Goal: Information Seeking & Learning: Understand process/instructions

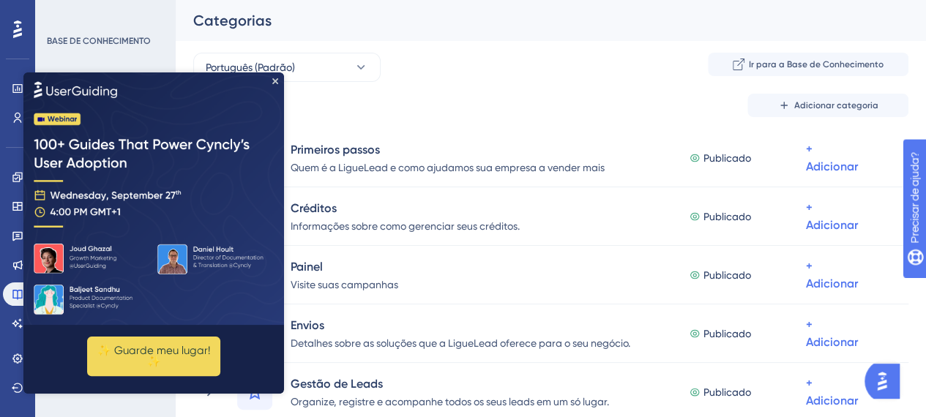
click at [408, 12] on div "Categorias" at bounding box center [532, 20] width 679 height 21
click at [275, 81] on icon "Fechar visualização" at bounding box center [275, 81] width 6 height 6
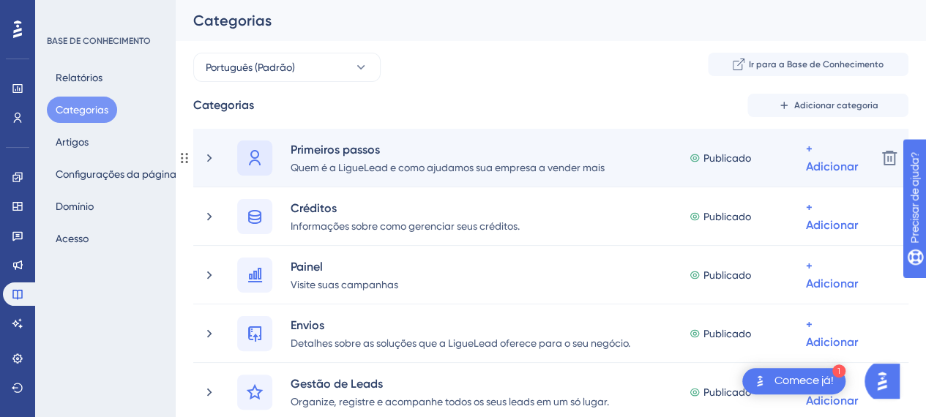
click at [265, 155] on div at bounding box center [254, 158] width 35 height 35
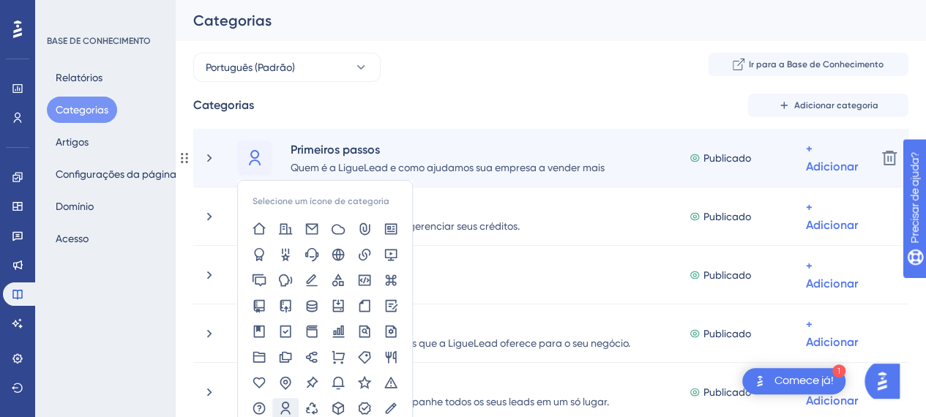
click at [689, 138] on div "Selecione um ícone de categoria Primeiros passos Quem é a LigueLead e como ajud…" at bounding box center [551, 158] width 716 height 59
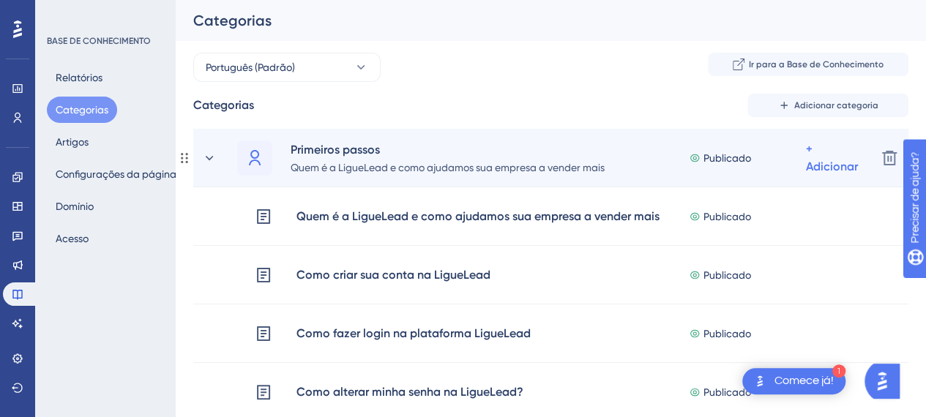
click at [688, 141] on div "Primeiros passos Quem é a LigueLead e como ajudamos sua empresa a vender mais P…" at bounding box center [551, 158] width 628 height 35
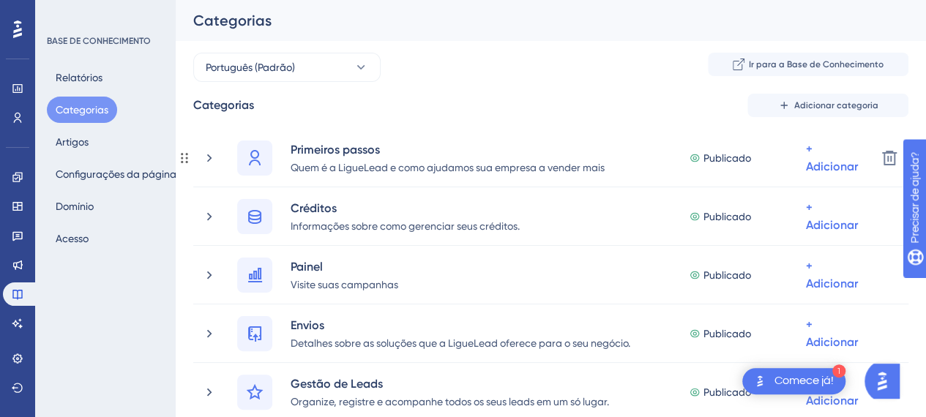
click at [688, 141] on div "Primeiros passos Quem é a LigueLead e como ajudamos sua empresa a vender mais P…" at bounding box center [551, 158] width 628 height 35
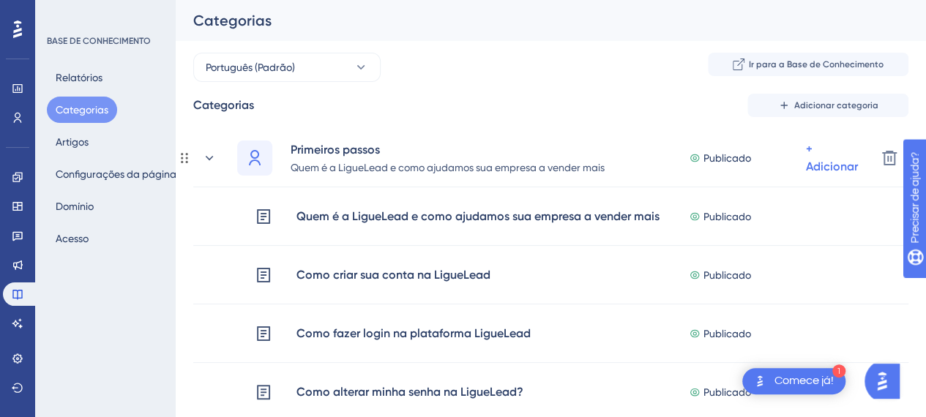
click at [688, 141] on div "Primeiros passos Quem é a LigueLead e como ajudamos sua empresa a vender mais P…" at bounding box center [551, 158] width 628 height 35
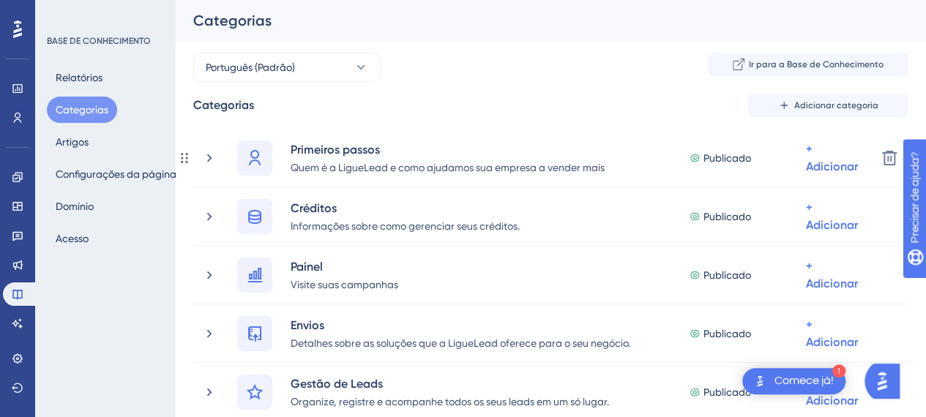
click at [688, 141] on div "Primeiros passos Quem é a LigueLead e como ajudamos sua empresa a vender mais P…" at bounding box center [551, 158] width 628 height 35
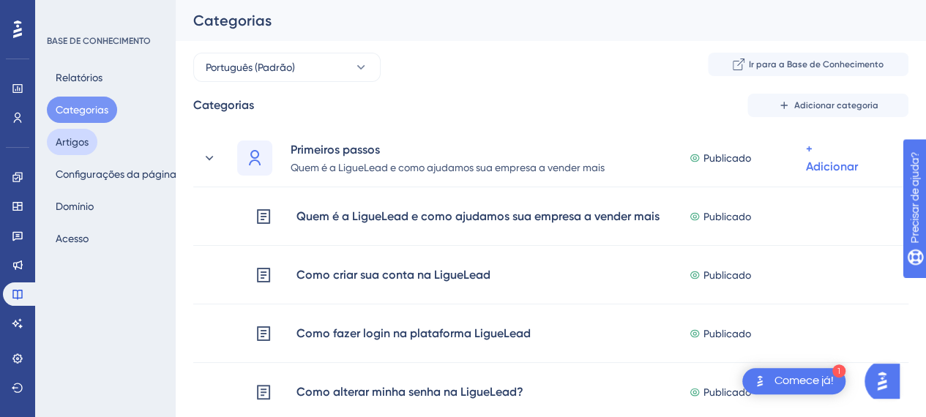
click at [80, 146] on font "Artigos" at bounding box center [72, 142] width 33 height 12
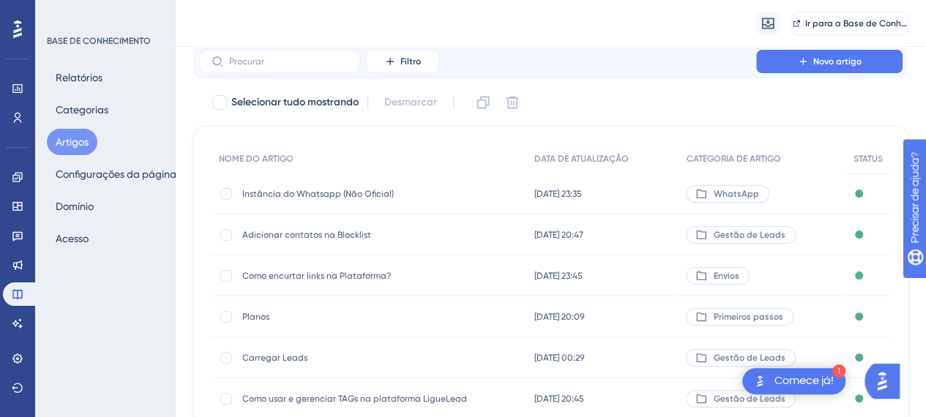
scroll to position [73, 0]
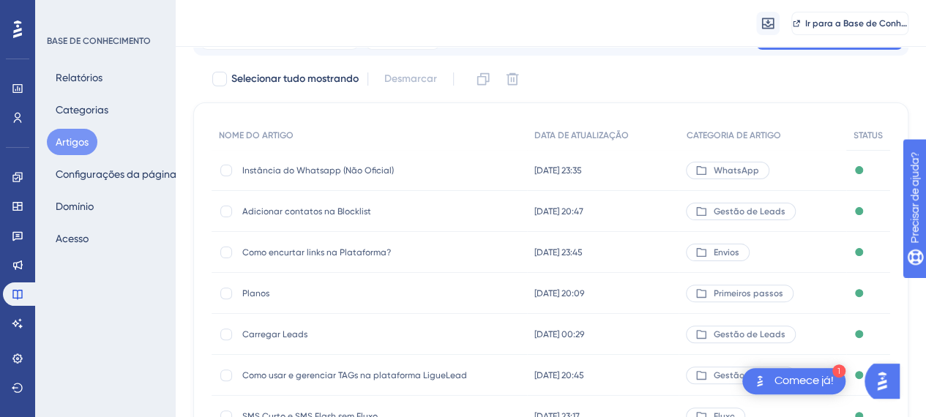
click at [316, 214] on font "Adicionar contatos na Blocklist" at bounding box center [306, 212] width 129 height 10
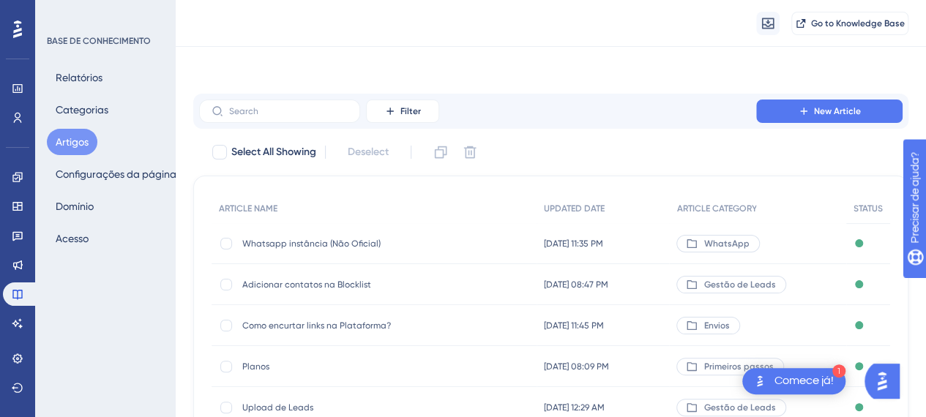
scroll to position [73, 0]
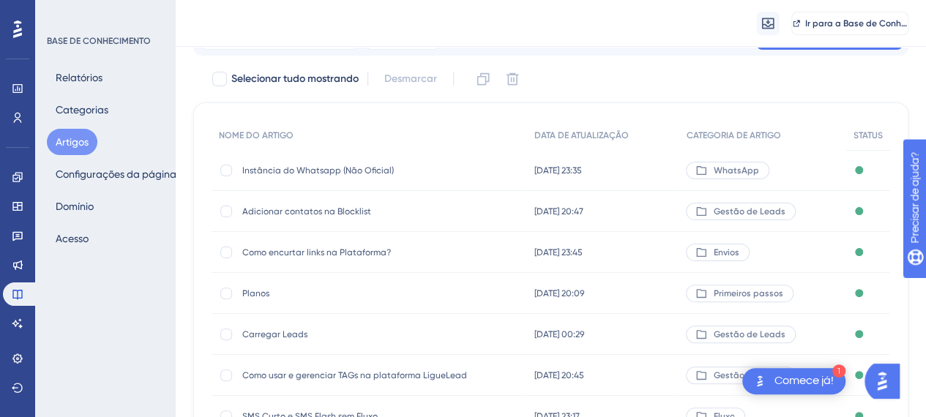
click at [347, 259] on div "Como encurtar links na Plataforma? Como encurtar links na Plataforma?" at bounding box center [359, 252] width 234 height 41
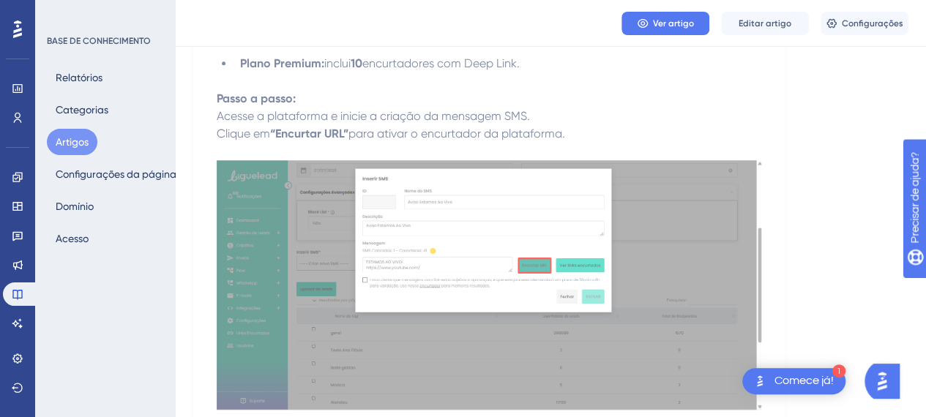
scroll to position [220, 0]
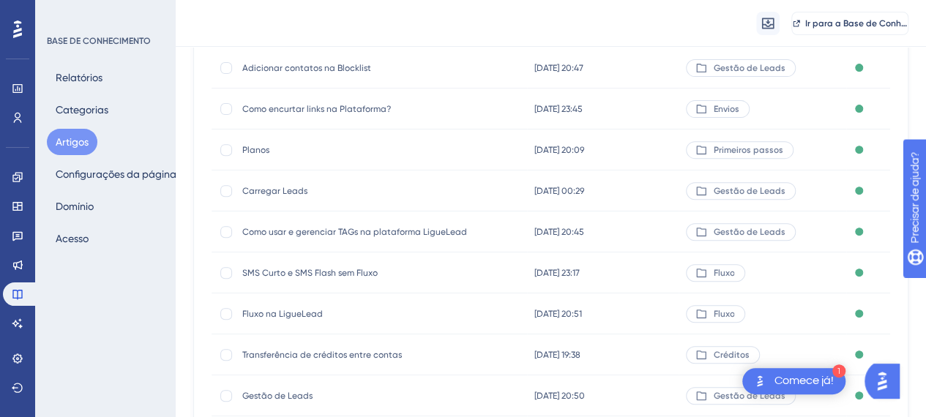
scroll to position [220, 0]
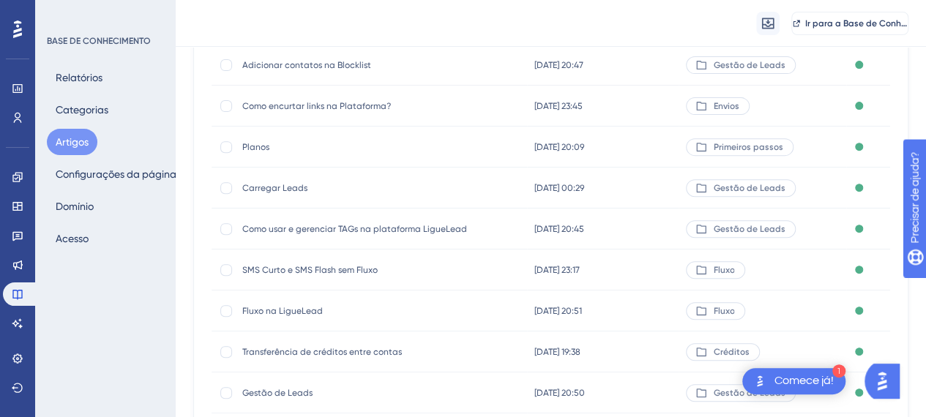
click at [275, 189] on font "Carregar Leads" at bounding box center [274, 188] width 65 height 10
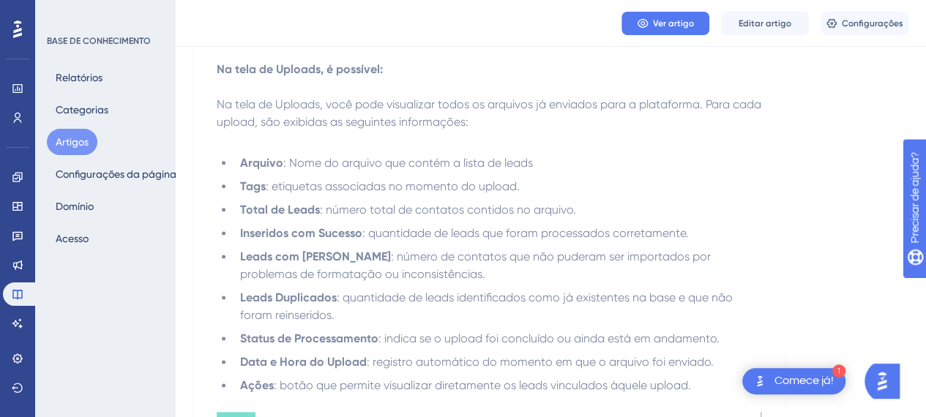
scroll to position [879, 0]
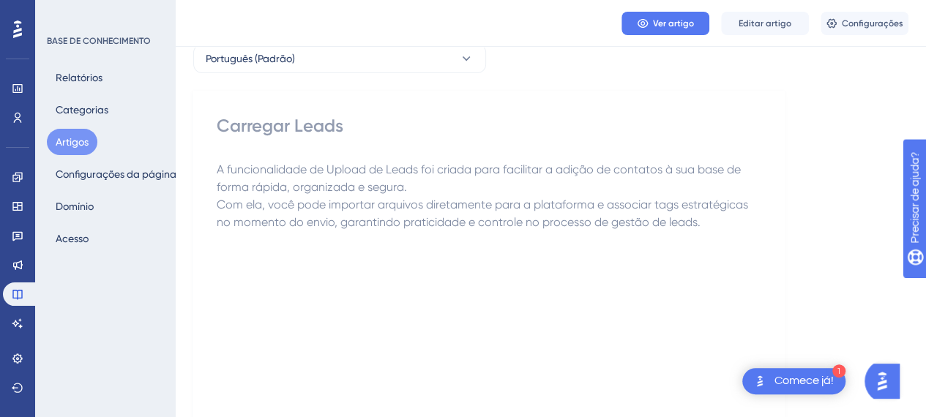
click at [791, 18] on button "Editar artigo" at bounding box center [765, 23] width 88 height 23
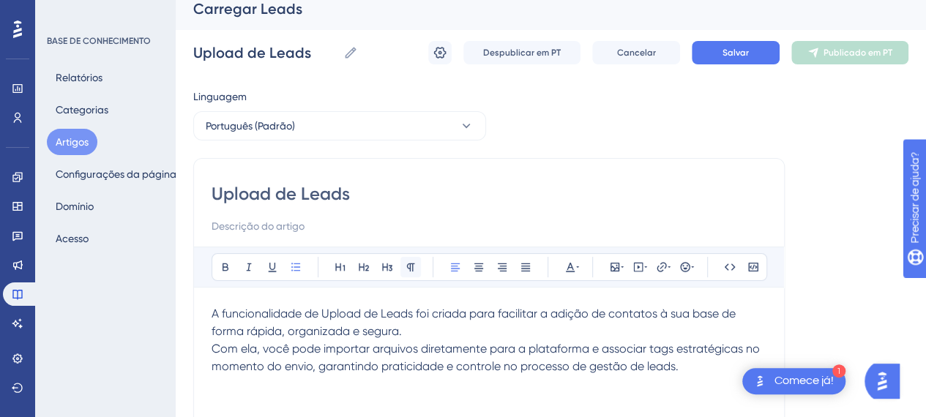
scroll to position [0, 0]
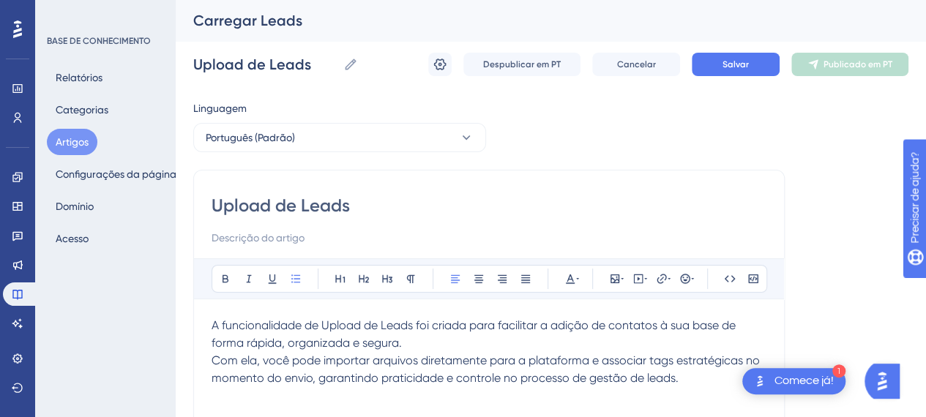
drag, startPoint x: 371, startPoint y: 209, endPoint x: 176, endPoint y: 209, distance: 195.5
type input "Uploa"
type input "Upload de los"
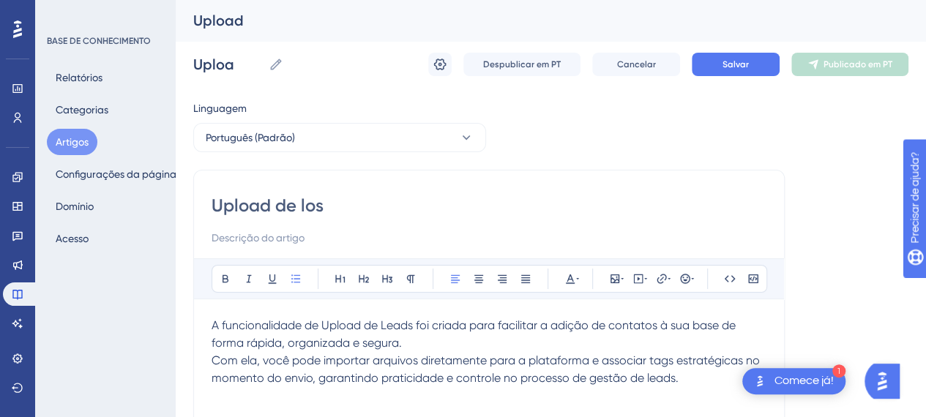
type input "Upload de los"
type input "Upload de listas"
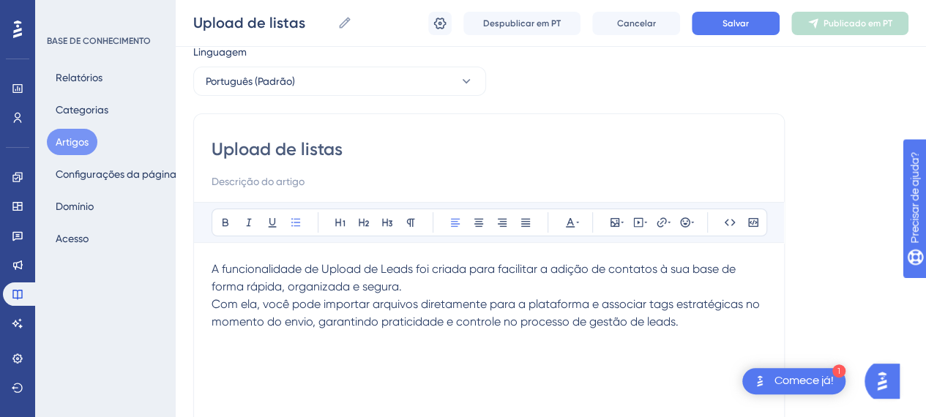
scroll to position [73, 0]
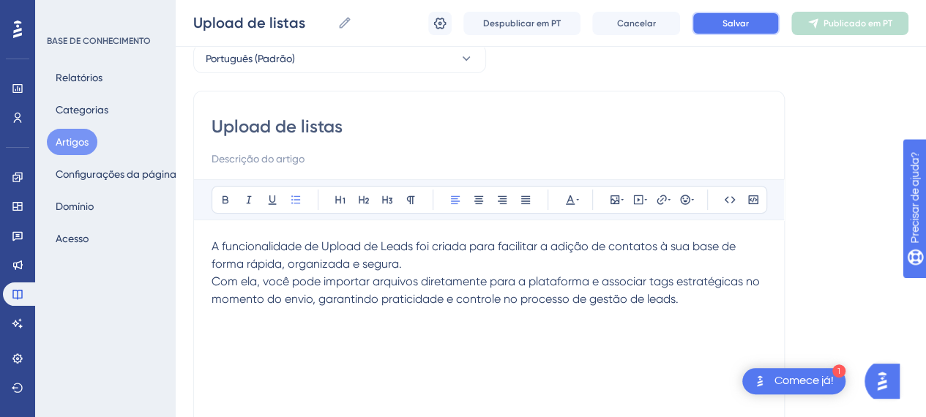
click at [738, 20] on font "Salvar" at bounding box center [736, 23] width 26 height 10
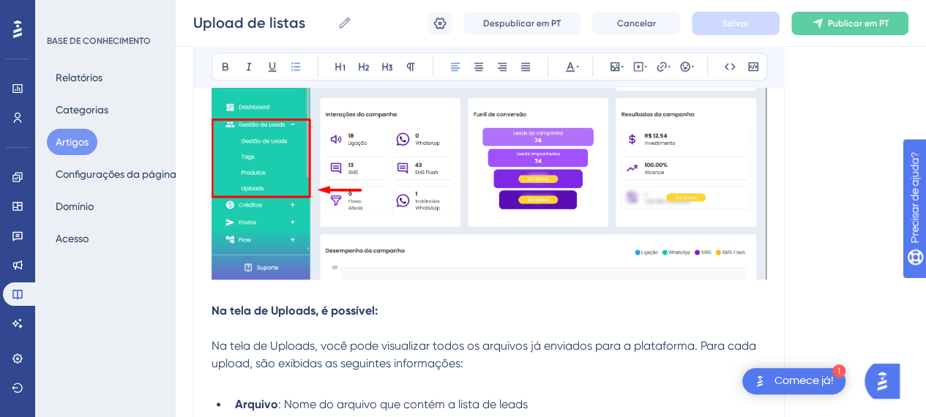
scroll to position [366, 0]
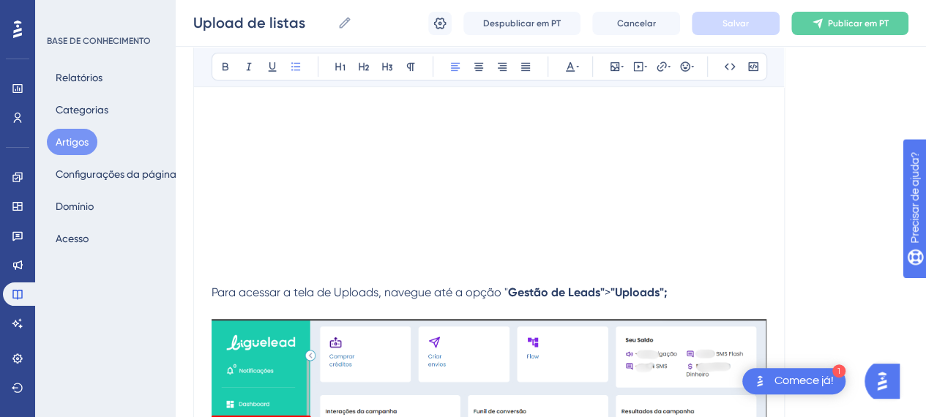
click at [863, 7] on div "Upload de listas Upload de listas Despublicar em PT Cancelar Salvar Publicar em…" at bounding box center [551, 23] width 751 height 47
click at [866, 18] on font "Publicar em PT" at bounding box center [858, 23] width 61 height 10
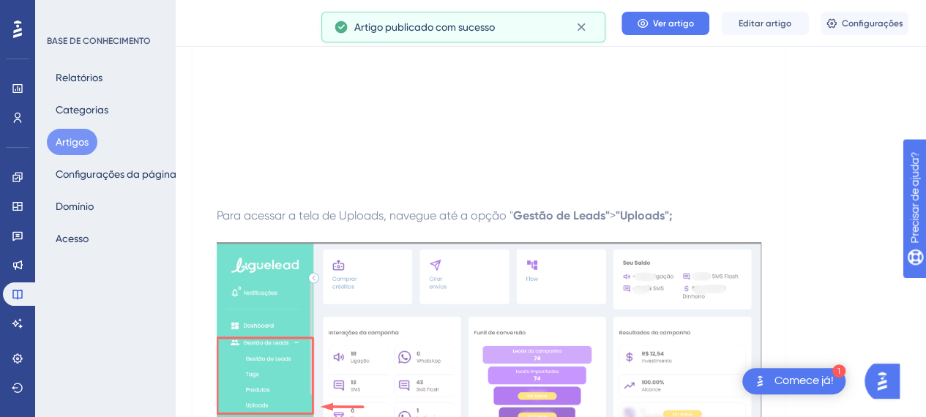
click at [78, 134] on font "Artigos" at bounding box center [72, 142] width 33 height 18
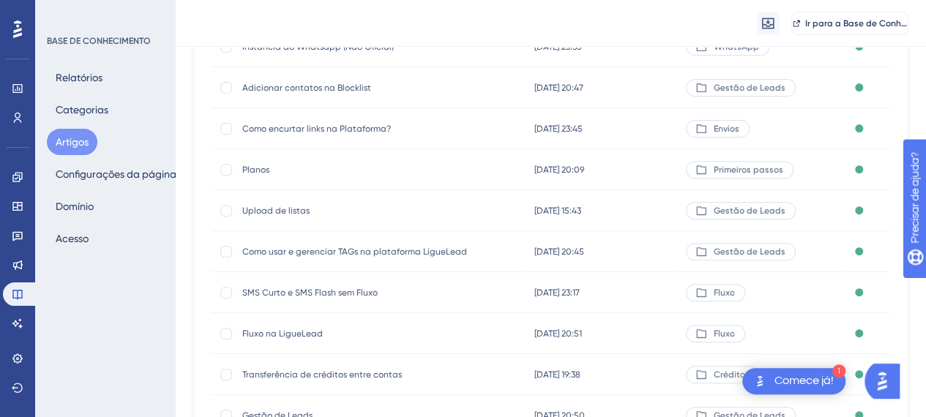
scroll to position [220, 0]
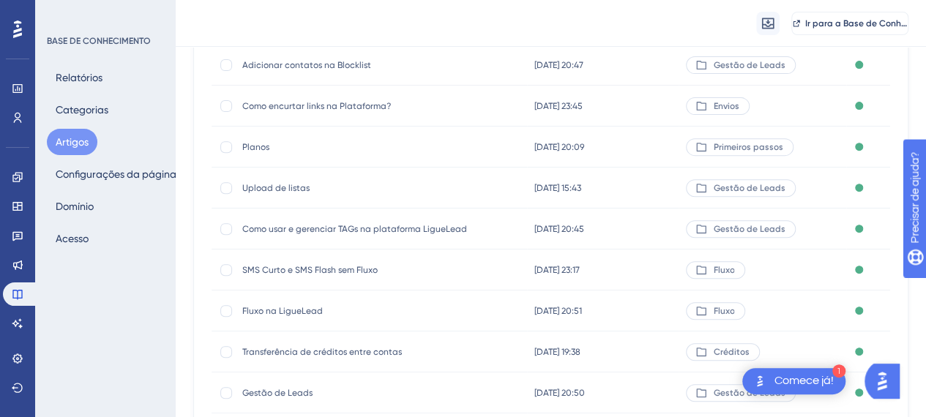
click at [308, 232] on font "Como usar e gerenciar TAGs na plataforma LigueLead" at bounding box center [354, 229] width 225 height 10
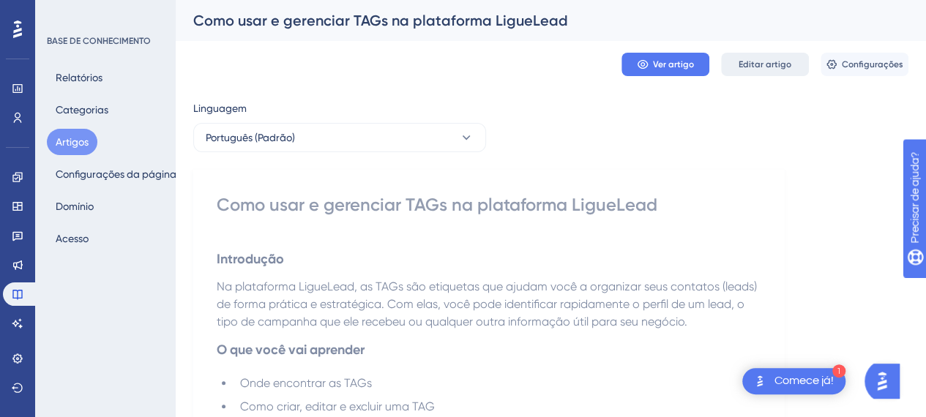
click at [770, 61] on font "Editar artigo" at bounding box center [765, 64] width 53 height 10
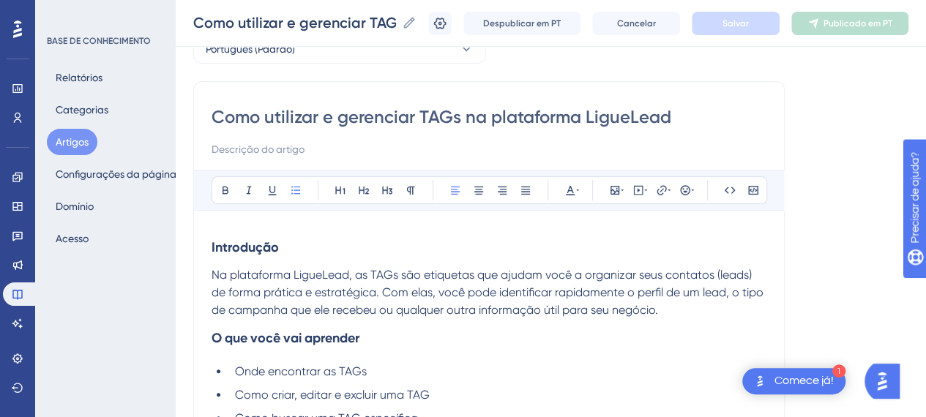
scroll to position [146, 0]
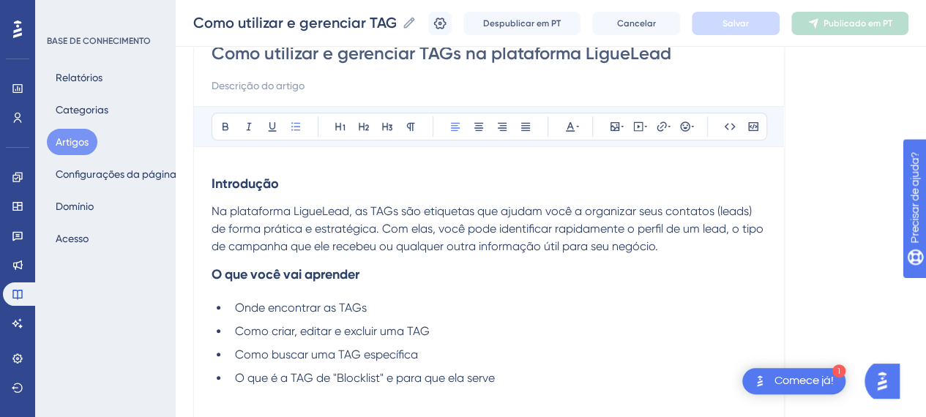
click at [340, 203] on p "Na plataforma LigueLead, as TAGs são etiquetas que ajudam você a organizar seus…" at bounding box center [489, 229] width 555 height 53
click at [310, 197] on h3 "Introdução" at bounding box center [489, 184] width 555 height 38
click at [253, 183] on strong "Introdução" at bounding box center [245, 184] width 67 height 16
click at [284, 183] on h3 "Introdução" at bounding box center [489, 184] width 555 height 38
click at [261, 184] on strong "Introdução" at bounding box center [245, 184] width 67 height 16
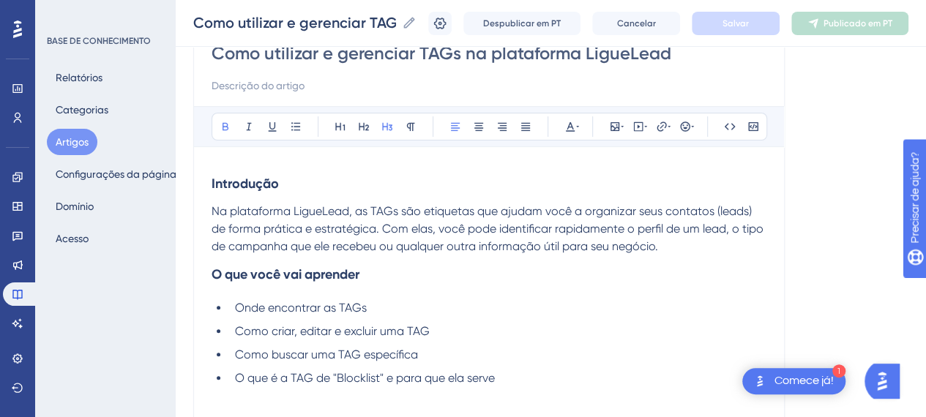
drag, startPoint x: 211, startPoint y: 207, endPoint x: 214, endPoint y: 216, distance: 9.3
drag, startPoint x: 211, startPoint y: 215, endPoint x: 239, endPoint y: 241, distance: 38.3
click at [212, 216] on span "Na plataforma LigueLead, as TAGs são etiquetas que ajudam você a organizar seus…" at bounding box center [489, 228] width 555 height 49
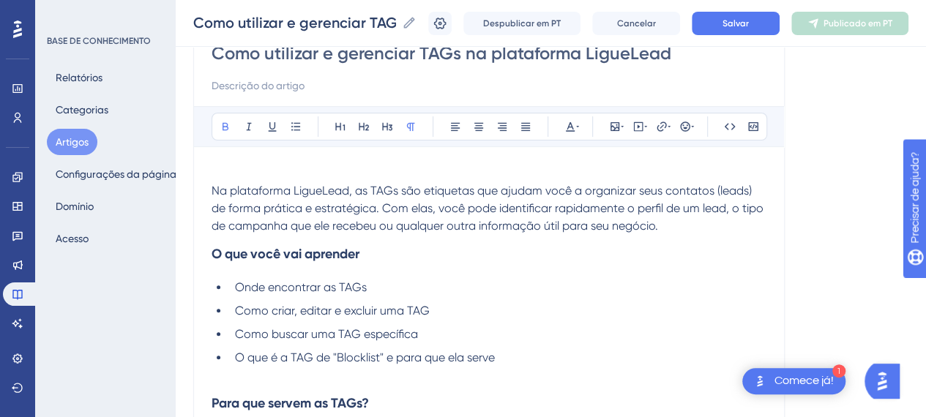
click at [214, 190] on span "Na plataforma LigueLead, as TAGs são etiquetas que ajudam você a organizar seus…" at bounding box center [489, 208] width 555 height 49
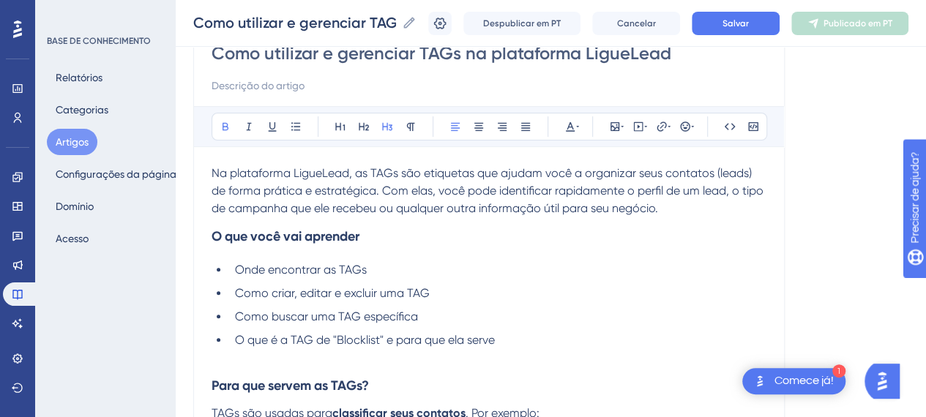
drag, startPoint x: 503, startPoint y: 245, endPoint x: 353, endPoint y: 225, distance: 151.5
click at [499, 243] on h3 "O que você vai aprender" at bounding box center [489, 237] width 555 height 38
click at [280, 250] on h3 "O que você vai aprender" at bounding box center [489, 237] width 555 height 38
drag, startPoint x: 610, startPoint y: 175, endPoint x: 651, endPoint y: 182, distance: 41.5
click at [651, 182] on p "Na plataforma LigueLead, as TAGs são etiquetas que ajudam você a organizar seus…" at bounding box center [489, 191] width 555 height 53
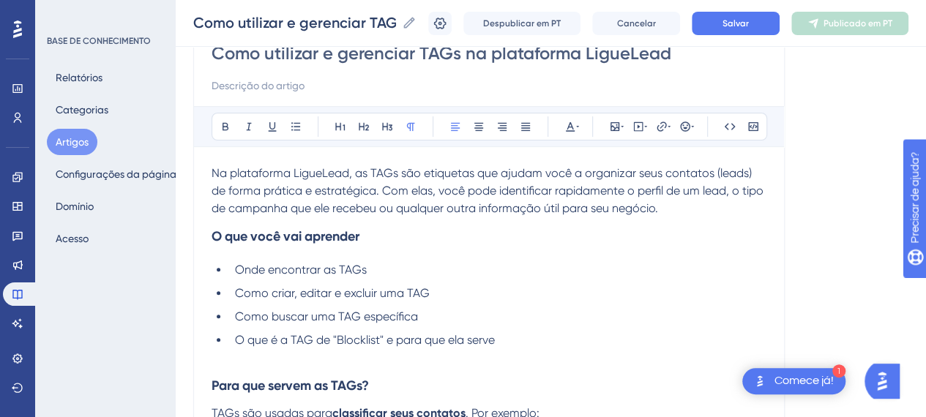
click at [644, 205] on span "Na plataforma LigueLead, as TAGs são etiquetas que ajudam você a organizar seus…" at bounding box center [489, 190] width 555 height 49
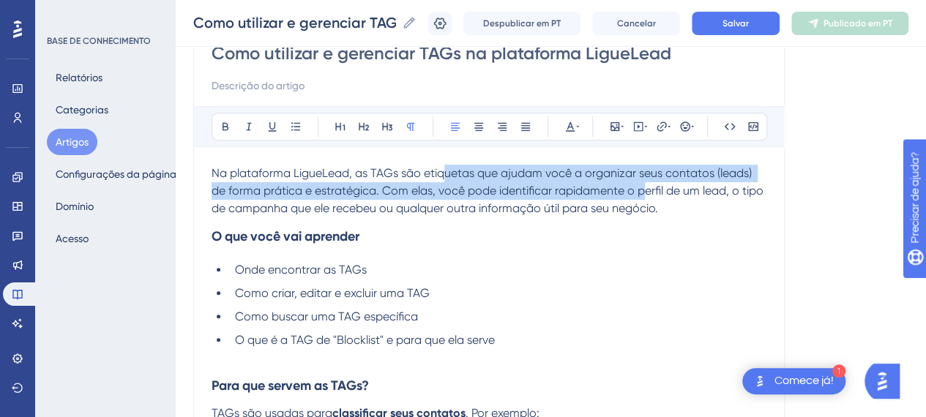
drag, startPoint x: 441, startPoint y: 169, endPoint x: 652, endPoint y: 192, distance: 212.1
click at [648, 184] on span "Na plataforma LigueLead, as TAGs são etiquetas que ajudam você a organizar seus…" at bounding box center [489, 190] width 555 height 49
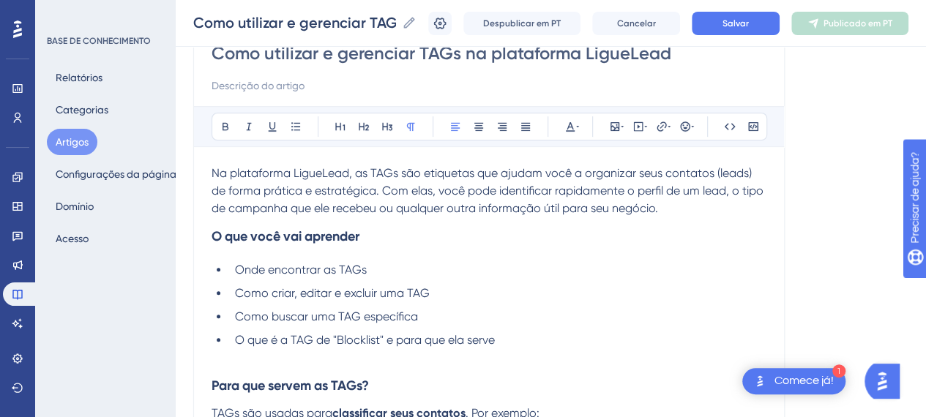
click at [652, 192] on span "Na plataforma LigueLead, as TAGs são etiquetas que ajudam você a organizar seus…" at bounding box center [489, 190] width 555 height 49
drag, startPoint x: 492, startPoint y: 165, endPoint x: 726, endPoint y: 209, distance: 237.9
click at [726, 209] on p "Na plataforma LigueLead, as TAGs são etiquetas que ajudam você a organizar seus…" at bounding box center [489, 191] width 555 height 53
click at [724, 212] on p "Na plataforma LigueLead, as TAGs são etiquetas que ajudam você a organizar seus…" at bounding box center [489, 191] width 555 height 53
click at [398, 166] on span "Na plataforma LigueLead, as TAGs são etiquetas que ajudam você a organizar seus…" at bounding box center [489, 190] width 555 height 49
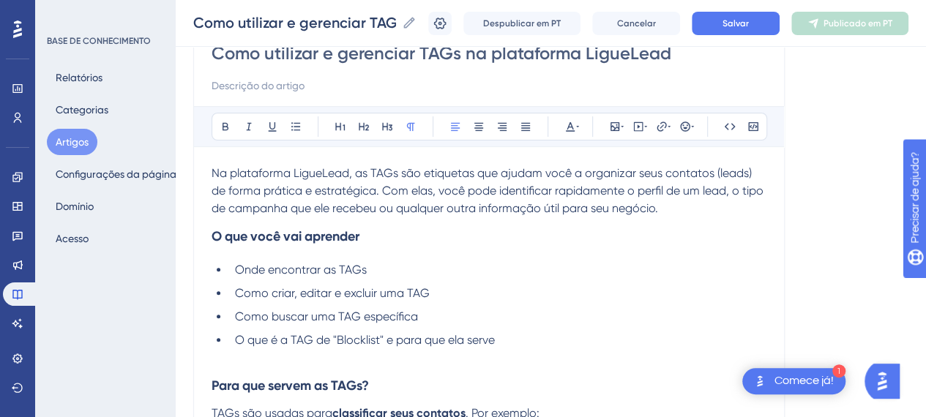
drag, startPoint x: 412, startPoint y: 172, endPoint x: 673, endPoint y: 182, distance: 260.9
click at [671, 181] on p "Na plataforma LigueLead, as TAGs são etiquetas que ajudam você a organizar seus…" at bounding box center [489, 191] width 555 height 53
click at [675, 182] on p "Na plataforma LigueLead, as TAGs são etiquetas que ajudam você a organizar seus…" at bounding box center [489, 191] width 555 height 53
click at [699, 218] on h3 "O que você vai aprender" at bounding box center [489, 237] width 555 height 38
drag, startPoint x: 254, startPoint y: 188, endPoint x: 371, endPoint y: 189, distance: 117.2
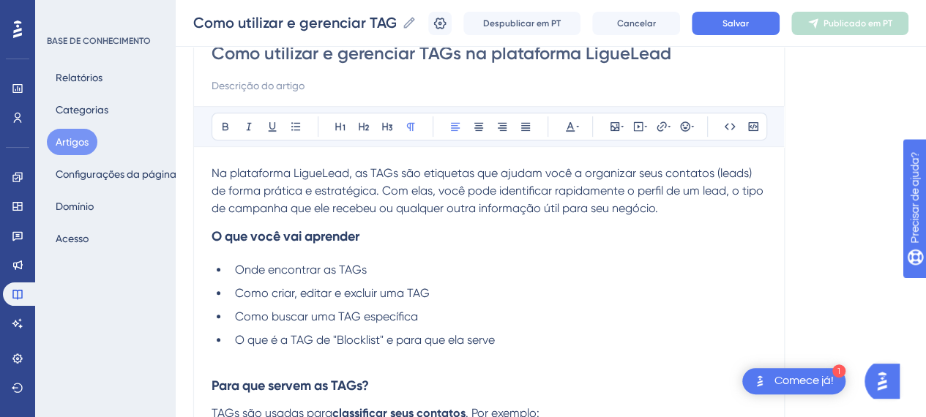
click at [371, 189] on span "Na plataforma LigueLead, as TAGs são etiquetas que ajudam você a organizar seus…" at bounding box center [489, 190] width 555 height 49
click at [385, 201] on span "Na plataforma LigueLead, as TAGs são etiquetas que ajudam você a organizar seus…" at bounding box center [489, 190] width 555 height 49
click at [710, 206] on p "Na plataforma LigueLead, as TAGs são etiquetas que ajudam você a organizar seus…" at bounding box center [489, 191] width 555 height 53
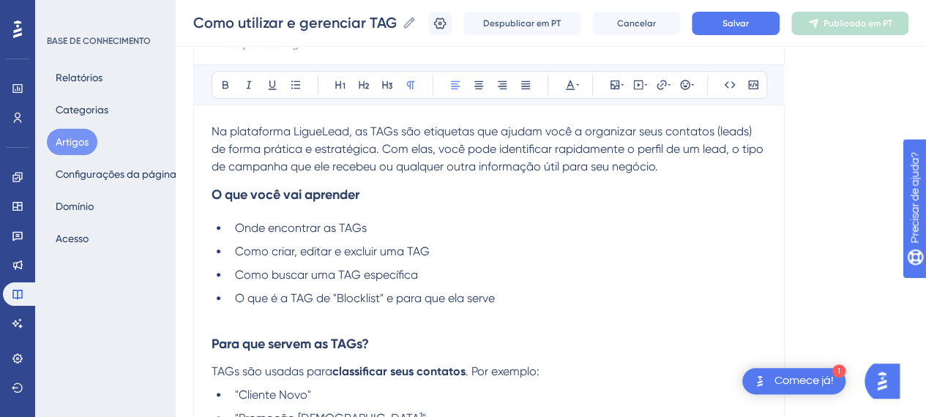
scroll to position [220, 0]
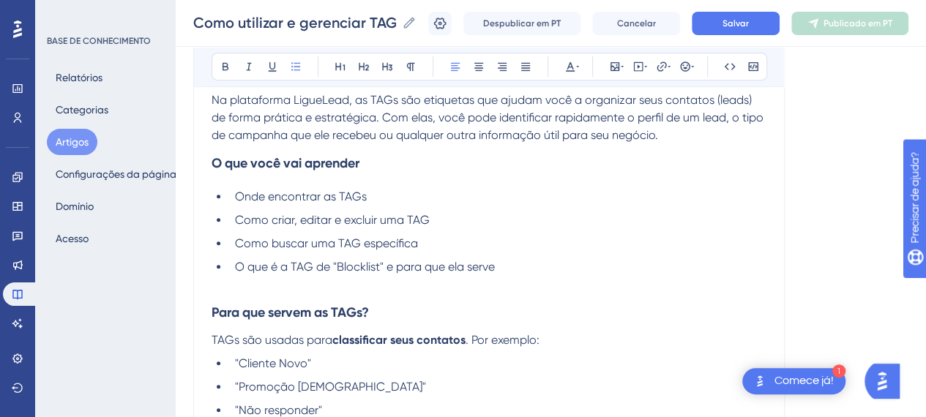
drag, startPoint x: 276, startPoint y: 188, endPoint x: 365, endPoint y: 210, distance: 91.3
click at [279, 189] on li "Onde encontrar as TAGs" at bounding box center [498, 197] width 538 height 18
drag, startPoint x: 385, startPoint y: 200, endPoint x: 404, endPoint y: 212, distance: 22.4
click at [390, 204] on li "Onde encontrar as TAGs" at bounding box center [498, 197] width 538 height 18
drag, startPoint x: 444, startPoint y: 222, endPoint x: 436, endPoint y: 244, distance: 23.2
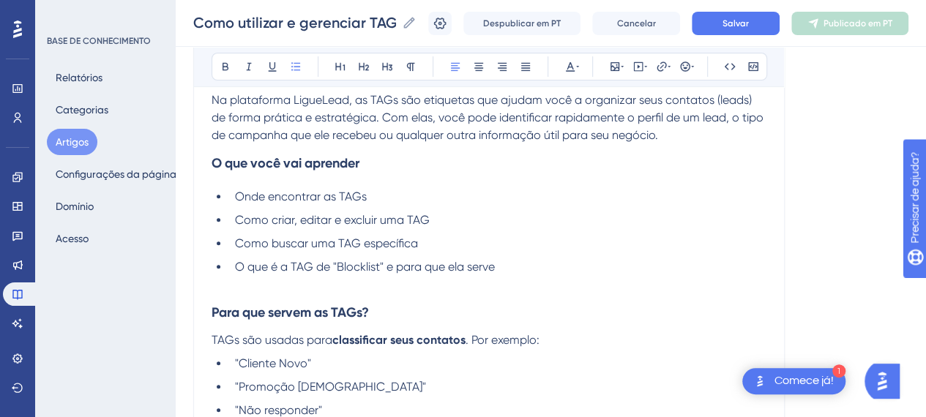
click at [444, 224] on li "Como criar, editar e excluir uma TAG" at bounding box center [498, 221] width 538 height 18
drag, startPoint x: 445, startPoint y: 253, endPoint x: 441, endPoint y: 264, distance: 11.8
click at [443, 259] on ul "Onde encontrar as TAGs Como criar, editar e excluir uma TAG Como buscar uma TAG…" at bounding box center [489, 240] width 555 height 105
click at [505, 267] on li "O que é a TAG de "Blocklist" e para que ela serve" at bounding box center [498, 276] width 538 height 35
click at [535, 264] on li "O que é a TAG de "Blocklist" e para que ela serve" at bounding box center [498, 276] width 538 height 35
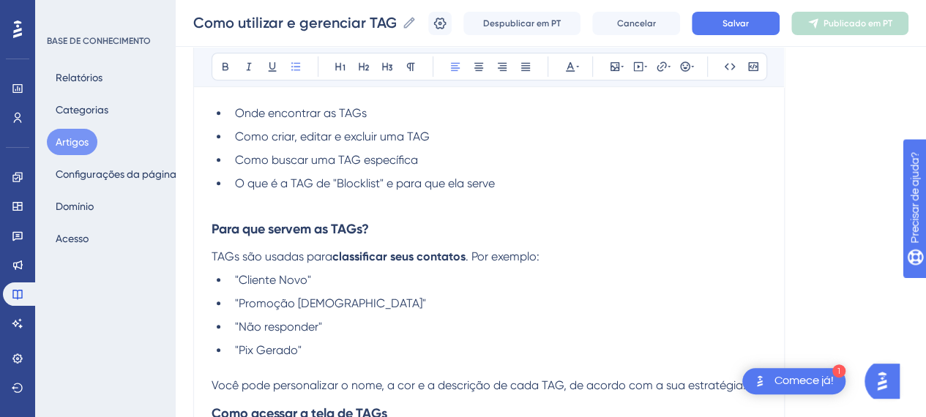
scroll to position [366, 0]
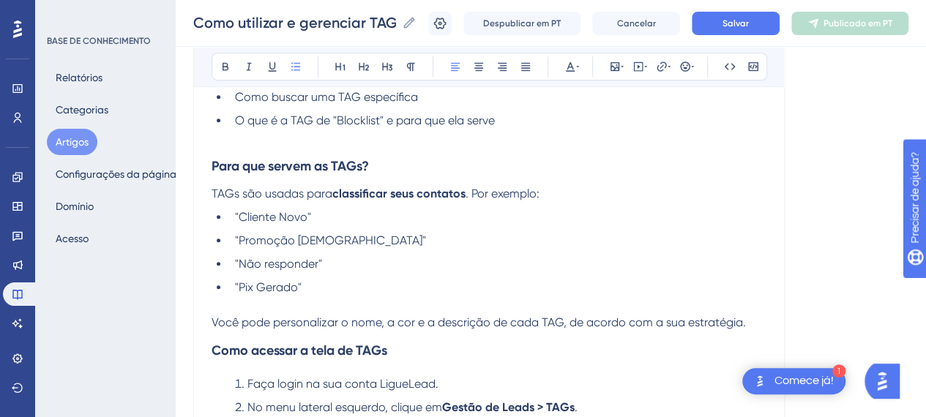
click at [415, 211] on li ""Cliente Novo"" at bounding box center [498, 218] width 538 height 18
click at [292, 158] on strong "Para que servem as TAGs?" at bounding box center [290, 166] width 157 height 16
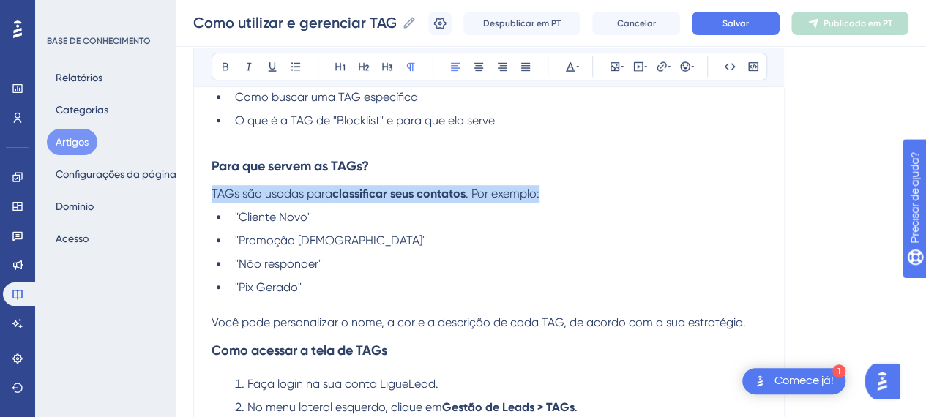
drag, startPoint x: 283, startPoint y: 192, endPoint x: 598, endPoint y: 215, distance: 315.8
click at [598, 216] on li ""Cliente Novo"" at bounding box center [498, 218] width 538 height 18
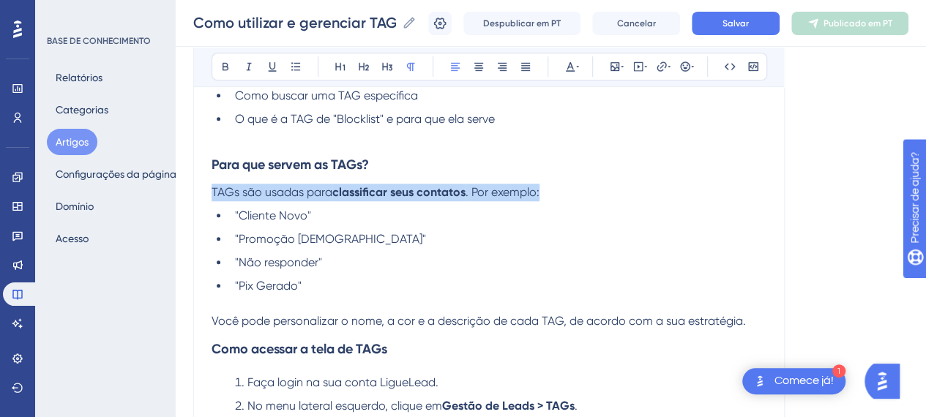
scroll to position [513, 0]
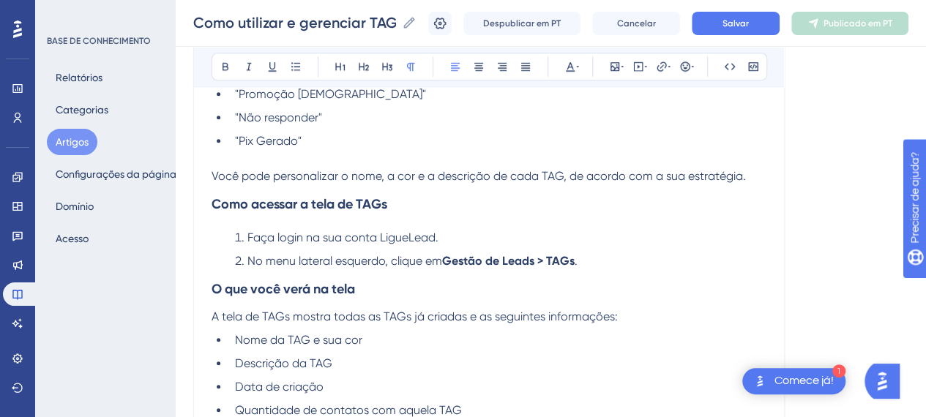
click at [319, 171] on span "Você pode personalizar o nome, a cor e a descrição de cada TAG, de acordo com a…" at bounding box center [479, 176] width 535 height 14
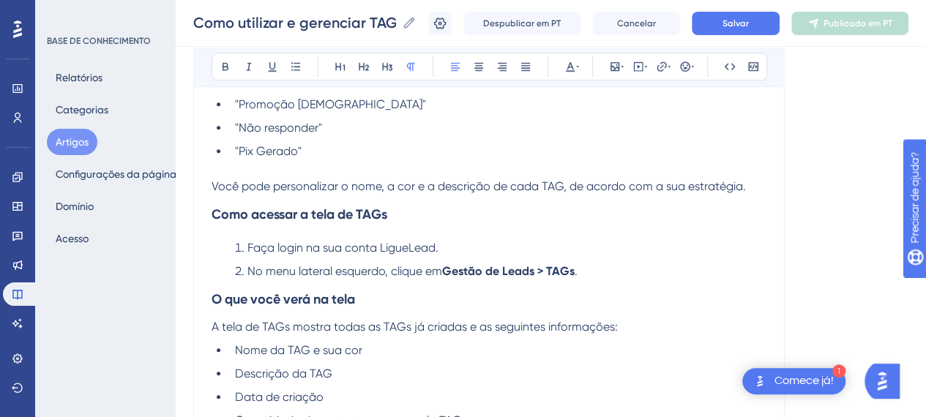
scroll to position [366, 0]
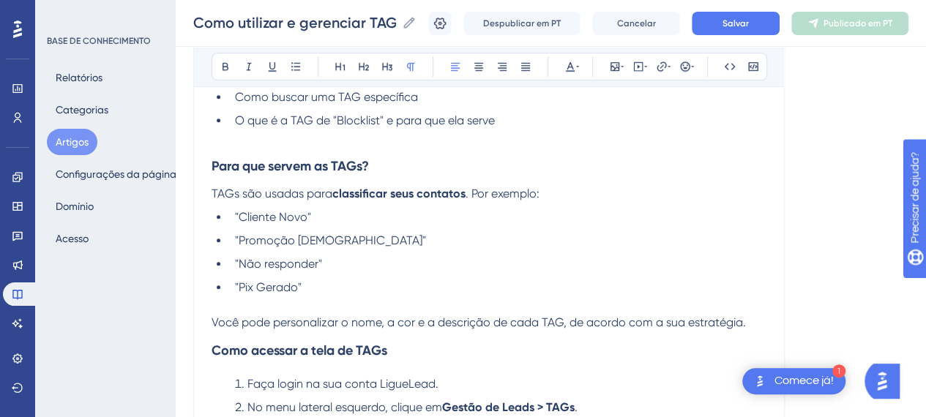
click at [333, 218] on li ""Cliente Novo"" at bounding box center [498, 218] width 538 height 18
click at [371, 237] on li ""Promoção Ativa"" at bounding box center [498, 241] width 538 height 18
click at [347, 264] on li ""Não responder"" at bounding box center [498, 265] width 538 height 18
click at [334, 304] on li ""Pix Gerado"" at bounding box center [498, 296] width 538 height 35
click at [341, 279] on li ""Pix Gerado"" at bounding box center [498, 296] width 538 height 35
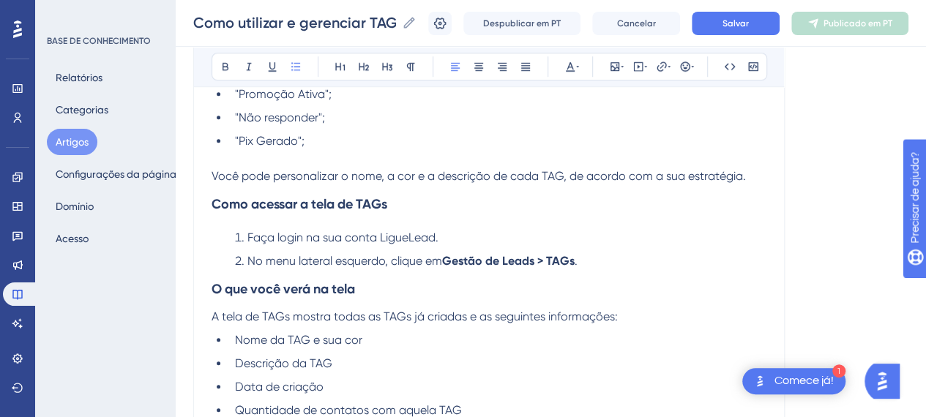
scroll to position [586, 0]
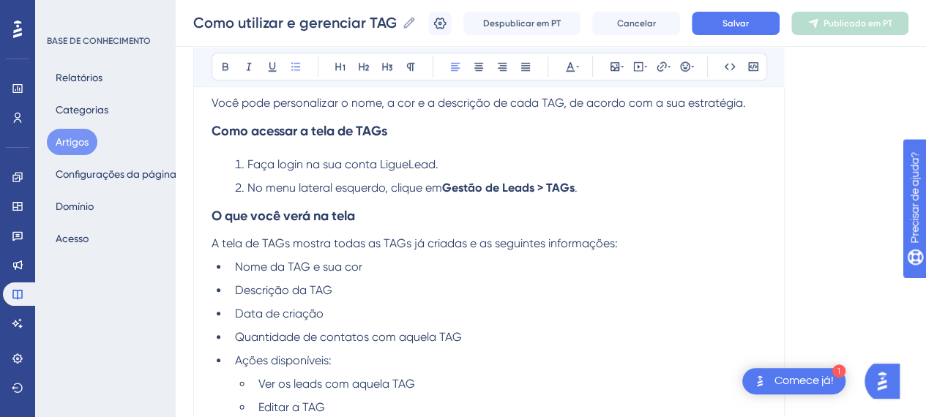
click at [608, 186] on li "No menu lateral esquerdo, clique em Gestão de Leads > TAGs ." at bounding box center [498, 188] width 538 height 18
click at [452, 190] on strong "Gestão de Leads > TAGs" at bounding box center [508, 188] width 133 height 14
click at [447, 188] on strong "Gestão de Leads > TAGs" at bounding box center [508, 188] width 133 height 14
drag, startPoint x: 554, startPoint y: 189, endPoint x: 546, endPoint y: 187, distance: 7.6
click at [546, 187] on strong "Gestão de Leads" > "TAGs"" at bounding box center [522, 188] width 146 height 14
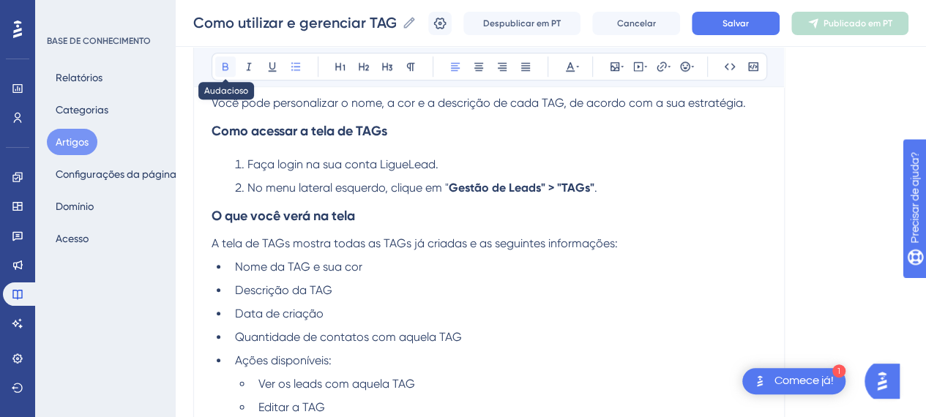
click at [228, 64] on icon at bounding box center [226, 67] width 12 height 12
drag, startPoint x: 507, startPoint y: 189, endPoint x: 461, endPoint y: 193, distance: 45.6
click at [506, 189] on strong "Gestão de Leads"" at bounding box center [497, 188] width 97 height 14
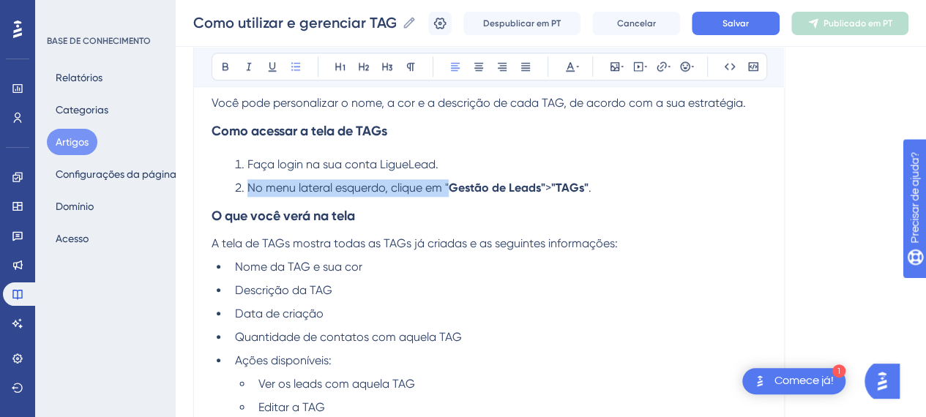
click at [445, 185] on li "No menu lateral esquerdo, clique em " Gestão de Leads" > "TAGs" ." at bounding box center [498, 188] width 538 height 18
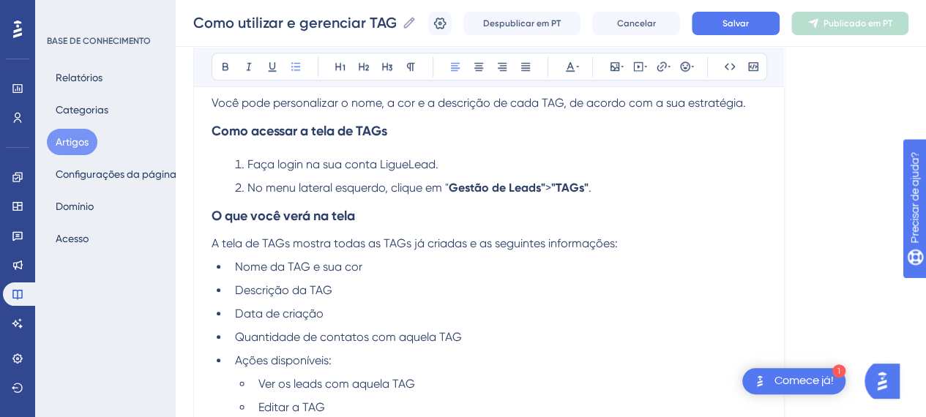
click at [214, 64] on div "Audacioso itálico Sublinhado Ponto de bala Título 1 Título 2 Título 3 Normal Al…" at bounding box center [490, 67] width 556 height 28
click at [513, 160] on li "Faça login na sua conta LigueLead." at bounding box center [498, 165] width 538 height 18
click at [445, 185] on li "No menu lateral esquerdo, clique em " Gestão de Leads" > "TAGs" ." at bounding box center [498, 188] width 538 height 18
click at [227, 67] on icon at bounding box center [226, 67] width 6 height 8
click at [456, 206] on h3 "O que você verá na tela" at bounding box center [489, 216] width 555 height 38
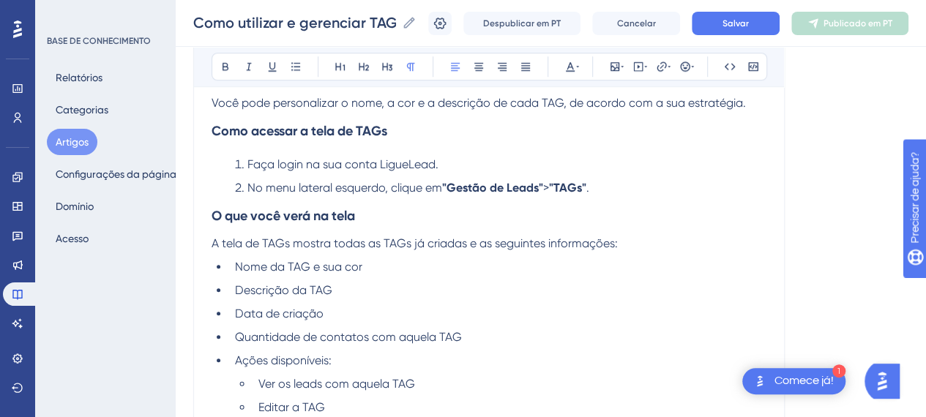
click at [359, 235] on p "A tela de TAGs mostra todas as TAGs já criadas e as seguintes informações:" at bounding box center [489, 244] width 555 height 18
drag, startPoint x: 395, startPoint y: 283, endPoint x: 284, endPoint y: 276, distance: 111.5
click at [395, 283] on li "Descrição da TAG" at bounding box center [498, 291] width 538 height 18
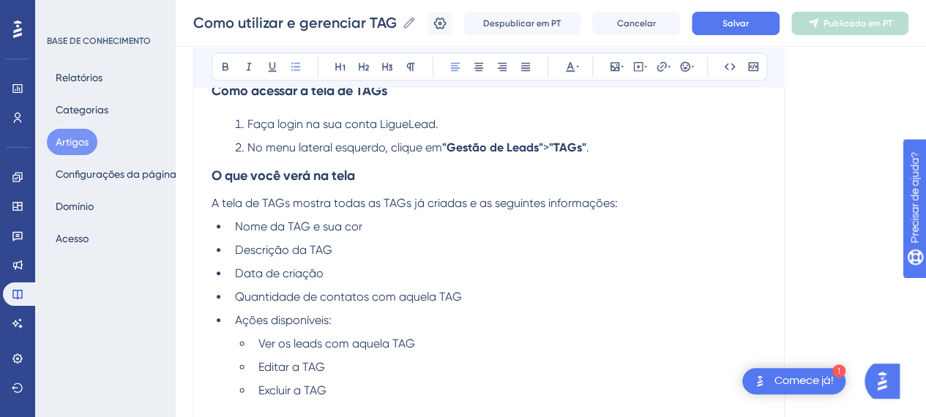
scroll to position [659, 0]
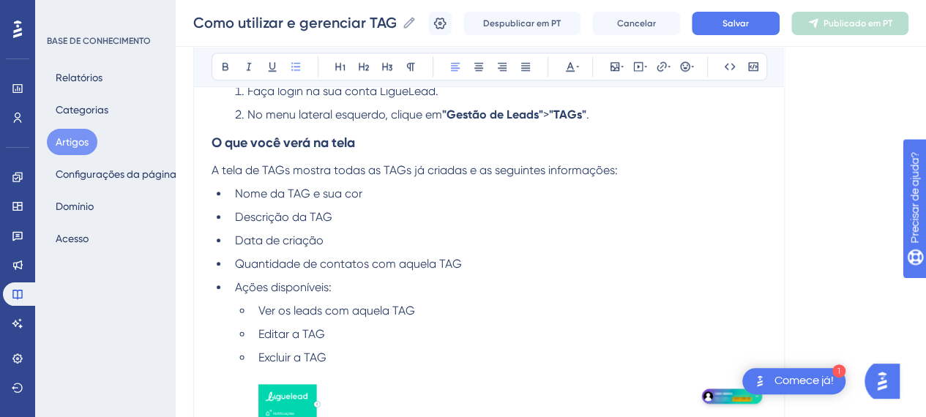
click at [388, 200] on li "Nome da TAG e sua cor" at bounding box center [498, 194] width 538 height 18
click at [386, 189] on li "Nome da TAG e sua cor" at bounding box center [498, 194] width 538 height 18
drag, startPoint x: 386, startPoint y: 210, endPoint x: 390, endPoint y: 204, distance: 7.5
click at [390, 204] on ul "Nome da TAG e sua cor/ Descrição da TAG Data de criação Quantidade de contatos …" at bounding box center [489, 414] width 555 height 458
click at [395, 194] on li "Nome da TAG e sua cor/" at bounding box center [498, 194] width 538 height 18
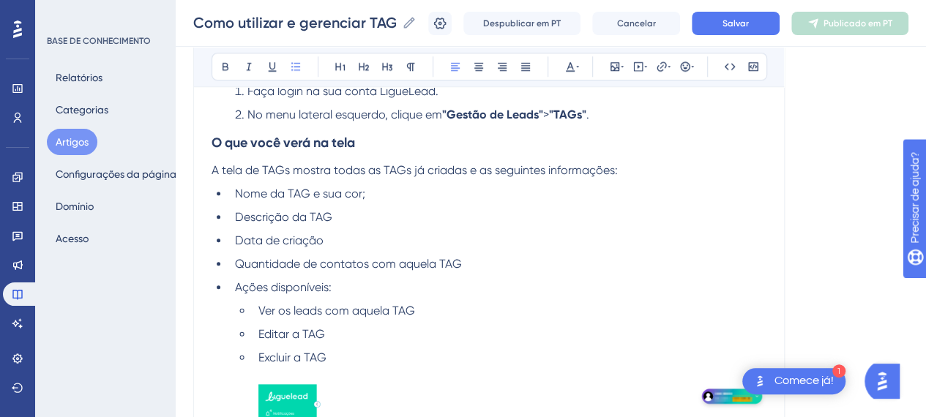
click at [371, 218] on li "Descrição da TAG" at bounding box center [498, 218] width 538 height 18
click at [368, 232] on li "Data de criação" at bounding box center [498, 241] width 538 height 18
click at [271, 266] on span "Quantidade de contatos com aquela TAG" at bounding box center [348, 264] width 227 height 14
click at [479, 263] on li "Quantidade de contatos com aquela TAG" at bounding box center [498, 265] width 538 height 18
click at [481, 267] on li "Quantidade de contatos com aquela TAG;" at bounding box center [498, 265] width 538 height 18
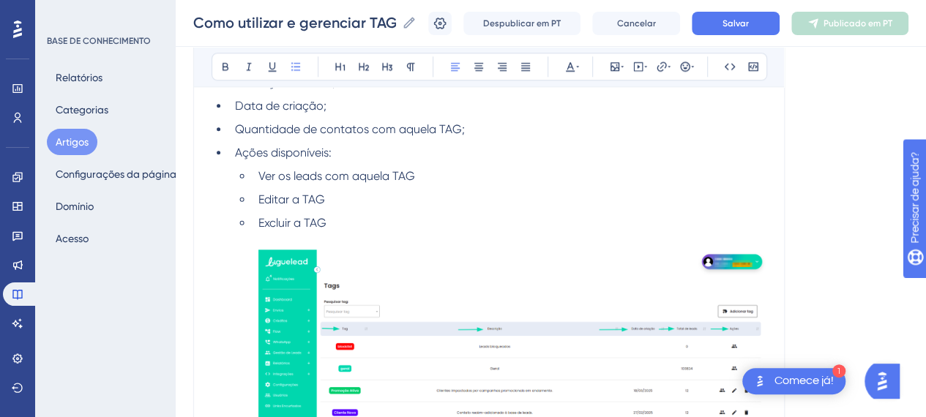
scroll to position [806, 0]
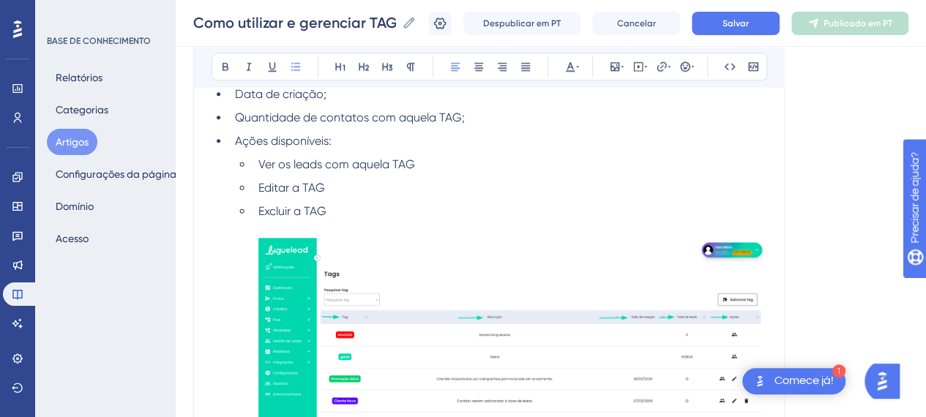
click at [434, 159] on li "Ver os leads com aquela TAG" at bounding box center [510, 165] width 514 height 18
click at [416, 184] on li "Editar a TAG" at bounding box center [510, 188] width 514 height 18
click at [404, 207] on li "Excluir a TAG" at bounding box center [510, 350] width 514 height 294
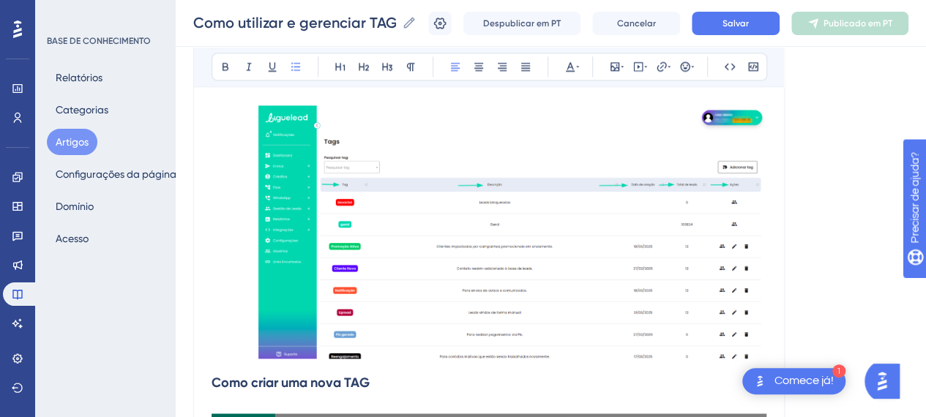
scroll to position [952, 0]
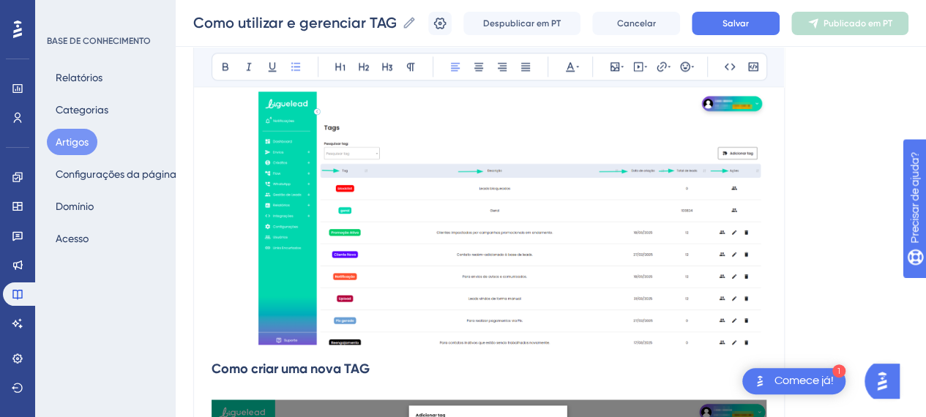
click at [601, 199] on img at bounding box center [513, 218] width 508 height 253
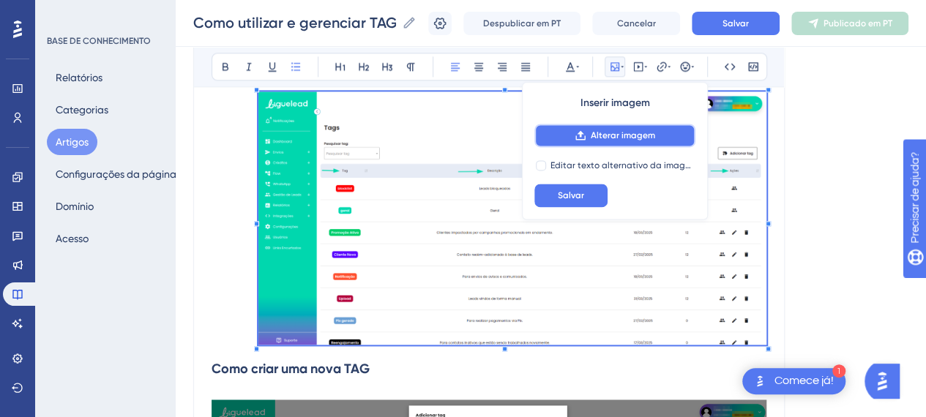
click at [634, 143] on button "Alterar imagem" at bounding box center [615, 135] width 161 height 23
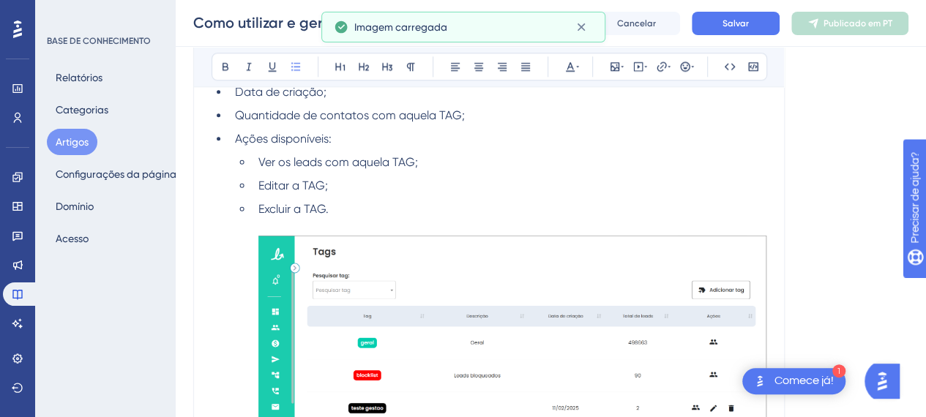
scroll to position [852, 0]
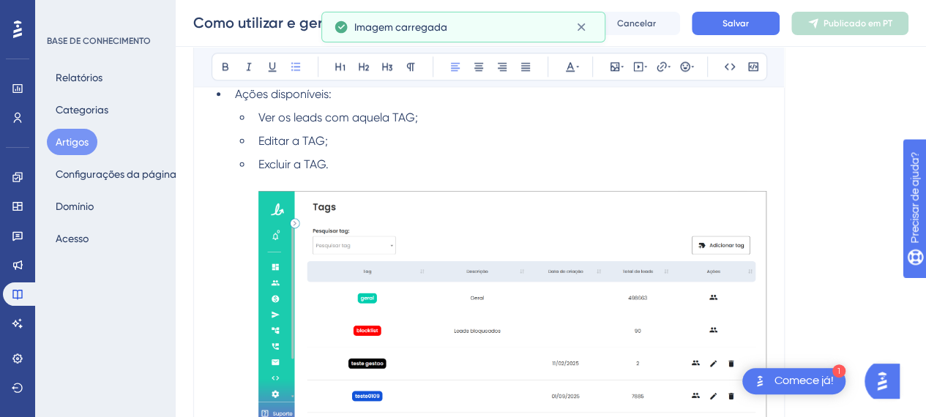
click at [428, 158] on li "Excluir a TAG." at bounding box center [510, 293] width 514 height 275
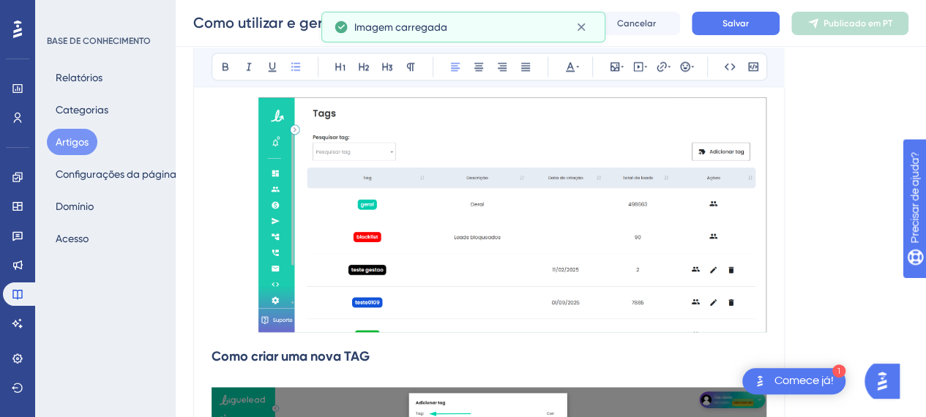
scroll to position [999, 0]
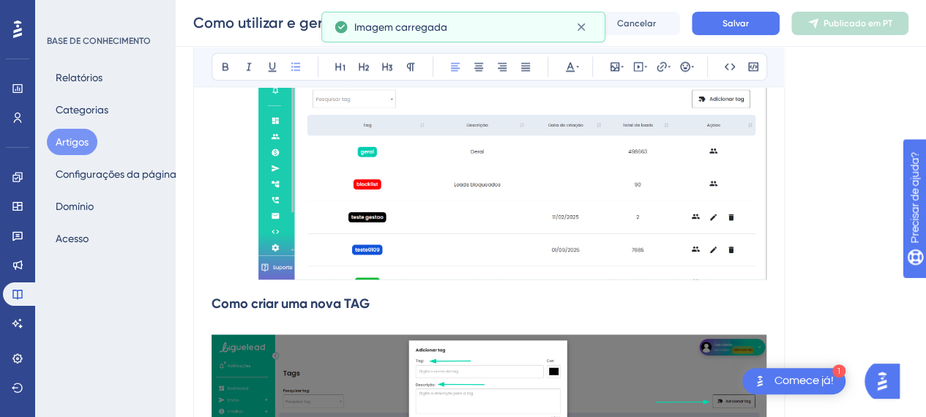
click at [486, 196] on img at bounding box center [513, 162] width 508 height 235
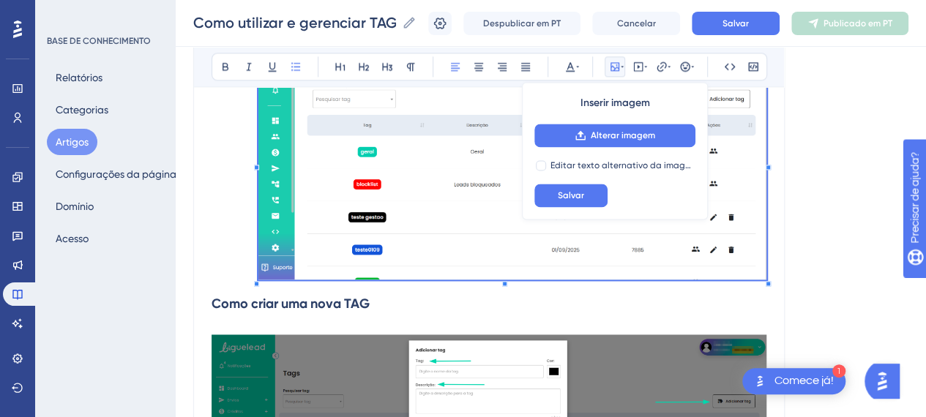
click at [413, 206] on img at bounding box center [513, 162] width 508 height 235
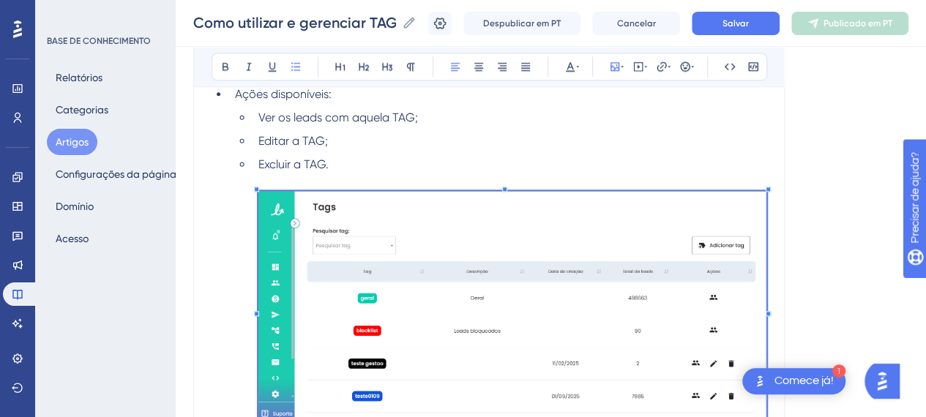
scroll to position [779, 0]
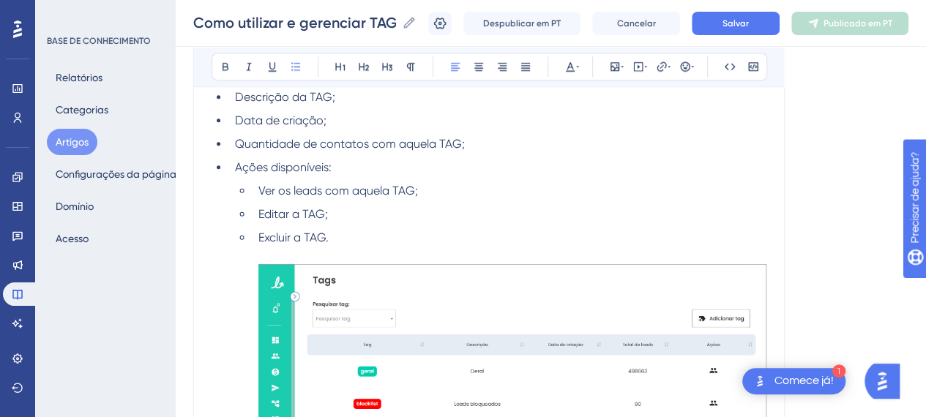
click at [474, 159] on li "Ações disponíveis:" at bounding box center [498, 168] width 538 height 18
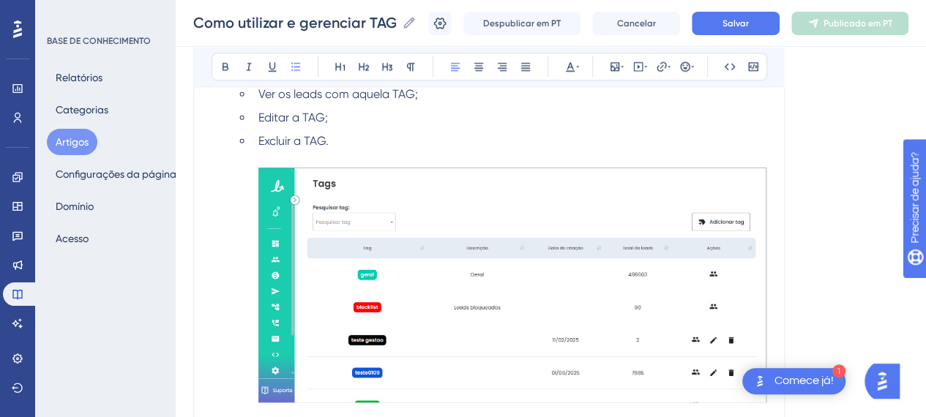
scroll to position [926, 0]
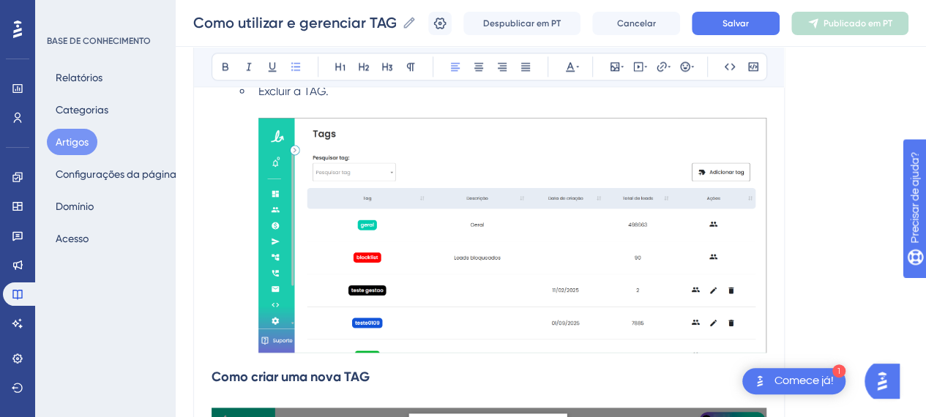
click at [232, 182] on li "Ver os leads com aquela TAG; Editar a TAG; Excluir a TAG." at bounding box center [498, 197] width 538 height 322
click at [256, 140] on li "Excluir a TAG." at bounding box center [510, 220] width 514 height 275
click at [256, 128] on li "Excluir a TAG." at bounding box center [510, 220] width 514 height 275
click at [322, 163] on img at bounding box center [513, 235] width 508 height 235
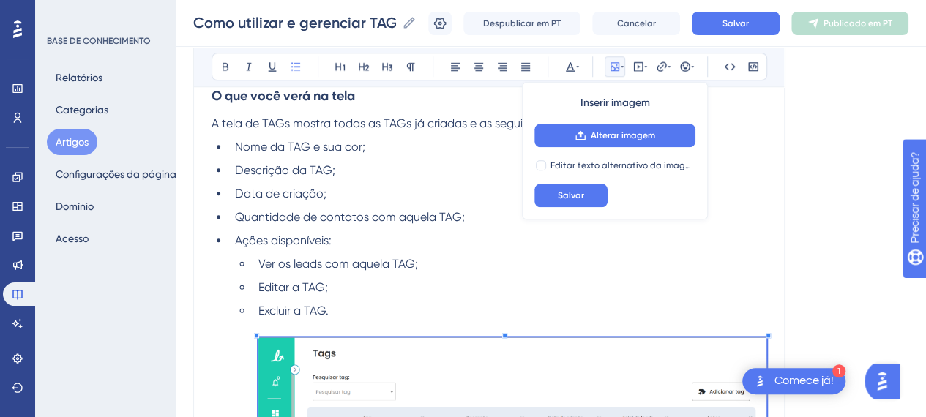
scroll to position [486, 0]
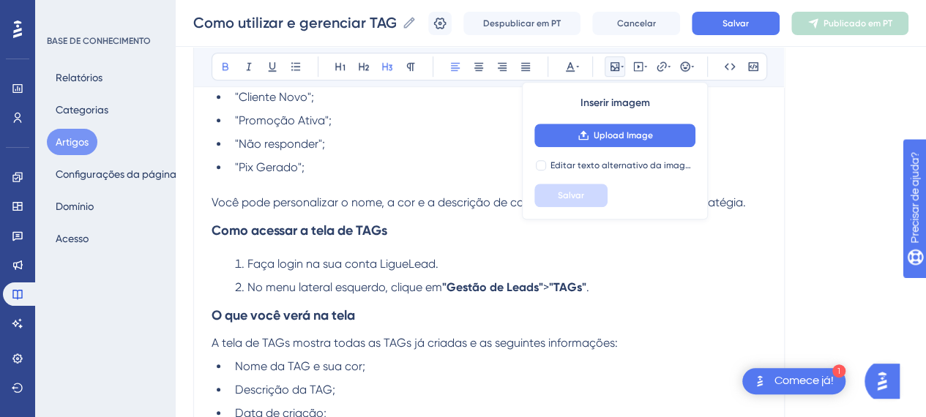
click at [403, 301] on h3 "O que você verá na tela" at bounding box center [489, 316] width 555 height 38
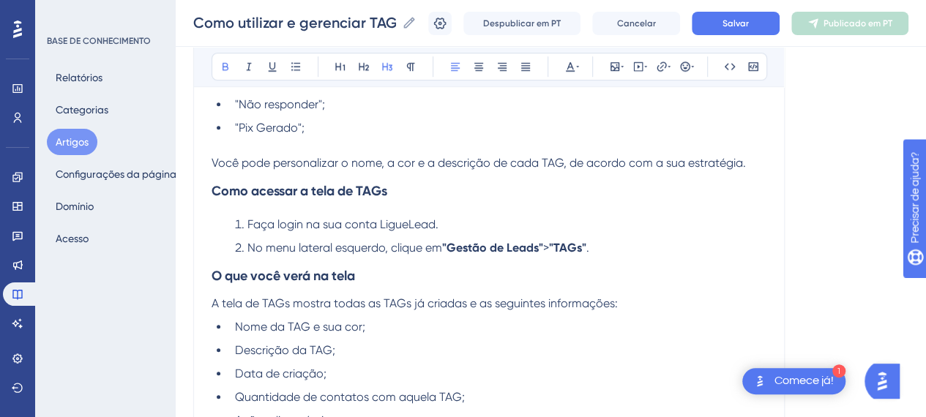
scroll to position [560, 0]
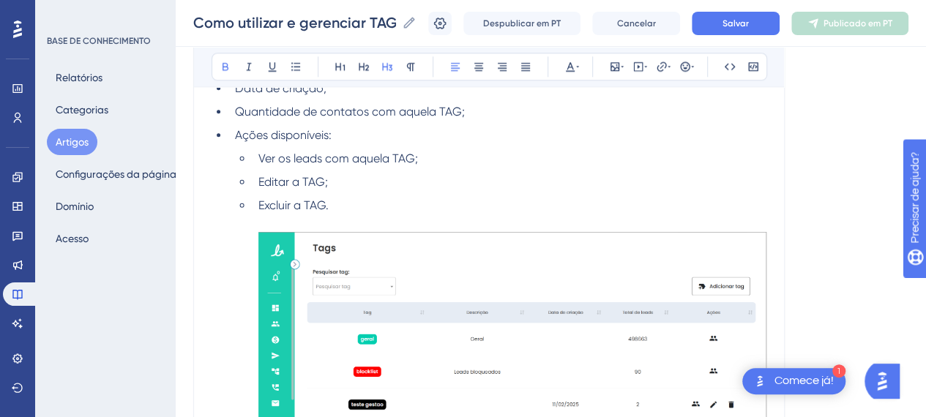
scroll to position [810, 0]
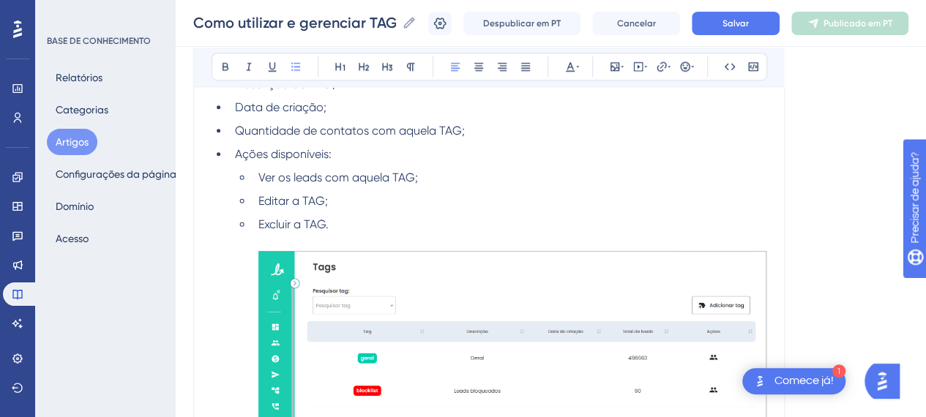
click at [374, 229] on li "Excluir a TAG." at bounding box center [510, 353] width 514 height 275
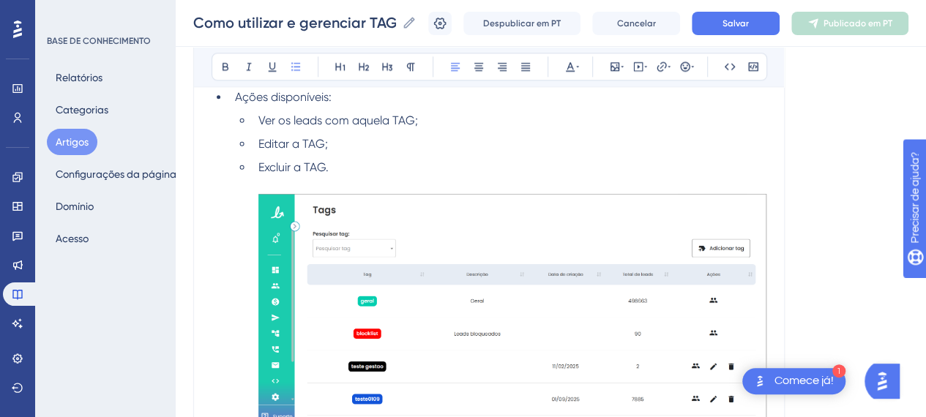
scroll to position [956, 0]
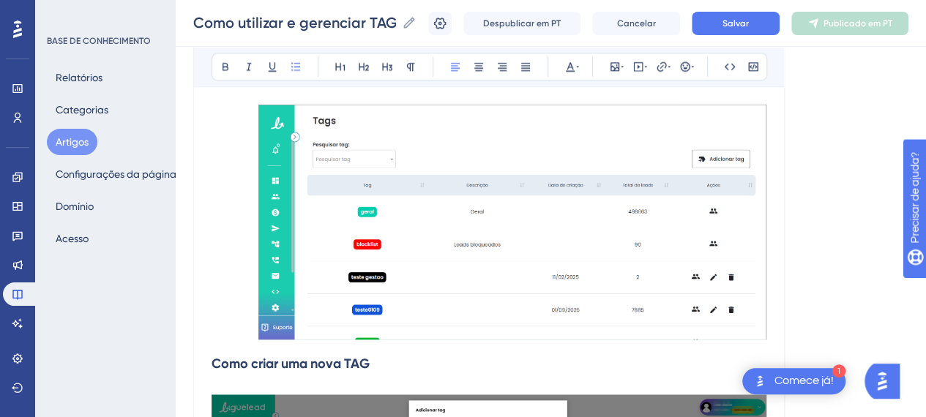
click at [492, 237] on img at bounding box center [513, 222] width 508 height 235
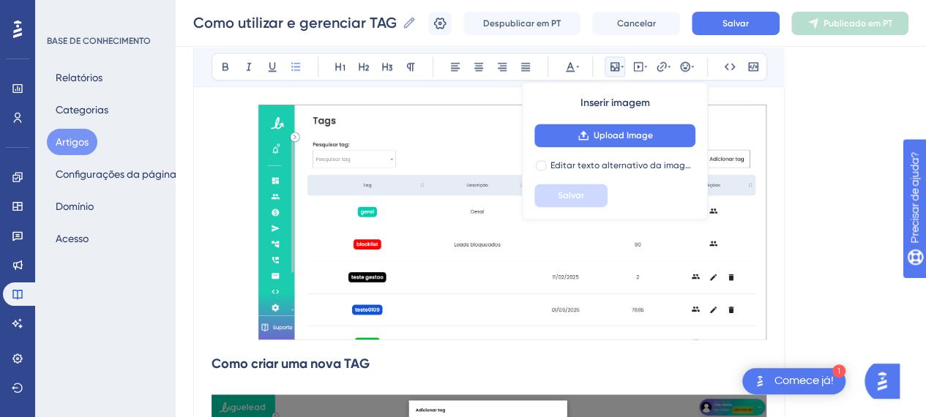
click at [233, 141] on li "Ver os leads com aquela TAG; Editar a TAG; Excluir a TAG." at bounding box center [498, 184] width 538 height 322
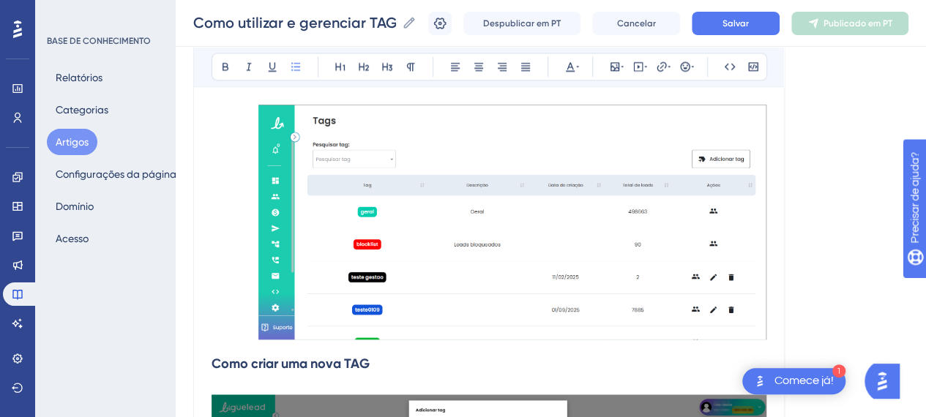
click at [233, 141] on li "Ver os leads com aquela TAG; Editar a TAG; Excluir a TAG." at bounding box center [498, 184] width 538 height 322
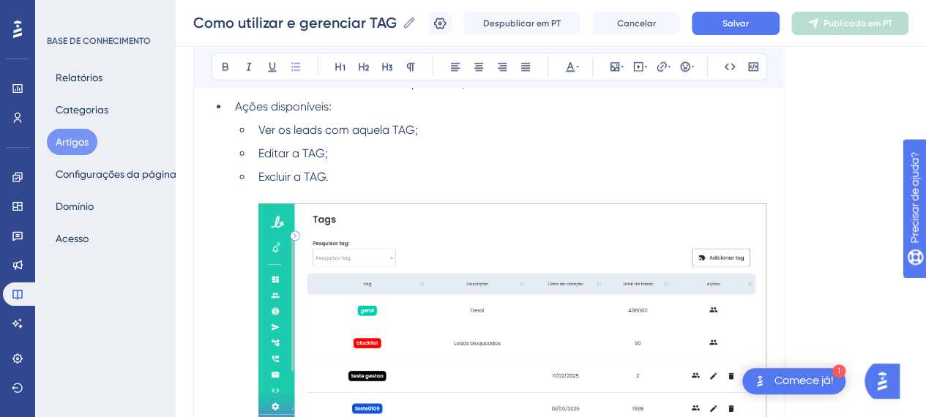
scroll to position [870, 0]
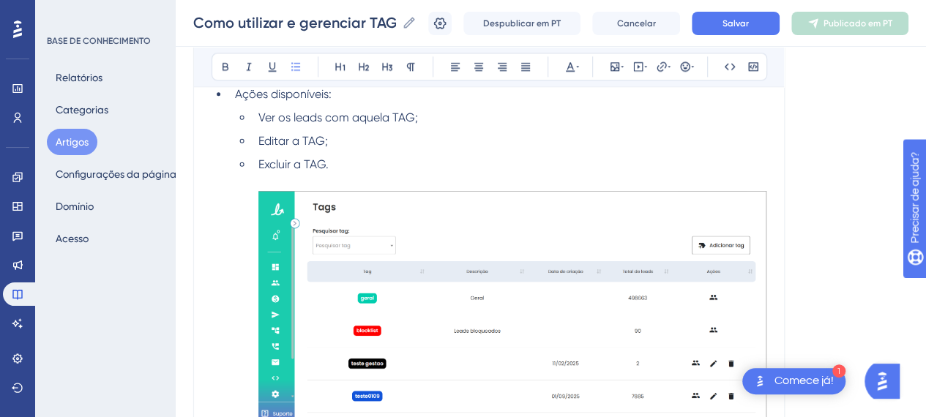
click at [252, 217] on ul "Ver os leads com aquela TAG; Editar a TAG; Excluir a TAG." at bounding box center [501, 270] width 532 height 322
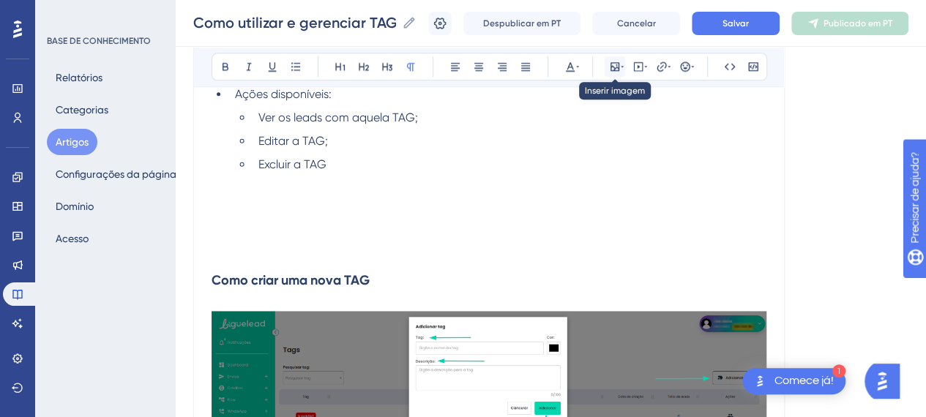
click at [614, 71] on icon at bounding box center [615, 67] width 12 height 12
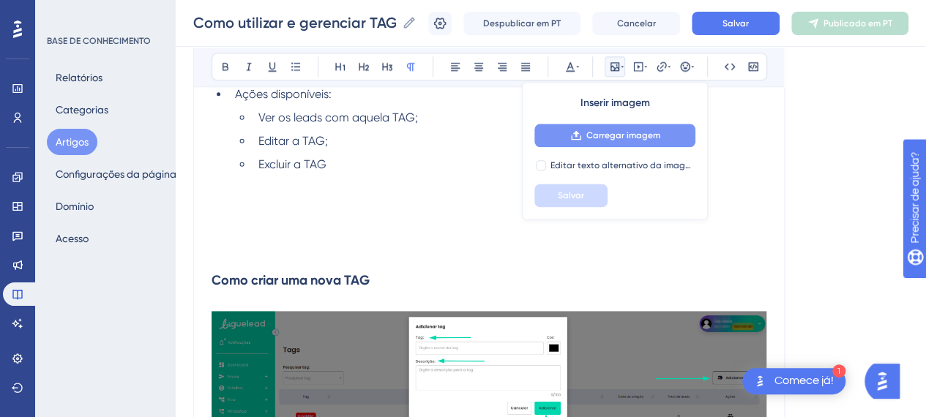
click at [607, 145] on button "Carregar imagem" at bounding box center [615, 135] width 161 height 23
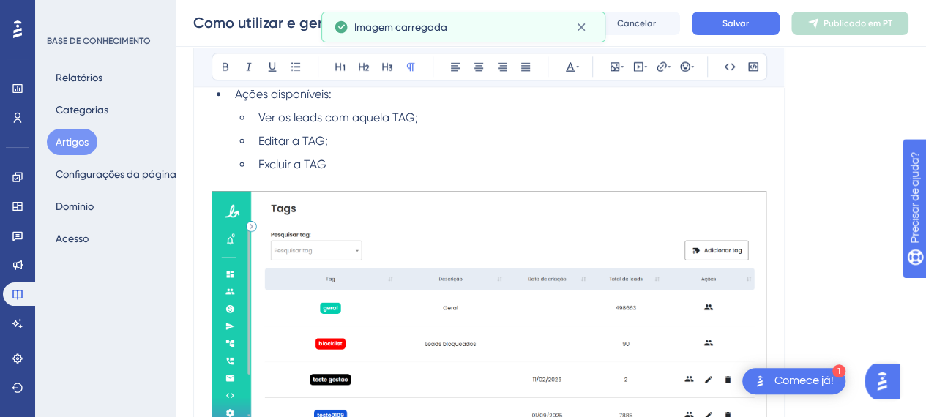
scroll to position [891, 0]
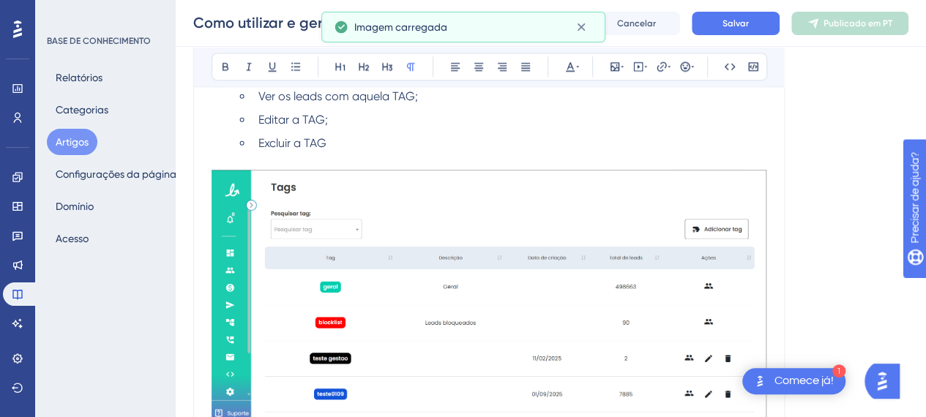
click at [319, 157] on p at bounding box center [489, 161] width 555 height 18
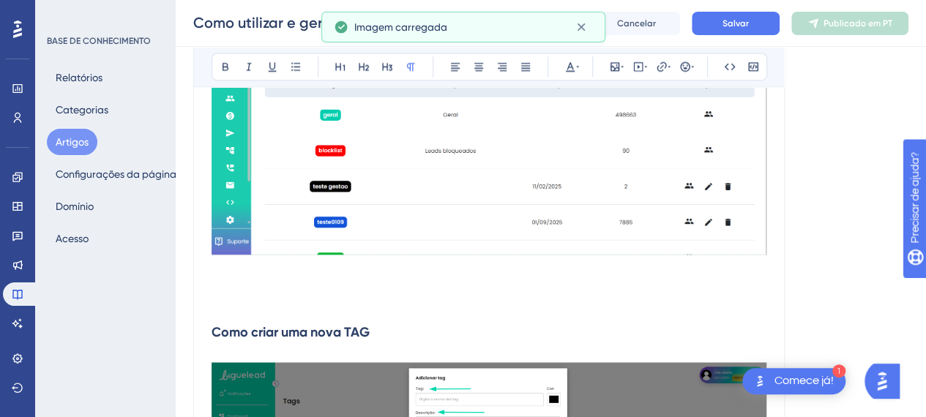
scroll to position [1044, 0]
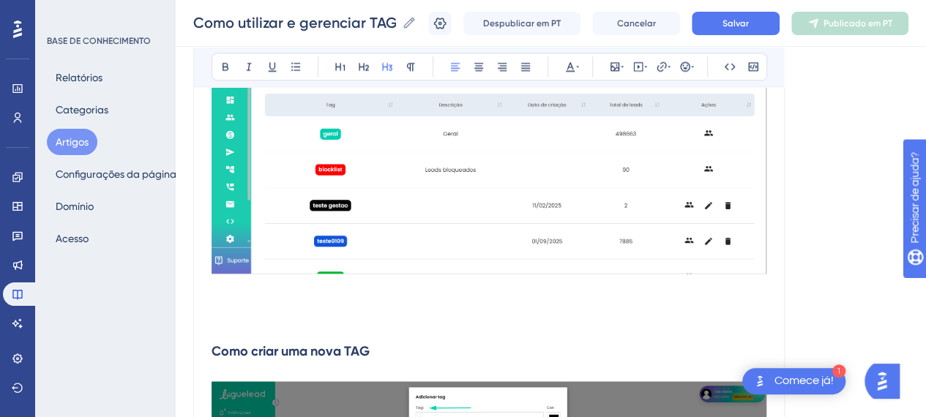
click at [264, 320] on p at bounding box center [489, 323] width 555 height 18
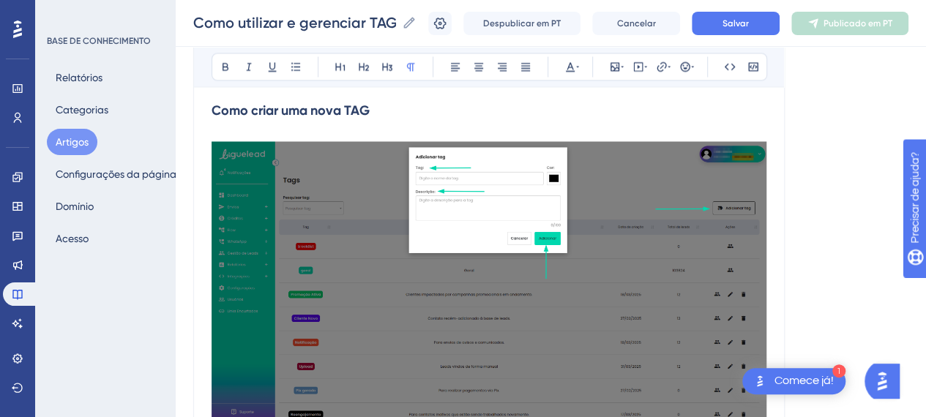
scroll to position [1264, 0]
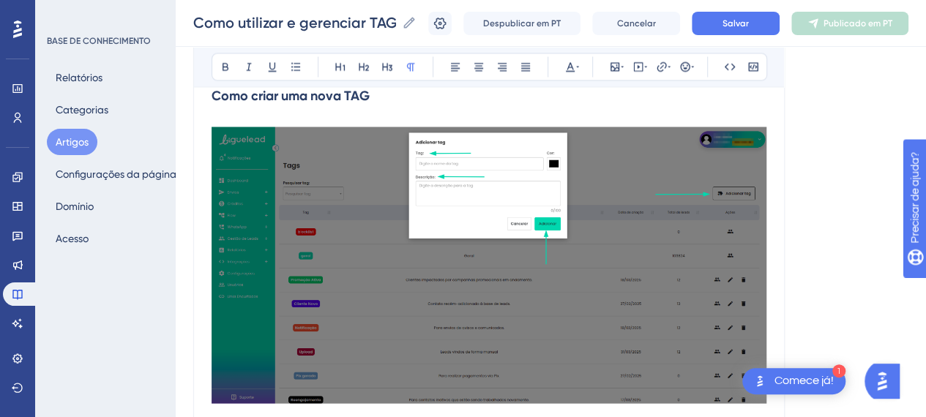
click at [243, 118] on h3 "Como criar uma nova TAG" at bounding box center [489, 247] width 555 height 341
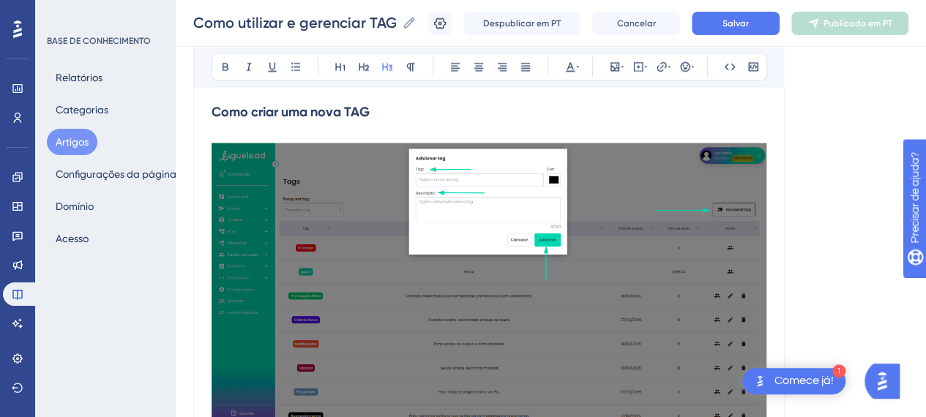
scroll to position [1151, 0]
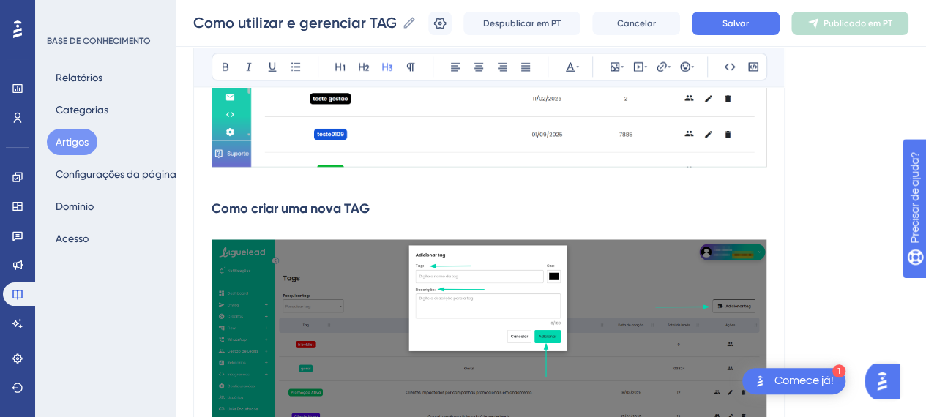
click at [538, 315] on img at bounding box center [489, 377] width 555 height 277
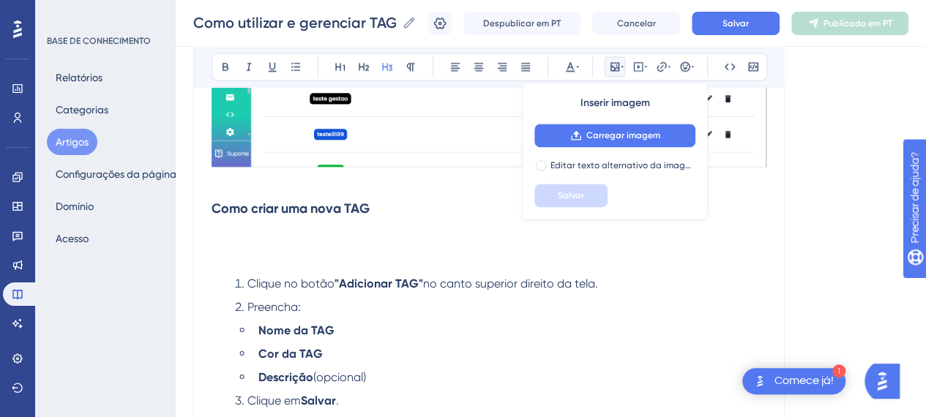
click at [236, 270] on div "Na plataforma LigueLead, as TAGs são etiquetas que ajudam você a organizar seus…" at bounding box center [489, 334] width 555 height 2349
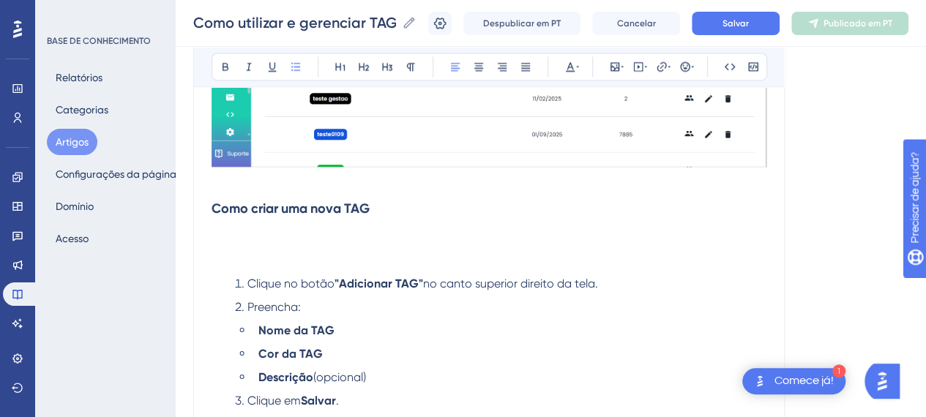
click at [250, 258] on h3 "Como criar uma nova TAG" at bounding box center [489, 229] width 555 height 79
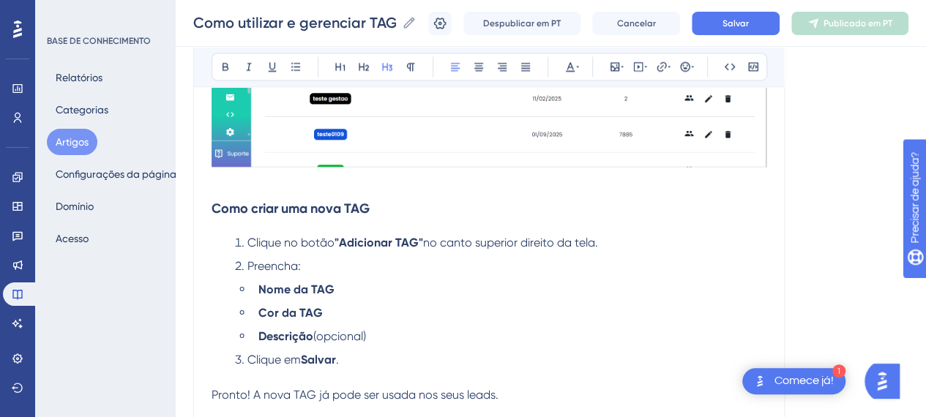
click at [485, 261] on li "Preencha:" at bounding box center [498, 266] width 538 height 18
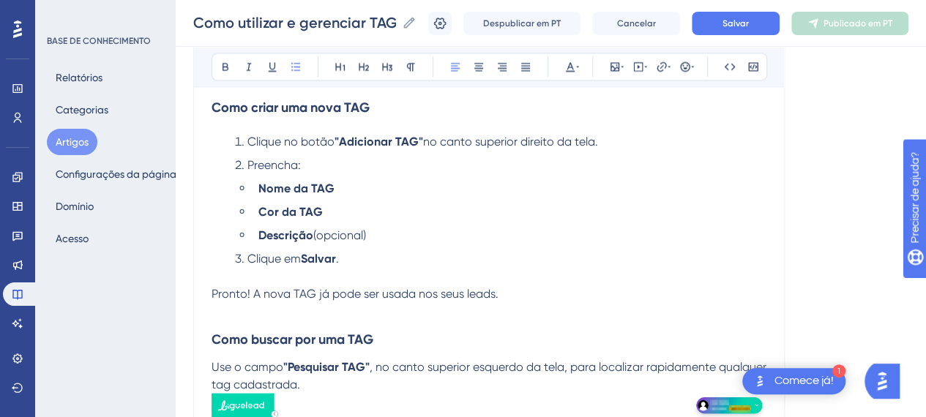
scroll to position [1298, 0]
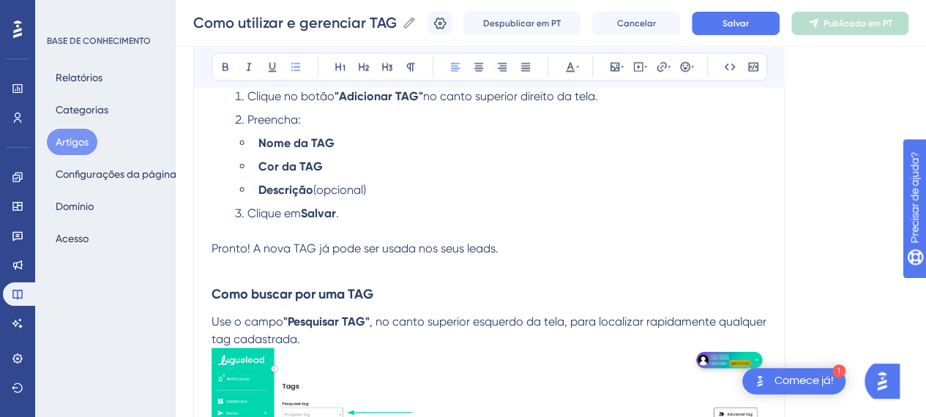
click at [370, 118] on li "Preencha:" at bounding box center [498, 120] width 538 height 18
click at [399, 188] on li "Descrição (opcional)" at bounding box center [510, 190] width 514 height 18
click at [381, 218] on li "Clique em Salvar ." at bounding box center [498, 221] width 538 height 35
click at [387, 231] on li "Clique em Salvar ." at bounding box center [498, 221] width 538 height 35
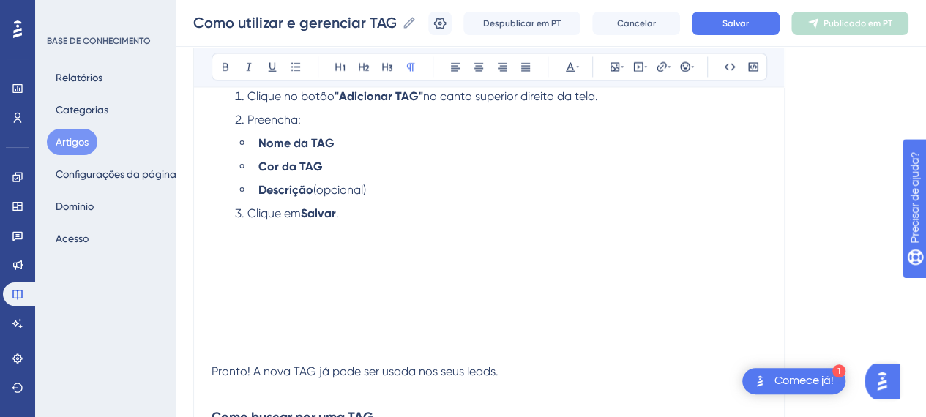
click at [230, 235] on li "Clique em Salvar ." at bounding box center [498, 221] width 538 height 35
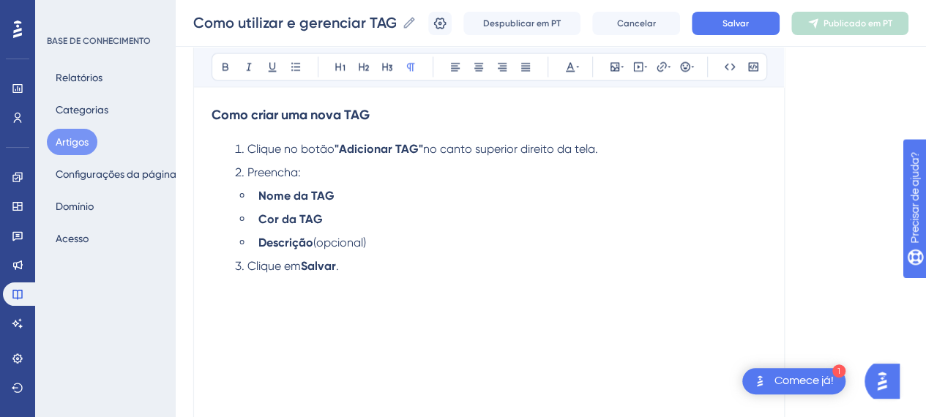
scroll to position [1225, 0]
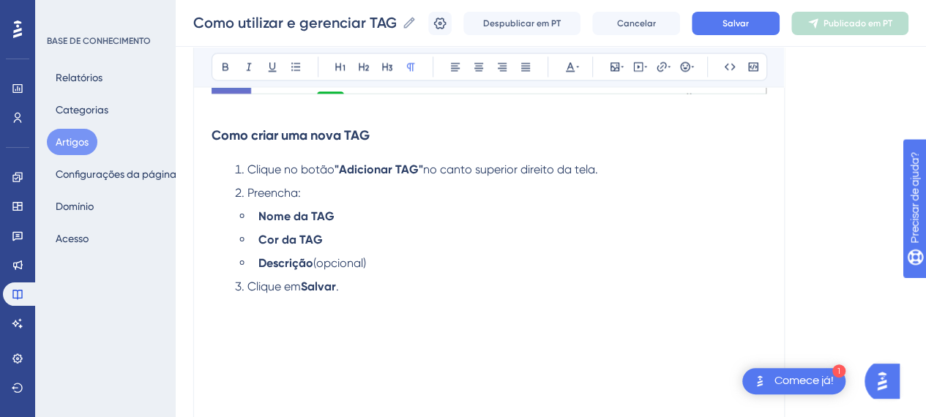
click at [393, 199] on li "Preencha:" at bounding box center [498, 193] width 538 height 18
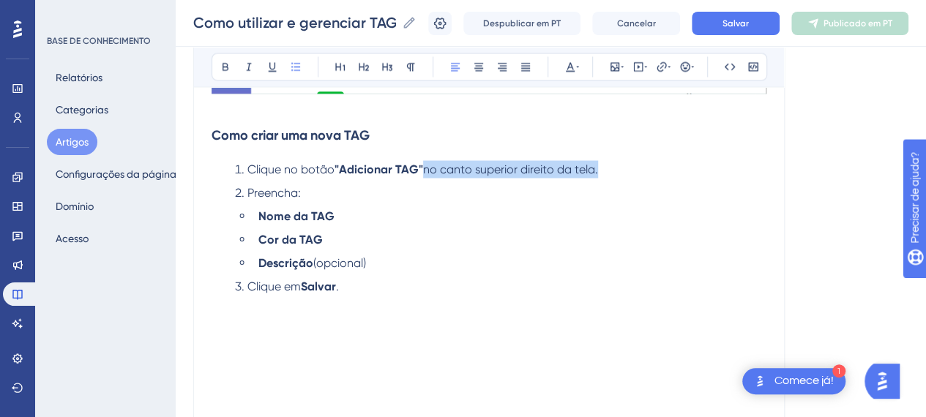
drag, startPoint x: 627, startPoint y: 172, endPoint x: 622, endPoint y: 189, distance: 17.6
click at [622, 189] on ol "Clique no botão "Adicionar TAG" no canto superior direito da tela. Preencha: No…" at bounding box center [489, 227] width 555 height 135
click at [611, 169] on li "Clique no botão "Adicionar TAG" no canto superior direito da tela." at bounding box center [498, 169] width 538 height 18
click at [609, 168] on li "Clique no botão "Adicionar TAG" no canto superior direito da tela." at bounding box center [498, 169] width 538 height 18
click at [598, 163] on span "no canto superior direito da tela." at bounding box center [510, 169] width 175 height 14
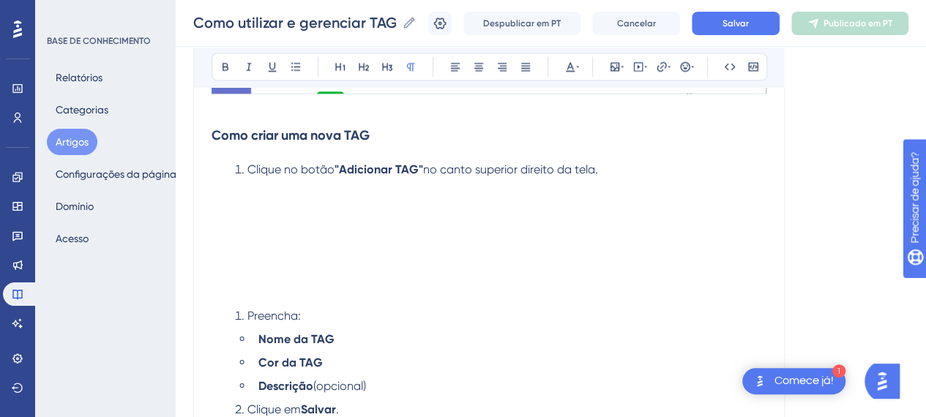
click at [254, 210] on p at bounding box center [489, 205] width 555 height 18
click at [612, 65] on icon at bounding box center [615, 66] width 9 height 9
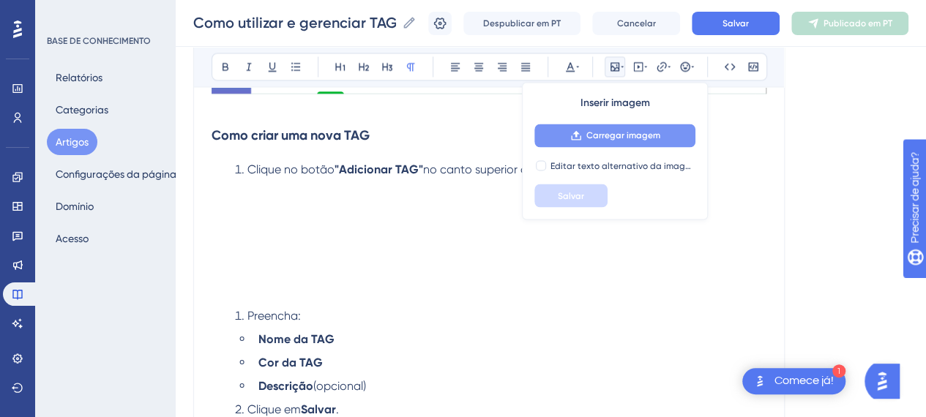
click at [611, 135] on font "Carregar imagem" at bounding box center [624, 135] width 74 height 10
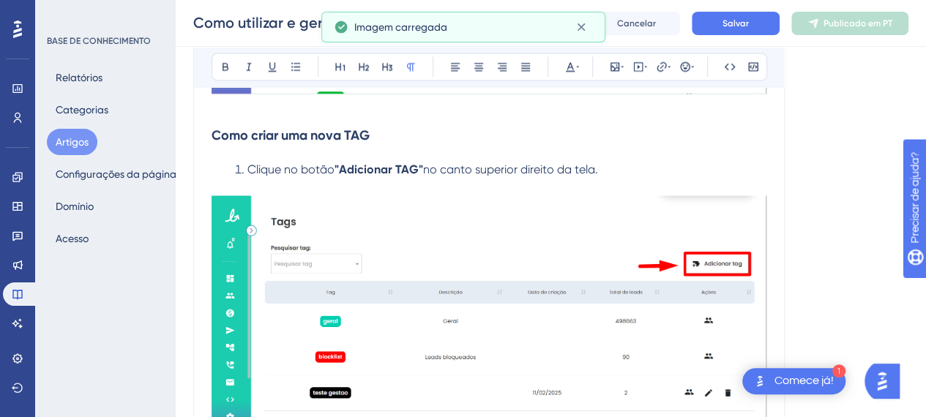
scroll to position [1249, 0]
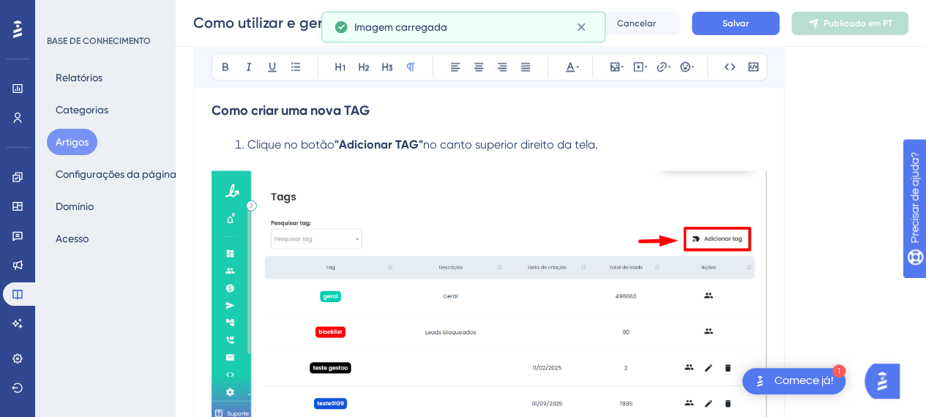
click at [261, 161] on p at bounding box center [489, 162] width 555 height 18
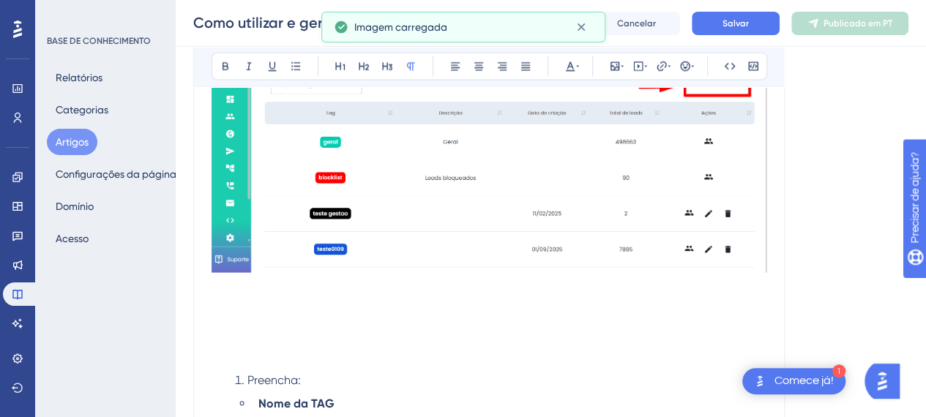
click at [270, 297] on p at bounding box center [489, 305] width 555 height 18
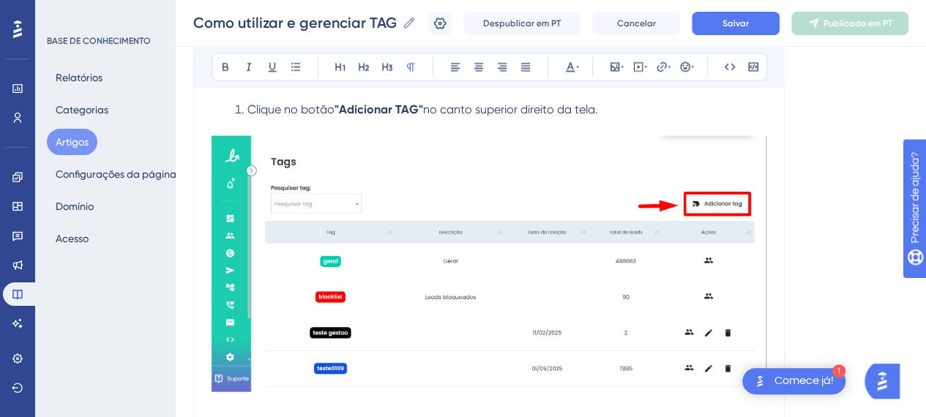
scroll to position [1431, 0]
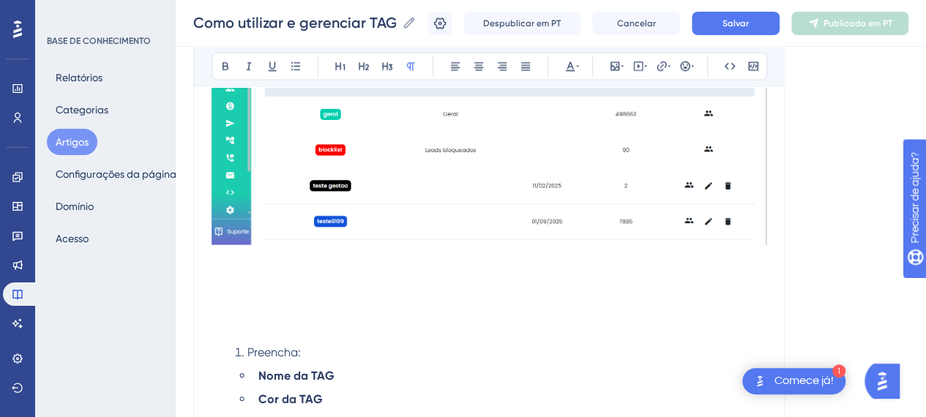
click at [249, 330] on p at bounding box center [489, 330] width 555 height 18
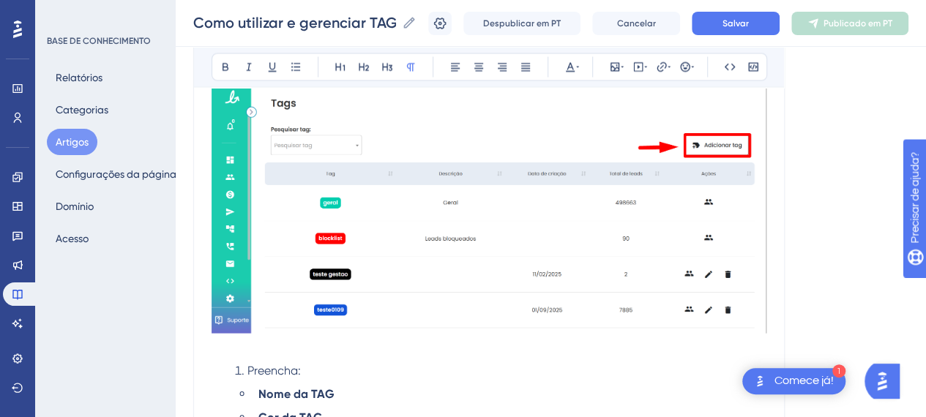
scroll to position [1271, 0]
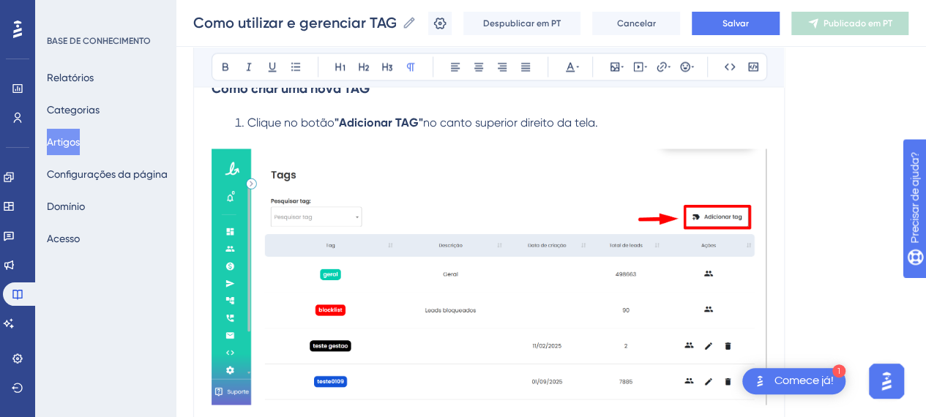
click at [621, 125] on li "Clique no botão "Adicionar TAG" no canto superior direito da tela." at bounding box center [498, 123] width 538 height 18
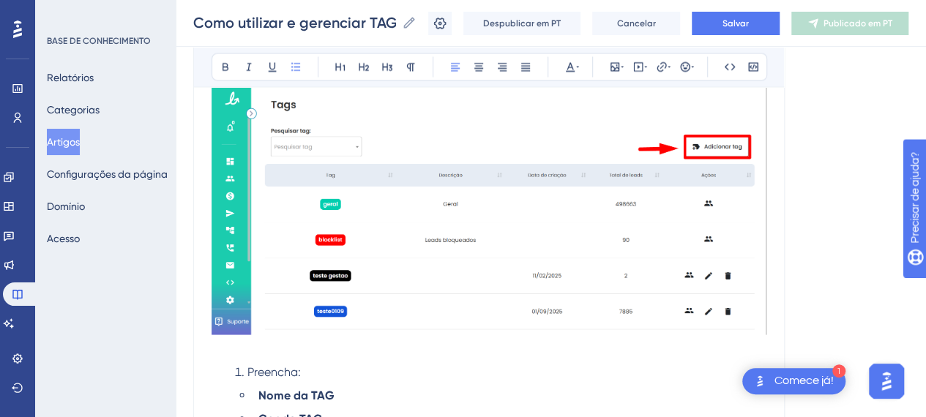
scroll to position [1386, 0]
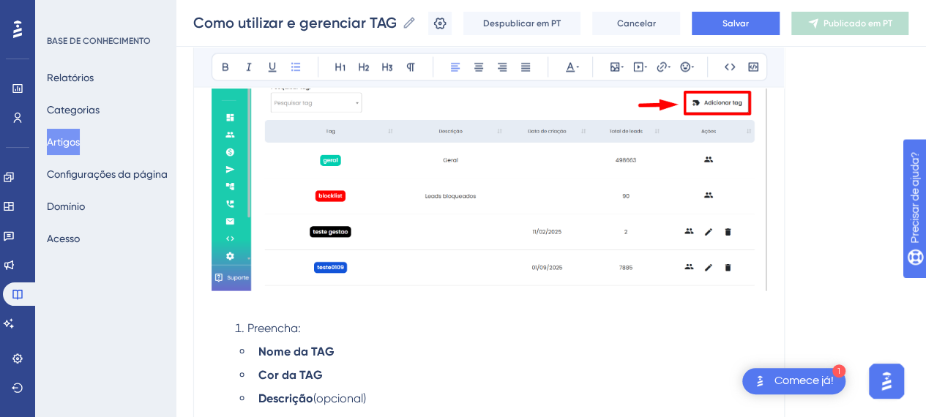
click at [352, 363] on ul "Nome da TAG Cor da TAG Descrição (opcional)" at bounding box center [501, 375] width 532 height 64
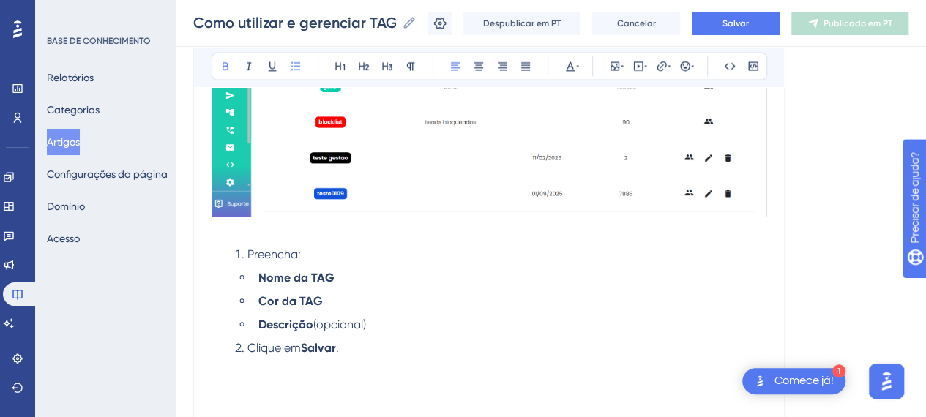
scroll to position [1532, 0]
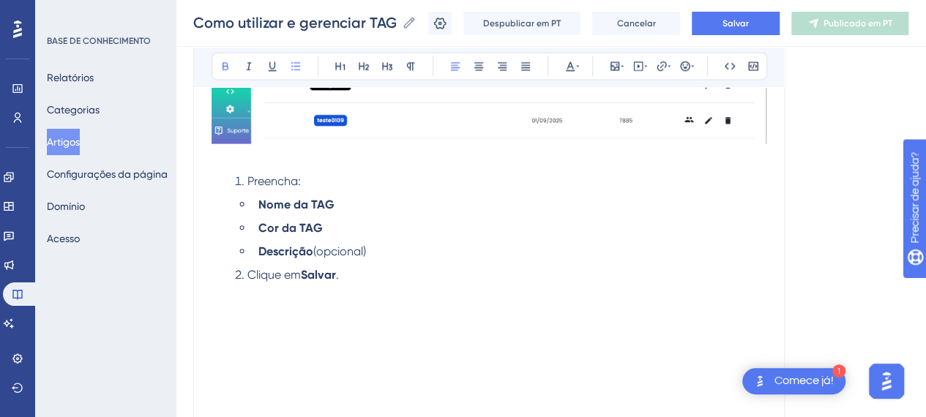
click at [344, 286] on p at bounding box center [489, 293] width 555 height 18
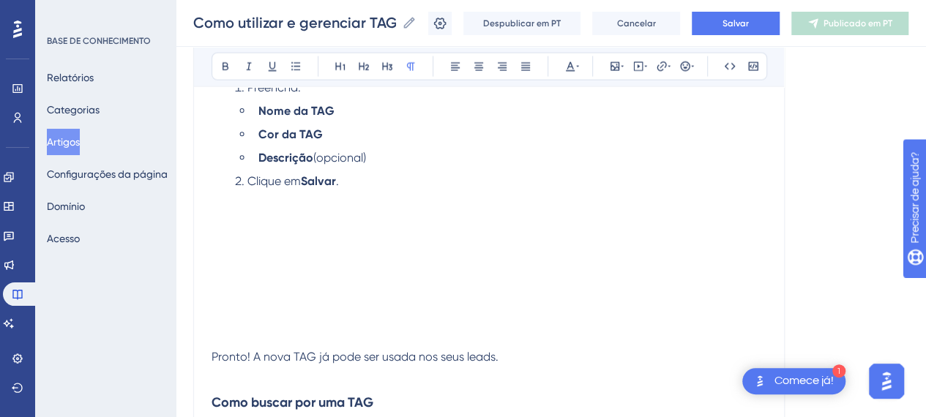
scroll to position [1679, 0]
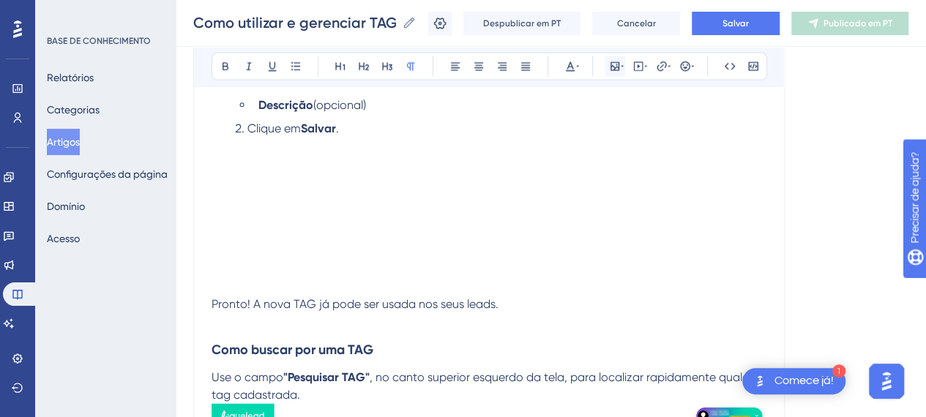
click at [614, 62] on icon at bounding box center [615, 66] width 9 height 9
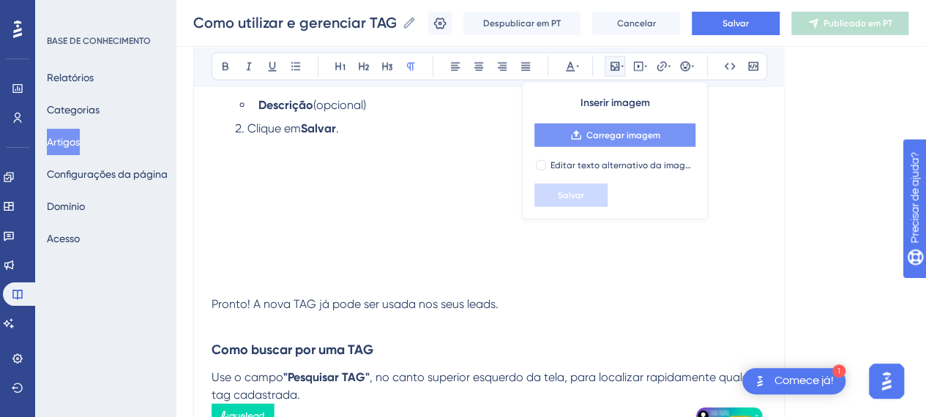
click at [591, 136] on font "Carregar imagem" at bounding box center [624, 135] width 74 height 10
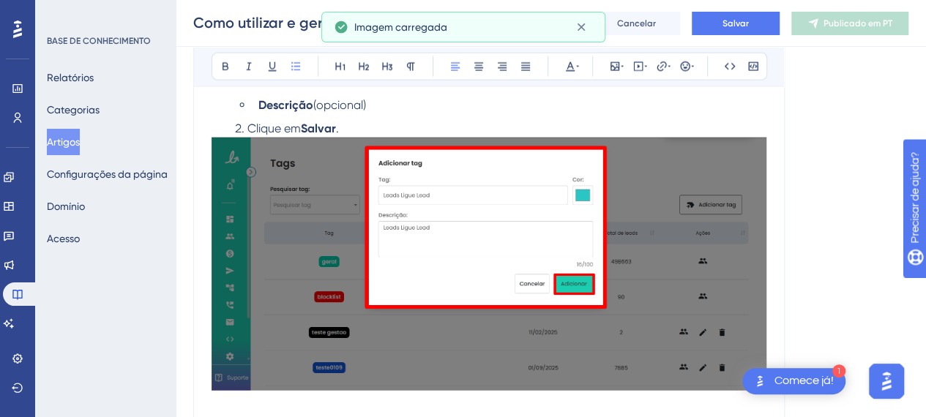
click at [372, 130] on li "Clique em [GEOGRAPHIC_DATA] ." at bounding box center [498, 129] width 538 height 18
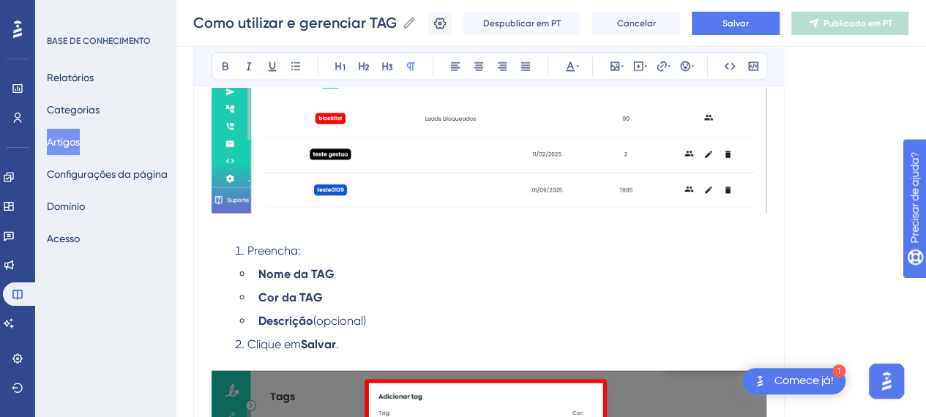
scroll to position [1459, 0]
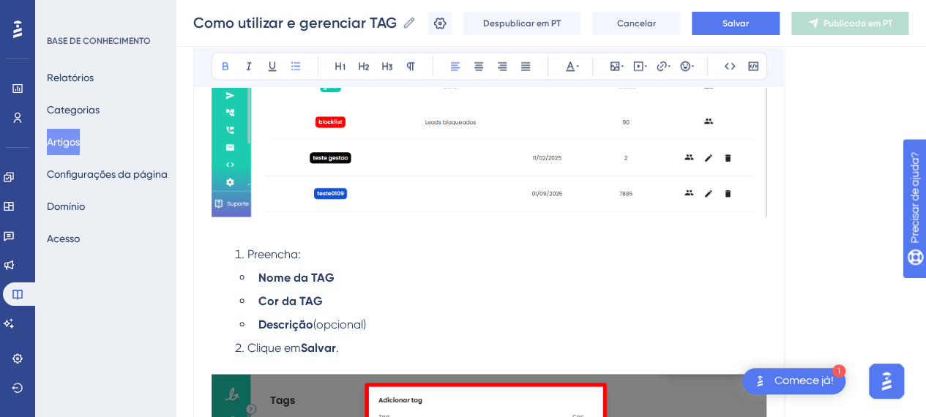
click at [439, 270] on li "Nome da TAG" at bounding box center [510, 279] width 514 height 18
click at [309, 237] on p at bounding box center [489, 232] width 555 height 18
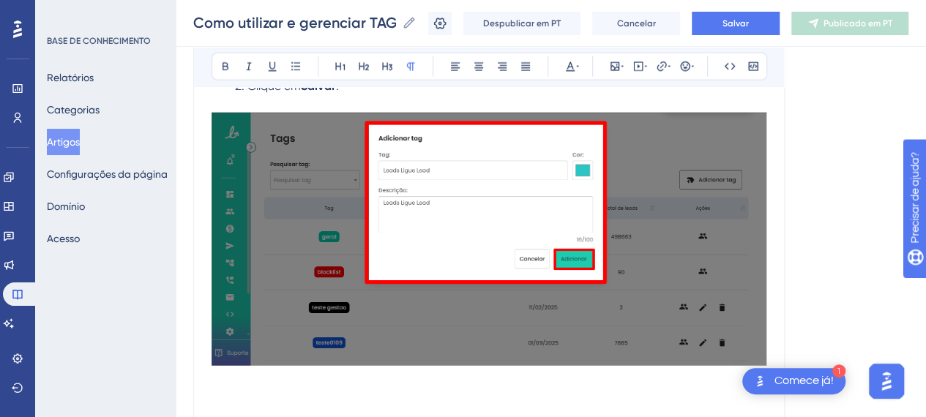
scroll to position [1682, 0]
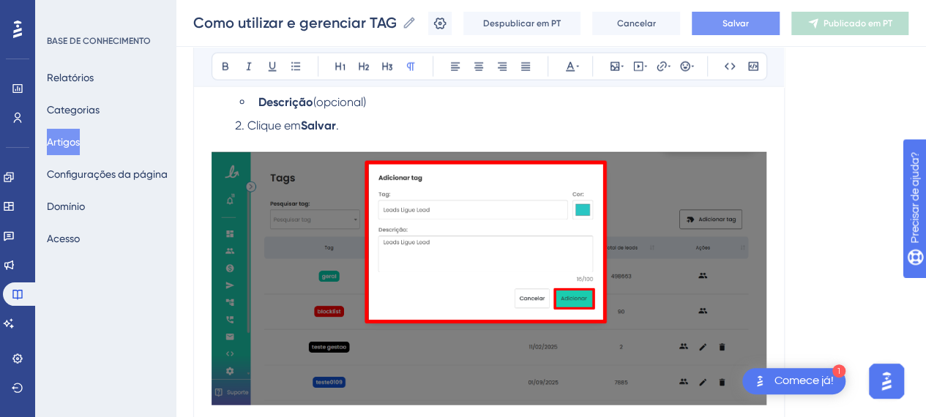
click at [766, 29] on button "Salvar" at bounding box center [736, 23] width 88 height 23
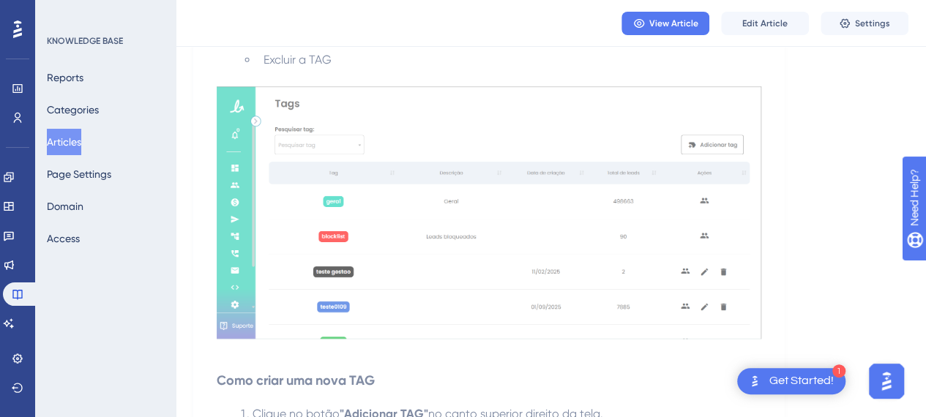
scroll to position [1025, 0]
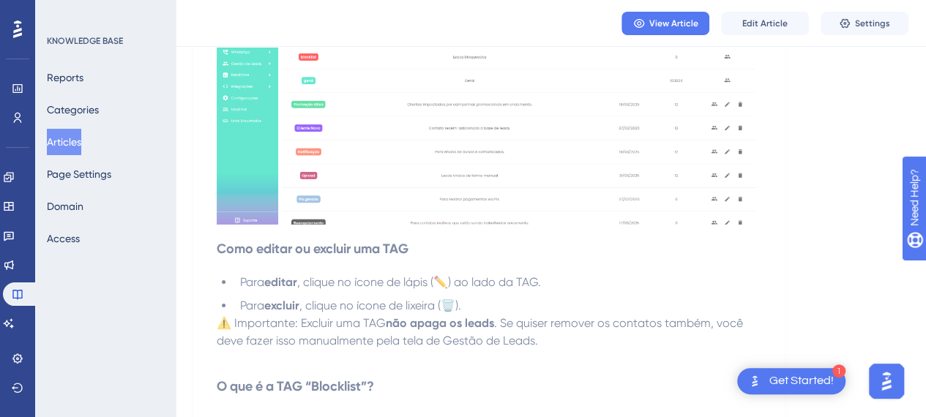
click at [460, 324] on strong "não apaga os leads" at bounding box center [440, 323] width 108 height 14
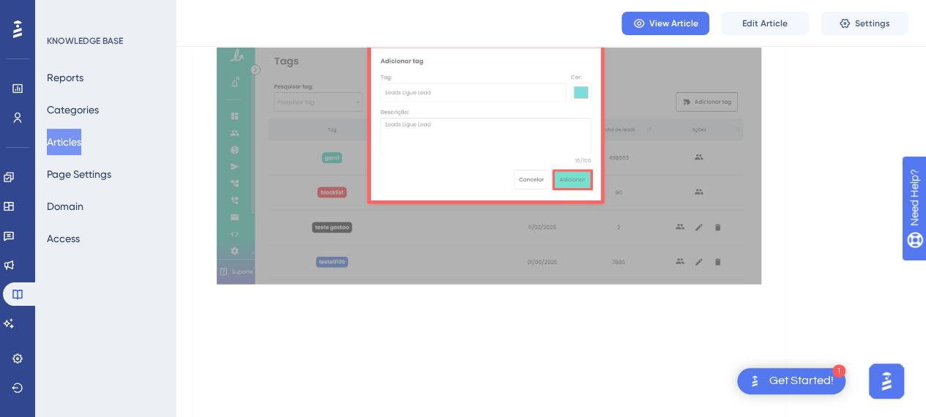
scroll to position [1774, 0]
click at [765, 23] on span "Edit Article" at bounding box center [765, 24] width 45 height 12
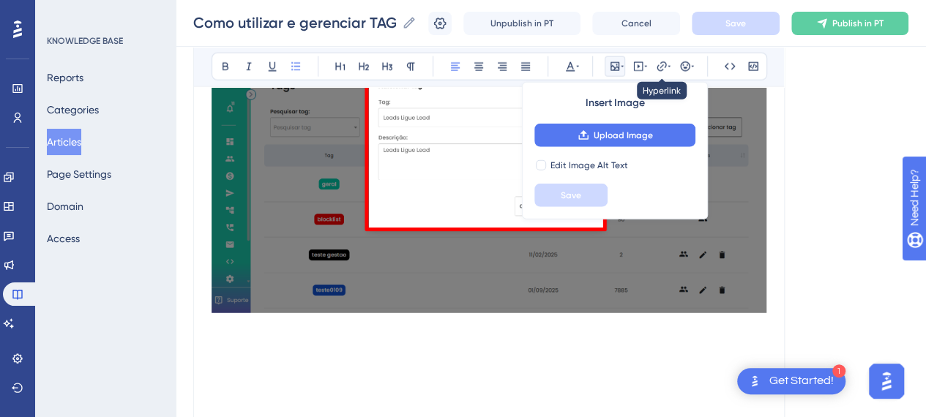
scroll to position [1658, 0]
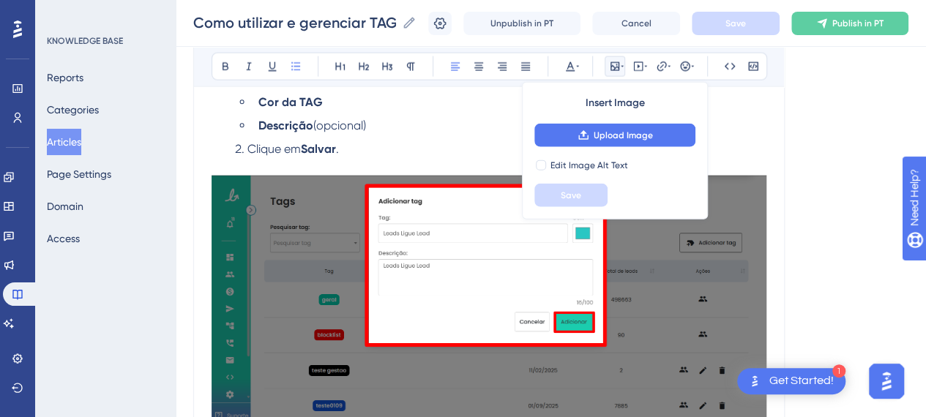
click at [414, 141] on li "Clique em [GEOGRAPHIC_DATA] ." at bounding box center [498, 150] width 538 height 18
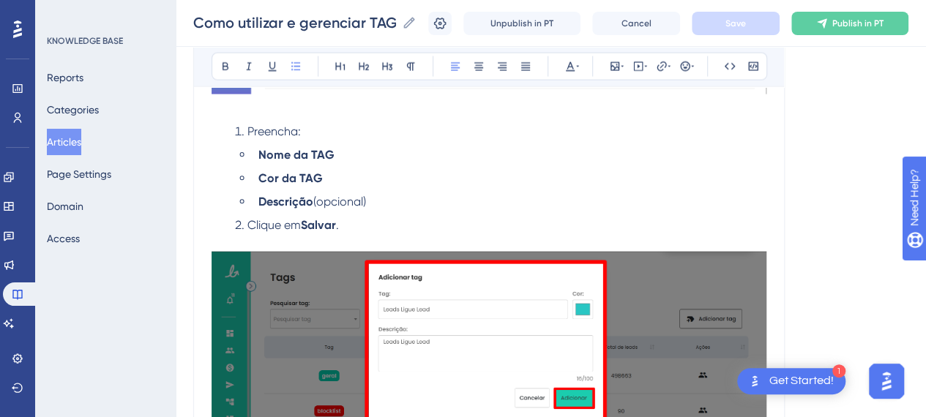
scroll to position [1512, 0]
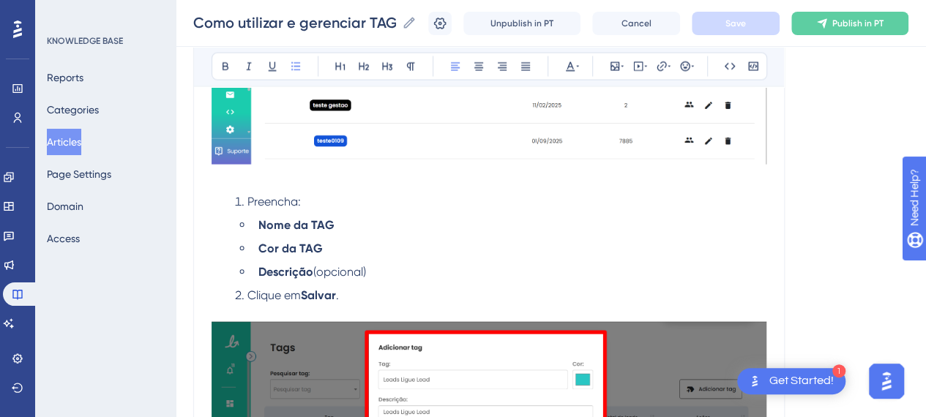
click at [267, 179] on p at bounding box center [489, 179] width 555 height 18
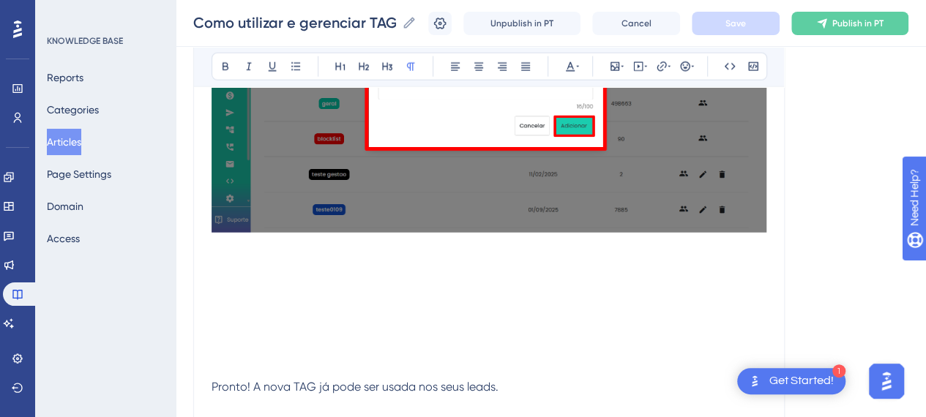
scroll to position [1878, 0]
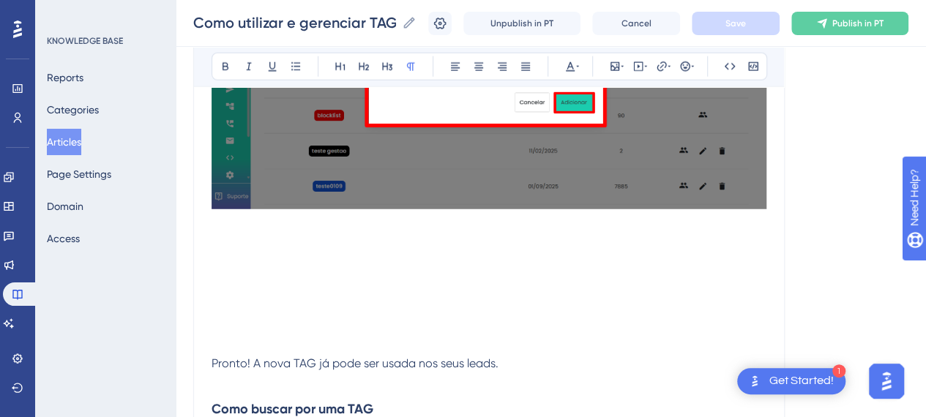
click at [493, 309] on p at bounding box center [489, 311] width 555 height 18
click at [306, 343] on p at bounding box center [489, 347] width 555 height 18
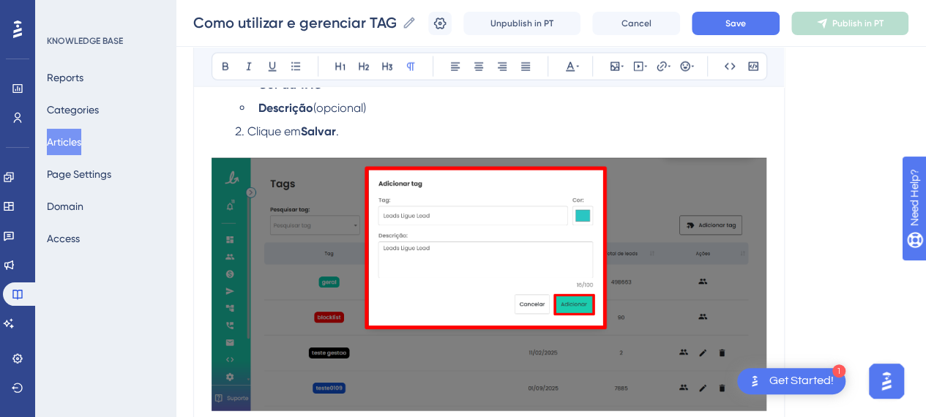
scroll to position [1585, 0]
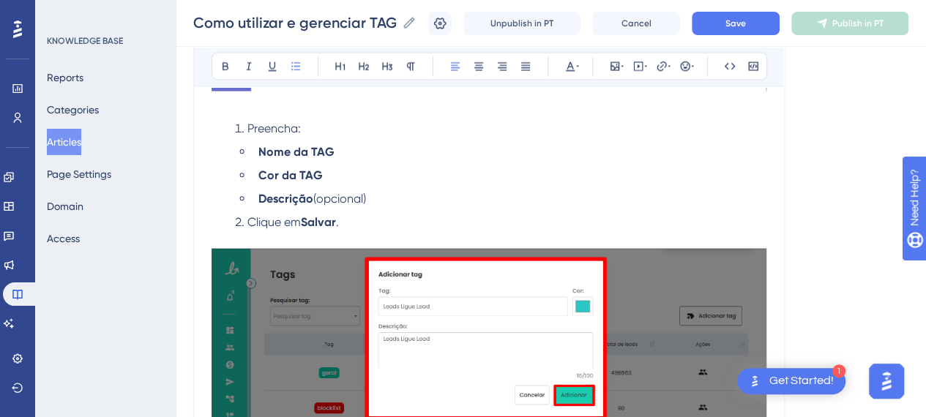
click at [445, 190] on li "Descrição (opcional)" at bounding box center [510, 199] width 514 height 18
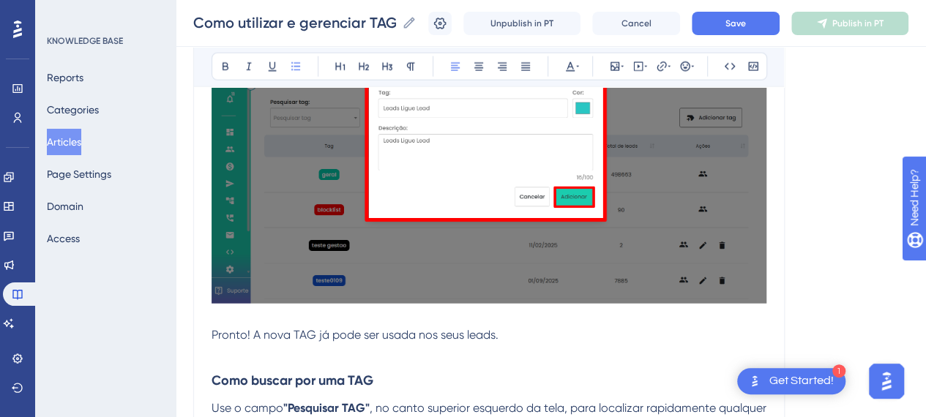
scroll to position [1878, 0]
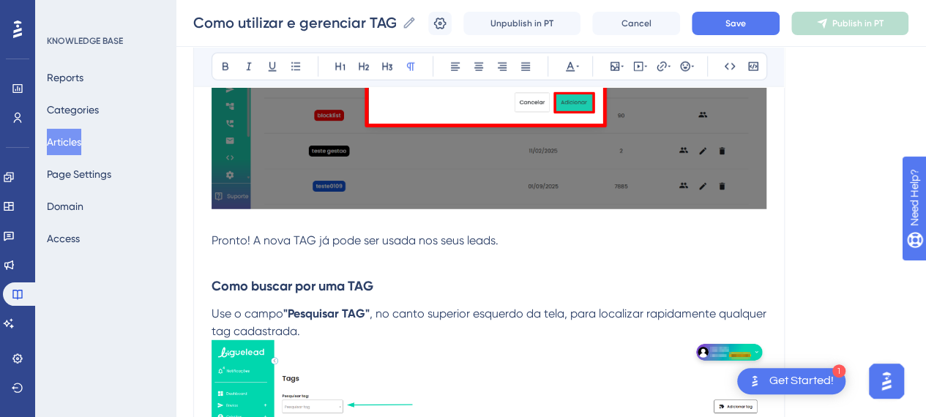
drag, startPoint x: 262, startPoint y: 262, endPoint x: 298, endPoint y: 266, distance: 36.1
click at [268, 263] on p "Pronto! A nova TAG já pode ser usada nos seus leads." at bounding box center [489, 249] width 555 height 35
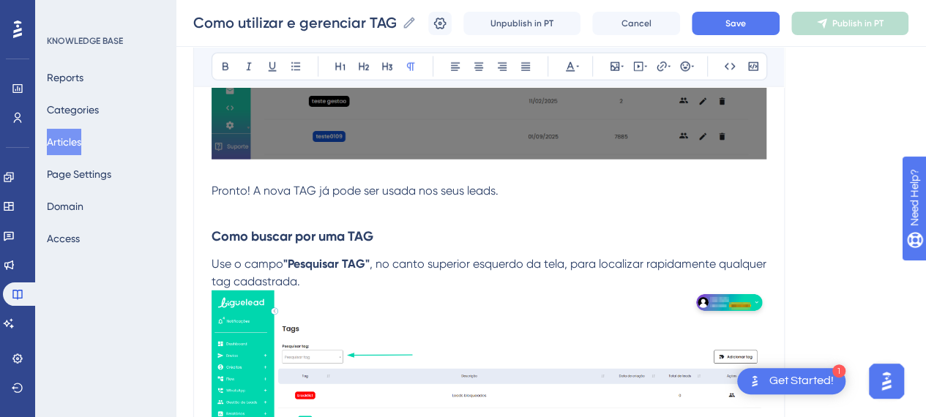
scroll to position [1951, 0]
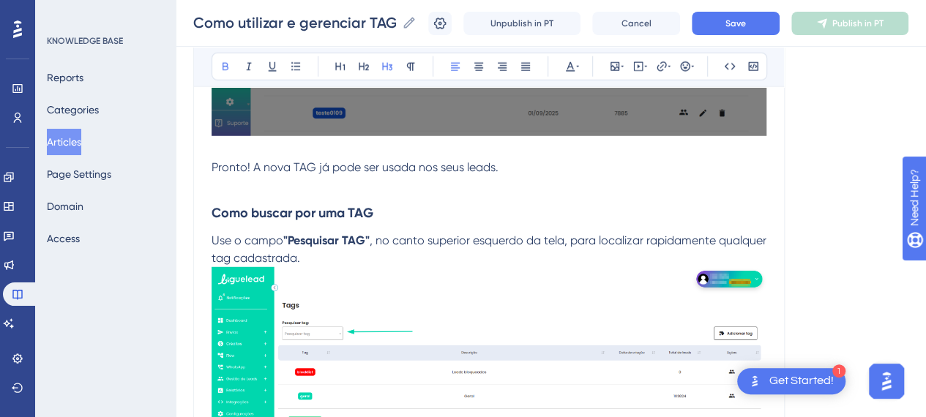
click at [461, 217] on h3 "Como buscar por uma TAG" at bounding box center [489, 213] width 555 height 38
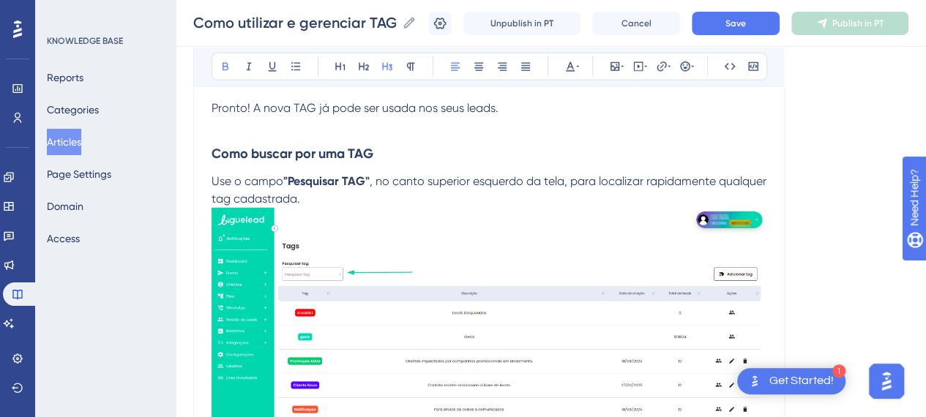
scroll to position [2024, 0]
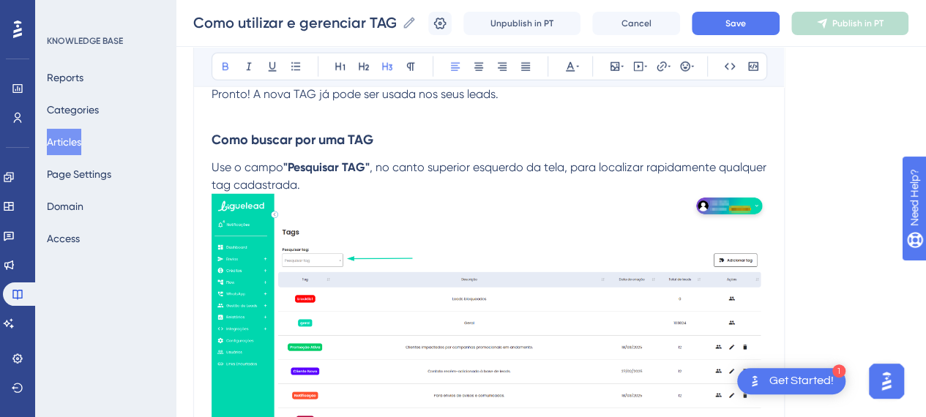
click at [379, 187] on p "Use o campo "Pesquisar TAG" , no canto superior esquerdo da tela, para localiza…" at bounding box center [489, 317] width 555 height 316
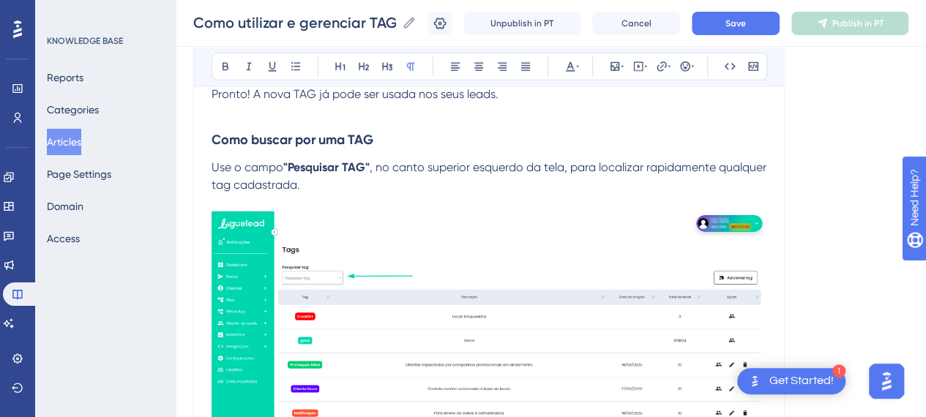
click at [254, 175] on p "Use o campo "Pesquisar TAG" , no canto superior esquerdo da tela, para localiza…" at bounding box center [489, 176] width 555 height 35
click at [357, 179] on p "Use o campo "Pesquisar TAG" , no canto superior esquerdo da tela, para localiza…" at bounding box center [489, 176] width 555 height 35
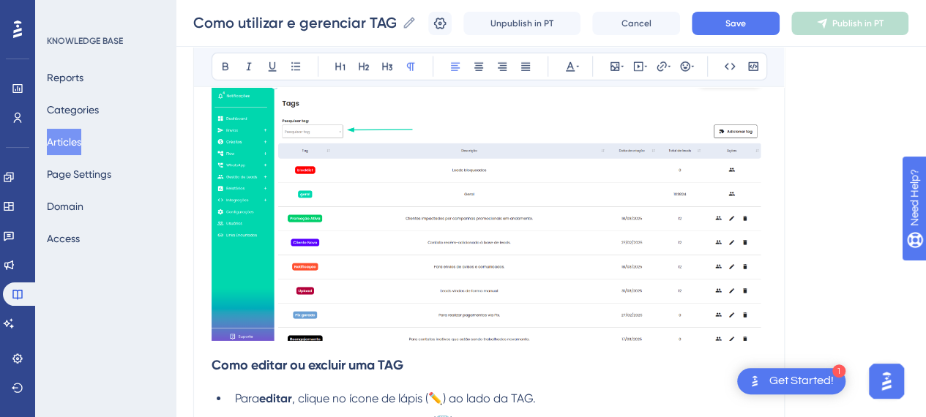
click at [540, 215] on img at bounding box center [489, 202] width 555 height 275
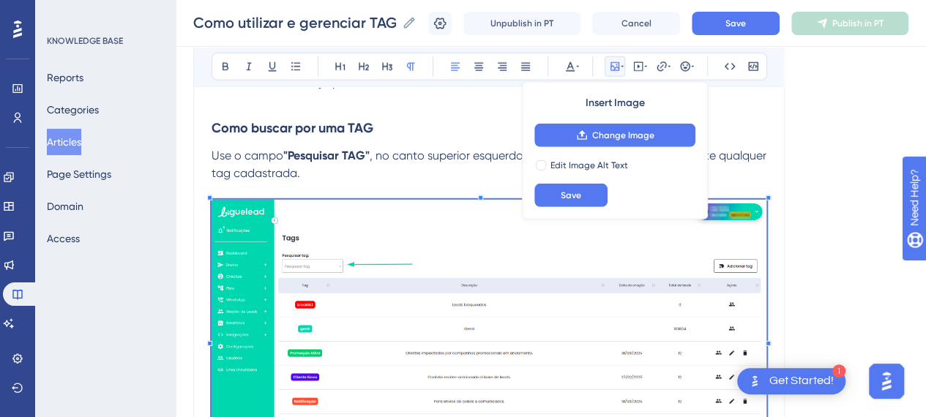
scroll to position [2013, 0]
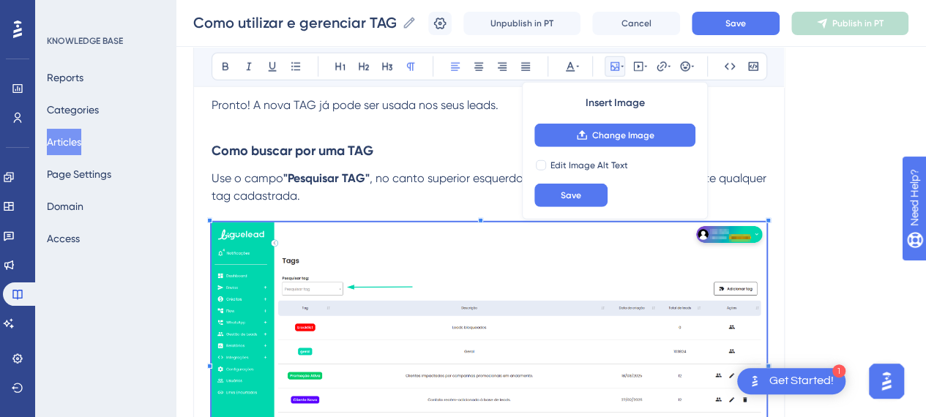
click at [352, 205] on p at bounding box center [489, 354] width 555 height 298
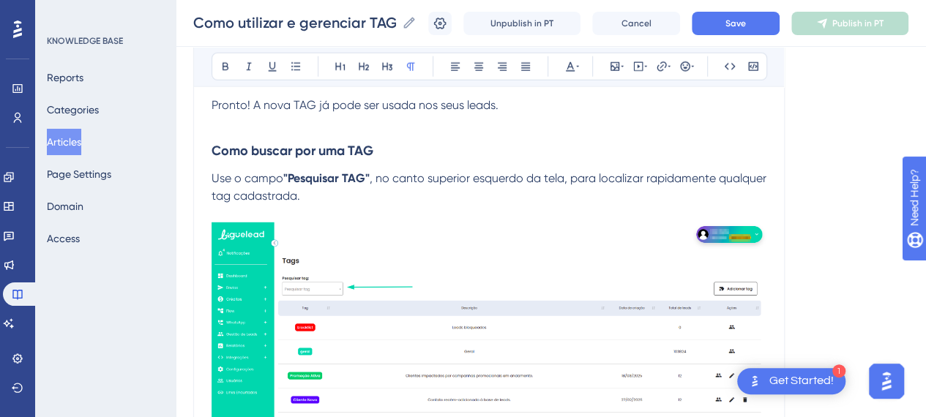
click at [413, 286] on img at bounding box center [489, 360] width 555 height 275
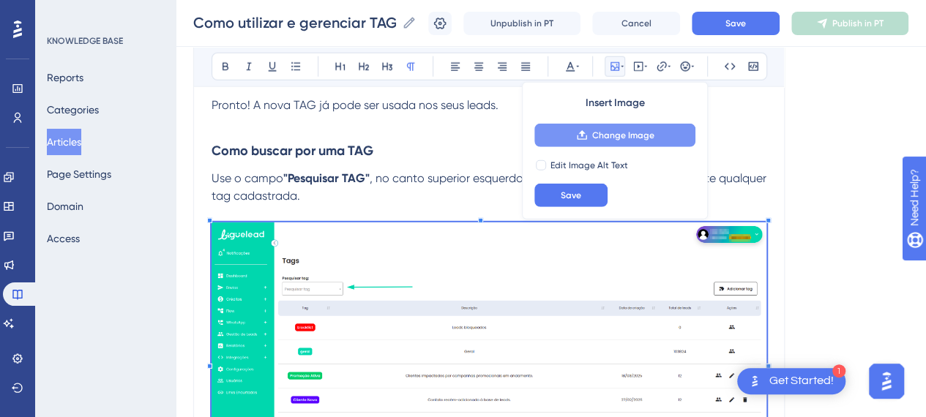
click at [635, 134] on span "Change Image" at bounding box center [623, 136] width 62 height 12
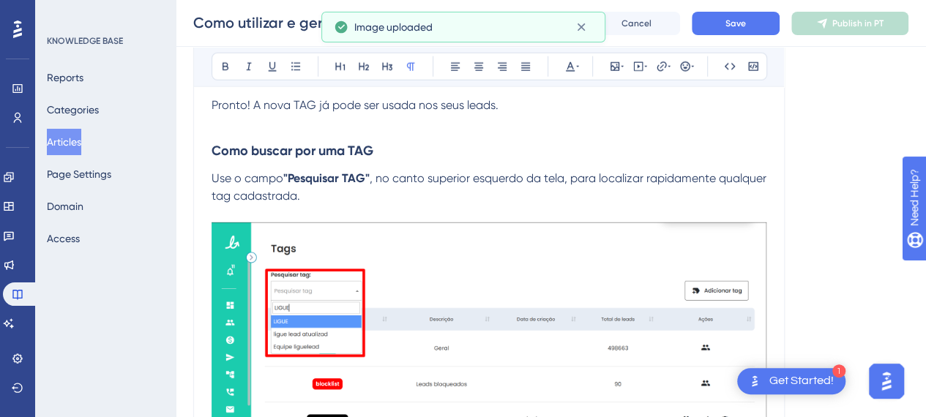
click at [286, 198] on span ", no canto superior esquerdo da tela, para localizar rapidamente qualquer tag c…" at bounding box center [491, 186] width 558 height 31
click at [436, 182] on span ", no canto superior esquerdo da tela, para localizar rapidamente qualquer tag c…" at bounding box center [491, 186] width 558 height 31
click at [428, 191] on p "Use o campo "Pesquisar TAG" , no canto superior esquerdo da tela, para localiza…" at bounding box center [489, 187] width 555 height 35
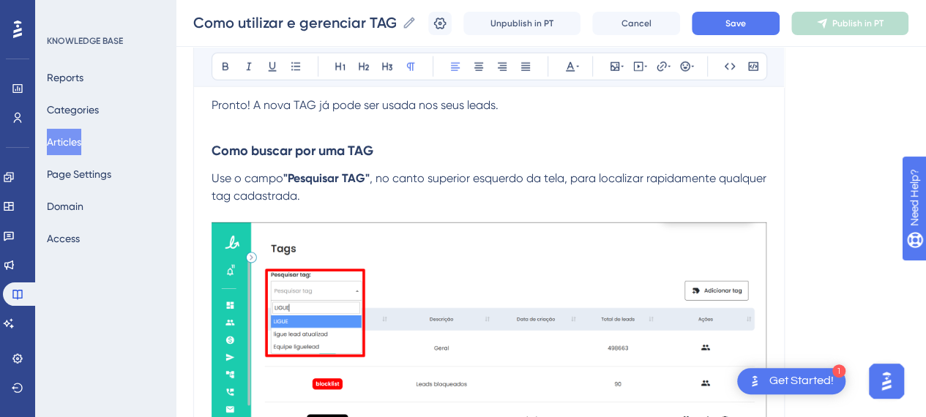
scroll to position [2233, 0]
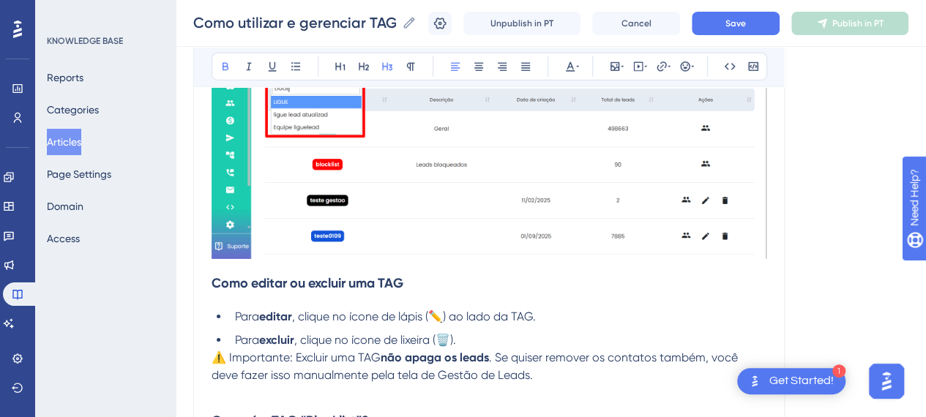
click at [309, 276] on strong "Como editar ou excluir uma TAG" at bounding box center [308, 283] width 192 height 16
click at [478, 275] on h3 "Como editar ou excluir uma TAG" at bounding box center [489, 283] width 555 height 38
click at [330, 286] on strong "Como editar ou excluir uma TAG" at bounding box center [308, 283] width 192 height 16
click at [332, 283] on strong "Como editar ou excluir uma TAG" at bounding box center [308, 283] width 192 height 16
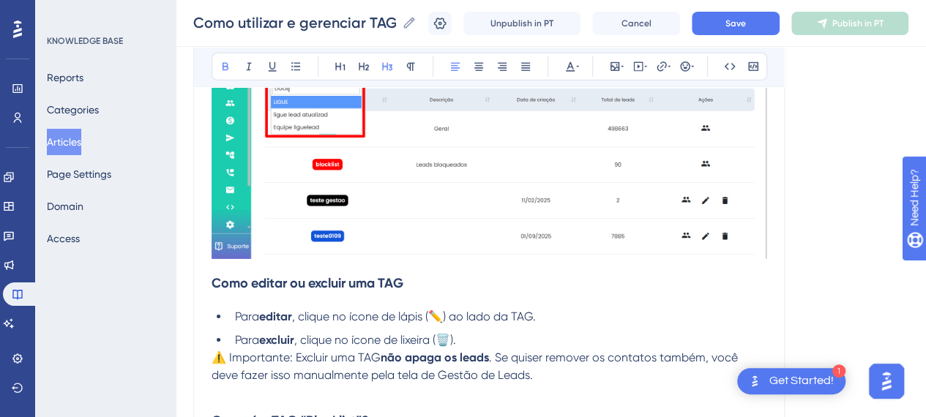
click at [445, 288] on h3 "Como editar ou excluir uma TAG" at bounding box center [489, 283] width 555 height 38
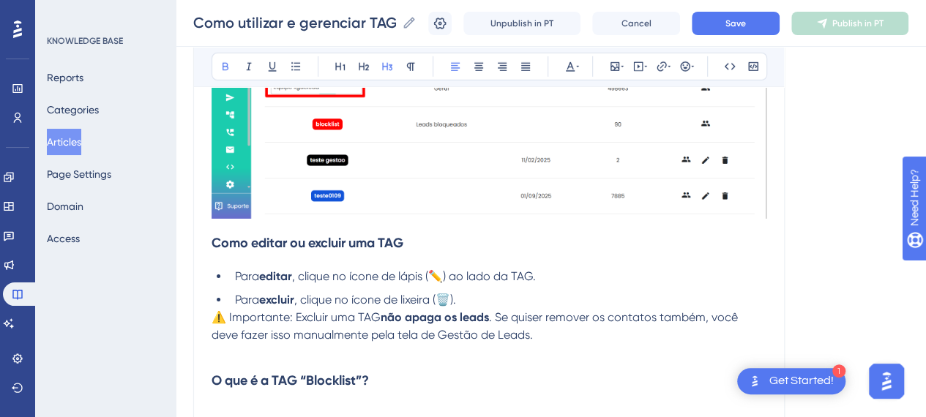
scroll to position [2306, 0]
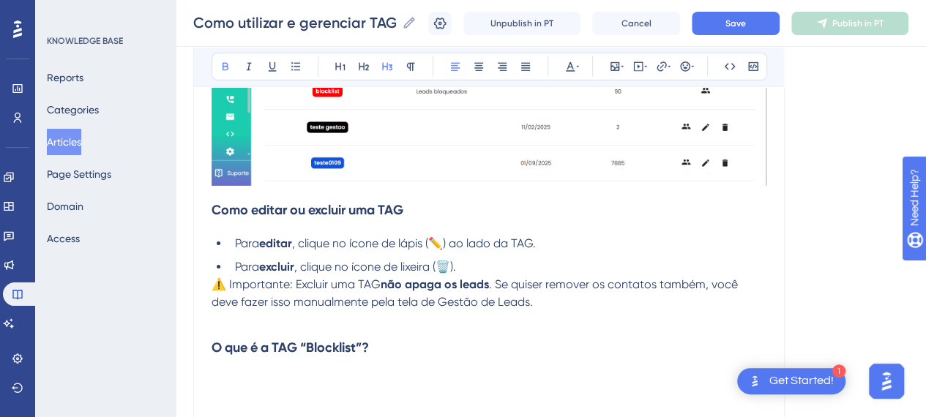
click at [577, 243] on li "Para editar , clique no ícone de lápis (✏️) ao lado da TAG." at bounding box center [498, 244] width 538 height 18
click at [479, 261] on li "Para excluir , clique no ícone de lixeira (🗑️)." at bounding box center [498, 268] width 538 height 18
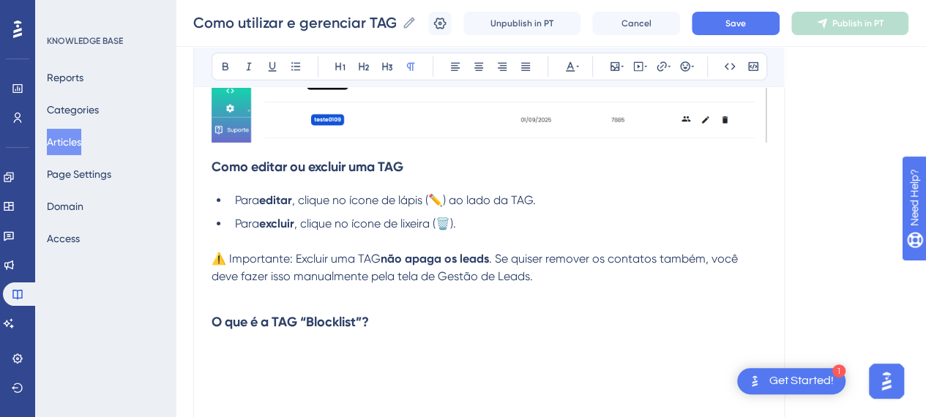
scroll to position [2380, 0]
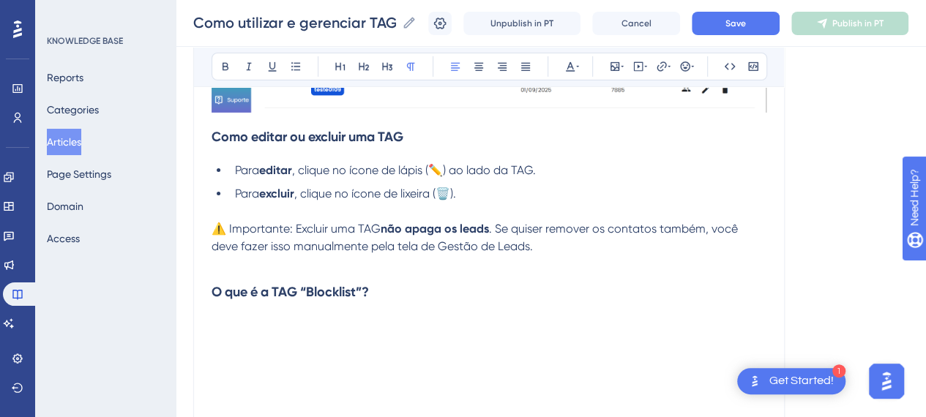
click at [603, 248] on p "⚠️ Importante: Excluir uma TAG não apaga os leads . Se quiser remover os contat…" at bounding box center [489, 246] width 555 height 53
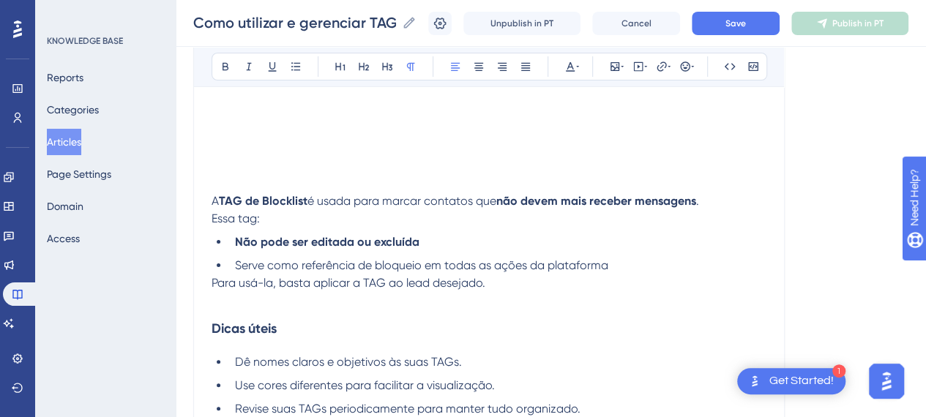
scroll to position [2746, 0]
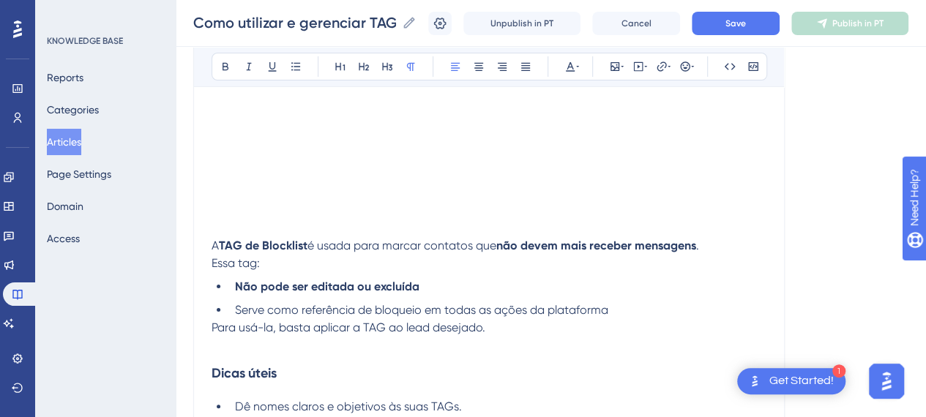
click at [231, 226] on h3 at bounding box center [489, 218] width 555 height 38
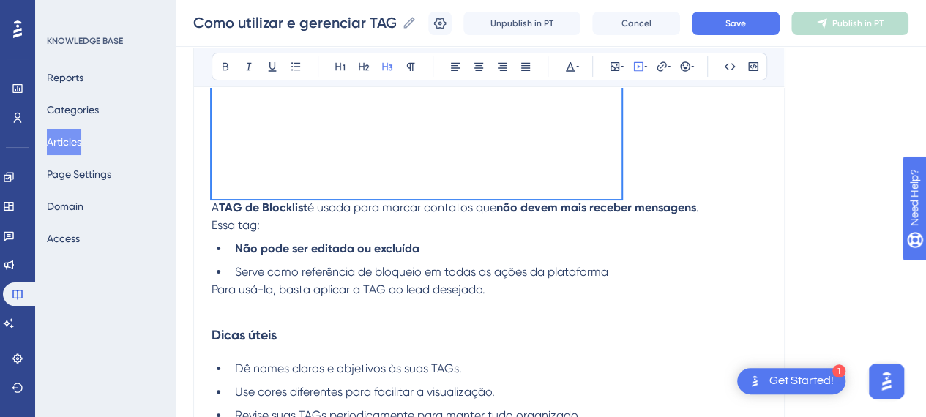
click at [669, 184] on div at bounding box center [489, 83] width 555 height 234
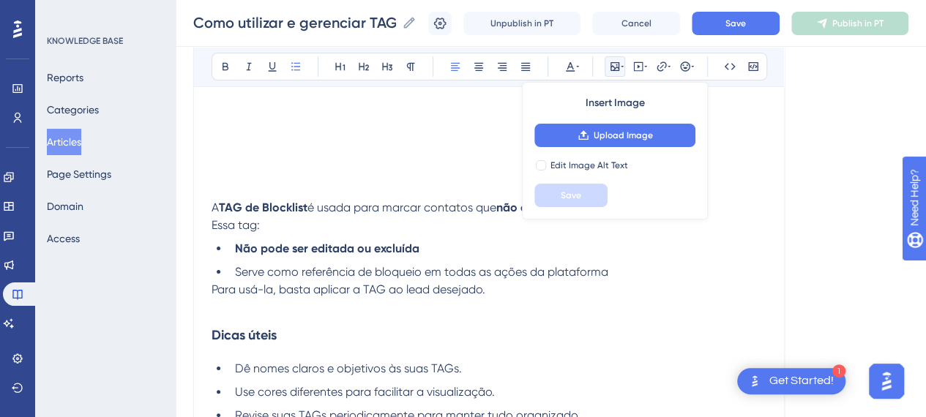
drag, startPoint x: 350, startPoint y: 268, endPoint x: 129, endPoint y: 198, distance: 232.1
click at [338, 264] on li "Serve como referência de bloqueio em todas as ações da plataforma" at bounding box center [498, 273] width 538 height 18
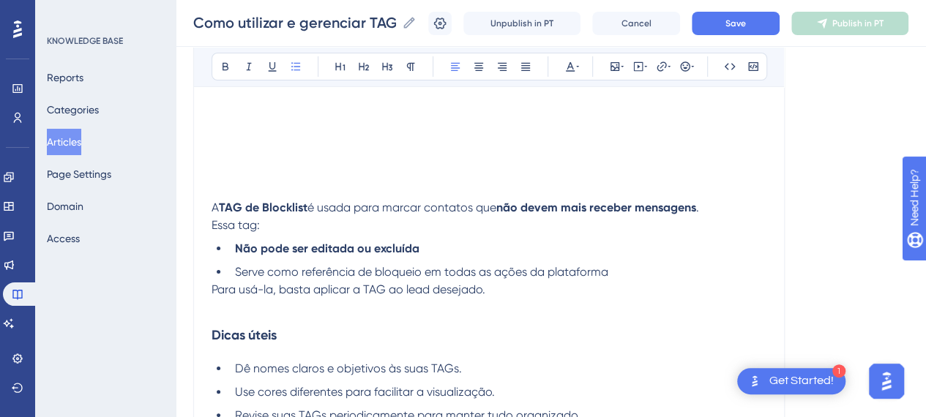
click at [215, 207] on span "A" at bounding box center [215, 208] width 7 height 14
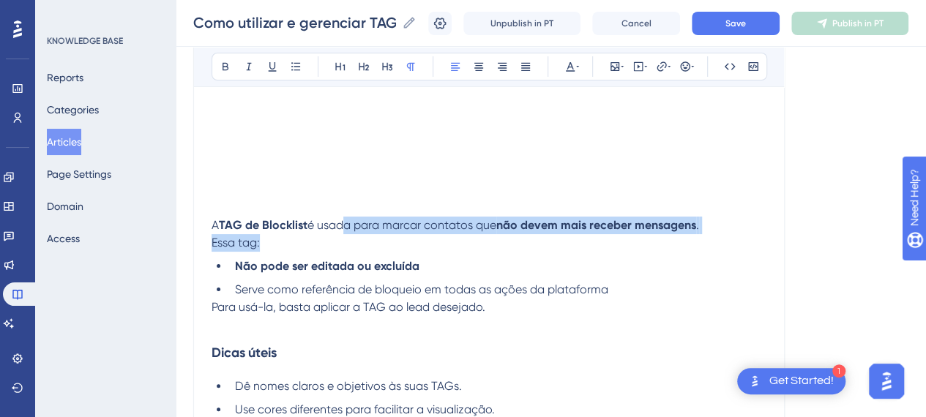
drag, startPoint x: 354, startPoint y: 226, endPoint x: 518, endPoint y: 234, distance: 163.5
click at [518, 234] on p "A TAG de Blocklist é usada para marcar contatos que não devem mais receber mens…" at bounding box center [489, 234] width 555 height 35
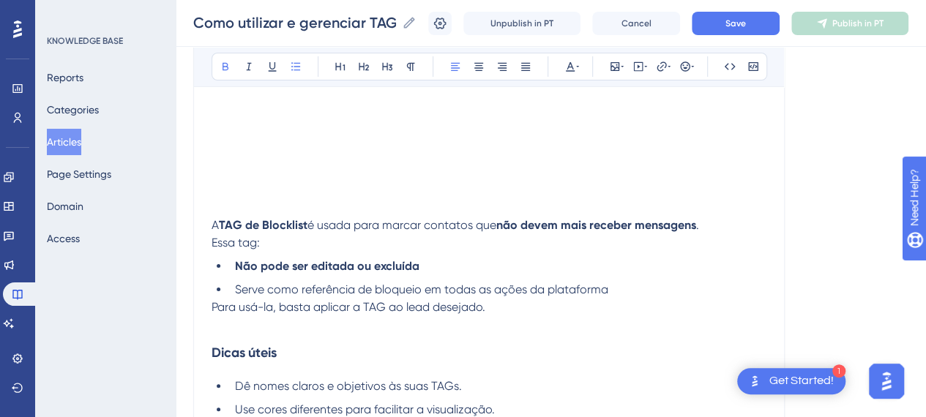
click at [534, 258] on li "Não pode ser editada ou excluída" at bounding box center [498, 267] width 538 height 18
drag, startPoint x: 233, startPoint y: 219, endPoint x: 395, endPoint y: 219, distance: 162.6
click at [395, 219] on p "A TAG de Blocklist é usada para marcar contatos que não devem mais receber mens…" at bounding box center [489, 234] width 555 height 35
click at [404, 230] on span "é usada para marcar contatos que" at bounding box center [402, 225] width 189 height 14
drag, startPoint x: 341, startPoint y: 219, endPoint x: 521, endPoint y: 218, distance: 180.2
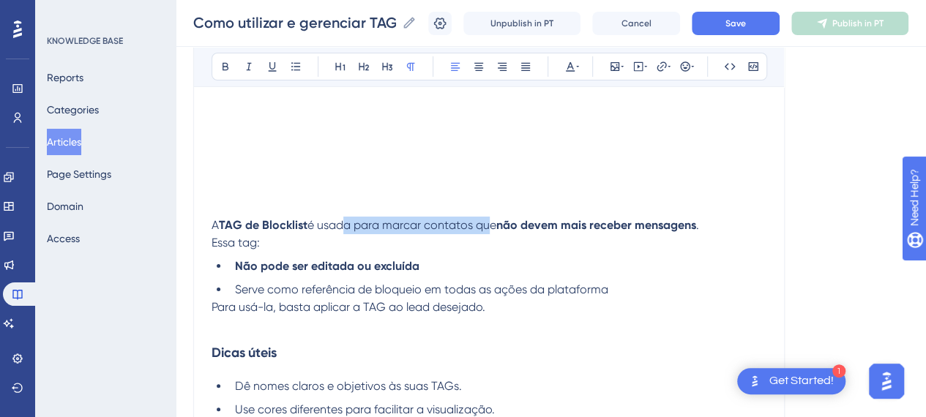
click at [497, 218] on span "é usada para marcar contatos que" at bounding box center [402, 225] width 189 height 14
click at [537, 218] on strong "não devem mais receber mensagens" at bounding box center [597, 225] width 200 height 14
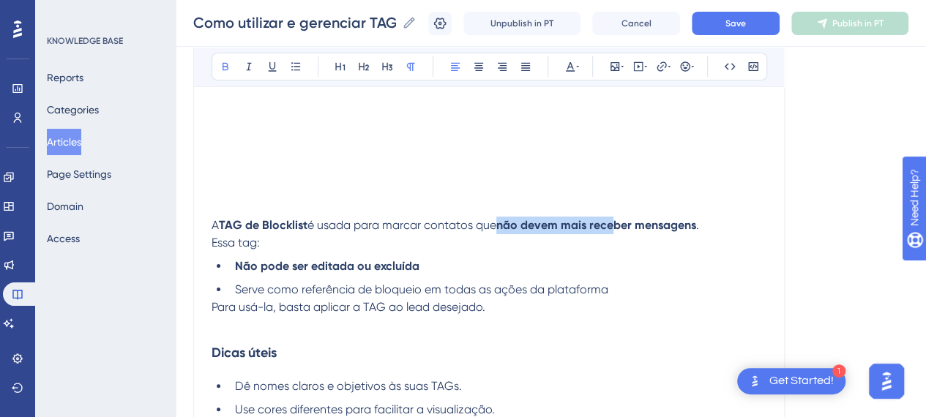
drag, startPoint x: 504, startPoint y: 219, endPoint x: 649, endPoint y: 220, distance: 145.0
click at [623, 219] on strong "não devem mais receber mensagens" at bounding box center [597, 225] width 200 height 14
click at [737, 220] on p "A TAG de Blocklist é usada para marcar contatos que não devem mais receber mens…" at bounding box center [489, 234] width 555 height 35
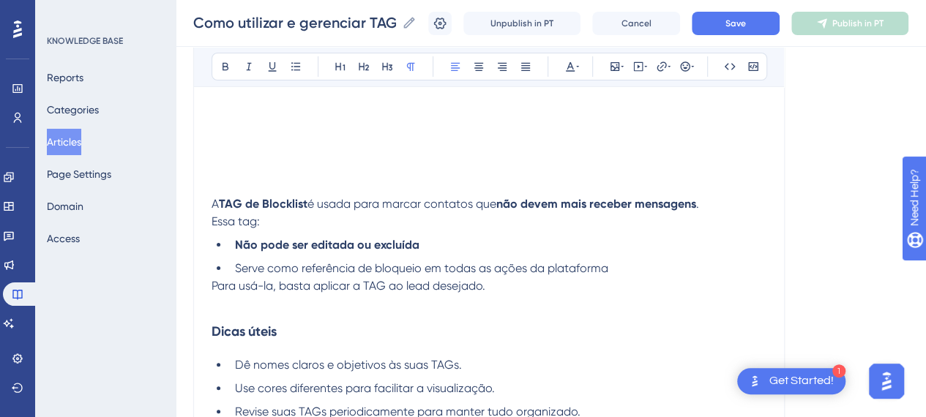
scroll to position [2892, 0]
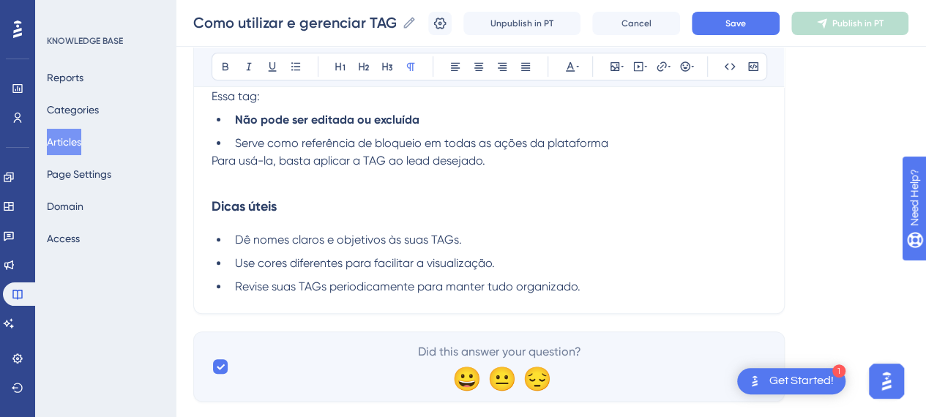
click at [513, 170] on p "Para usá-la, basta aplicar a TAG ao lead desejado." at bounding box center [489, 169] width 555 height 35
click at [330, 210] on h3 "Dicas úteis" at bounding box center [489, 206] width 555 height 38
click at [582, 176] on p "Para usá-la, basta aplicar a TAG ao lead desejado." at bounding box center [489, 169] width 555 height 35
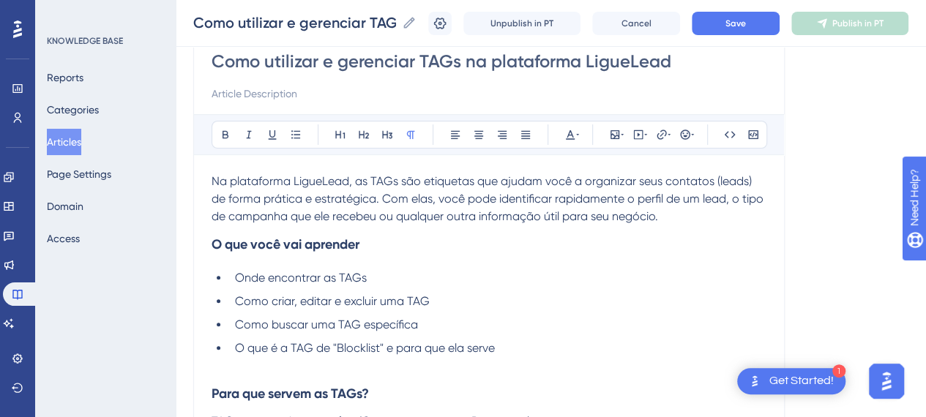
scroll to position [0, 0]
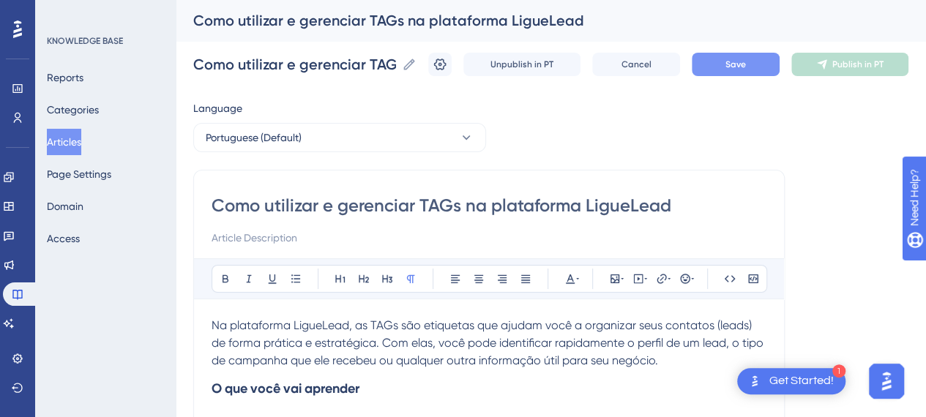
click at [746, 67] on span "Save" at bounding box center [736, 65] width 21 height 12
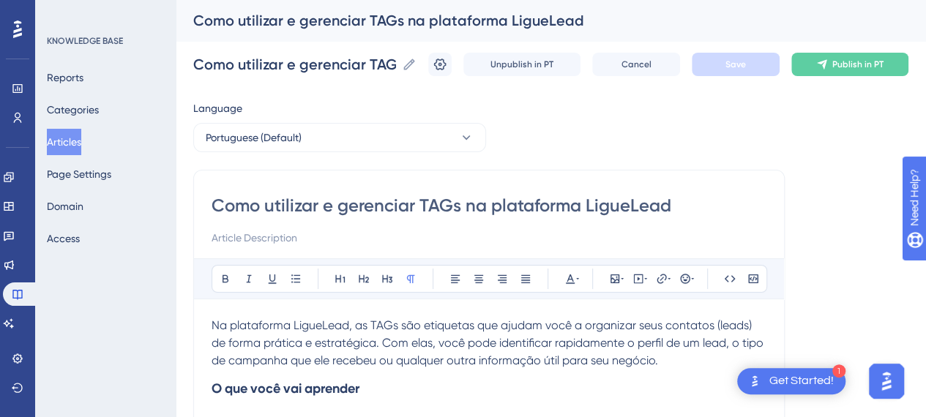
click at [315, 207] on input "Como utilizar e gerenciar TAGs na plataforma LigueLead" at bounding box center [489, 205] width 555 height 23
click at [851, 58] on button "Publish in PT" at bounding box center [850, 64] width 117 height 23
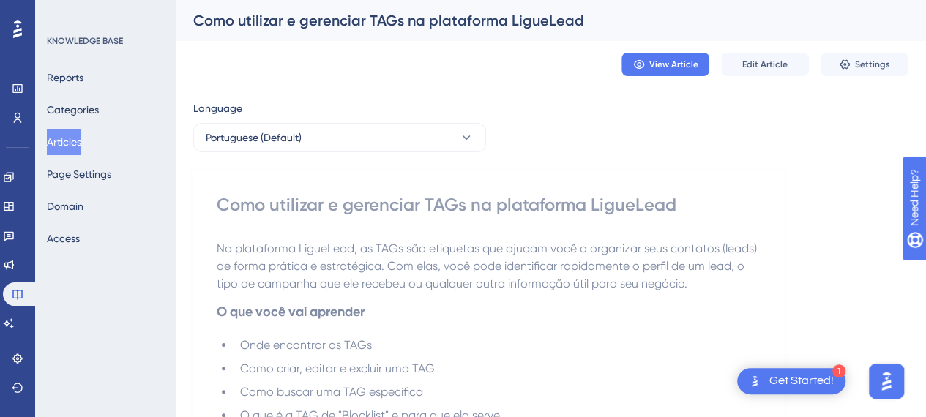
click at [495, 358] on ul "Onde encontrar as TAGs Como criar, editar e excluir uma TAG Como buscar uma TAG…" at bounding box center [489, 389] width 545 height 105
click at [70, 144] on button "Articles" at bounding box center [64, 142] width 34 height 26
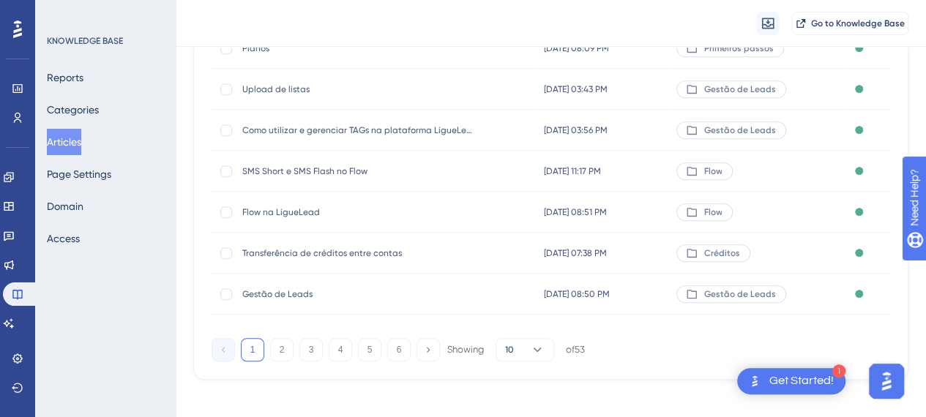
scroll to position [327, 0]
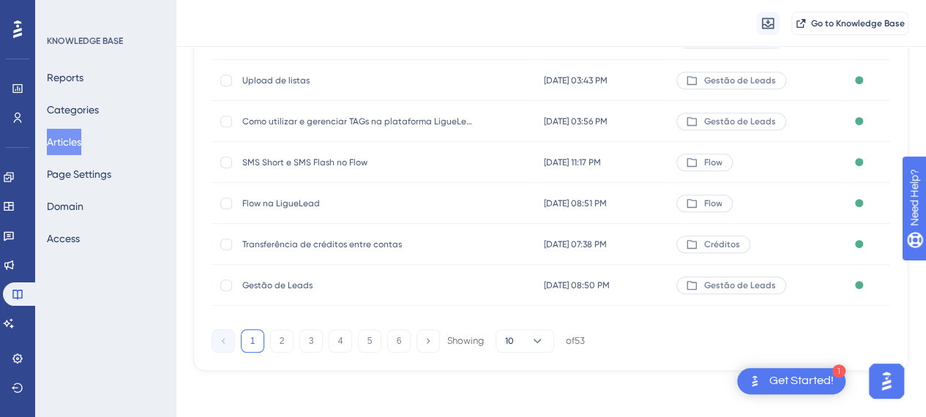
click at [343, 163] on span "SMS Short e SMS Flash no Flow" at bounding box center [359, 163] width 234 height 12
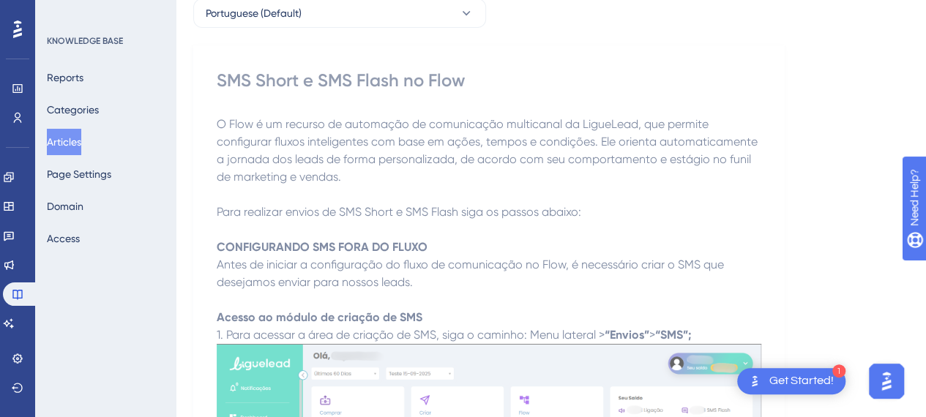
scroll to position [293, 0]
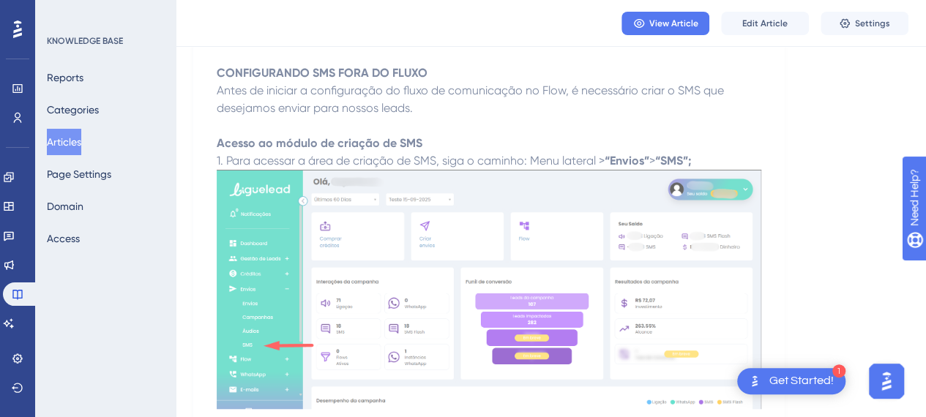
click at [498, 125] on p at bounding box center [489, 126] width 545 height 18
click at [759, 21] on span "Edit Article" at bounding box center [765, 24] width 45 height 12
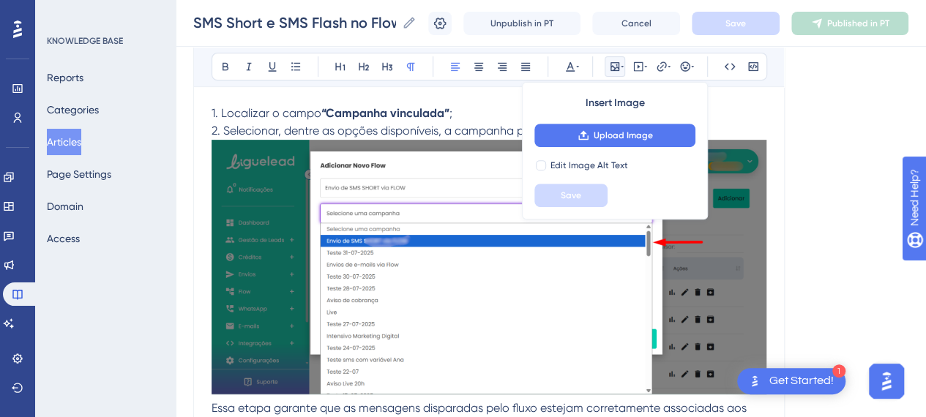
scroll to position [5724, 0]
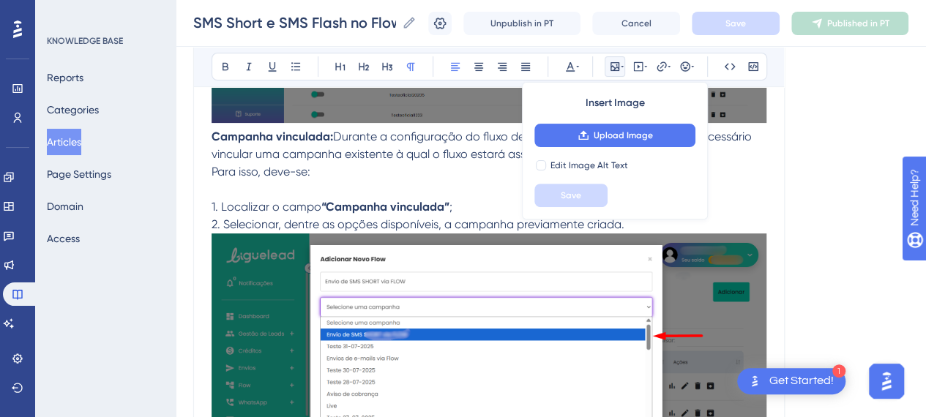
click at [418, 168] on p "Para isso, deve-se:" at bounding box center [489, 172] width 555 height 18
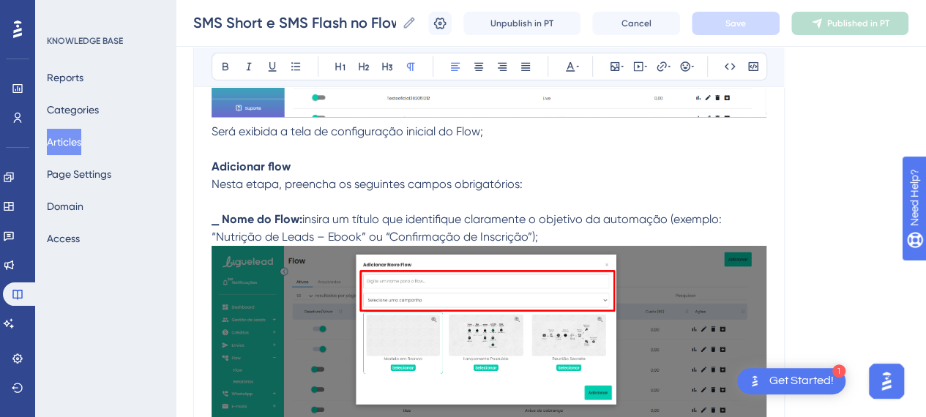
scroll to position [5212, 0]
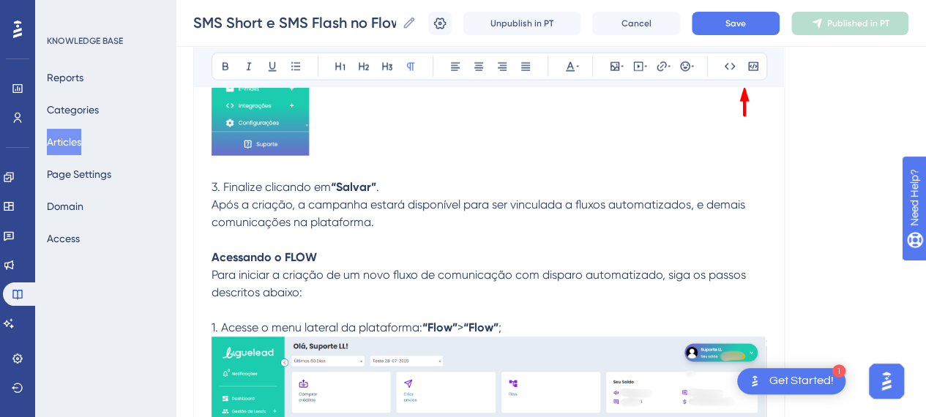
scroll to position [4626, 0]
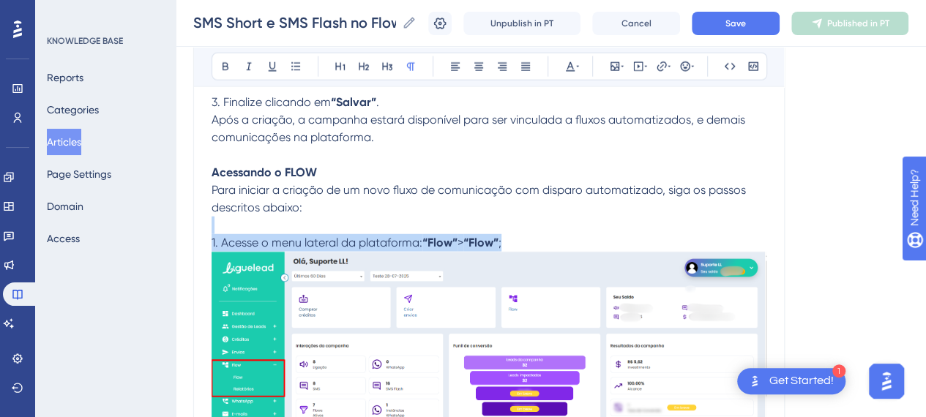
click at [529, 241] on p "1. Acesse o menu lateral da plataforma: “Flow” > “Flow” ;" at bounding box center [489, 243] width 555 height 18
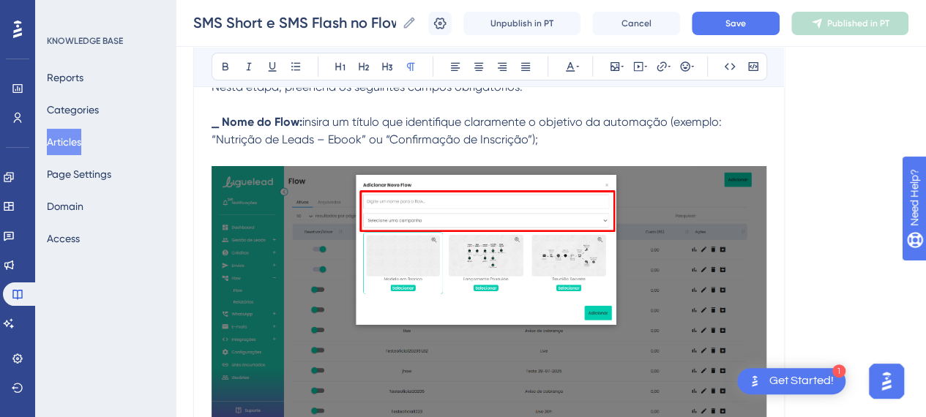
scroll to position [5358, 0]
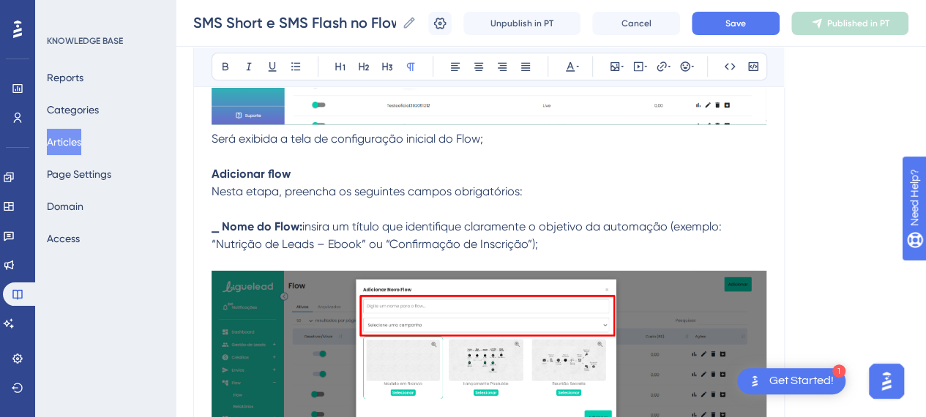
click at [220, 225] on strong "⎯ Nome do Flow:" at bounding box center [257, 227] width 91 height 14
drag, startPoint x: 554, startPoint y: 239, endPoint x: 209, endPoint y: 168, distance: 352.3
copy div "Adicionar flow Nesta etapa, preencha os seguintes campos obrigatórios: Nome do …"
drag, startPoint x: 290, startPoint y: 191, endPoint x: 207, endPoint y: 163, distance: 87.3
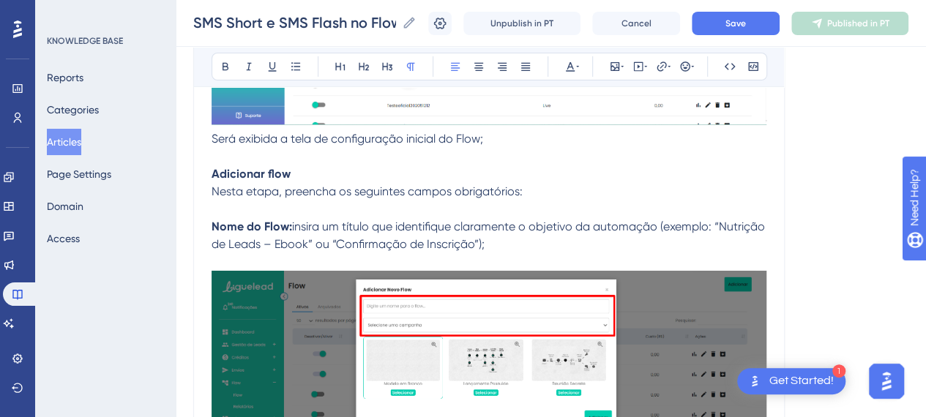
click at [290, 191] on span "Nesta etapa, preencha os seguintes campos obrigatórios:" at bounding box center [367, 192] width 311 height 14
drag, startPoint x: 259, startPoint y: 175, endPoint x: 550, endPoint y: 234, distance: 296.6
drag, startPoint x: 546, startPoint y: 239, endPoint x: 207, endPoint y: 174, distance: 345.9
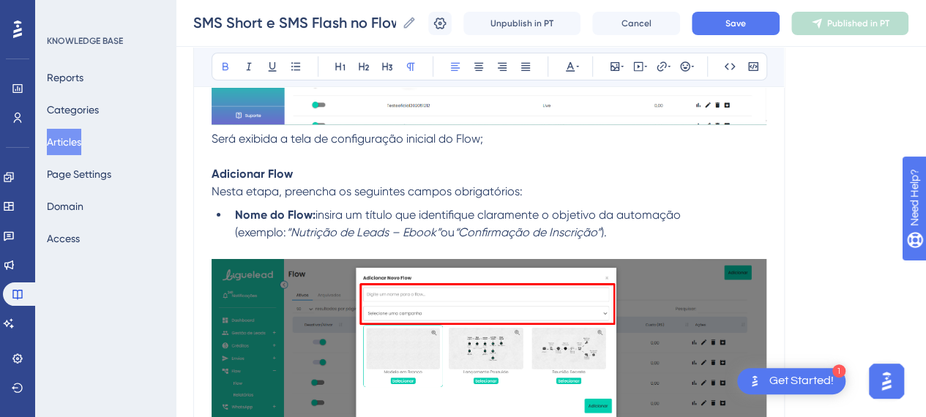
click at [212, 174] on strong "Adicionar Flow" at bounding box center [252, 174] width 81 height 14
drag, startPoint x: 584, startPoint y: 212, endPoint x: 585, endPoint y: 223, distance: 11.7
click at [585, 213] on span "insira um título que identifique claramente o objetivo da automação (exemplo:" at bounding box center [459, 223] width 449 height 31
click at [584, 242] on p at bounding box center [489, 380] width 555 height 276
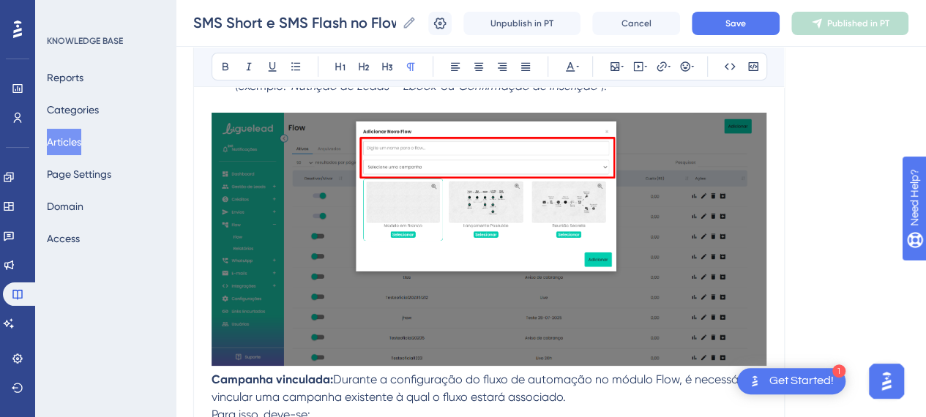
scroll to position [5651, 0]
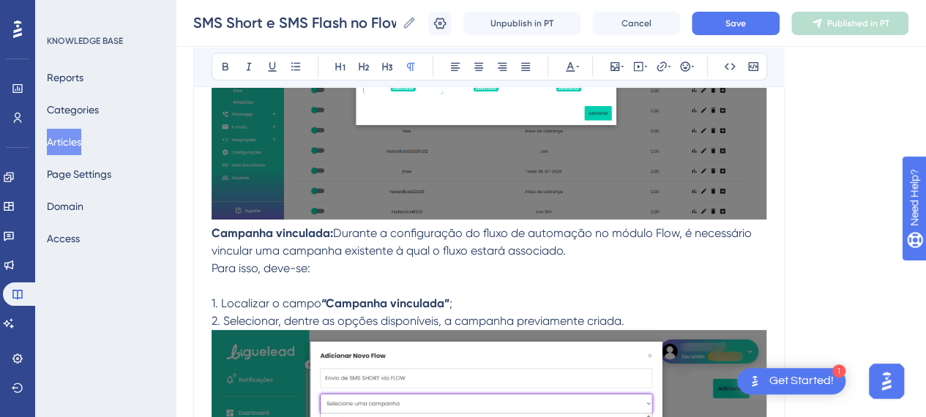
click at [212, 230] on strong "Campanha vinculada:" at bounding box center [273, 233] width 122 height 14
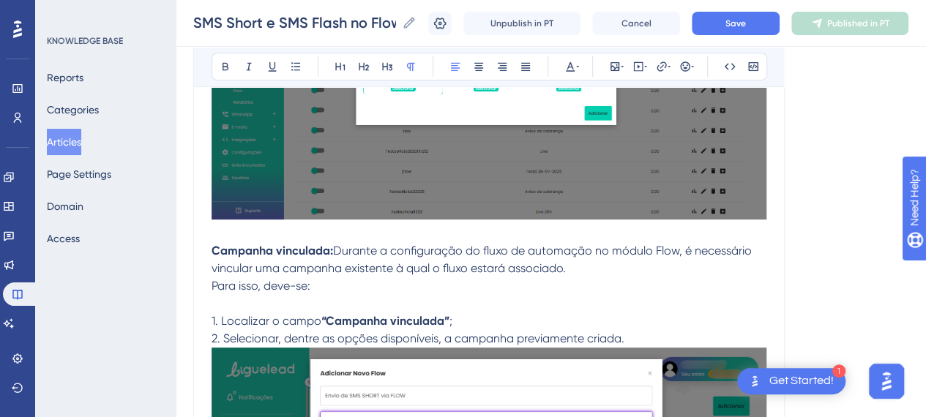
drag, startPoint x: 242, startPoint y: 267, endPoint x: 186, endPoint y: 240, distance: 61.9
copy div "Campanha vinculada: Durante a configuração do fluxo de automação no módulo Flow…"
drag, startPoint x: 337, startPoint y: 272, endPoint x: 317, endPoint y: 282, distance: 22.3
click at [336, 272] on p "Campanha vinculada: Durante a configuração do fluxo de automação no módulo Flow…" at bounding box center [489, 259] width 555 height 35
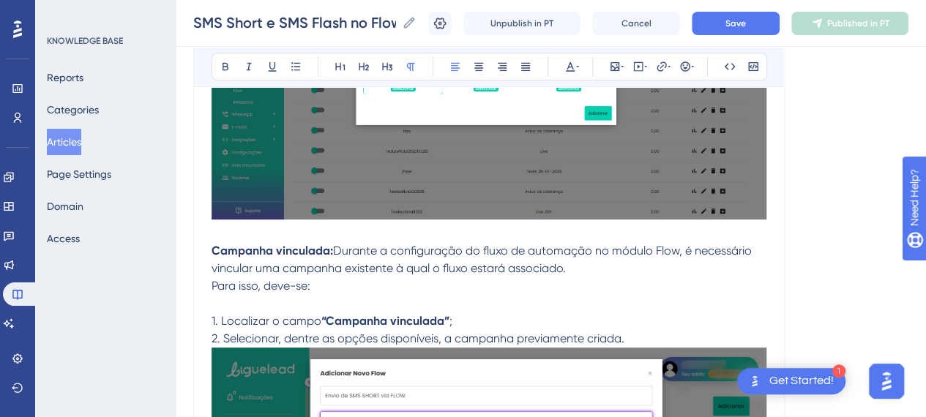
click at [315, 283] on p "Para isso, deve-se:" at bounding box center [489, 287] width 555 height 18
drag, startPoint x: 304, startPoint y: 281, endPoint x: 199, endPoint y: 239, distance: 112.5
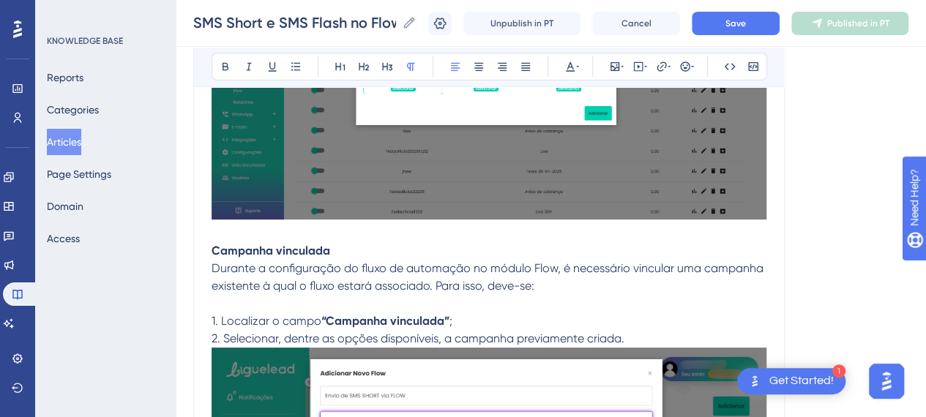
drag, startPoint x: 254, startPoint y: 271, endPoint x: 205, endPoint y: 248, distance: 54.4
click at [253, 270] on span "Durante a configuração do fluxo de automação no módulo Flow, é necessário vincu…" at bounding box center [489, 276] width 555 height 31
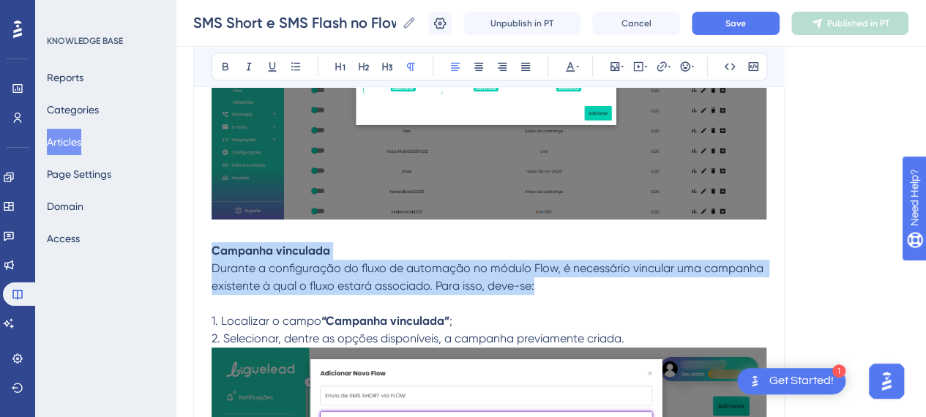
drag, startPoint x: 212, startPoint y: 245, endPoint x: 552, endPoint y: 289, distance: 343.3
click at [552, 289] on p "Campanha vinculada Durante a configuração do fluxo de automação no módulo Flow,…" at bounding box center [489, 268] width 555 height 53
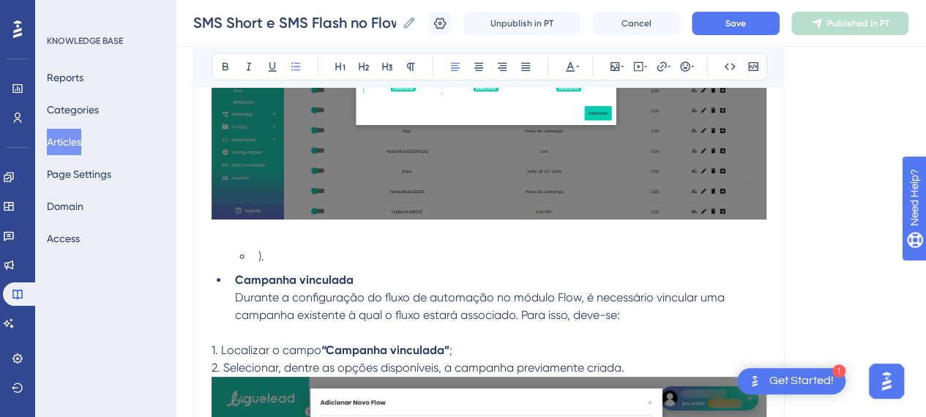
click at [283, 261] on li ")." at bounding box center [510, 257] width 514 height 18
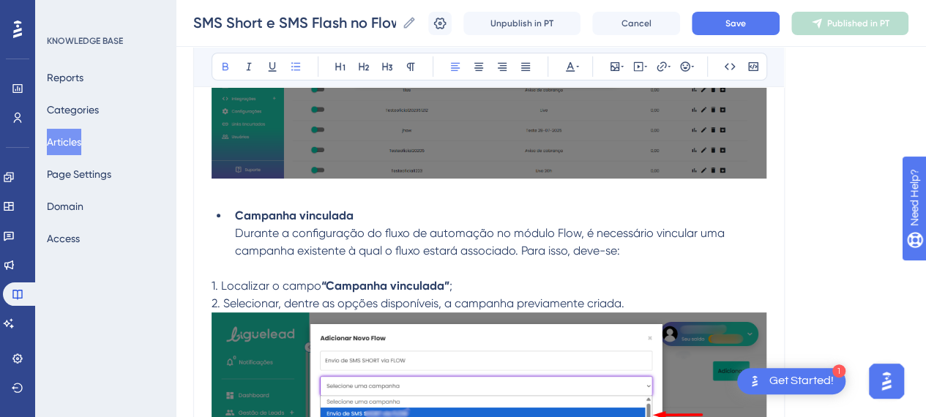
scroll to position [5798, 0]
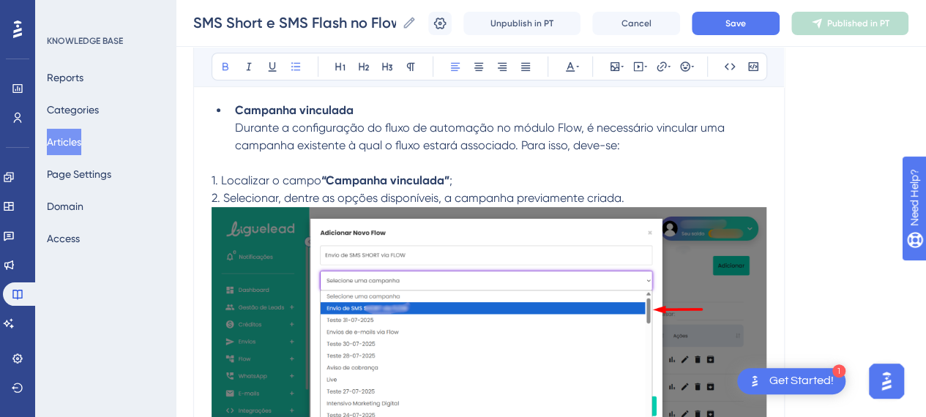
click at [499, 168] on p at bounding box center [489, 164] width 555 height 18
click at [466, 180] on p "1. Localizar o campo “Campanha vinculada” ;" at bounding box center [489, 181] width 555 height 18
click at [655, 198] on p "2. Selecionar, dentre as opções disponíveis, a campanha previamente criada." at bounding box center [489, 328] width 555 height 277
click at [658, 194] on p "2. Selecionar, dentre as opções disponíveis, a campanha previamente criada." at bounding box center [489, 199] width 555 height 18
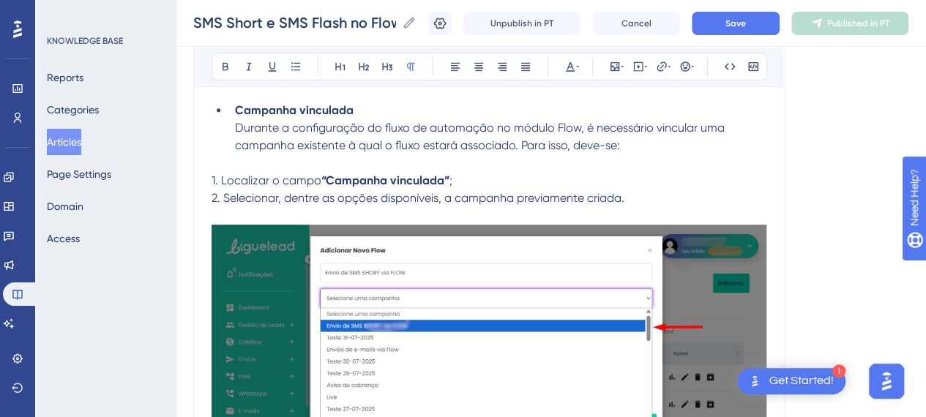
scroll to position [5871, 0]
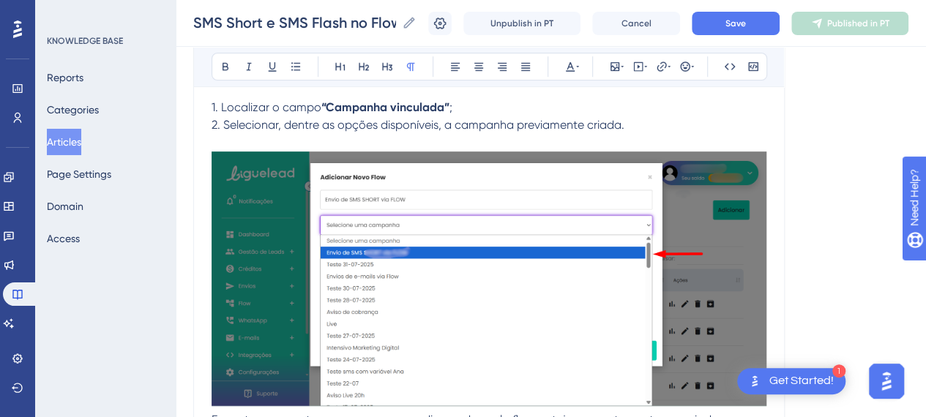
click at [442, 92] on p at bounding box center [489, 90] width 555 height 18
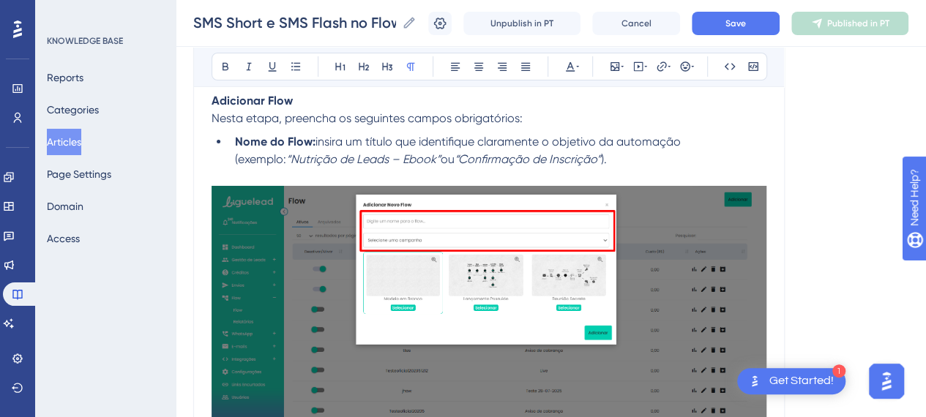
scroll to position [5431, 0]
click at [588, 157] on li "Nome do Flow: insira um título que identifique claramente o objetivo da automaç…" at bounding box center [498, 150] width 538 height 35
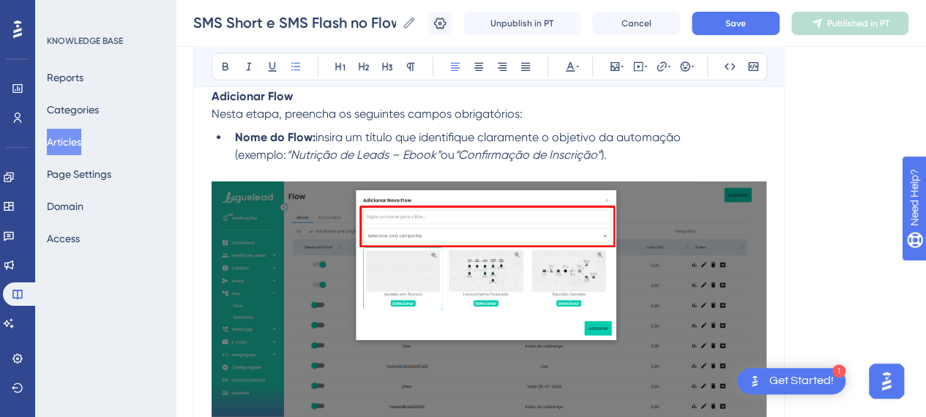
scroll to position [5724, 0]
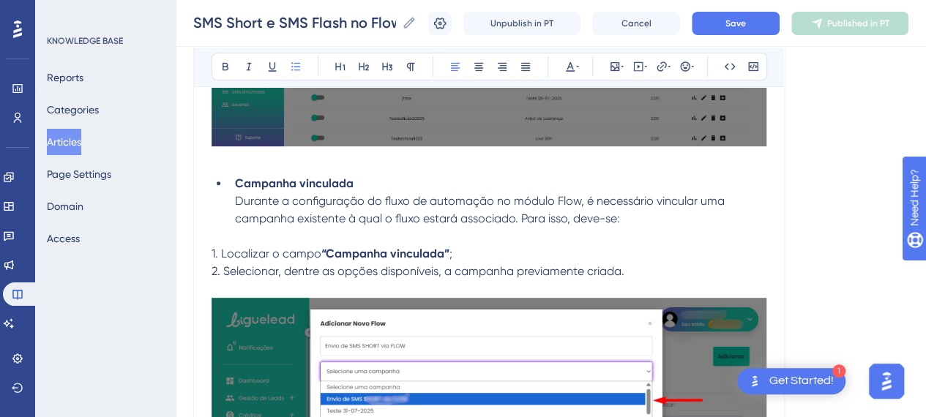
drag, startPoint x: 245, startPoint y: 170, endPoint x: 264, endPoint y: 170, distance: 19.0
click at [349, 163] on p at bounding box center [489, 161] width 555 height 18
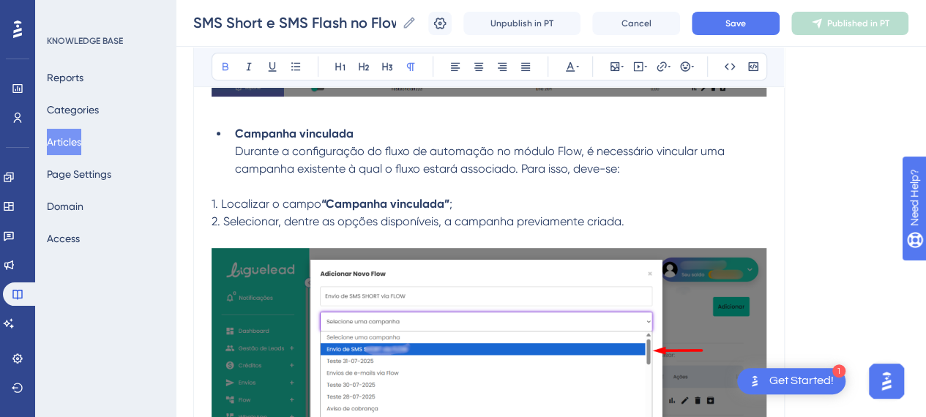
scroll to position [5798, 0]
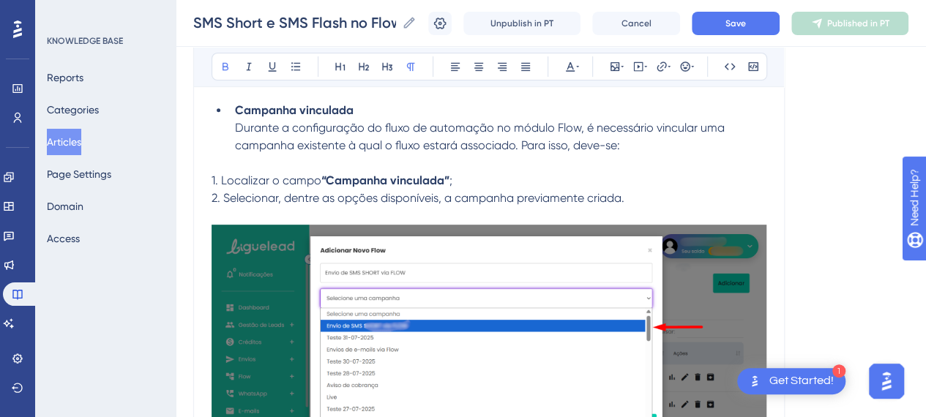
click at [390, 174] on strong "“Campanha vinculada”" at bounding box center [386, 181] width 128 height 14
click at [527, 174] on p "1. Localizar o campo “Campanha vinculada” ;" at bounding box center [489, 181] width 555 height 18
click at [651, 196] on p "2. Selecionar, dentre as opções disponíveis, a campanha previamente criada." at bounding box center [489, 199] width 555 height 18
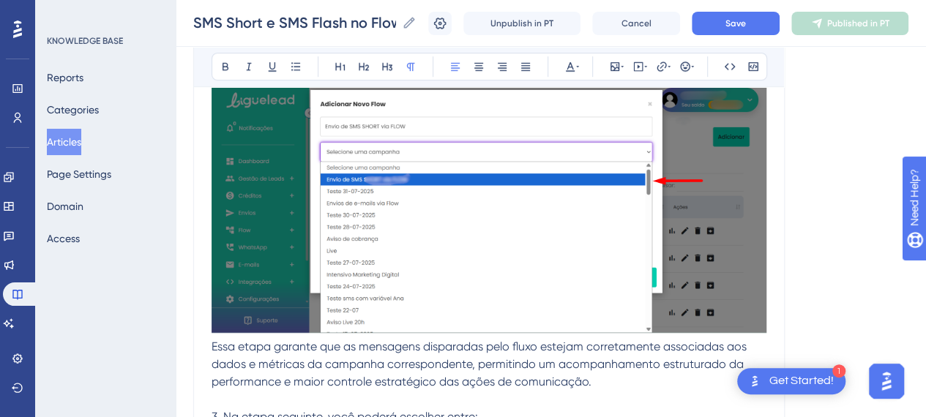
scroll to position [6017, 0]
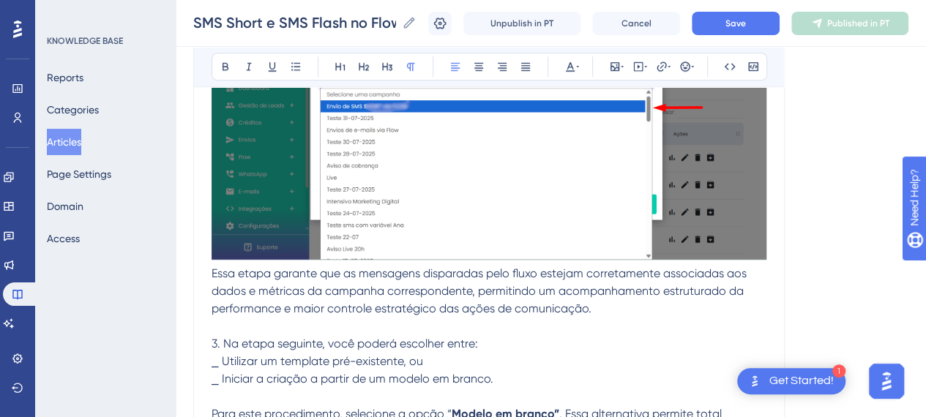
click at [234, 281] on span "Essa etapa garante que as mensagens disparadas pelo fluxo estejam corretamente …" at bounding box center [481, 291] width 538 height 49
click at [214, 269] on span "Essa etapa garante que as mensagens disparadas pelo fluxo estejam corretamente …" at bounding box center [481, 291] width 538 height 49
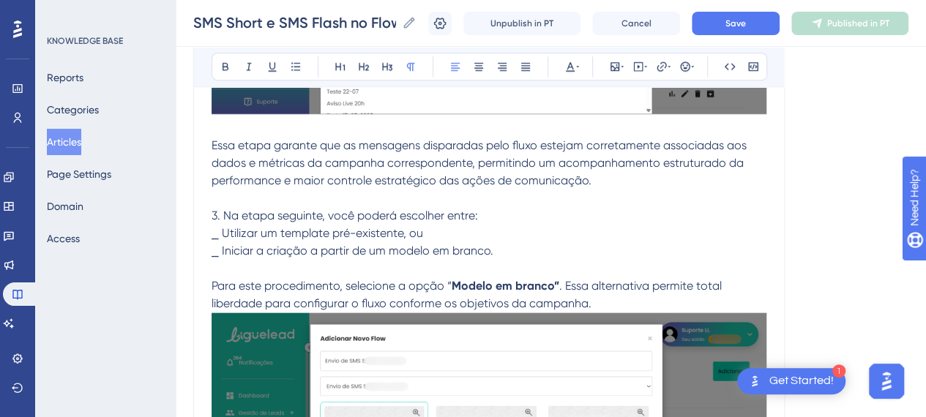
scroll to position [6164, 0]
click at [457, 218] on p "3. Na etapa seguinte, você poderá escolher entre:" at bounding box center [489, 216] width 555 height 18
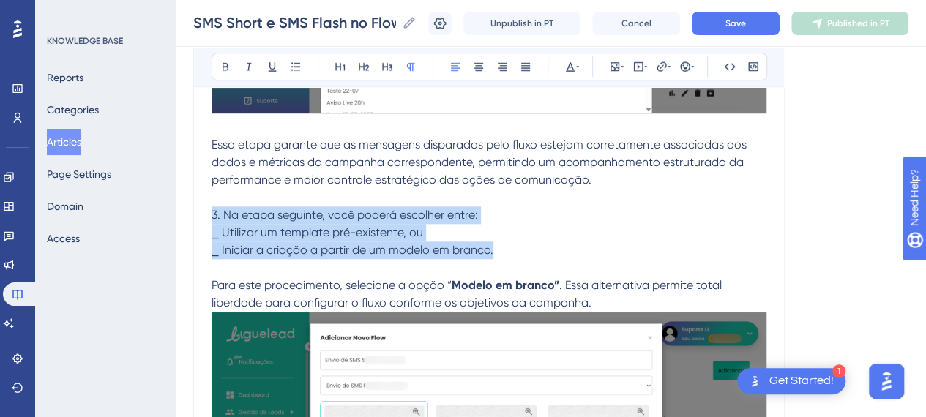
drag, startPoint x: 501, startPoint y: 250, endPoint x: 195, endPoint y: 204, distance: 309.5
copy div "3. Na etapa seguinte, você poderá escolher entre: ⎯ Utilizar um template pré-ex…"
click at [260, 234] on span "⎯ Utilizar um template pré-existente, ou" at bounding box center [318, 233] width 212 height 14
drag, startPoint x: 507, startPoint y: 245, endPoint x: 224, endPoint y: 211, distance: 284.7
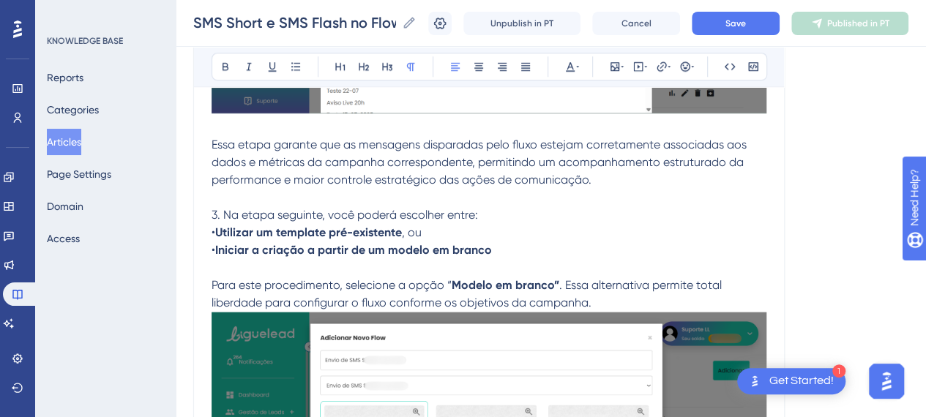
click at [530, 212] on p "3. Na etapa seguinte, você poderá escolher entre: • Utilizar um template pré-ex…" at bounding box center [489, 233] width 555 height 53
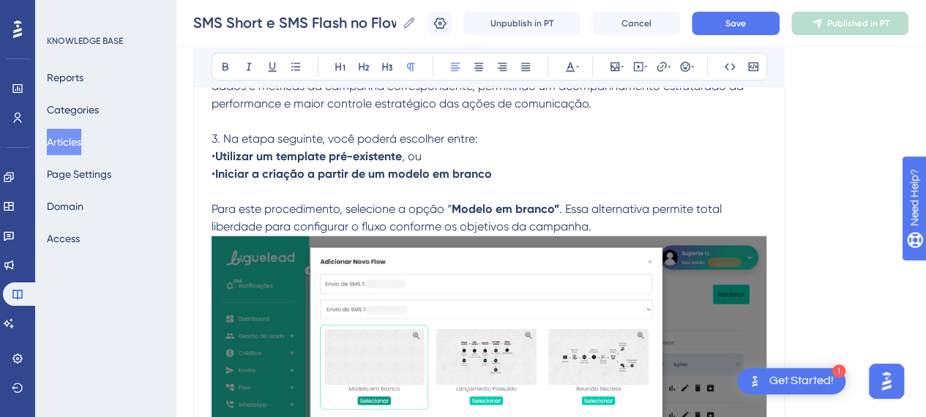
scroll to position [6237, 0]
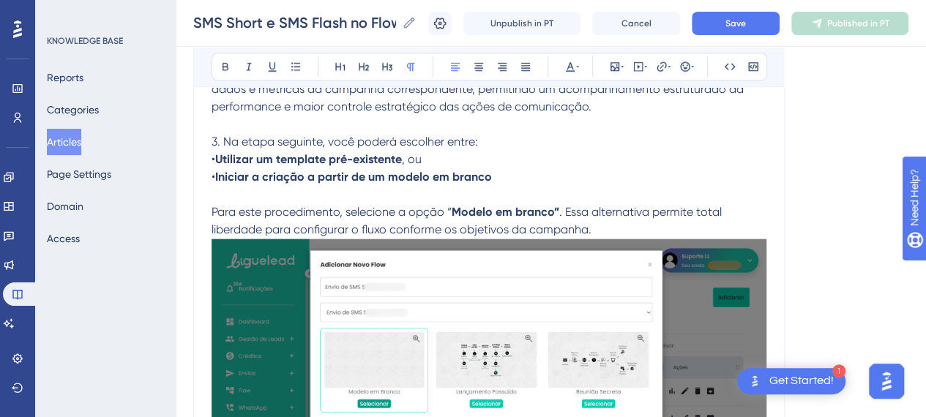
click at [631, 225] on p "Para este procedimento, selecione a opção “ Modelo em branco” . Essa alternativ…" at bounding box center [489, 369] width 555 height 330
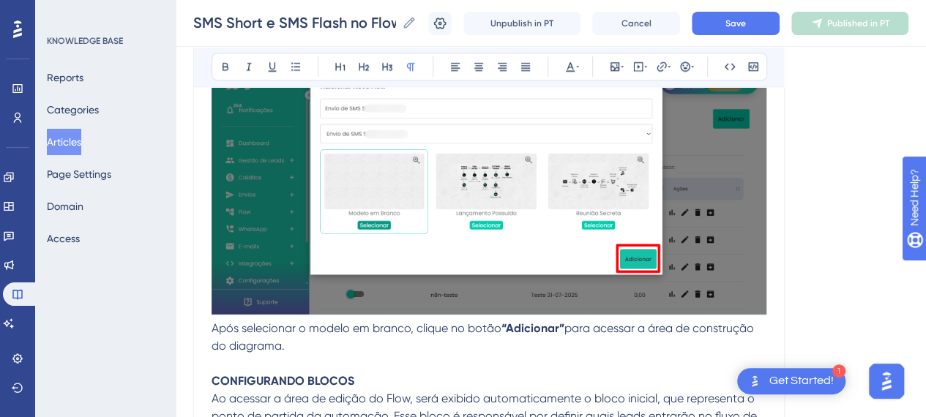
scroll to position [6457, 0]
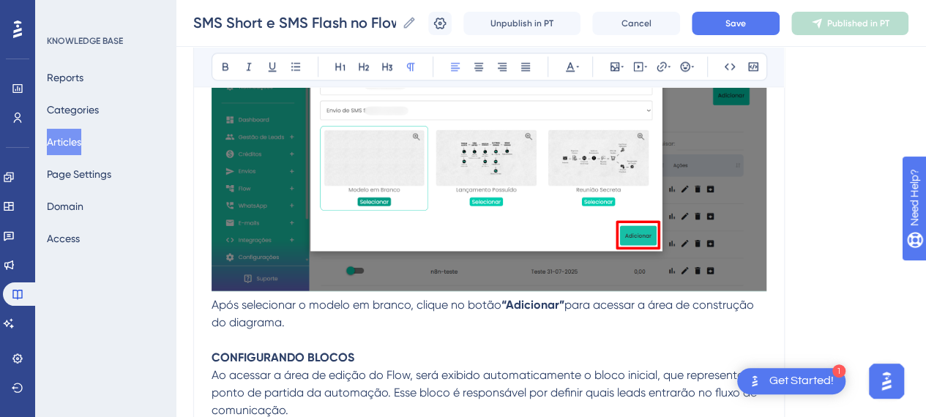
drag, startPoint x: 212, startPoint y: 299, endPoint x: 224, endPoint y: 316, distance: 20.9
click at [212, 300] on span "Após selecionar o modelo em branco, clique no botão" at bounding box center [357, 305] width 290 height 14
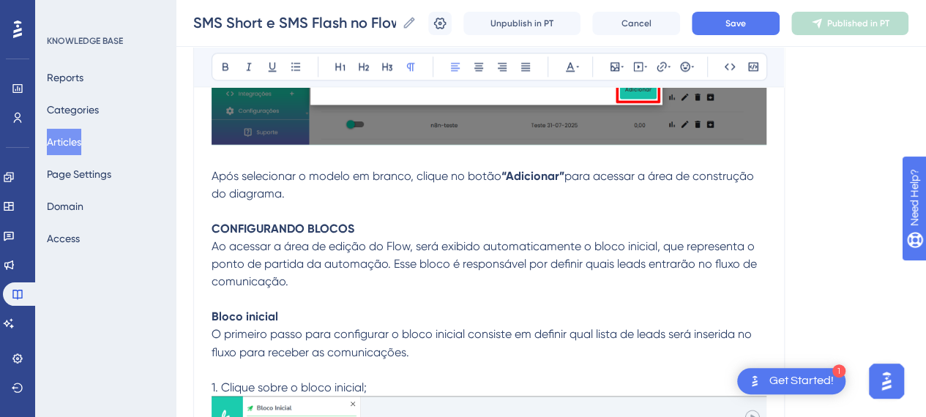
click at [482, 281] on p "Ao acessar a área de edição do Flow, será exibido automaticamente o bloco inici…" at bounding box center [489, 264] width 555 height 53
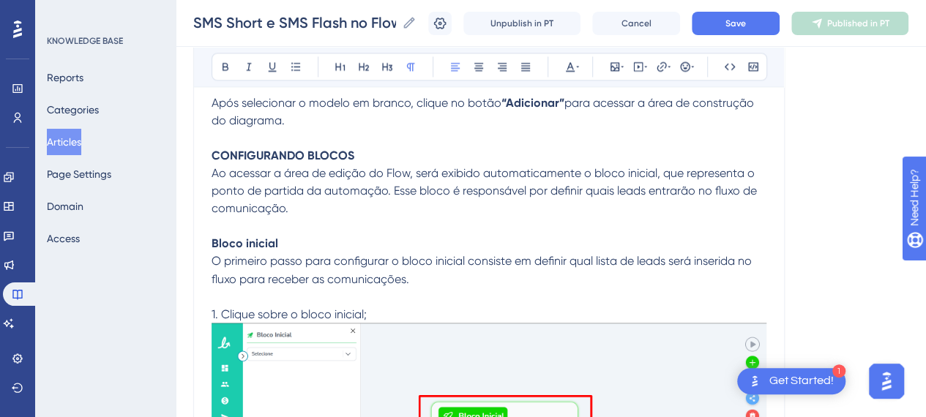
drag, startPoint x: 245, startPoint y: 231, endPoint x: 264, endPoint y: 237, distance: 19.2
click at [253, 235] on p "Bloco inicial" at bounding box center [489, 244] width 555 height 18
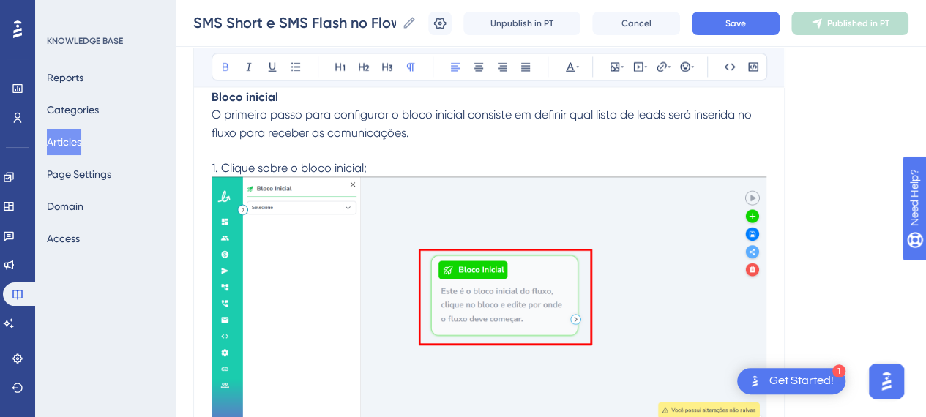
click at [387, 159] on p "1. Clique sobre o bloco inicial;" at bounding box center [489, 297] width 555 height 277
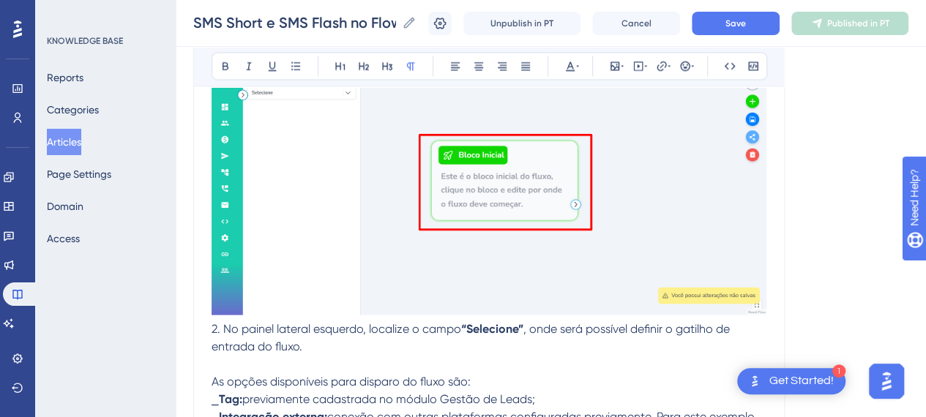
scroll to position [7043, 0]
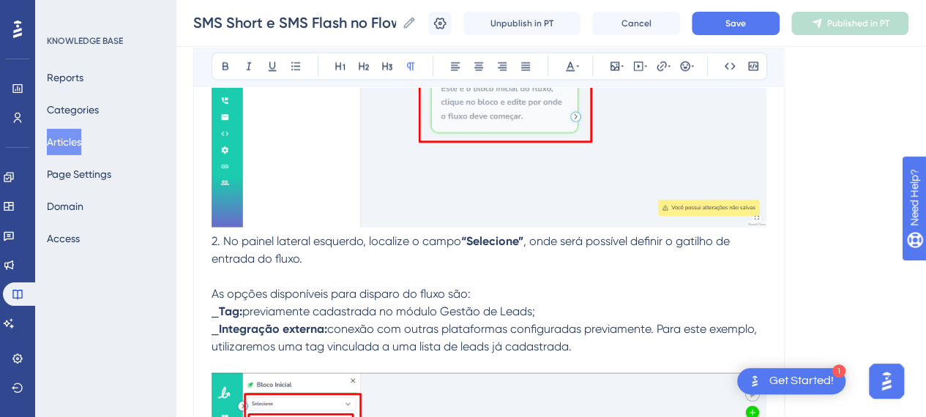
drag, startPoint x: 207, startPoint y: 239, endPoint x: 218, endPoint y: 238, distance: 11.8
drag, startPoint x: 213, startPoint y: 238, endPoint x: 261, endPoint y: 268, distance: 56.3
click at [214, 238] on span "2. No painel lateral esquerdo, localize o campo" at bounding box center [337, 241] width 250 height 14
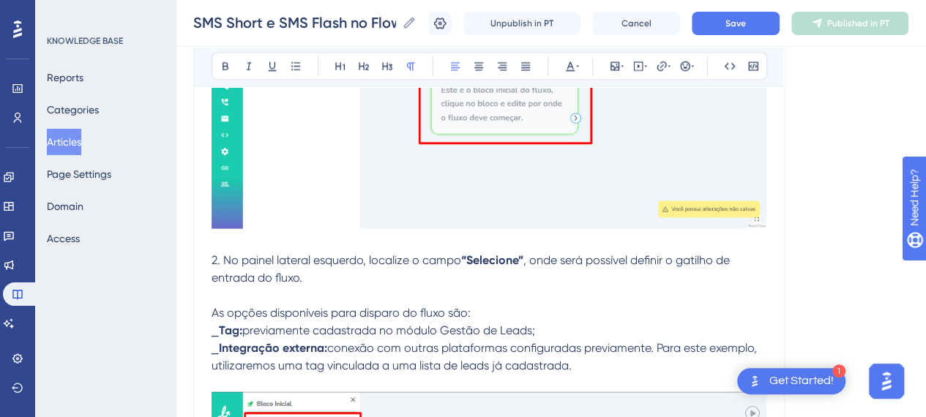
scroll to position [7116, 0]
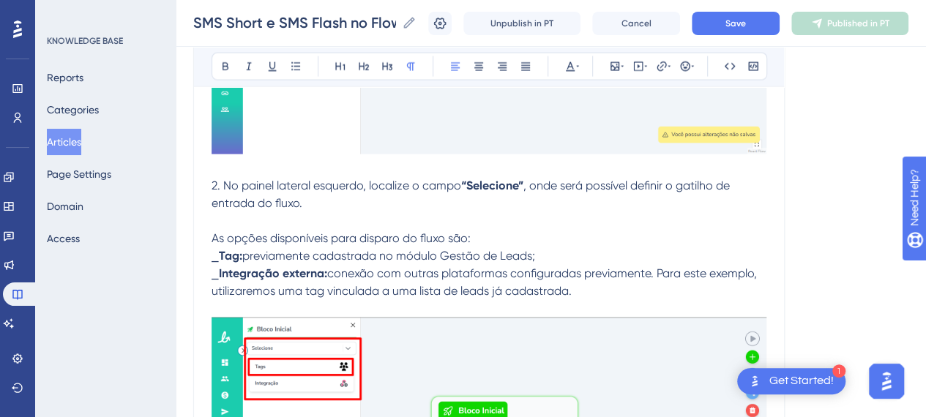
drag, startPoint x: 515, startPoint y: 285, endPoint x: 201, endPoint y: 227, distance: 319.5
click at [618, 305] on p at bounding box center [489, 309] width 555 height 18
drag, startPoint x: 582, startPoint y: 290, endPoint x: 214, endPoint y: 235, distance: 371.7
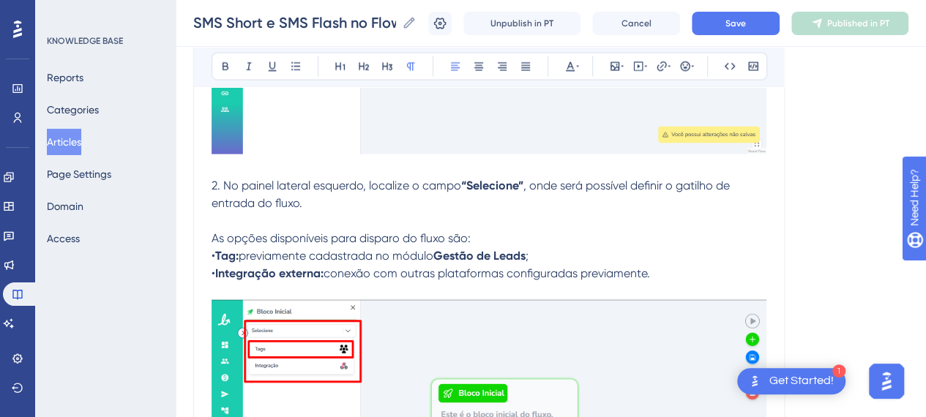
click at [520, 230] on p "As opções disponíveis para disparo do fluxo são: • Tag: previamente cadastrada …" at bounding box center [489, 256] width 555 height 53
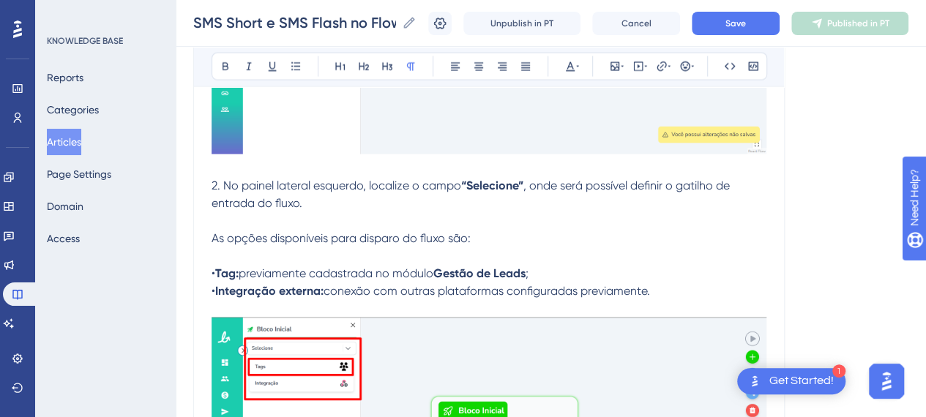
click at [691, 271] on p "• Tag: previamente cadastrada no módulo Gestão de Leads ; • Integração externa:…" at bounding box center [489, 274] width 555 height 53
click at [668, 286] on p "• Tag: previamente cadastrada no módulo Gestão de Leads ; • Integração externa:…" at bounding box center [489, 274] width 555 height 53
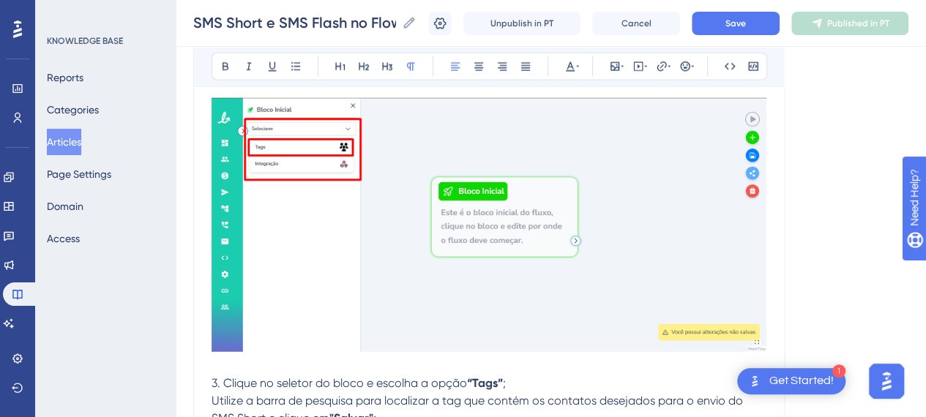
scroll to position [7409, 0]
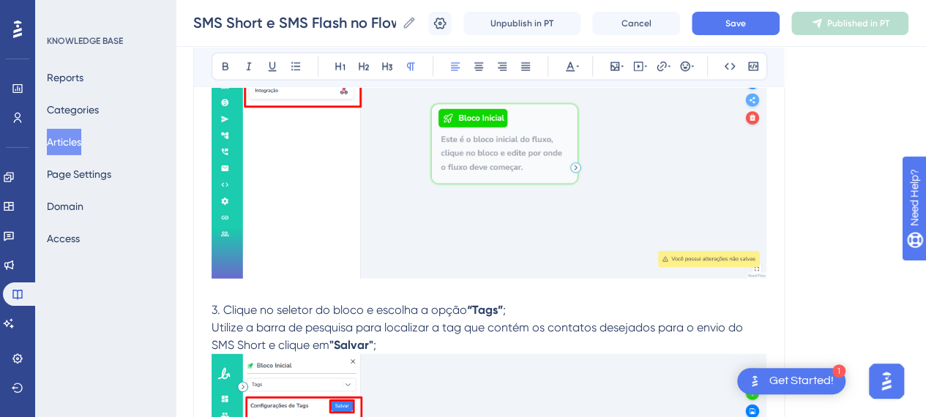
click at [545, 295] on p at bounding box center [489, 293] width 555 height 18
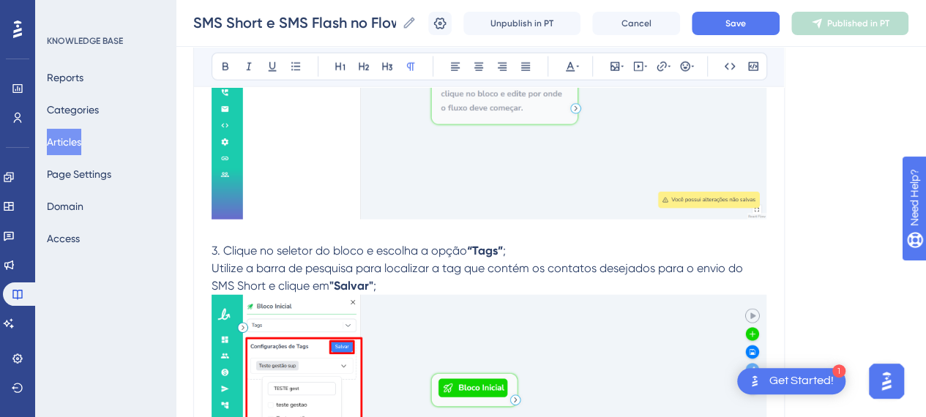
scroll to position [7482, 0]
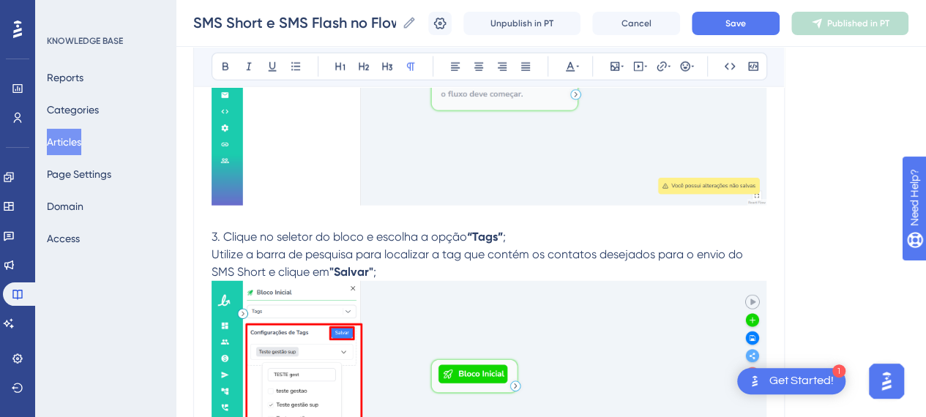
click at [423, 269] on p "Utilize a barra de pesquisa para localizar a tag que contém os contatos desejad…" at bounding box center [489, 263] width 555 height 35
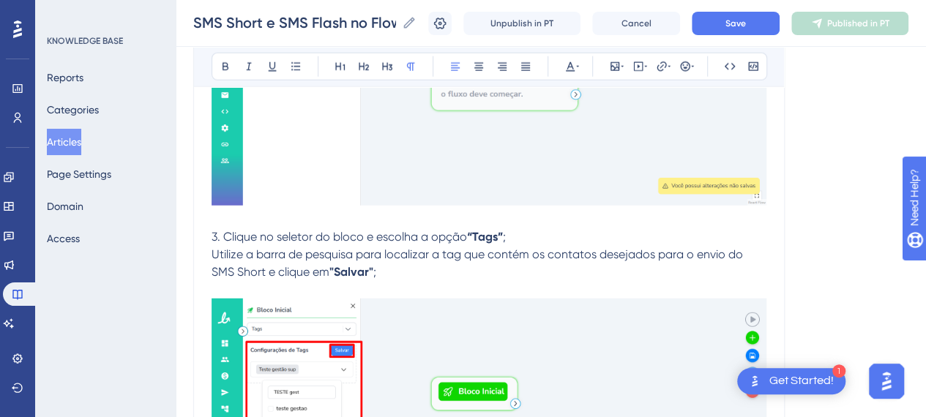
click at [559, 237] on p "3. Clique no seletor do bloco e escolha a opção “Tags” ;" at bounding box center [489, 238] width 555 height 18
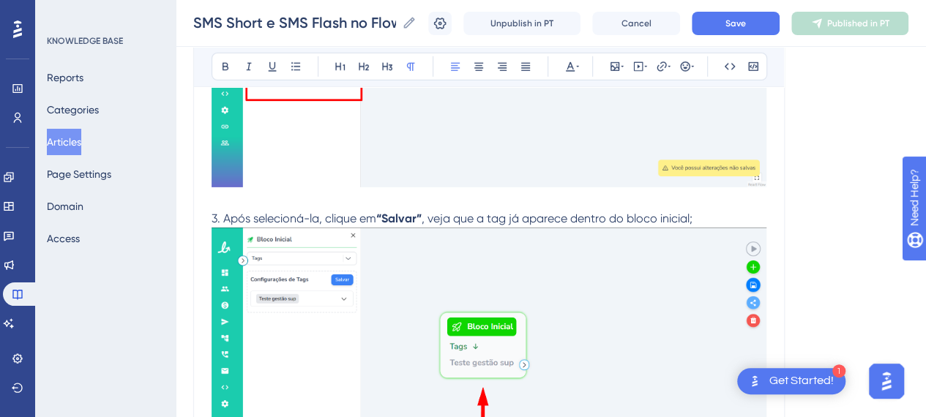
scroll to position [7848, 0]
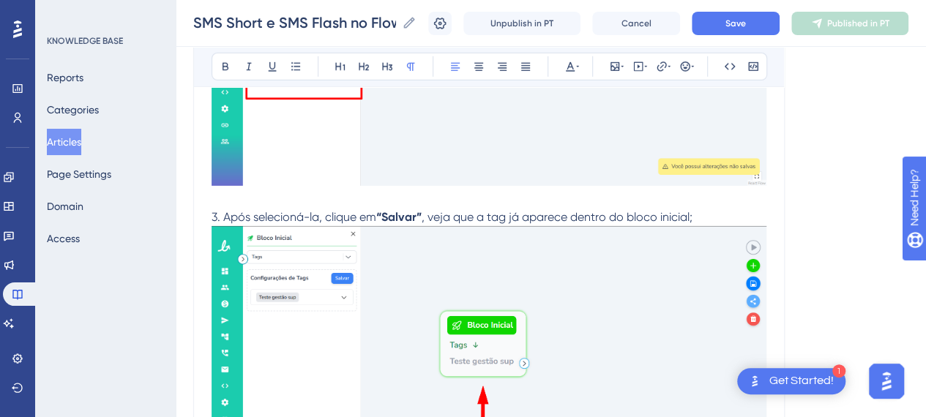
click at [727, 218] on p "3. Após selecioná-la, clique em “Salvar” , veja que a tag já aparece dentro do …" at bounding box center [489, 218] width 555 height 18
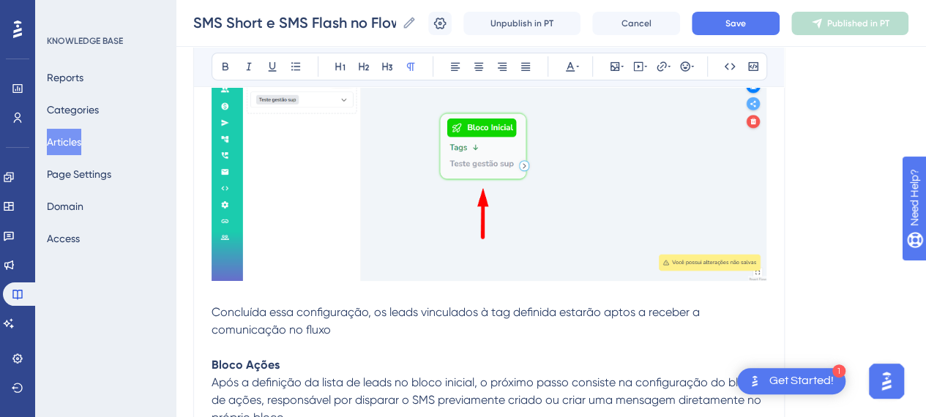
scroll to position [8068, 0]
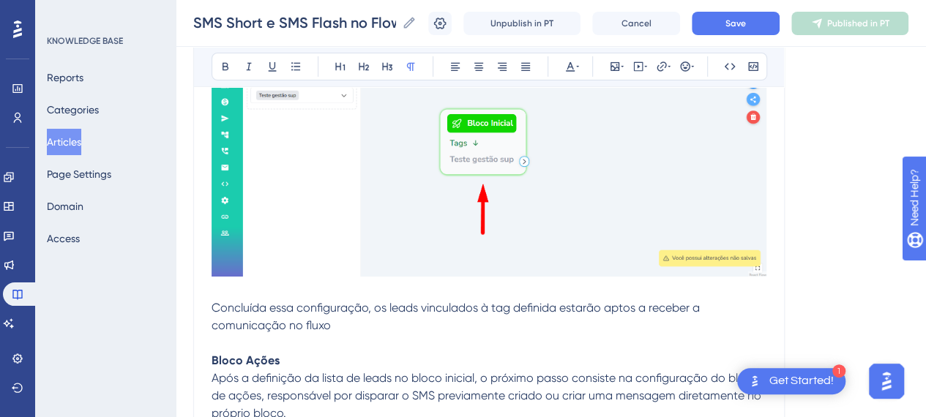
click at [353, 318] on p "Concluída essa configuração, os leads vinculados à tag definida estarão aptos a…" at bounding box center [489, 317] width 555 height 35
drag, startPoint x: 221, startPoint y: 292, endPoint x: 327, endPoint y: 324, distance: 110.3
click at [398, 335] on p at bounding box center [489, 344] width 555 height 18
drag, startPoint x: 355, startPoint y: 324, endPoint x: 241, endPoint y: 313, distance: 114.8
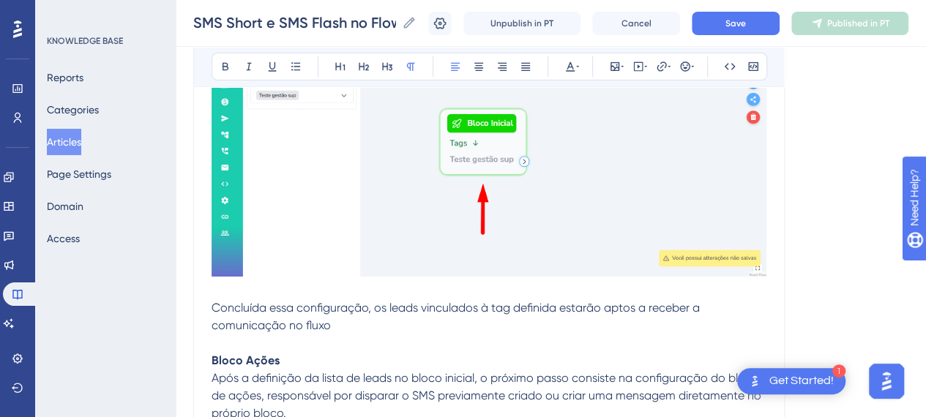
click at [350, 326] on p "Concluída essa configuração, os leads vinculados à tag definida estarão aptos a…" at bounding box center [489, 317] width 555 height 35
drag, startPoint x: 212, startPoint y: 302, endPoint x: 259, endPoint y: 336, distance: 58.2
click at [215, 304] on span "Concluída essa configuração, os leads vinculados à tag definida estarão aptos a…" at bounding box center [457, 316] width 491 height 31
click at [347, 335] on p at bounding box center [489, 344] width 555 height 18
click at [354, 321] on p "Concluída essa configuração, os leads vinculados à tag definida estarão aptos a…" at bounding box center [489, 317] width 555 height 35
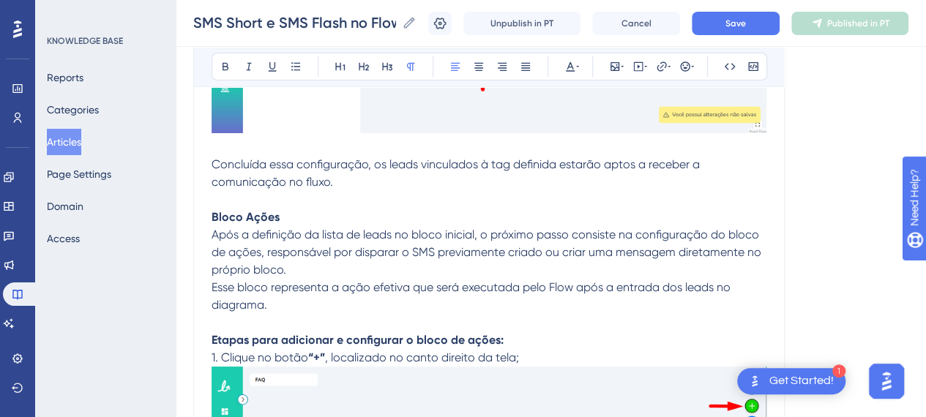
scroll to position [8288, 0]
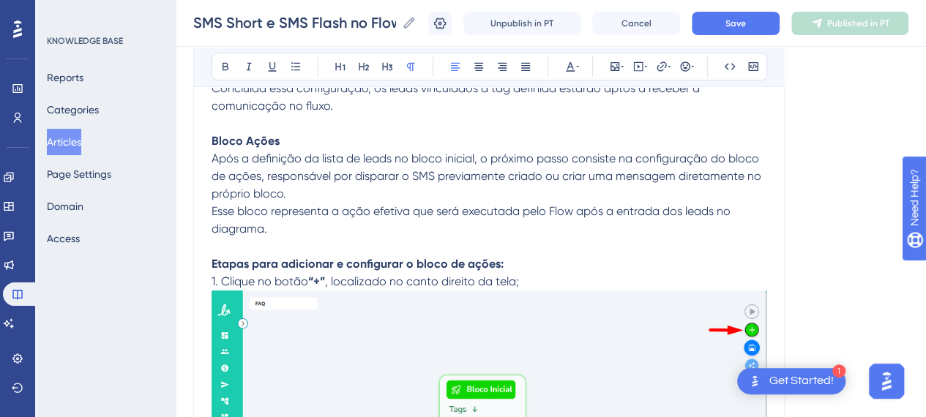
click at [299, 157] on span "Após a definição da lista de leads no bloco inicial, o próximo passo consiste n…" at bounding box center [488, 176] width 553 height 49
click at [312, 226] on p "Esse bloco representa a ação efetiva que será executada pelo Flow após a entrad…" at bounding box center [489, 220] width 555 height 35
drag, startPoint x: 534, startPoint y: 271, endPoint x: 541, endPoint y: 276, distance: 8.9
click at [535, 273] on p "1. Clique no botão “+” , localizado no canto direito da tela;" at bounding box center [489, 282] width 555 height 18
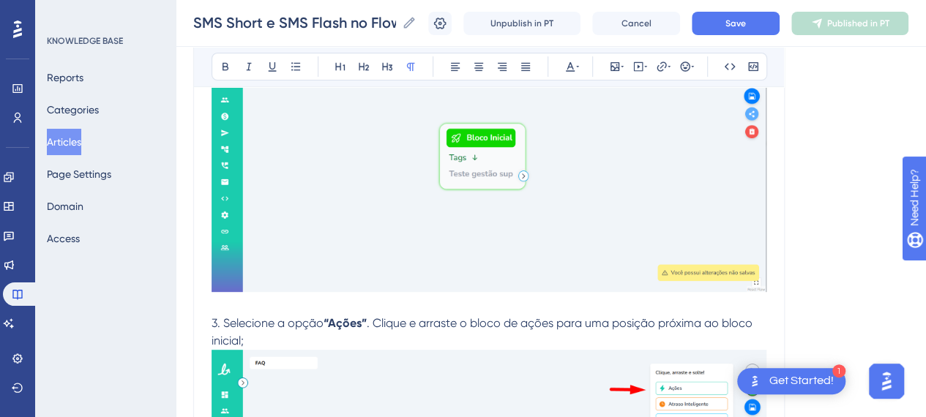
scroll to position [8581, 0]
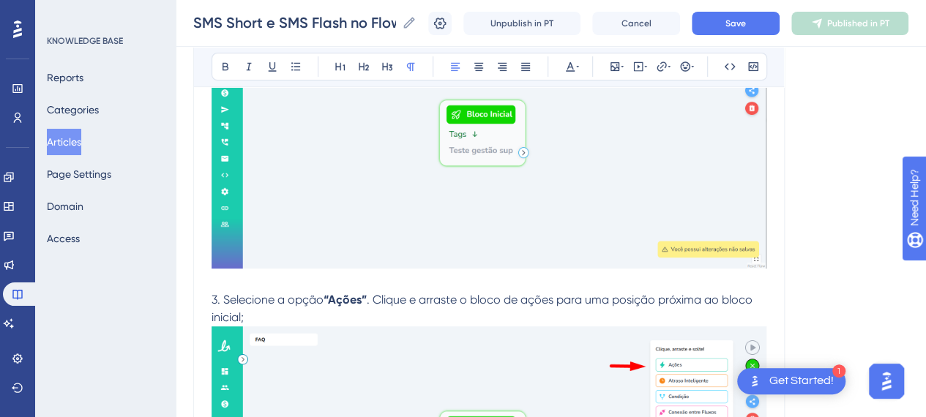
click at [289, 316] on p "3. Selecione a opção “Ações” . Clique e arraste o bloco de ações para uma posiç…" at bounding box center [489, 308] width 555 height 35
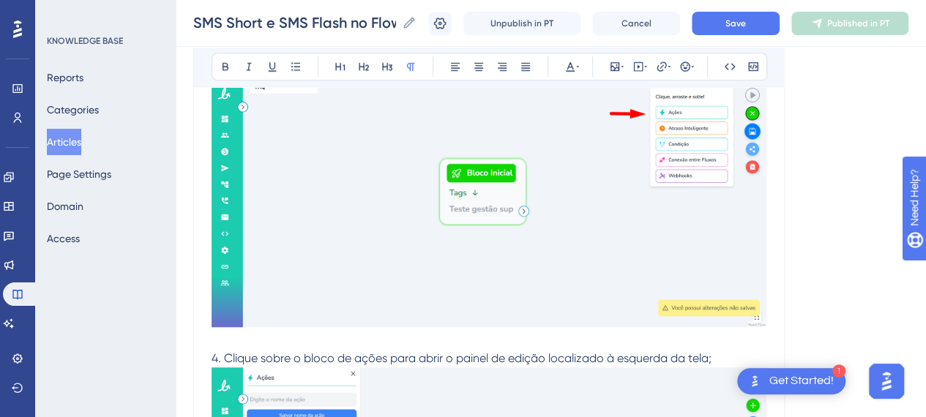
scroll to position [8874, 0]
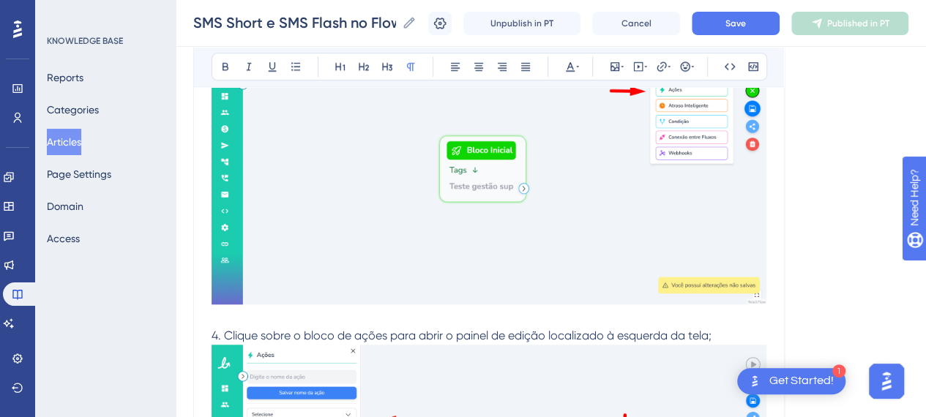
drag, startPoint x: 256, startPoint y: 313, endPoint x: 368, endPoint y: 314, distance: 112.1
click at [258, 313] on p at bounding box center [489, 319] width 555 height 18
click at [746, 327] on p "4. Clique sobre o bloco de ações para abrir o painel de edição localizado à esq…" at bounding box center [489, 336] width 555 height 18
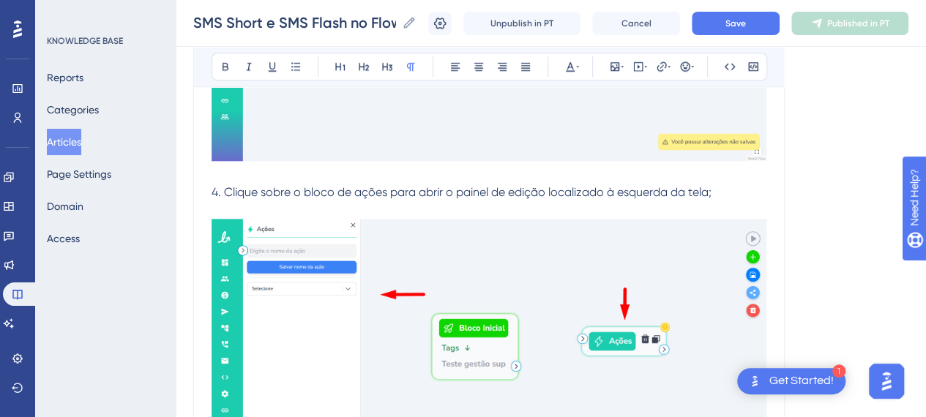
scroll to position [9020, 0]
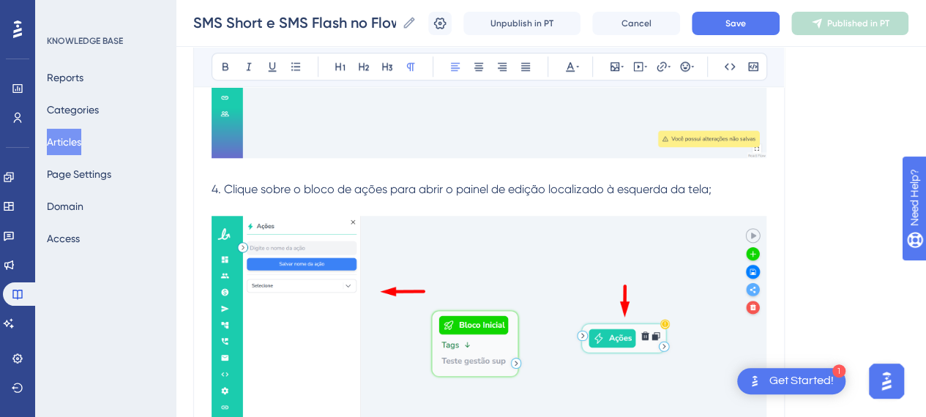
click at [730, 185] on p "4. Clique sobre o bloco de ações para abrir o painel de edição localizado à esq…" at bounding box center [489, 190] width 555 height 18
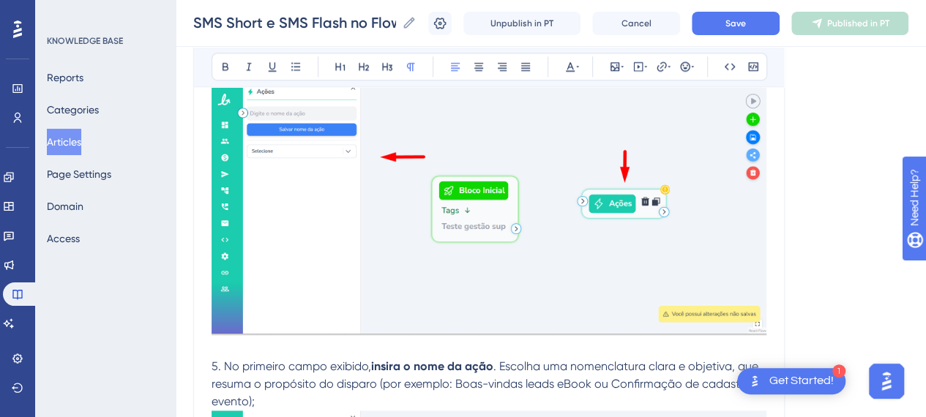
scroll to position [9240, 0]
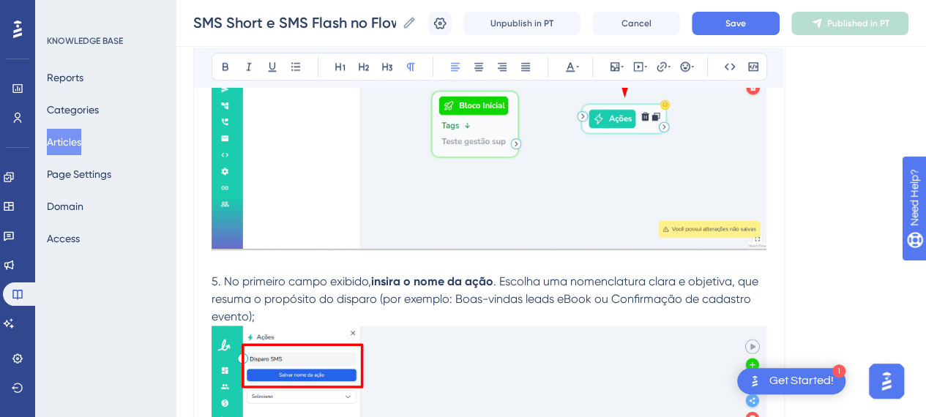
click at [272, 311] on p "5. No primeiro campo exibido, insira o nome da ação . Escolha uma nomenclatura …" at bounding box center [489, 299] width 555 height 53
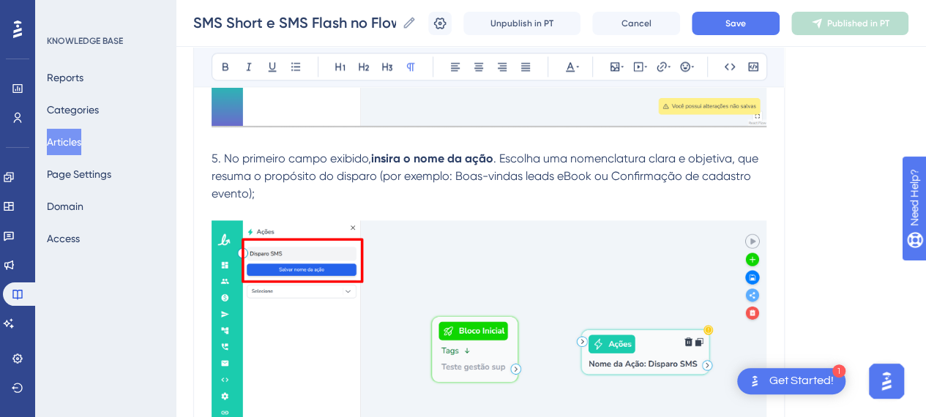
scroll to position [9386, 0]
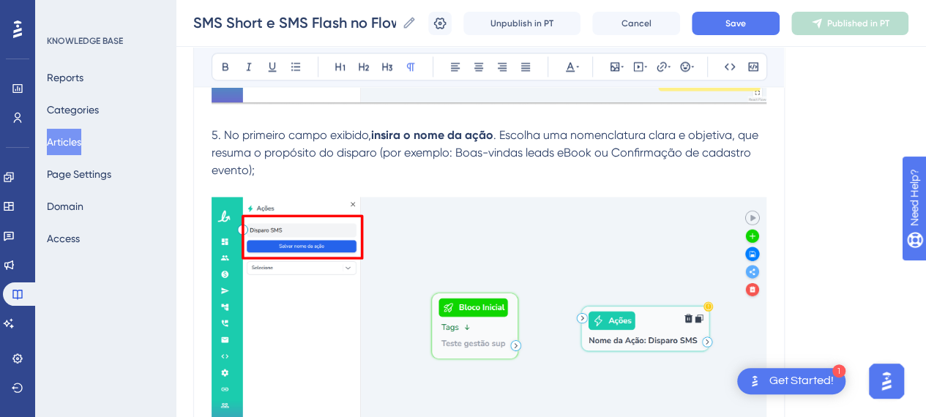
click at [483, 163] on p "5. No primeiro campo exibido, insira o nome da ação . Escolha uma nomenclatura …" at bounding box center [489, 153] width 555 height 53
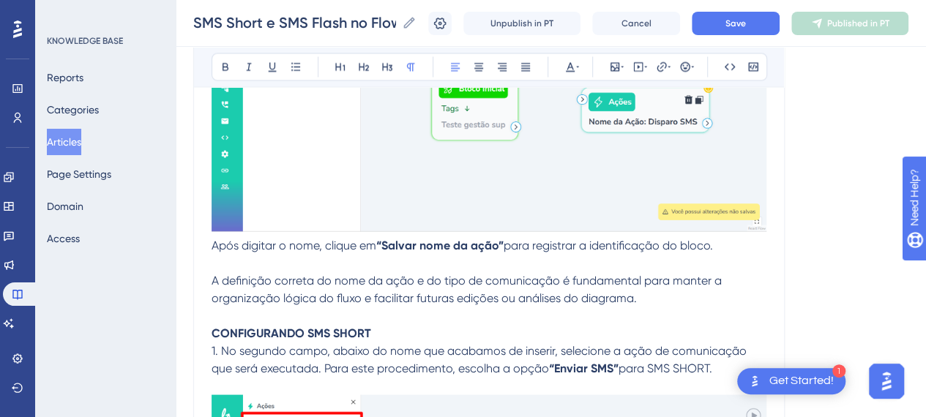
scroll to position [9606, 0]
drag, startPoint x: 208, startPoint y: 238, endPoint x: 220, endPoint y: 246, distance: 14.2
click at [215, 239] on span "Após digitar o nome, clique em" at bounding box center [294, 244] width 165 height 14
drag, startPoint x: 274, startPoint y: 254, endPoint x: 232, endPoint y: 244, distance: 43.0
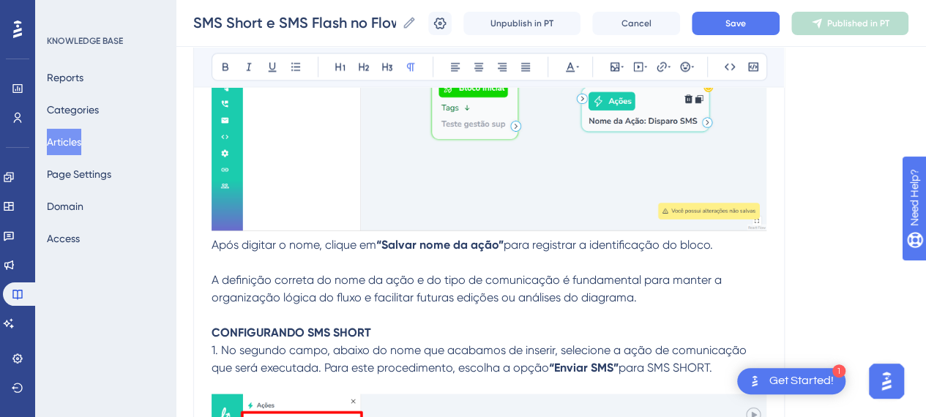
click at [272, 254] on p at bounding box center [489, 262] width 555 height 18
click at [214, 238] on span "Após digitar o nome, clique em" at bounding box center [294, 244] width 165 height 14
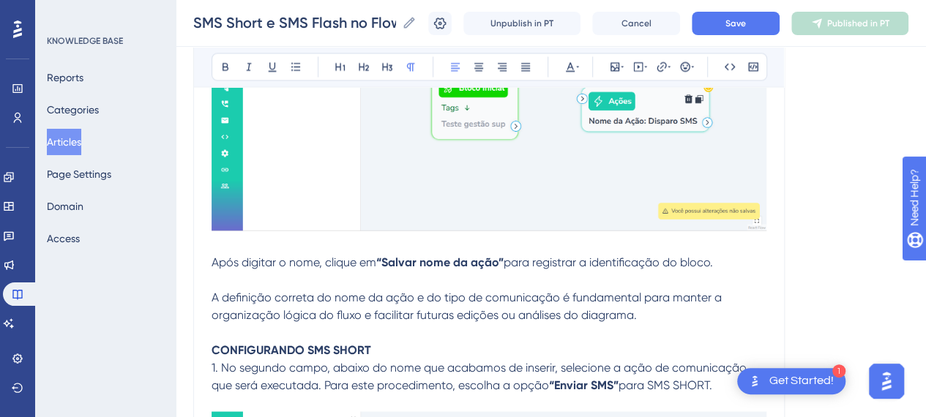
click at [757, 260] on p "Após digitar o nome, clique em “Salvar nome da ação” para registrar a identific…" at bounding box center [489, 262] width 555 height 18
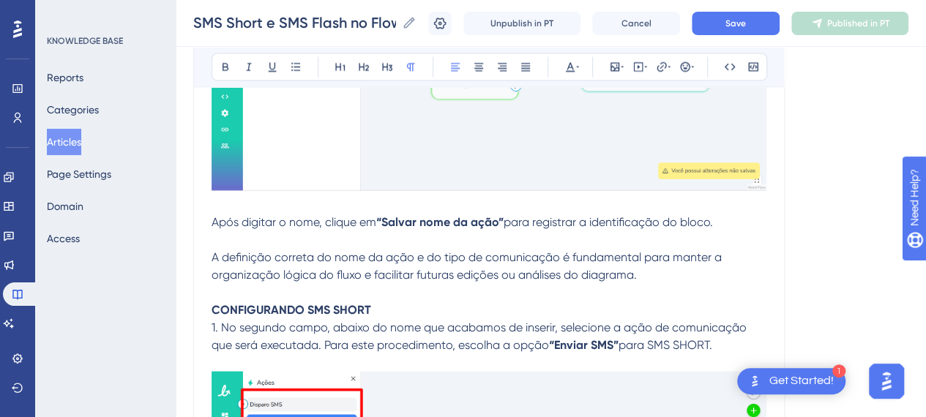
scroll to position [9679, 0]
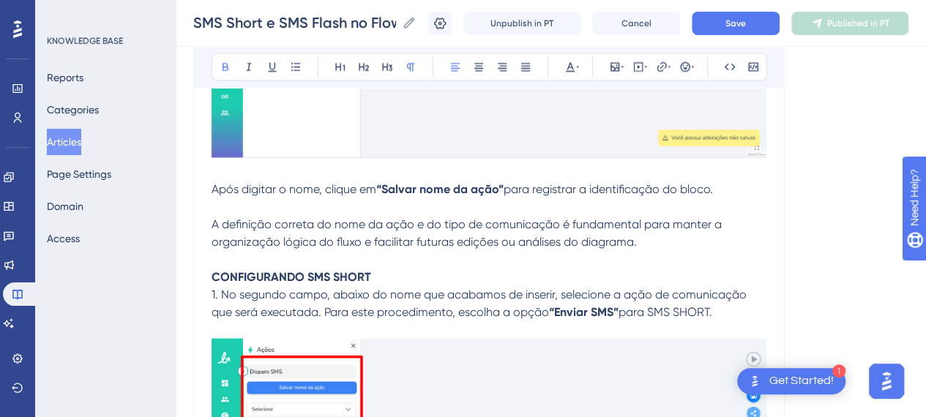
click at [307, 270] on strong "CONFIGURANDO SMS SHORT" at bounding box center [292, 277] width 160 height 14
click at [464, 268] on p "CONFIGURANDO SMS SHORT" at bounding box center [489, 277] width 555 height 18
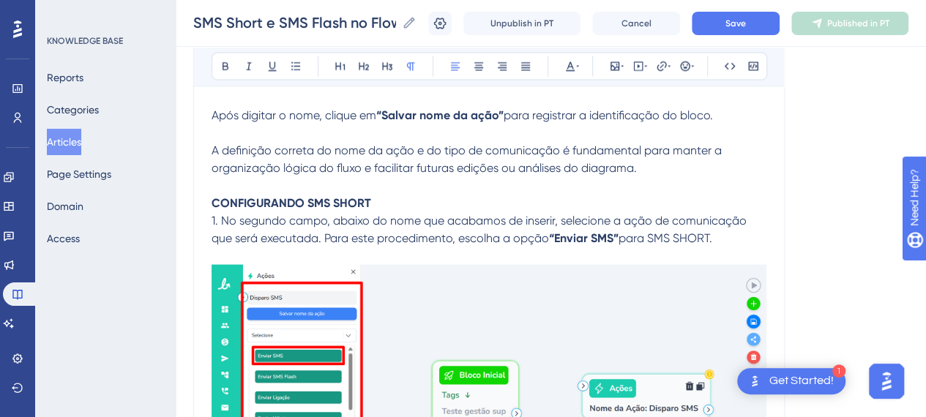
click at [744, 237] on p "1. No segundo campo, abaixo do nome que acabamos de inserir, selecione a ação d…" at bounding box center [489, 229] width 555 height 35
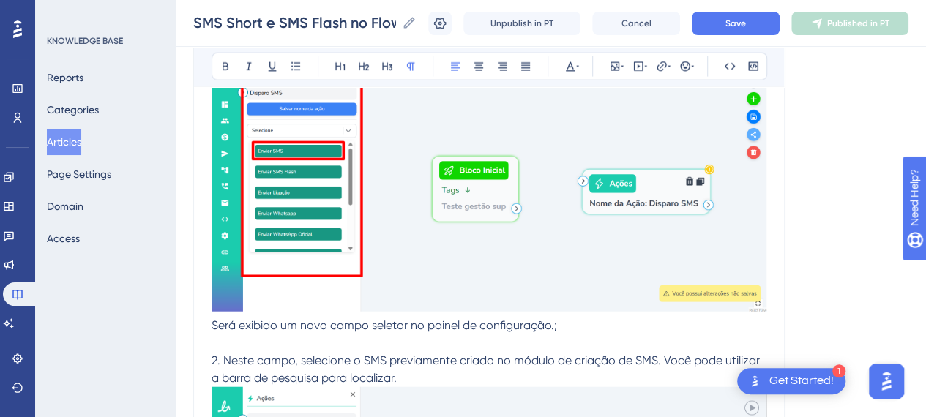
scroll to position [9972, 0]
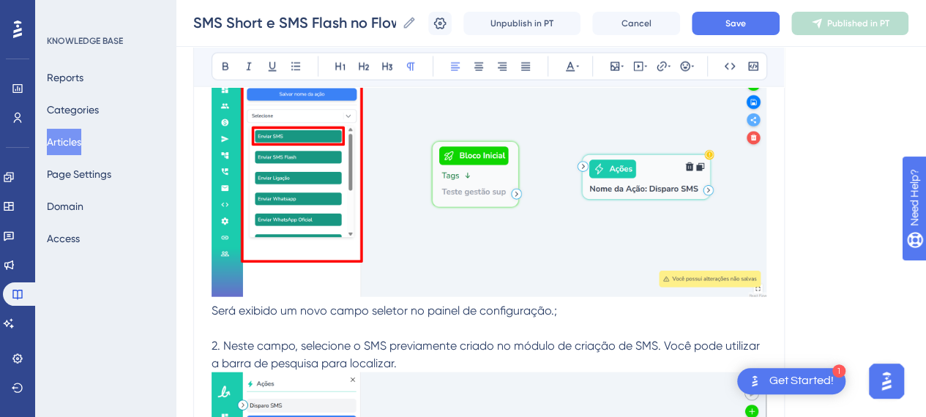
click at [214, 305] on span "Será exibido um novo campo seletor no painel de configuração.;" at bounding box center [385, 311] width 346 height 14
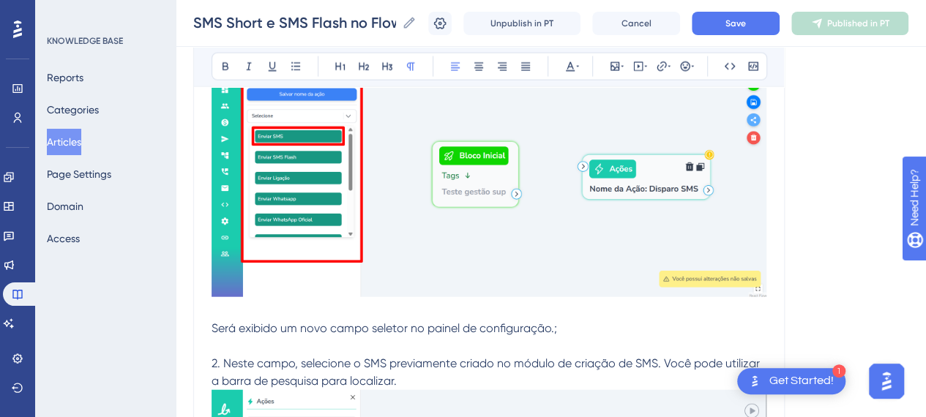
scroll to position [10119, 0]
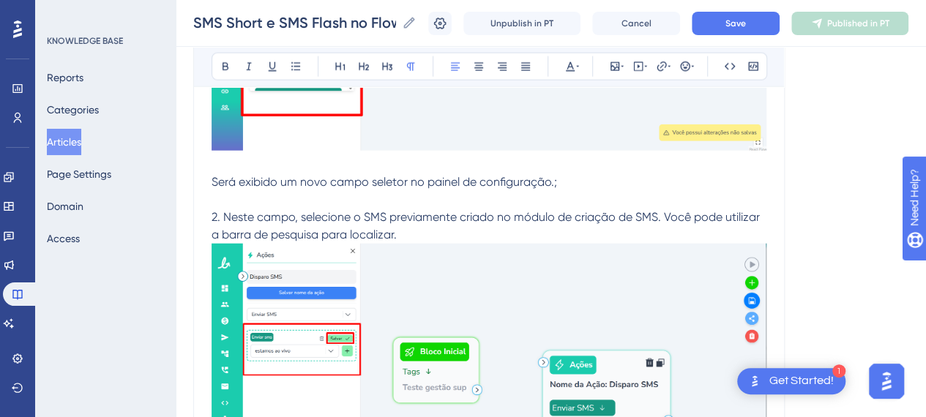
click at [409, 230] on p "2. Neste campo, selecione o SMS previamente criado no módulo de criação de SMS.…" at bounding box center [489, 226] width 555 height 35
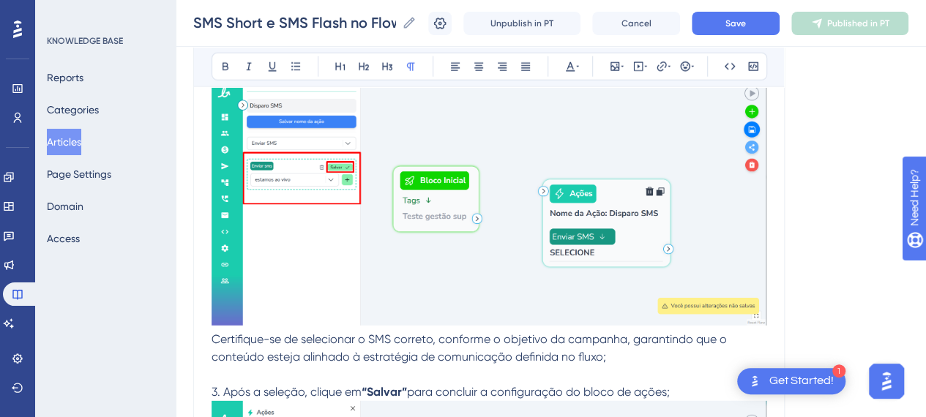
scroll to position [10338, 0]
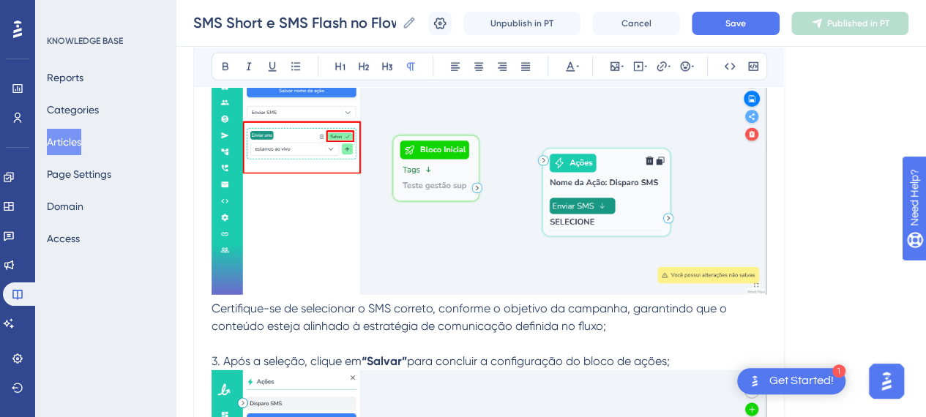
click at [212, 302] on span "Certifique-se de selecionar o SMS correto, conforme o objetivo da campanha, gar…" at bounding box center [471, 317] width 519 height 31
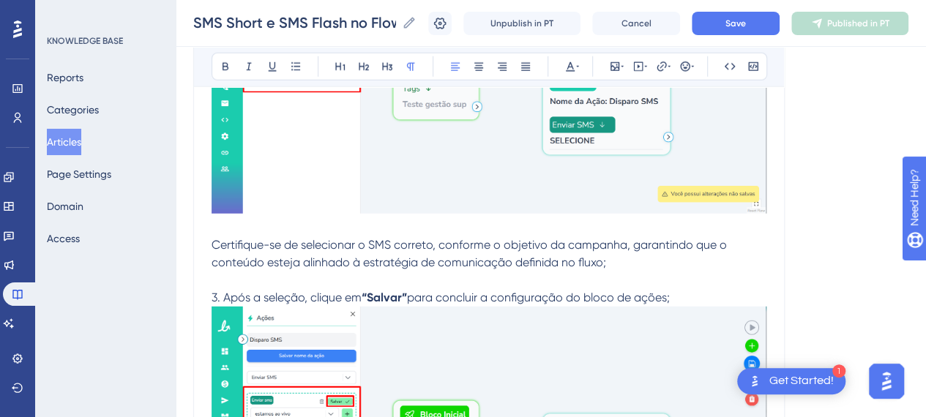
scroll to position [10485, 0]
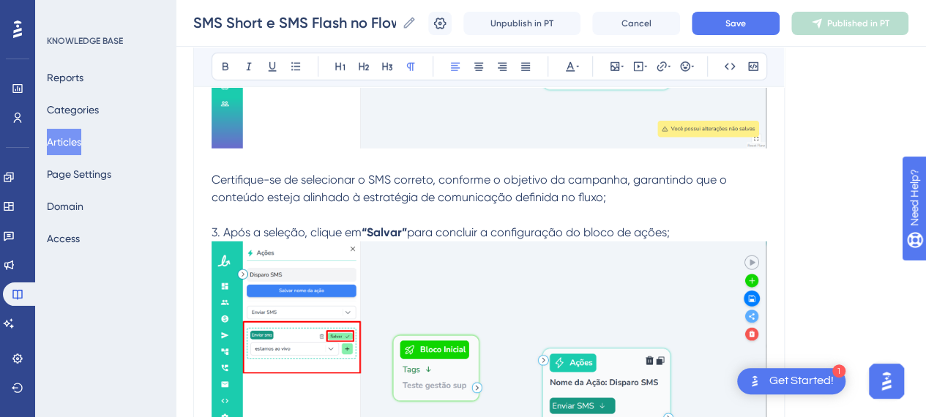
click at [693, 224] on p "3. Após a seleção, clique em “Salvar” para concluir a configuração do bloco de …" at bounding box center [489, 233] width 555 height 18
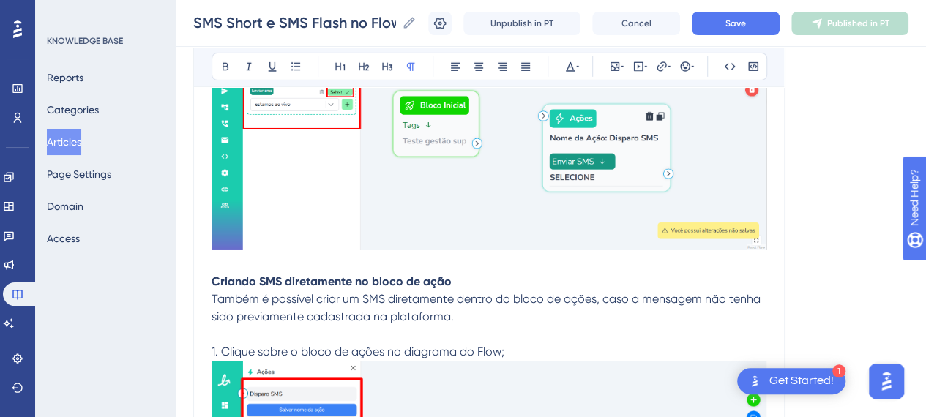
scroll to position [10778, 0]
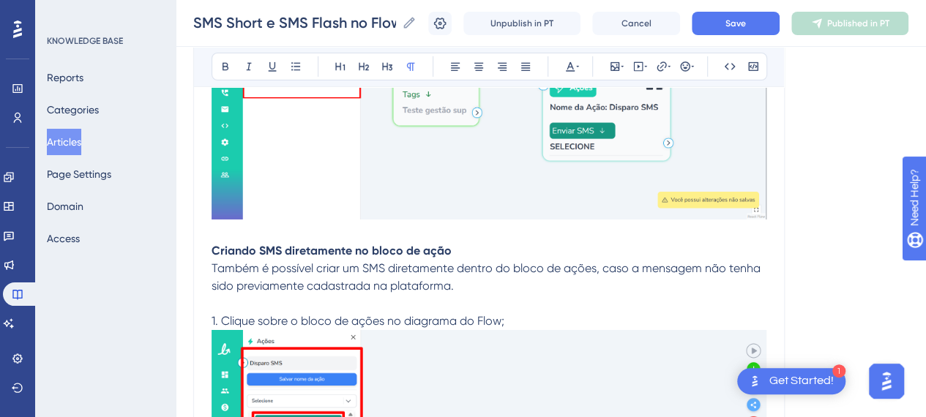
click at [304, 242] on p "Criando SMS diretamente no bloco de ação" at bounding box center [489, 251] width 555 height 18
click at [494, 242] on p "Criando SMS diretamente no bloco de ação" at bounding box center [489, 251] width 555 height 18
click at [524, 313] on p "1. Clique sobre o bloco de ações no diagrama do Flow;" at bounding box center [489, 322] width 555 height 18
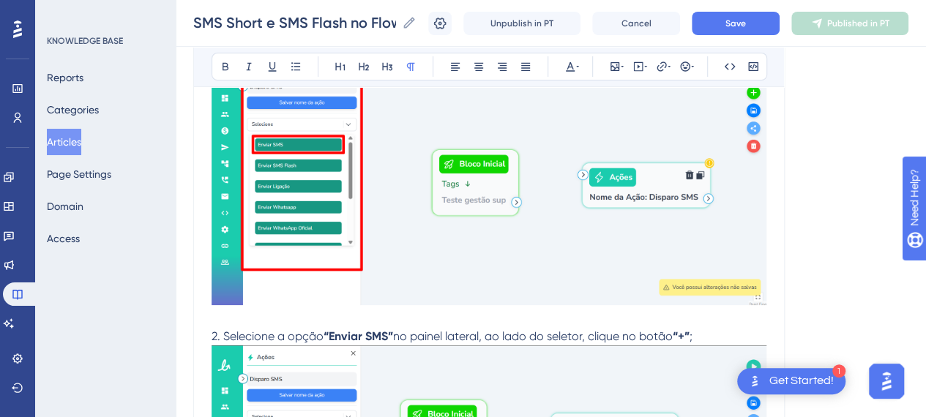
scroll to position [11144, 0]
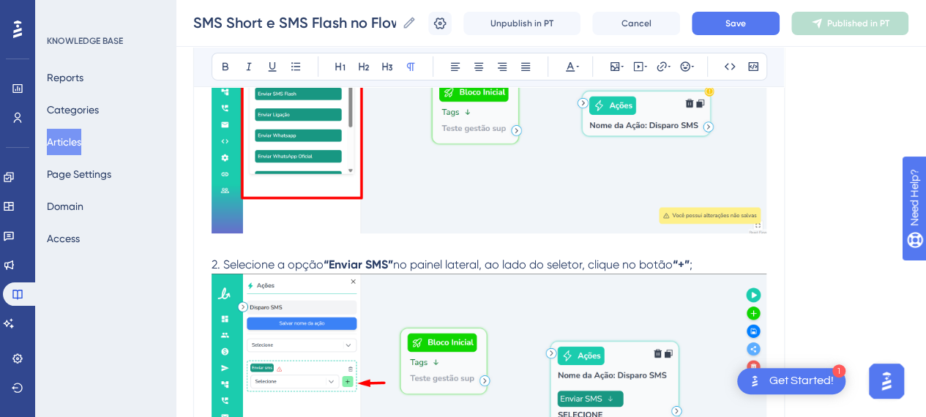
click at [719, 261] on p "2. Selecione a opção “Enviar SMS” no painel lateral, ao lado do seletor, clique…" at bounding box center [489, 265] width 555 height 18
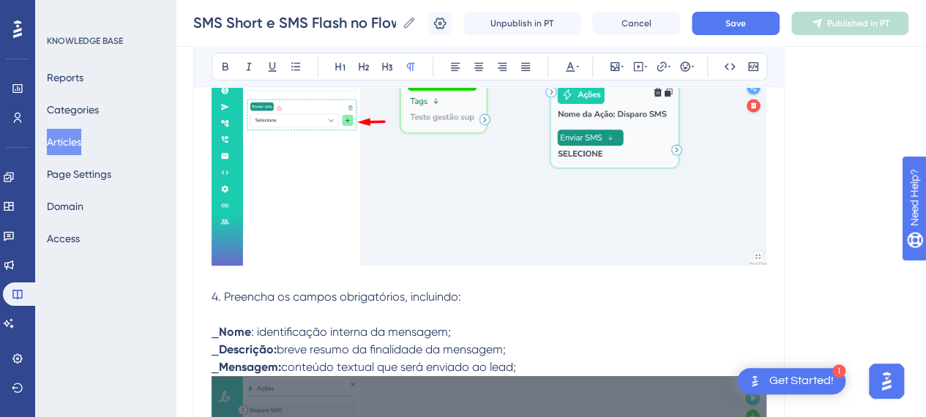
scroll to position [11437, 0]
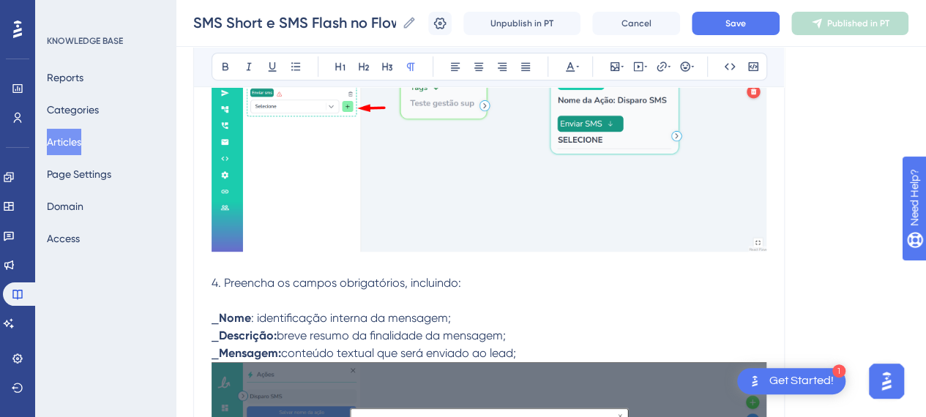
click at [256, 257] on p at bounding box center [489, 266] width 555 height 18
click at [333, 301] on p at bounding box center [489, 301] width 555 height 18
click at [532, 348] on p "⎯ Mensagem: conteúdo textual que será enviado ao lead;" at bounding box center [489, 354] width 555 height 18
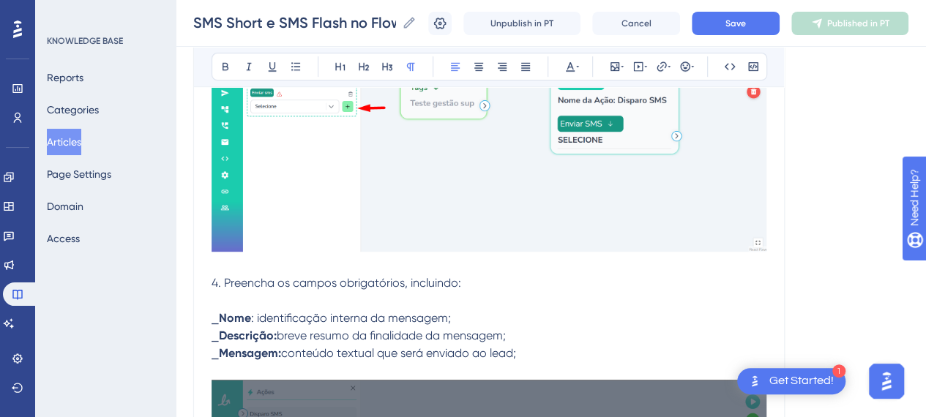
drag, startPoint x: 491, startPoint y: 351, endPoint x: 198, endPoint y: 269, distance: 304.9
copy div "4. Preencha os campos obrigatórios, incluindo: ⎯ Nome : identificação interna d…"
click at [436, 276] on span "4. Preencha os campos obrigatórios, incluindo:" at bounding box center [337, 283] width 250 height 14
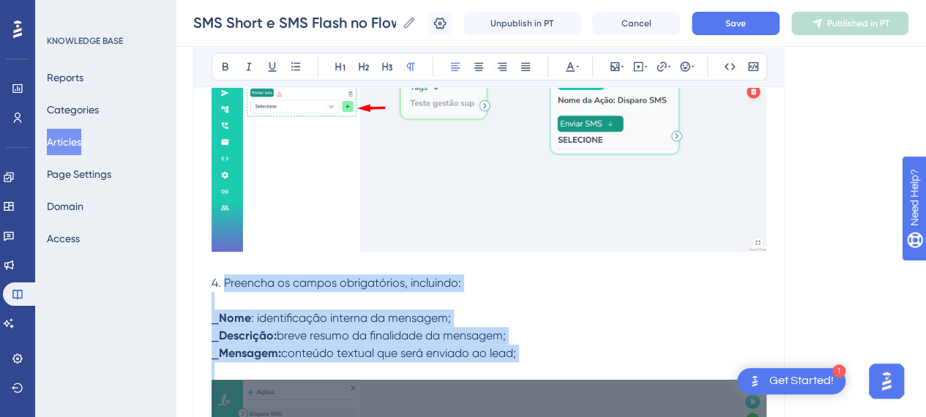
drag, startPoint x: 527, startPoint y: 358, endPoint x: 225, endPoint y: 276, distance: 312.7
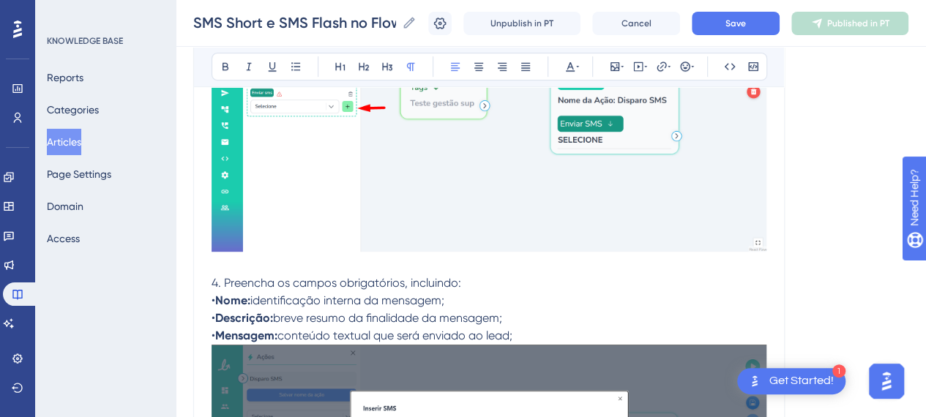
click at [503, 276] on p "4. Preencha os campos obrigatórios, incluindo: • Nome: identificação interna da…" at bounding box center [489, 310] width 555 height 70
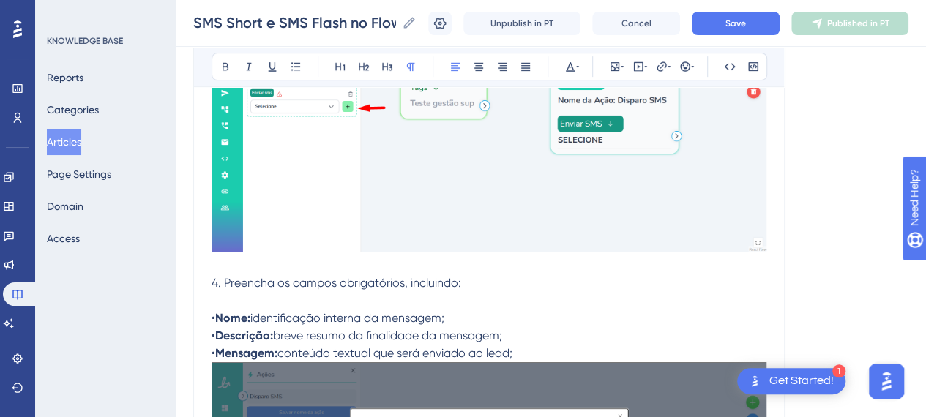
click at [547, 337] on p "• Nome: identificação interna da mensagem; • Descrição: breve resumo da finalid…" at bounding box center [489, 327] width 555 height 70
click at [549, 348] on p "• Nome: identificação interna da mensagem; • Descrição: breve resumo da finalid…" at bounding box center [489, 327] width 555 height 70
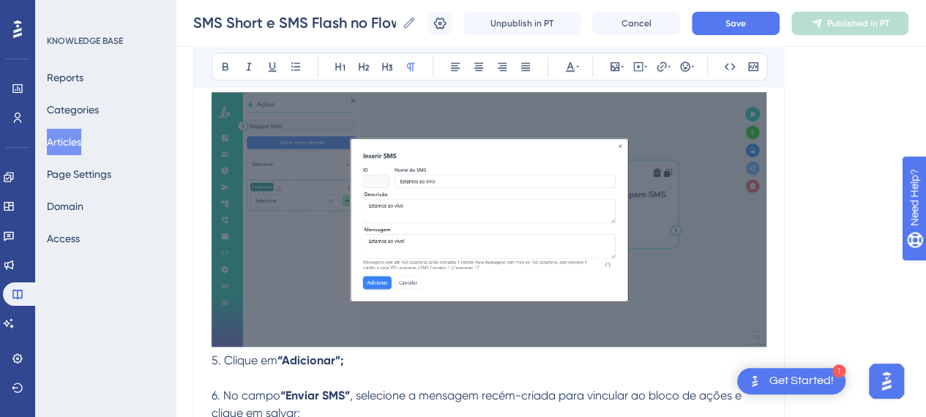
scroll to position [11876, 0]
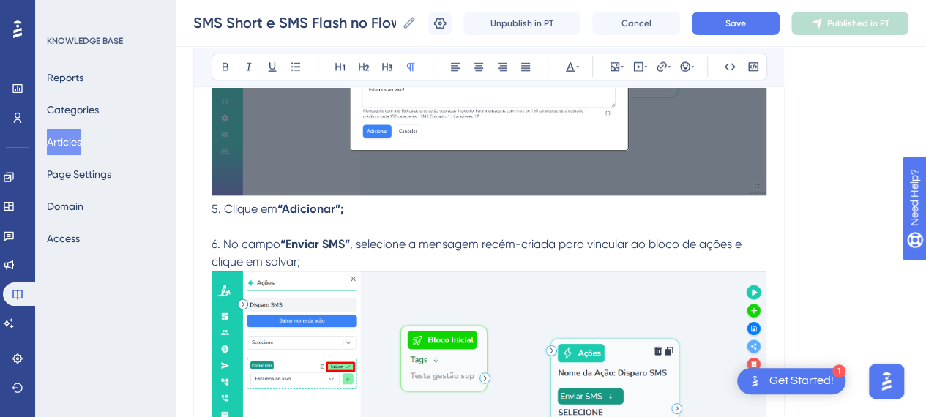
drag, startPoint x: 209, startPoint y: 201, endPoint x: 214, endPoint y: 209, distance: 9.2
click at [212, 205] on span "5. Clique em" at bounding box center [245, 209] width 66 height 14
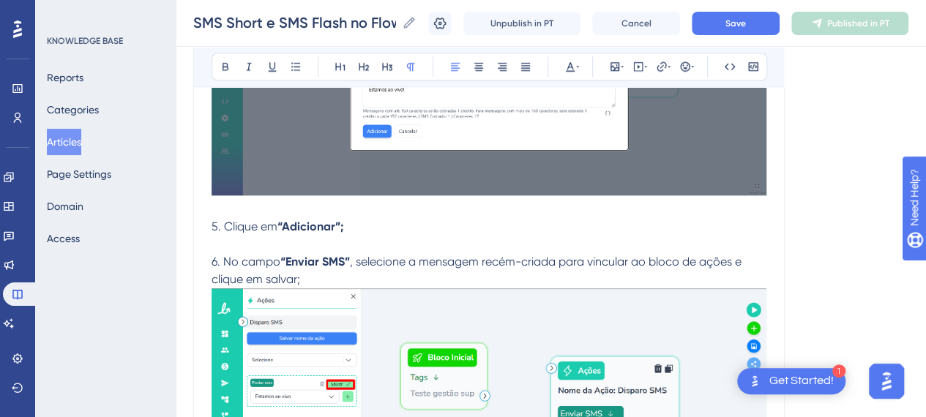
click at [267, 236] on p at bounding box center [489, 245] width 555 height 18
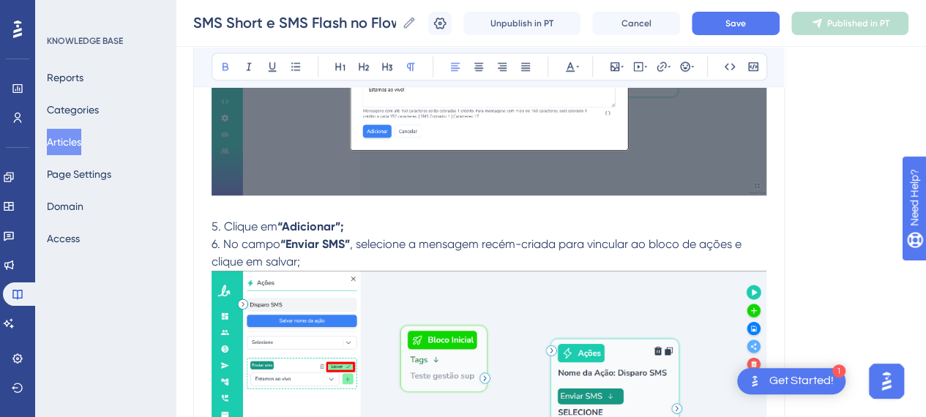
click at [322, 253] on p "6. No campo “Enviar SMS” , selecione a mensagem recém-criada para vincular ao b…" at bounding box center [489, 253] width 555 height 35
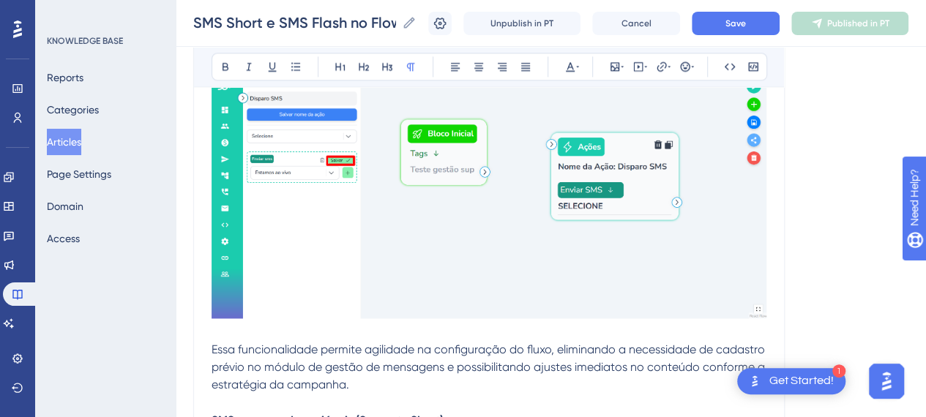
scroll to position [12242, 0]
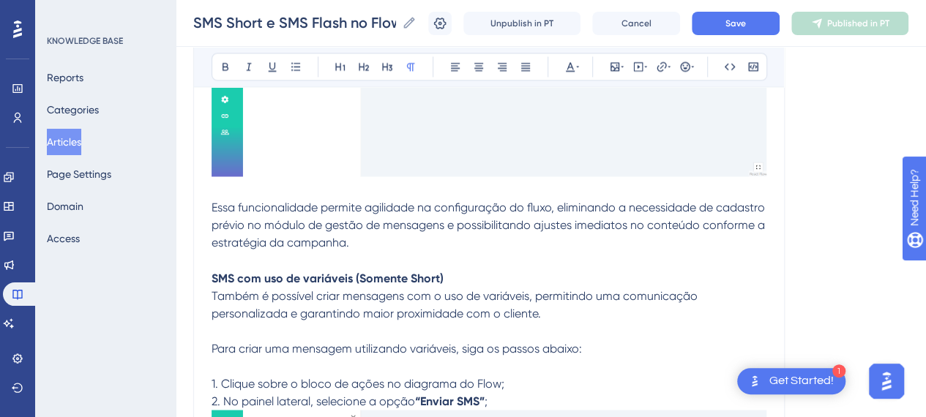
click at [534, 252] on p at bounding box center [489, 261] width 555 height 18
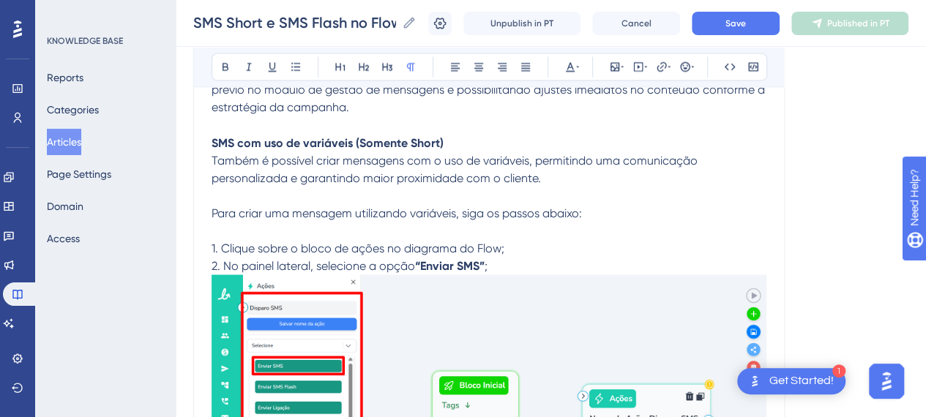
scroll to position [12462, 0]
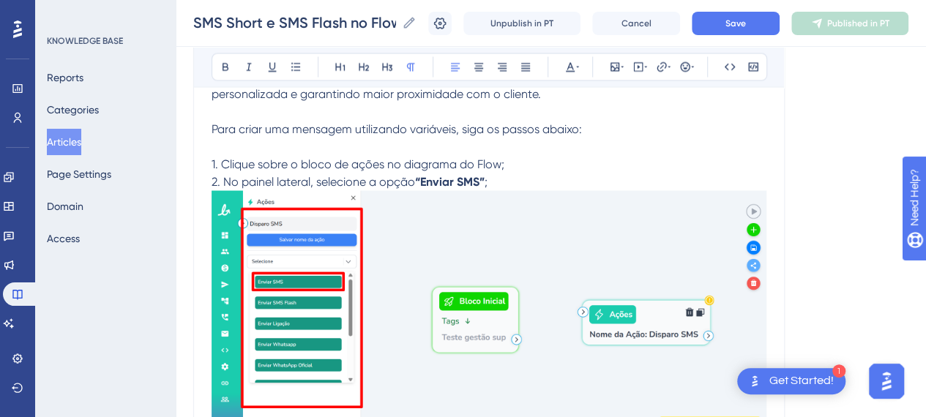
drag, startPoint x: 543, startPoint y: 172, endPoint x: 548, endPoint y: 179, distance: 7.9
click at [548, 179] on p "2. No painel lateral, selecione a opção “Enviar SMS” ;" at bounding box center [489, 182] width 555 height 18
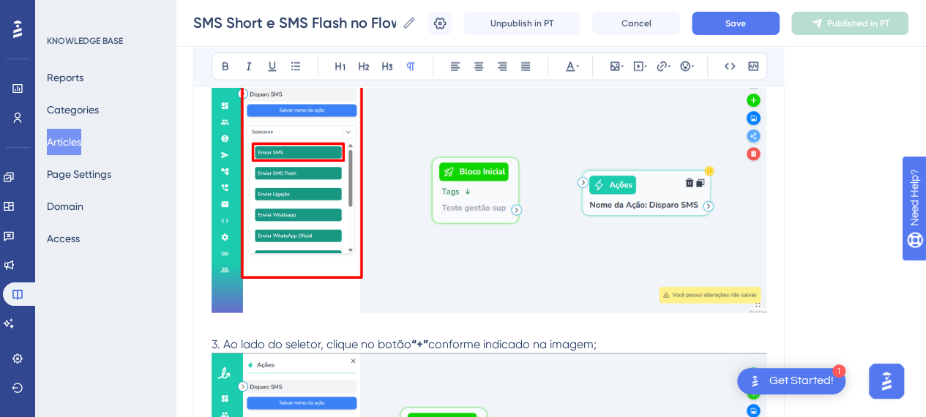
scroll to position [12682, 0]
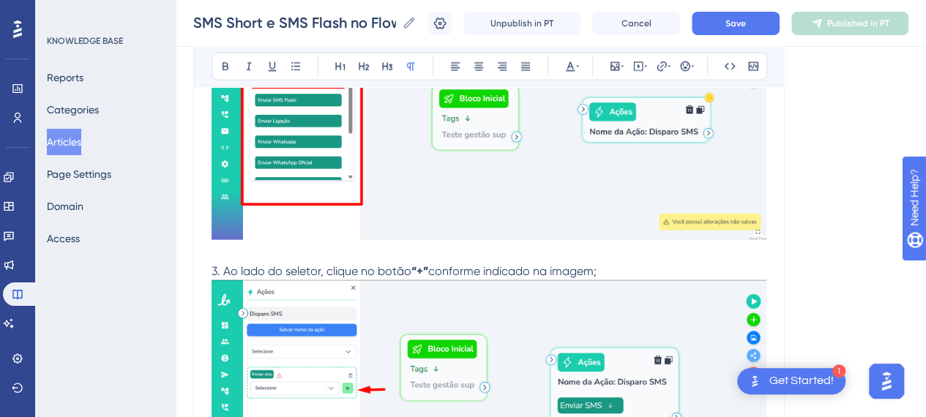
click at [630, 264] on p "3. Ao lado do seletor, clique no botão “+” conforme indicado na imagem;" at bounding box center [489, 272] width 555 height 18
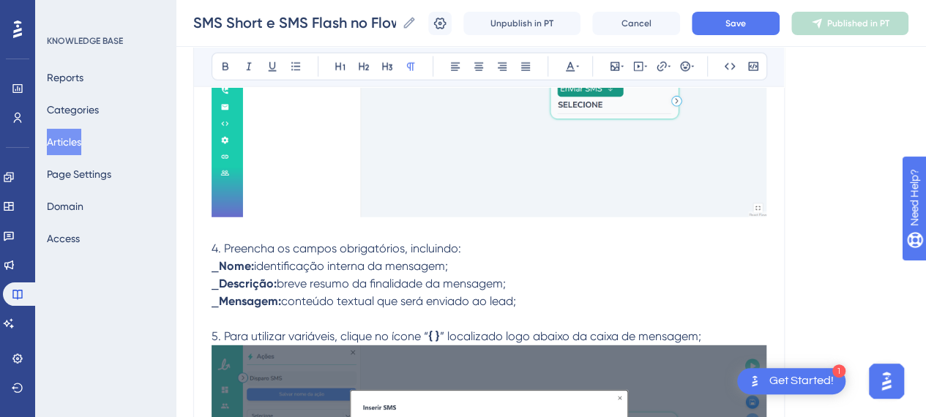
scroll to position [13048, 0]
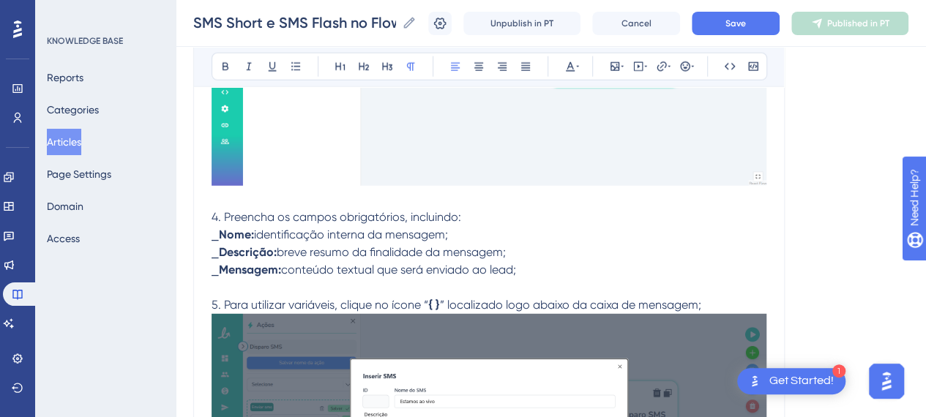
drag, startPoint x: 552, startPoint y: 260, endPoint x: 179, endPoint y: 211, distance: 376.7
copy div "4. Preencha os campos obrigatórios, incluindo: ⎯ Nome: identificação interna da…"
click at [576, 279] on p at bounding box center [489, 288] width 555 height 18
drag, startPoint x: 536, startPoint y: 265, endPoint x: 226, endPoint y: 209, distance: 315.5
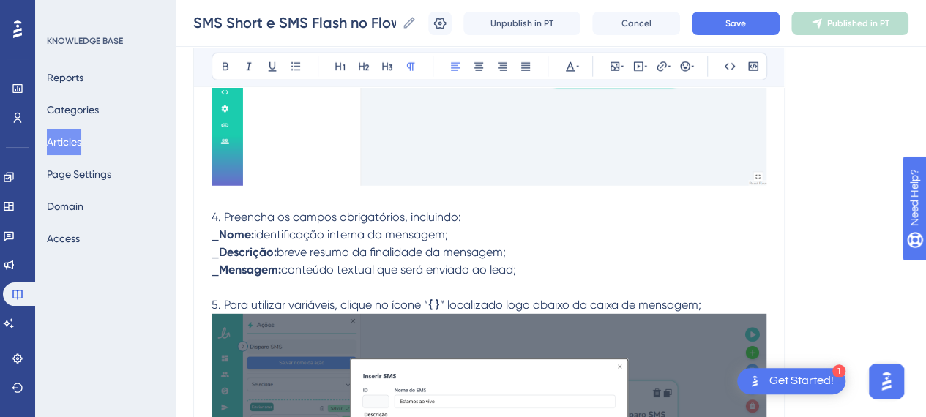
click at [543, 253] on p "4. Preencha os campos obrigatórios, incluindo: • Nome: identificação interna da…" at bounding box center [489, 244] width 555 height 70
click at [495, 216] on p "4. Preencha os campos obrigatórios, incluindo: • Nome: identificação interna da…" at bounding box center [489, 244] width 555 height 70
click at [743, 297] on p "5. Para utilizar variáveis, clique no ícone “ { } ” localizado logo abaixo da c…" at bounding box center [489, 306] width 555 height 18
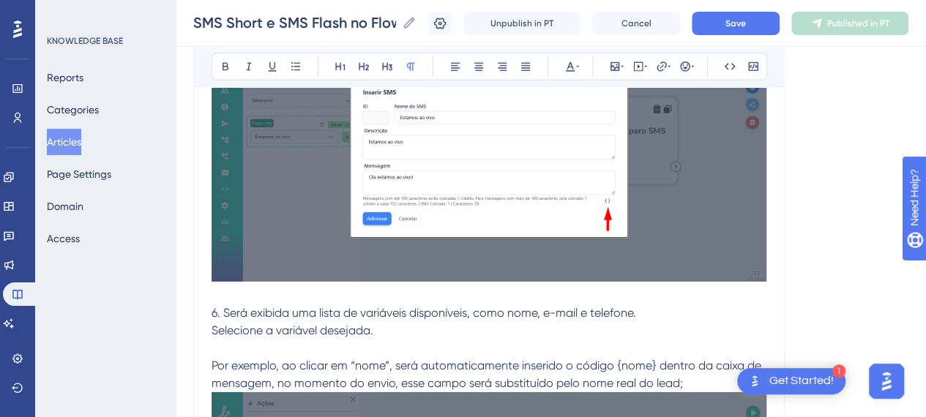
scroll to position [13414, 0]
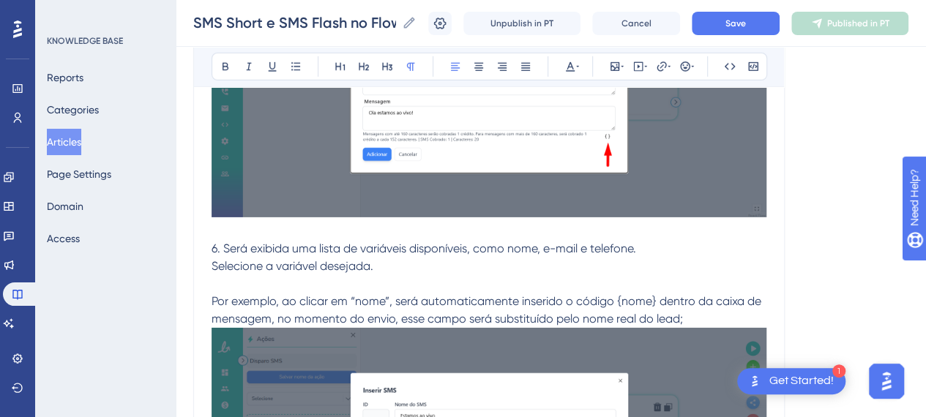
click at [407, 266] on p "Selecione a variável desejada." at bounding box center [489, 267] width 555 height 18
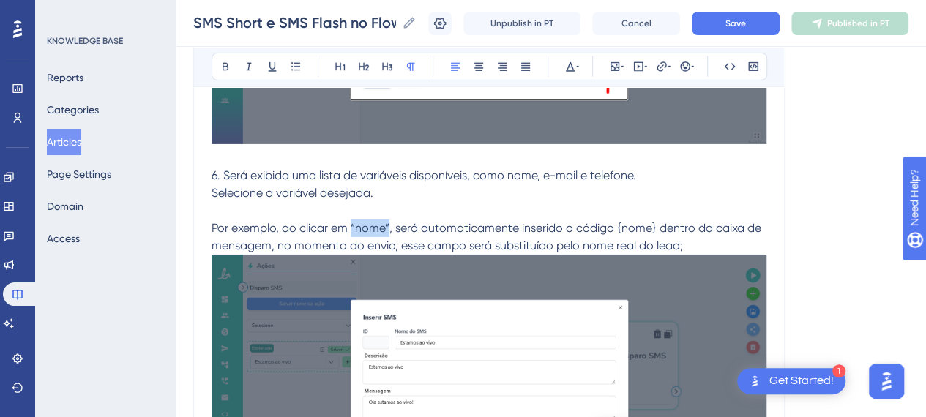
drag, startPoint x: 351, startPoint y: 218, endPoint x: 388, endPoint y: 217, distance: 37.4
click at [388, 221] on span "Por exemplo, ao clicar em “nome”, será automaticamente inserido o código {nome}…" at bounding box center [488, 236] width 553 height 31
click at [226, 67] on icon at bounding box center [226, 67] width 12 height 12
click at [714, 237] on p "Por exemplo, ao clicar em “nome” , será automaticamente inserido o código {nome…" at bounding box center [489, 237] width 555 height 35
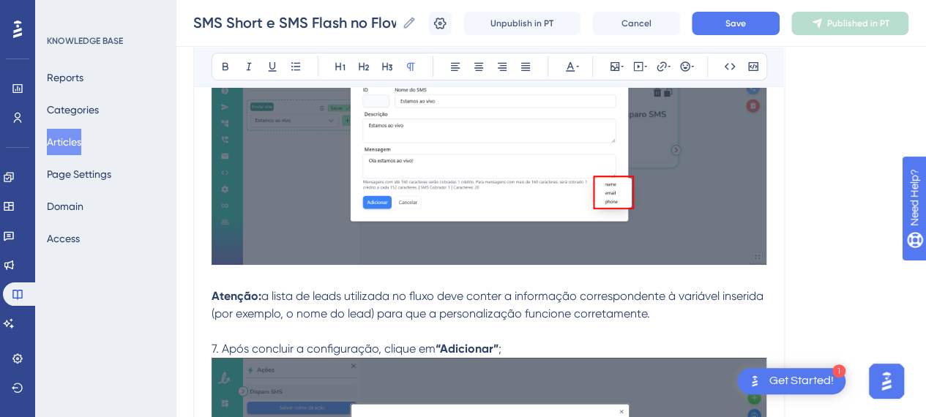
scroll to position [13780, 0]
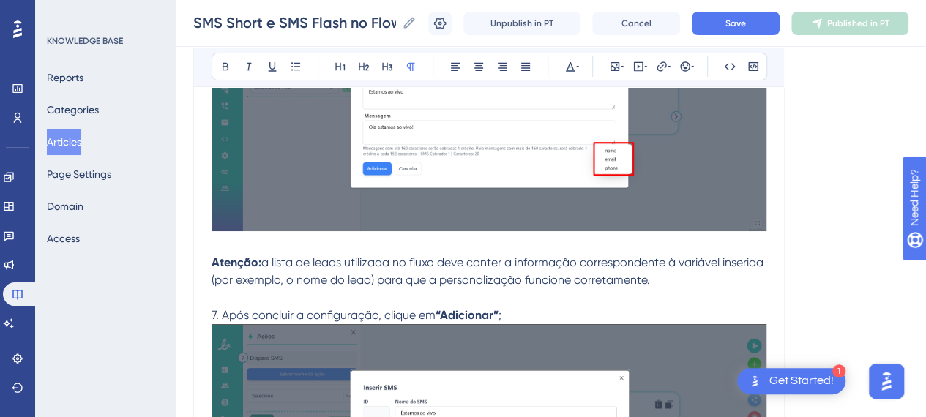
click at [547, 311] on p "7. Após concluir a configuração, clique em “Adicionar” ;" at bounding box center [489, 316] width 555 height 18
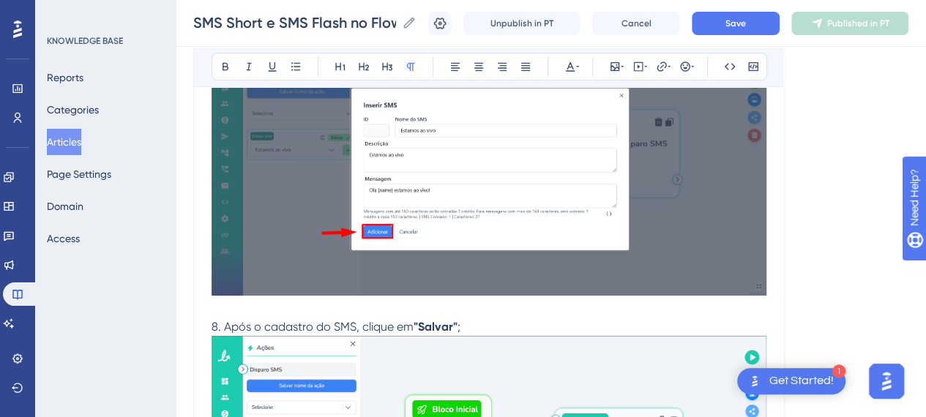
scroll to position [14147, 0]
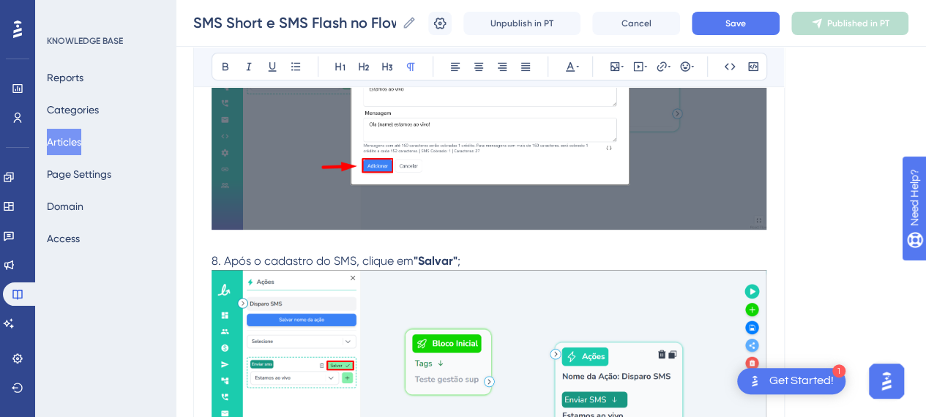
click at [517, 241] on p at bounding box center [489, 244] width 555 height 18
click at [479, 255] on p "8. Após o cadastro do SMS, clique em "Salvar" ;" at bounding box center [489, 262] width 555 height 18
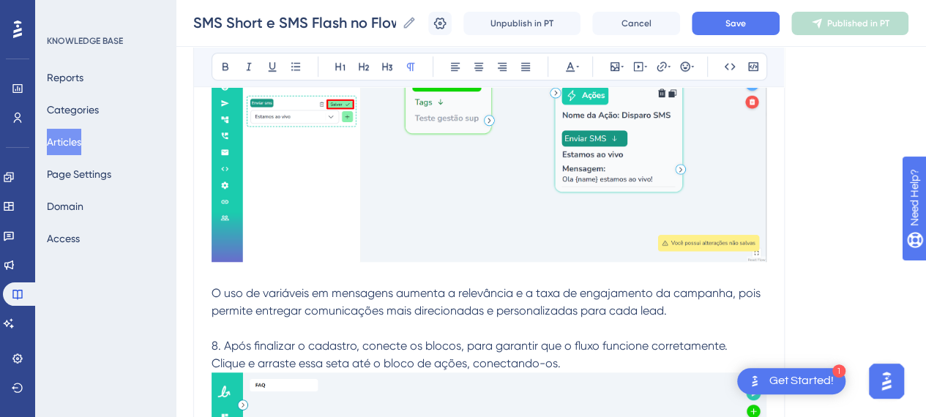
scroll to position [14440, 0]
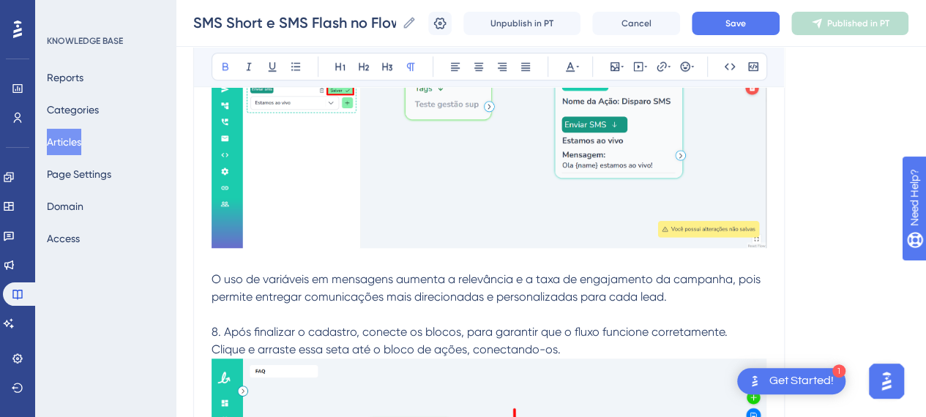
click at [341, 257] on p at bounding box center [489, 262] width 555 height 18
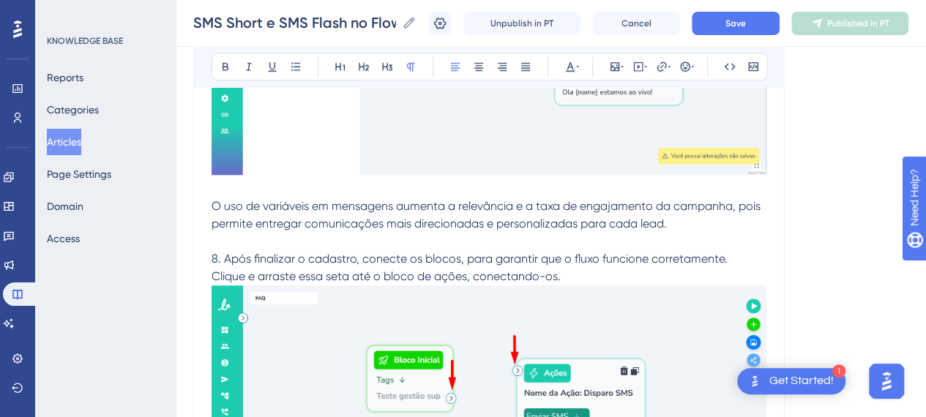
click at [573, 272] on p "Clique e arraste essa seta até o bloco de ações, conectando-os." at bounding box center [489, 277] width 555 height 18
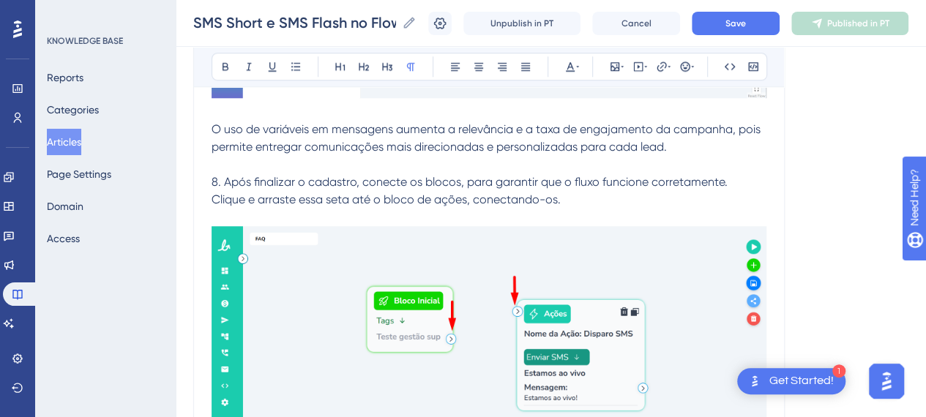
scroll to position [14586, 0]
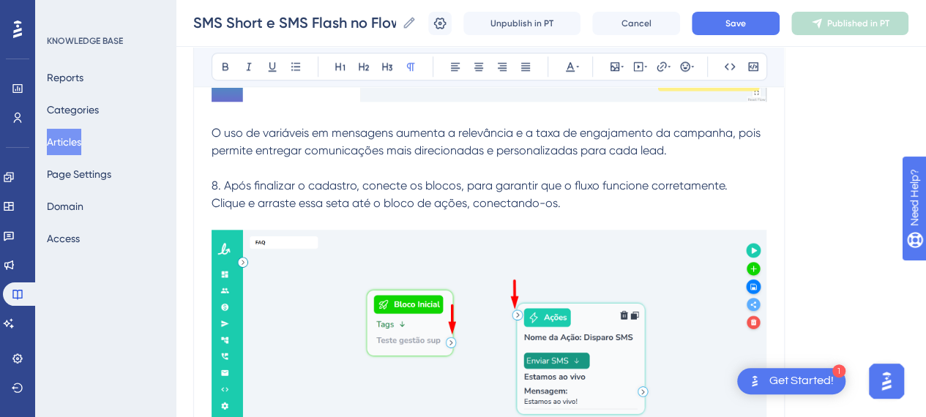
click at [577, 195] on p "Clique e arraste essa seta até o bloco de ações, conectando-os." at bounding box center [489, 204] width 555 height 18
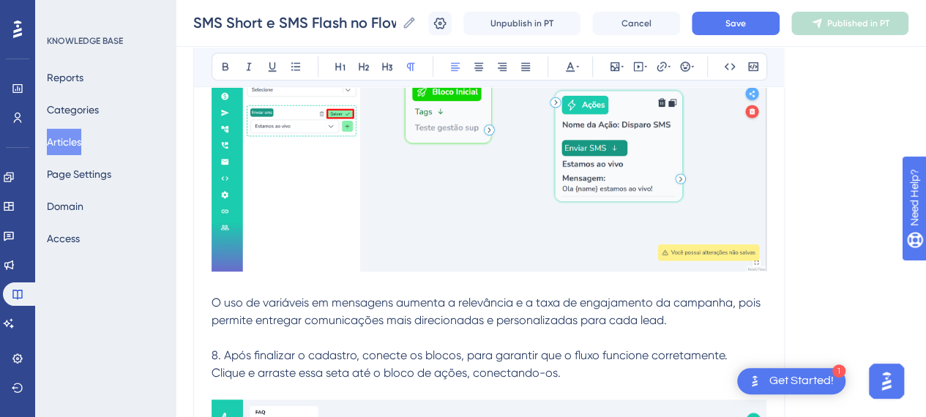
scroll to position [14440, 0]
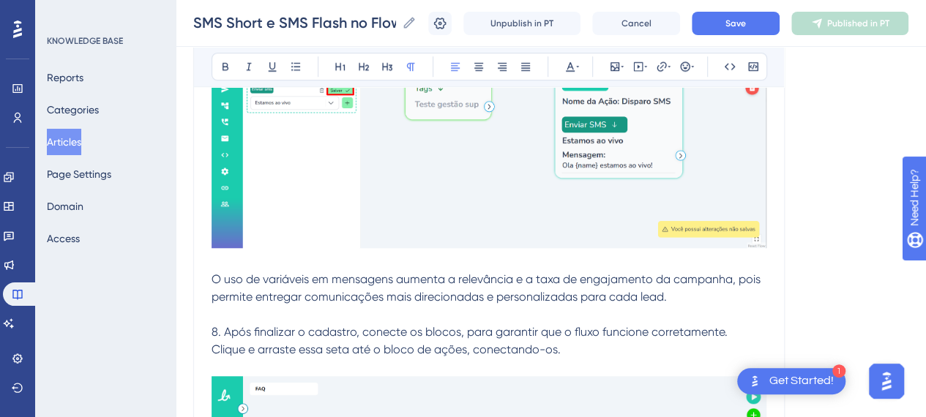
click at [223, 325] on span "8. Após finalizar o cadastro, conecte os blocos, para garantir que o fluxo func…" at bounding box center [470, 332] width 516 height 14
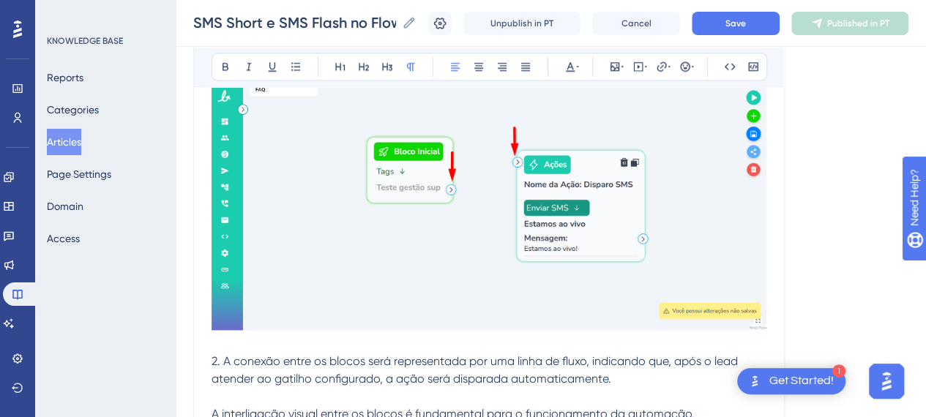
scroll to position [14806, 0]
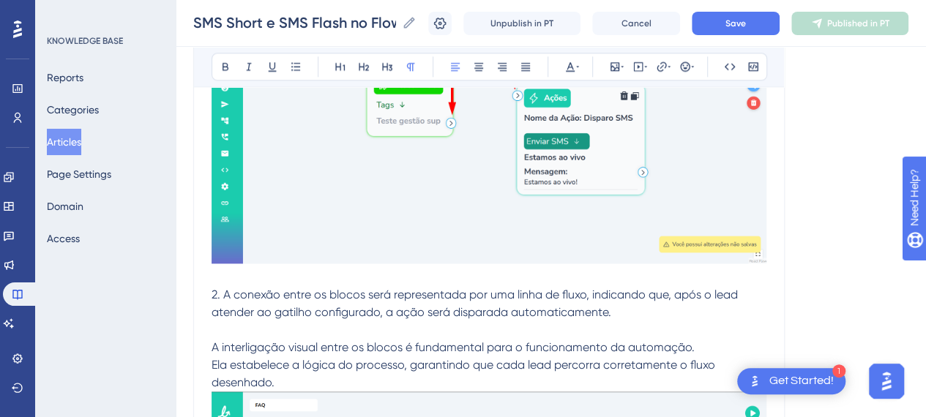
click at [223, 289] on span "2. A conexão entre os blocos será representada por uma linha de fluxo, indicand…" at bounding box center [477, 303] width 530 height 31
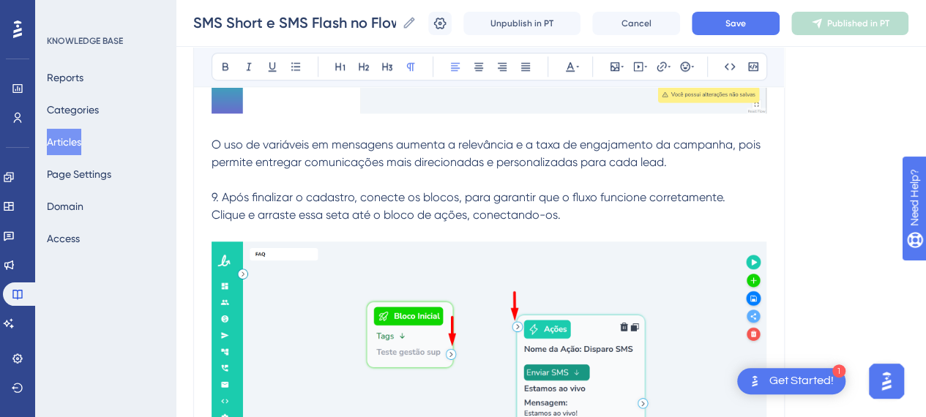
scroll to position [14440, 0]
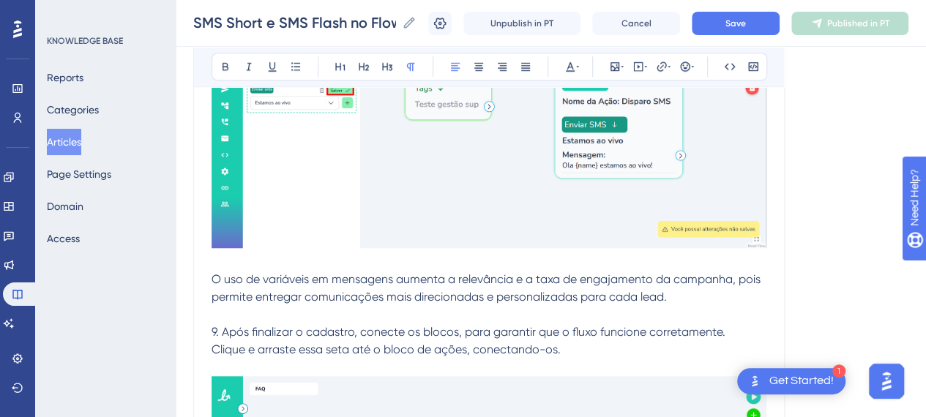
click at [460, 310] on p at bounding box center [489, 315] width 555 height 18
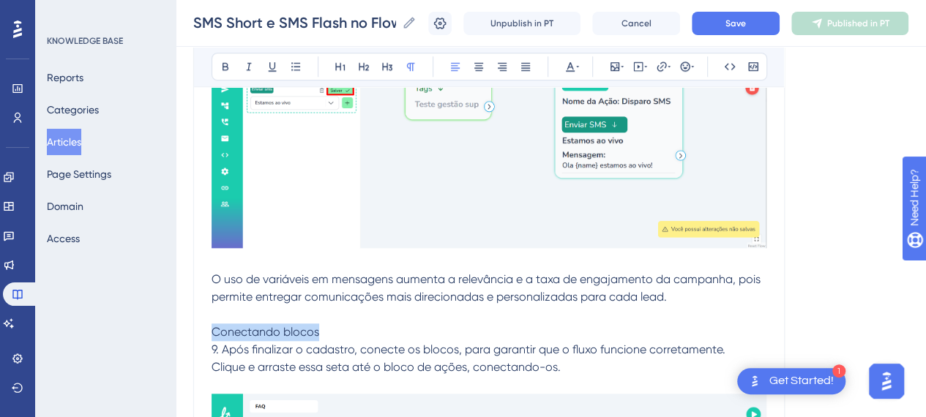
drag, startPoint x: 302, startPoint y: 331, endPoint x: 173, endPoint y: 333, distance: 129.6
click at [275, 325] on span "Conectando blocos" at bounding box center [266, 332] width 108 height 14
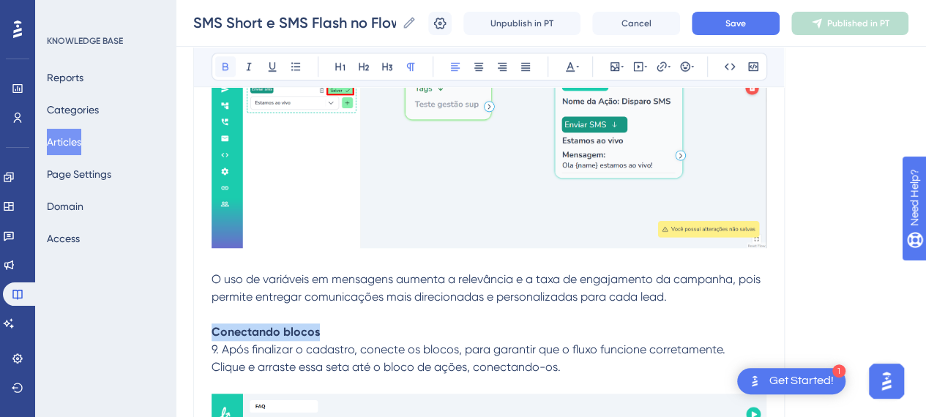
click at [231, 60] on button at bounding box center [225, 66] width 21 height 21
click at [368, 324] on p "Conectando blocos" at bounding box center [489, 333] width 555 height 18
drag, startPoint x: 218, startPoint y: 341, endPoint x: 305, endPoint y: 364, distance: 89.5
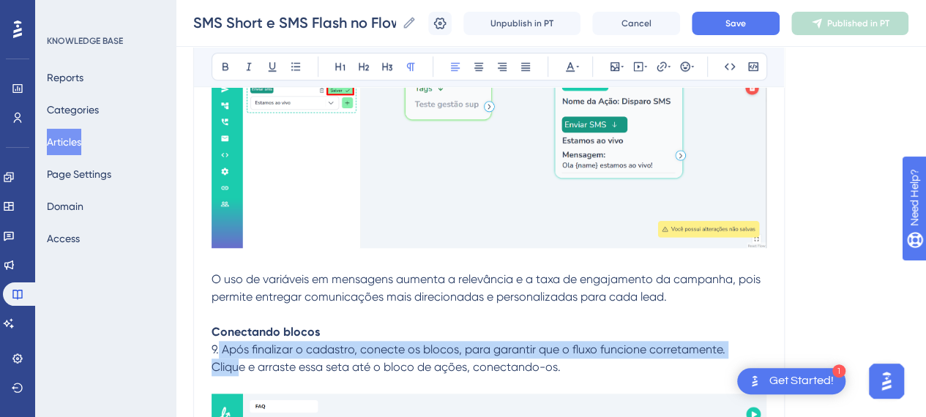
click at [224, 343] on span "9. Após finalizar o cadastro, conecte os blocos, para garantir que o fluxo func…" at bounding box center [469, 350] width 514 height 14
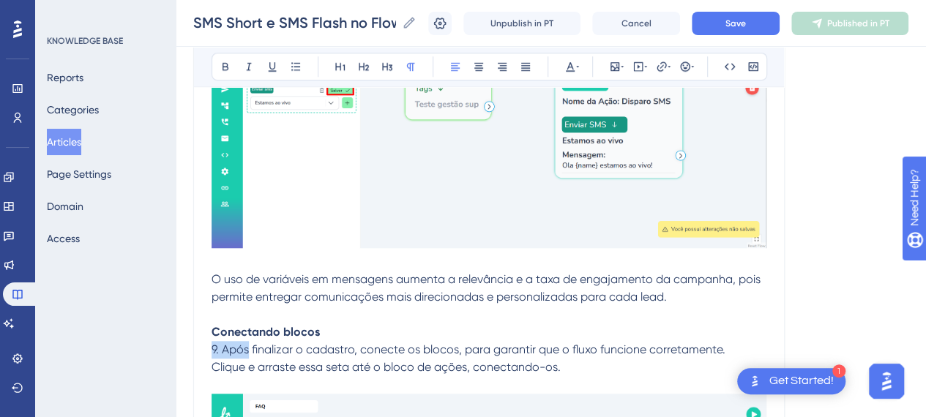
drag, startPoint x: 224, startPoint y: 343, endPoint x: 209, endPoint y: 343, distance: 14.6
click at [215, 344] on span "9. Após finalizar o cadastro, conecte os blocos, para garantir que o fluxo func…" at bounding box center [469, 350] width 514 height 14
drag, startPoint x: 223, startPoint y: 341, endPoint x: 204, endPoint y: 343, distance: 19.1
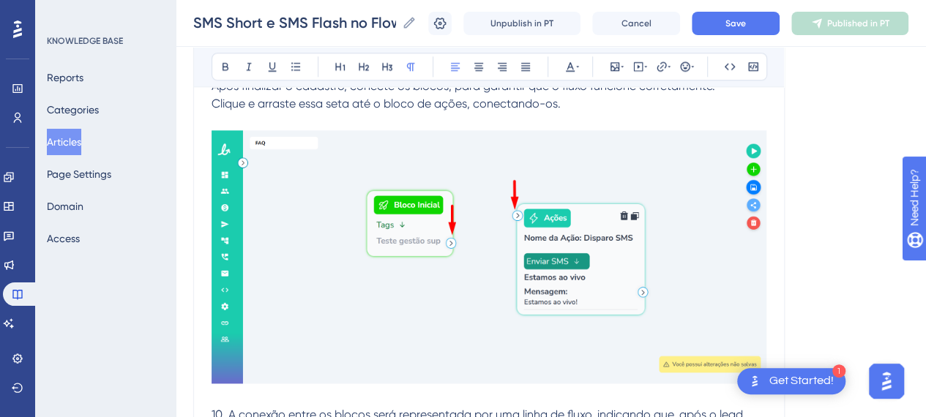
scroll to position [14806, 0]
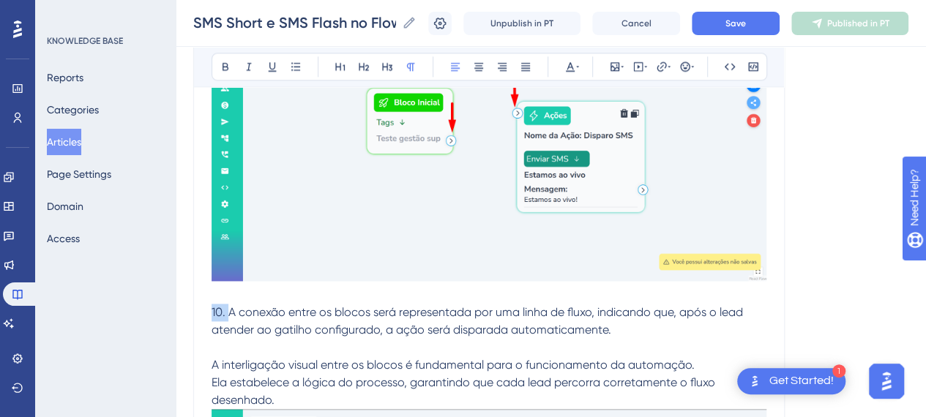
drag, startPoint x: 228, startPoint y: 301, endPoint x: 176, endPoint y: 302, distance: 52.0
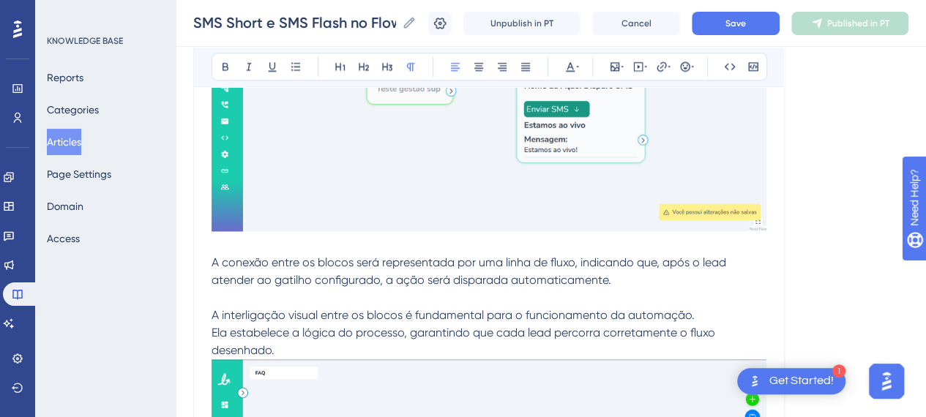
scroll to position [14879, 0]
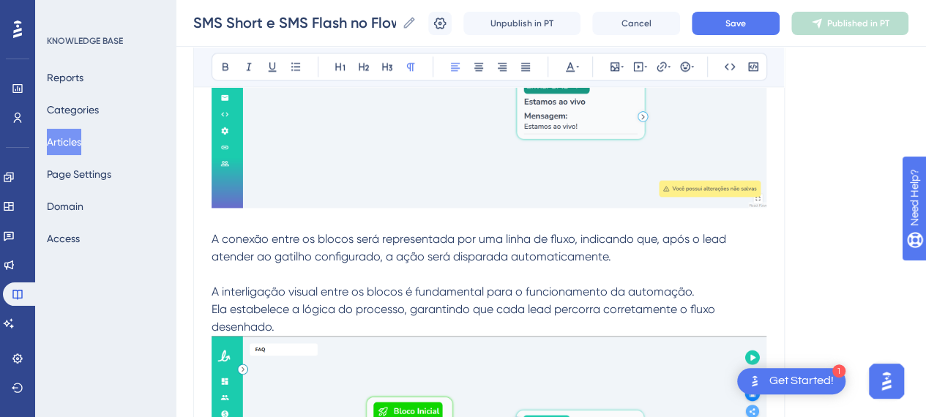
click at [274, 317] on span "Ela estabelece a lógica do processo, garantindo que cada lead percorra corretam…" at bounding box center [465, 317] width 507 height 31
click at [322, 317] on p "Ela estabelece a lógica do processo, garantindo que cada lead percorra corretam…" at bounding box center [489, 318] width 555 height 35
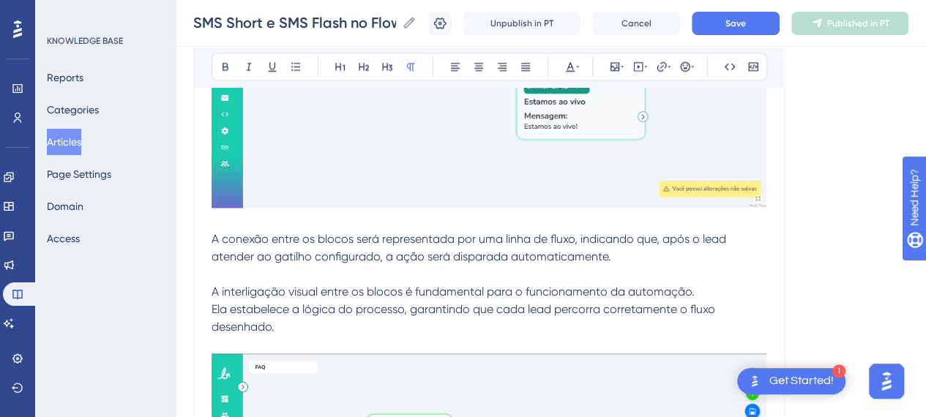
scroll to position [15172, 0]
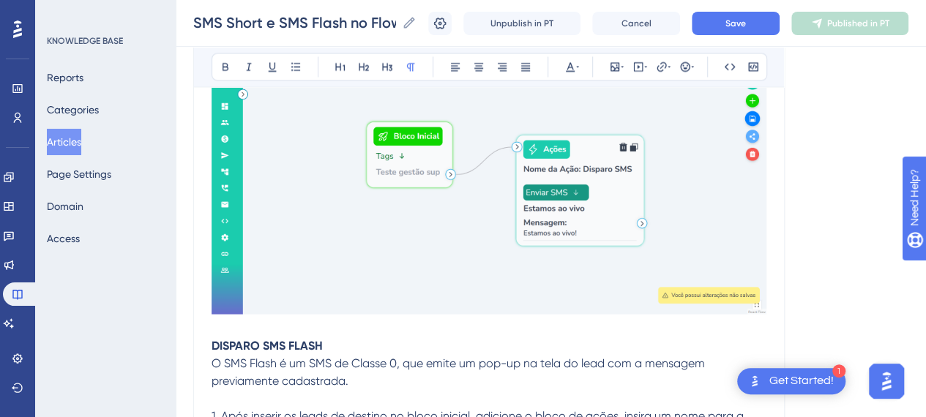
drag, startPoint x: 294, startPoint y: 322, endPoint x: 365, endPoint y: 333, distance: 71.8
click at [295, 322] on p at bounding box center [489, 328] width 555 height 18
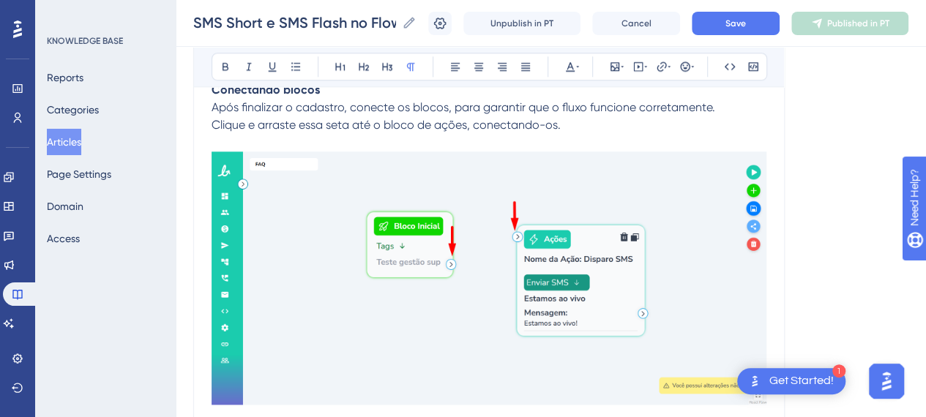
scroll to position [14440, 0]
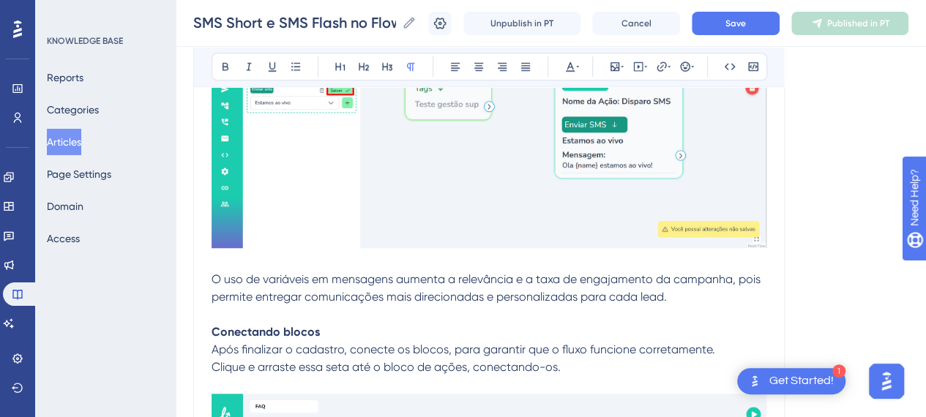
click at [341, 324] on p "Conectando blocos" at bounding box center [489, 333] width 555 height 18
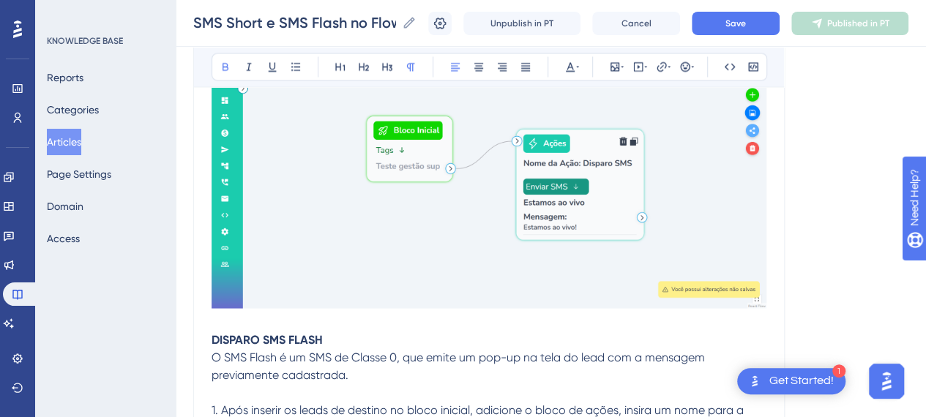
scroll to position [15265, 0]
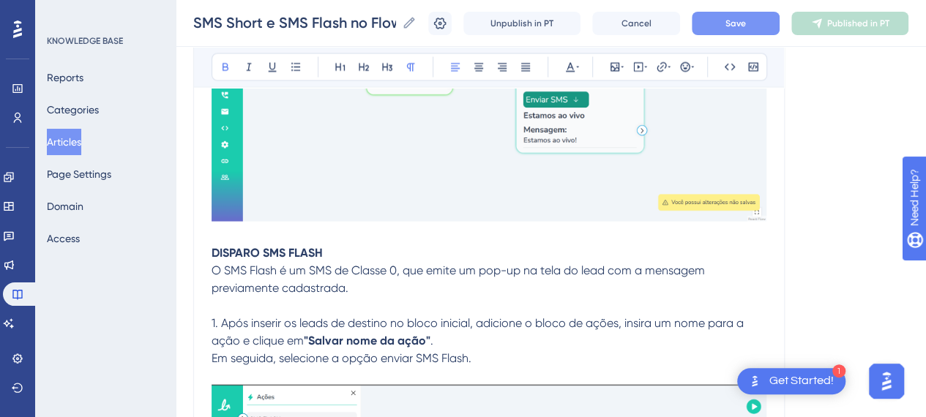
click at [719, 17] on button "Save" at bounding box center [736, 23] width 88 height 23
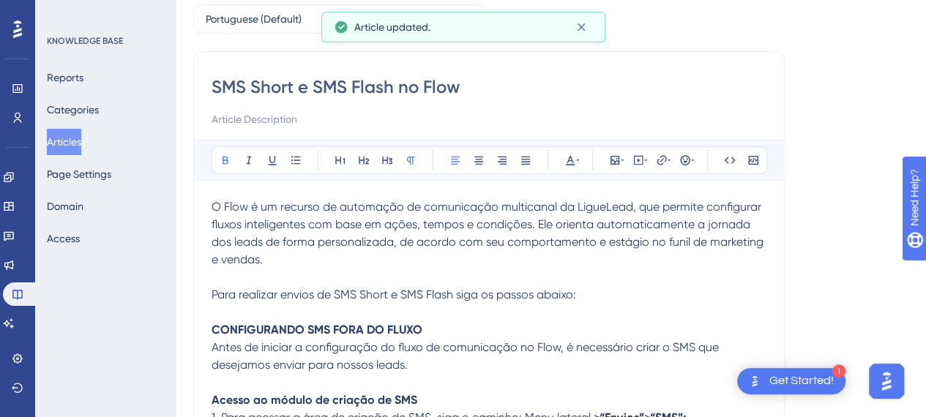
scroll to position [220, 0]
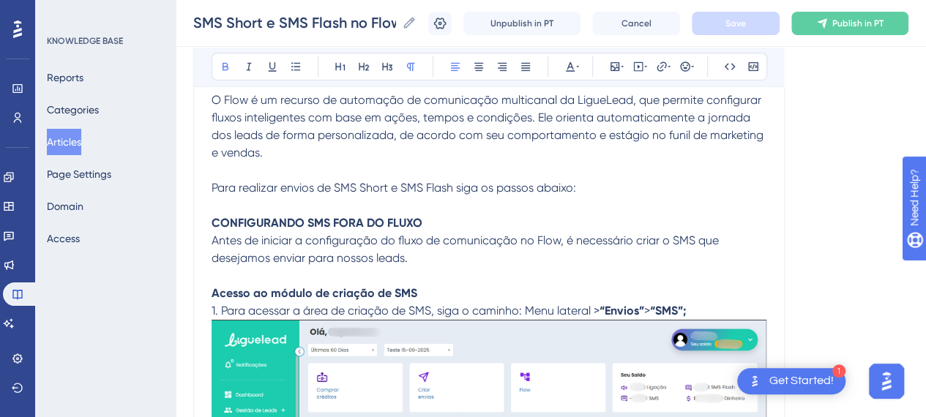
click at [259, 223] on strong "CONFIGURANDO SMS FORA DO FLUXO" at bounding box center [317, 223] width 211 height 14
click at [387, 65] on icon at bounding box center [388, 67] width 12 height 12
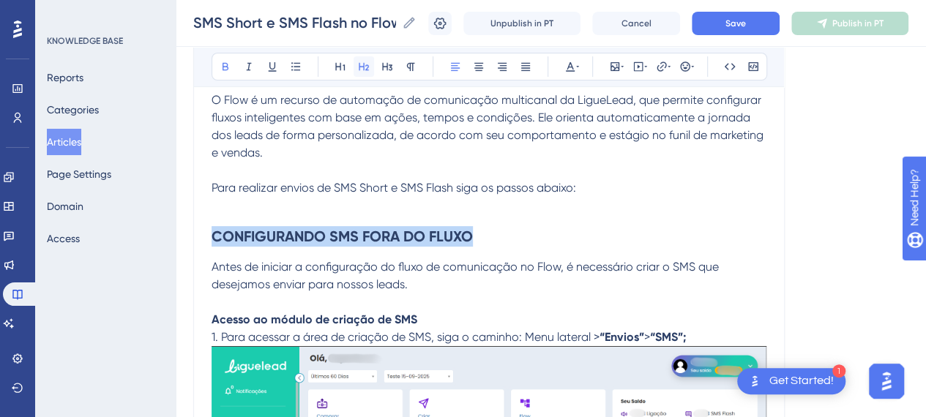
click at [367, 70] on icon at bounding box center [364, 67] width 10 height 8
click at [497, 248] on h2 "CONFIGURANDO SMS FORA DO FLUXO" at bounding box center [489, 237] width 555 height 44
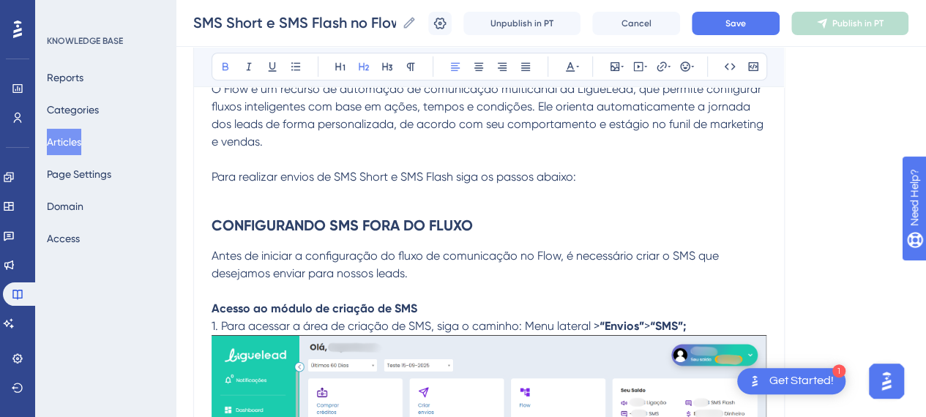
scroll to position [366, 0]
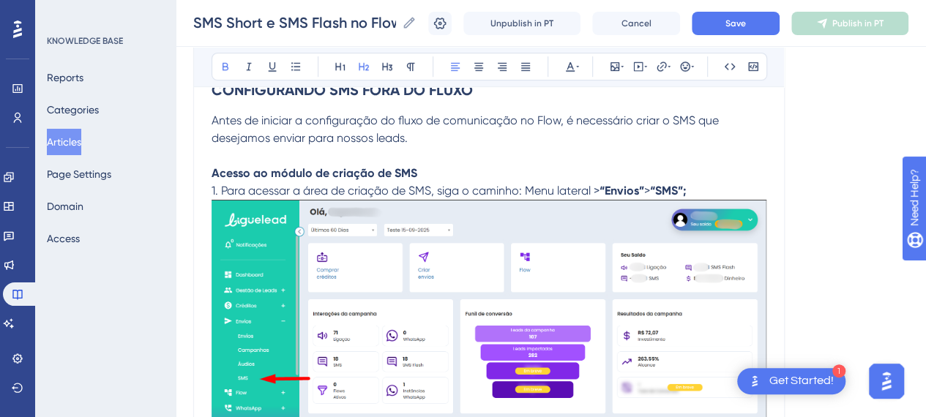
click at [713, 185] on p "Acesso ao módulo de criação de SMS 1. Para acessar a área de criação de SMS, si…" at bounding box center [489, 307] width 555 height 284
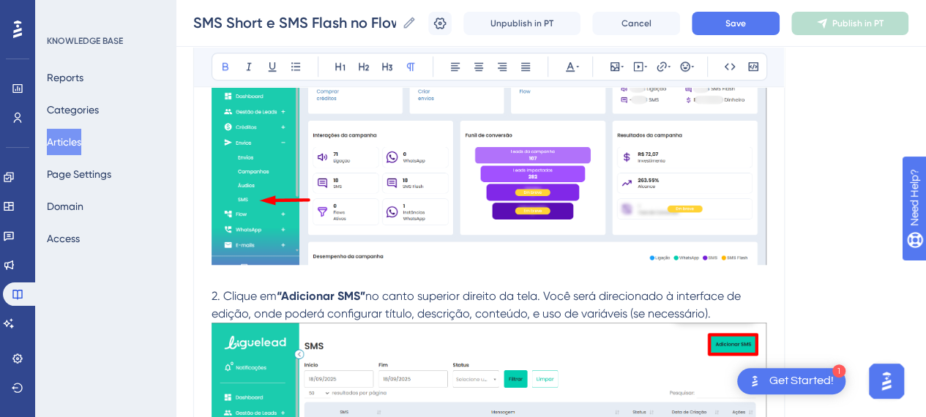
scroll to position [586, 0]
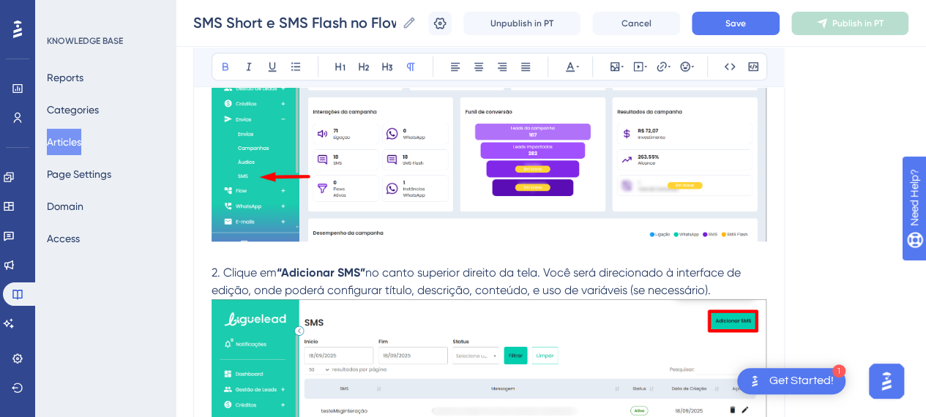
click at [744, 286] on p "2. Clique em “Adicionar SMS” no canto superior direito da tela. Você será direc…" at bounding box center [489, 281] width 555 height 35
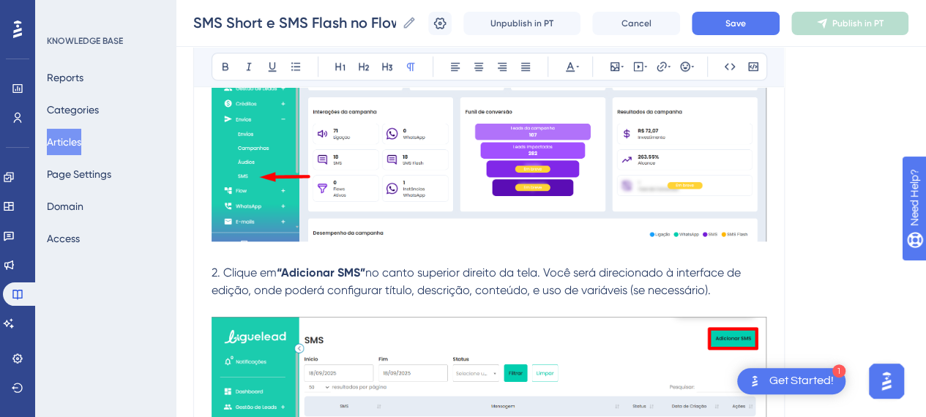
click at [747, 291] on p "2. Clique em “Adicionar SMS” no canto superior direito da tela. Você será direc…" at bounding box center [489, 281] width 555 height 35
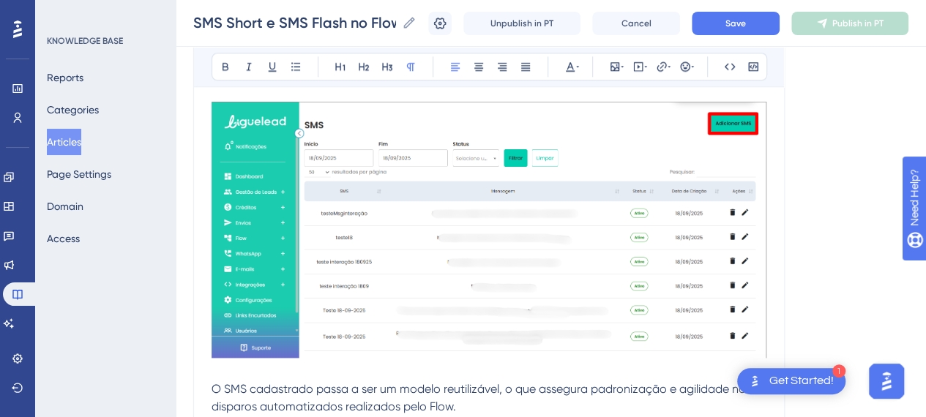
scroll to position [952, 0]
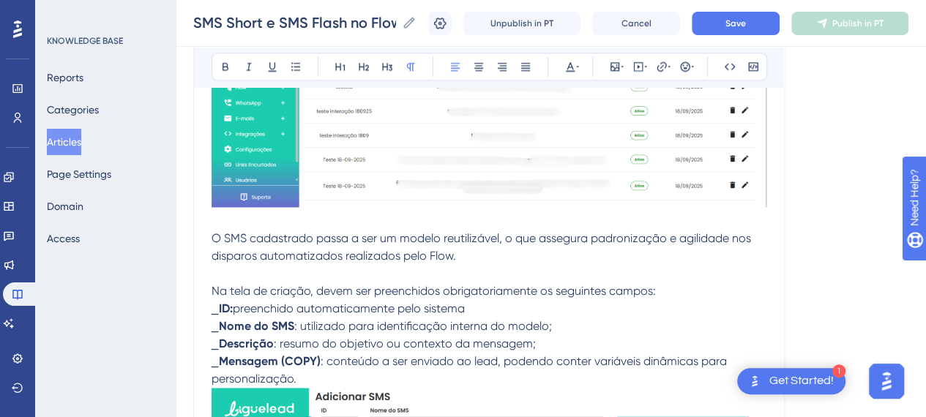
click at [513, 275] on p at bounding box center [489, 274] width 555 height 18
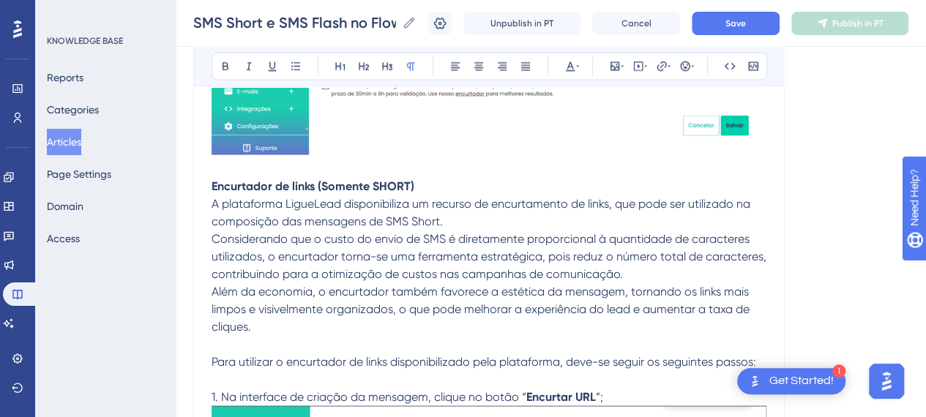
scroll to position [1538, 0]
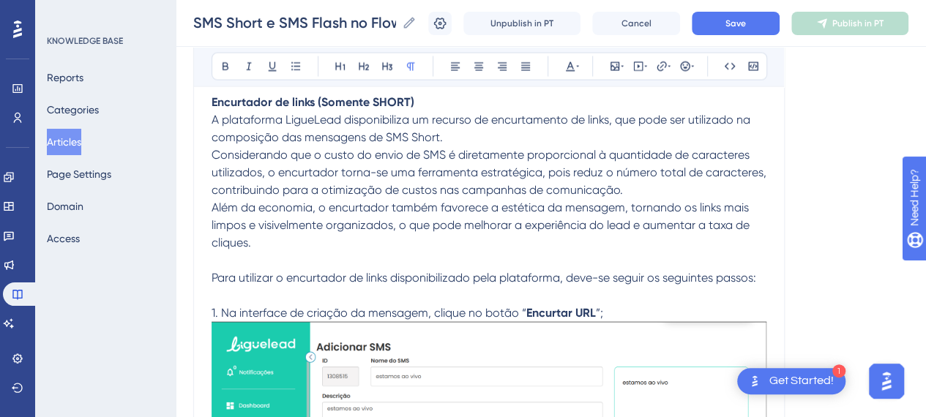
click at [309, 253] on p at bounding box center [489, 261] width 555 height 18
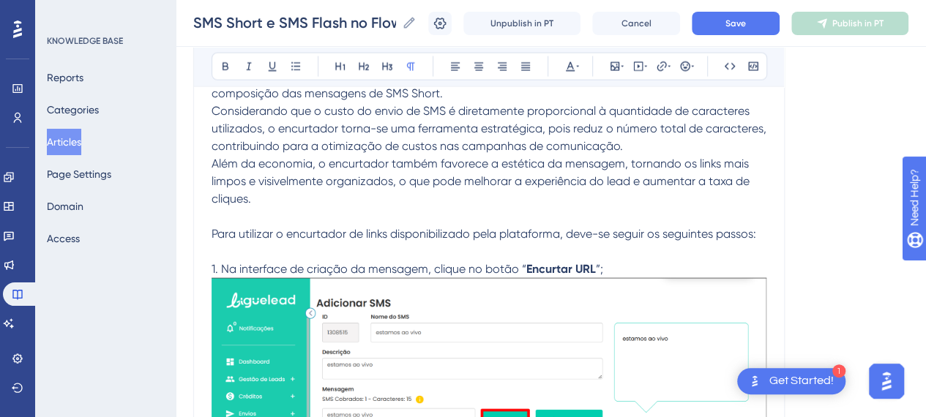
scroll to position [1611, 0]
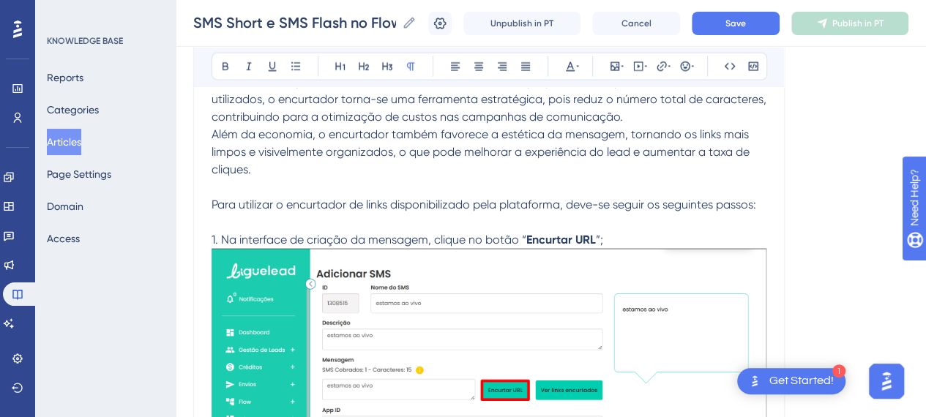
click at [641, 239] on p "1. Na interface de criação da mensagem, clique no botão “ Encurtar URL ”;" at bounding box center [489, 240] width 555 height 18
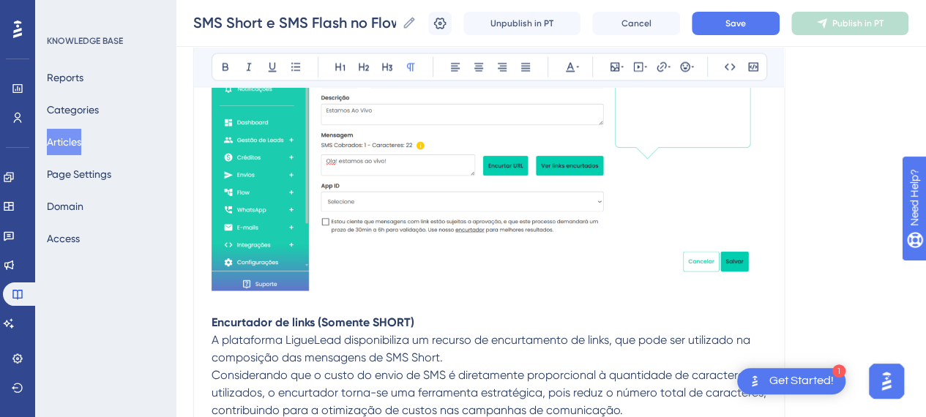
scroll to position [1465, 0]
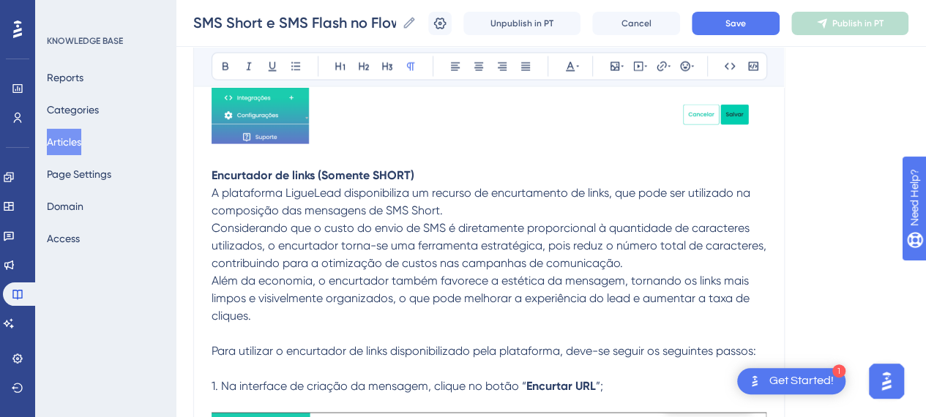
click at [331, 180] on strong "Encurtador de links (Somente SHORT)" at bounding box center [313, 175] width 203 height 14
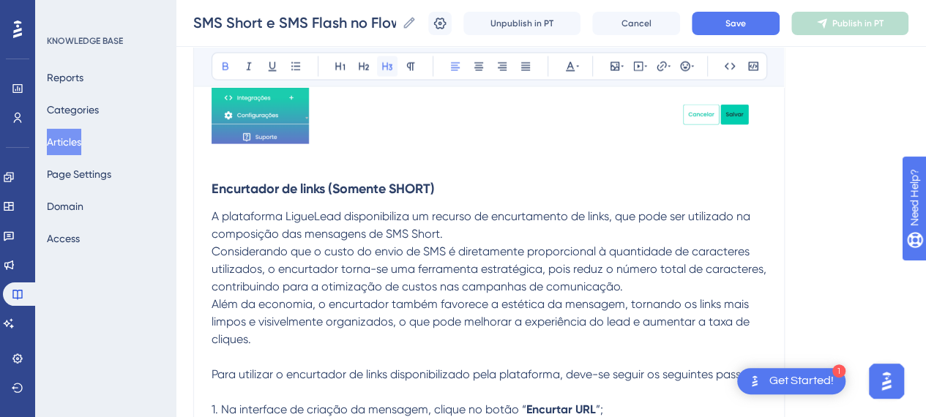
click at [394, 70] on button at bounding box center [387, 66] width 21 height 21
click at [483, 188] on h3 "Encurtador de links (Somente SHORT)" at bounding box center [489, 178] width 555 height 59
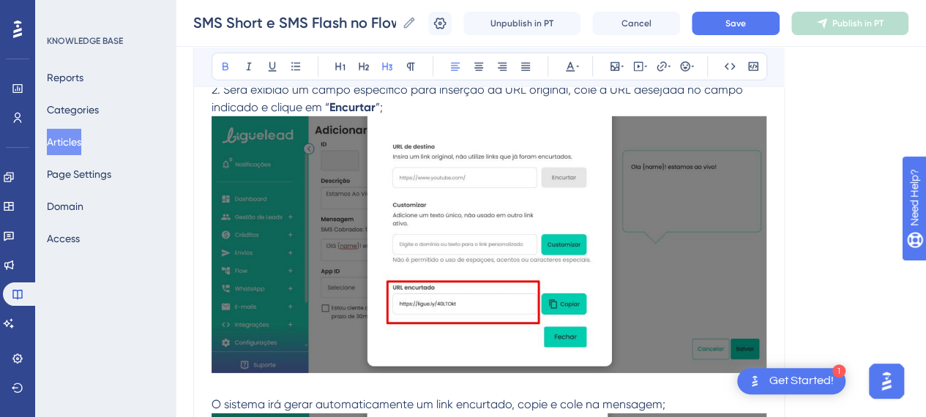
scroll to position [2051, 0]
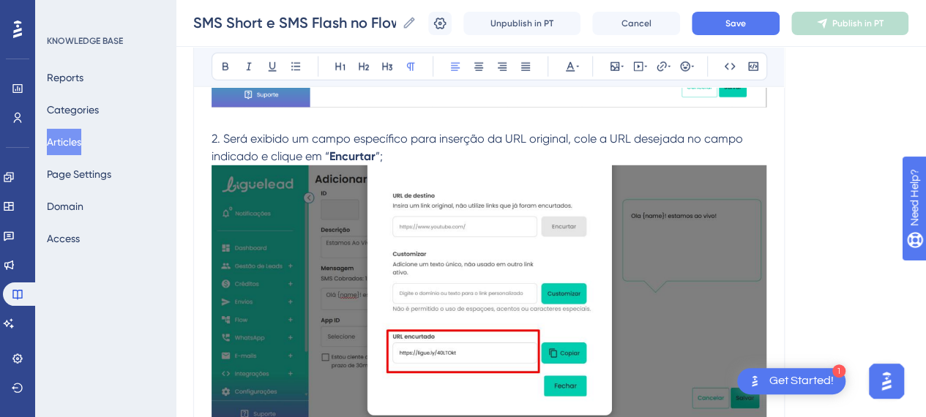
click at [412, 155] on p "2. Será exibido um campo específico para inserção da URL original, cole a URL d…" at bounding box center [489, 147] width 555 height 35
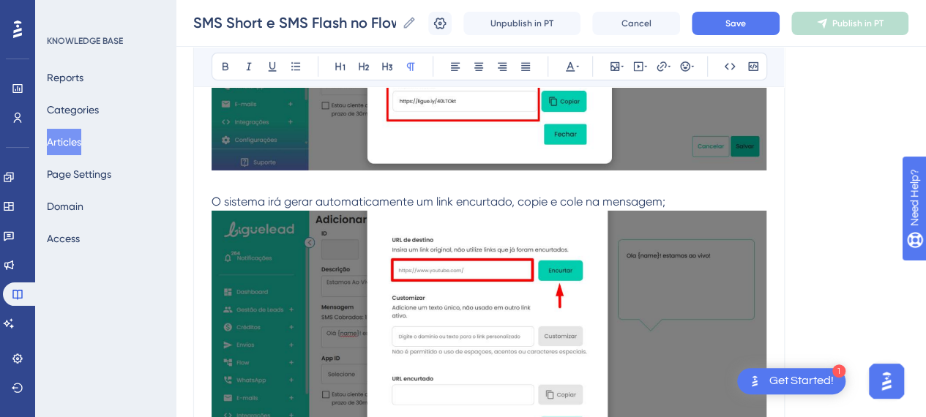
scroll to position [2344, 0]
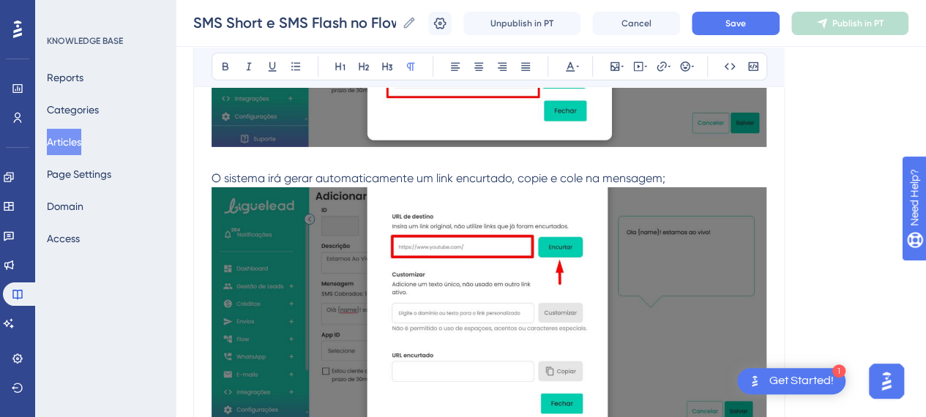
click at [700, 172] on p "O sistema irá gerar automaticamente um link encurtado, copie e cole na mensagem;" at bounding box center [489, 179] width 555 height 18
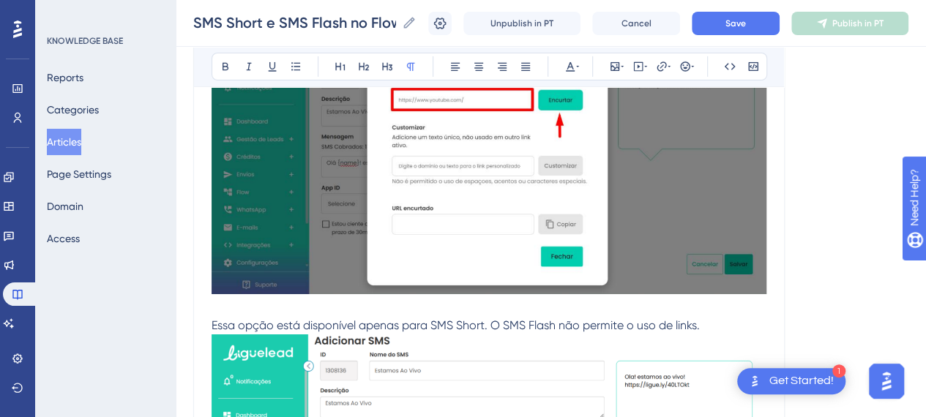
scroll to position [2563, 0]
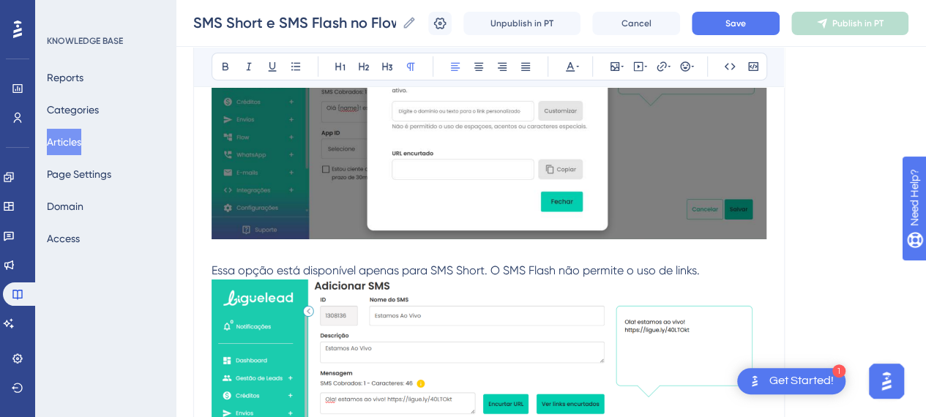
click at [743, 266] on p "Essa opção está disponível apenas para SMS Short. O SMS Flash não permite o uso…" at bounding box center [489, 271] width 555 height 18
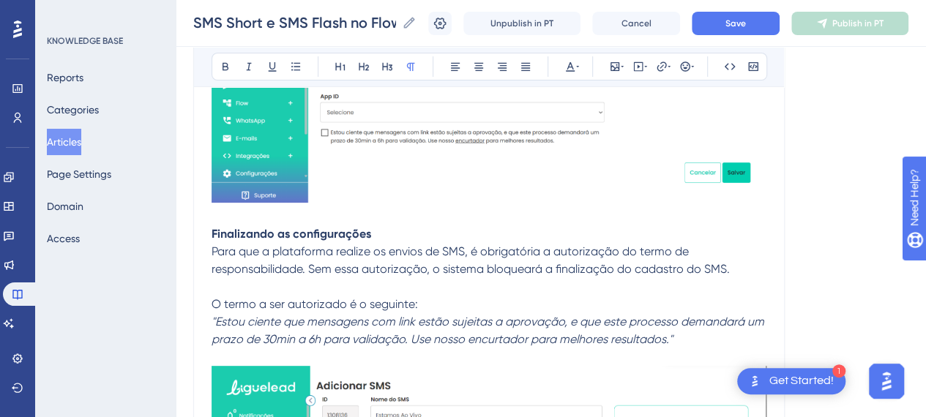
scroll to position [3003, 0]
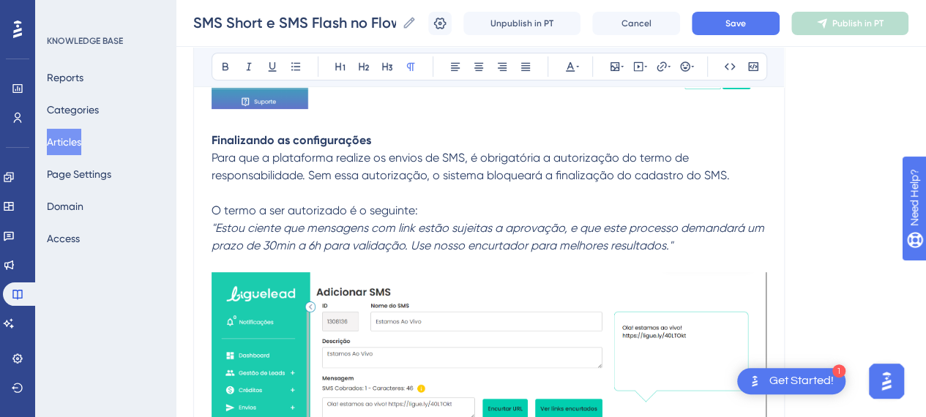
click at [405, 249] on em ""Estou ciente que mensagens com link estão sujeitas a aprovação, e que este pro…" at bounding box center [490, 236] width 556 height 31
click at [461, 202] on p "O termo a ser autorizado é o seguinte:" at bounding box center [489, 211] width 555 height 18
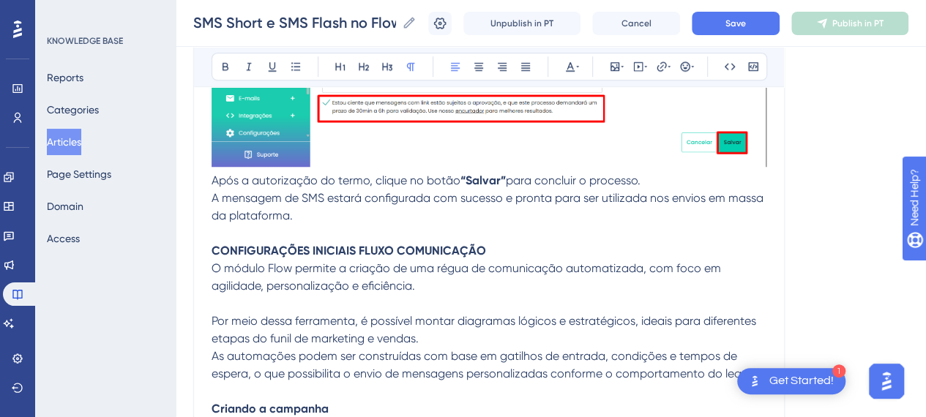
scroll to position [3369, 0]
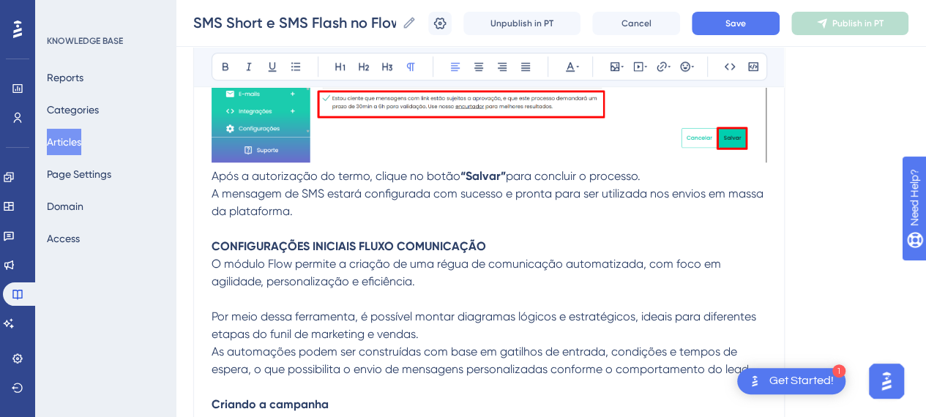
click at [212, 174] on span "Após a autorização do termo, clique no botão" at bounding box center [336, 176] width 249 height 14
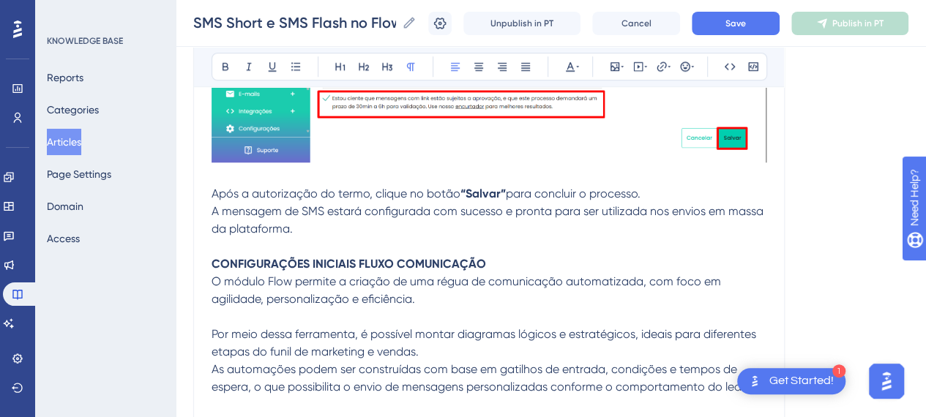
click at [337, 225] on p "A mensagem de SMS estará configurada com sucesso e pronta para ser utilizada no…" at bounding box center [489, 220] width 555 height 35
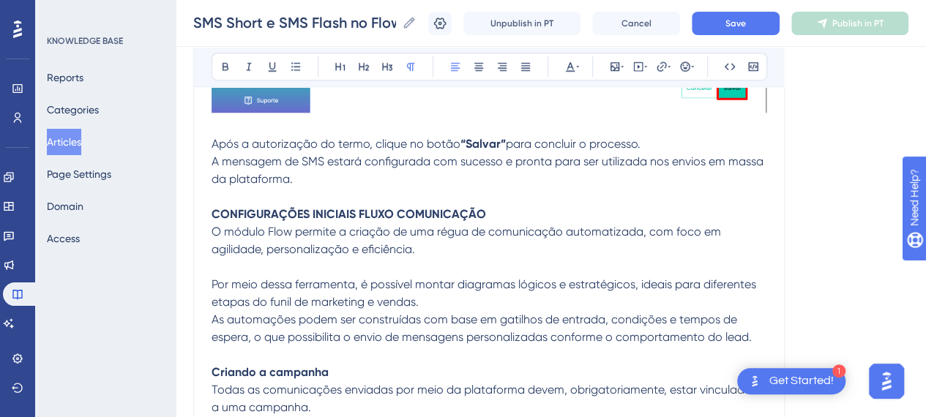
scroll to position [3442, 0]
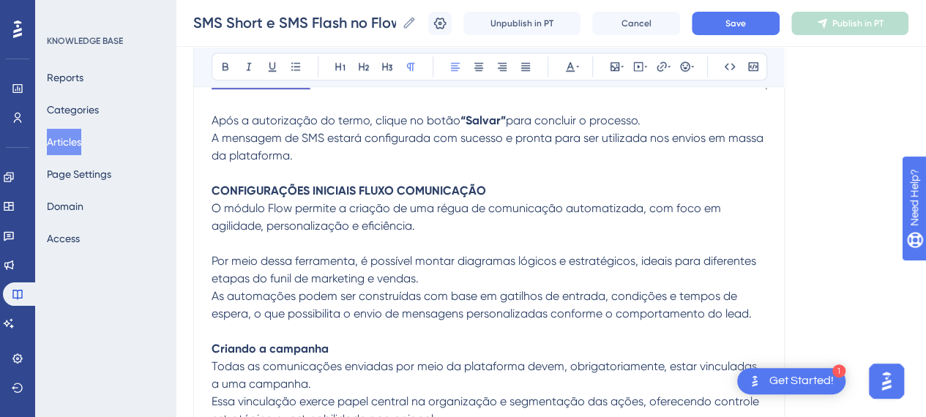
click at [398, 193] on strong "CONFIGURAÇÕES INICIAIS FLUXO COMUNICAÇÃO" at bounding box center [349, 191] width 275 height 14
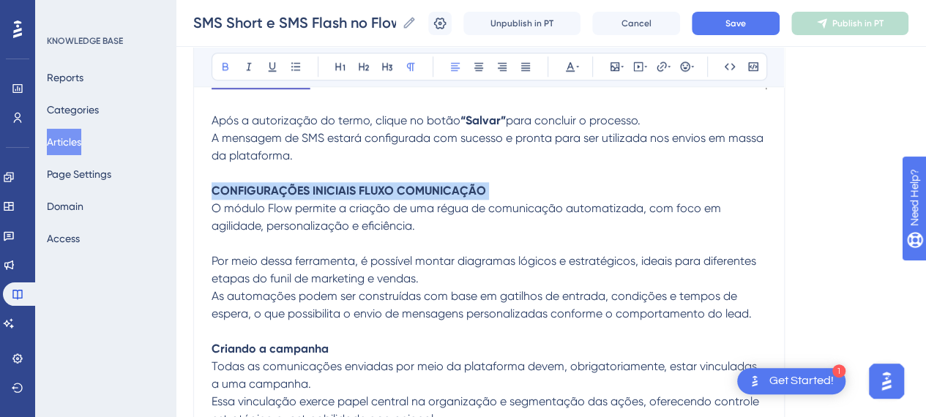
click at [398, 193] on strong "CONFIGURAÇÕES INICIAIS FLUXO COMUNICAÇÃO" at bounding box center [349, 191] width 275 height 14
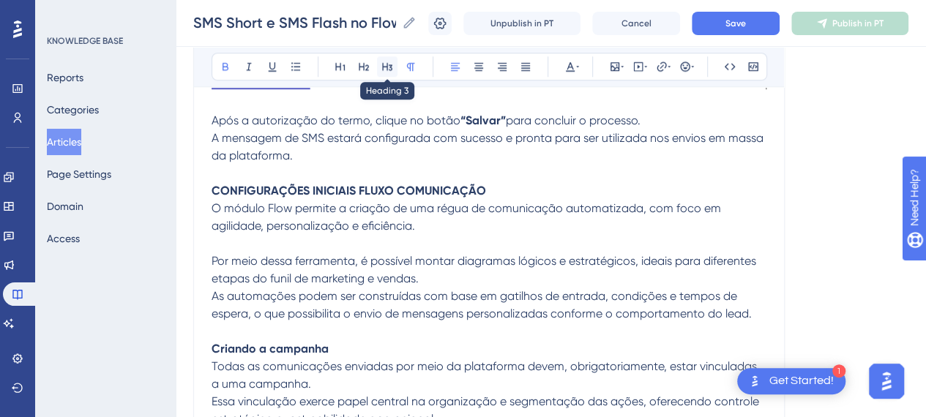
click at [393, 69] on icon at bounding box center [388, 67] width 12 height 12
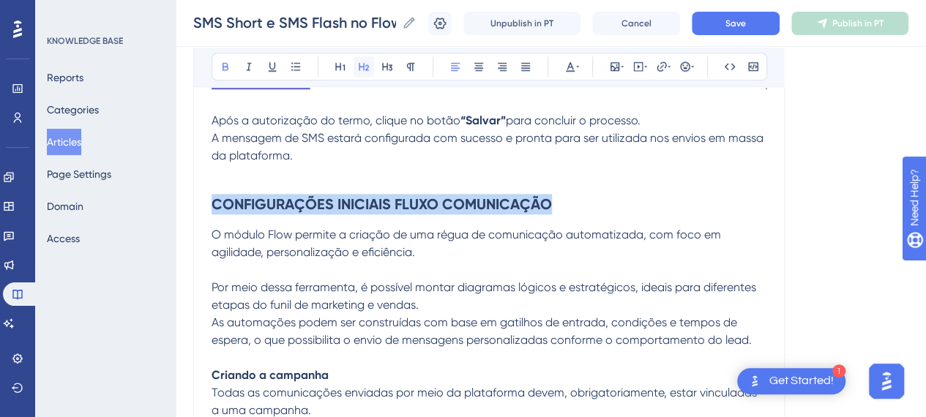
drag, startPoint x: 358, startPoint y: 67, endPoint x: 516, endPoint y: 140, distance: 173.7
click at [359, 67] on icon at bounding box center [364, 67] width 12 height 12
click at [612, 196] on h2 "CONFIGURAÇÕES INICIAIS FLUXO COMUNICAÇÃO" at bounding box center [489, 204] width 555 height 44
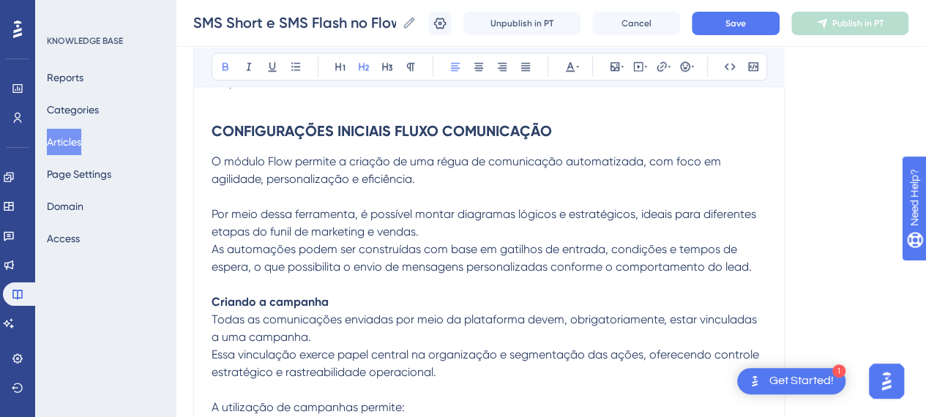
scroll to position [3589, 0]
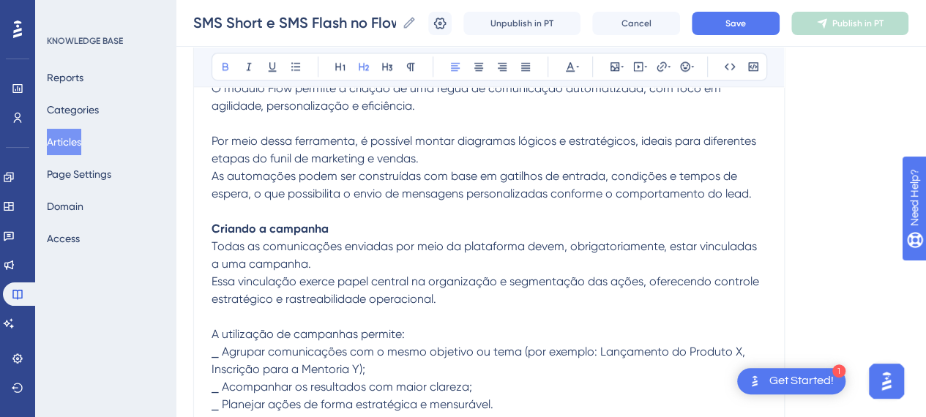
click at [251, 229] on strong "Criando a campanha" at bounding box center [270, 229] width 117 height 14
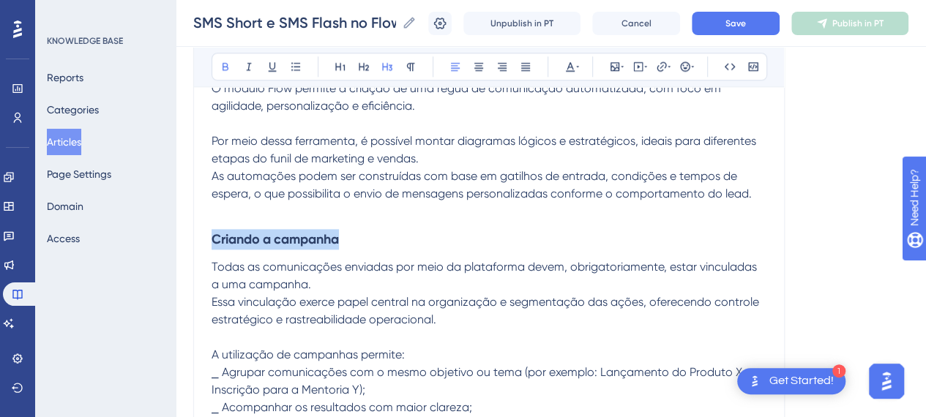
drag, startPoint x: 393, startPoint y: 70, endPoint x: 463, endPoint y: 165, distance: 118.4
click at [392, 71] on icon at bounding box center [388, 67] width 12 height 12
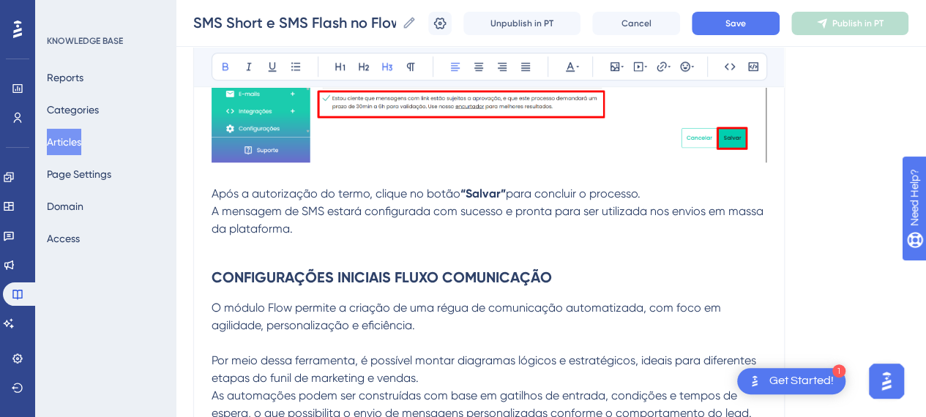
click at [538, 288] on h2 "CONFIGURAÇÕES INICIAIS FLUXO COMUNICAÇÃO" at bounding box center [489, 278] width 555 height 44
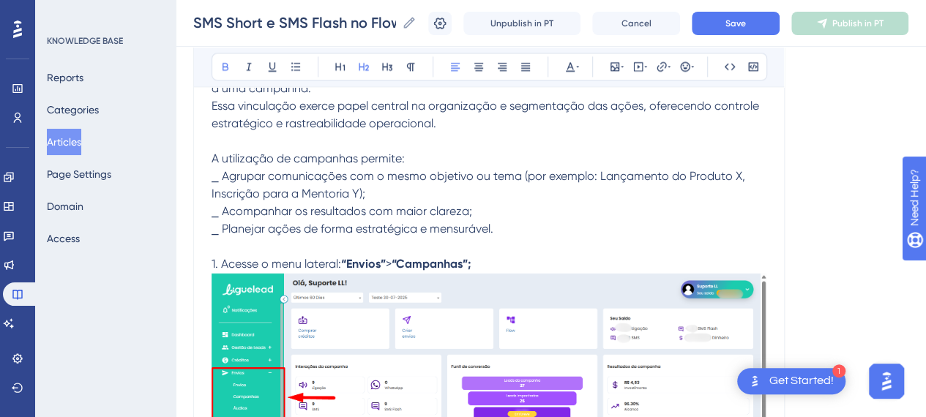
scroll to position [3808, 0]
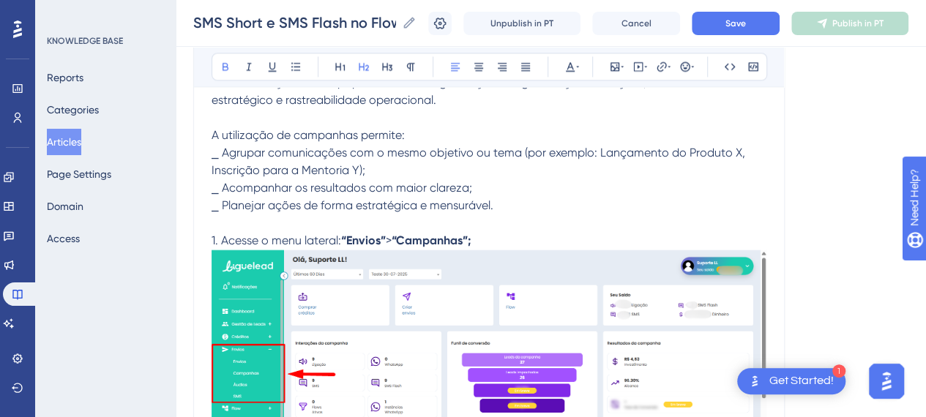
click at [495, 238] on p "1. Acesse o menu lateral: “Envios” > “Campanhas”;" at bounding box center [489, 241] width 555 height 18
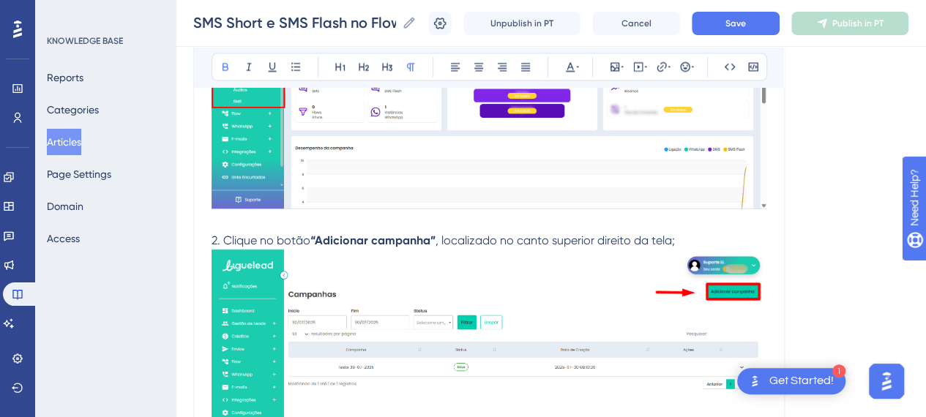
scroll to position [4175, 0]
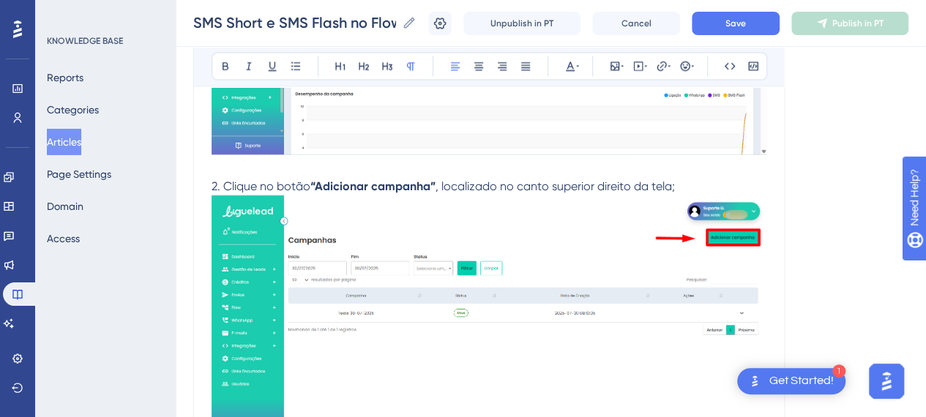
click at [710, 189] on p "2. Clique no botão “Adicionar campanha” , localizado no canto superior direito …" at bounding box center [489, 187] width 555 height 18
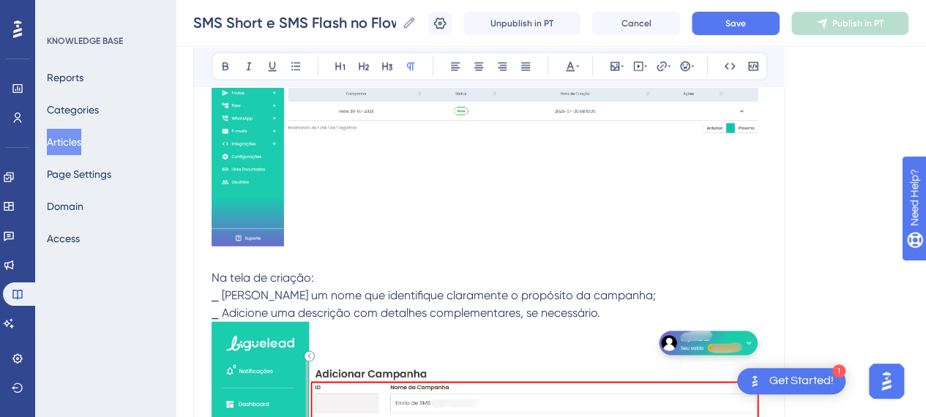
scroll to position [4541, 0]
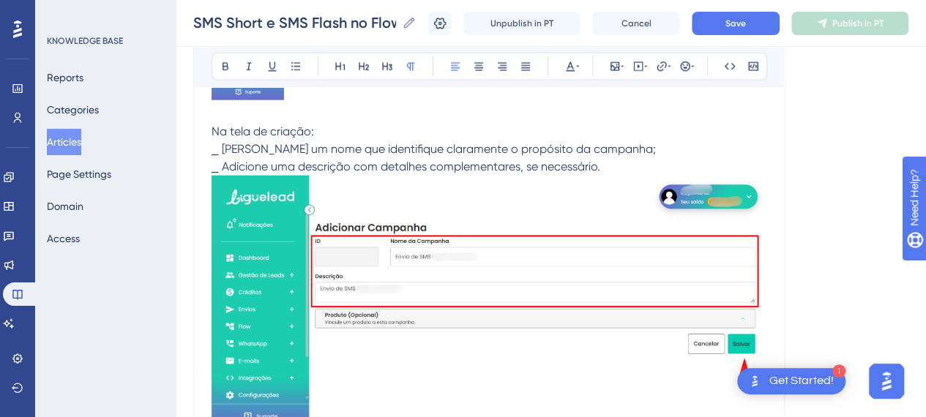
click at [621, 159] on p "⎯ Adicione uma descrição com detalhes complementares, se necessário." at bounding box center [489, 295] width 555 height 275
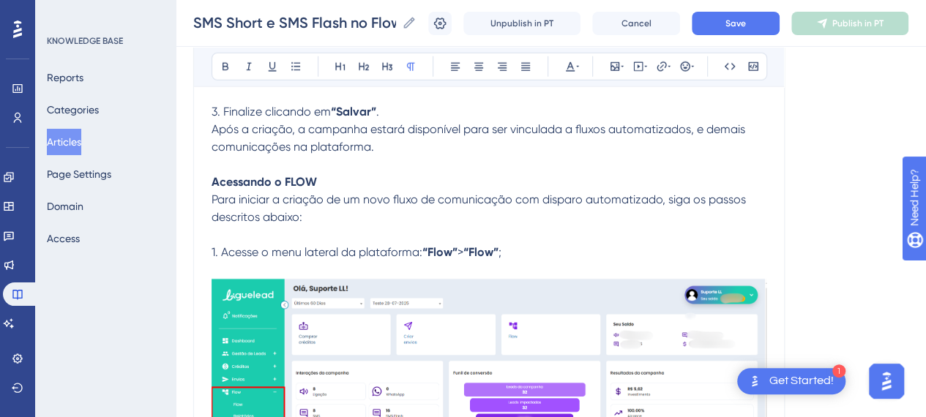
scroll to position [4907, 0]
drag, startPoint x: 379, startPoint y: 179, endPoint x: 439, endPoint y: 193, distance: 61.5
click at [379, 179] on p "Acessando o FLOW" at bounding box center [489, 182] width 555 height 18
click at [540, 236] on p at bounding box center [489, 235] width 555 height 18
click at [284, 177] on strong "Acessando o FLOW" at bounding box center [264, 181] width 105 height 14
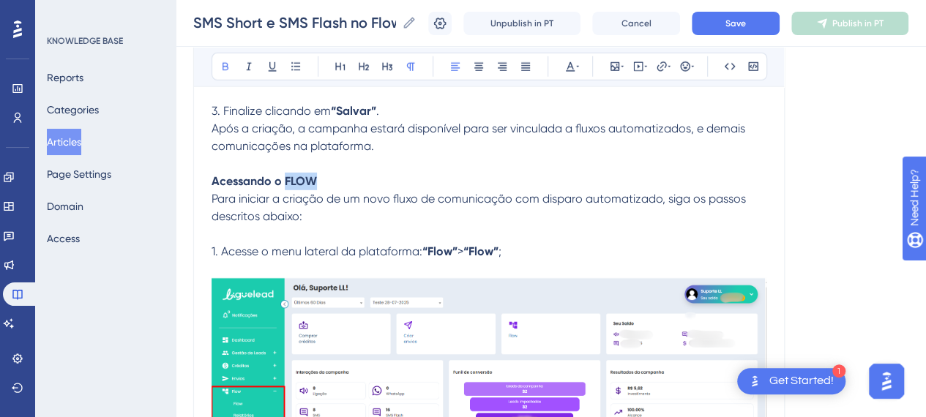
click at [284, 177] on strong "Acessando o FLOW" at bounding box center [264, 181] width 105 height 14
click at [340, 176] on p "Acessando o FLOW" at bounding box center [489, 182] width 555 height 18
click at [394, 146] on p "Após a criação, a campanha estará disponível para ser vinculada a fluxos automa…" at bounding box center [489, 137] width 555 height 35
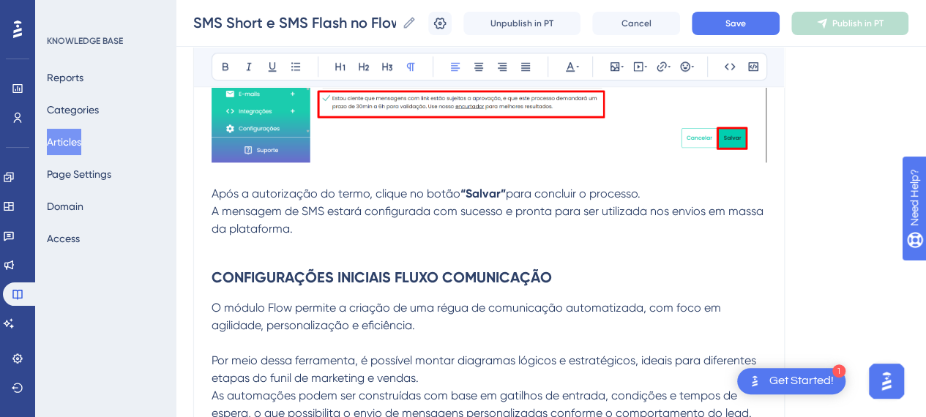
click at [526, 281] on strong "CONFIGURAÇÕES INICIAIS FLUXO COMUNICAÇÃO" at bounding box center [382, 278] width 341 height 18
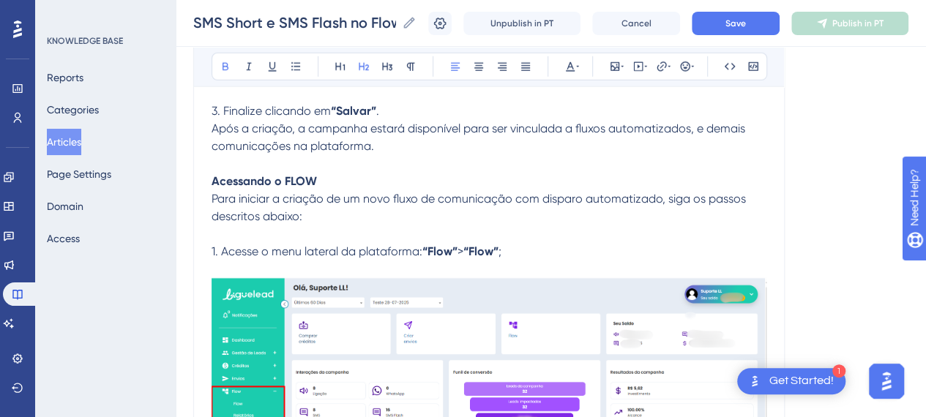
click at [283, 179] on strong "Acessando o FLOW" at bounding box center [264, 181] width 105 height 14
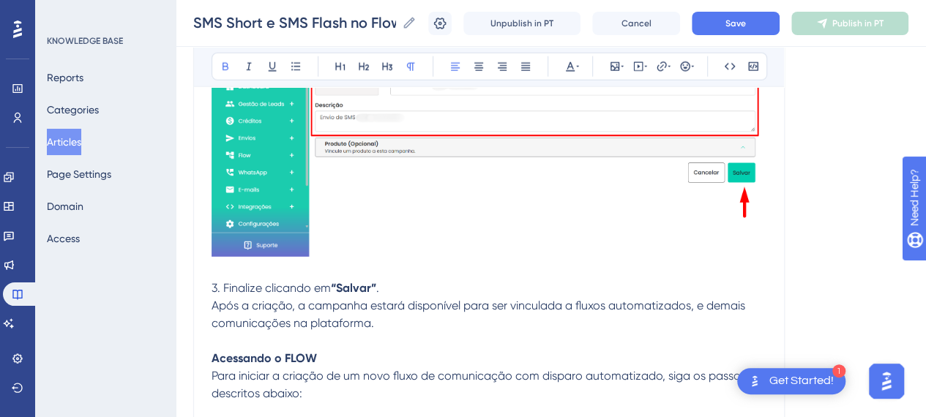
scroll to position [4760, 0]
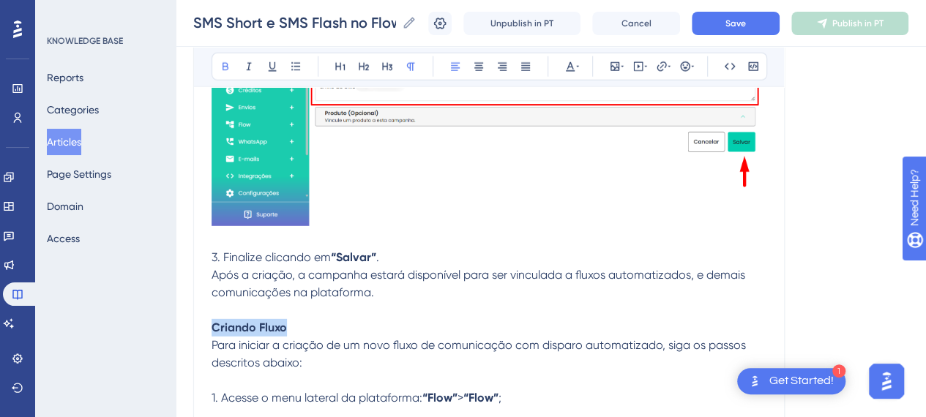
drag, startPoint x: 306, startPoint y: 322, endPoint x: 248, endPoint y: 322, distance: 57.9
click at [287, 319] on p "Criando Fluxo" at bounding box center [489, 328] width 555 height 18
click at [295, 321] on p "Criando Fluxo" at bounding box center [489, 328] width 555 height 18
drag, startPoint x: 296, startPoint y: 321, endPoint x: 210, endPoint y: 339, distance: 87.6
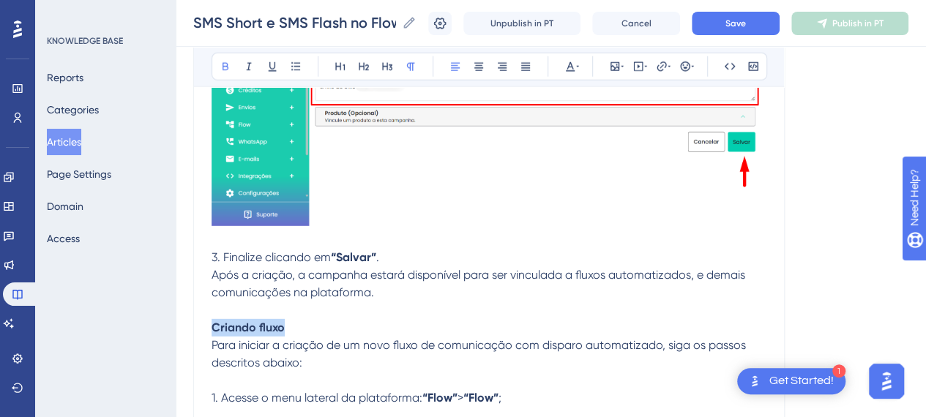
click at [388, 70] on icon at bounding box center [388, 67] width 12 height 12
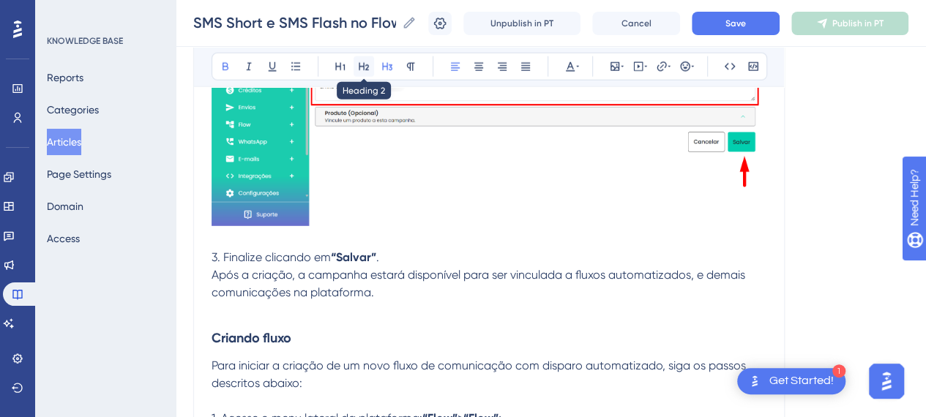
click at [369, 64] on icon at bounding box center [364, 67] width 12 height 12
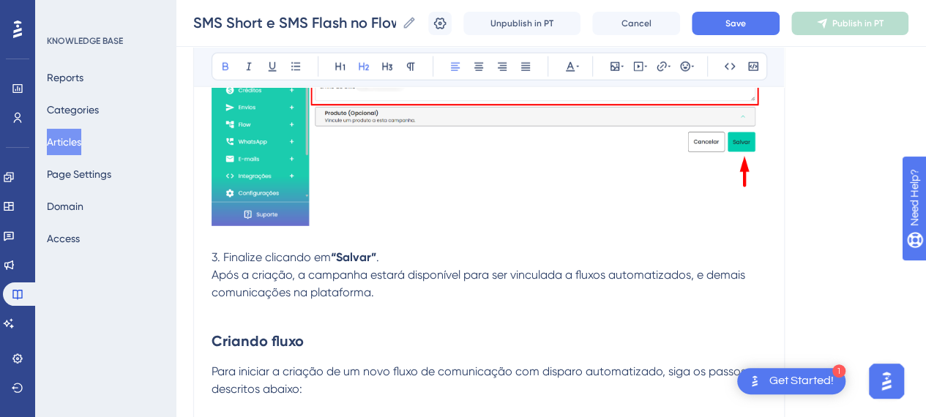
click at [344, 321] on h2 "Criando fluxo" at bounding box center [489, 341] width 555 height 44
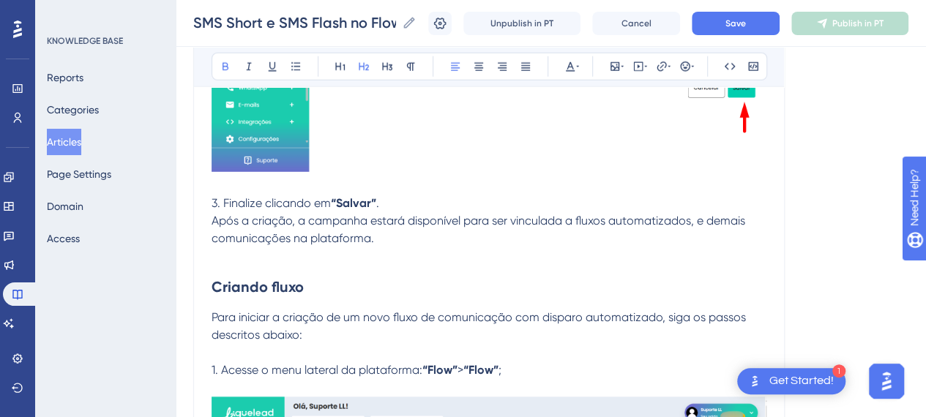
scroll to position [4907, 0]
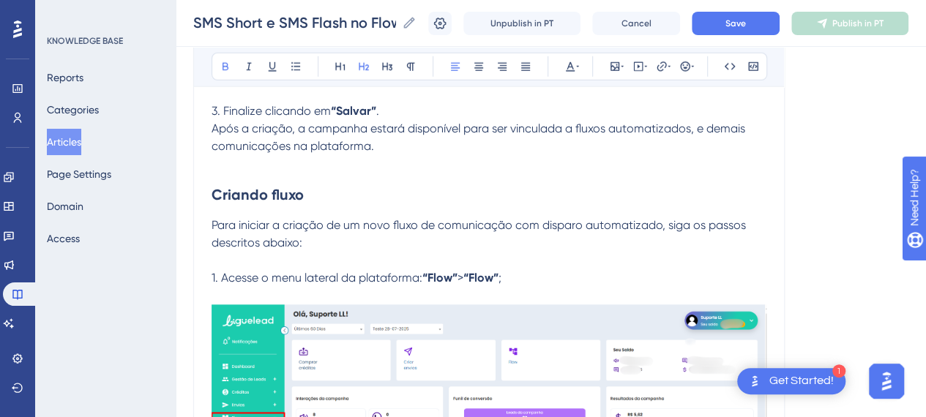
click at [342, 193] on h2 "Criando fluxo" at bounding box center [489, 195] width 555 height 44
click at [442, 245] on p "Para iniciar a criação de um novo fluxo de comunicação com disparo automatizado…" at bounding box center [489, 234] width 555 height 35
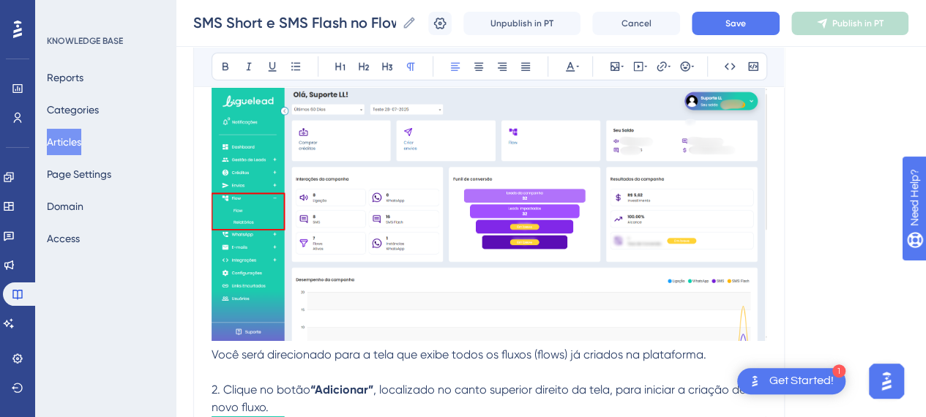
scroll to position [5273, 0]
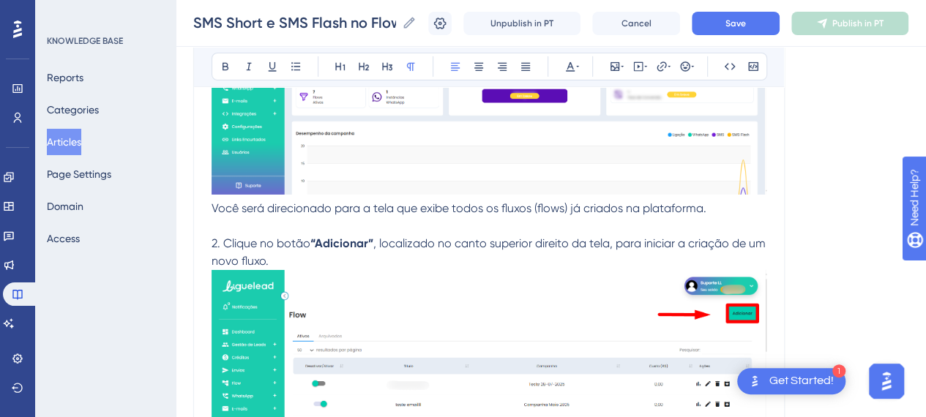
click at [737, 207] on p "Você será direcionado para a tela que exibe todos os fluxos (flows) já criados …" at bounding box center [489, 209] width 555 height 18
click at [335, 260] on p "2. Clique no botão “Adicionar” , localizado no canto superior direito da tela, …" at bounding box center [489, 383] width 555 height 297
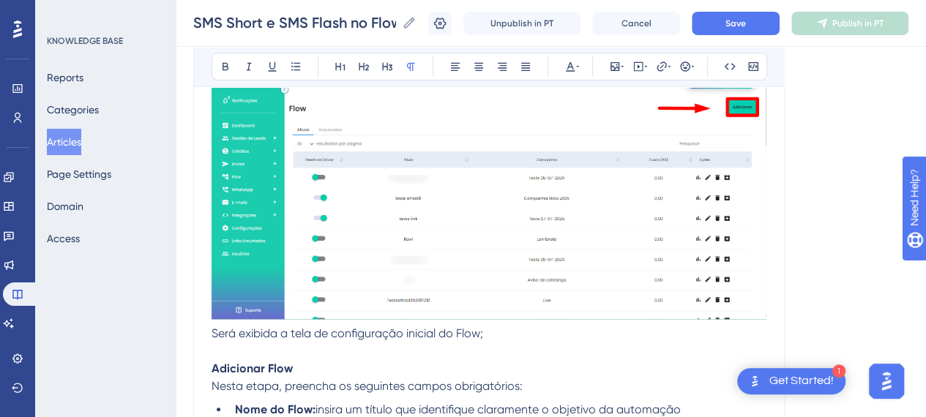
scroll to position [5639, 0]
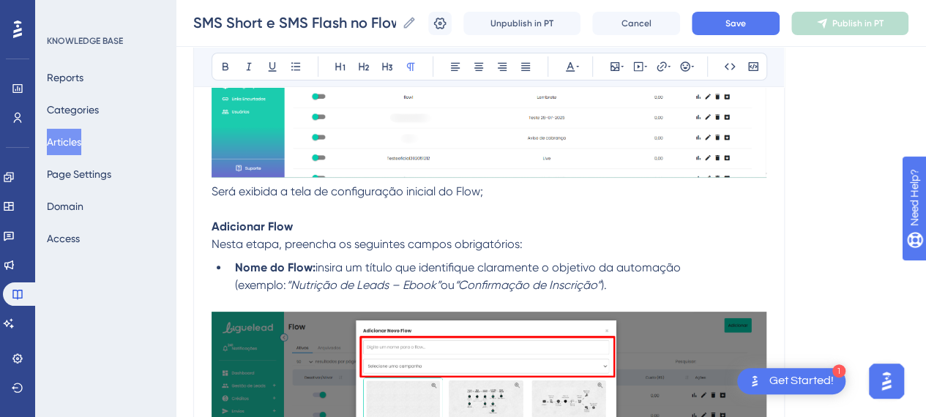
click at [549, 206] on p at bounding box center [489, 210] width 555 height 18
click at [513, 203] on p at bounding box center [489, 210] width 555 height 18
click at [308, 248] on p "Adicionar Flow Nesta etapa, preencha os seguintes campos obrigatórios:" at bounding box center [489, 235] width 555 height 35
click at [546, 195] on p "Será exibida a tela de configuração inicial do Flow;" at bounding box center [489, 192] width 555 height 18
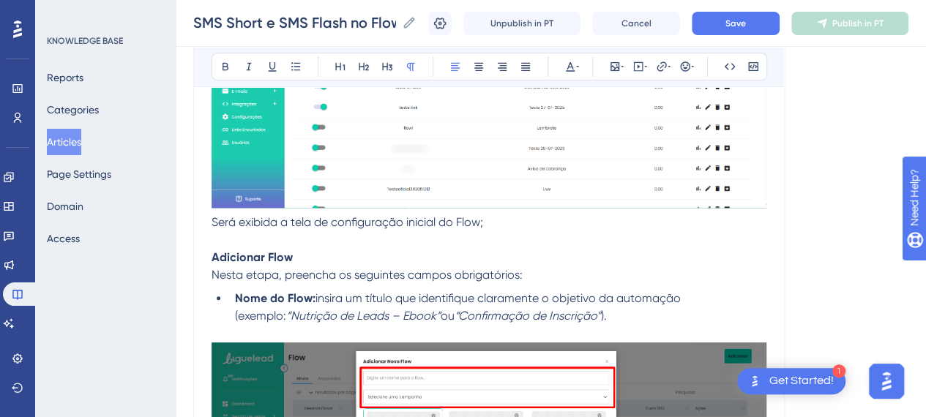
scroll to position [5713, 0]
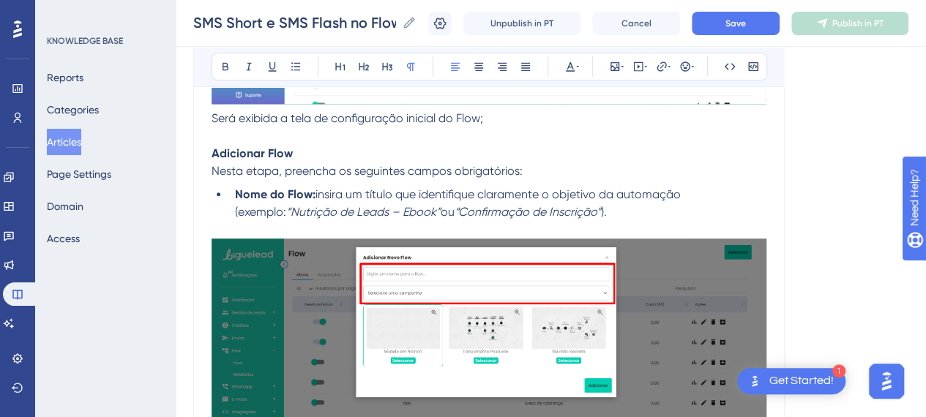
click at [275, 175] on p "Adicionar Flow Nesta etapa, preencha os seguintes campos obrigatórios:" at bounding box center [489, 162] width 555 height 35
drag, startPoint x: 292, startPoint y: 149, endPoint x: 153, endPoint y: 152, distance: 139.2
click at [359, 150] on p "Adicionar Flow Nesta etapa, preencha os seguintes campos obrigatórios:" at bounding box center [489, 162] width 555 height 35
drag, startPoint x: 305, startPoint y: 153, endPoint x: 413, endPoint y: 158, distance: 108.5
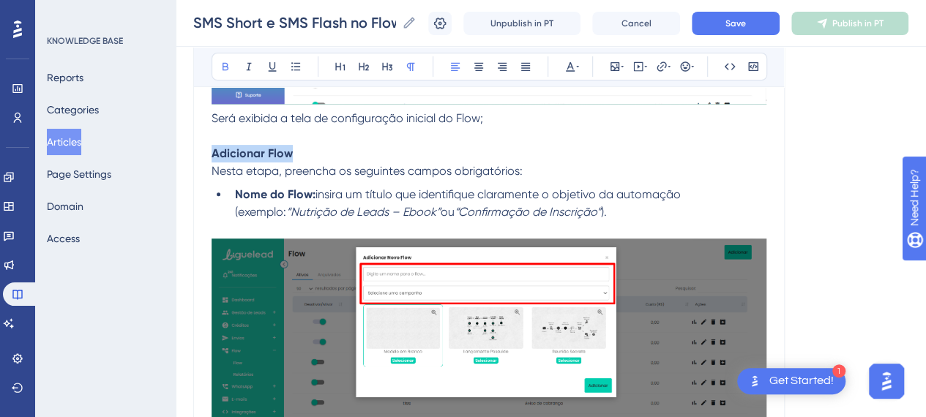
click at [305, 153] on p "Adicionar Flow Nesta etapa, preencha os seguintes campos obrigatórios:" at bounding box center [489, 162] width 555 height 35
click at [483, 159] on p "Adicionar Flow Nesta etapa, preencha os seguintes campos obrigatórios:" at bounding box center [489, 162] width 555 height 35
click at [546, 159] on p "Adicionar Flow Nesta etapa, preencha os seguintes campos obrigatórios:" at bounding box center [489, 162] width 555 height 35
click at [662, 204] on li "Nome do Flow: insira um título que identifique claramente o objetivo da automaç…" at bounding box center [498, 203] width 538 height 35
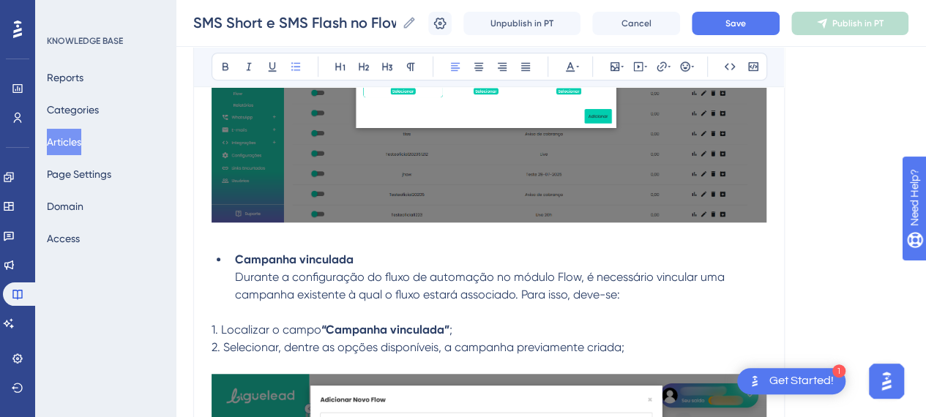
scroll to position [6006, 0]
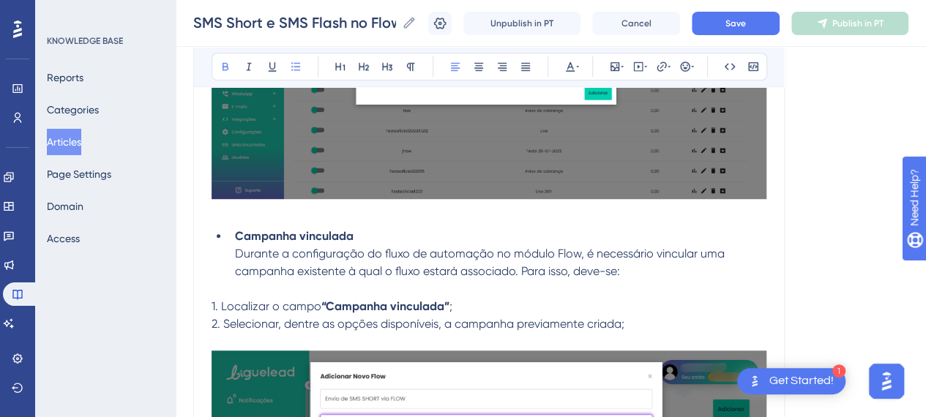
click at [316, 232] on strong "Campanha vinculada" at bounding box center [294, 236] width 119 height 14
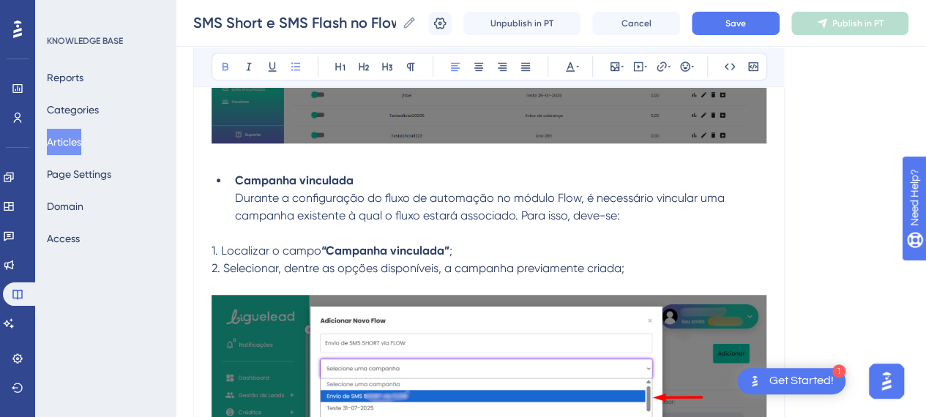
scroll to position [6152, 0]
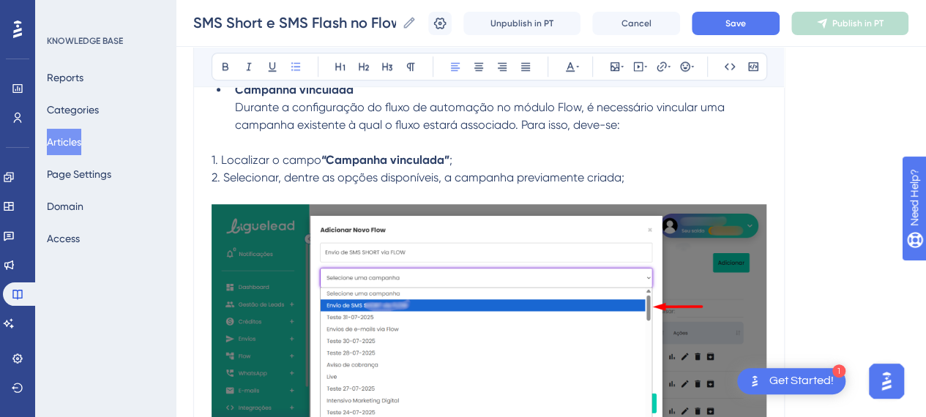
click at [647, 124] on li "Campanha vinculada Durante a configuração do fluxo de automação no módulo Flow,…" at bounding box center [498, 107] width 538 height 53
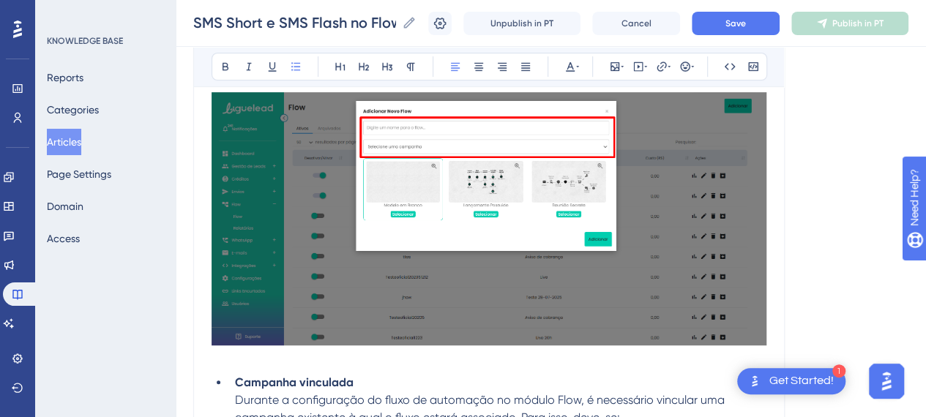
scroll to position [6006, 0]
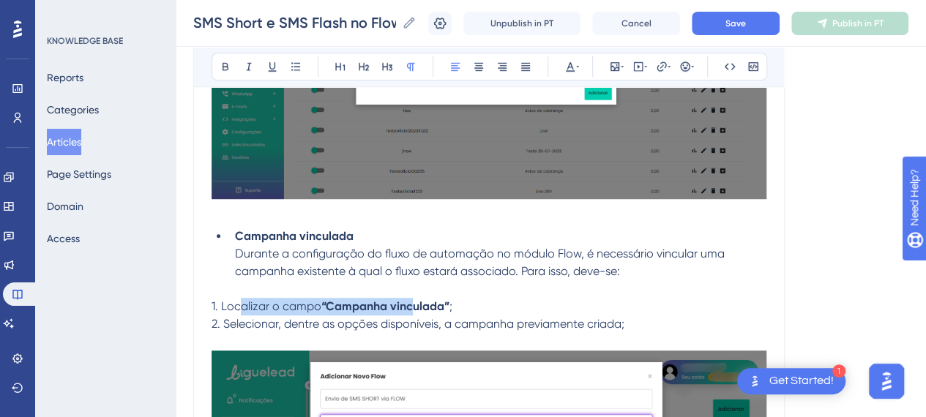
drag, startPoint x: 243, startPoint y: 302, endPoint x: 470, endPoint y: 302, distance: 227.0
click at [432, 302] on p "1. Localizar o campo “Campanha vinculada” ;" at bounding box center [489, 307] width 555 height 18
click at [504, 302] on p "1. Localizar o campo “Campanha vinculada” ;" at bounding box center [489, 307] width 555 height 18
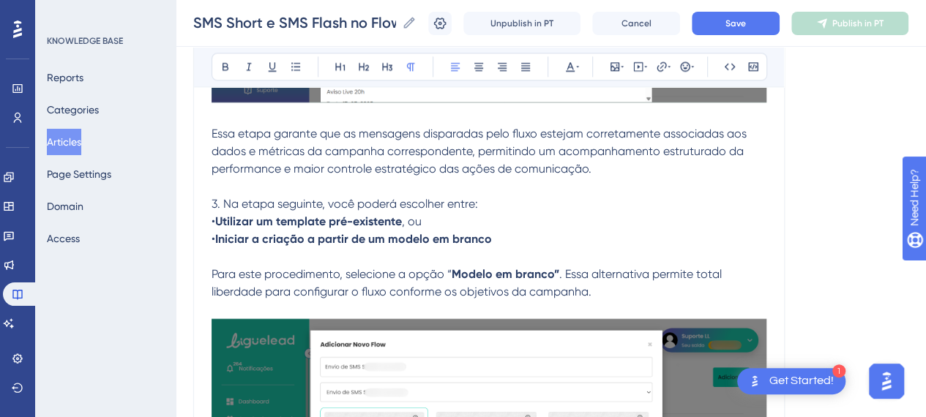
scroll to position [6591, 0]
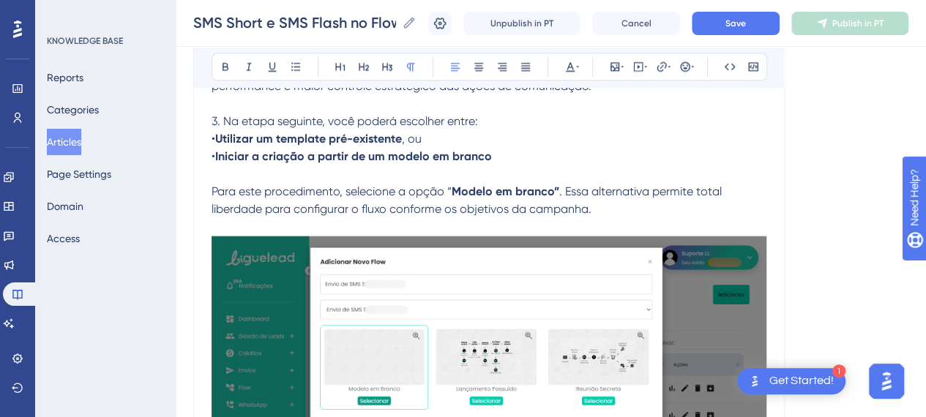
click at [549, 157] on p "3. Na etapa seguinte, você poderá escolher entre: • Utilizar um template pré-ex…" at bounding box center [489, 139] width 555 height 53
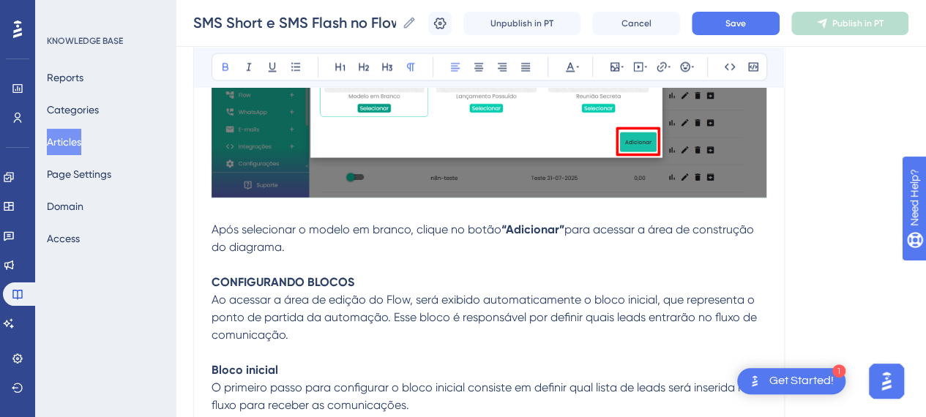
scroll to position [6958, 0]
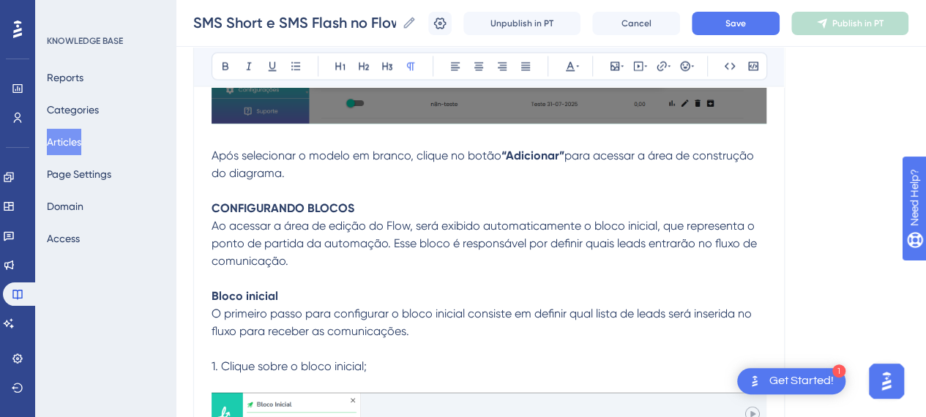
click at [304, 182] on p at bounding box center [489, 191] width 555 height 18
click at [318, 171] on p "Após selecionar o modelo em branco, clique no botão “Adicionar” para acessar a …" at bounding box center [489, 164] width 555 height 35
drag, startPoint x: 361, startPoint y: 222, endPoint x: 353, endPoint y: 208, distance: 16.1
click at [361, 221] on span "Ao acessar a área de edição do Flow, será exibido automaticamente o bloco inici…" at bounding box center [486, 243] width 549 height 49
click at [338, 201] on strong "CONFIGURANDO BLOCOS" at bounding box center [283, 208] width 143 height 14
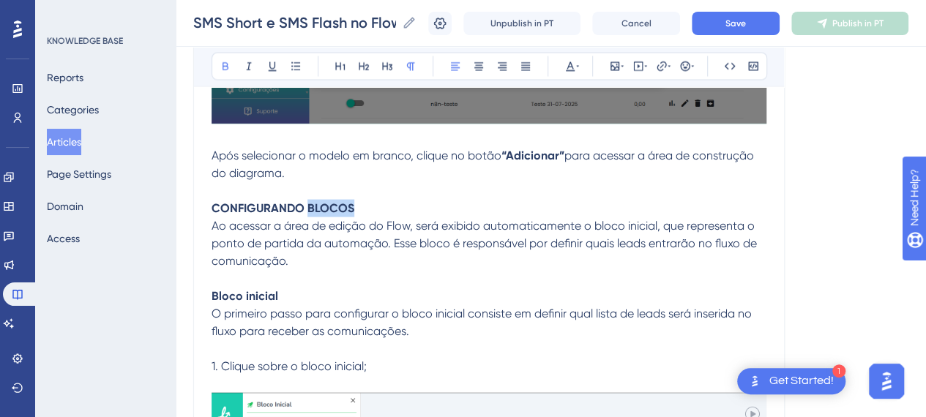
click at [338, 201] on strong "CONFIGURANDO BLOCOS" at bounding box center [283, 208] width 143 height 14
click at [385, 65] on icon at bounding box center [388, 67] width 12 height 12
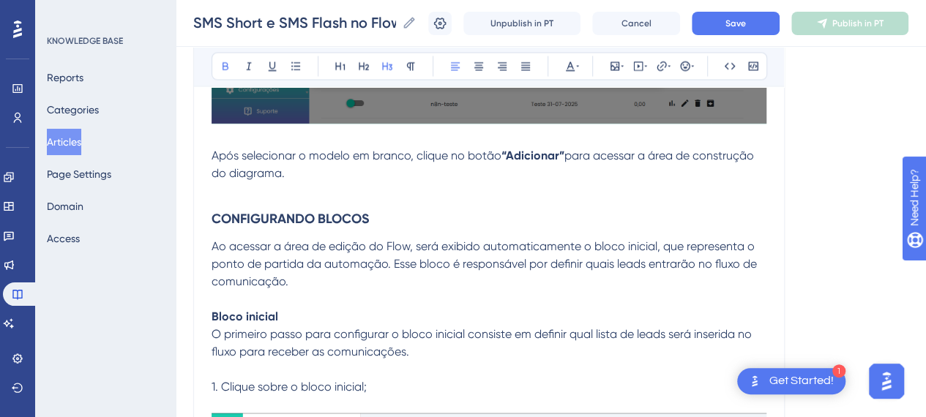
click at [423, 207] on h3 "CONFIGURANDO BLOCOS" at bounding box center [489, 219] width 555 height 38
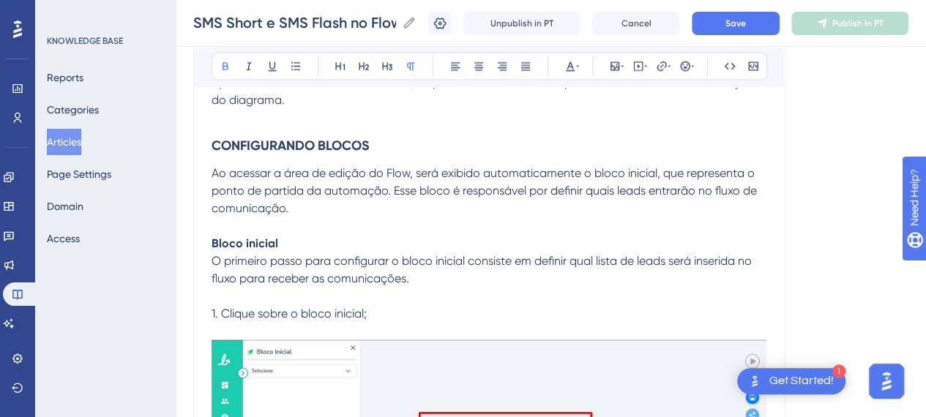
click at [296, 228] on p at bounding box center [489, 227] width 555 height 18
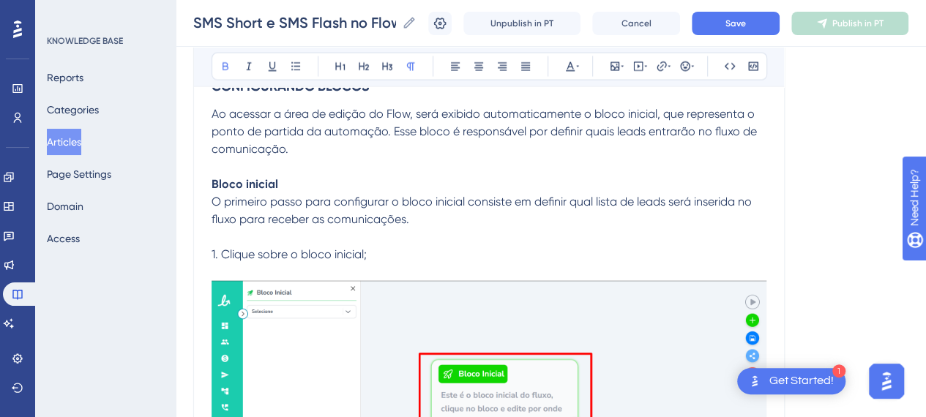
scroll to position [7104, 0]
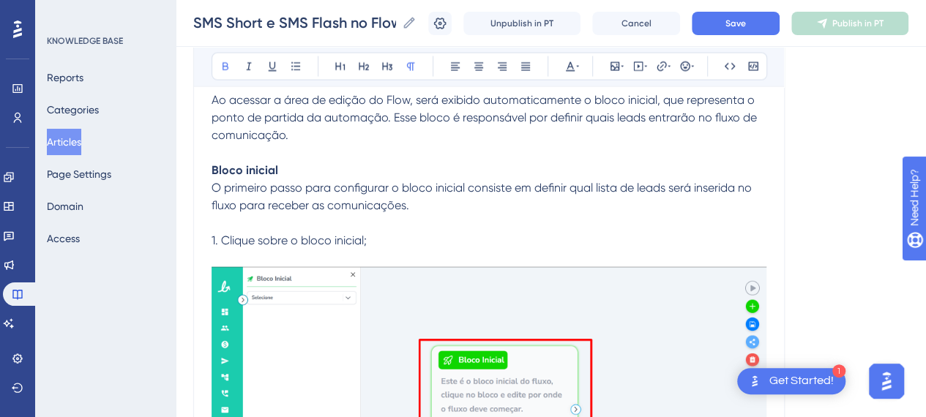
click at [409, 244] on p "1. Clique sobre o bloco inicial;" at bounding box center [489, 241] width 555 height 18
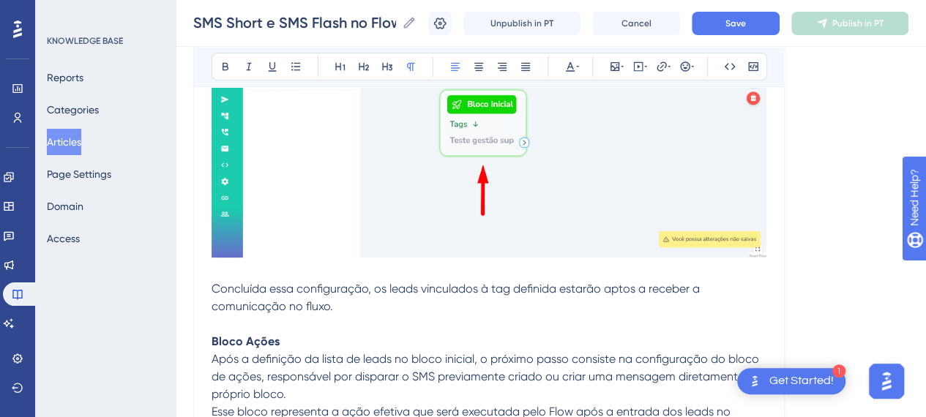
scroll to position [8496, 0]
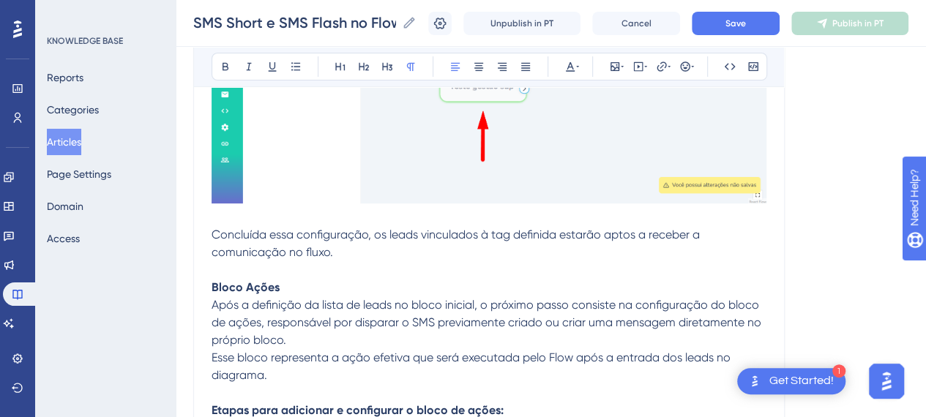
click at [398, 248] on p "Concluída essa configuração, os leads vinculados à tag definida estarão aptos a…" at bounding box center [489, 243] width 555 height 35
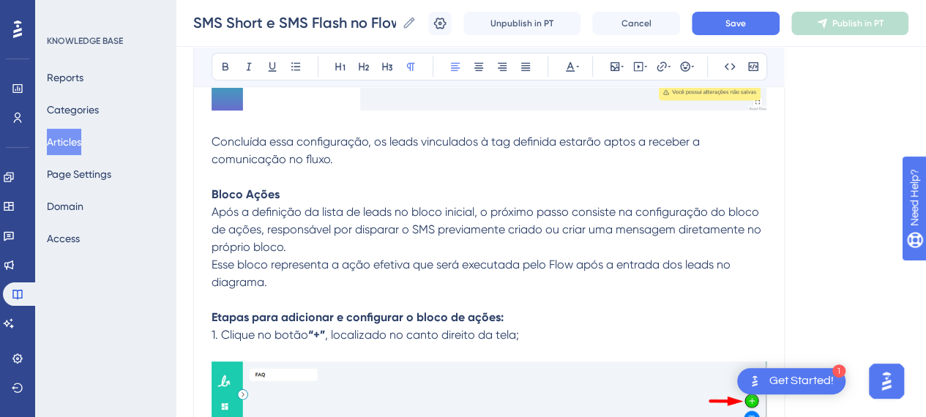
scroll to position [8642, 0]
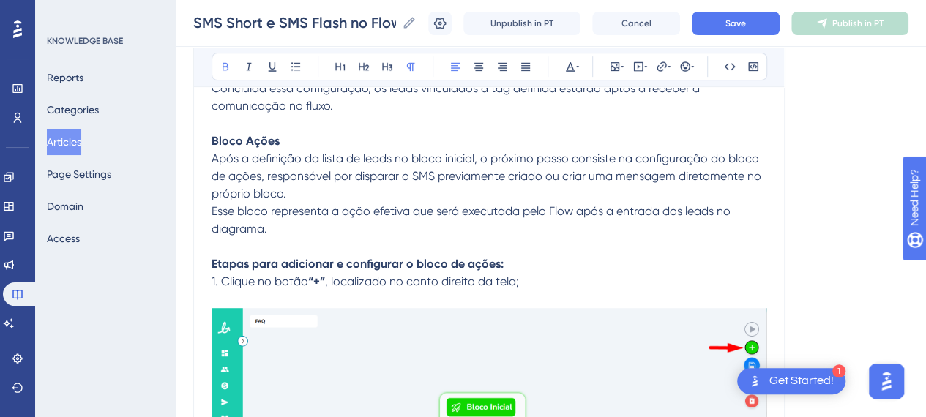
click at [253, 140] on strong "Bloco Ações" at bounding box center [246, 141] width 68 height 14
click at [267, 163] on p "Após a definição da lista de leads no bloco inicial, o próximo passo consiste n…" at bounding box center [489, 176] width 555 height 53
click at [329, 228] on p "Esse bloco representa a ação efetiva que será executada pelo Flow após a entrad…" at bounding box center [489, 220] width 555 height 35
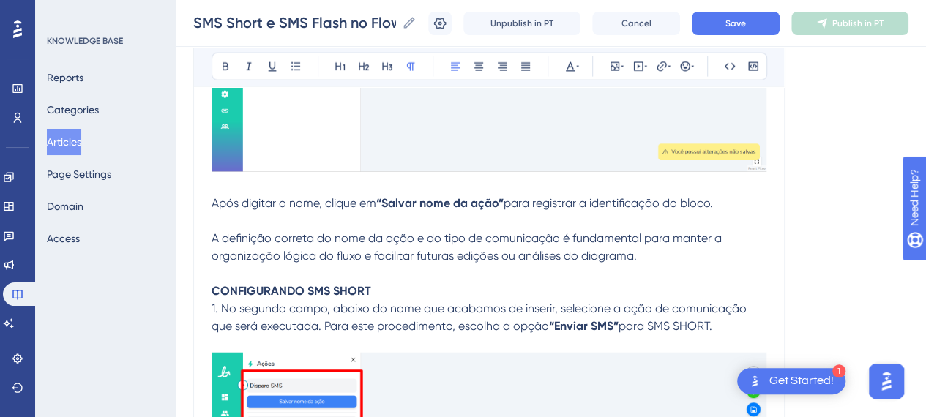
scroll to position [10034, 0]
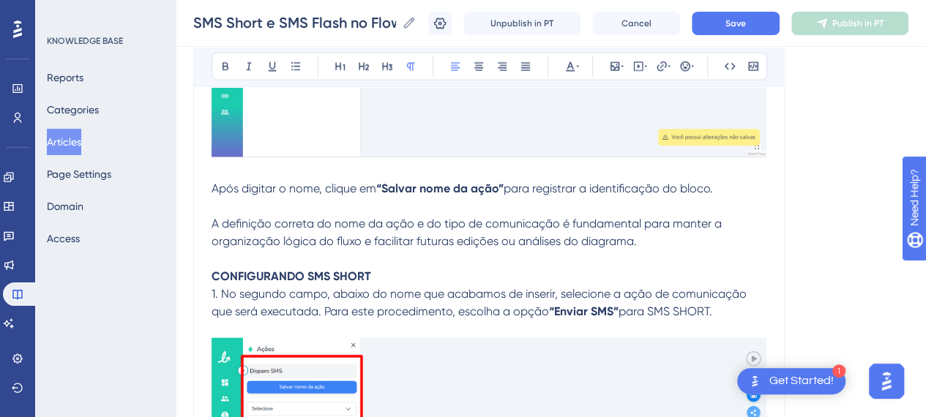
click at [236, 217] on span "A definição correta do nome da ação e do tipo de comunicação é fundamental para…" at bounding box center [468, 232] width 513 height 31
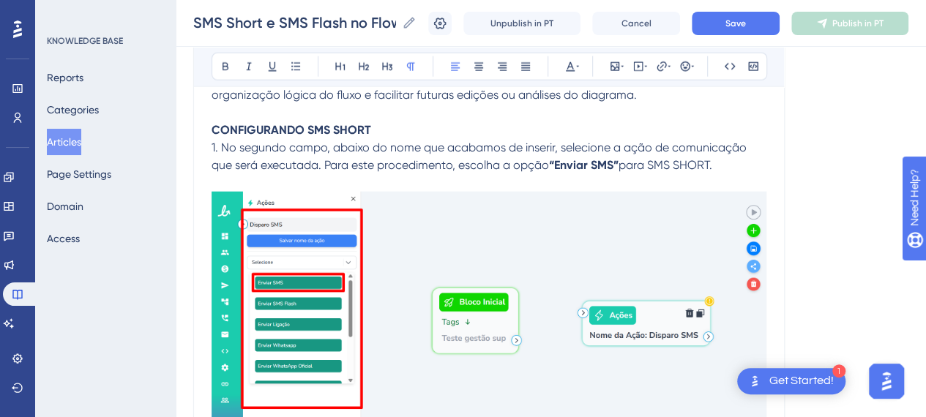
click at [306, 130] on strong "CONFIGURANDO SMS SHORT" at bounding box center [292, 130] width 160 height 14
click at [398, 130] on p "CONFIGURANDO SMS SHORT" at bounding box center [489, 131] width 555 height 18
click at [552, 145] on span "1. No segundo campo, abaixo do nome que acabamos de inserir, selecione a ação d…" at bounding box center [481, 156] width 538 height 31
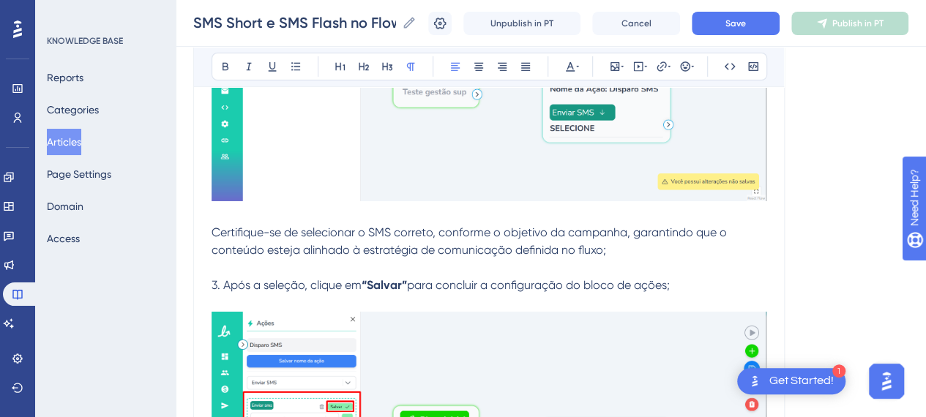
scroll to position [10839, 0]
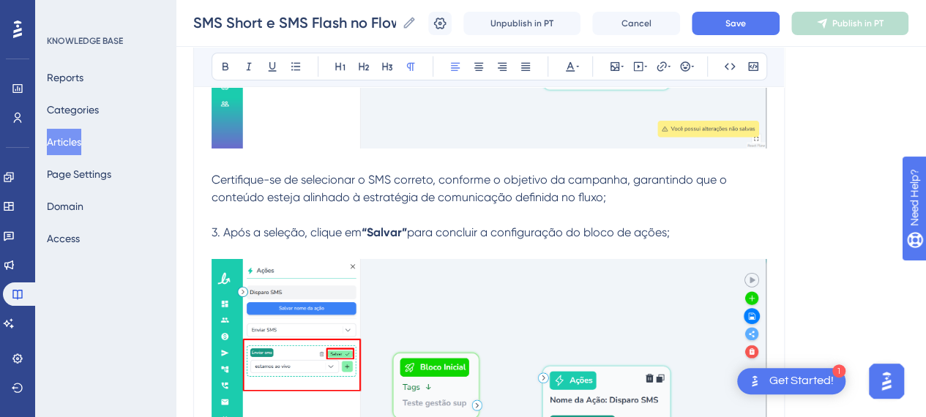
click at [653, 188] on p "Certifique-se de selecionar o SMS correto, conforme o objetivo da campanha, gar…" at bounding box center [489, 188] width 555 height 35
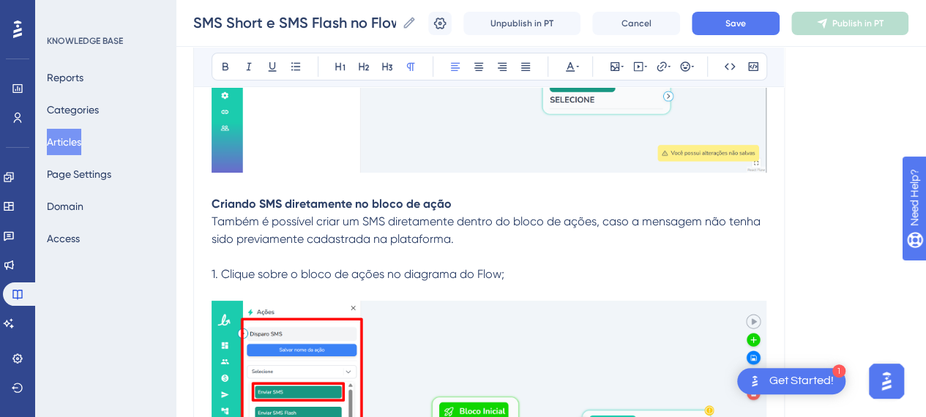
scroll to position [11059, 0]
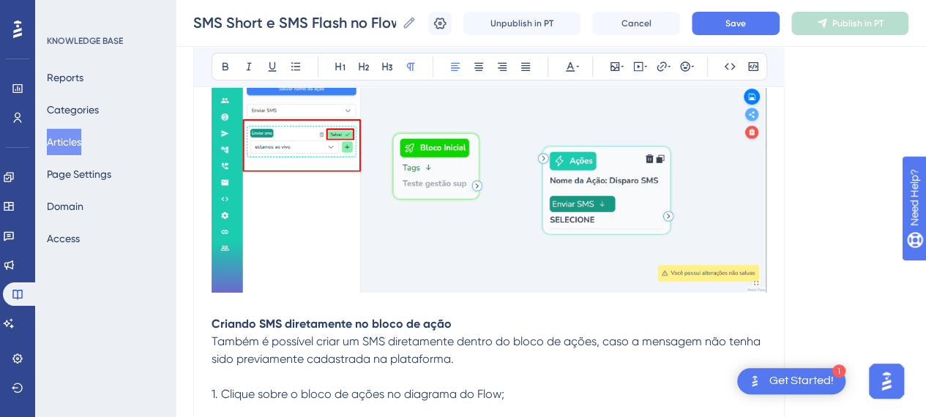
click at [246, 333] on p "Também é possível criar um SMS diretamente dentro do bloco de ações, caso a men…" at bounding box center [489, 350] width 555 height 35
drag, startPoint x: 321, startPoint y: 314, endPoint x: 461, endPoint y: 322, distance: 140.8
click at [418, 317] on strong "Criando SMS diretamente no bloco de ação" at bounding box center [332, 324] width 240 height 14
click at [470, 322] on p "Criando SMS diretamente no bloco de ação" at bounding box center [489, 325] width 555 height 18
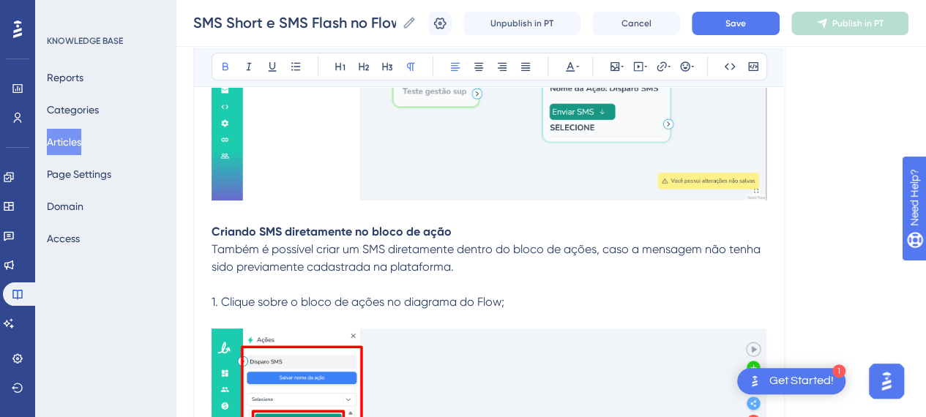
scroll to position [11205, 0]
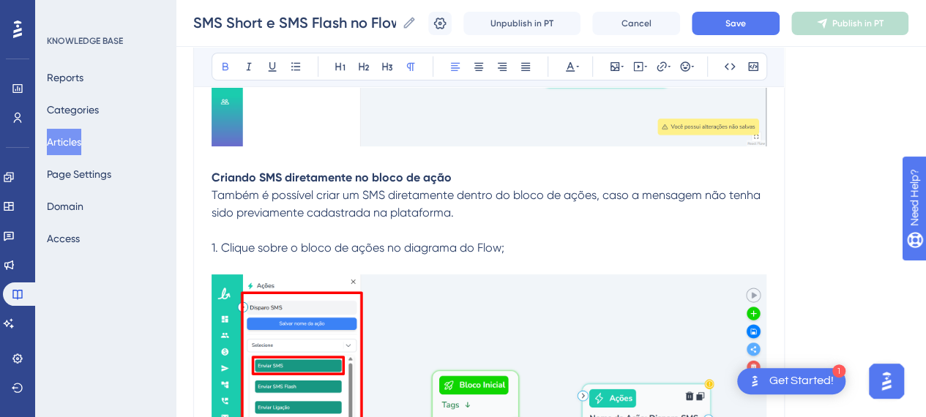
click at [491, 194] on span "Também é possível criar um SMS diretamente dentro do bloco de ações, caso a men…" at bounding box center [488, 203] width 552 height 31
click at [331, 171] on strong "Criando SMS diretamente no bloco de ação" at bounding box center [332, 178] width 240 height 14
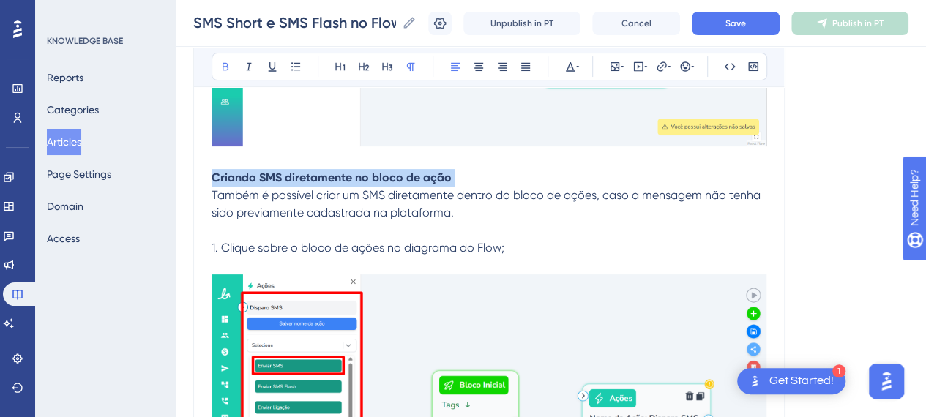
click at [331, 171] on strong "Criando SMS diretamente no bloco de ação" at bounding box center [332, 178] width 240 height 14
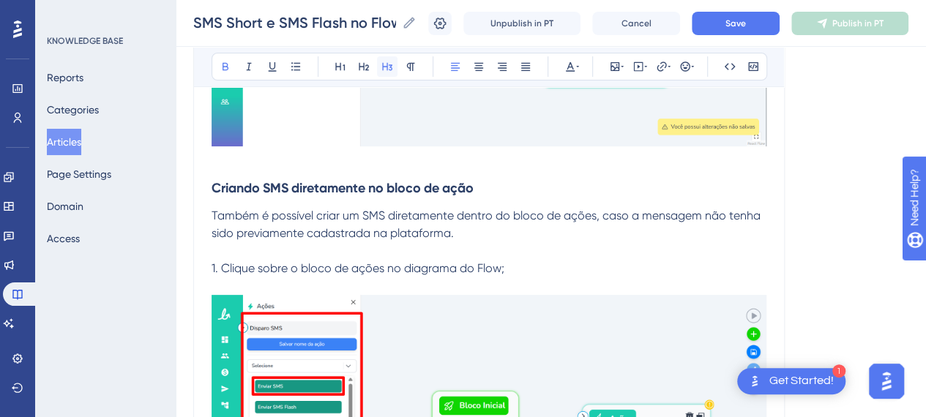
click at [382, 68] on icon at bounding box center [388, 67] width 12 height 12
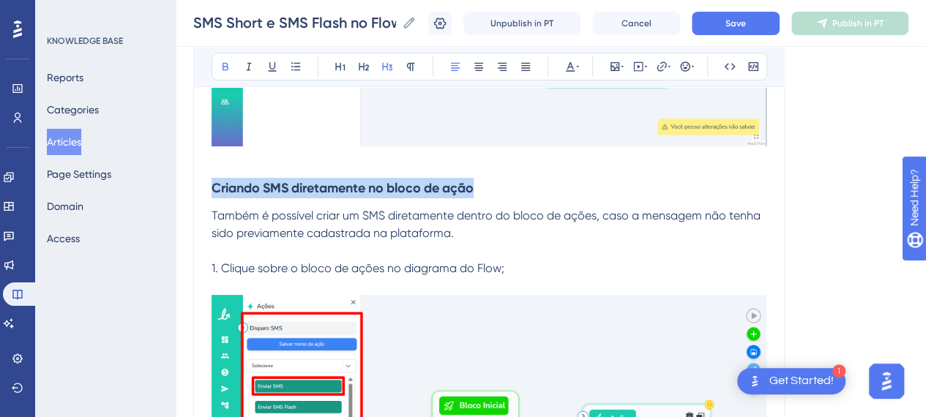
click at [497, 193] on h3 "Criando SMS diretamente no bloco de ação" at bounding box center [489, 188] width 555 height 38
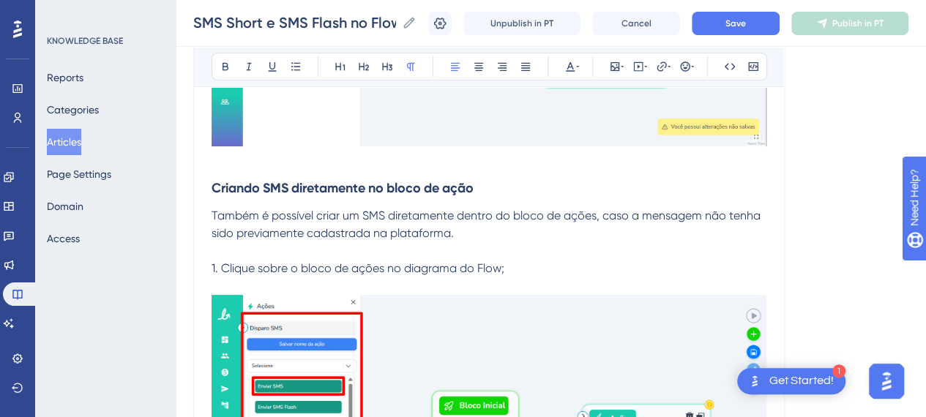
drag, startPoint x: 277, startPoint y: 206, endPoint x: 546, endPoint y: 223, distance: 269.4
click at [546, 221] on p "Também é possível criar um SMS diretamente dentro do bloco de ações, caso a men…" at bounding box center [489, 224] width 555 height 35
click at [554, 242] on p at bounding box center [489, 251] width 555 height 18
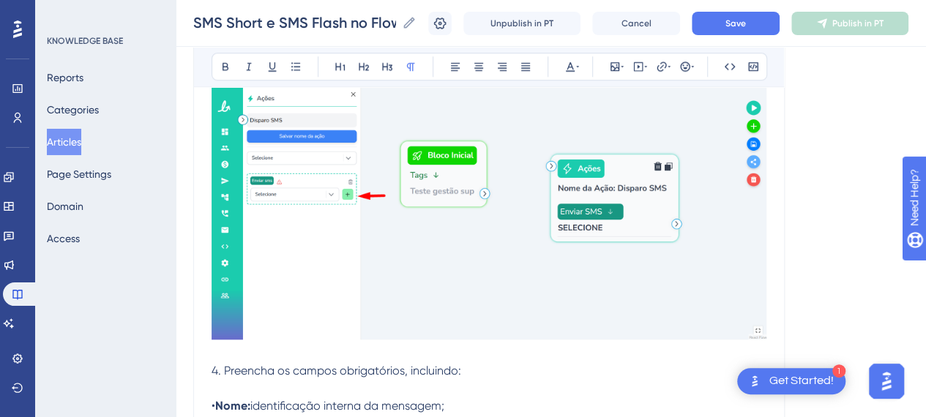
scroll to position [11791, 0]
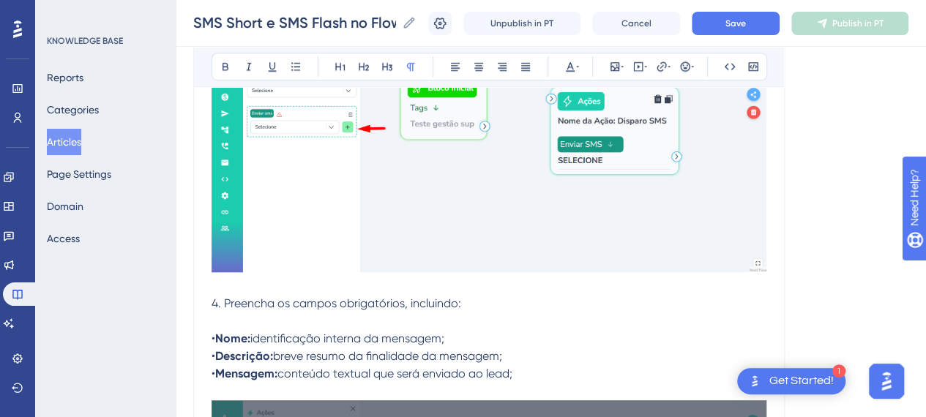
click at [264, 286] on p at bounding box center [489, 287] width 555 height 18
click at [270, 313] on p "• Nome: identificação interna da mensagem; • Descrição: breve resumo da finalid…" at bounding box center [489, 348] width 555 height 70
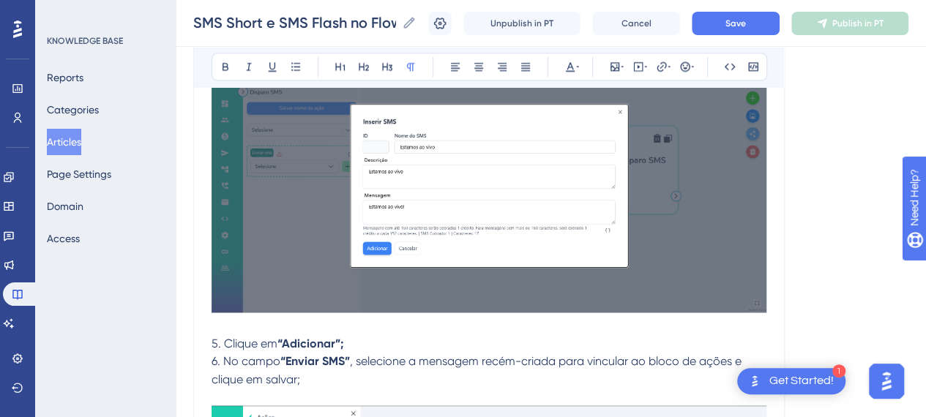
scroll to position [12158, 0]
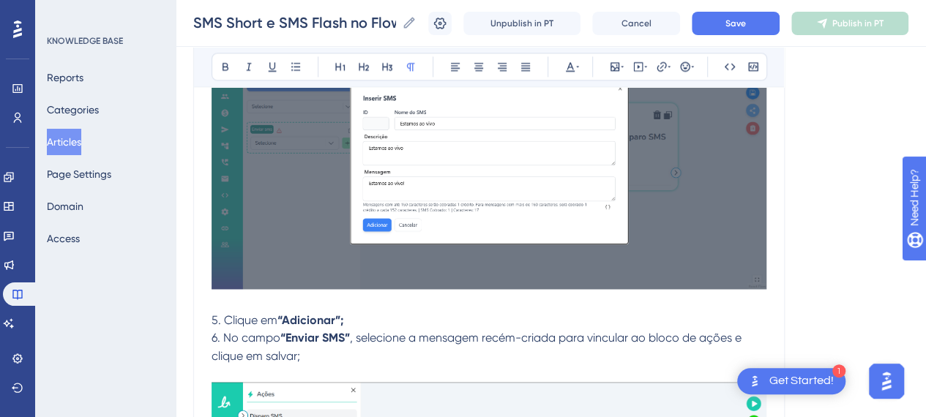
click at [254, 313] on span "5. Clique em" at bounding box center [245, 320] width 66 height 14
click at [403, 335] on span ", selecione a mensagem recém-criada para vincular ao bloco de ações e clique em…" at bounding box center [478, 346] width 533 height 31
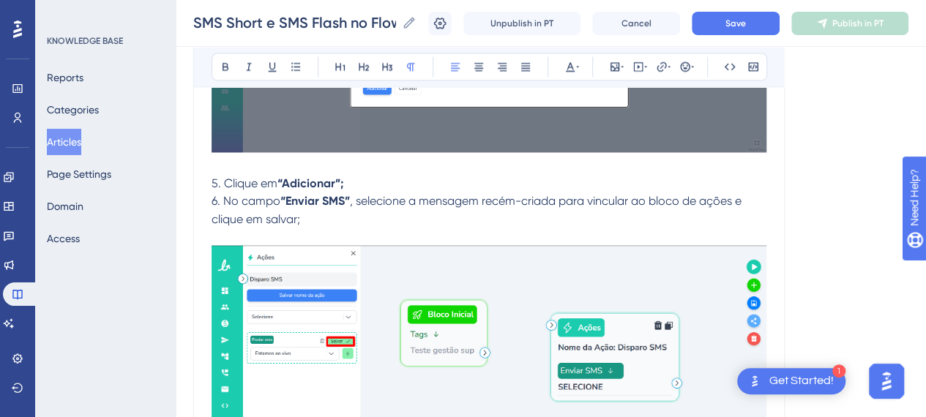
scroll to position [12377, 0]
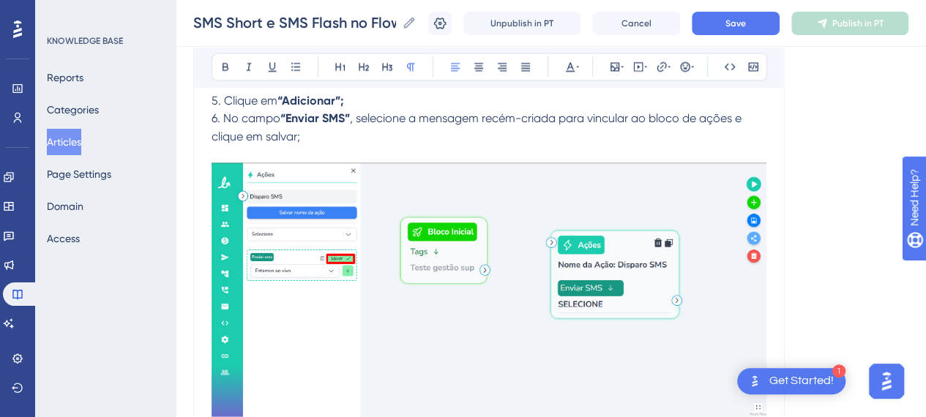
click at [359, 145] on p at bounding box center [489, 154] width 555 height 18
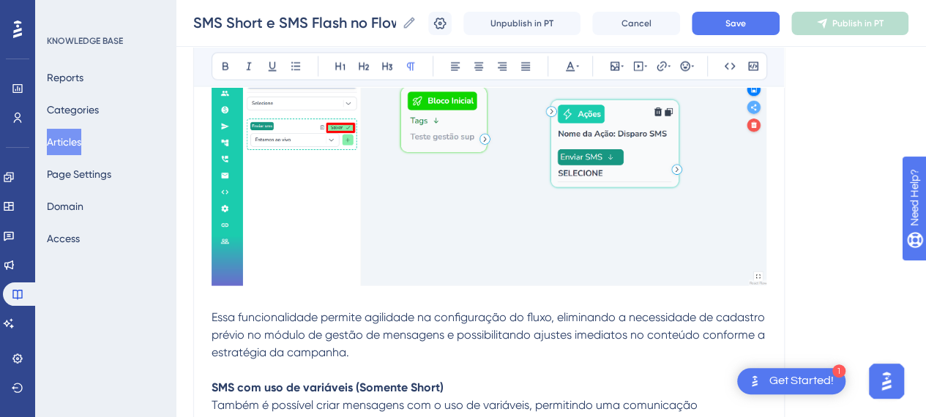
scroll to position [12670, 0]
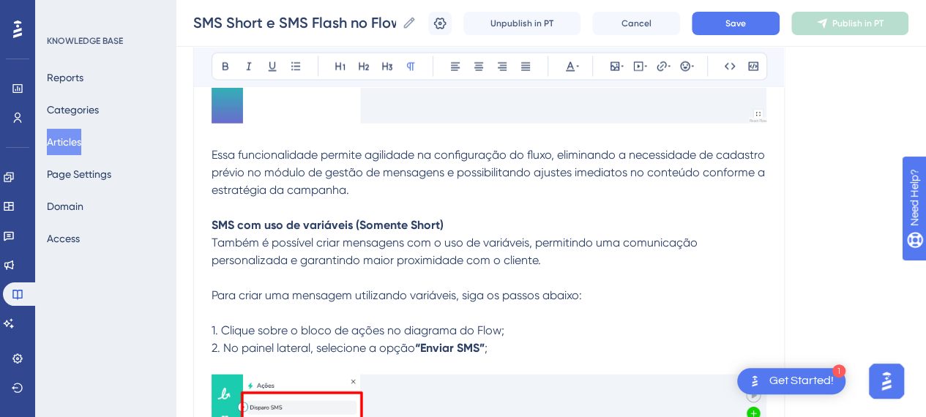
click at [278, 218] on strong "SMS com uso de variáveis (Somente Short)" at bounding box center [328, 225] width 232 height 14
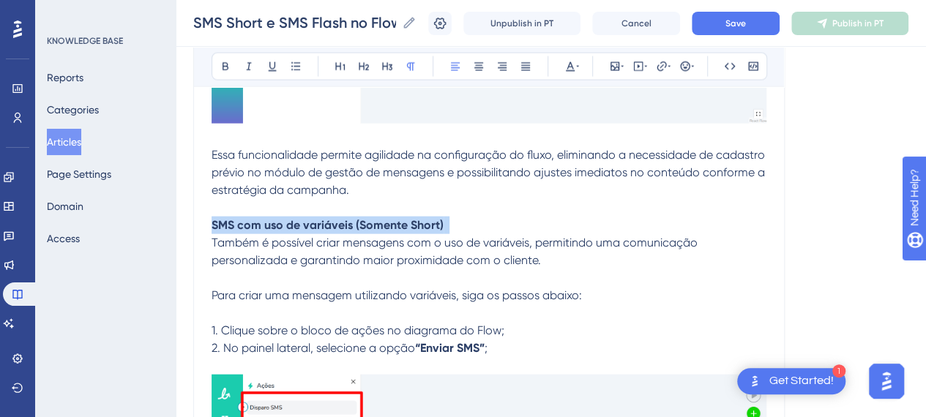
click at [278, 218] on strong "SMS com uso de variáveis (Somente Short)" at bounding box center [328, 225] width 232 height 14
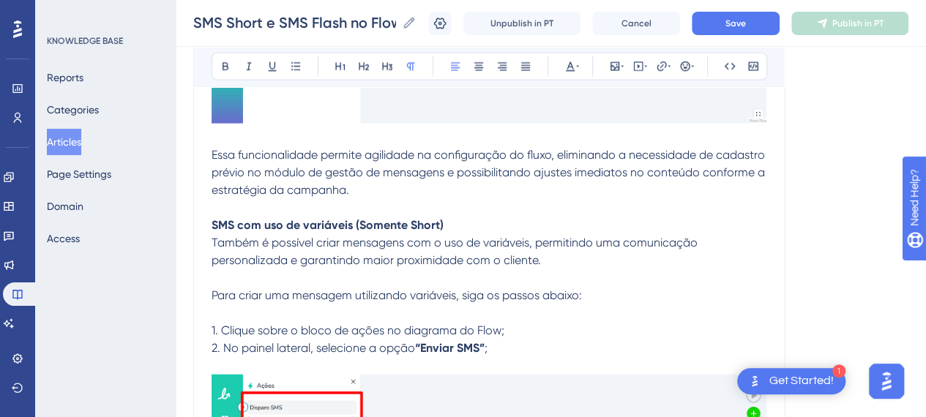
click at [605, 239] on span "Também é possível criar mensagens com o uso de variáveis, permitindo uma comuni…" at bounding box center [456, 251] width 489 height 31
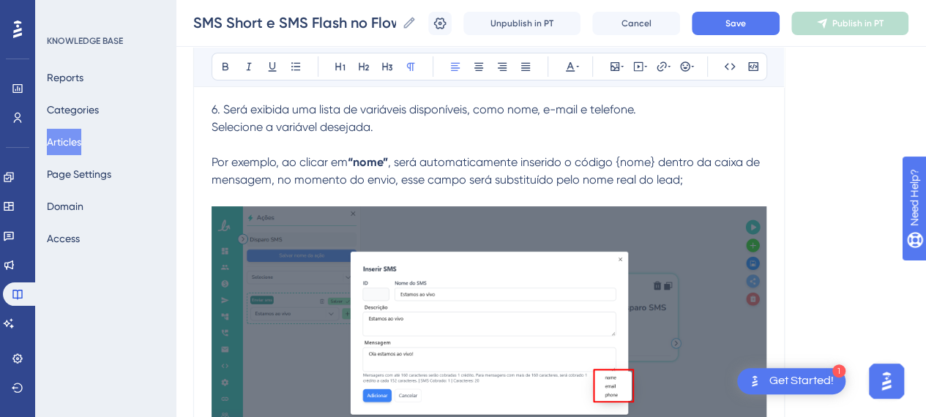
scroll to position [13915, 0]
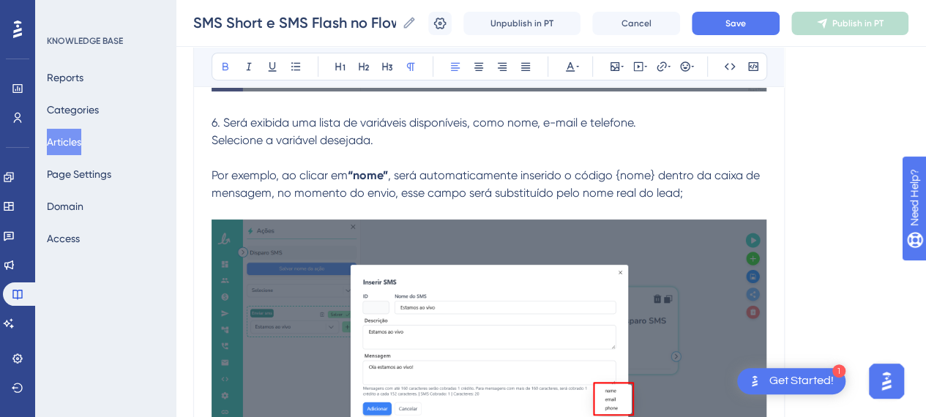
click at [369, 168] on strong "“nome”" at bounding box center [368, 175] width 40 height 14
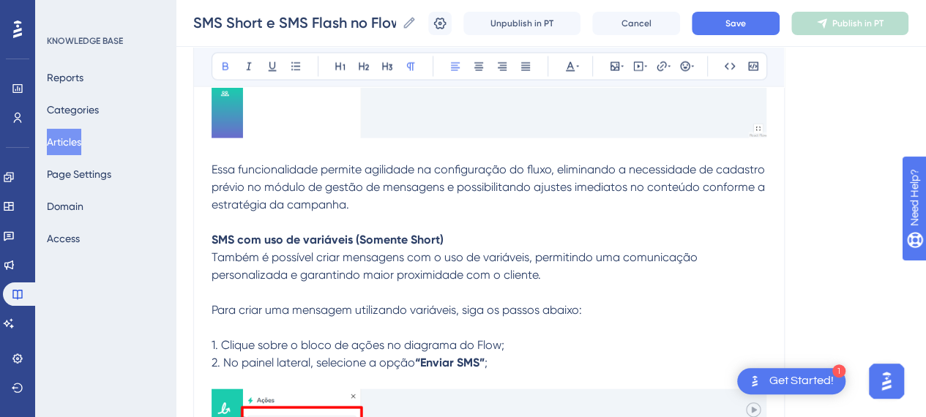
scroll to position [12670, 0]
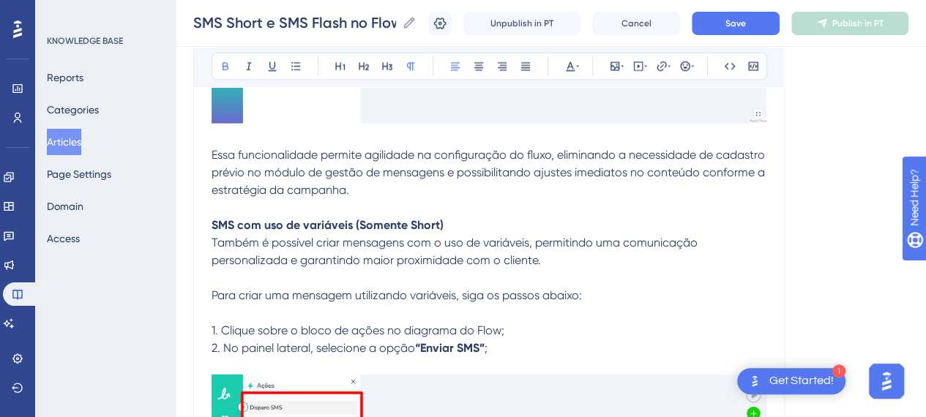
click at [319, 234] on p "Também é possível criar mensagens com o uso de variáveis, permitindo uma comuni…" at bounding box center [489, 251] width 555 height 35
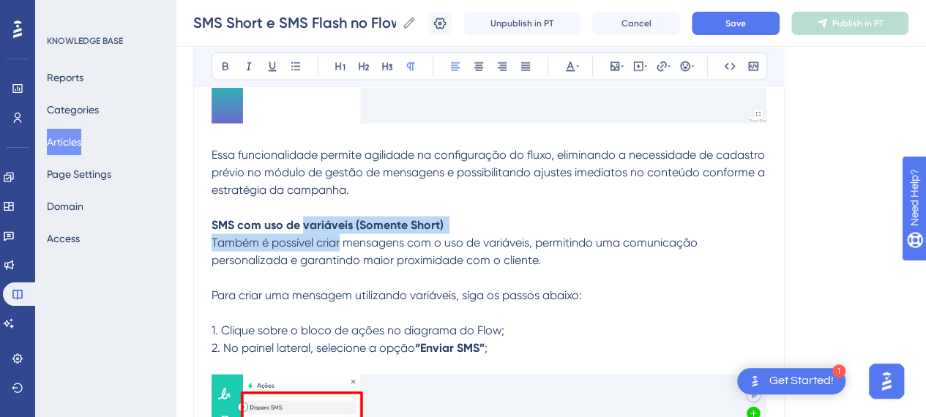
click at [319, 218] on strong "SMS com uso de variáveis (Somente Short)" at bounding box center [328, 225] width 232 height 14
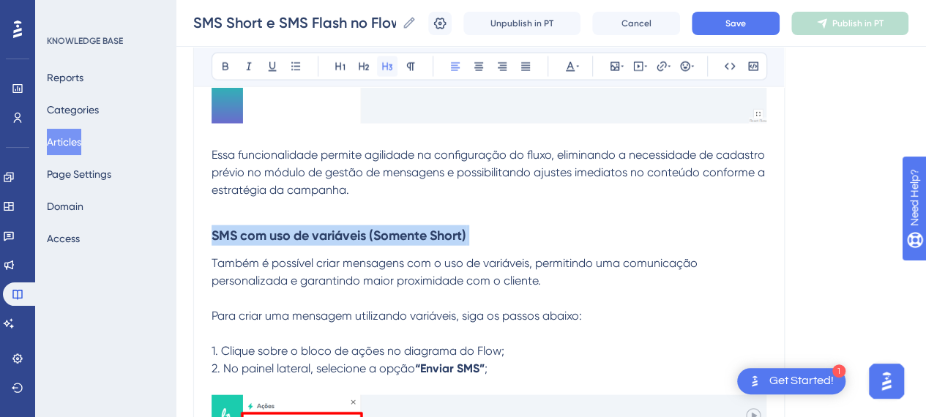
click at [390, 73] on button at bounding box center [387, 66] width 21 height 21
click at [514, 231] on h3 "SMS com uso de variáveis (Somente Short)" at bounding box center [489, 236] width 555 height 38
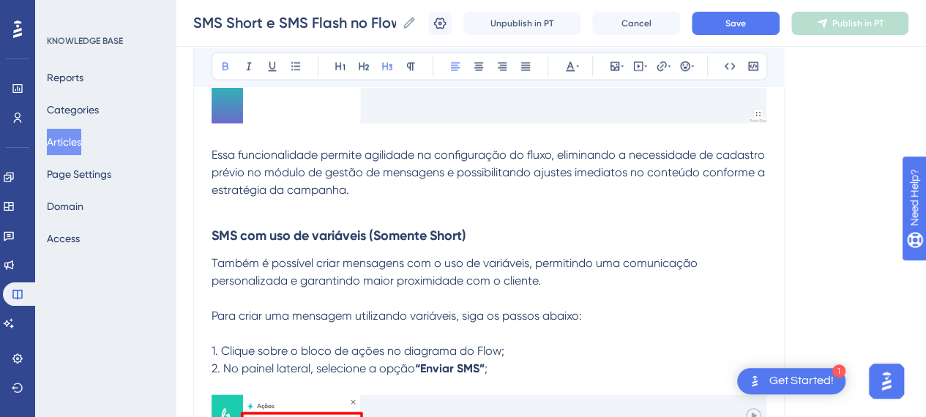
drag, startPoint x: 372, startPoint y: 232, endPoint x: 404, endPoint y: 270, distance: 49.9
click at [376, 236] on h3 "SMS com uso de variáveis (Somente Short)" at bounding box center [489, 236] width 555 height 38
click at [560, 241] on h3 "SMS com uso de variáveis no flow (Somente Short)" at bounding box center [489, 236] width 555 height 38
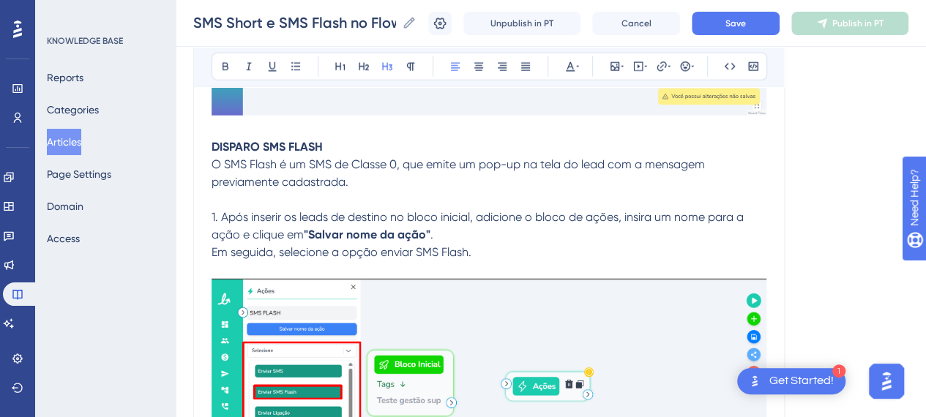
scroll to position [15673, 0]
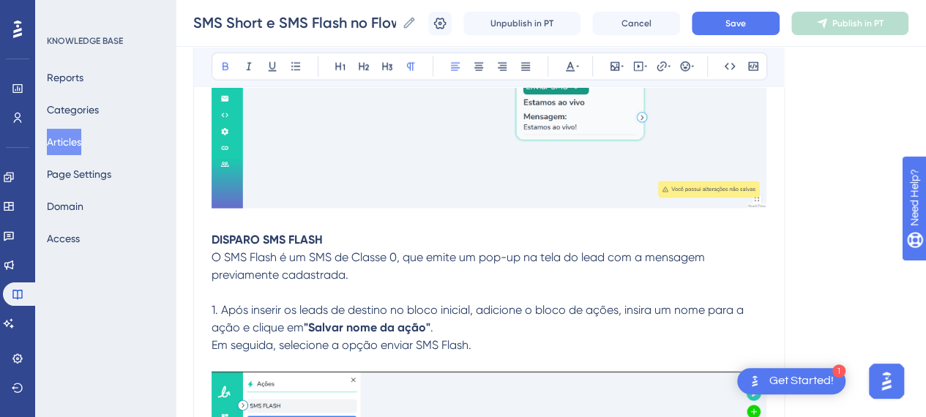
click at [295, 233] on strong "DISPARO SMS FLASH" at bounding box center [267, 240] width 111 height 14
click at [296, 233] on strong "DISPARO SMS FLASH" at bounding box center [267, 240] width 111 height 14
click at [363, 67] on icon at bounding box center [364, 67] width 12 height 12
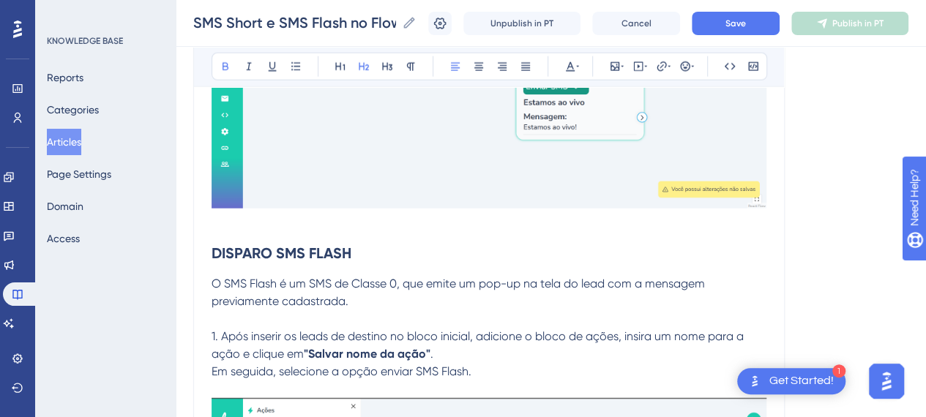
click at [425, 231] on h2 "DISPARO SMS FLASH" at bounding box center [489, 253] width 555 height 44
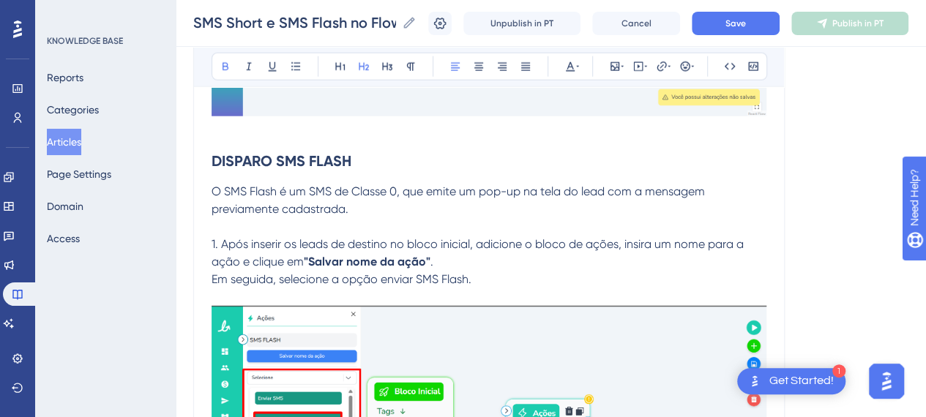
scroll to position [15746, 0]
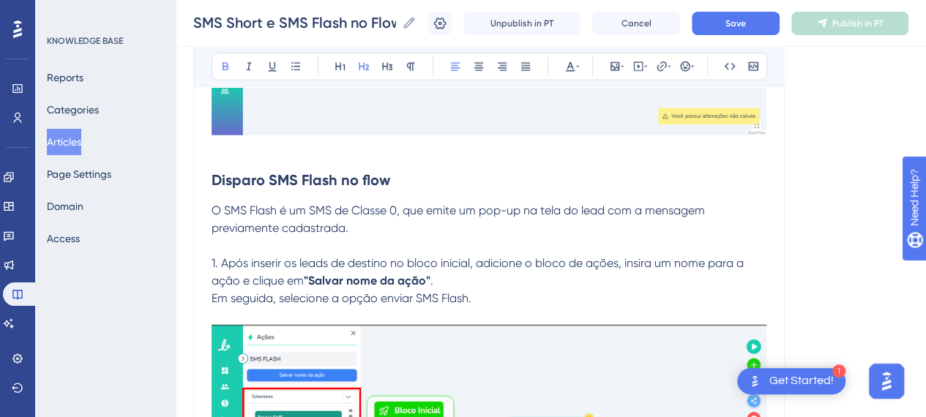
click at [464, 162] on h2 "Disparo SMS Flash no flow" at bounding box center [489, 180] width 555 height 44
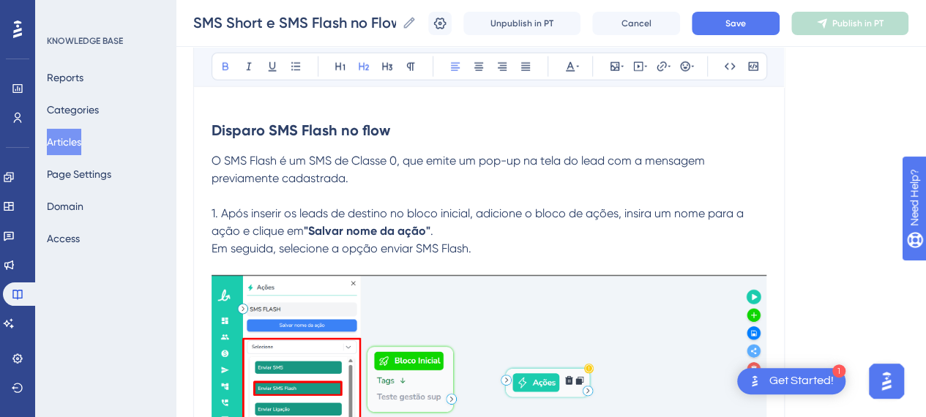
scroll to position [15819, 0]
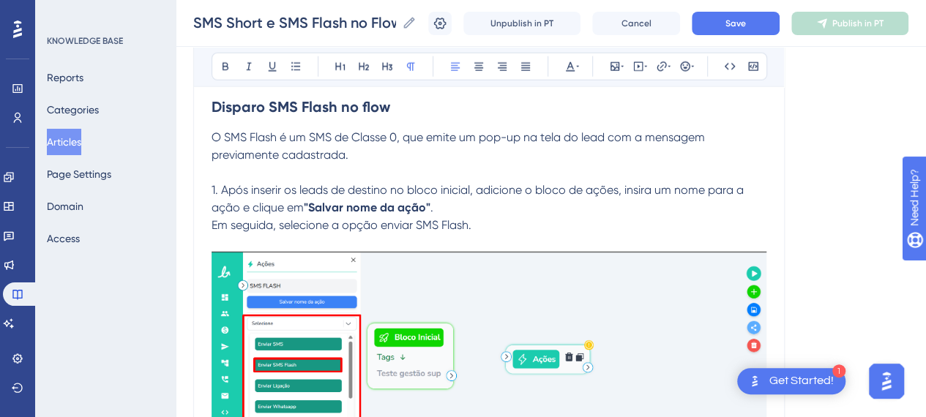
click at [505, 217] on p "Em seguida, selecione a opção enviar SMS Flash." at bounding box center [489, 226] width 555 height 18
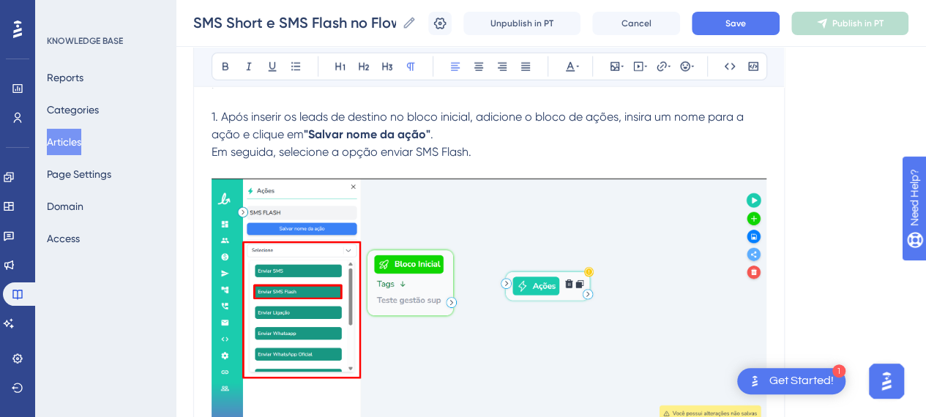
scroll to position [16039, 0]
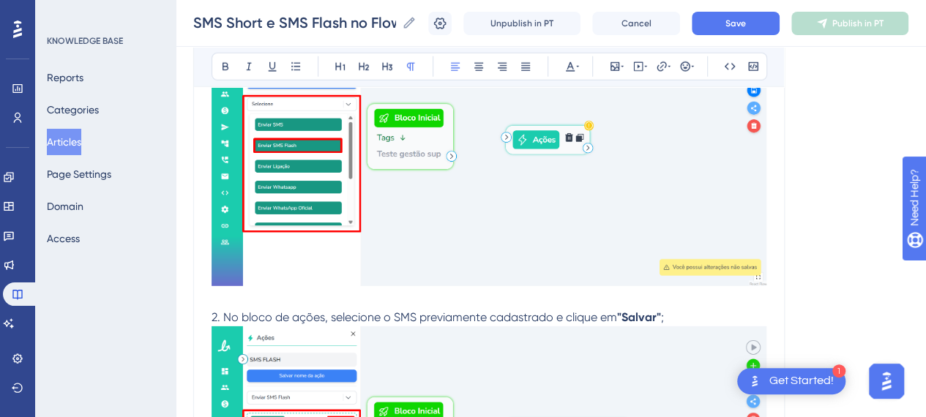
click at [688, 309] on p "2. No bloco de ações, selecione o SMS previamente cadastrado e clique em "Salva…" at bounding box center [489, 318] width 555 height 18
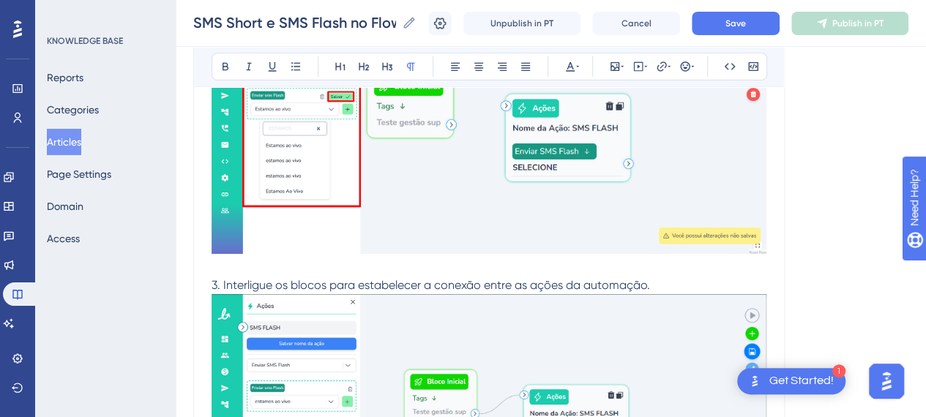
scroll to position [16405, 0]
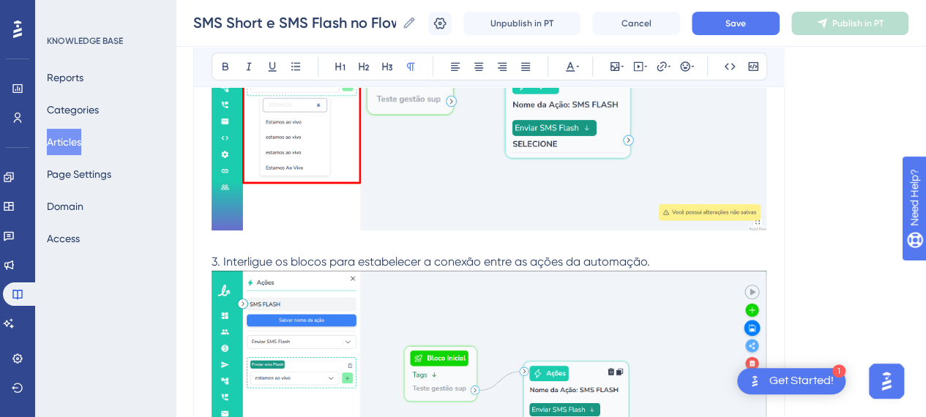
click at [675, 259] on p "3. Interligue os blocos para estabelecer a conexão entre as ações da automação." at bounding box center [489, 262] width 555 height 18
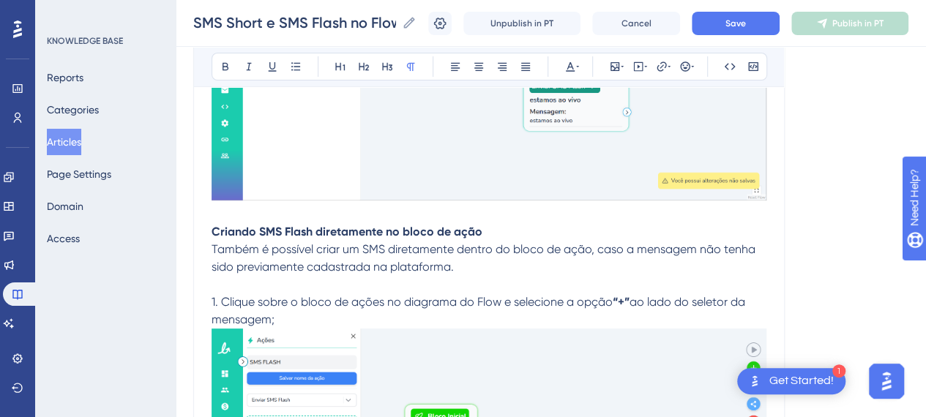
scroll to position [16772, 0]
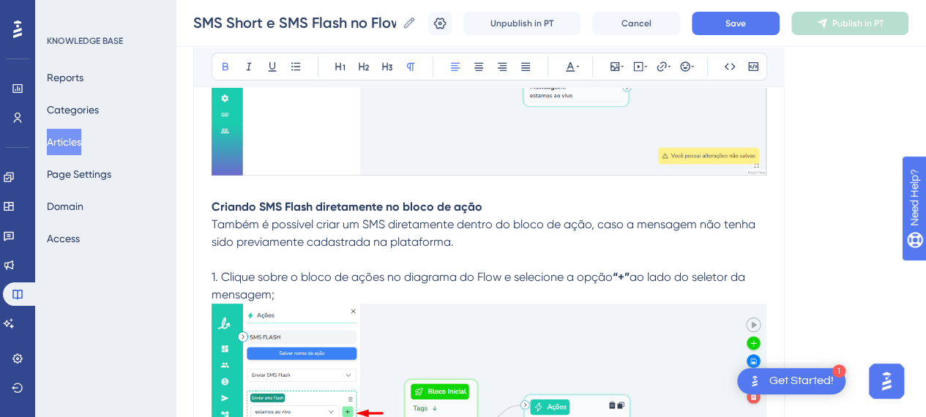
click at [247, 200] on strong "Criando SMS Flash diretamente no bloco de ação" at bounding box center [347, 207] width 271 height 14
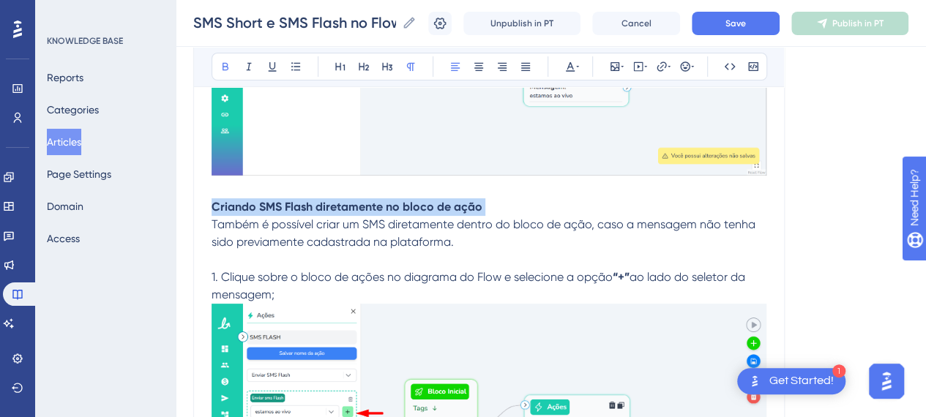
click at [247, 200] on strong "Criando SMS Flash diretamente no bloco de ação" at bounding box center [347, 207] width 271 height 14
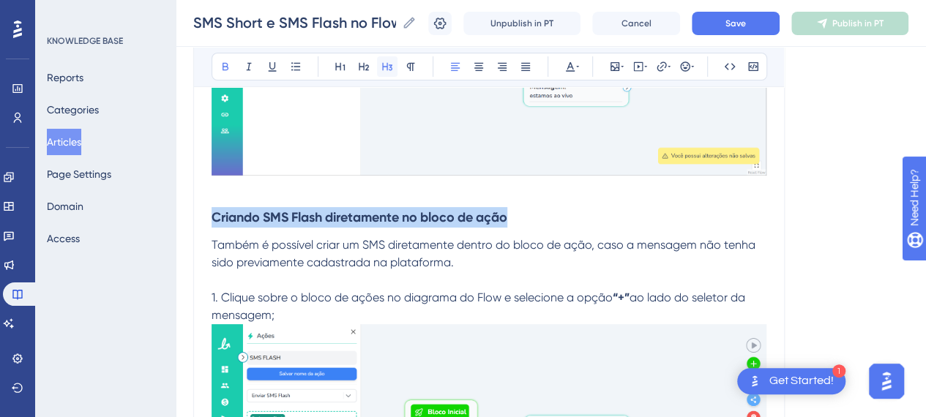
click at [393, 66] on icon at bounding box center [388, 67] width 12 height 12
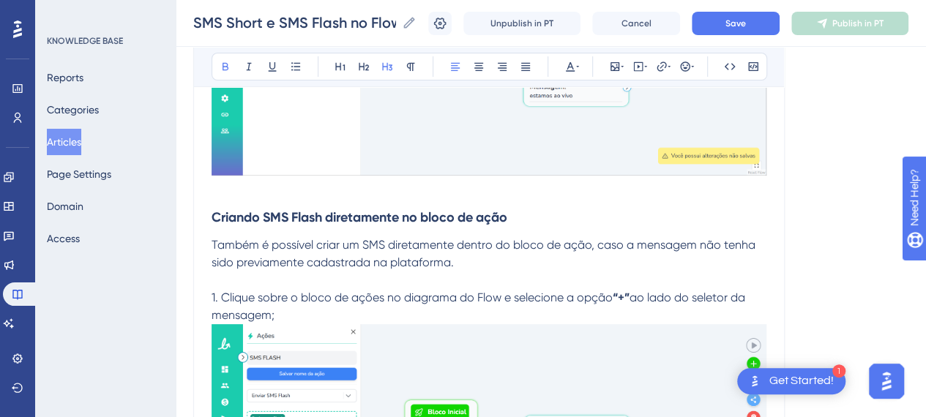
click at [575, 238] on span "Também é possível criar um SMS diretamente dentro do bloco de ação, caso a mens…" at bounding box center [485, 253] width 547 height 31
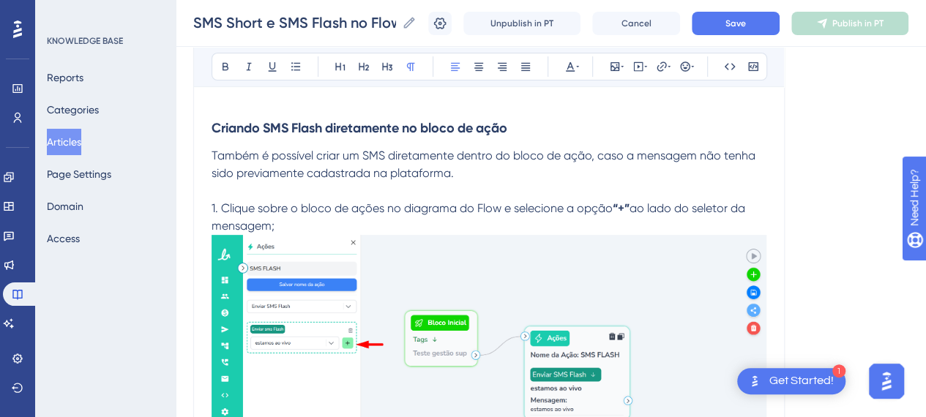
scroll to position [16918, 0]
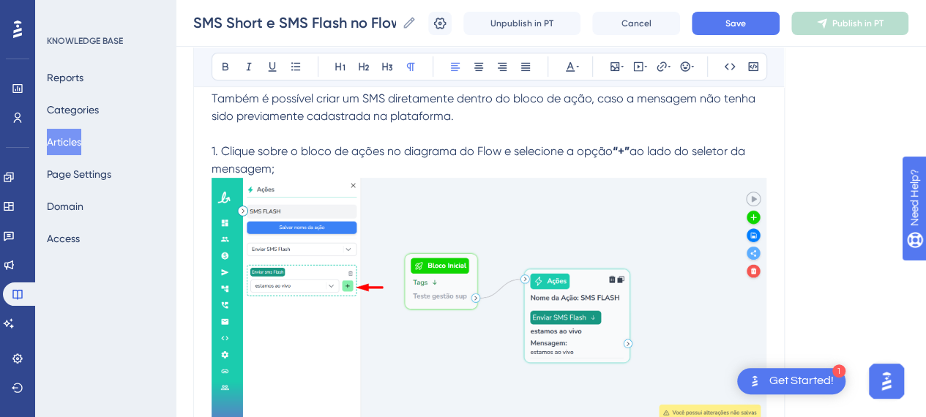
click at [748, 147] on span "ao lado do seletor da mensagem;" at bounding box center [480, 159] width 537 height 31
click at [293, 163] on p "1. Clique sobre o bloco de ações no diagrama do Flow e selecione a opção “+” ao…" at bounding box center [489, 290] width 555 height 294
click at [280, 164] on p "1. Clique sobre o bloco de ações no diagrama do Flow e selecione a opção “+” ao…" at bounding box center [489, 160] width 555 height 35
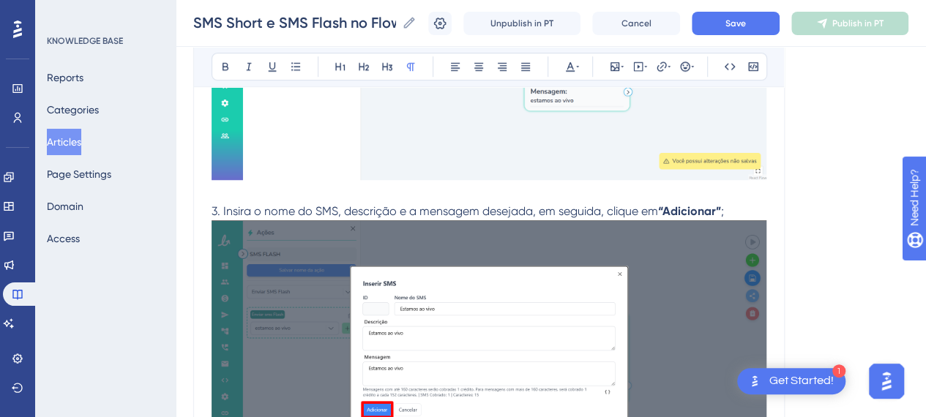
scroll to position [17211, 0]
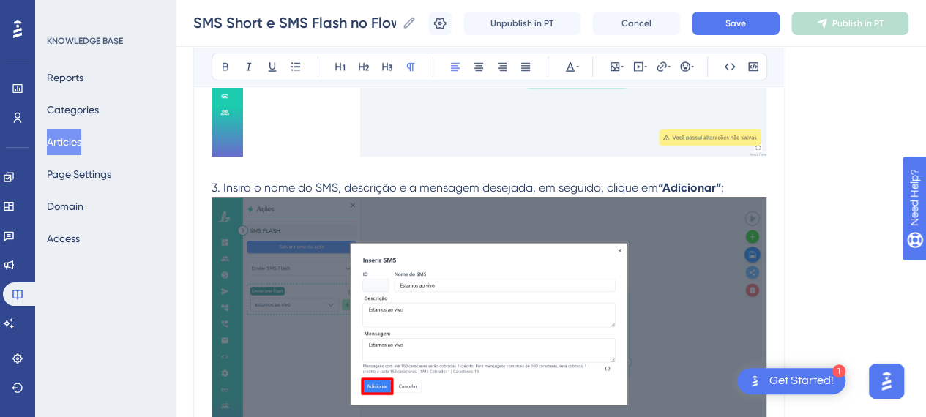
click at [736, 179] on p "3. Insira o nome do SMS, descrição e a mensagem desejada, em seguida, clique em…" at bounding box center [489, 188] width 555 height 18
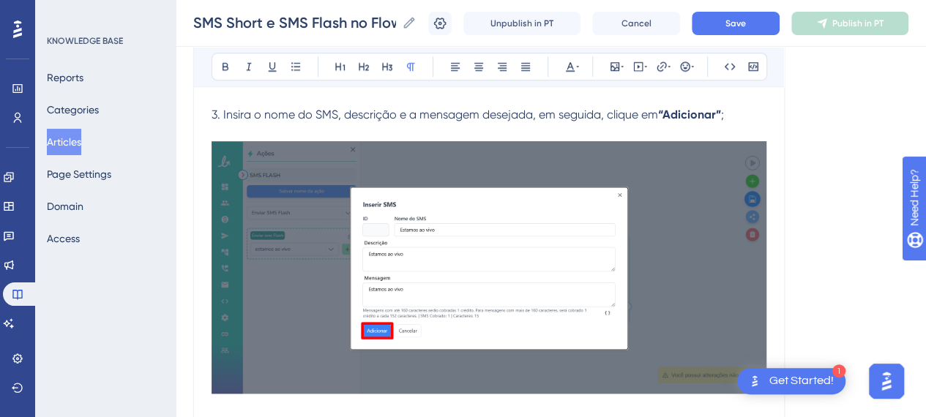
scroll to position [17504, 0]
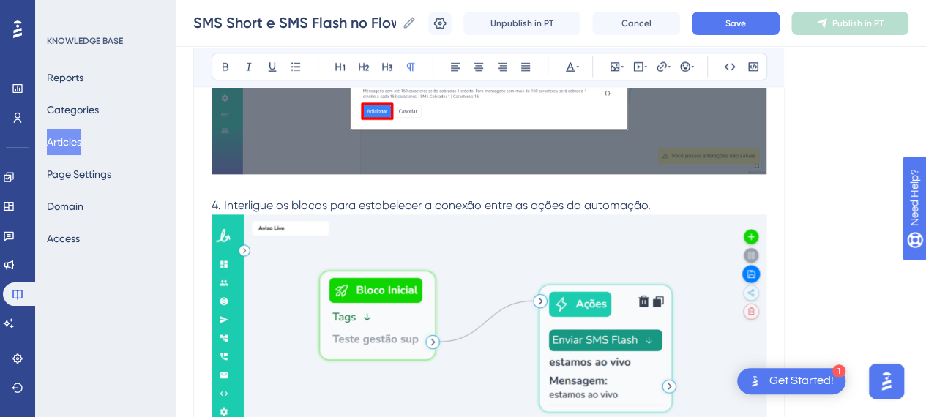
click at [669, 197] on p "4. Interligue os blocos para estabelecer a conexão entre as ações da automação." at bounding box center [489, 206] width 555 height 18
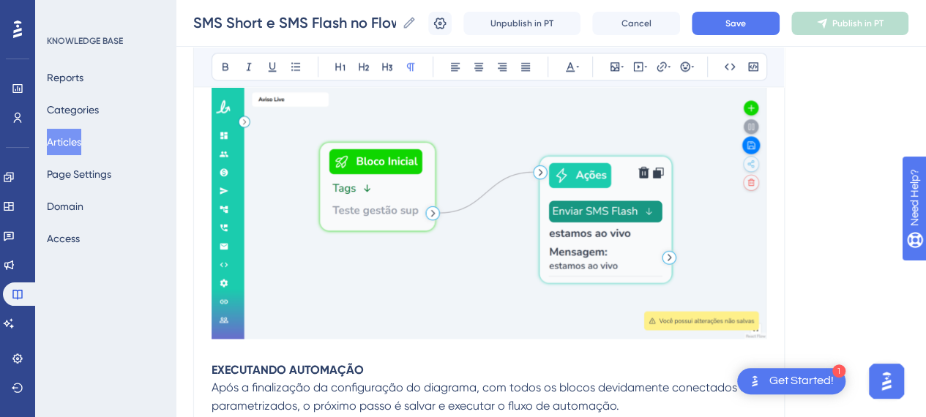
scroll to position [17724, 0]
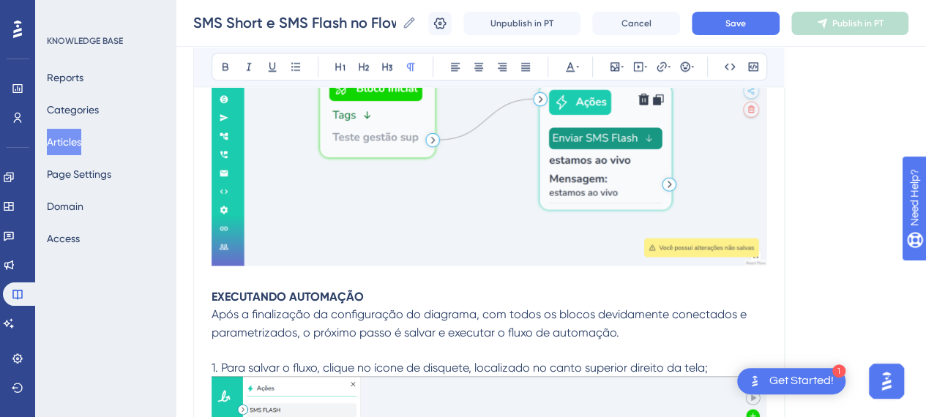
click at [294, 290] on strong "EXECUTANDO AUTOMAÇÃO" at bounding box center [288, 297] width 152 height 14
drag, startPoint x: 315, startPoint y: 289, endPoint x: 224, endPoint y: 300, distance: 91.4
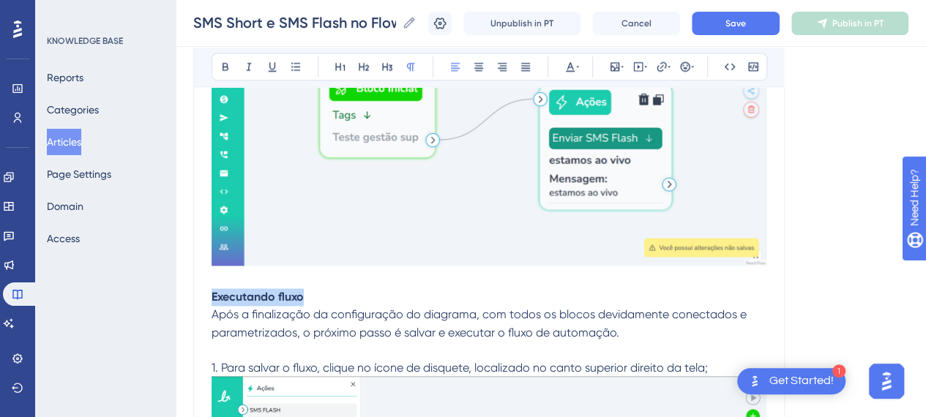
click at [312, 289] on p "Executando fluxo" at bounding box center [489, 298] width 555 height 18
click at [212, 290] on strong "Executando fluxo" at bounding box center [258, 297] width 92 height 14
drag, startPoint x: 415, startPoint y: 285, endPoint x: 305, endPoint y: 291, distance: 110.0
click at [305, 291] on p "Disparando SMSExecutando fluxo" at bounding box center [489, 298] width 555 height 18
click at [346, 289] on p "Disparando SMSE" at bounding box center [489, 298] width 555 height 18
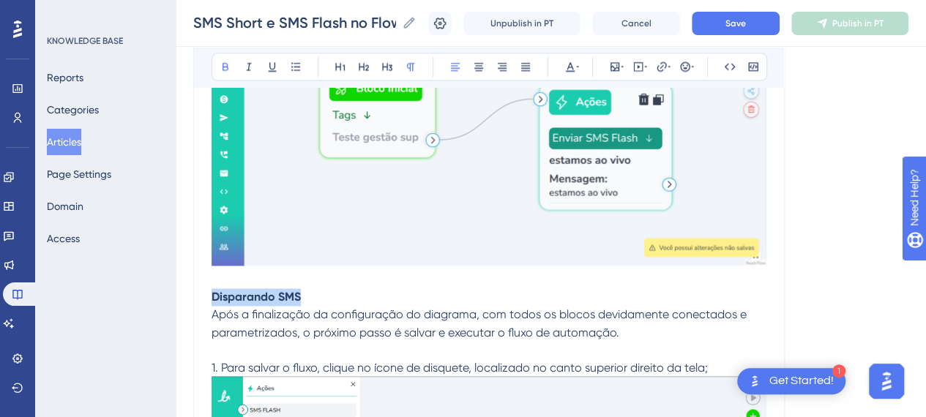
drag, startPoint x: 199, startPoint y: 292, endPoint x: 220, endPoint y: 288, distance: 21.0
click at [220, 290] on strong "Disparando SMS" at bounding box center [256, 297] width 89 height 14
click at [236, 290] on strong "Disparando SMS" at bounding box center [256, 297] width 89 height 14
click at [212, 290] on strong "Disparando SMS" at bounding box center [256, 297] width 89 height 14
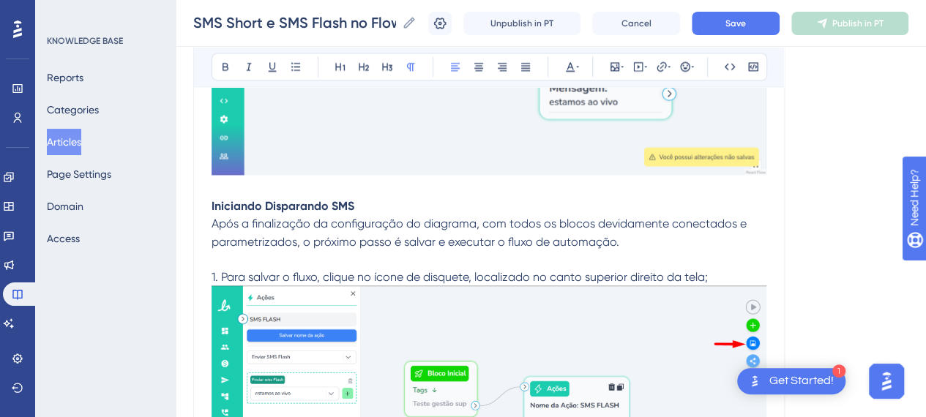
scroll to position [17858, 11]
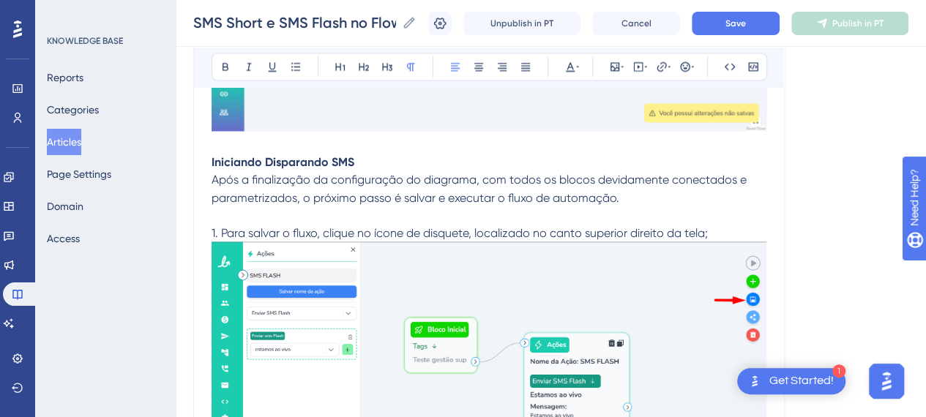
click at [284, 155] on strong "Iniciando Disparando SMS" at bounding box center [283, 162] width 143 height 14
drag, startPoint x: 262, startPoint y: 150, endPoint x: 261, endPoint y: 163, distance: 13.3
click at [261, 155] on strong "Iniciando Disparando SMS" at bounding box center [283, 162] width 143 height 14
click at [315, 155] on strong "Iniciando disparando SMS" at bounding box center [283, 162] width 142 height 14
click at [398, 154] on p "Iniciando disparo de SMS" at bounding box center [489, 163] width 555 height 18
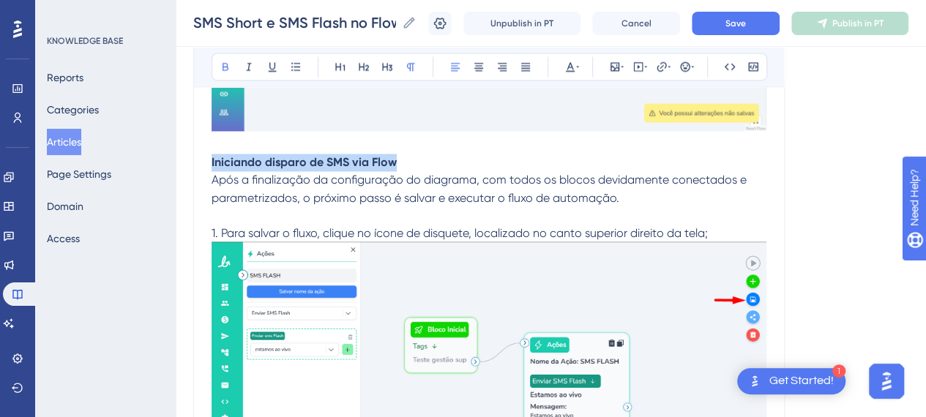
drag, startPoint x: 201, startPoint y: 152, endPoint x: 305, endPoint y: 99, distance: 115.9
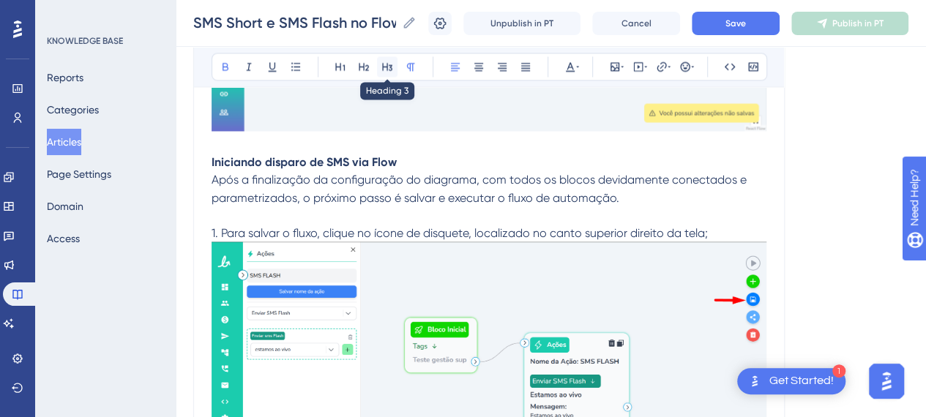
click at [384, 67] on button at bounding box center [387, 66] width 21 height 21
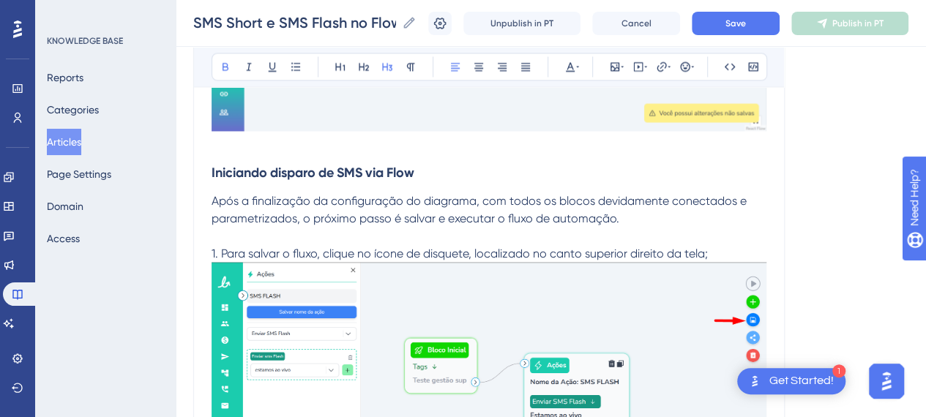
click at [710, 245] on p "1. Para salvar o fluxo, clique no ícone de disquete, localizado no canto superi…" at bounding box center [489, 254] width 555 height 18
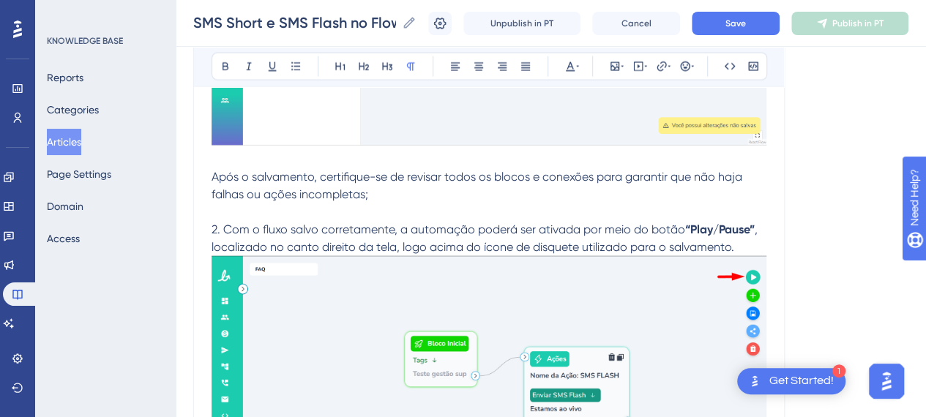
scroll to position [18298, 11]
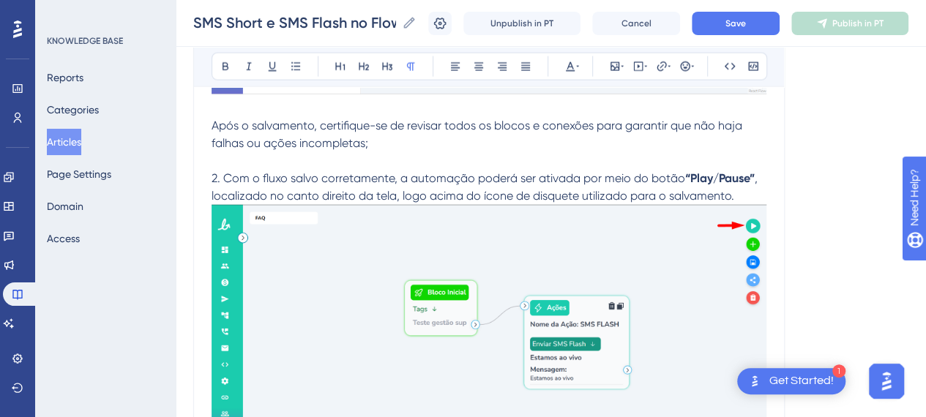
click at [737, 182] on p "2. Com o fluxo salvo corretamente, a automação poderá ser ativada por meio do b…" at bounding box center [489, 187] width 555 height 35
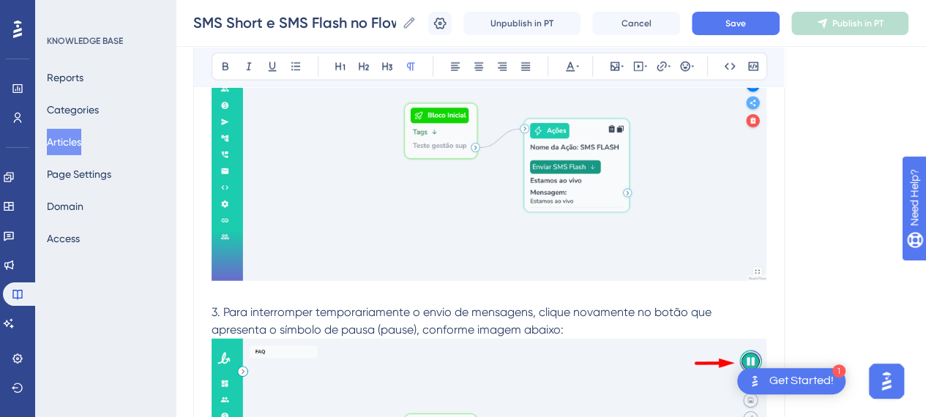
scroll to position [18591, 11]
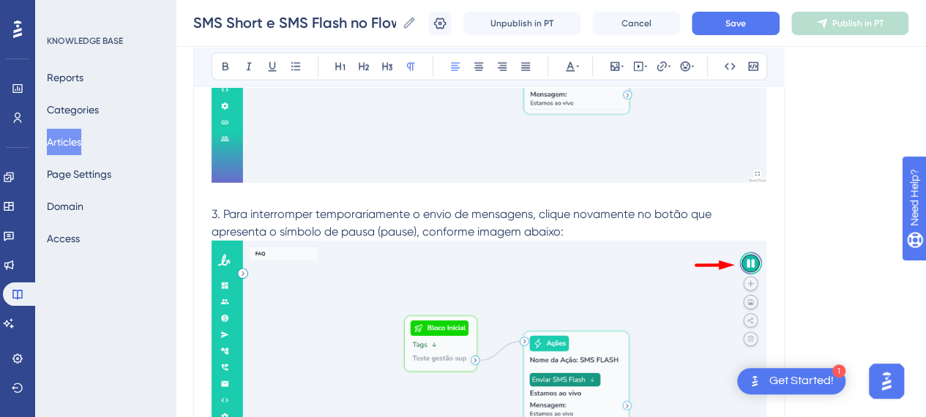
click at [614, 227] on p "3. Para interromper temporariamente o envio de mensagens, clique novamente no b…" at bounding box center [489, 223] width 555 height 35
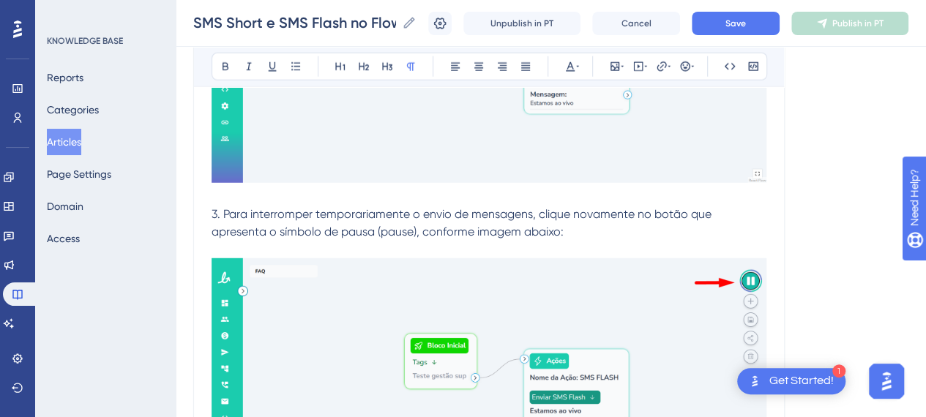
click at [387, 219] on span "3. Para interromper temporariamente o envio de mensagens, clique novamente no b…" at bounding box center [463, 222] width 503 height 31
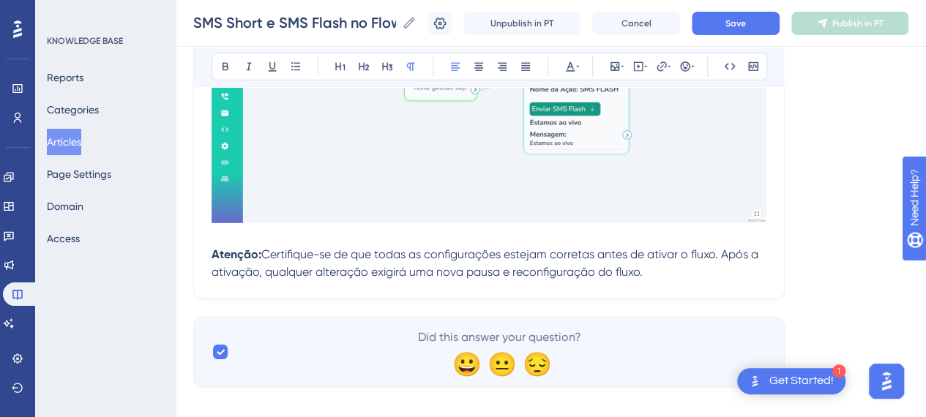
scroll to position [18884, 11]
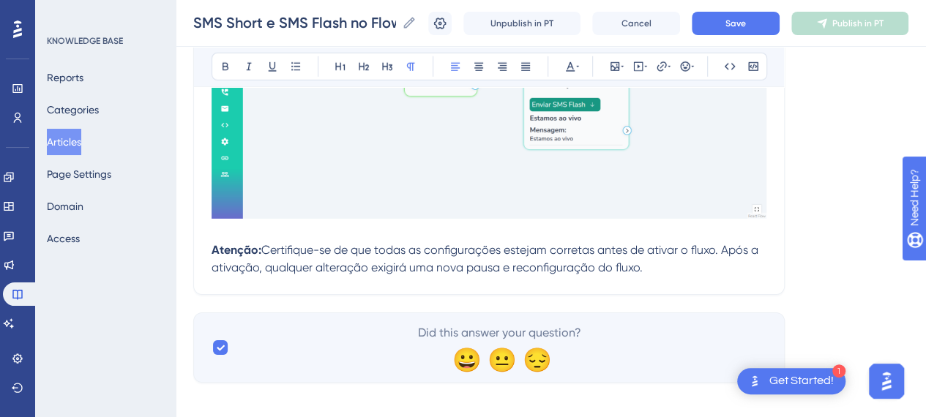
click at [746, 26] on span "Save" at bounding box center [736, 24] width 21 height 12
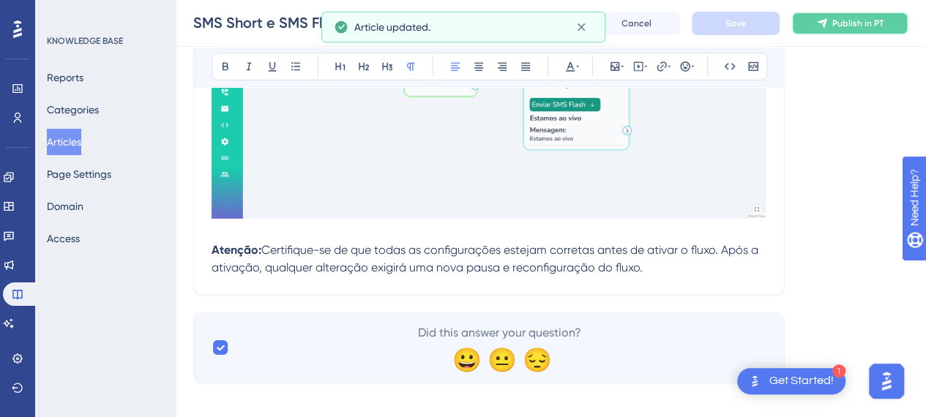
click at [846, 24] on span "Publish in PT" at bounding box center [858, 24] width 51 height 12
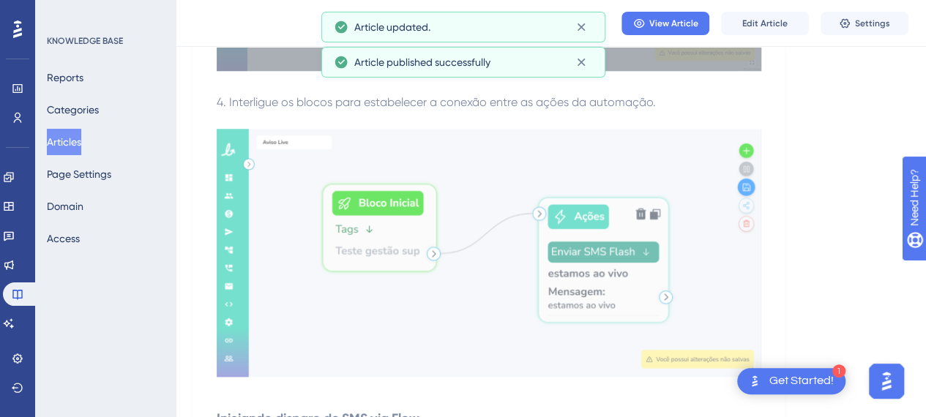
scroll to position [17229, 11]
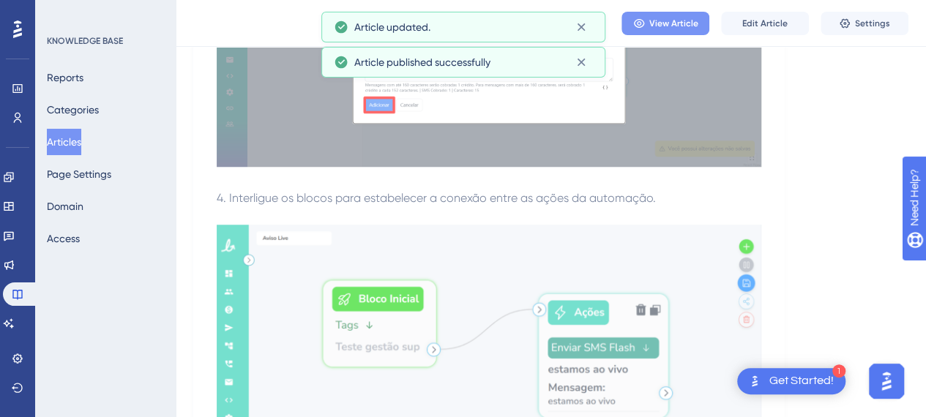
click at [661, 26] on span "View Article" at bounding box center [674, 24] width 49 height 12
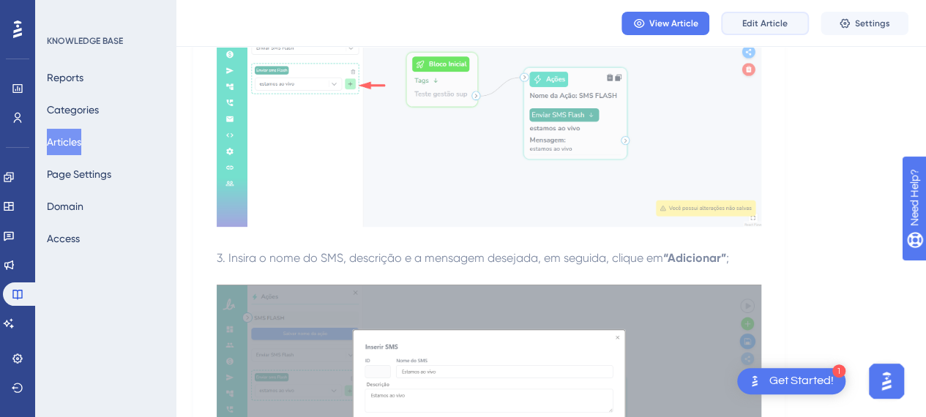
click at [784, 29] on button "Edit Article" at bounding box center [765, 23] width 88 height 23
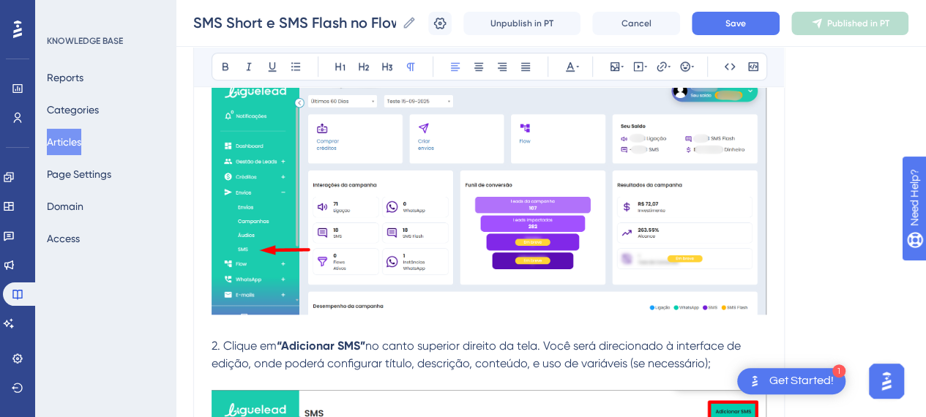
scroll to position [220, 11]
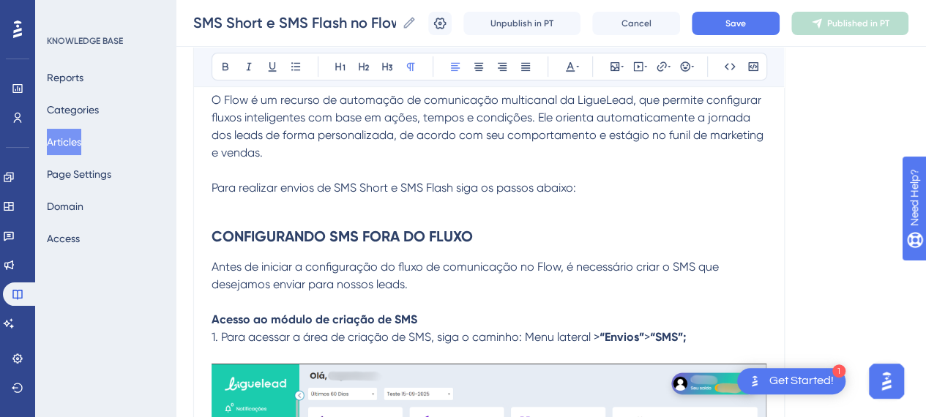
drag, startPoint x: 410, startPoint y: 245, endPoint x: 423, endPoint y: 242, distance: 13.5
click at [410, 245] on h2 "CONFIGURANDO SMS FORA DO FLUXO" at bounding box center [489, 237] width 555 height 44
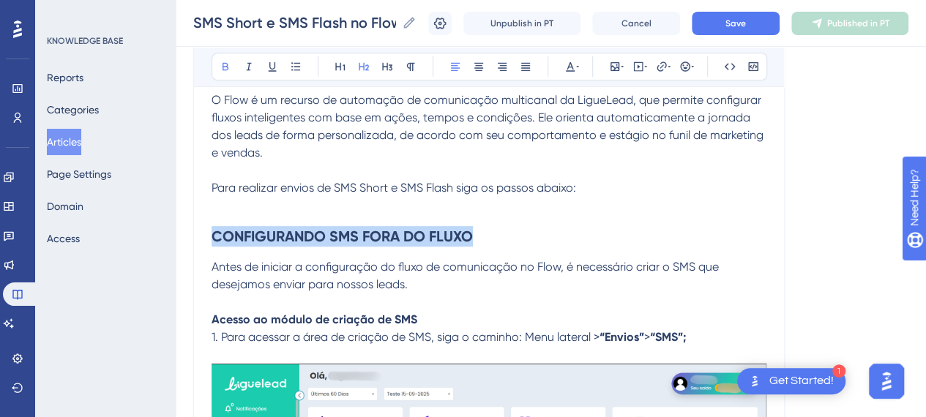
drag, startPoint x: 262, startPoint y: 239, endPoint x: 199, endPoint y: 238, distance: 63.0
drag, startPoint x: 296, startPoint y: 235, endPoint x: 198, endPoint y: 229, distance: 97.6
click at [428, 229] on h2 "Criando SMS fora do fluxo" at bounding box center [489, 237] width 555 height 44
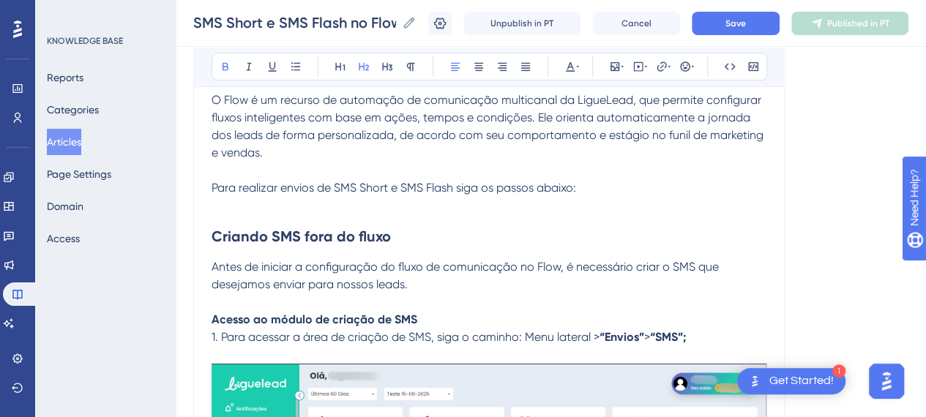
click at [362, 250] on h2 "Criando SMS fora do fluxo" at bounding box center [489, 237] width 555 height 44
click at [519, 272] on span "Antes de iniciar a configuração do fluxo de comunicação no Flow, é necessário c…" at bounding box center [467, 275] width 510 height 31
click at [472, 283] on p "Antes de iniciar a configuração do fluxo de comunicação no Flow, é necessário c…" at bounding box center [489, 276] width 555 height 35
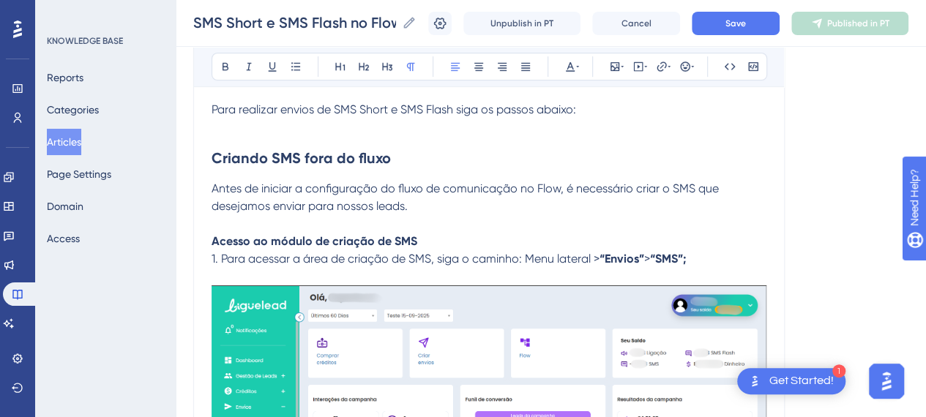
scroll to position [366, 11]
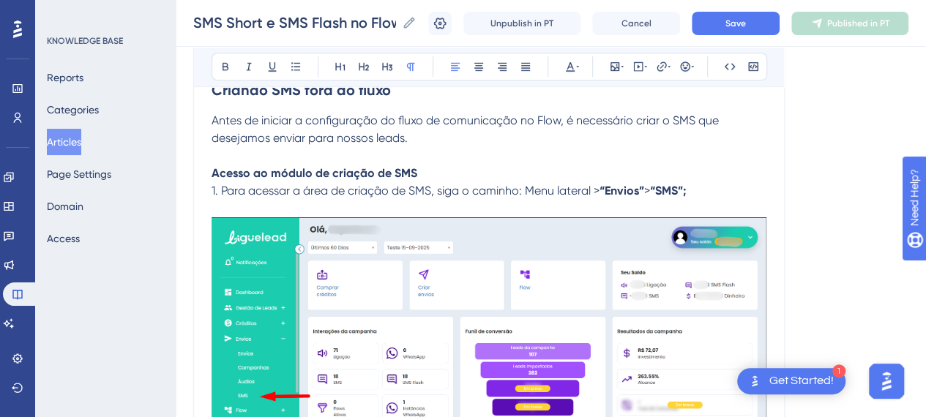
click at [449, 138] on p "Antes de iniciar a configuração do fluxo de comunicação no Flow, é necessário c…" at bounding box center [489, 129] width 555 height 35
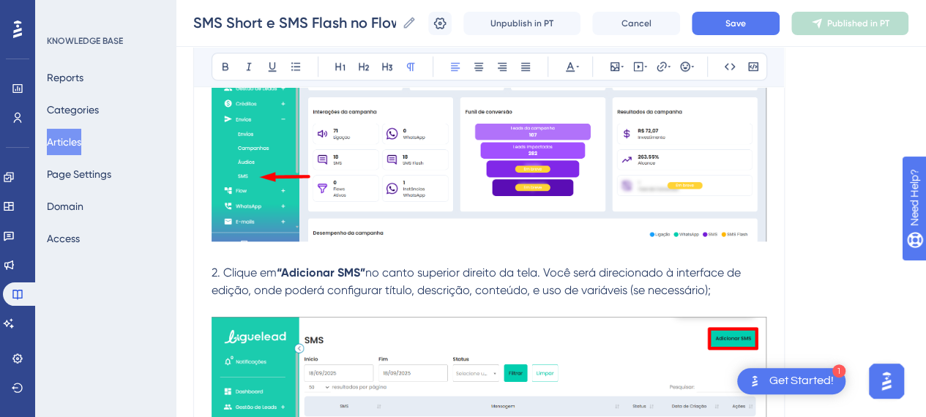
click at [709, 285] on p "2. Clique em “Adicionar SMS” no canto superior direito da tela. Você será direc…" at bounding box center [489, 281] width 555 height 35
drag, startPoint x: 634, startPoint y: 270, endPoint x: 705, endPoint y: 270, distance: 70.3
click at [705, 270] on span "no canto superior direito da tela. Você será direcionado à interface de edição,…" at bounding box center [478, 281] width 532 height 31
click at [500, 267] on span "no canto superior direito da tela. Você será direcionado à interface de edição,…" at bounding box center [478, 281] width 532 height 31
click at [343, 281] on p "2. Clique em “Adicionar SMS” no canto superior direito da tela. Você será direc…" at bounding box center [489, 281] width 555 height 35
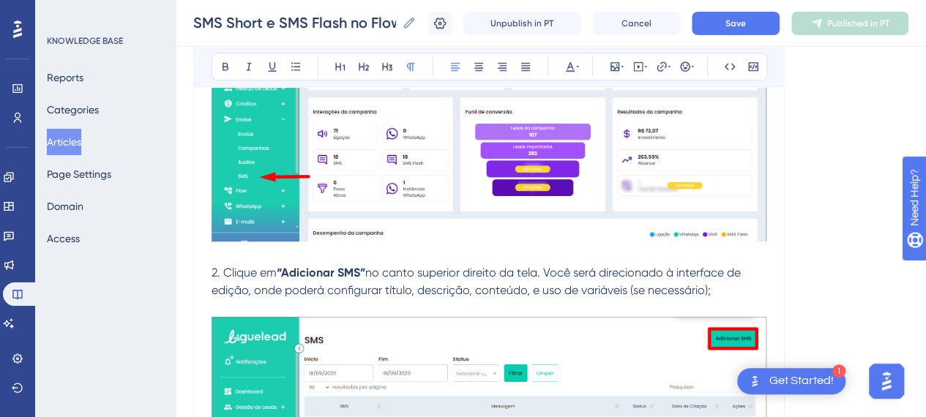
click at [394, 286] on span "no canto superior direito da tela. Você será direcionado à interface de edição,…" at bounding box center [478, 281] width 532 height 31
click at [483, 290] on span "no canto superior direito da tela. Você será direcionado à interface de edição,…" at bounding box center [478, 281] width 532 height 31
drag, startPoint x: 467, startPoint y: 291, endPoint x: 622, endPoint y: 291, distance: 154.5
click at [621, 291] on span "no canto superior direito da tela. Você será direcionado à interface de edição,…" at bounding box center [478, 281] width 532 height 31
drag, startPoint x: 634, startPoint y: 290, endPoint x: 706, endPoint y: 290, distance: 72.5
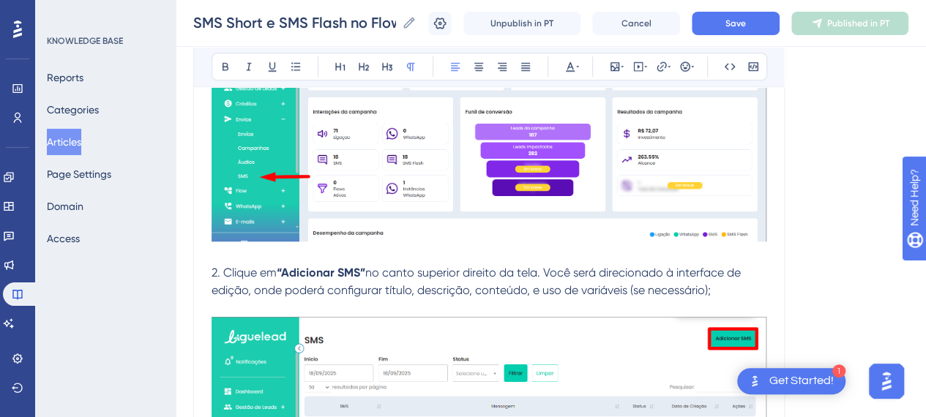
click at [634, 290] on span "no canto superior direito da tela. Você será direcionado à interface de edição,…" at bounding box center [478, 281] width 532 height 31
click at [724, 290] on p "2. Clique em “Adicionar SMS” no canto superior direito da tela. Você será direc…" at bounding box center [489, 281] width 555 height 35
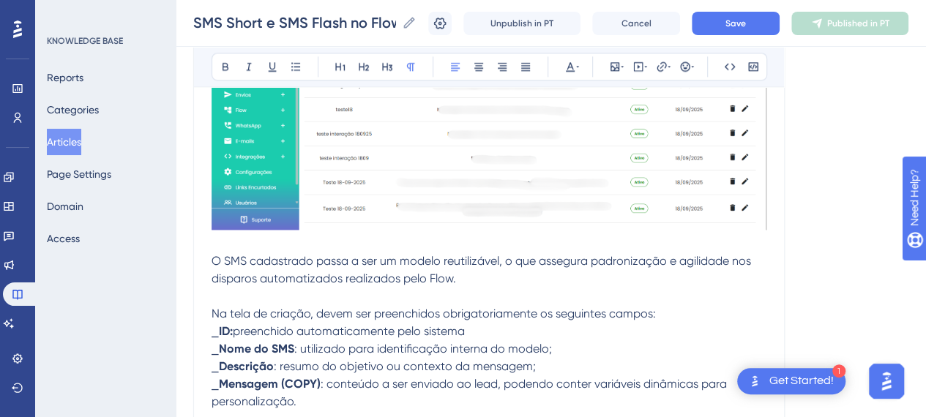
scroll to position [952, 11]
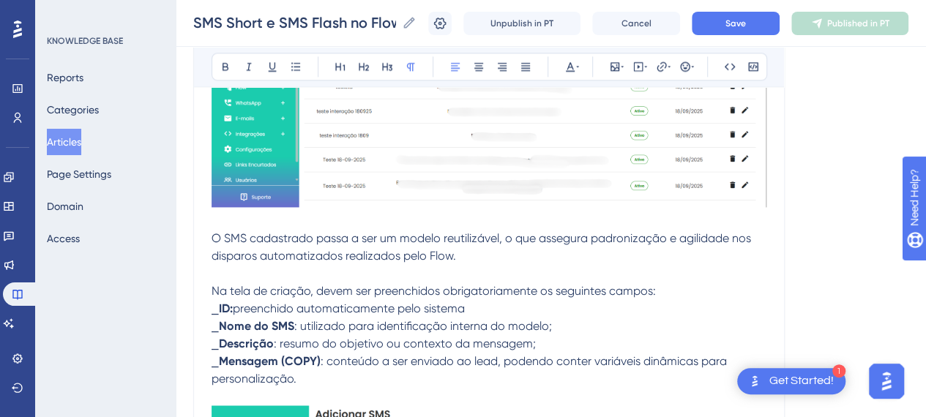
drag, startPoint x: 207, startPoint y: 237, endPoint x: 347, endPoint y: 237, distance: 140.6
click at [450, 265] on p at bounding box center [489, 274] width 555 height 18
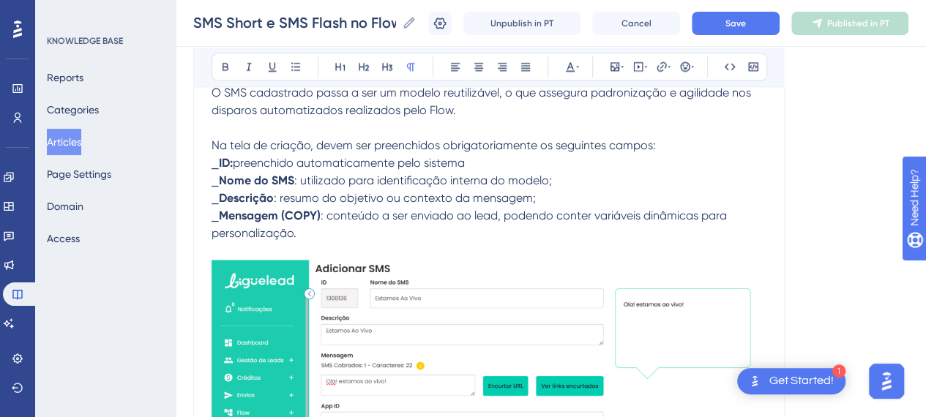
scroll to position [1099, 11]
click at [308, 229] on p "⎯ Mensagem (COPY) : conteúdo a ser enviado ao lead, podendo conter variáveis di…" at bounding box center [489, 224] width 555 height 35
click at [296, 229] on p "⎯ Mensagem (COPY) : conteúdo a ser enviado ao lead, podendo conter variáveis di…" at bounding box center [489, 224] width 555 height 35
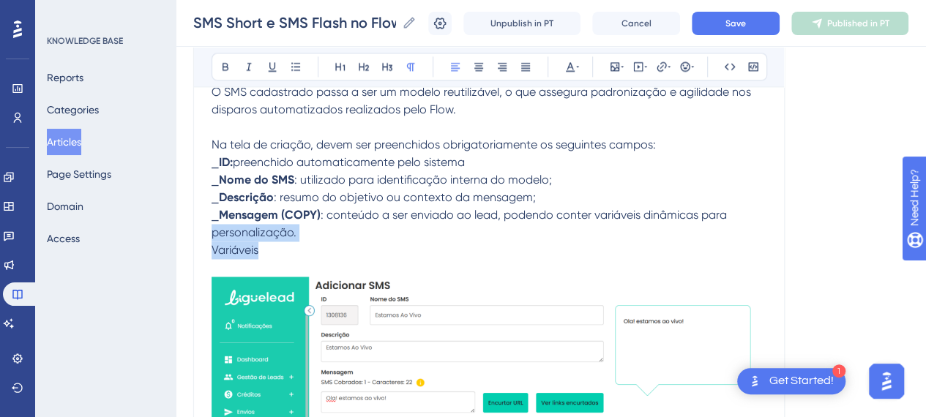
drag, startPoint x: 233, startPoint y: 250, endPoint x: 193, endPoint y: 172, distance: 87.5
click at [240, 248] on span "Variáveis" at bounding box center [235, 250] width 47 height 14
click at [223, 246] on span "Variáveis" at bounding box center [235, 250] width 47 height 14
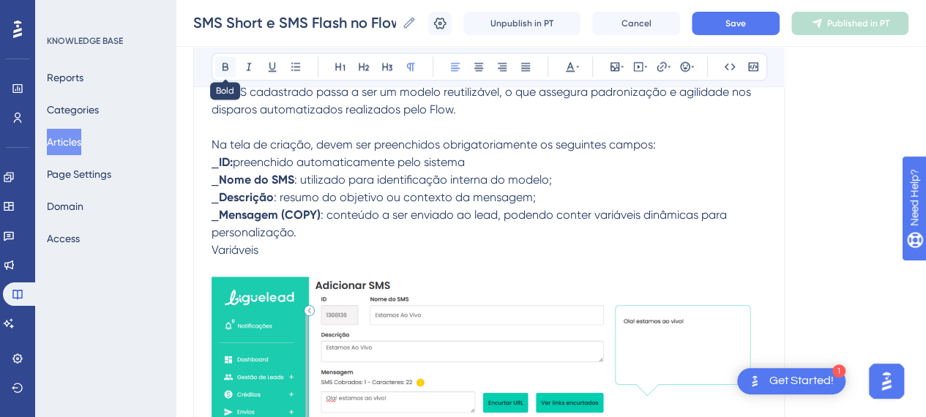
click at [215, 73] on button at bounding box center [225, 66] width 21 height 21
click at [283, 245] on p "Variáveis" at bounding box center [489, 251] width 555 height 18
click at [220, 62] on icon at bounding box center [226, 67] width 12 height 12
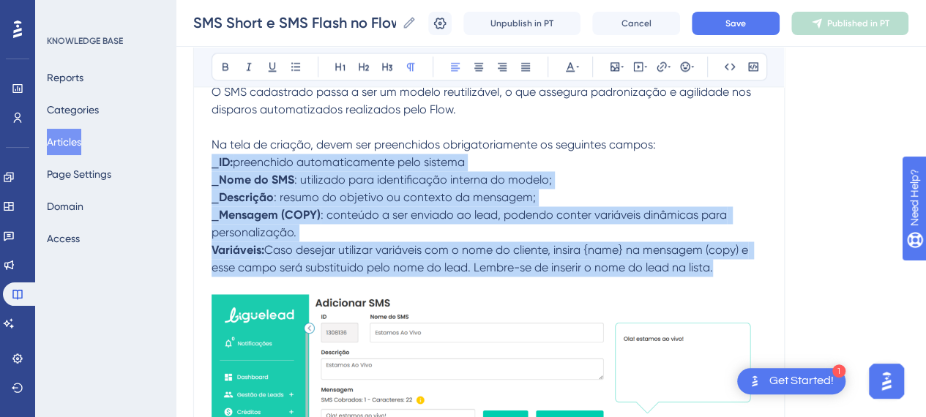
drag, startPoint x: 718, startPoint y: 268, endPoint x: 199, endPoint y: 164, distance: 528.9
copy div "⎯ ID: preenchido automaticamente pelo sistema ⎯ Nome do SMS : utilizado para id…"
click at [378, 184] on span ": utilizado para identificação interna do modelo;" at bounding box center [423, 180] width 258 height 14
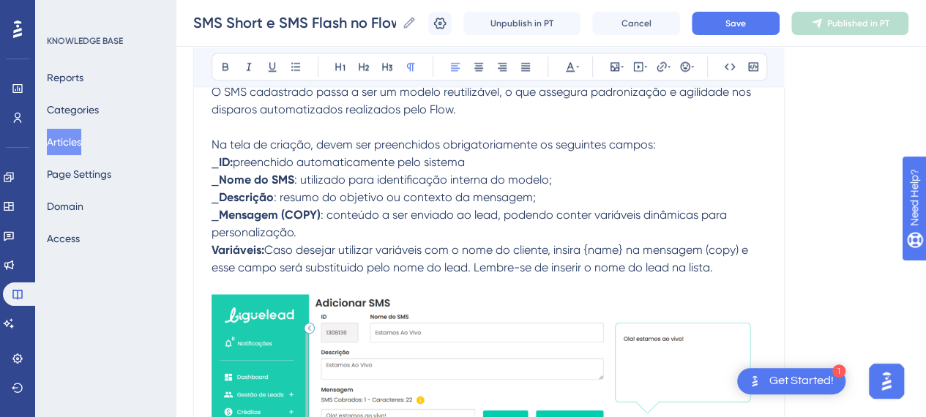
drag, startPoint x: 330, startPoint y: 212, endPoint x: 279, endPoint y: 191, distance: 54.8
click at [328, 211] on span ": conteúdo a ser enviado ao lead, podendo conter variáveis dinâmicas para perso…" at bounding box center [471, 223] width 519 height 31
click at [415, 261] on span "Caso desejar utilizar variáveis com o nome do cliente, insira {name} na mensage…" at bounding box center [482, 258] width 540 height 31
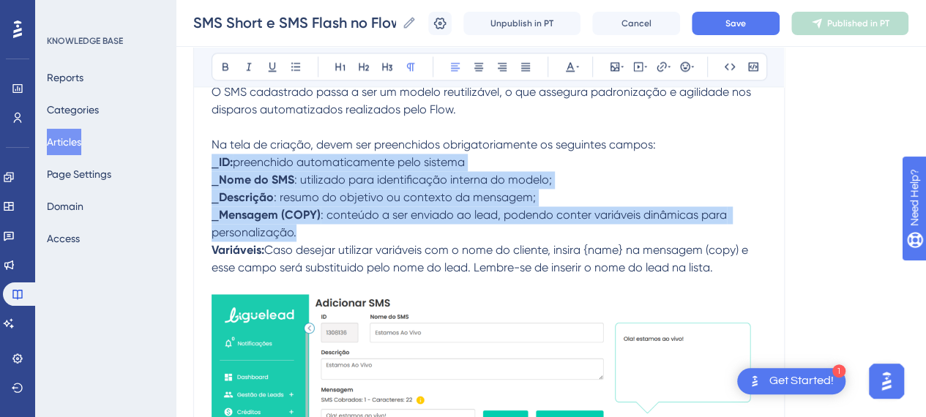
drag, startPoint x: 283, startPoint y: 228, endPoint x: 198, endPoint y: 163, distance: 106.6
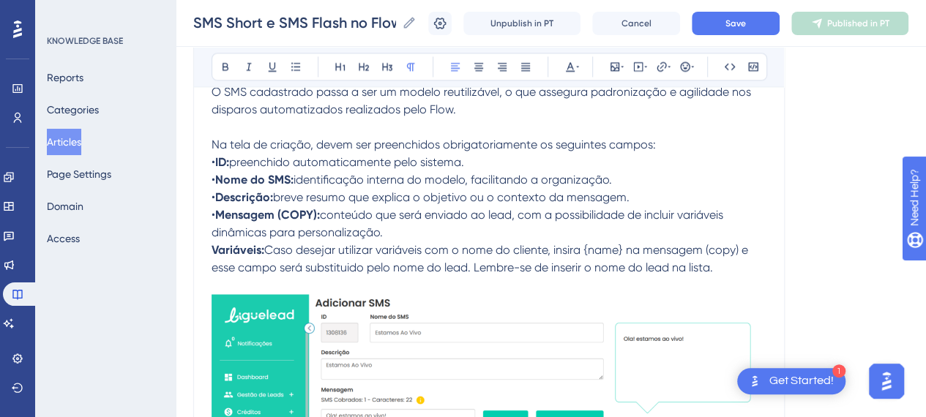
drag, startPoint x: 653, startPoint y: 145, endPoint x: 447, endPoint y: 187, distance: 210.9
click at [653, 145] on p "Na tela de criação, devem ser preenchidos obrigatoriamente os seguintes campos:" at bounding box center [489, 145] width 555 height 18
click at [419, 226] on p "• ID: preenchido automaticamente pelo sistema. • Nome do SMS: identificação int…" at bounding box center [489, 198] width 555 height 88
click at [212, 212] on span "•" at bounding box center [214, 215] width 4 height 14
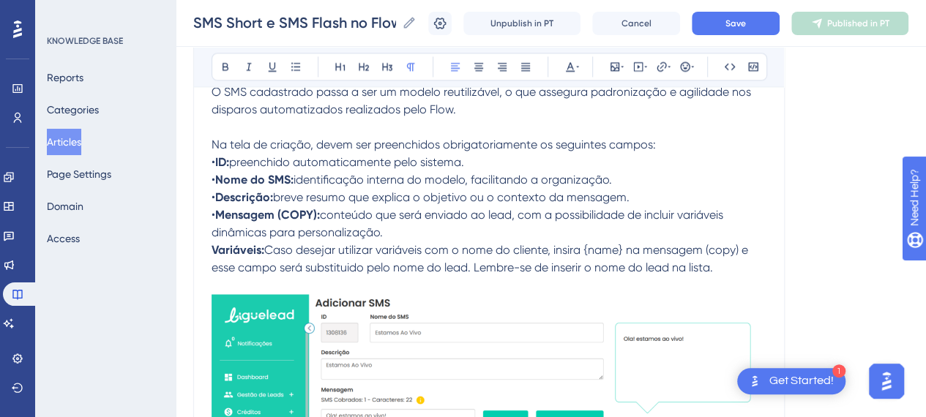
click at [393, 234] on p "• ID: preenchido automaticamente pelo sistema. • Nome do SMS: identificação int…" at bounding box center [489, 198] width 555 height 88
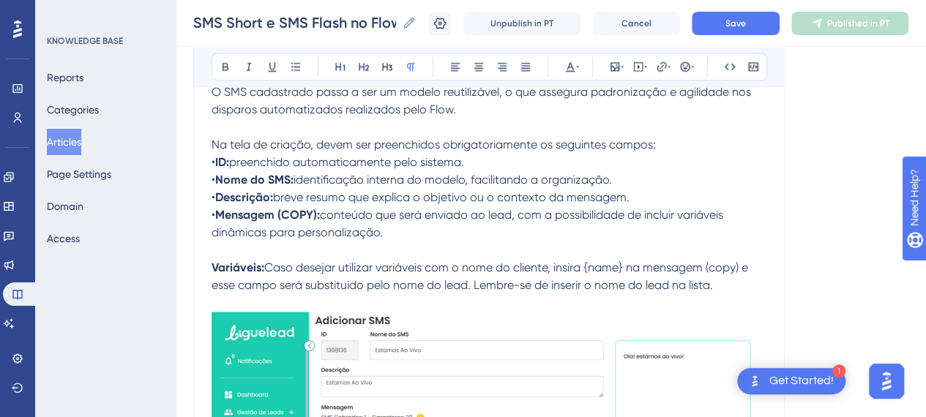
click at [212, 213] on span "•" at bounding box center [214, 215] width 4 height 14
click at [623, 198] on p "• ID: preenchido automaticamente pelo sistema. • Nome do SMS: identificação int…" at bounding box center [489, 198] width 555 height 88
click at [229, 261] on strong "Variáveis:" at bounding box center [238, 268] width 53 height 14
click at [250, 259] on p "Variáveis: Caso desejar utilizar variáveis com o nome do cliente, insira {name}…" at bounding box center [489, 276] width 555 height 35
click at [442, 247] on p at bounding box center [489, 251] width 555 height 18
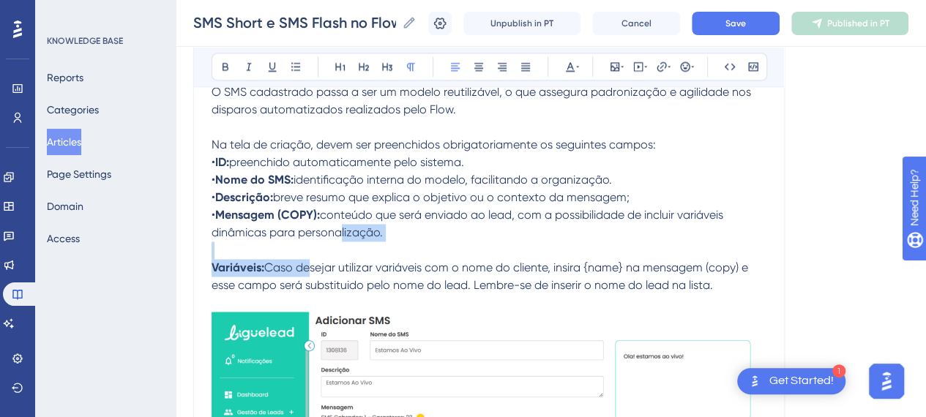
drag, startPoint x: 325, startPoint y: 226, endPoint x: 271, endPoint y: 262, distance: 65.4
click at [403, 247] on p at bounding box center [489, 251] width 555 height 18
click at [736, 283] on p "Variáveis: Caso desejar utilizar variáveis com o nome do cliente, insira {name}…" at bounding box center [489, 276] width 555 height 35
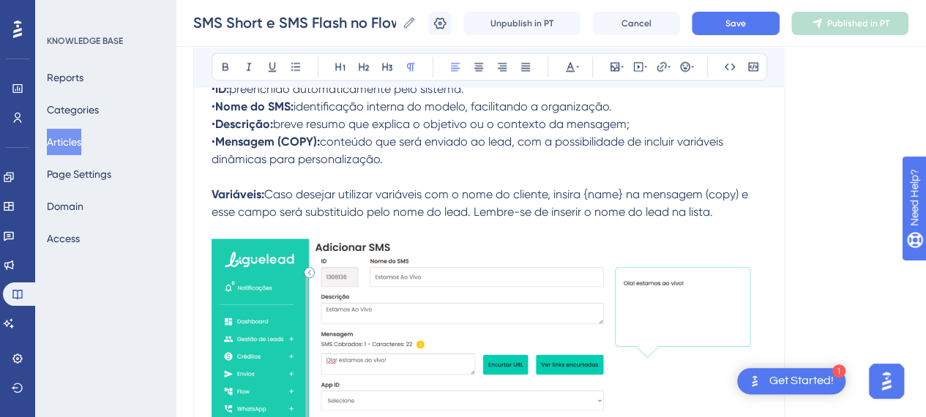
click at [250, 179] on p at bounding box center [489, 177] width 555 height 18
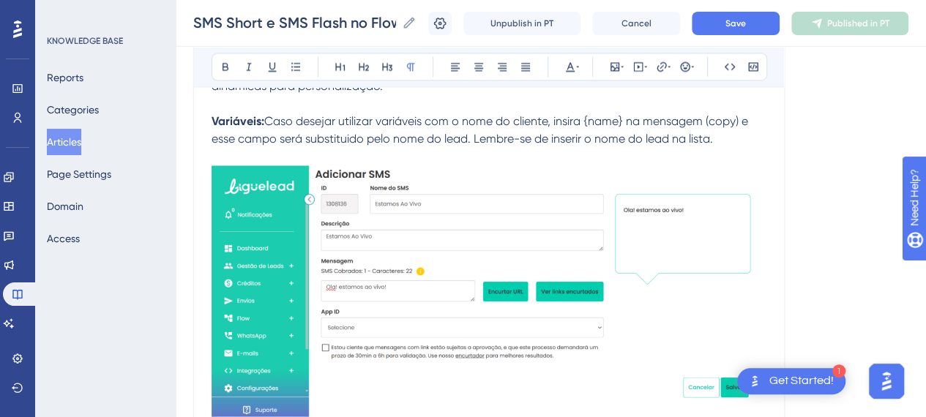
scroll to position [1392, 11]
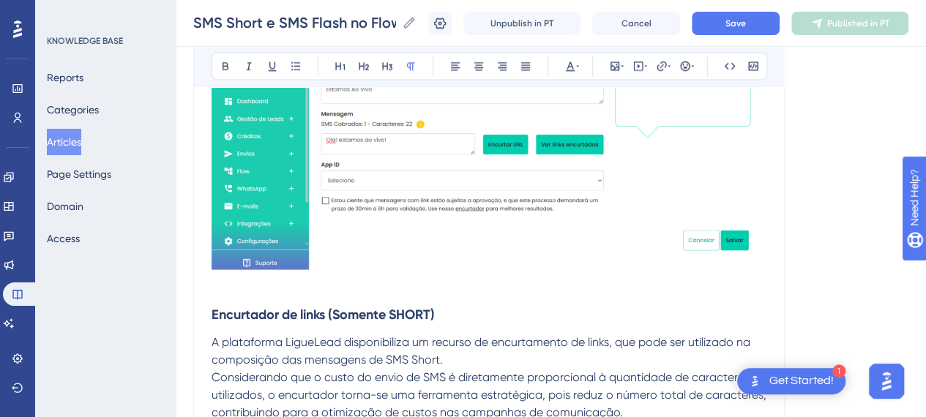
drag, startPoint x: 229, startPoint y: 305, endPoint x: 270, endPoint y: 301, distance: 42.0
click at [231, 307] on strong "Encurtador de links (Somente SHORT)" at bounding box center [323, 315] width 223 height 16
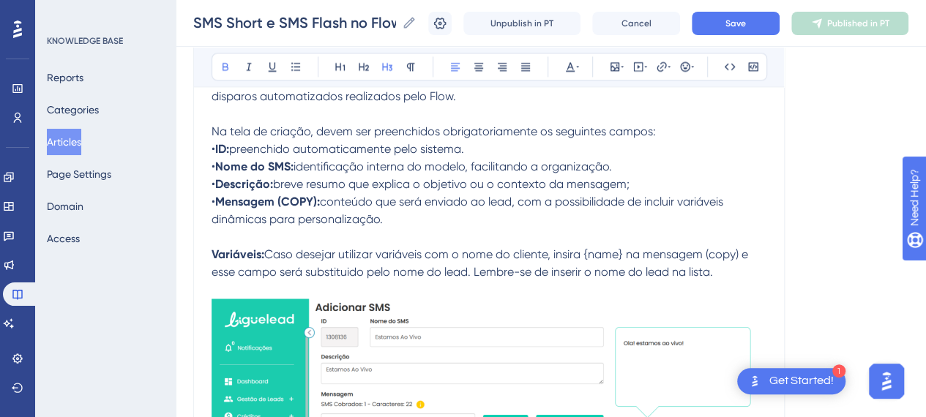
scroll to position [1099, 11]
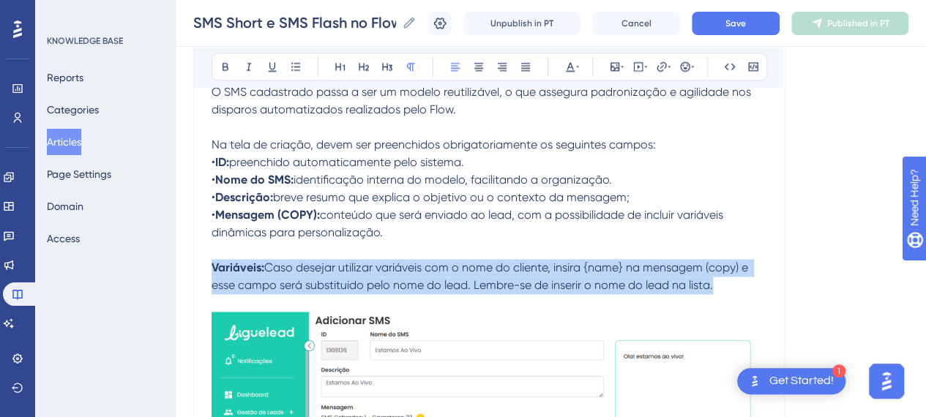
drag, startPoint x: 599, startPoint y: 285, endPoint x: 191, endPoint y: 261, distance: 408.7
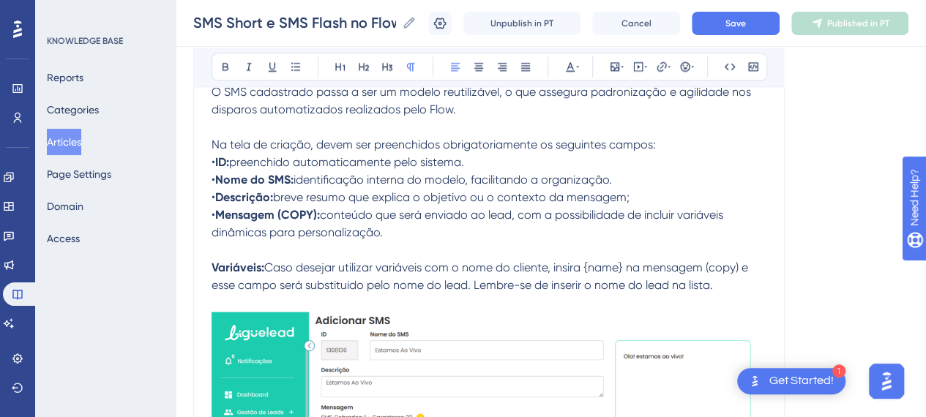
click at [476, 245] on p at bounding box center [489, 251] width 555 height 18
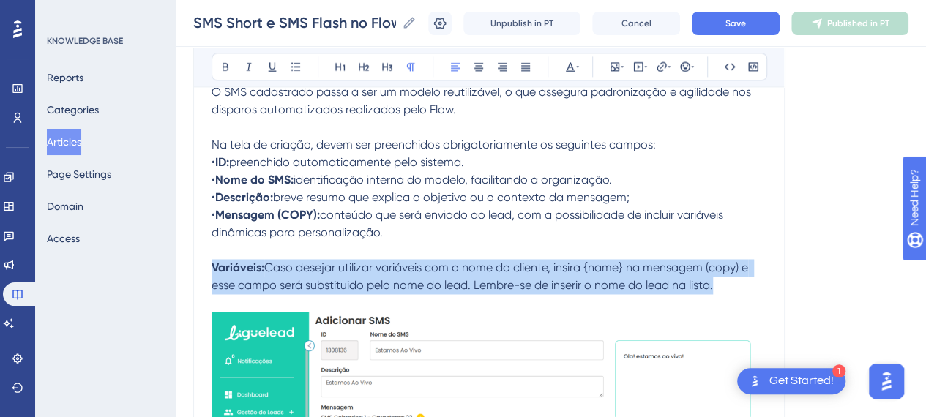
drag, startPoint x: 694, startPoint y: 287, endPoint x: 196, endPoint y: 261, distance: 499.4
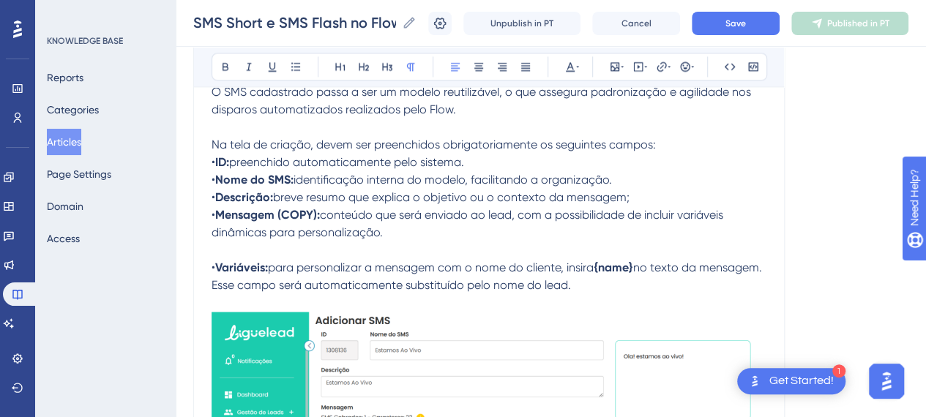
click at [236, 248] on p at bounding box center [489, 251] width 555 height 18
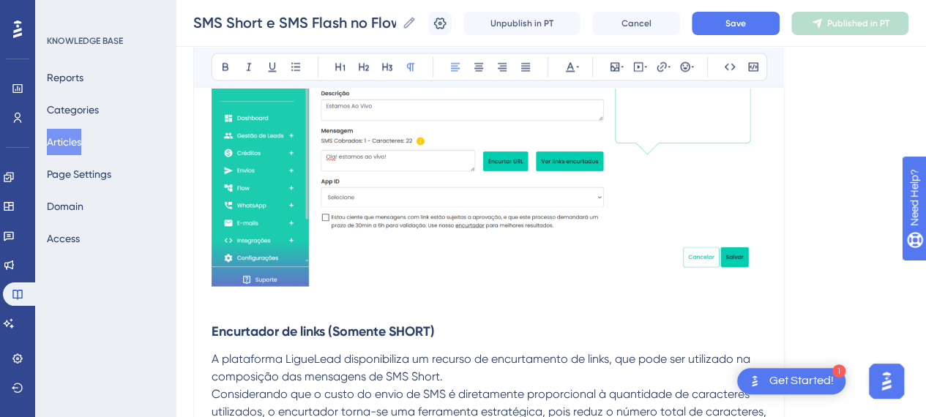
scroll to position [1465, 11]
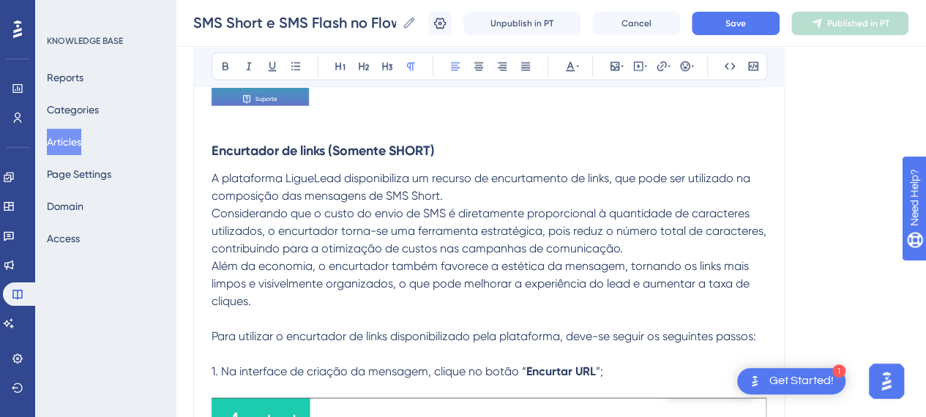
click at [371, 250] on span "Considerando que o custo do envio de SMS é diretamente proporcional à quantidad…" at bounding box center [491, 231] width 558 height 49
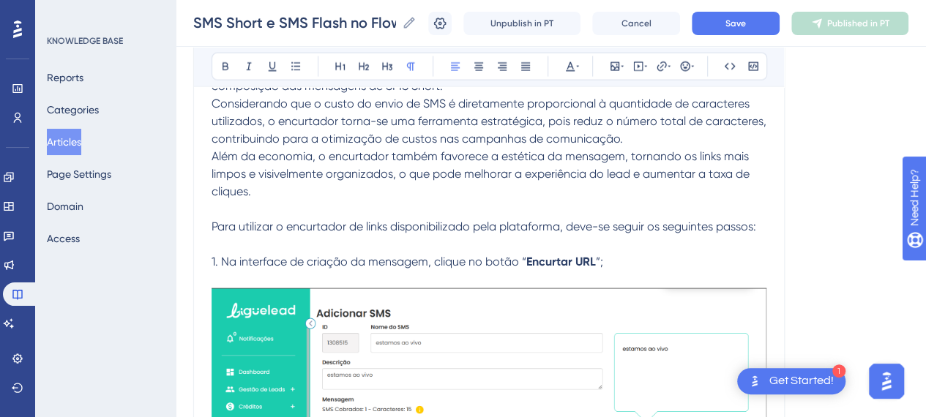
scroll to position [1684, 11]
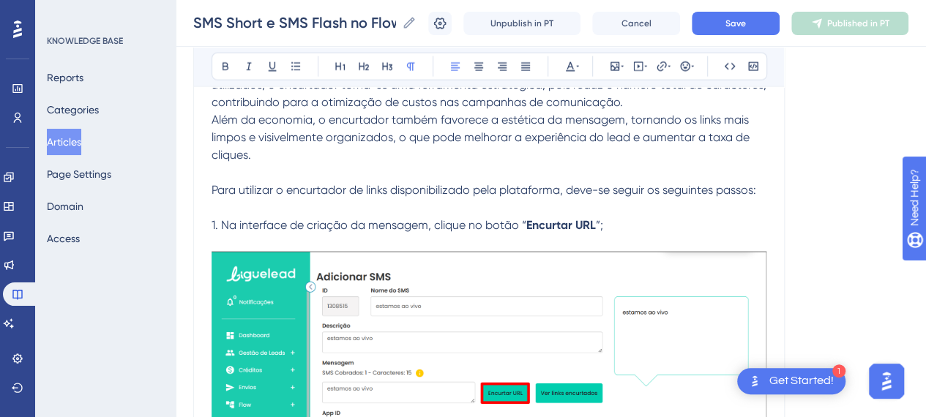
click at [250, 203] on p at bounding box center [489, 208] width 555 height 18
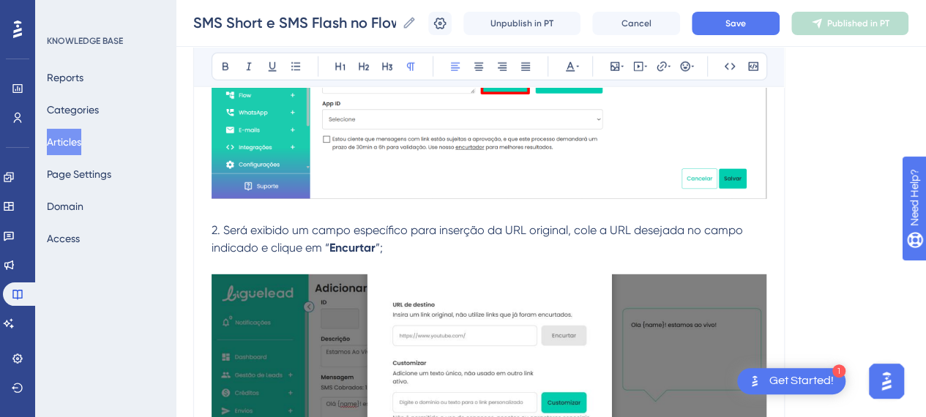
scroll to position [1977, 11]
click at [264, 210] on p at bounding box center [489, 213] width 555 height 18
click at [398, 248] on p "2. Será exibido um campo específico para inserção da URL original, cole a URL d…" at bounding box center [489, 238] width 555 height 35
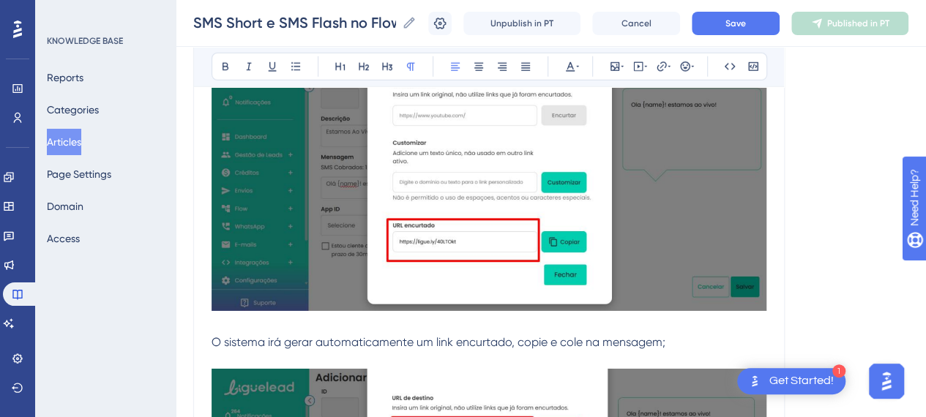
click at [434, 221] on img at bounding box center [489, 182] width 555 height 257
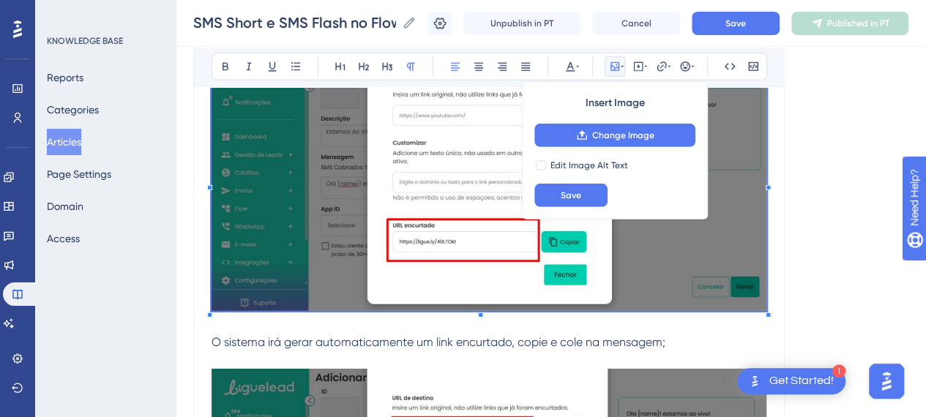
click at [423, 153] on img at bounding box center [489, 182] width 555 height 257
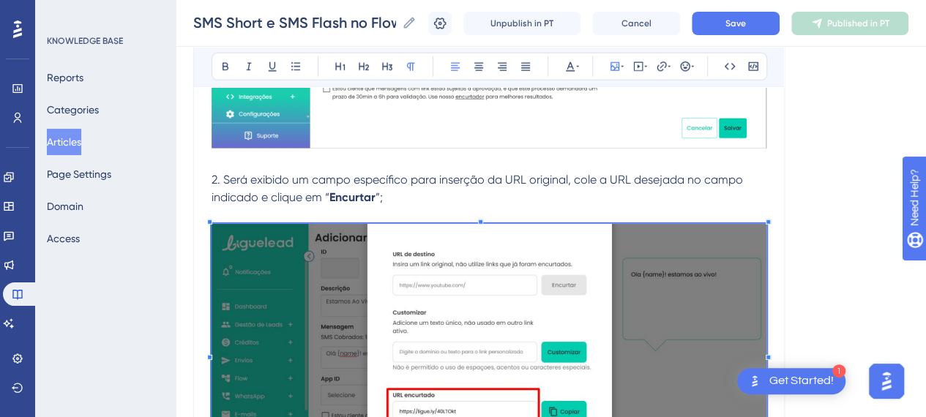
scroll to position [2051, 11]
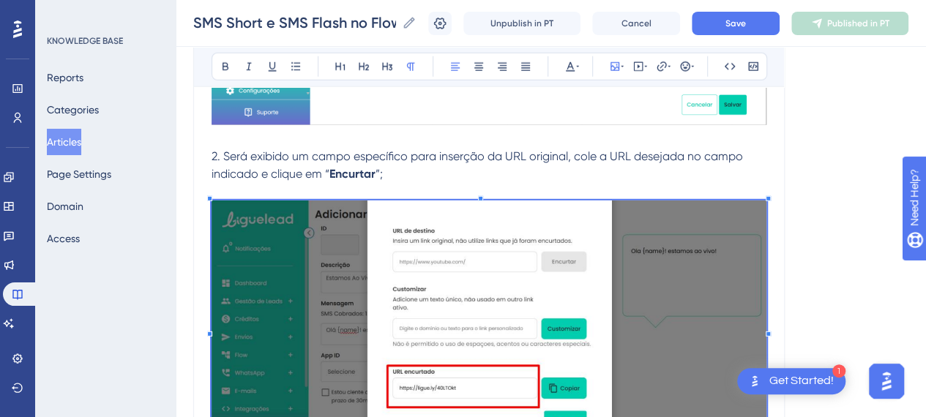
click at [544, 261] on img at bounding box center [489, 329] width 555 height 257
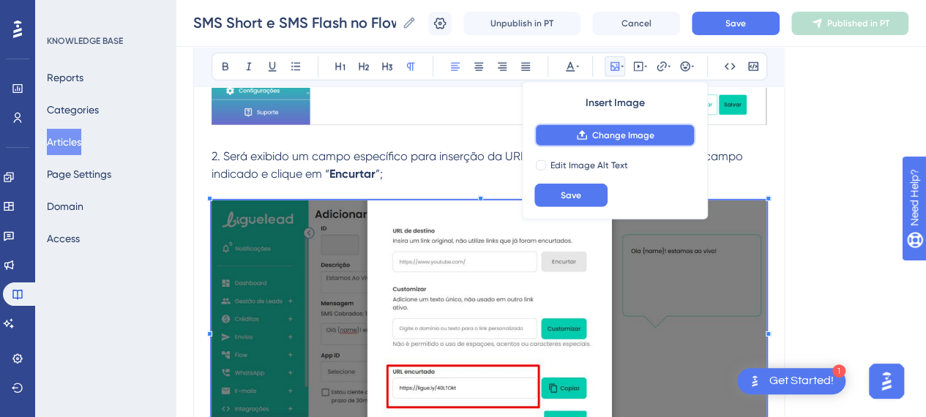
click at [631, 138] on span "Change Image" at bounding box center [623, 136] width 62 height 12
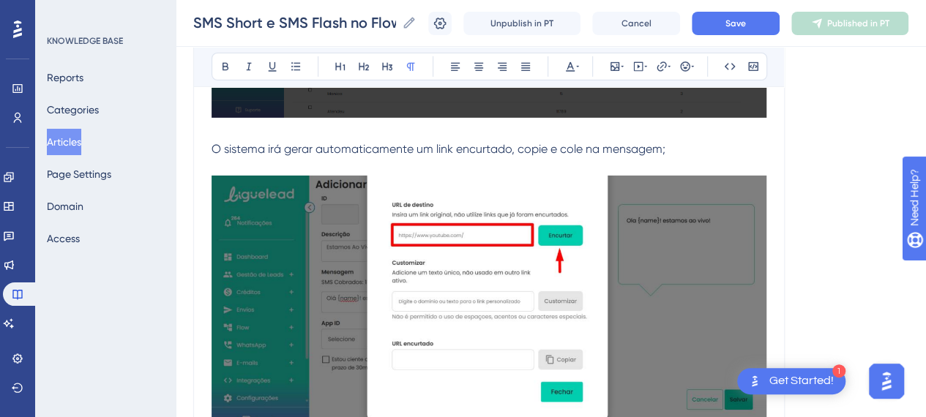
scroll to position [2417, 11]
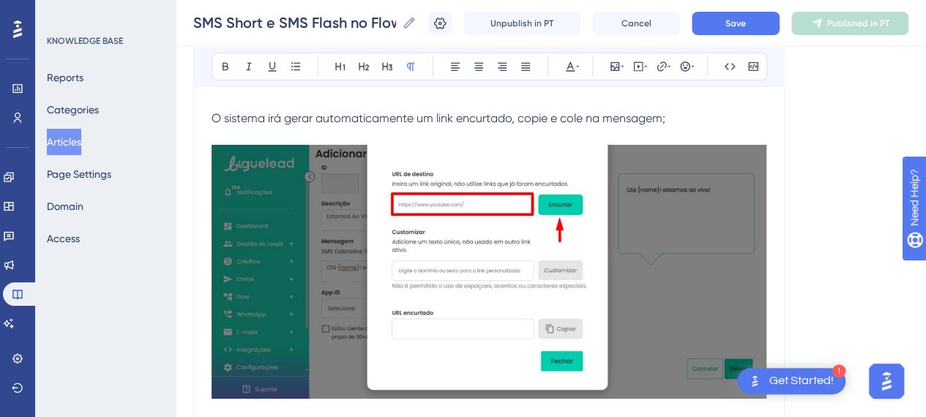
click at [401, 218] on img at bounding box center [489, 272] width 555 height 254
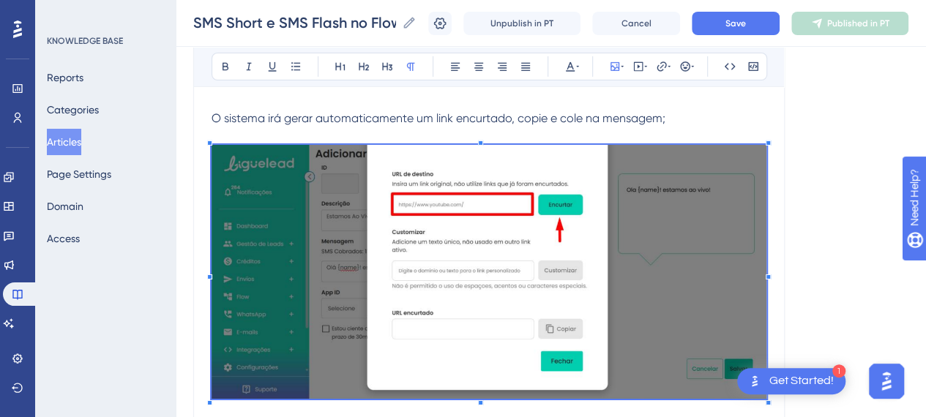
click at [564, 244] on img at bounding box center [489, 272] width 555 height 254
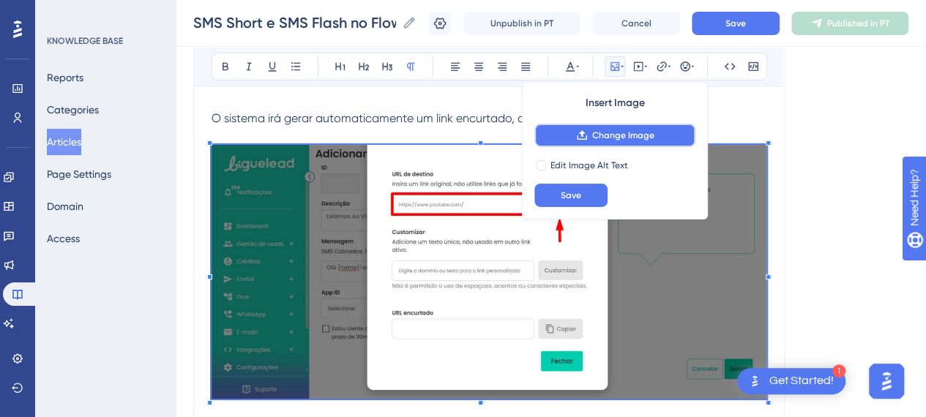
click at [612, 134] on span "Change Image" at bounding box center [623, 136] width 62 height 12
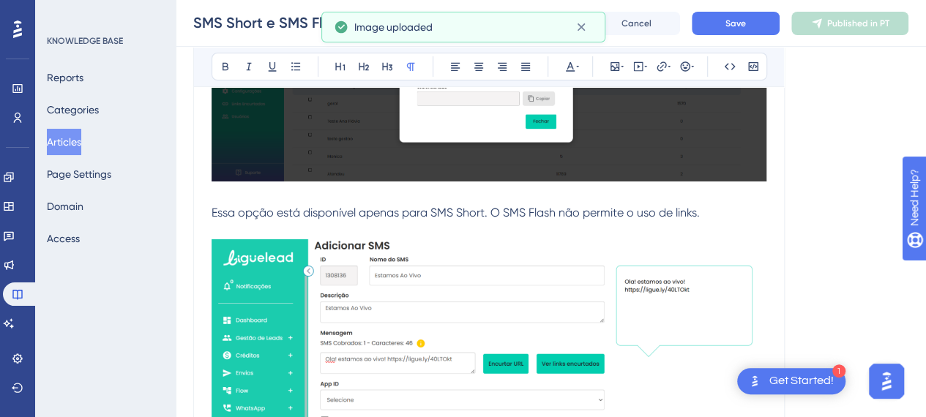
scroll to position [2637, 11]
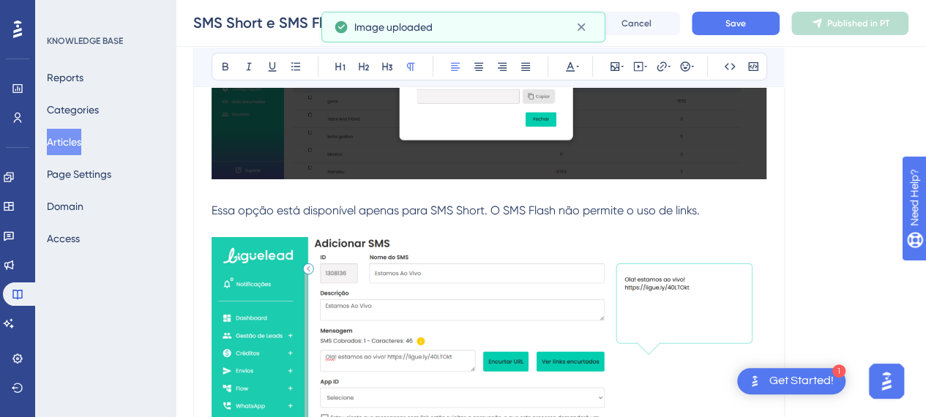
click at [417, 214] on span "Essa opção está disponível apenas para SMS Short. O SMS Flash não permite o uso…" at bounding box center [456, 211] width 488 height 14
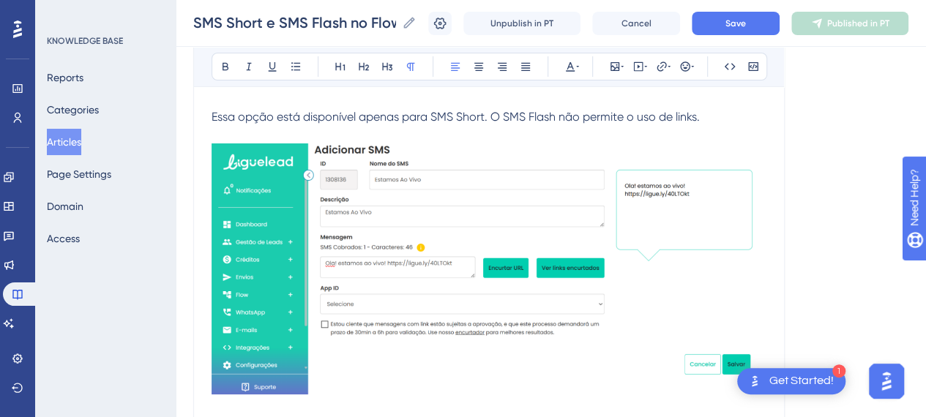
scroll to position [2783, 11]
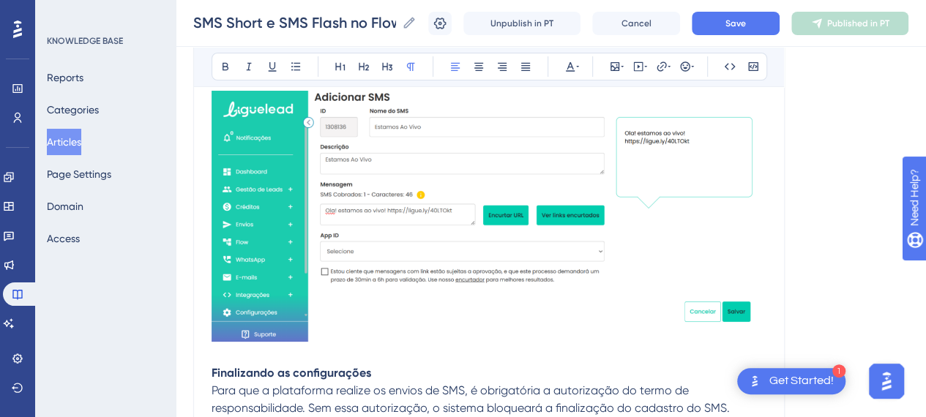
click at [548, 244] on img at bounding box center [489, 216] width 555 height 251
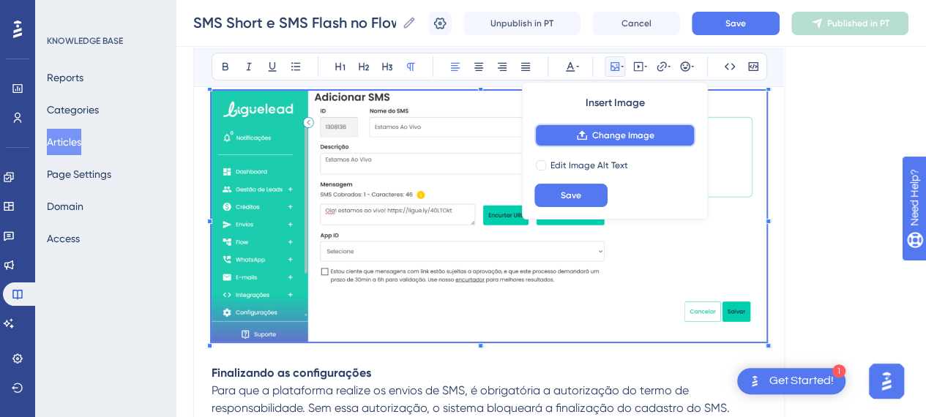
click at [659, 135] on button "Change Image" at bounding box center [615, 135] width 161 height 23
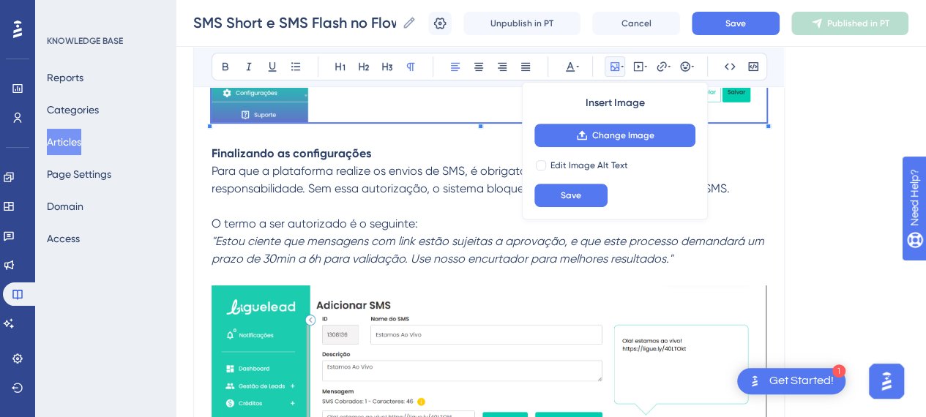
click at [374, 188] on span "Para que a plataforma realize os envios de SMS, é obrigatória a autorização do …" at bounding box center [471, 179] width 519 height 31
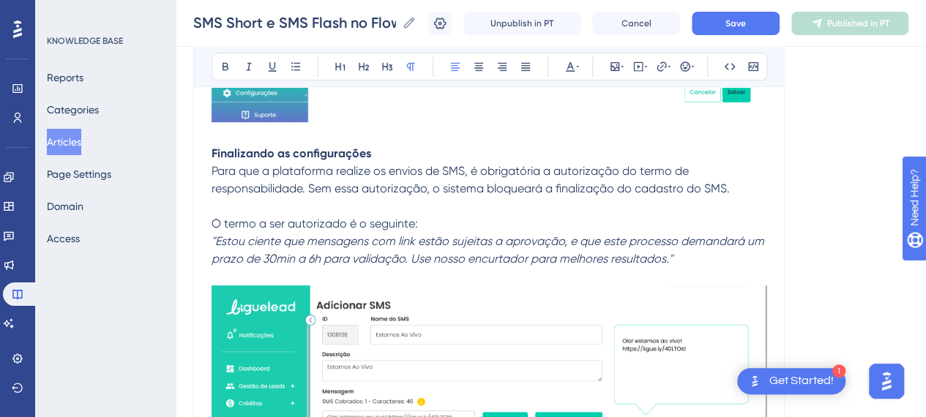
scroll to position [3149, 11]
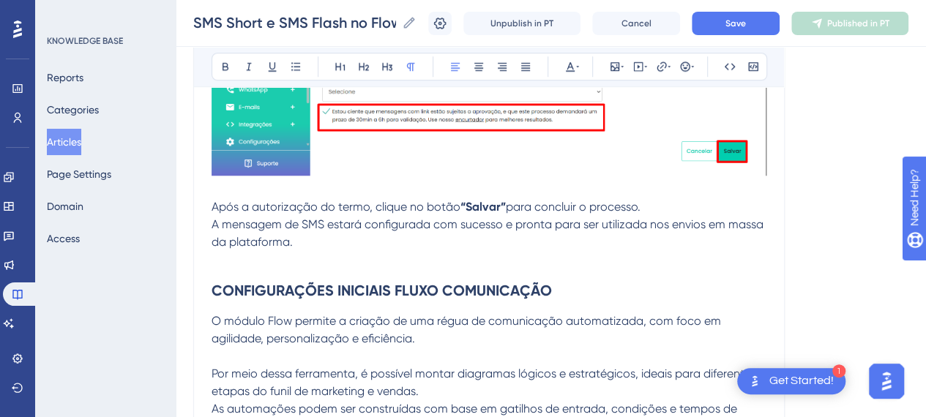
click at [284, 260] on p at bounding box center [489, 260] width 555 height 18
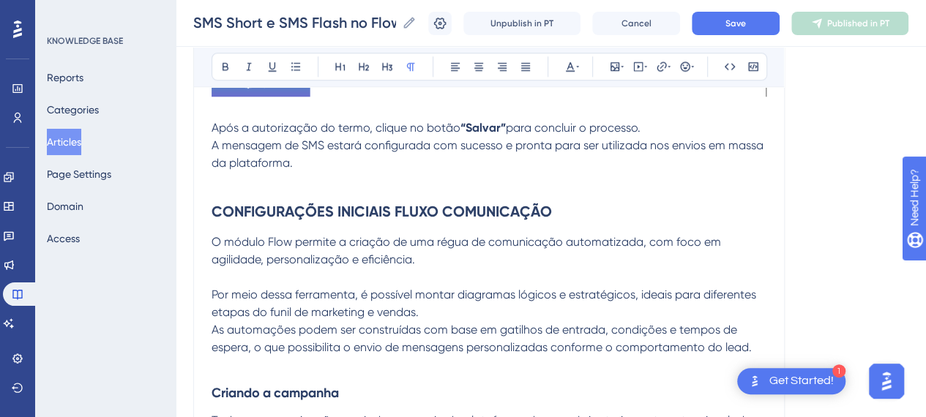
scroll to position [3515, 11]
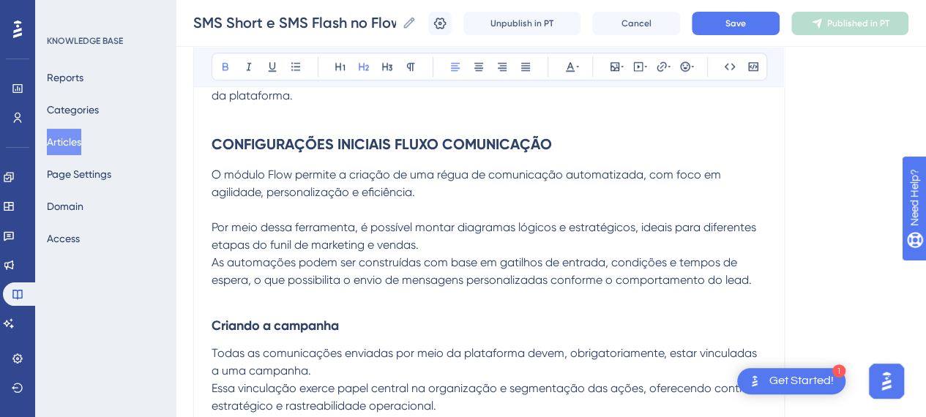
click at [441, 144] on strong "CONFIGURAÇÕES INICIAIS FLUXO COMUNICAÇÃO" at bounding box center [382, 144] width 341 height 18
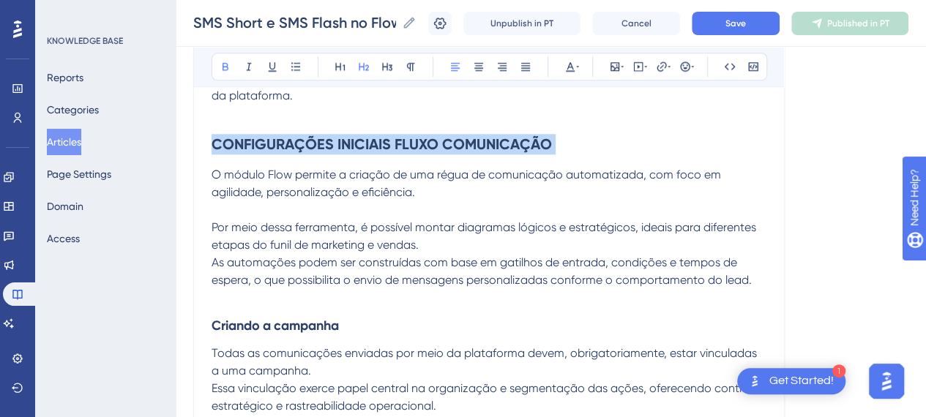
click at [441, 144] on strong "CONFIGURAÇÕES INICIAIS FLUXO COMUNICAÇÃO" at bounding box center [382, 144] width 341 height 18
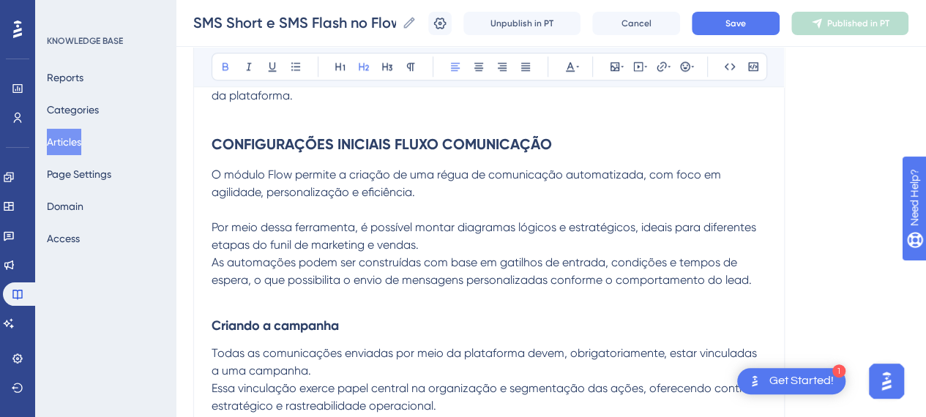
click at [334, 149] on strong "CONFIGURAÇÕES INICIAIS FLUXO COMUNICAÇÃO" at bounding box center [382, 144] width 341 height 18
click at [212, 141] on strong "CONFIGURAÇÕES INICIAIS FLUXO COMUNICAÇÃO" at bounding box center [382, 144] width 341 height 18
click at [212, 140] on strong "CONFIGURAÇÕES INICIAIS FLUXO COMUNICAÇÃO" at bounding box center [382, 144] width 341 height 18
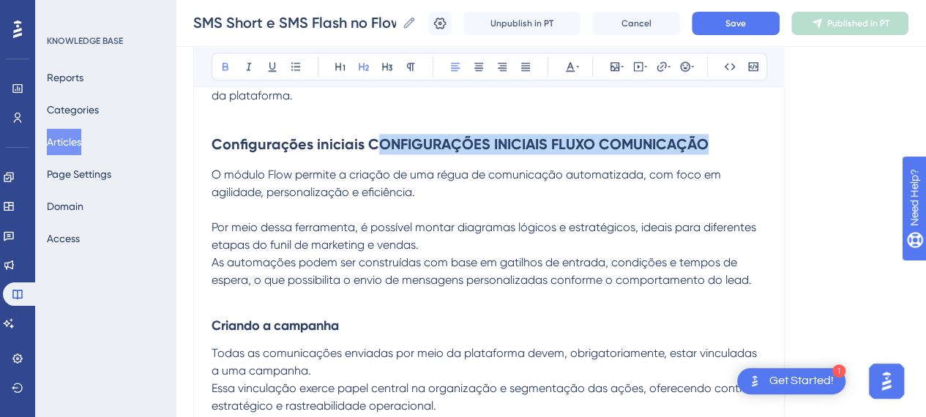
drag, startPoint x: 359, startPoint y: 141, endPoint x: 728, endPoint y: 138, distance: 369.1
click at [728, 138] on h2 "Configurações iniciais CONFIGURAÇÕES INICIAIS FLUXO COMUNICAÇÃO" at bounding box center [489, 144] width 555 height 44
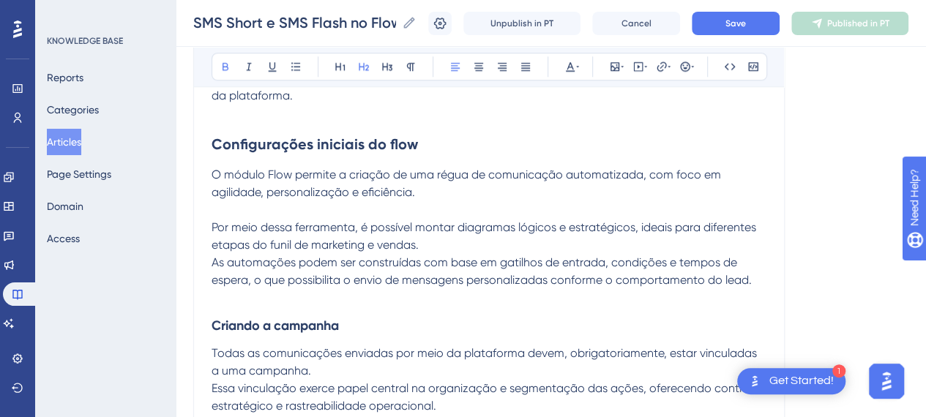
click at [325, 283] on span "As automações podem ser construídas com base em gatilhos de entrada, condições …" at bounding box center [482, 271] width 540 height 31
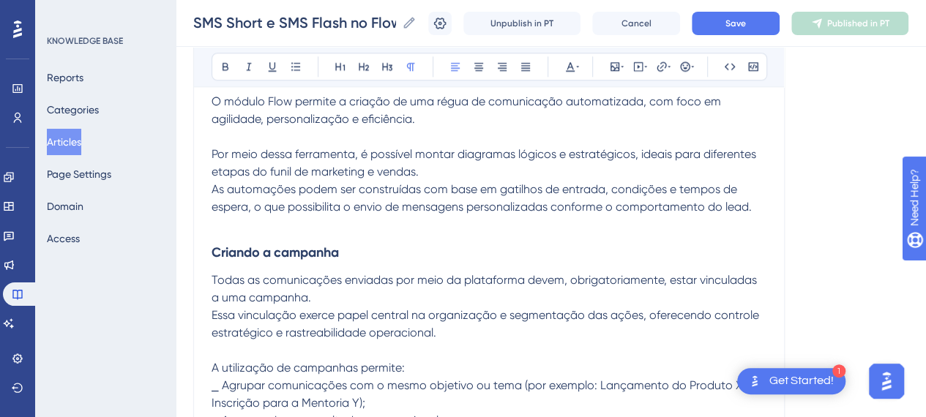
click at [284, 249] on strong "Criando a campanha" at bounding box center [275, 253] width 127 height 16
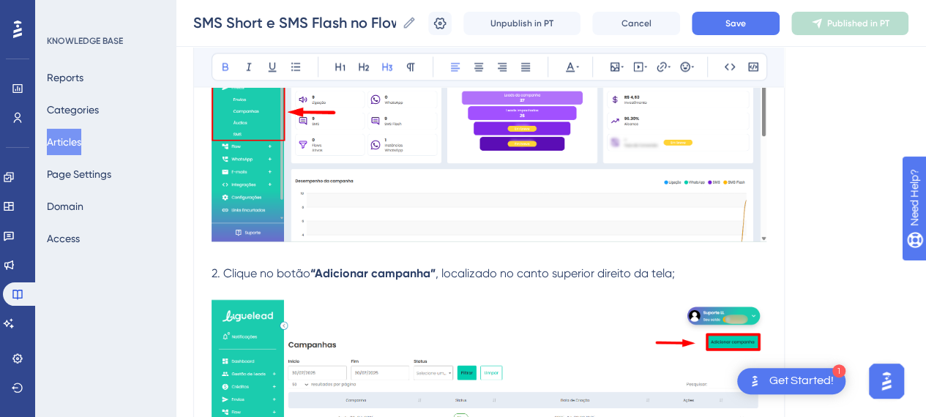
scroll to position [3955, 11]
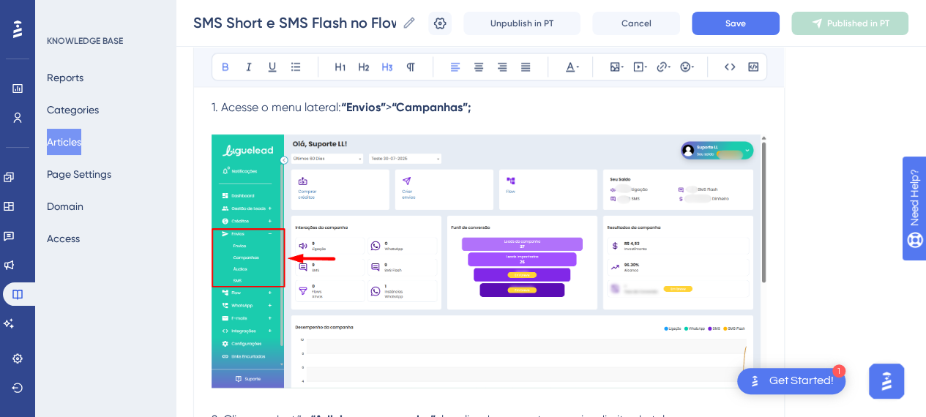
click at [442, 274] on img at bounding box center [489, 261] width 555 height 254
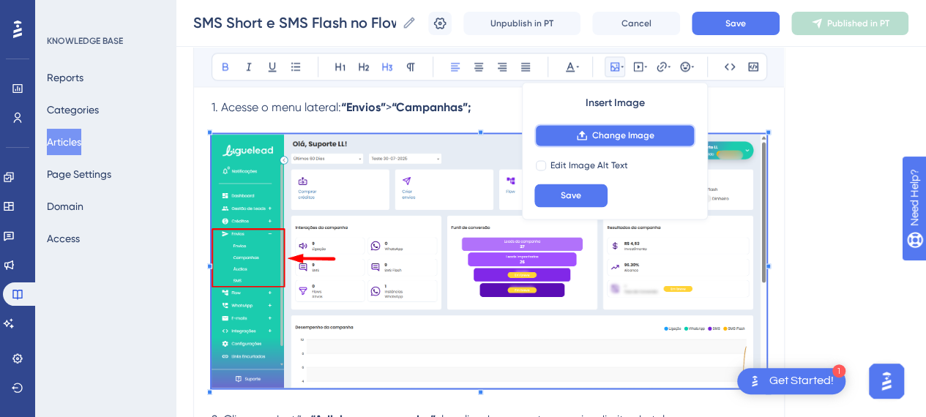
click at [630, 134] on span "Change Image" at bounding box center [623, 136] width 62 height 12
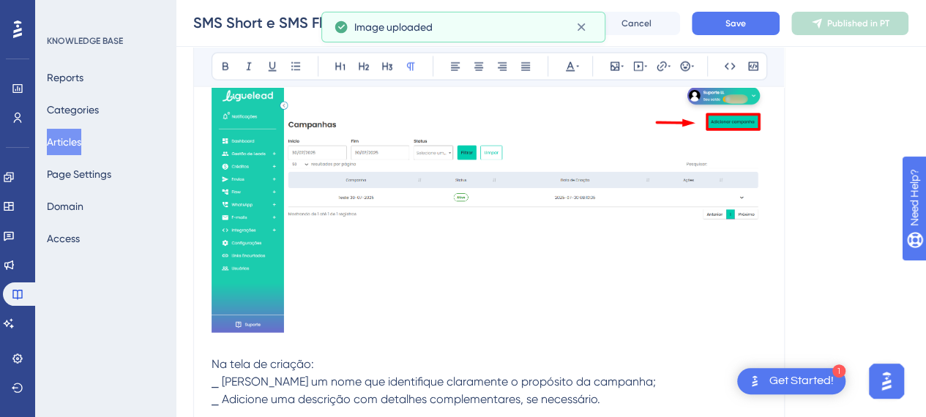
click at [519, 254] on img at bounding box center [489, 206] width 555 height 253
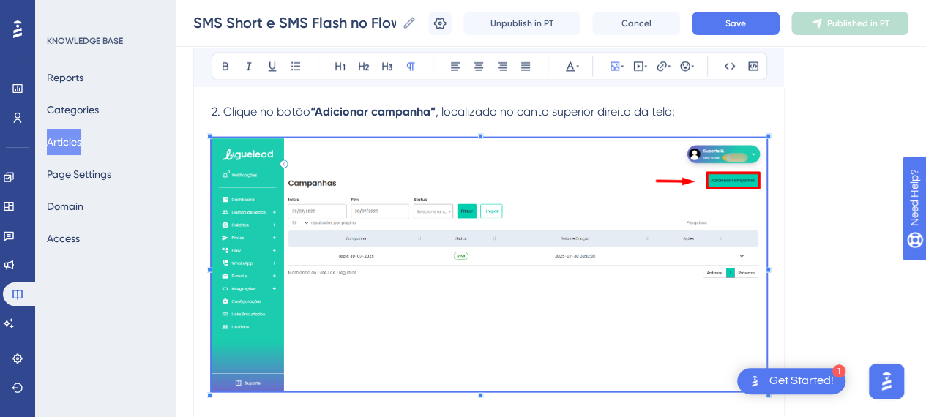
scroll to position [4175, 11]
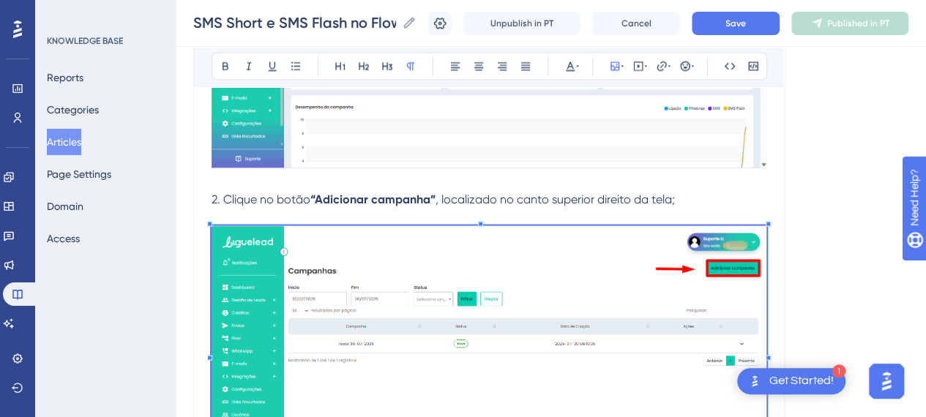
click at [672, 294] on img at bounding box center [489, 352] width 555 height 253
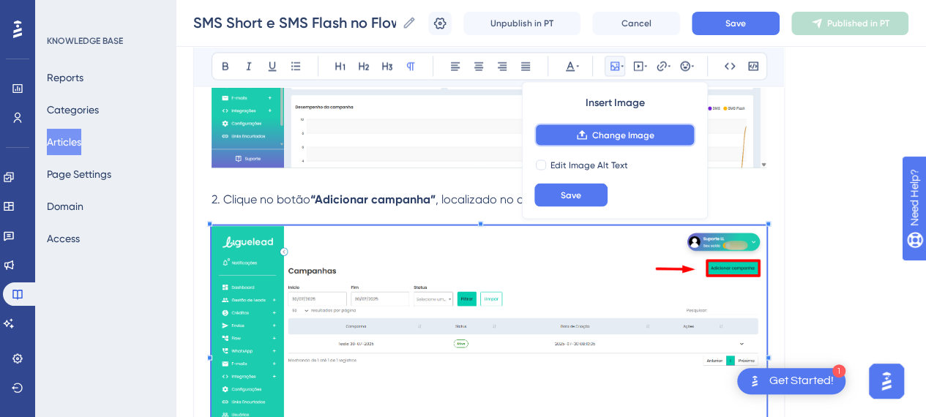
click at [631, 138] on span "Change Image" at bounding box center [623, 136] width 62 height 12
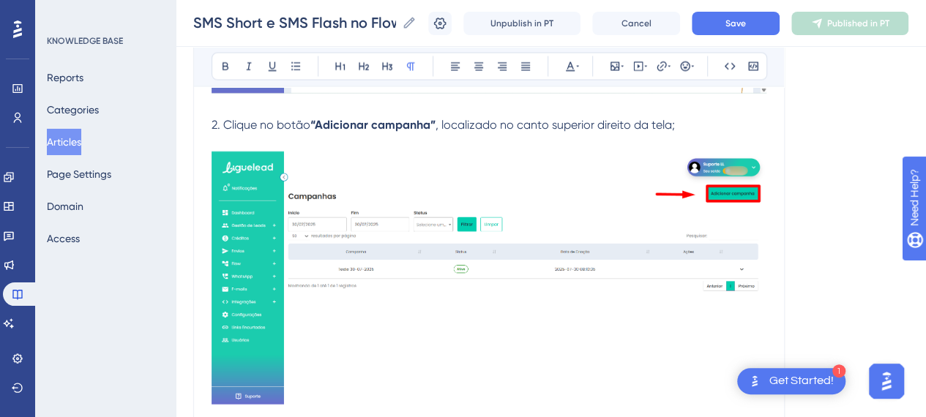
scroll to position [4468, 11]
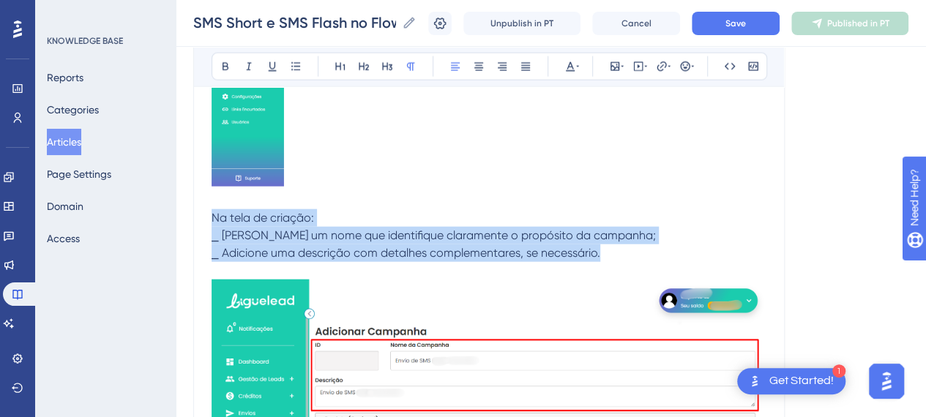
drag, startPoint x: 456, startPoint y: 241, endPoint x: 172, endPoint y: 212, distance: 284.9
copy div "Na tela de criação: ⎯ Insira um nome que identifique claramente o propósito da …"
click at [511, 248] on span "⎯ Adicione uma descrição com detalhes complementares, se necessário." at bounding box center [406, 253] width 389 height 14
drag, startPoint x: 542, startPoint y: 244, endPoint x: 190, endPoint y: 208, distance: 353.4
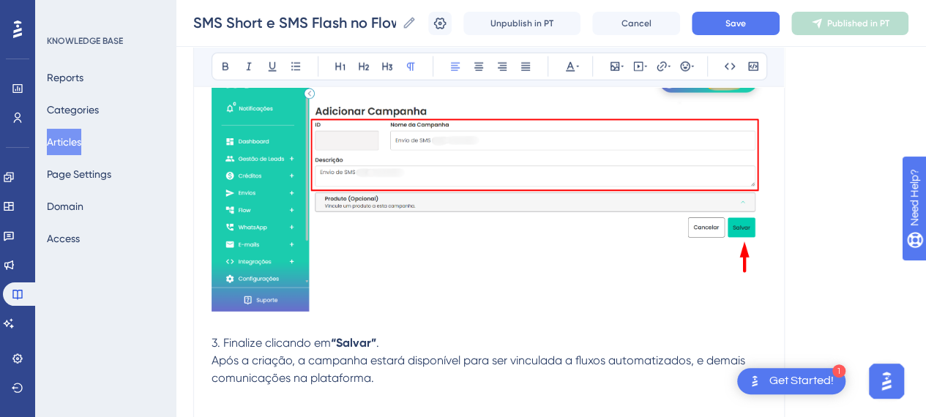
scroll to position [4760, 11]
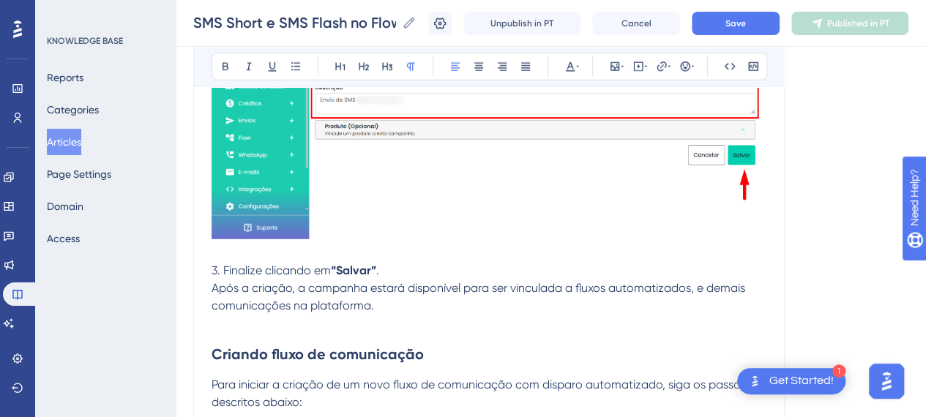
click at [354, 281] on span "Após a criação, a campanha estará disponível para ser vinculada a fluxos automa…" at bounding box center [480, 296] width 537 height 31
click at [401, 309] on p "Após a criação, a campanha estará disponível para ser vinculada a fluxos automa…" at bounding box center [489, 297] width 555 height 35
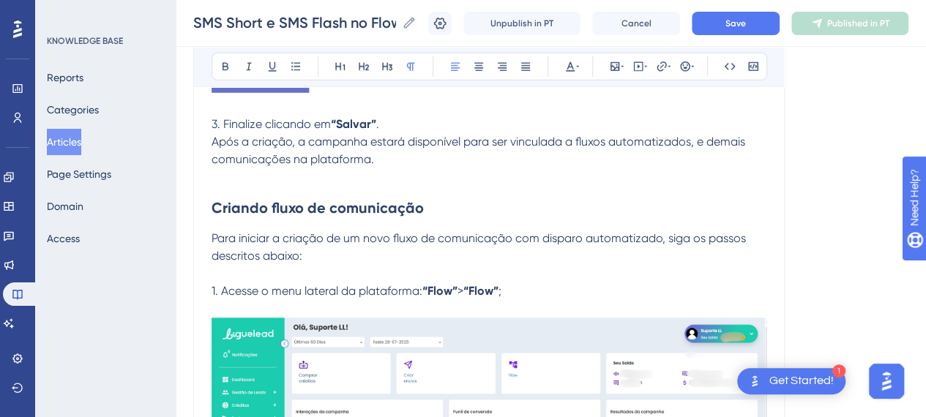
click at [253, 175] on p at bounding box center [489, 177] width 555 height 18
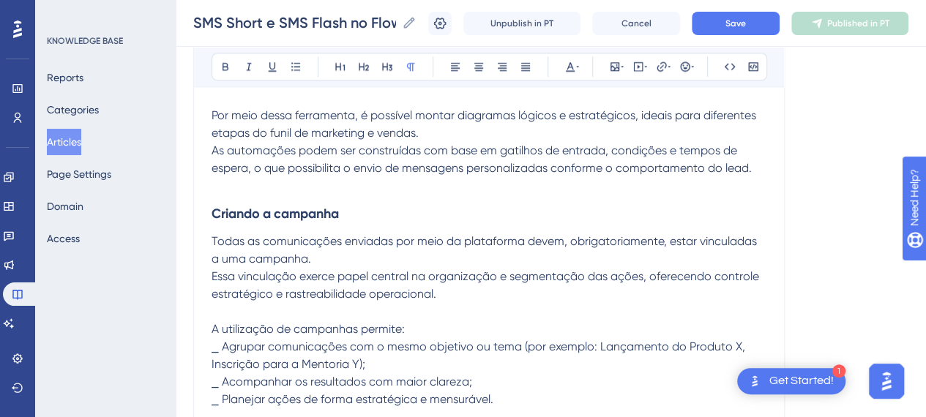
scroll to position [3515, 11]
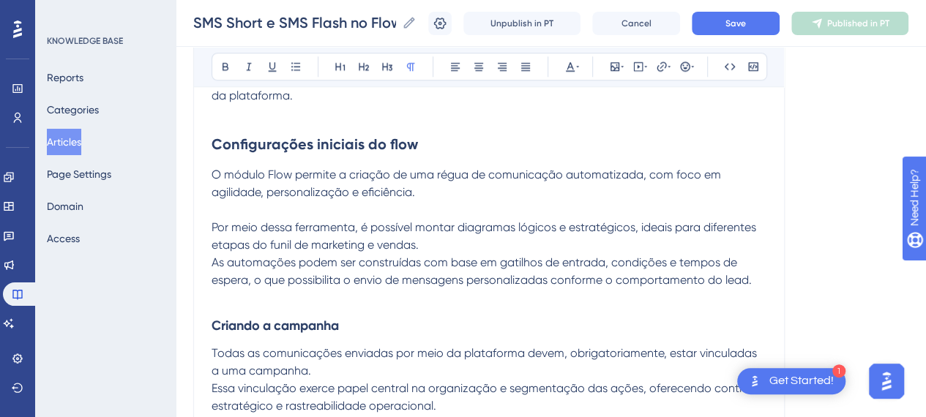
click at [350, 317] on h3 "Criando a campanha" at bounding box center [489, 326] width 555 height 38
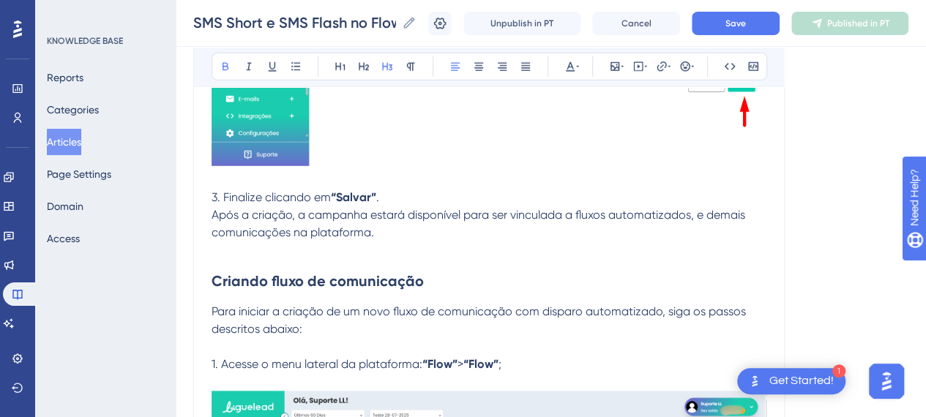
scroll to position [4907, 11]
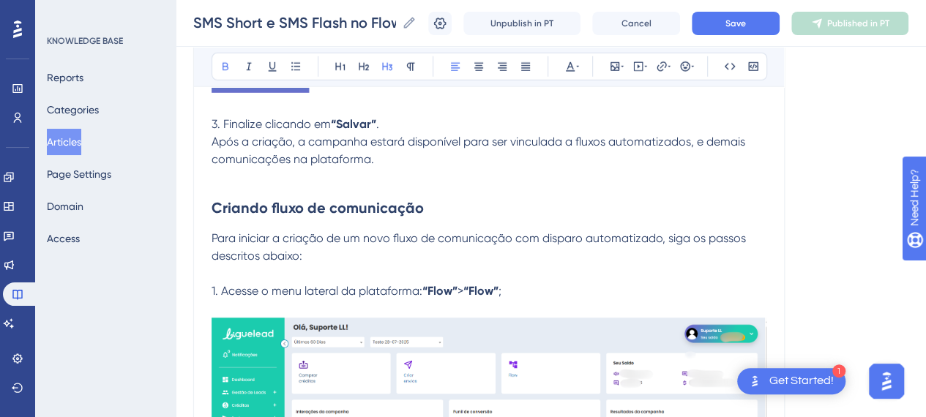
click at [334, 194] on h2 "Criando fluxo de comunicação" at bounding box center [489, 208] width 555 height 44
click at [326, 204] on strong "Criando fluxo de comunicação" at bounding box center [318, 208] width 212 height 18
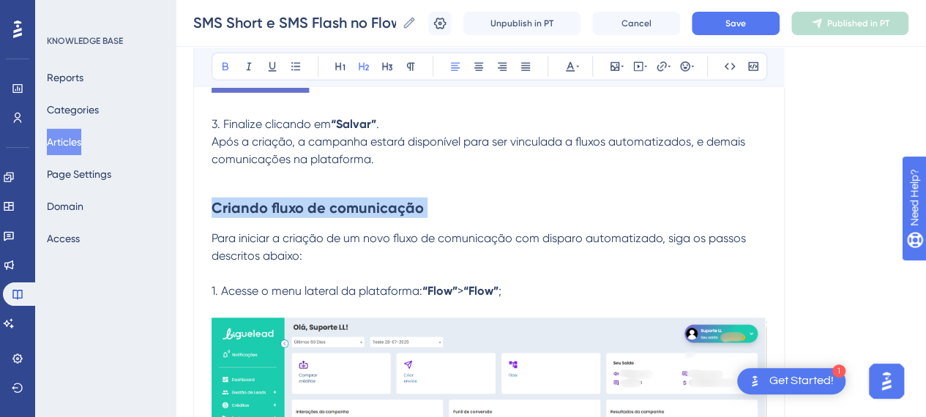
click at [326, 204] on strong "Criando fluxo de comunicação" at bounding box center [318, 208] width 212 height 18
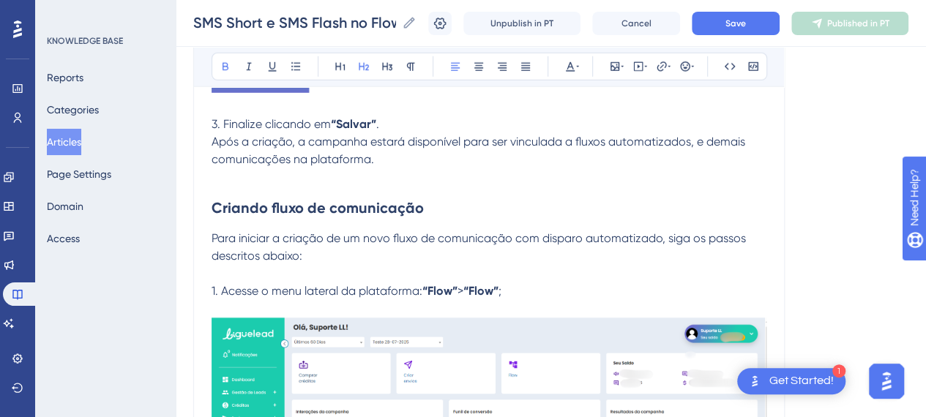
click at [448, 209] on h2 "Criando fluxo de comunicação" at bounding box center [489, 208] width 555 height 44
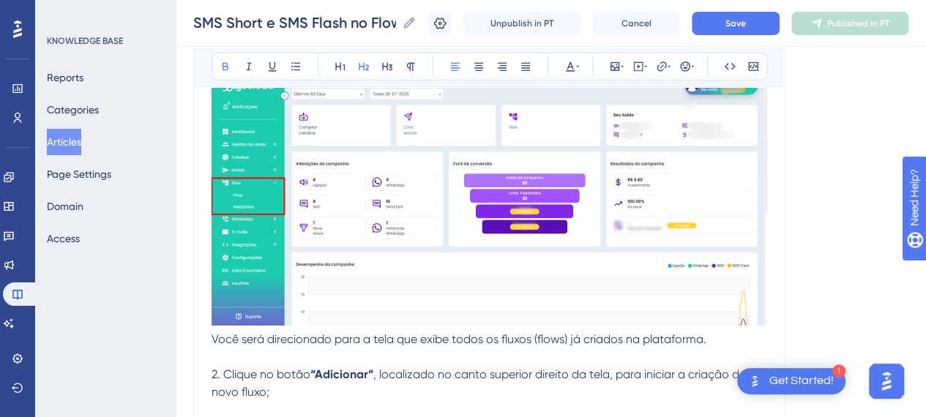
scroll to position [5200, 11]
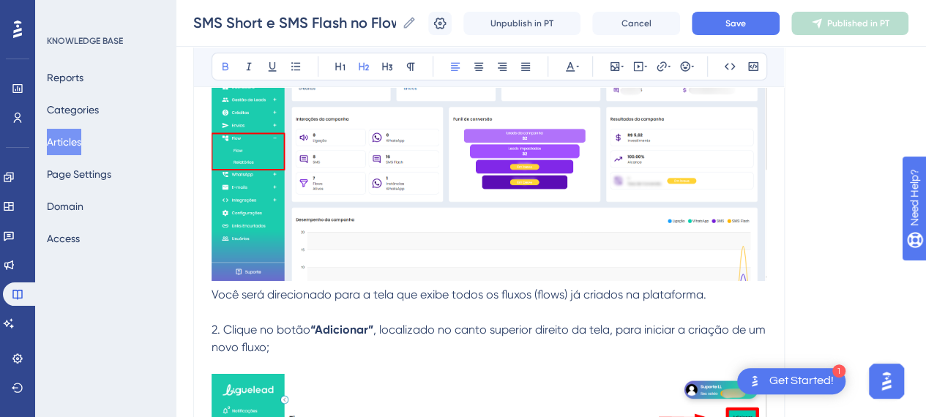
click at [212, 291] on span "Você será direcionado para a tela que exibe todos os fluxos (flows) já criados …" at bounding box center [459, 295] width 495 height 14
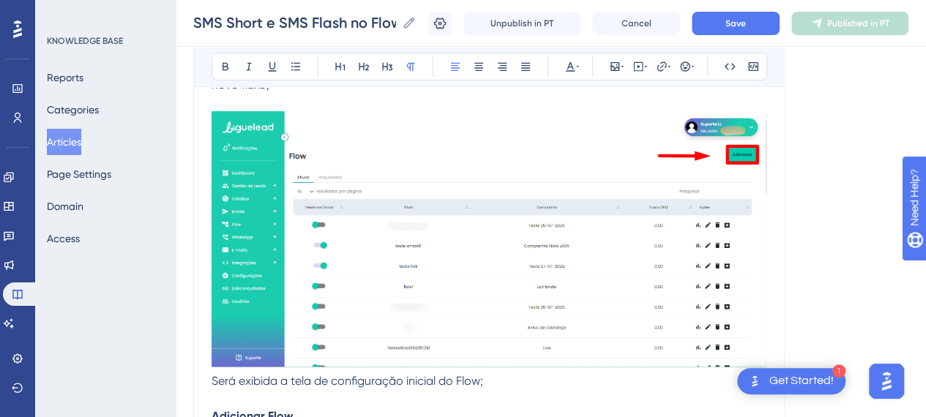
scroll to position [5566, 11]
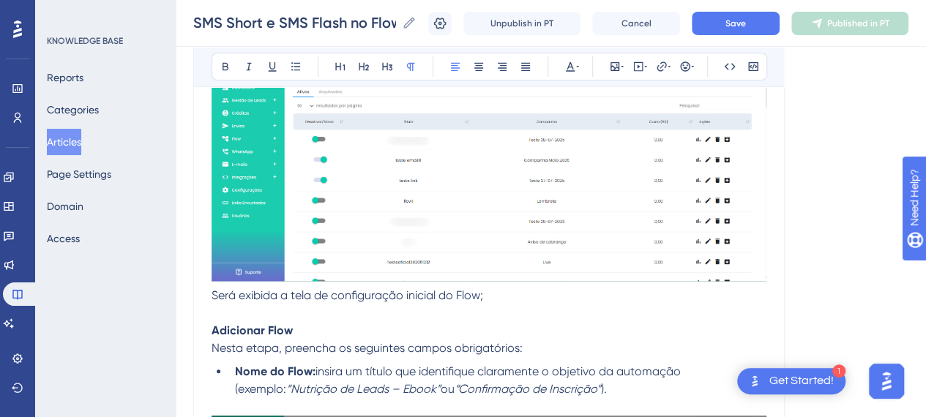
click at [271, 326] on strong "Adicionar Flow" at bounding box center [252, 331] width 81 height 14
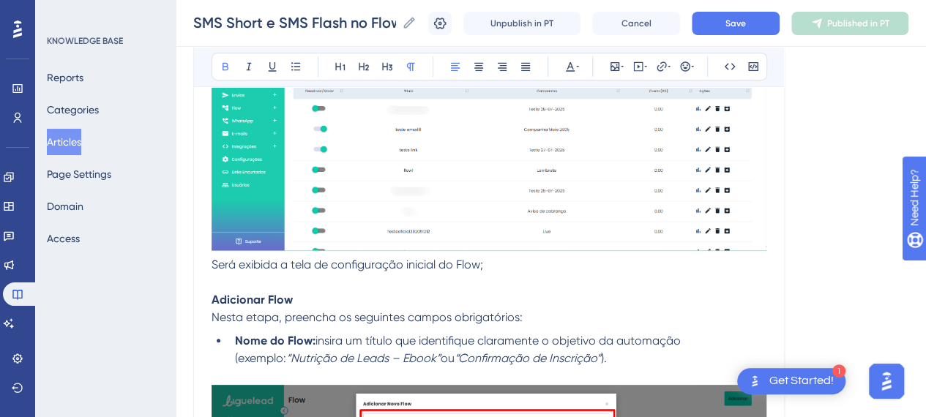
scroll to position [5639, 11]
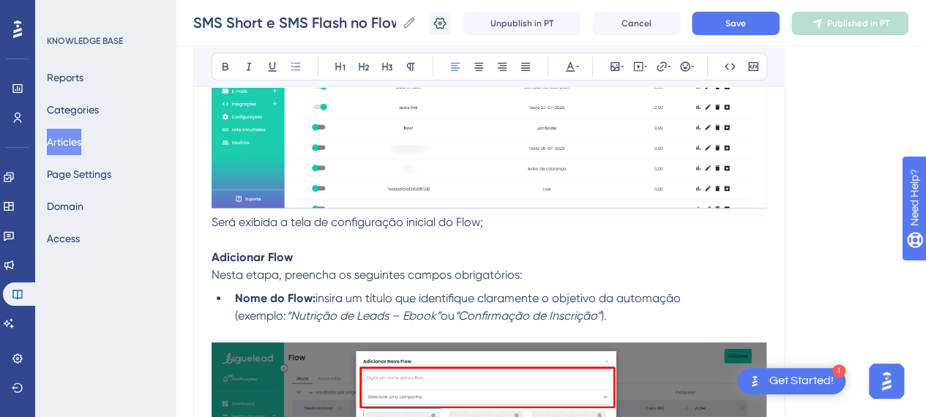
click at [586, 316] on li "Nome do Flow: insira um título que identifique claramente o objetivo da automaç…" at bounding box center [498, 307] width 538 height 35
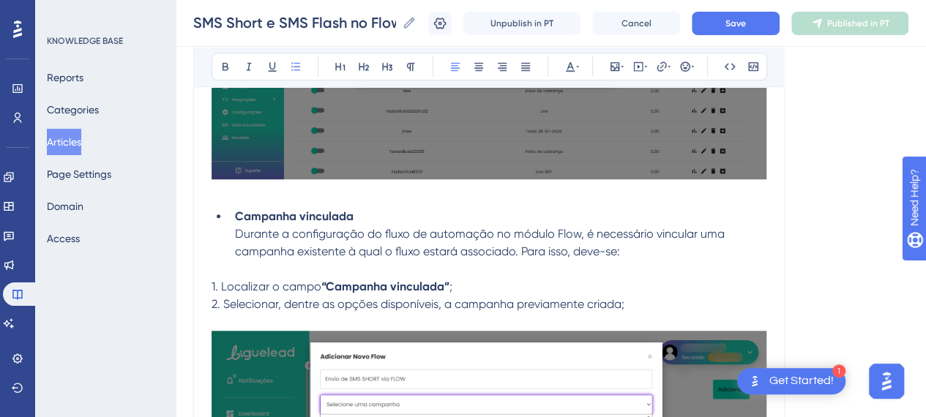
scroll to position [6079, 11]
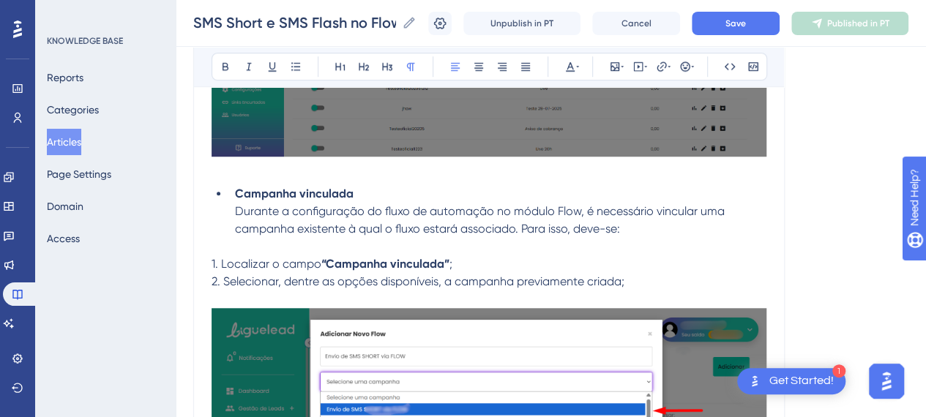
click at [509, 256] on p "1. Localizar o campo “Campanha vinculada” ;" at bounding box center [489, 265] width 555 height 18
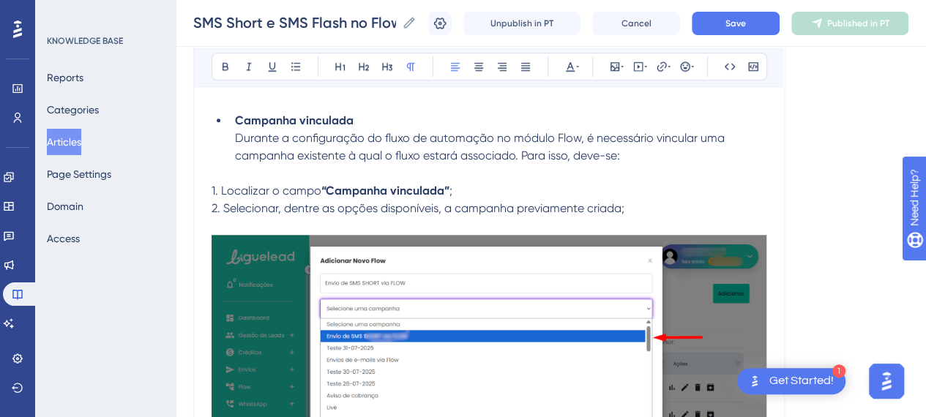
click at [686, 206] on p "2. Selecionar, dentre as opções disponíveis, a campanha previamente criada;" at bounding box center [489, 209] width 555 height 18
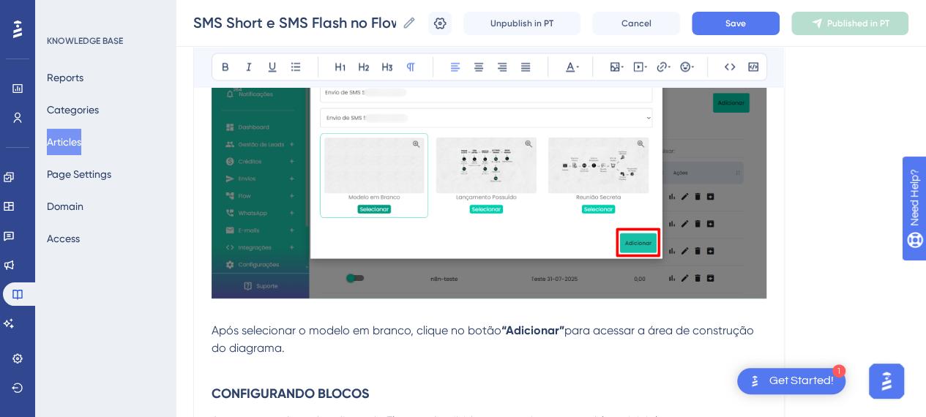
scroll to position [6738, 11]
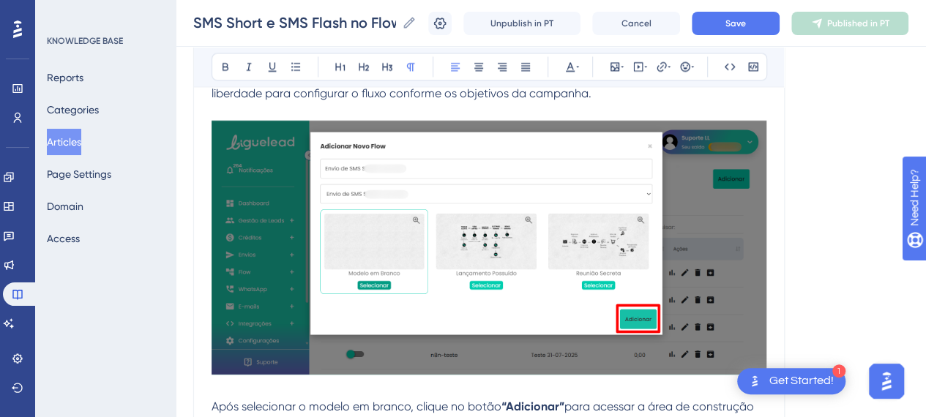
click at [408, 304] on img at bounding box center [489, 247] width 555 height 255
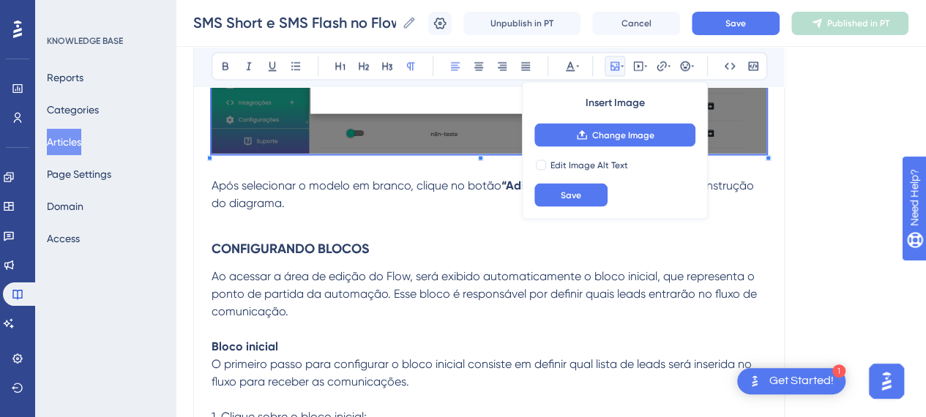
scroll to position [7031, 11]
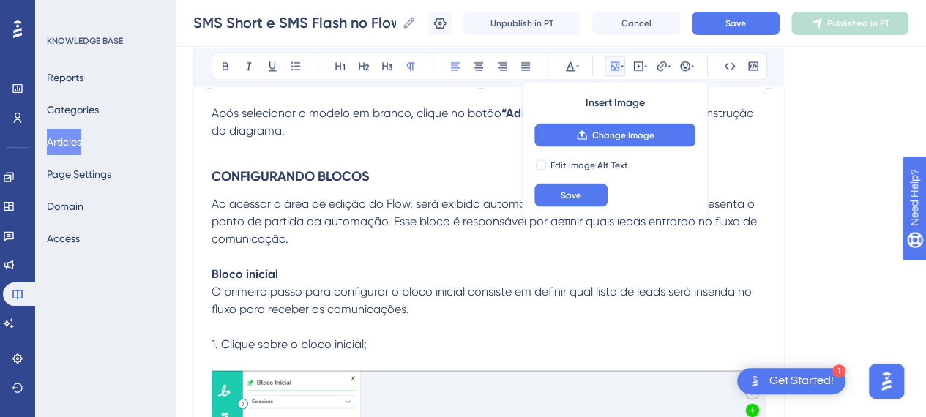
click at [317, 157] on h3 "CONFIGURANDO BLOCOS" at bounding box center [489, 176] width 555 height 38
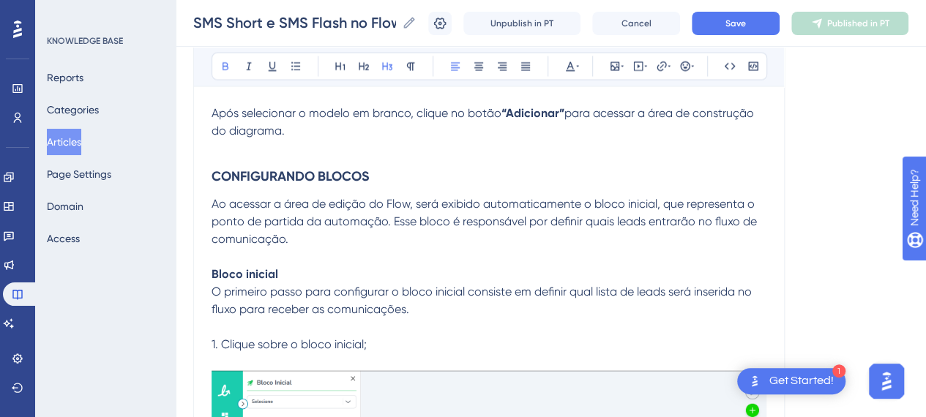
click at [338, 172] on strong "CONFIGURANDO BLOCOS" at bounding box center [290, 176] width 157 height 16
click at [338, 174] on strong "CONFIGURANDO BLOCOS" at bounding box center [290, 176] width 157 height 16
click at [376, 231] on p "Ao acessar a área de edição do Flow, será exibido automaticamente o bloco inici…" at bounding box center [489, 222] width 555 height 53
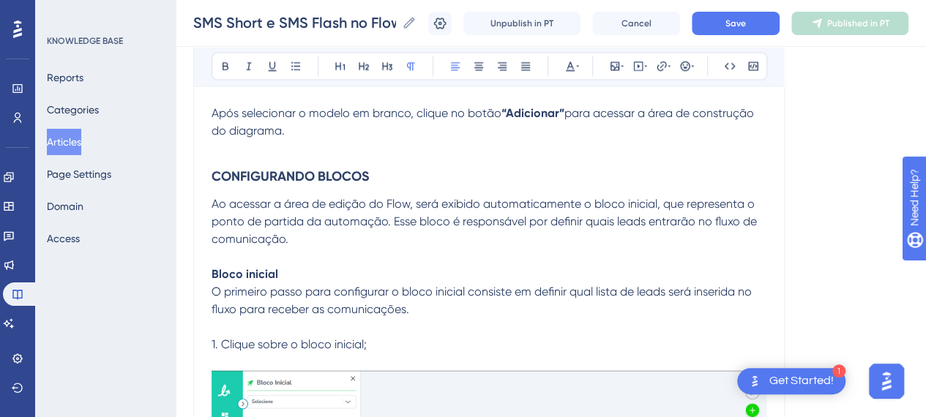
click at [313, 174] on strong "CONFIGURANDO BLOCOS" at bounding box center [290, 176] width 157 height 16
click at [417, 170] on h3 "Configurando blocos" at bounding box center [489, 176] width 555 height 38
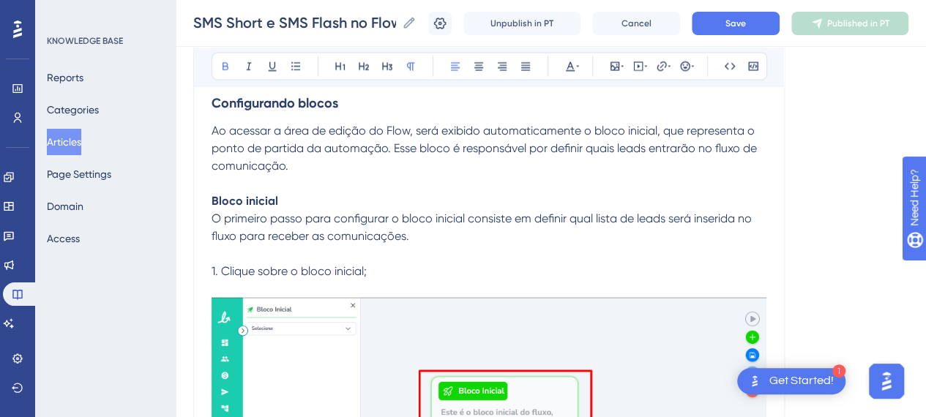
click at [358, 193] on p "Bloco inicial" at bounding box center [489, 202] width 555 height 18
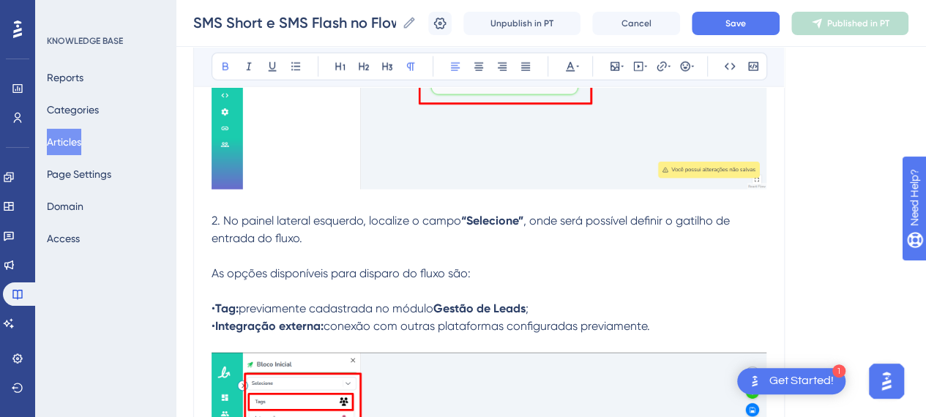
scroll to position [7470, 11]
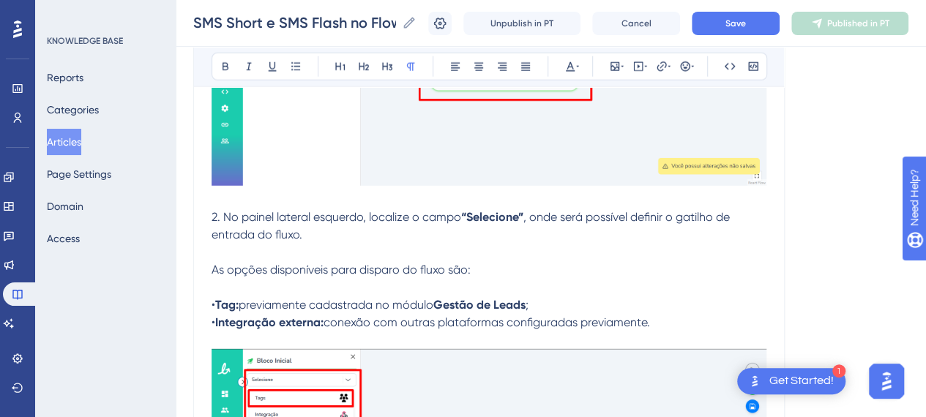
click at [292, 255] on p at bounding box center [489, 253] width 555 height 18
drag, startPoint x: 296, startPoint y: 279, endPoint x: 349, endPoint y: 279, distance: 52.7
click at [296, 280] on p "• Tag: previamente cadastrada no módulo Gestão de Leads ; • Integração externa:…" at bounding box center [489, 305] width 555 height 53
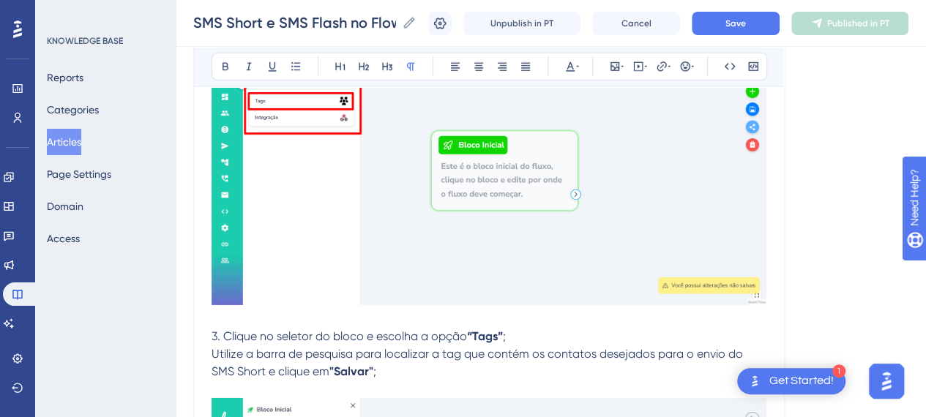
scroll to position [7836, 11]
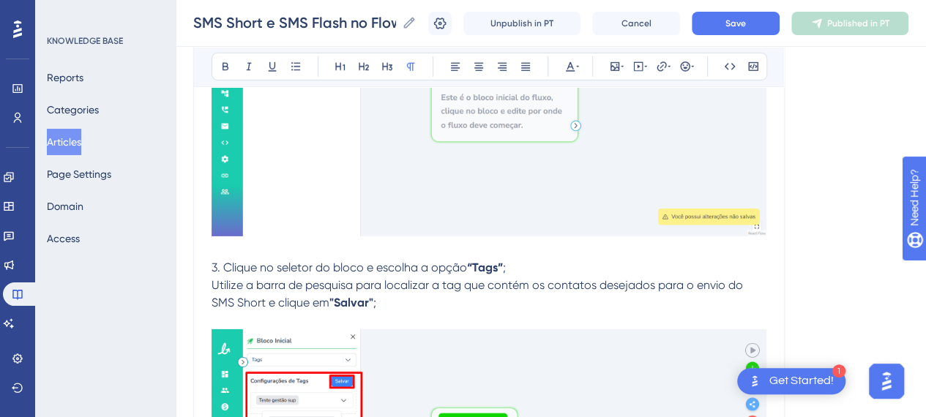
click at [543, 250] on p at bounding box center [489, 251] width 555 height 18
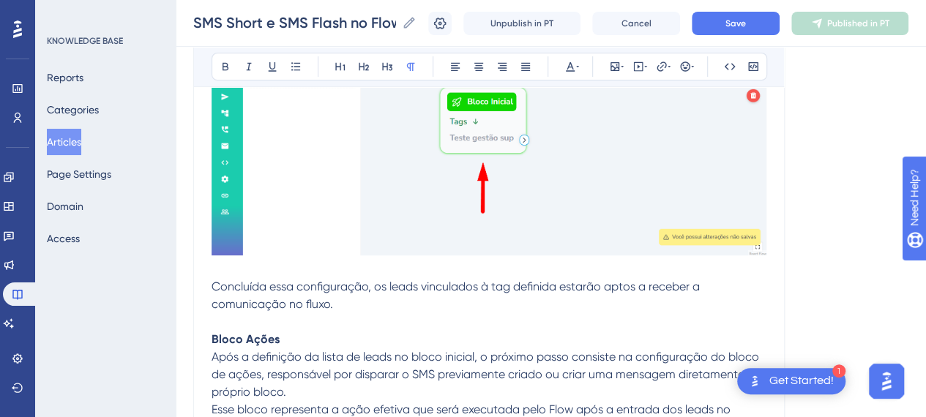
scroll to position [8569, 11]
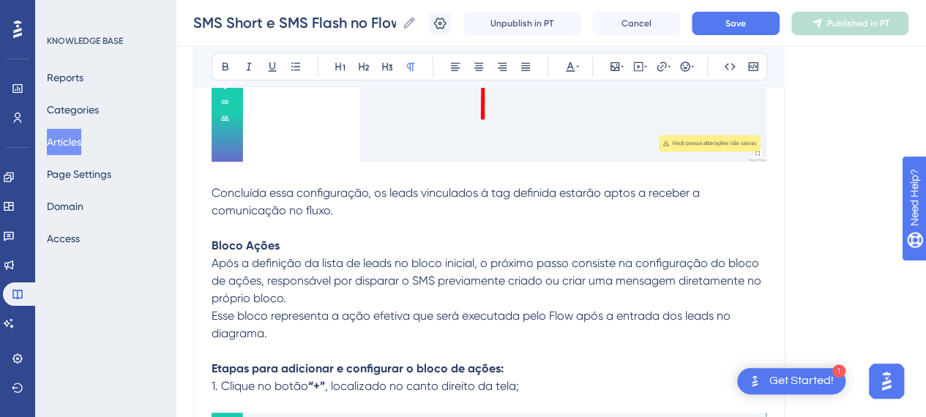
click at [371, 220] on p at bounding box center [489, 229] width 555 height 18
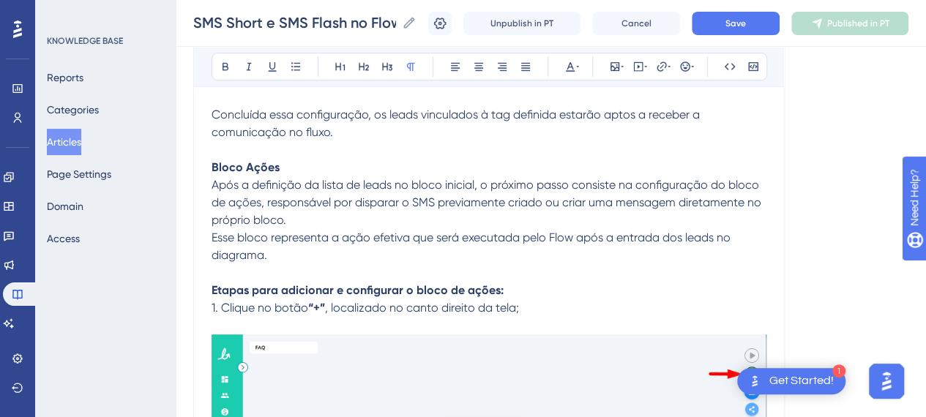
scroll to position [8715, 11]
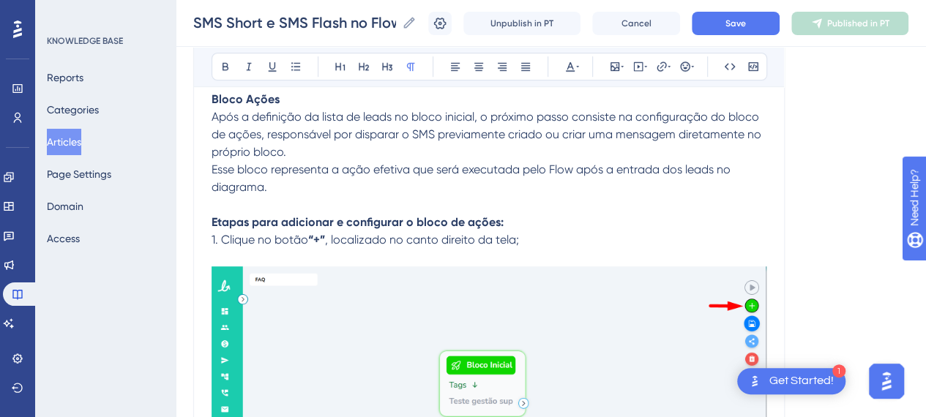
click at [412, 215] on strong "Etapas para adicionar e configurar o bloco de ações:" at bounding box center [358, 222] width 292 height 14
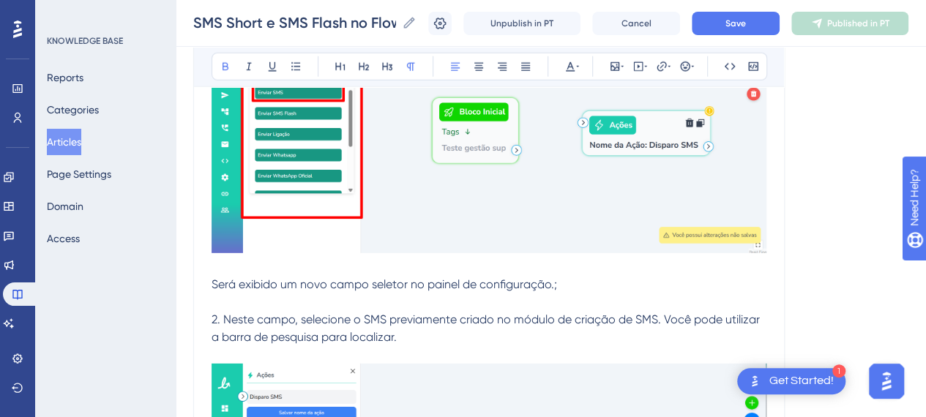
scroll to position [10473, 11]
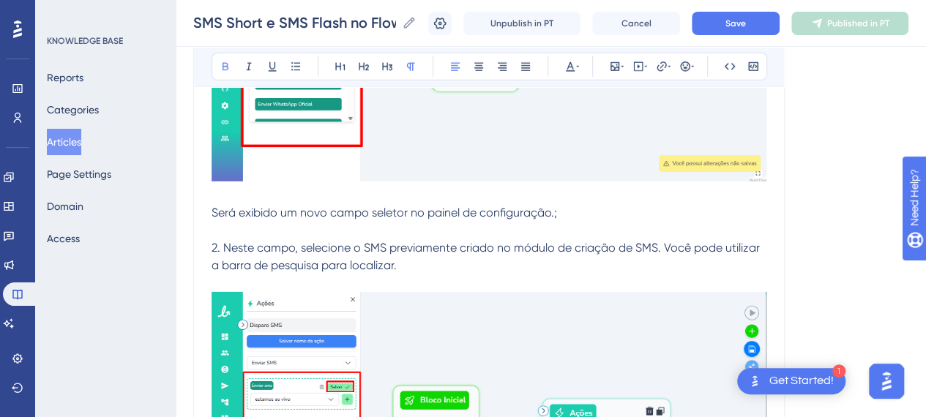
click at [287, 226] on p at bounding box center [489, 231] width 555 height 18
drag, startPoint x: 225, startPoint y: 201, endPoint x: 299, endPoint y: 231, distance: 79.6
click at [224, 206] on span "Será exibido um novo campo seletor no painel de configuração.;" at bounding box center [385, 213] width 346 height 14
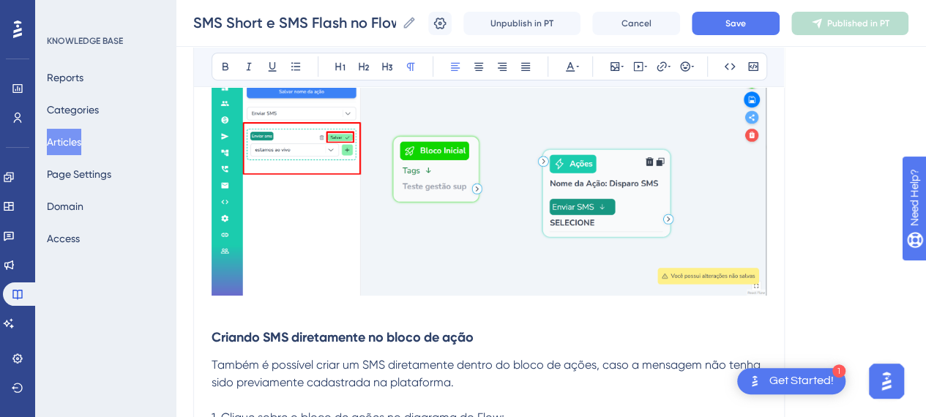
scroll to position [11205, 11]
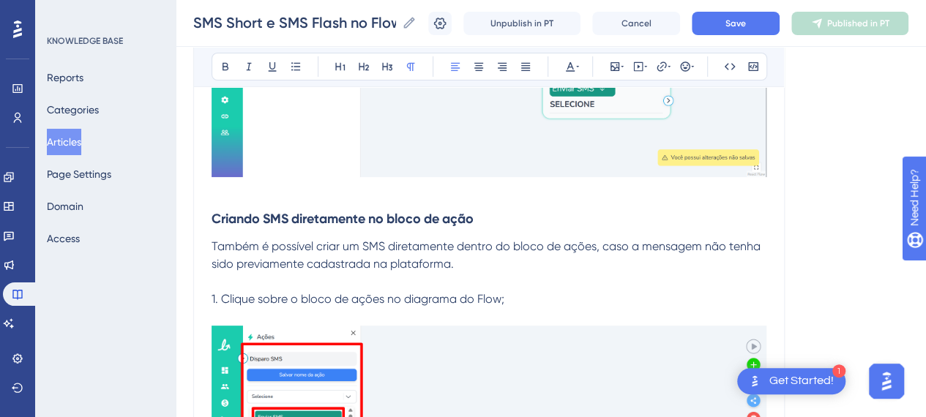
click at [513, 207] on h3 "Criando SMS diretamente no bloco de ação" at bounding box center [489, 219] width 555 height 38
click at [378, 219] on strong "Criando SMS diretamente no bloco de ação" at bounding box center [343, 219] width 262 height 16
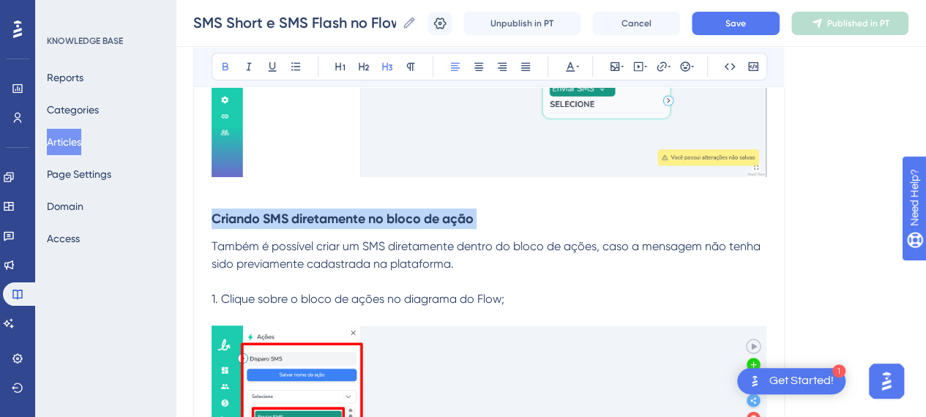
click at [378, 219] on strong "Criando SMS diretamente no bloco de ação" at bounding box center [343, 219] width 262 height 16
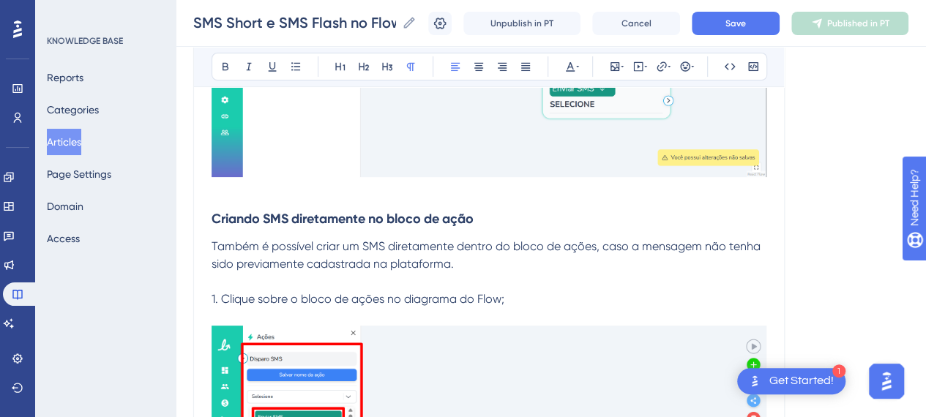
click at [298, 248] on p "Também é possível criar um SMS diretamente dentro do bloco de ações, caso a men…" at bounding box center [489, 255] width 555 height 35
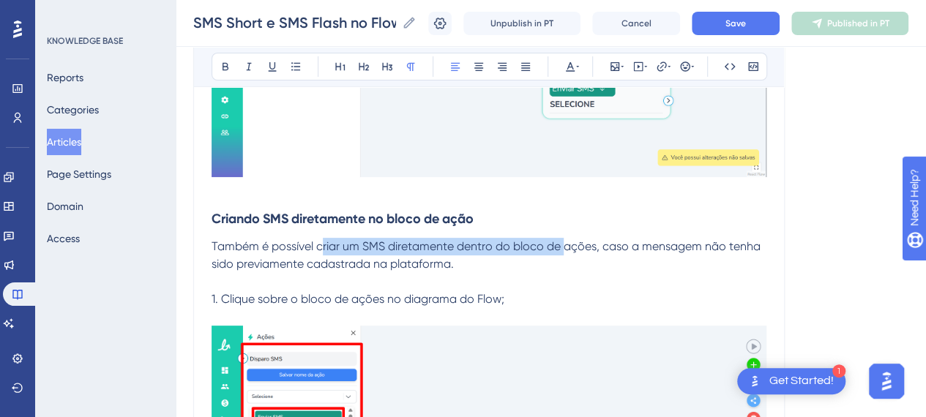
drag, startPoint x: 309, startPoint y: 244, endPoint x: 558, endPoint y: 254, distance: 249.2
click at [555, 247] on p "Também é possível criar um SMS diretamente dentro do bloco de ações, caso a men…" at bounding box center [489, 255] width 555 height 35
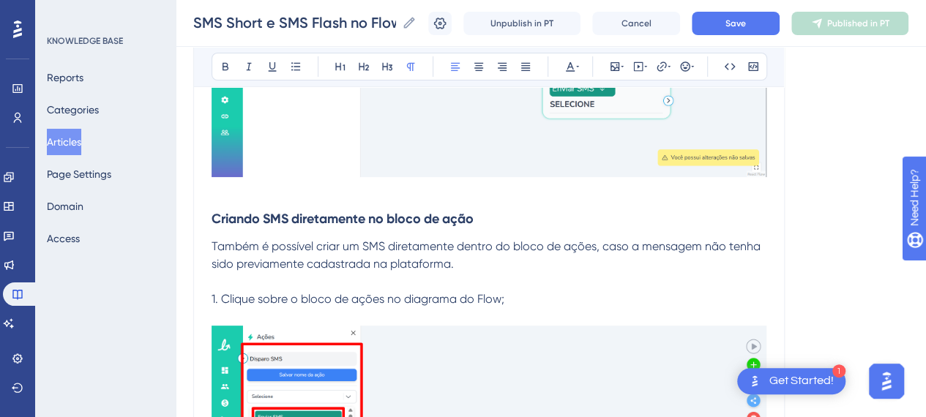
click at [558, 254] on p "Também é possível criar um SMS diretamente dentro do bloco de ações, caso a men…" at bounding box center [489, 255] width 555 height 35
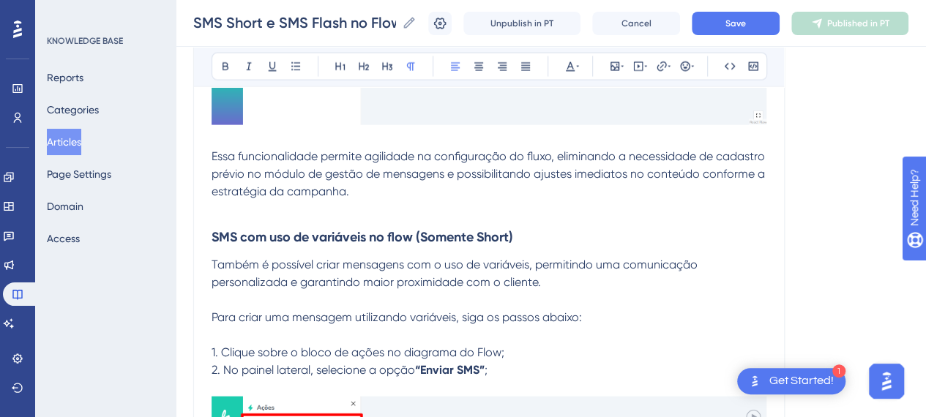
scroll to position [12743, 11]
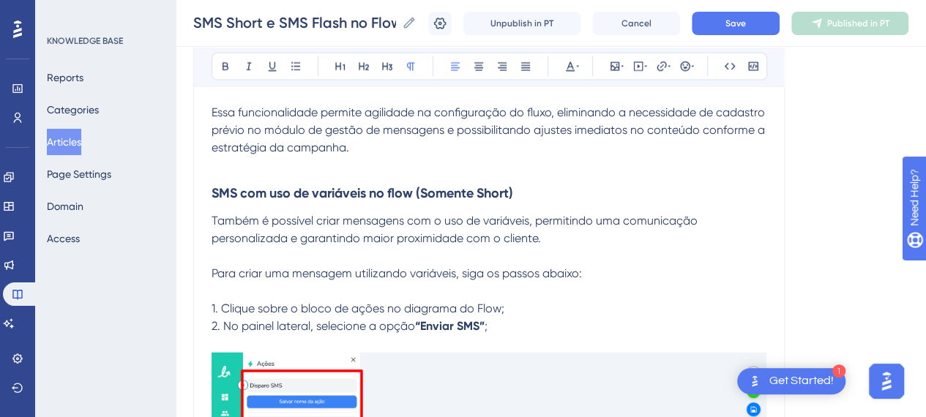
click at [275, 187] on strong "SMS com uso de variáveis no flow (Somente Short)" at bounding box center [363, 193] width 302 height 16
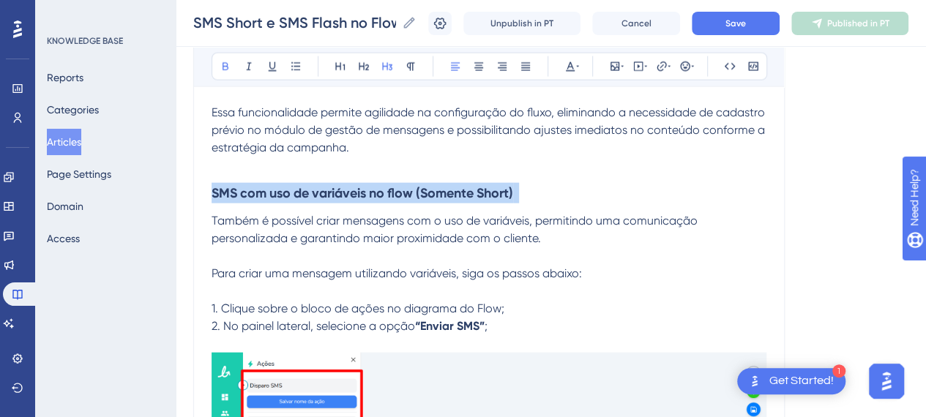
click at [275, 187] on strong "SMS com uso de variáveis no flow (Somente Short)" at bounding box center [363, 193] width 302 height 16
click at [582, 184] on h3 "SMS com uso de variáveis no flow (Somente Short)" at bounding box center [489, 193] width 555 height 38
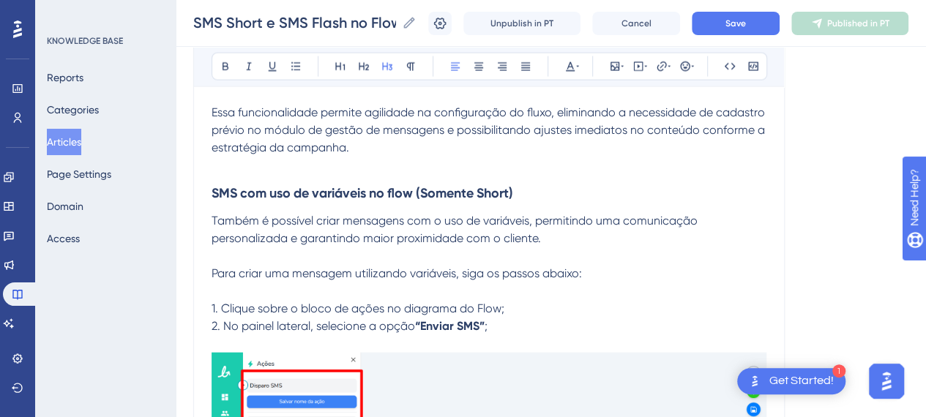
click at [591, 185] on h3 "SMS com uso de variáveis no flow (Somente Short)" at bounding box center [489, 193] width 555 height 38
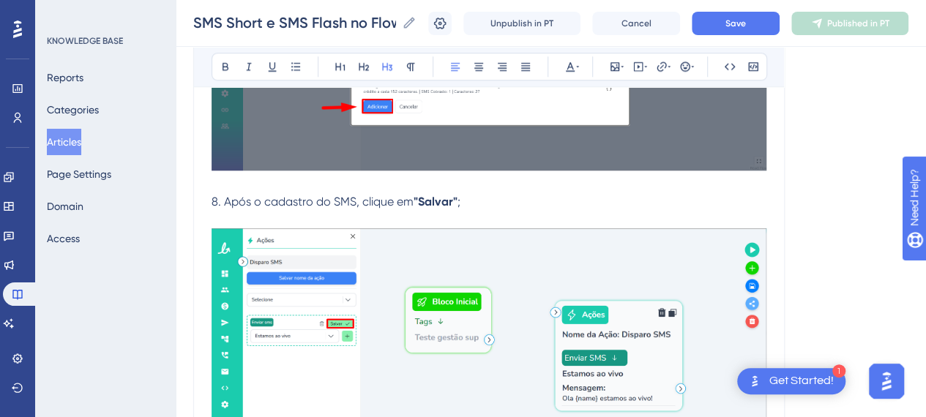
scroll to position [14574, 11]
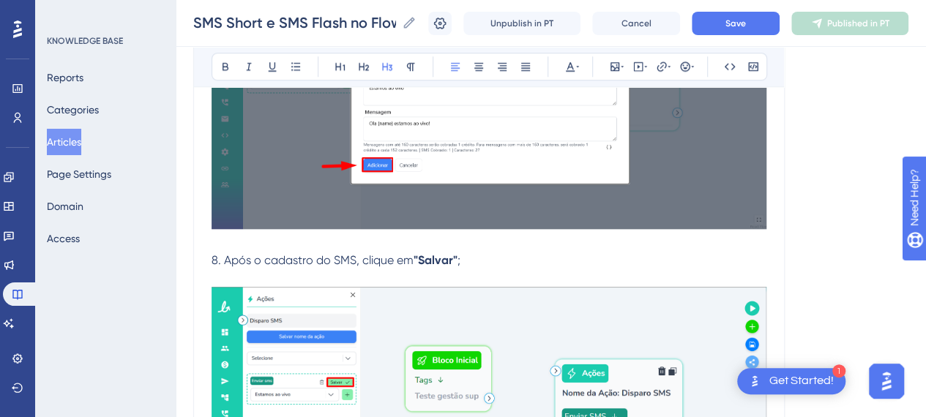
click at [476, 252] on p "8. Após o cadastro do SMS, clique em "Salvar" ;" at bounding box center [489, 261] width 555 height 18
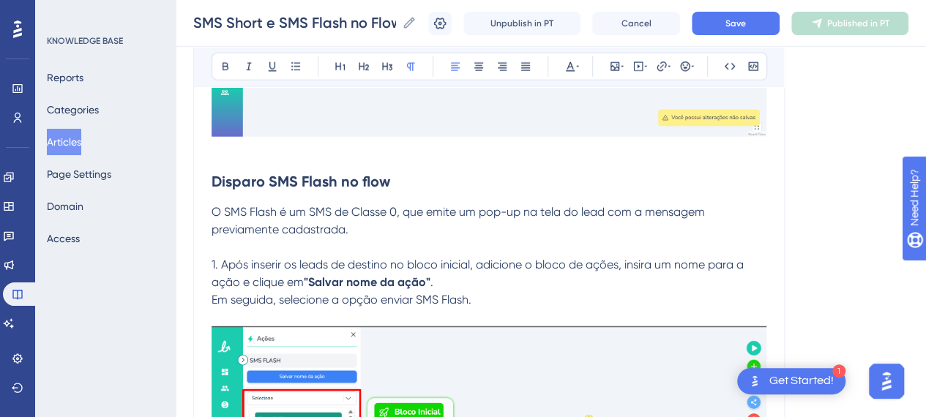
scroll to position [15819, 11]
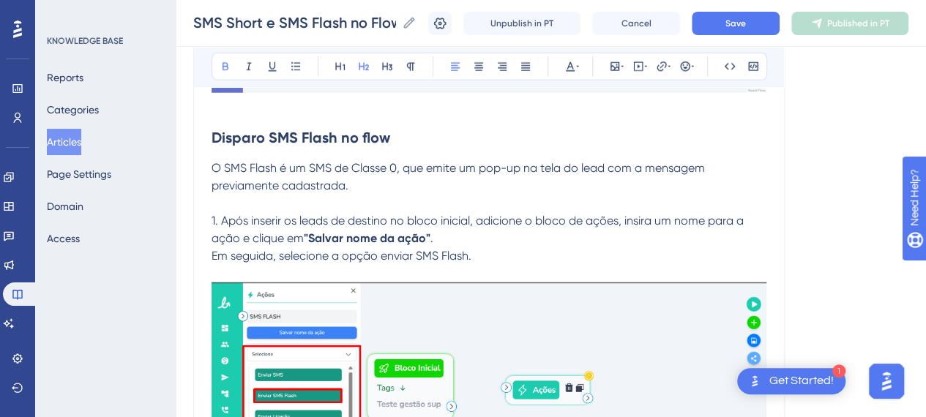
click at [309, 129] on strong "Disparo SMS Flash no flow" at bounding box center [301, 138] width 179 height 18
click at [432, 138] on h2 "Disparo SMS Flash no flow" at bounding box center [489, 138] width 555 height 44
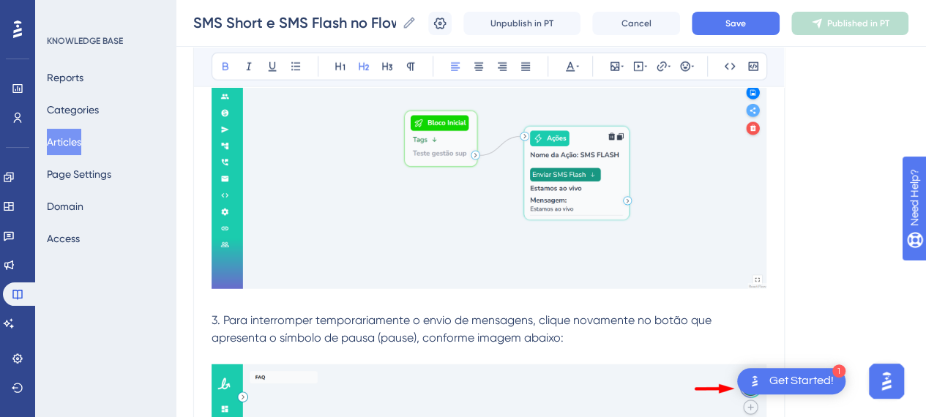
scroll to position [18602, 11]
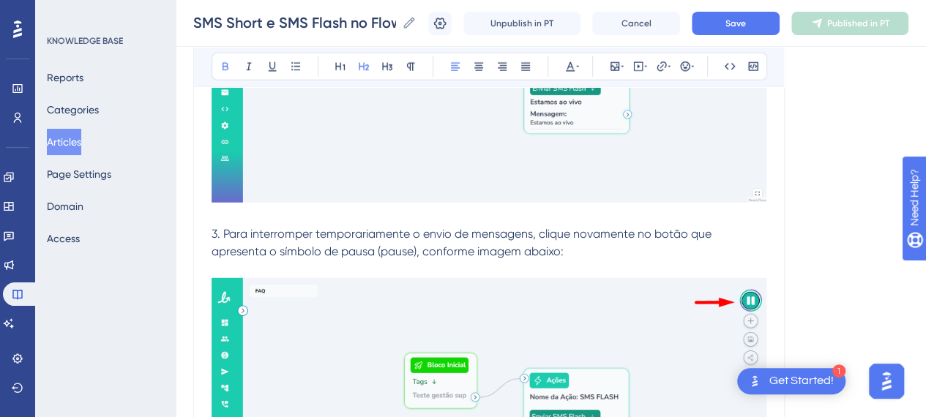
click at [596, 237] on p "3. Para interromper temporariamente o envio de mensagens, clique novamente no b…" at bounding box center [489, 243] width 555 height 35
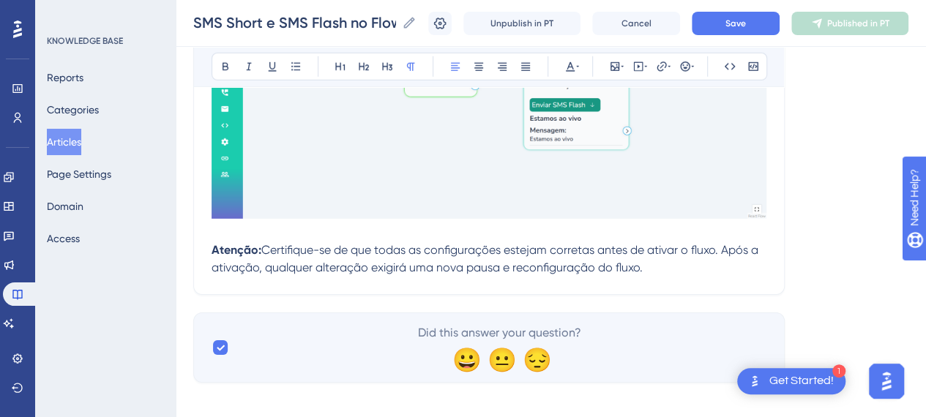
scroll to position [18914, 11]
click at [745, 25] on span "Save" at bounding box center [736, 24] width 21 height 12
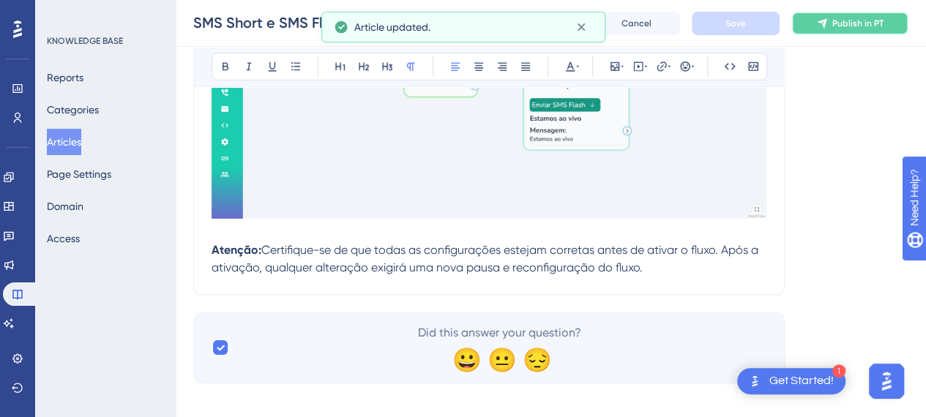
click at [870, 29] on button "Publish in PT" at bounding box center [850, 23] width 117 height 23
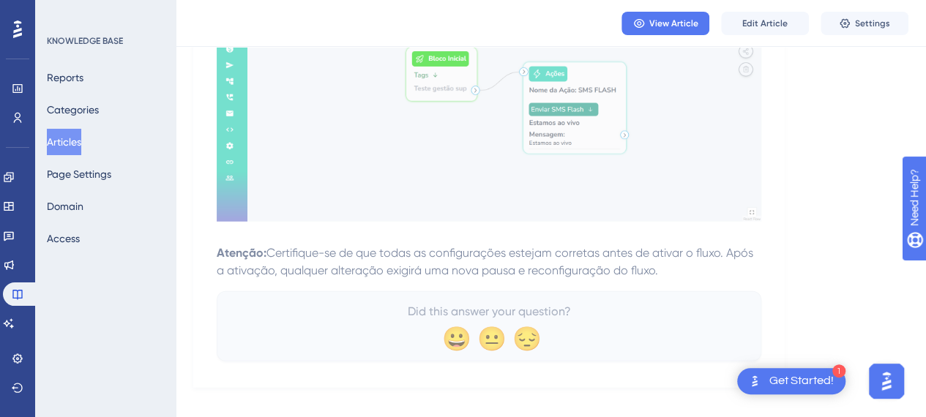
scroll to position [18651, 11]
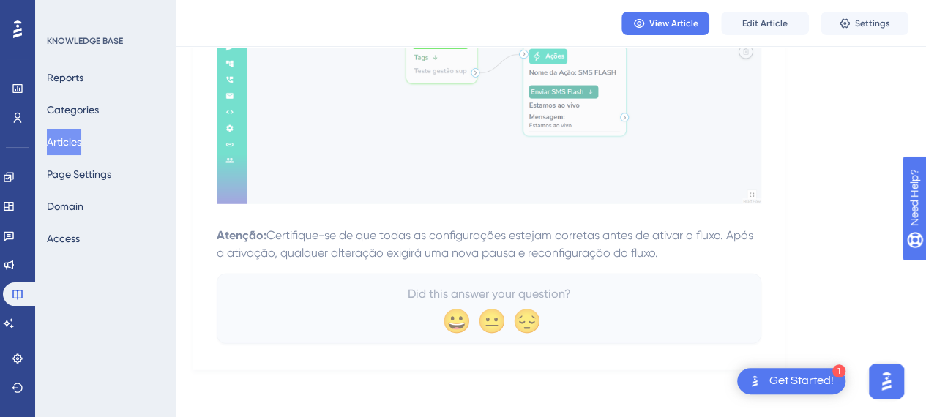
click at [668, 210] on p at bounding box center [489, 218] width 545 height 18
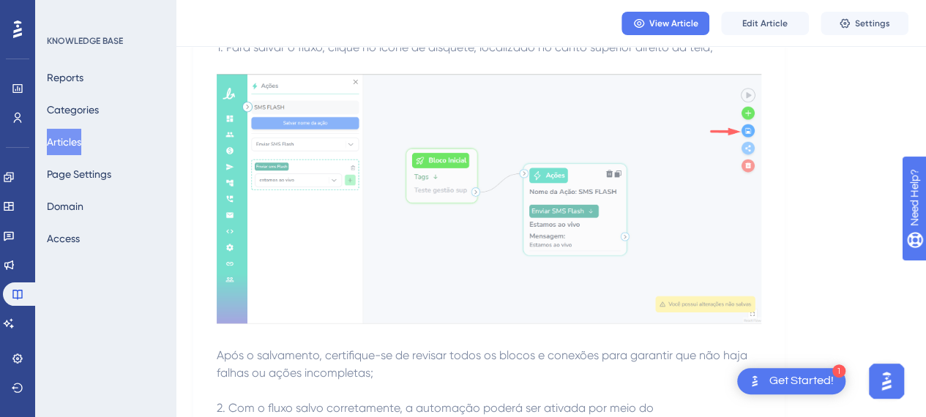
scroll to position [17625, 11]
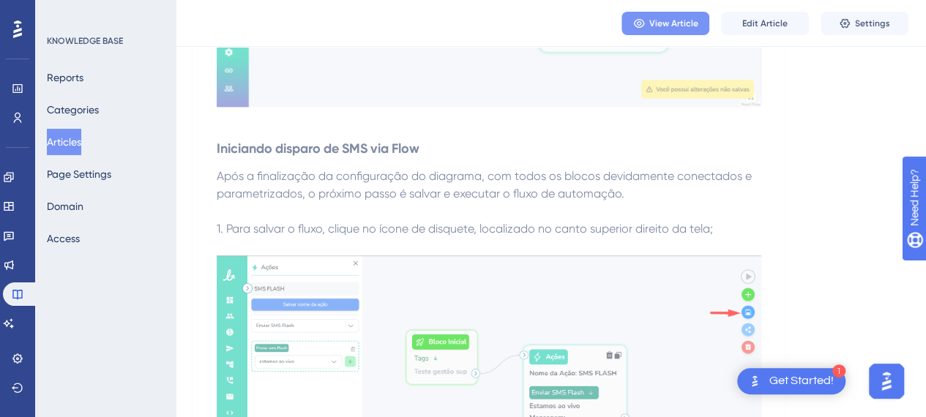
click at [679, 29] on button "View Article" at bounding box center [666, 23] width 88 height 23
click at [756, 25] on span "Edit Article" at bounding box center [765, 24] width 45 height 12
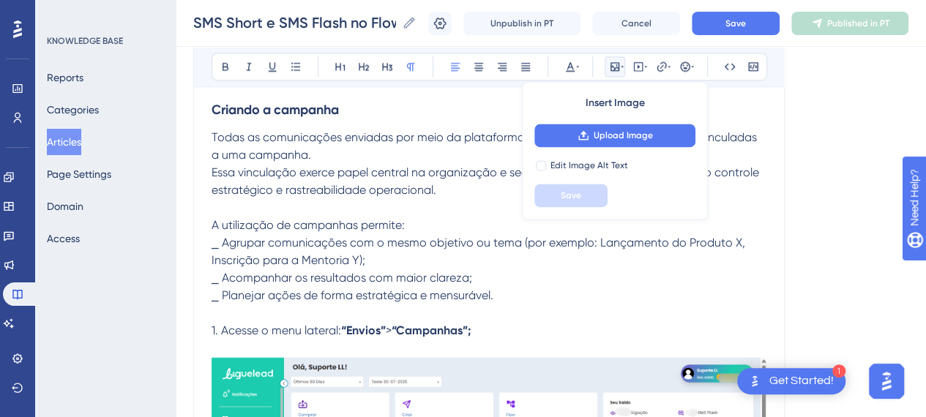
scroll to position [3754, 11]
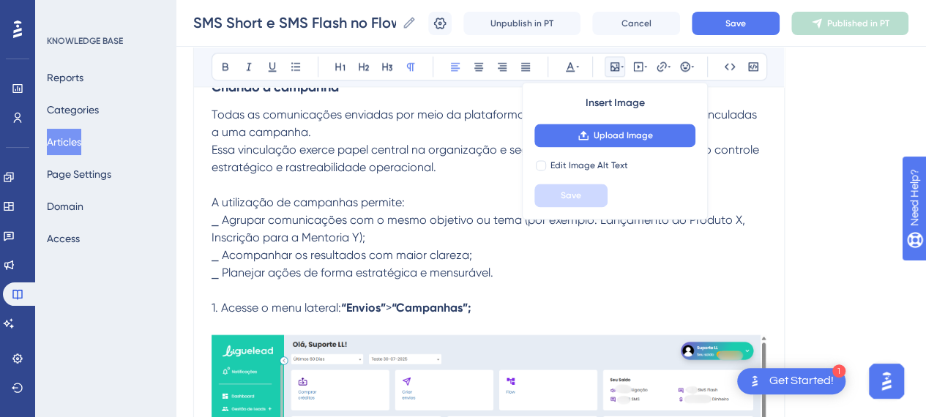
click at [498, 264] on p "⎯ Planejar ações de forma estratégica e mensurável." at bounding box center [489, 273] width 555 height 18
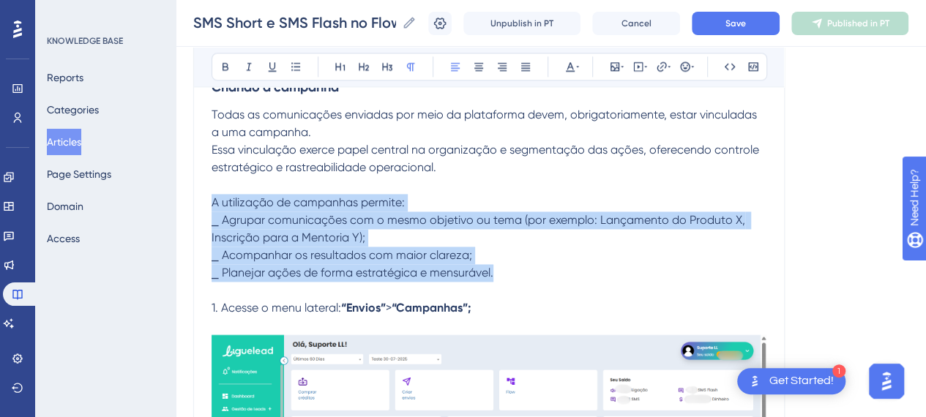
drag, startPoint x: 496, startPoint y: 269, endPoint x: 187, endPoint y: 198, distance: 317.0
copy div "A utilização de campanhas permite: ⎯ Agrupar comunicações com o mesmo objetivo …"
drag, startPoint x: 428, startPoint y: 265, endPoint x: 488, endPoint y: 286, distance: 64.2
click at [428, 266] on span "⎯ Planejar ações de forma estratégica e mensurável." at bounding box center [353, 273] width 282 height 14
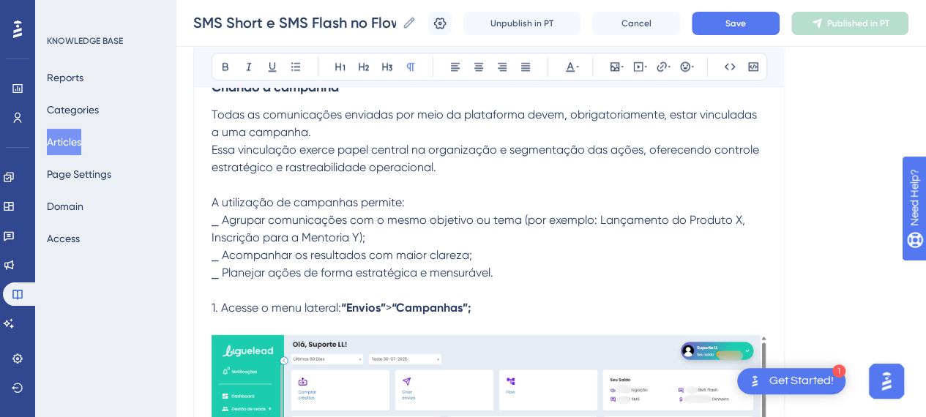
drag, startPoint x: 518, startPoint y: 282, endPoint x: 502, endPoint y: 265, distance: 22.8
click at [518, 282] on p at bounding box center [489, 291] width 555 height 18
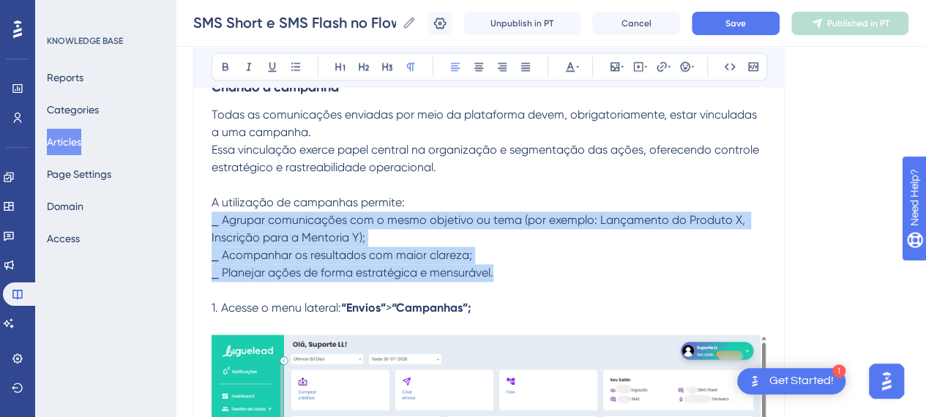
drag, startPoint x: 497, startPoint y: 265, endPoint x: 194, endPoint y: 219, distance: 306.7
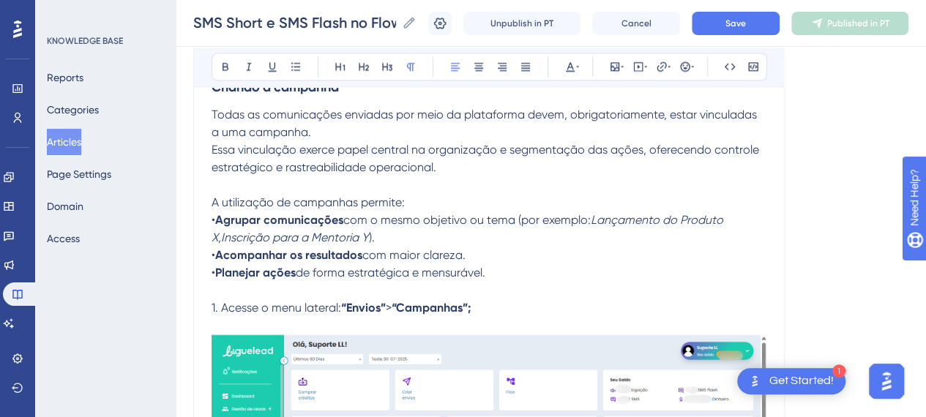
click at [546, 267] on p "• Agrupar comunicações com o mesmo objetivo ou tema (por exemplo: Lançamento do…" at bounding box center [489, 247] width 555 height 70
click at [494, 183] on p at bounding box center [489, 186] width 555 height 18
click at [494, 185] on p at bounding box center [489, 186] width 555 height 18
click at [505, 267] on p "• Agrupar comunicações com o mesmo objetivo ou tema (por exemplo: Lançamento do…" at bounding box center [489, 247] width 555 height 70
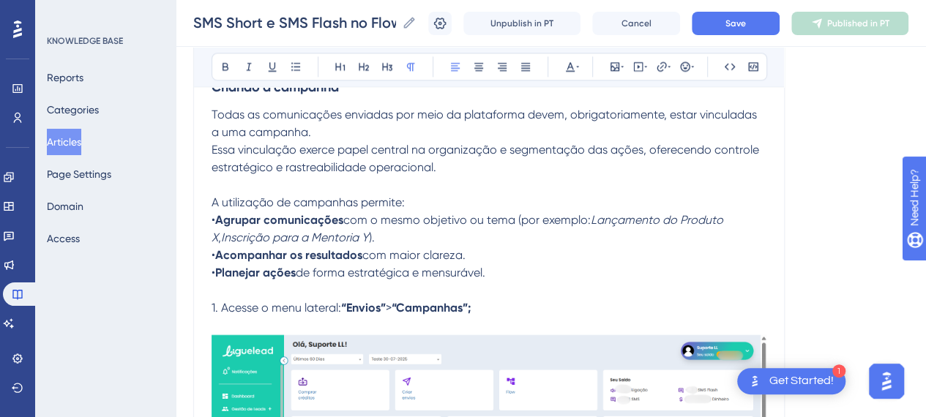
click at [491, 288] on p at bounding box center [489, 291] width 555 height 18
drag, startPoint x: 498, startPoint y: 274, endPoint x: 508, endPoint y: 274, distance: 10.3
click at [499, 274] on p "• Agrupar comunicações com o mesmo objetivo ou tema (por exemplo: Lançamento do…" at bounding box center [489, 247] width 555 height 70
click at [374, 238] on p "• Agrupar comunicações com o mesmo objetivo ou tema (por exemplo: Lançamento do…" at bounding box center [489, 247] width 555 height 70
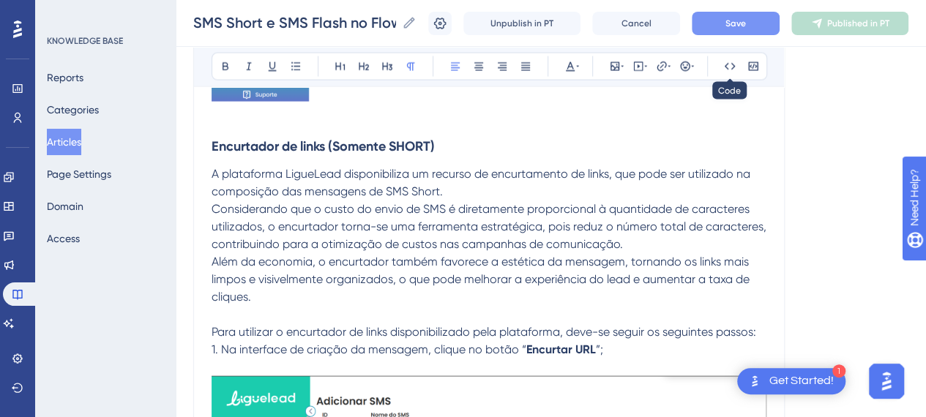
scroll to position [1484, 11]
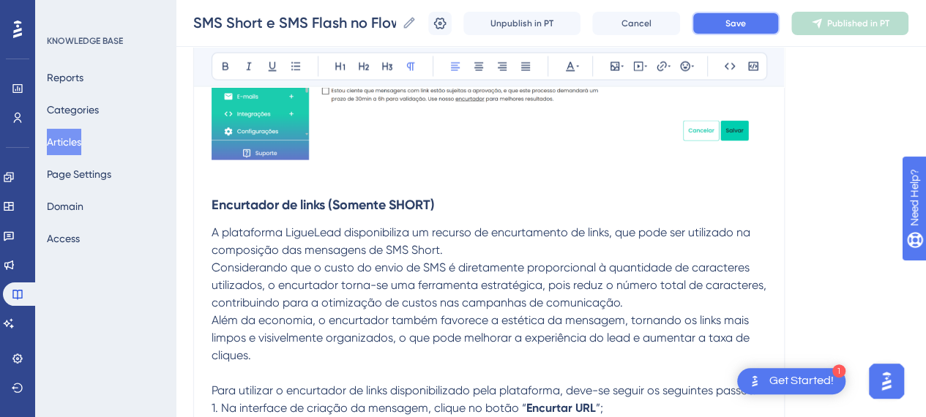
click at [746, 20] on span "Save" at bounding box center [736, 24] width 21 height 12
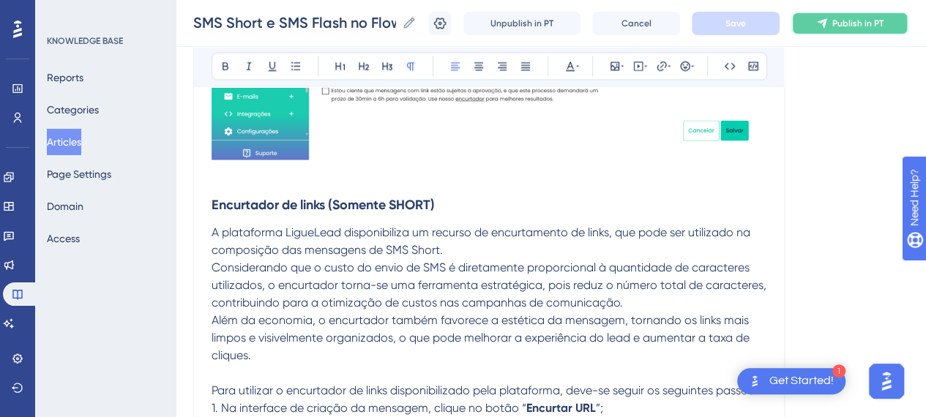
click at [850, 23] on span "Publish in PT" at bounding box center [858, 24] width 51 height 12
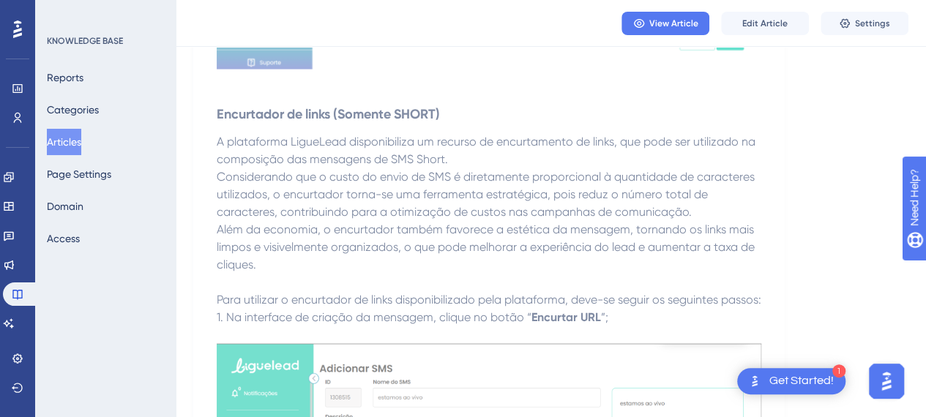
click at [67, 144] on button "Articles" at bounding box center [64, 142] width 34 height 26
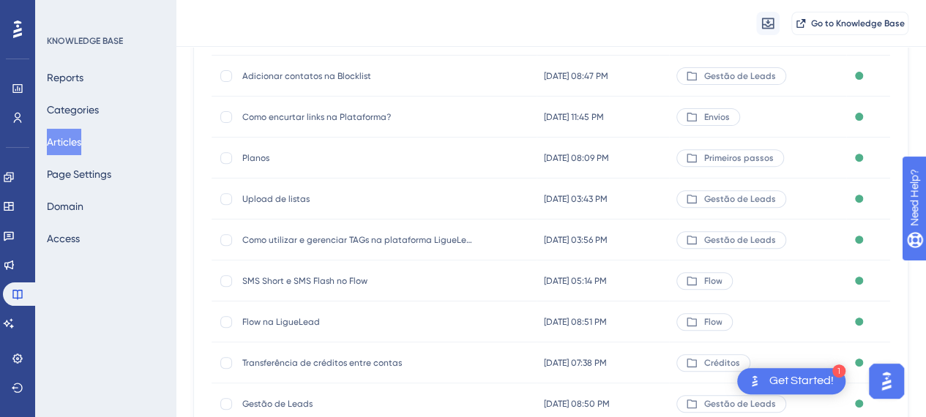
scroll to position [293, 0]
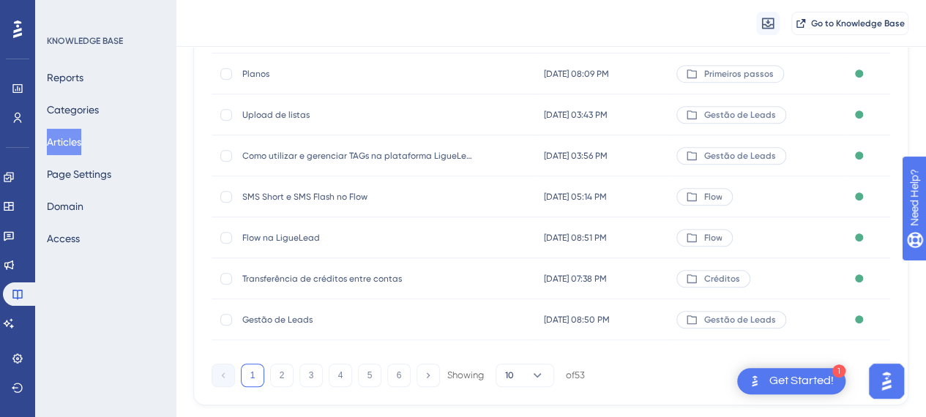
click at [291, 238] on span "Flow na LigueLead" at bounding box center [359, 238] width 234 height 12
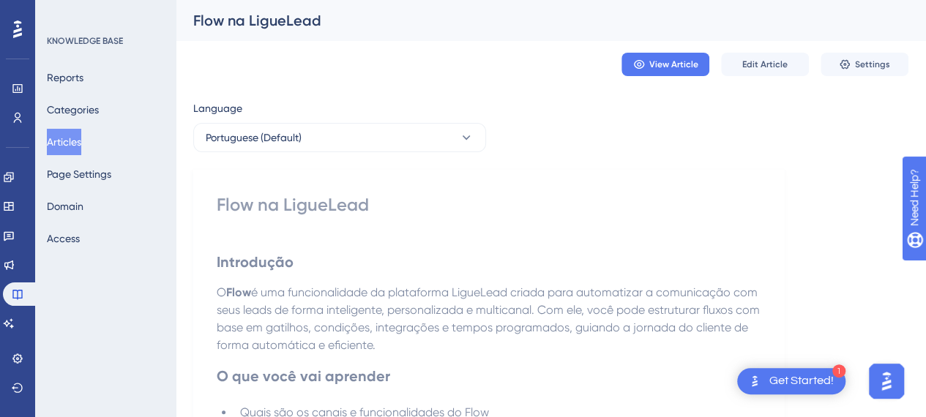
click at [340, 241] on h2 "Introdução" at bounding box center [489, 262] width 545 height 44
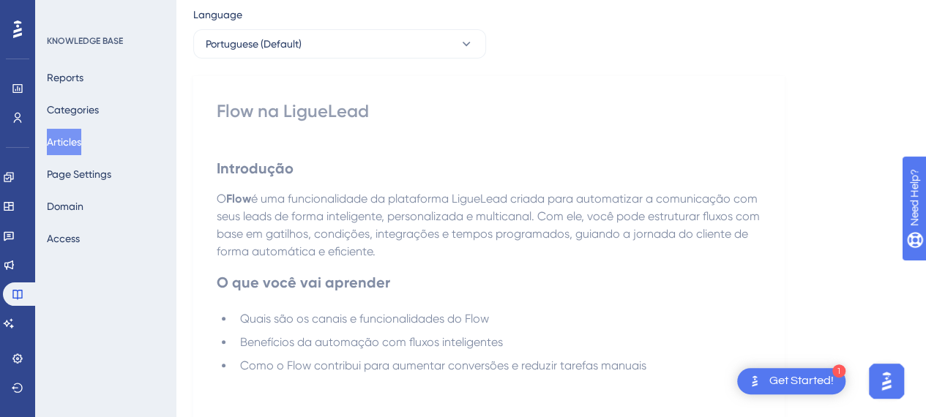
scroll to position [146, 0]
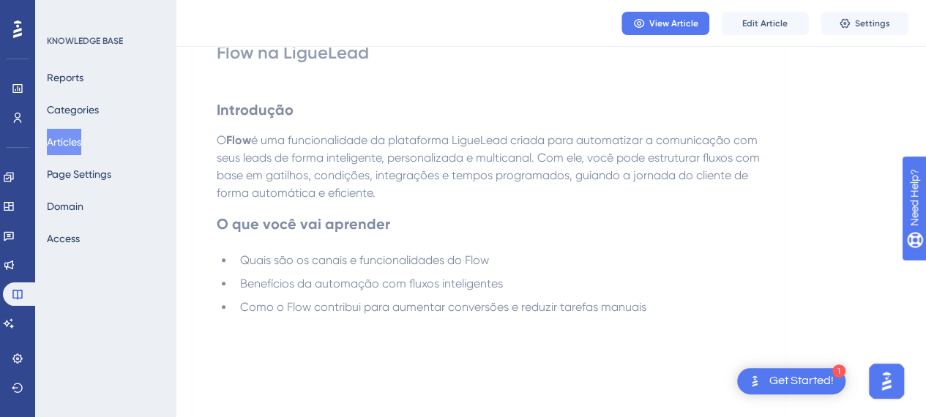
click at [516, 235] on h2 "O que você vai aprender" at bounding box center [489, 224] width 545 height 44
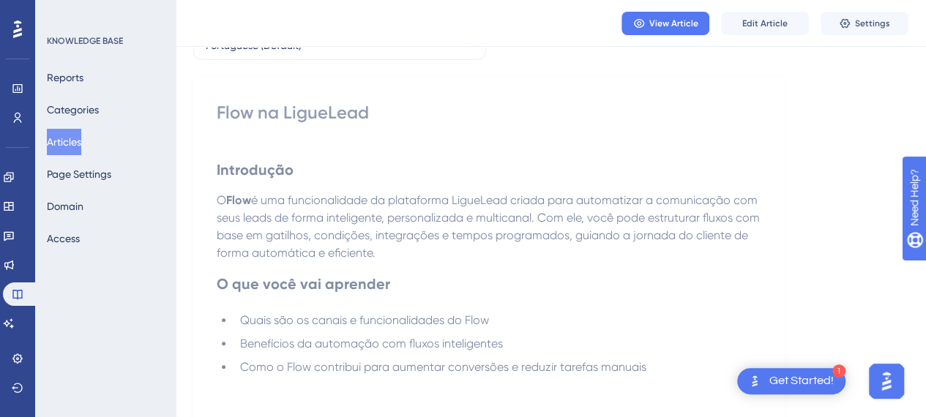
scroll to position [73, 0]
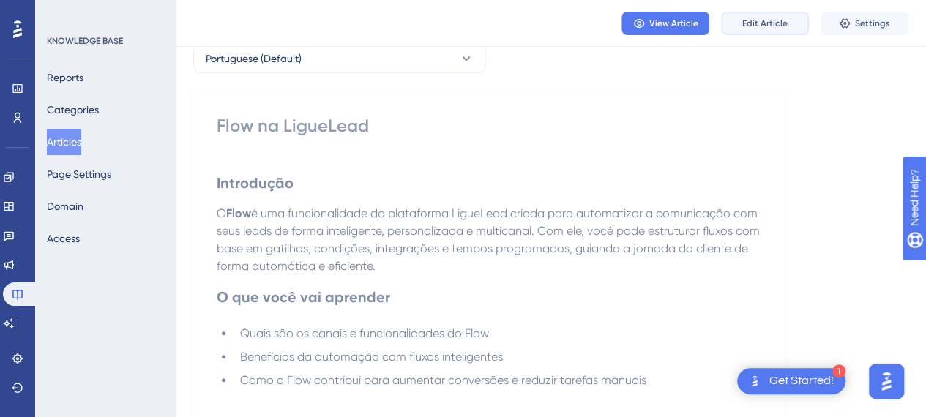
click at [772, 30] on button "Edit Article" at bounding box center [765, 23] width 88 height 23
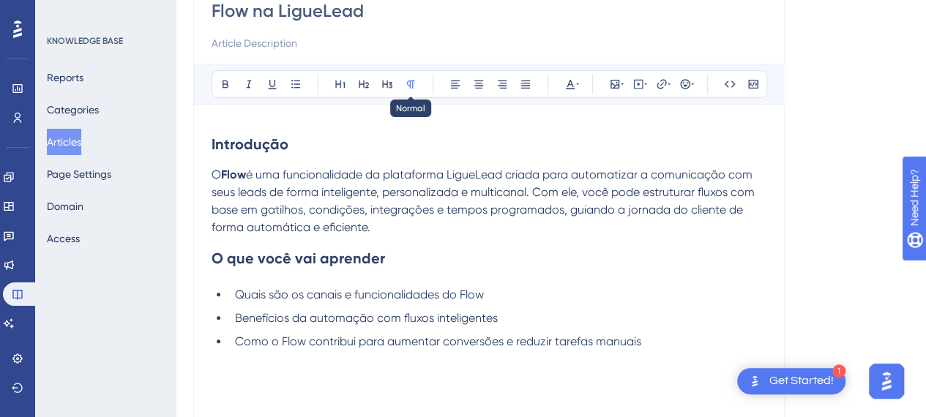
scroll to position [220, 0]
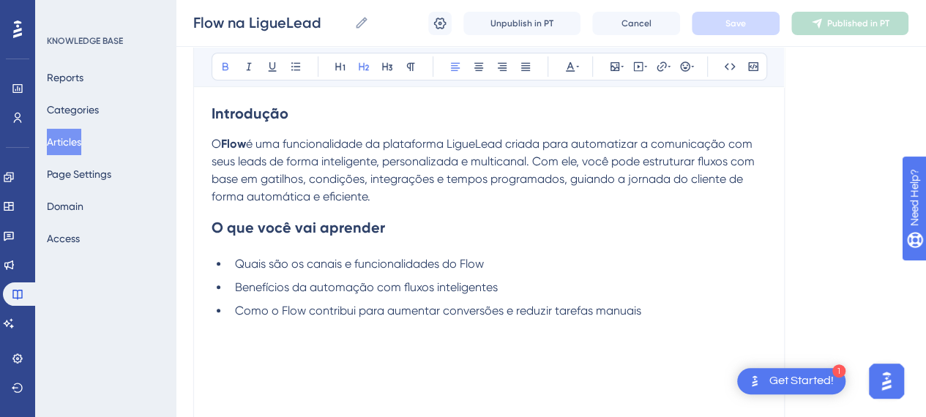
click at [314, 122] on h2 "Introdução" at bounding box center [489, 114] width 555 height 44
drag, startPoint x: 294, startPoint y: 114, endPoint x: 174, endPoint y: 115, distance: 120.9
click at [362, 137] on span "é uma funcionalidade da plataforma LigueLead criada para automatizar a comunica…" at bounding box center [485, 170] width 546 height 67
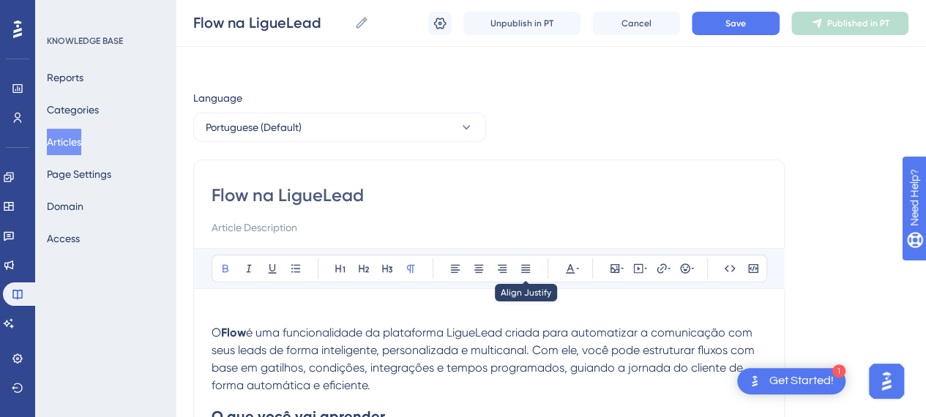
scroll to position [0, 0]
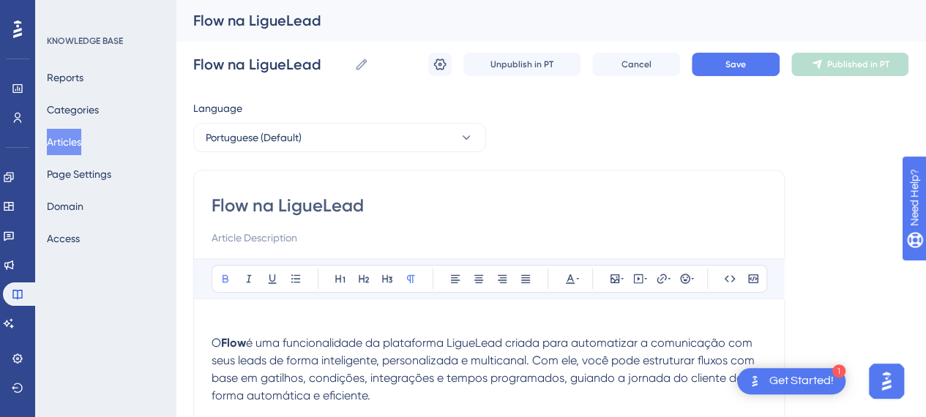
click at [390, 324] on p at bounding box center [489, 326] width 555 height 18
click at [81, 144] on button "Articles" at bounding box center [64, 142] width 34 height 26
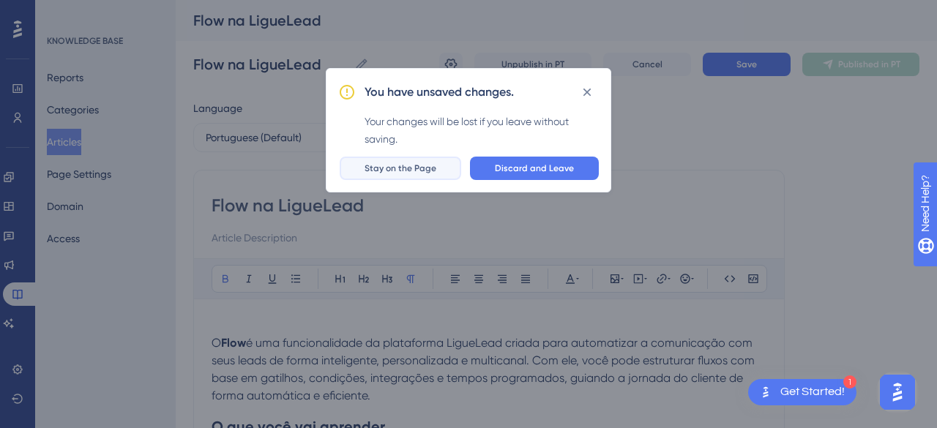
click at [408, 172] on span "Stay on the Page" at bounding box center [401, 169] width 72 height 12
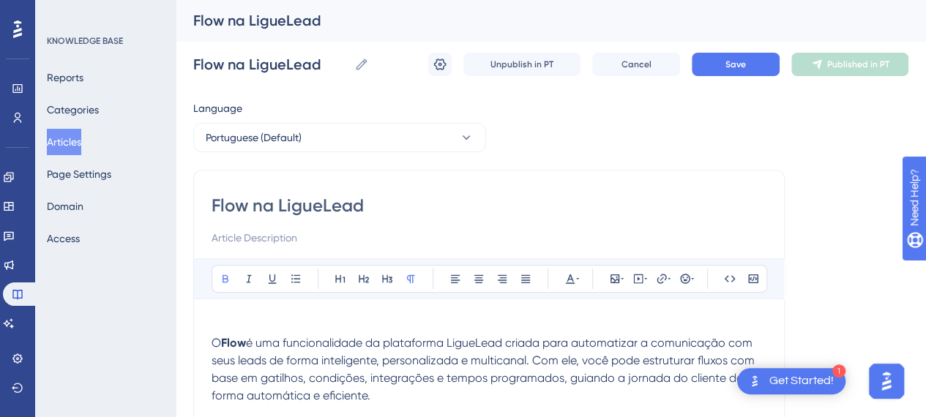
click at [66, 147] on button "Articles" at bounding box center [64, 142] width 34 height 26
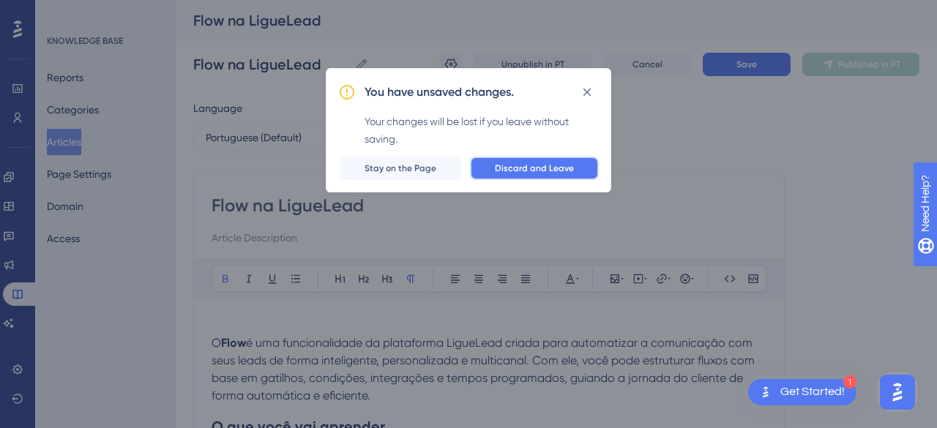
click at [554, 163] on span "Discard and Leave" at bounding box center [534, 169] width 79 height 12
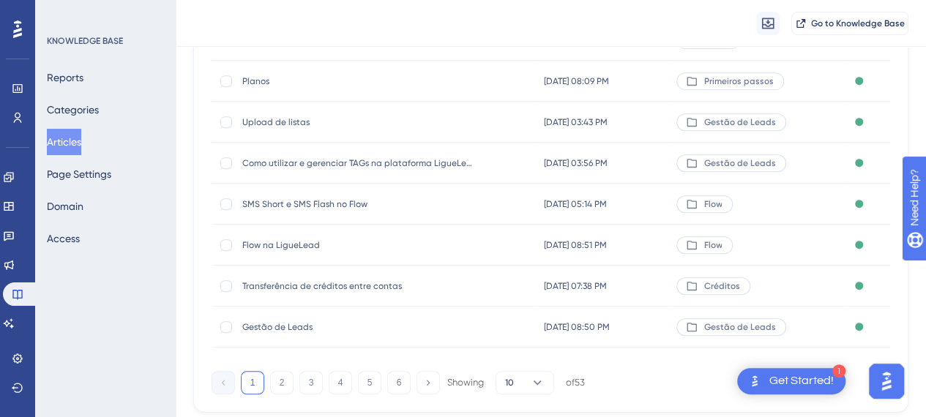
scroll to position [327, 0]
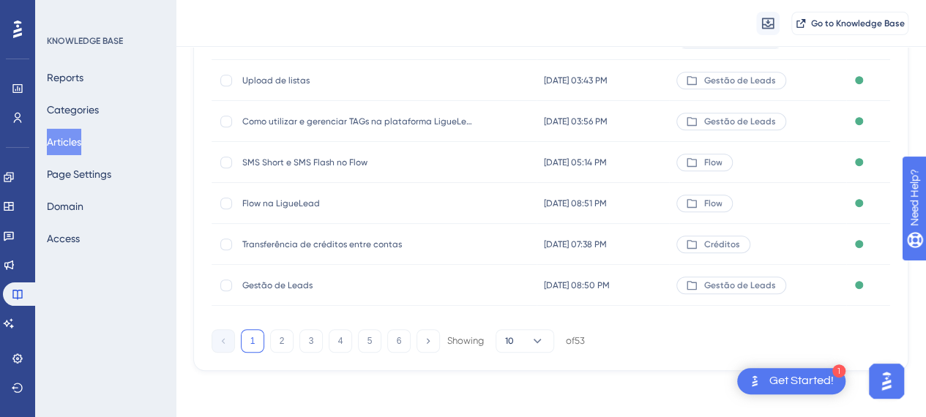
click at [347, 250] on div "Transferência de créditos entre contas Transferência de créditos entre contas" at bounding box center [359, 244] width 234 height 41
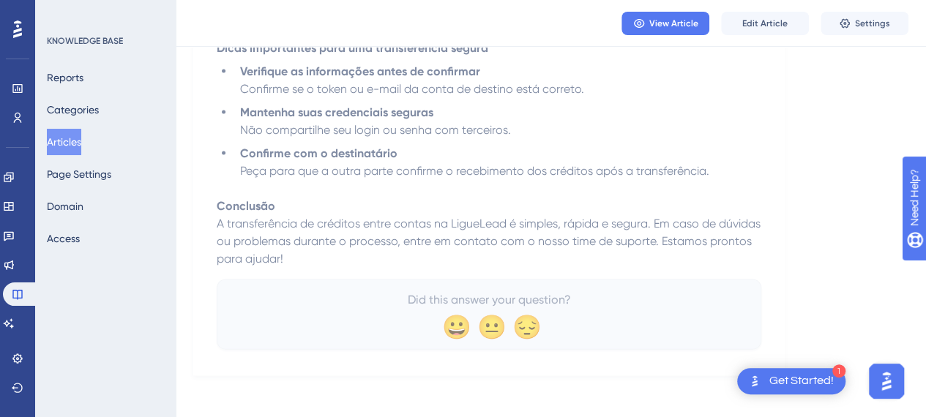
scroll to position [1413, 0]
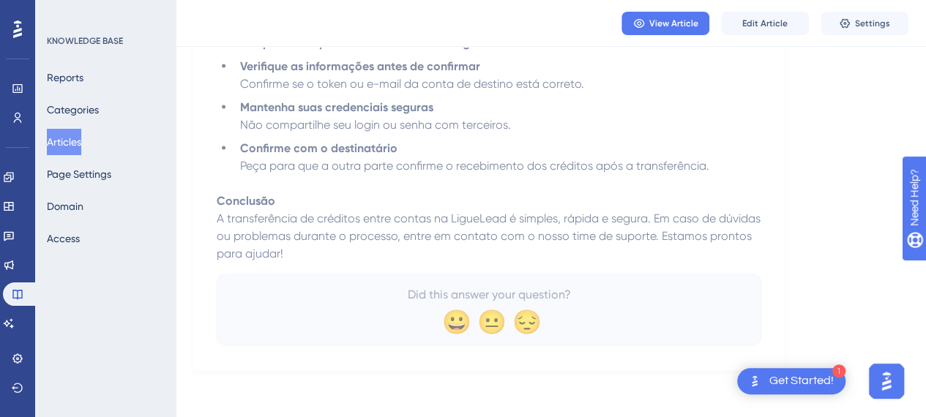
click at [75, 144] on button "Articles" at bounding box center [64, 142] width 34 height 26
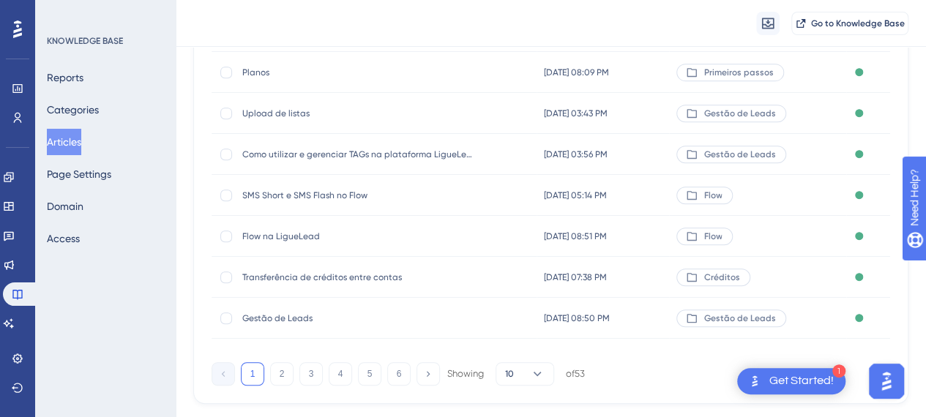
scroll to position [327, 0]
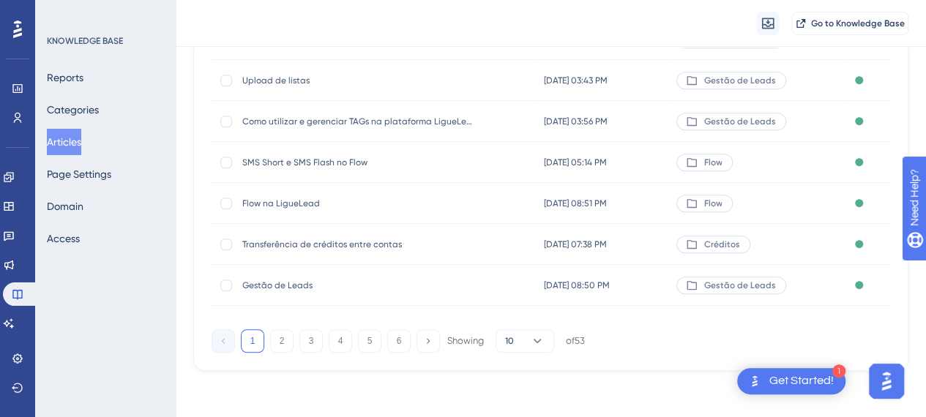
click at [289, 286] on span "Gestão de Leads" at bounding box center [359, 286] width 234 height 12
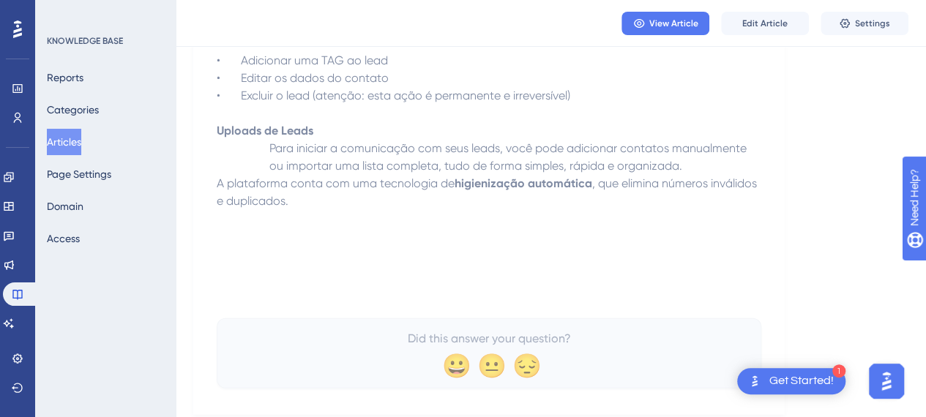
scroll to position [1791, 0]
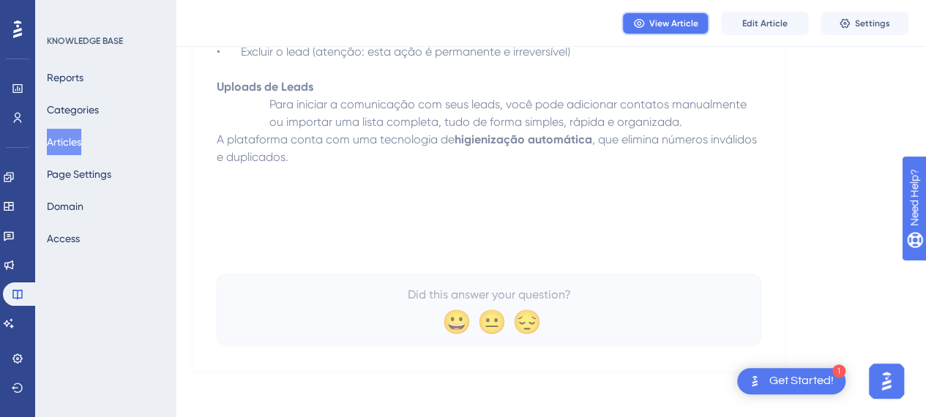
click at [672, 26] on span "View Article" at bounding box center [674, 24] width 49 height 12
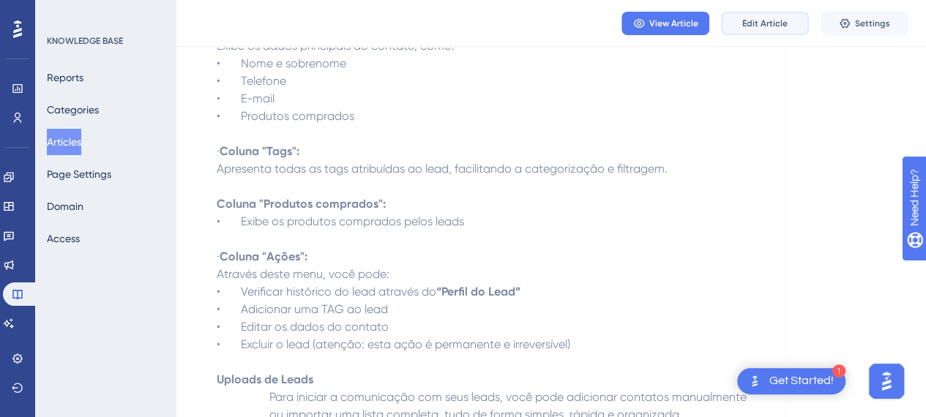
click at [762, 20] on span "Edit Article" at bounding box center [765, 24] width 45 height 12
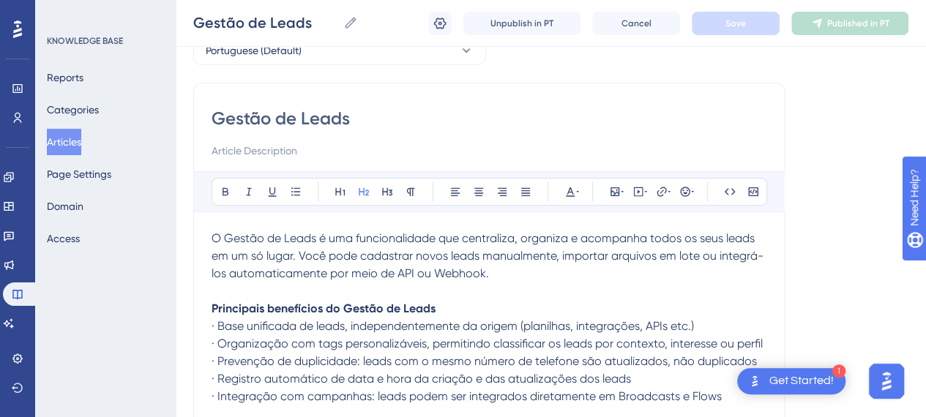
scroll to position [0, 0]
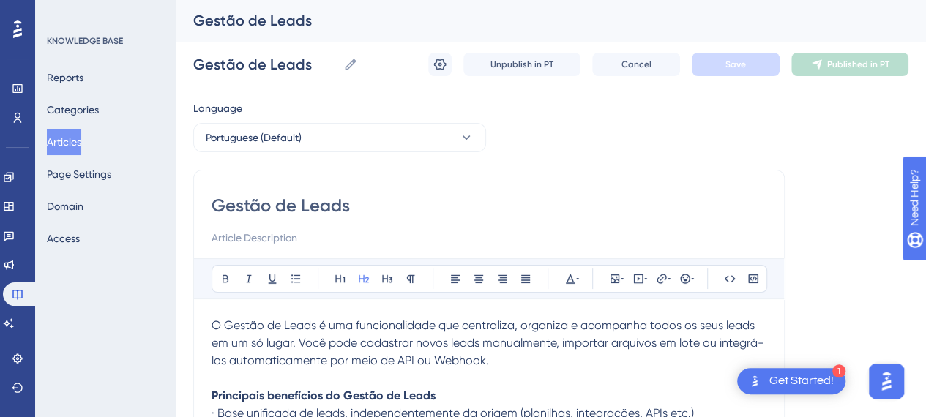
click at [465, 207] on input "Gestão de Leads" at bounding box center [489, 205] width 555 height 23
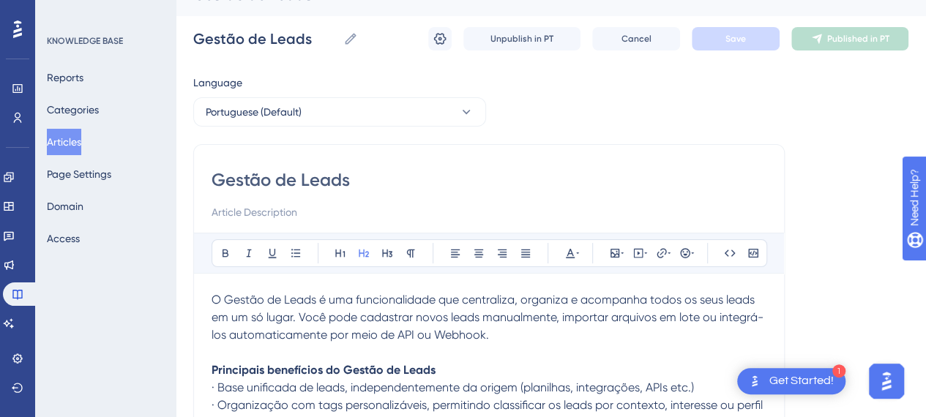
scroll to position [146, 0]
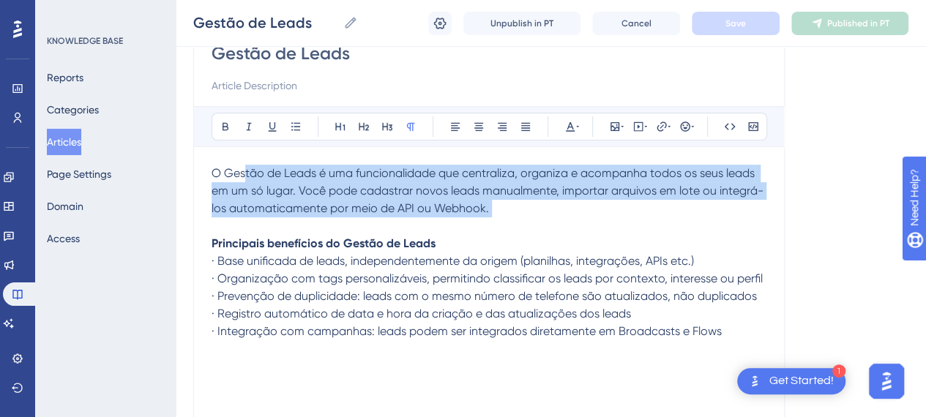
drag, startPoint x: 242, startPoint y: 175, endPoint x: 495, endPoint y: 226, distance: 258.5
click at [480, 223] on p "O Gestão de Leads é uma funcionalidade que centraliza, organiza e acompanha tod…" at bounding box center [489, 200] width 555 height 70
click at [495, 226] on p "O Gestão de Leads é uma funcionalidade que centraliza, organiza e acompanha tod…" at bounding box center [489, 200] width 555 height 70
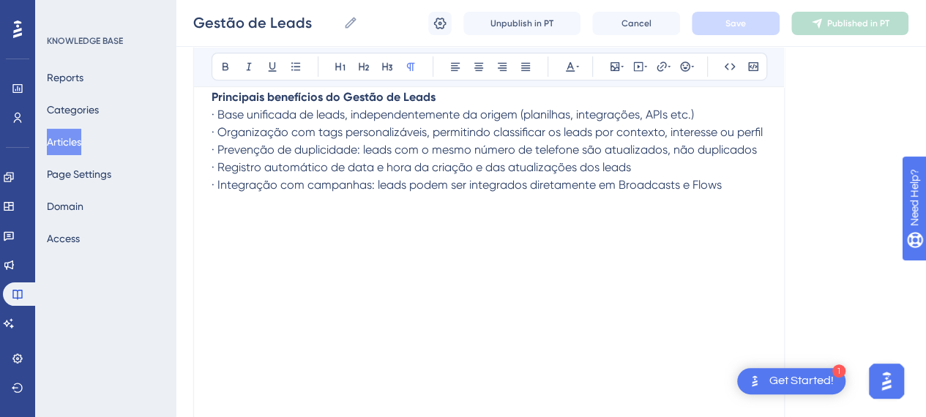
scroll to position [513, 0]
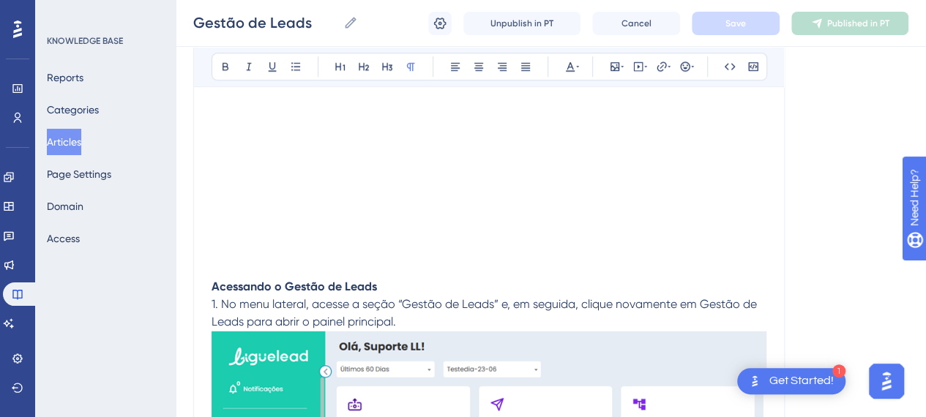
click at [338, 284] on strong "Acessando o Gestão de Leads" at bounding box center [295, 287] width 166 height 14
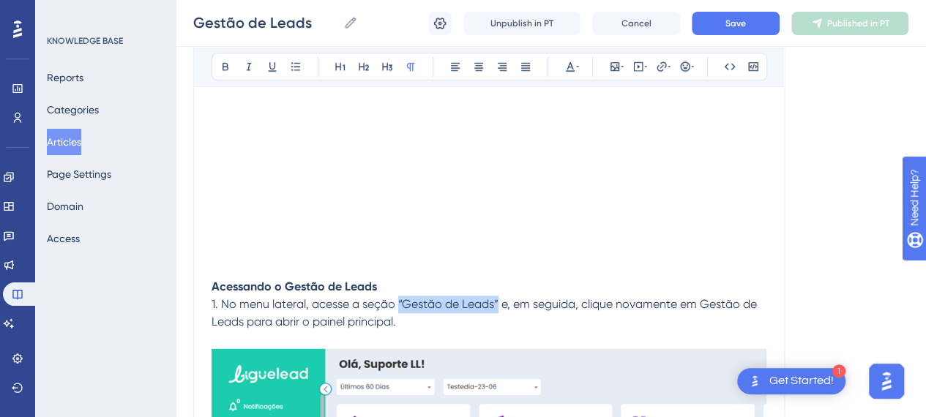
drag, startPoint x: 398, startPoint y: 301, endPoint x: 497, endPoint y: 304, distance: 98.2
click at [497, 304] on span "1. No menu lateral, acesse a seção “Gestão de Leads” e, em seguida, clique nova…" at bounding box center [486, 312] width 549 height 31
click at [223, 68] on icon at bounding box center [226, 67] width 12 height 12
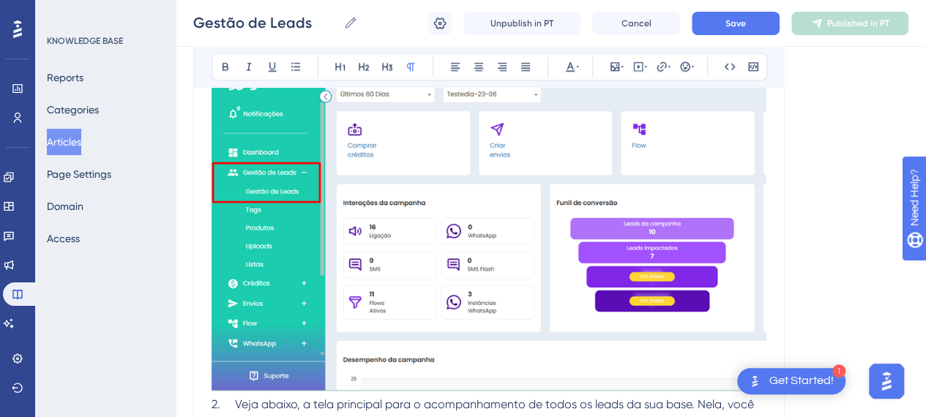
click at [422, 234] on img at bounding box center [489, 223] width 555 height 335
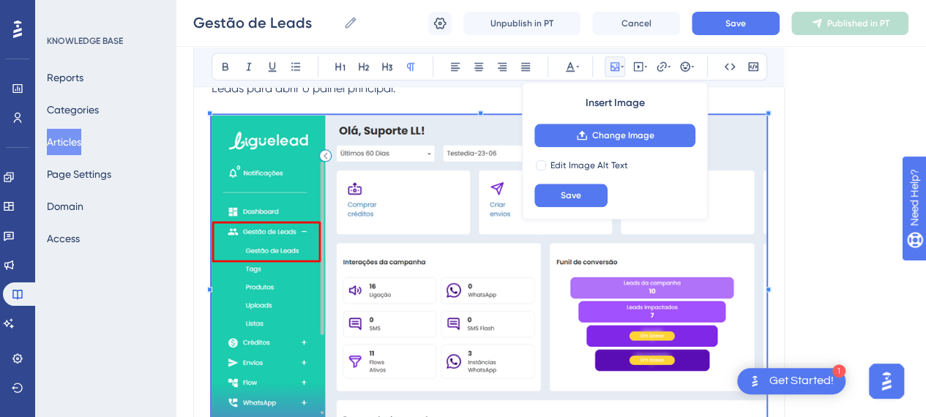
scroll to position [732, 0]
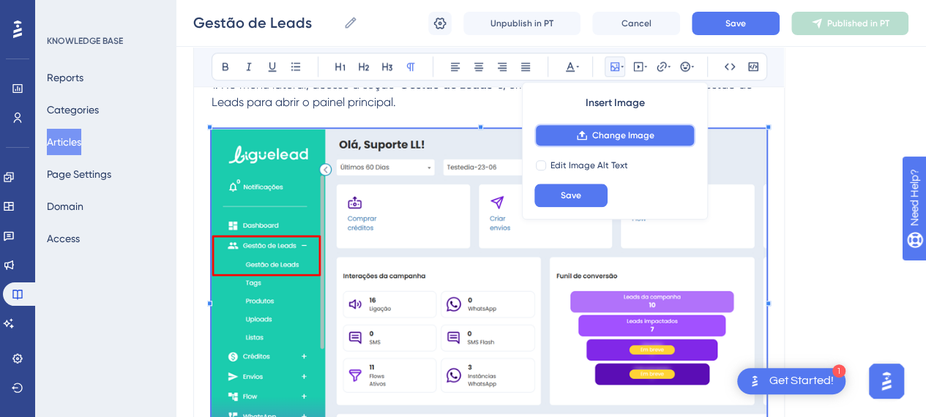
click at [627, 134] on span "Change Image" at bounding box center [623, 136] width 62 height 12
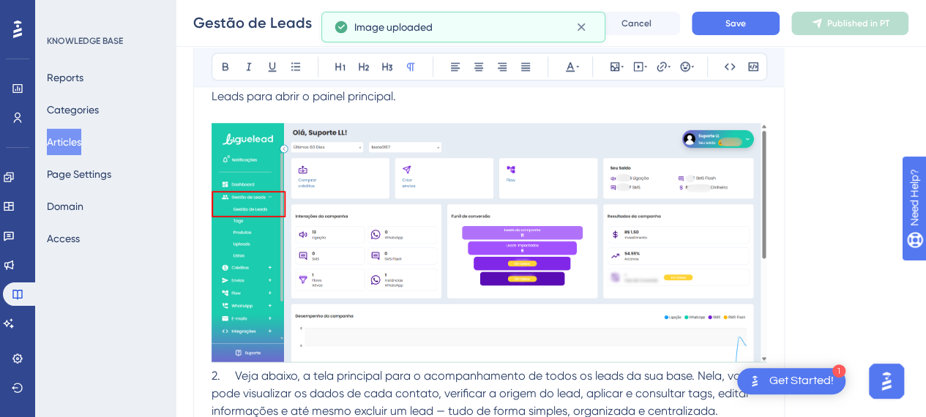
scroll to position [806, 0]
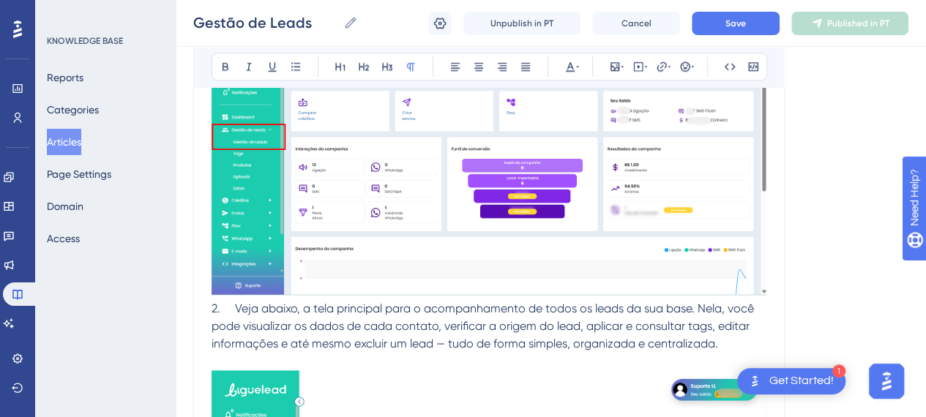
click at [209, 308] on div "Gestão de Leads Bold Italic Underline Bullet Point Heading 1 Heading 2 Heading …" at bounding box center [489, 299] width 592 height 1883
click at [212, 307] on span "2. Veja abaixo, a tela principal para o acompanhamento de todos os leads da sua…" at bounding box center [485, 326] width 546 height 49
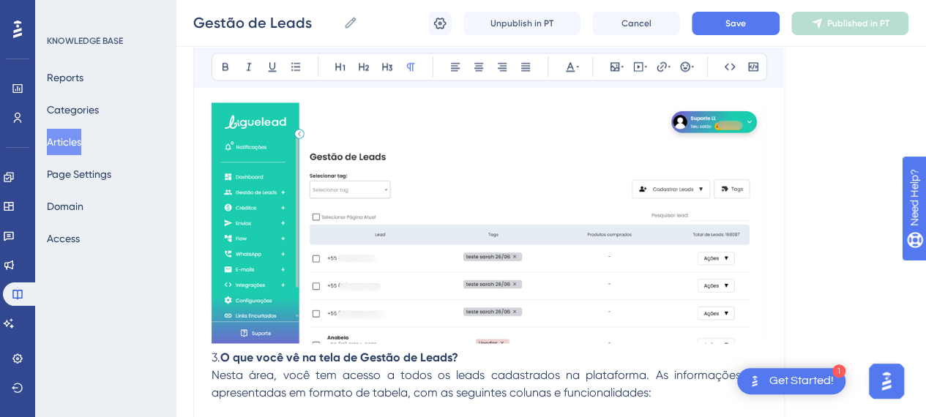
scroll to position [1099, 0]
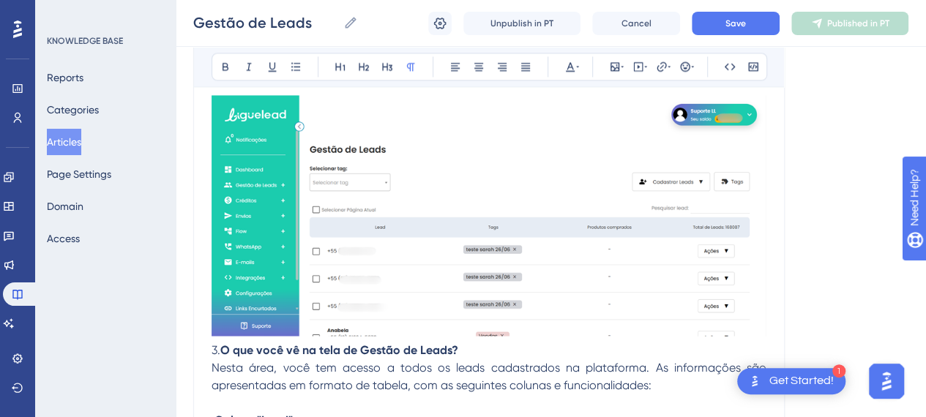
click at [597, 275] on img at bounding box center [489, 215] width 555 height 241
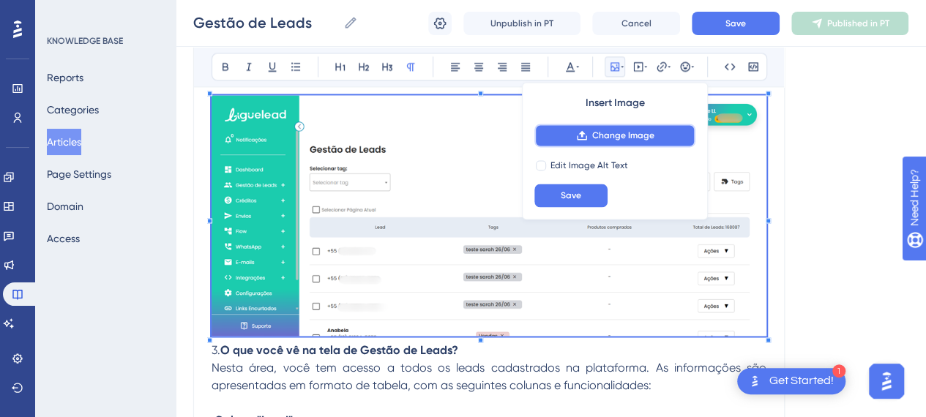
click at [617, 143] on button "Change Image" at bounding box center [615, 135] width 161 height 23
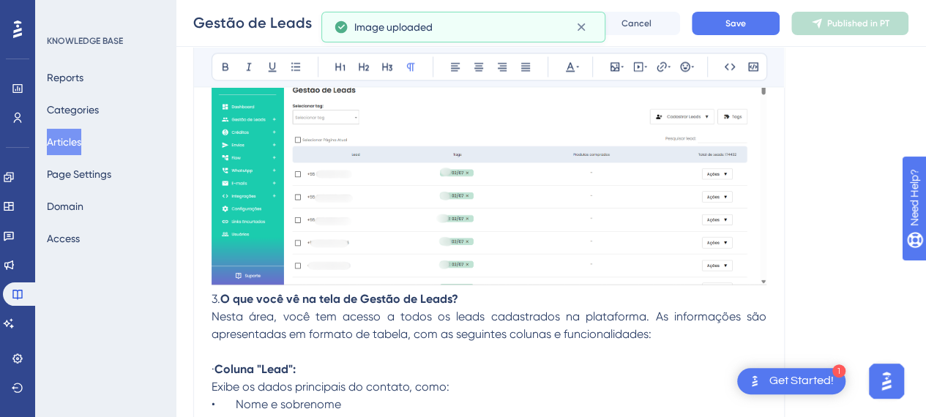
scroll to position [1172, 0]
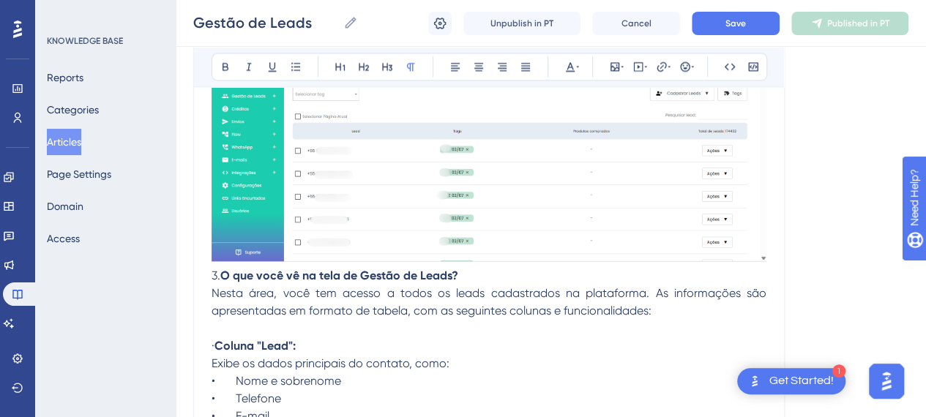
click at [212, 274] on span "3." at bounding box center [216, 275] width 9 height 14
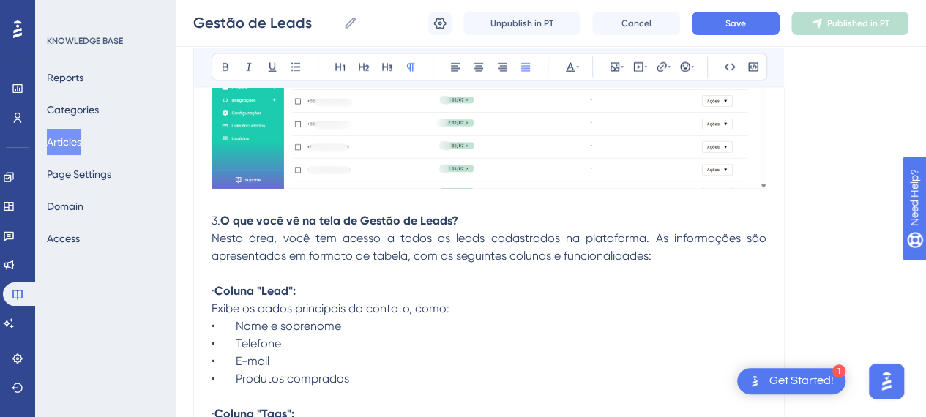
scroll to position [1318, 0]
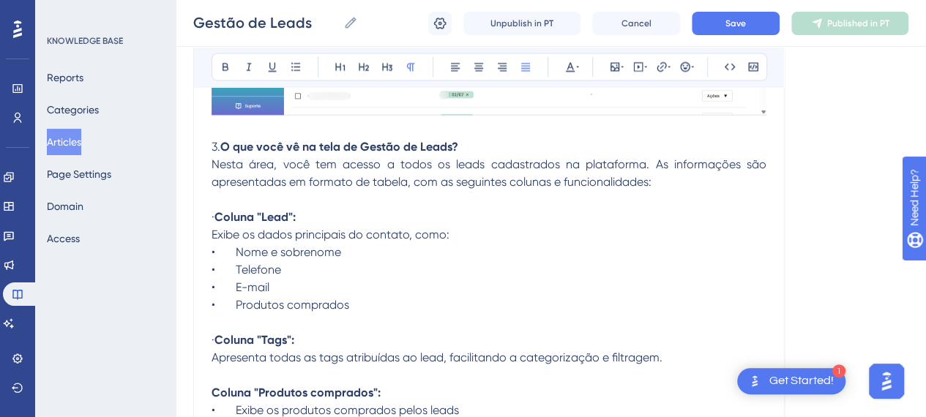
click at [718, 193] on p at bounding box center [489, 199] width 555 height 18
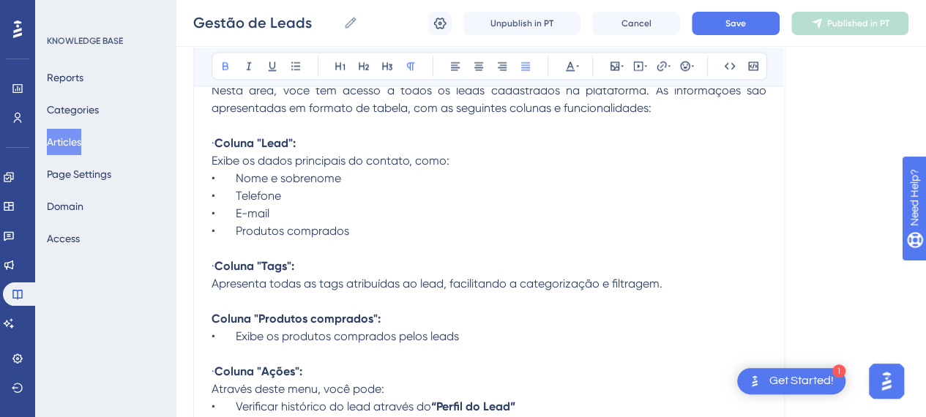
click at [215, 138] on span "·" at bounding box center [213, 143] width 3 height 14
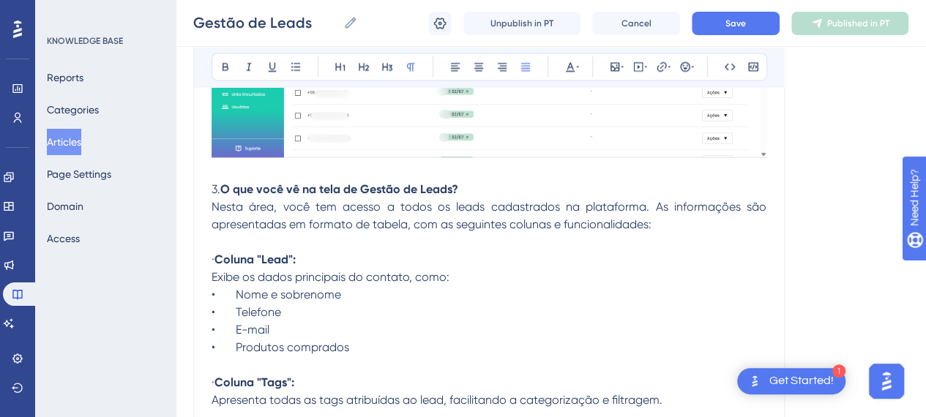
scroll to position [1245, 0]
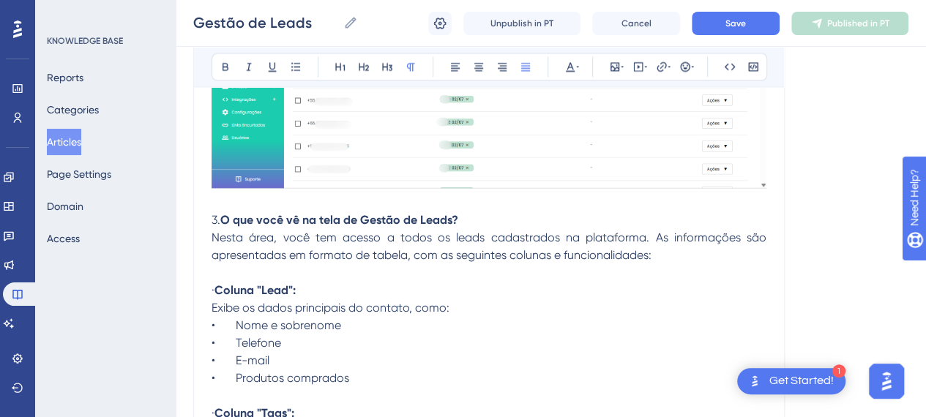
click at [394, 286] on p "· Coluna "Lead":" at bounding box center [489, 290] width 555 height 18
click at [239, 286] on strong "Coluna "Lead":" at bounding box center [255, 290] width 81 height 14
click at [313, 278] on p at bounding box center [489, 273] width 555 height 18
click at [215, 288] on span "·" at bounding box center [213, 290] width 3 height 14
click at [234, 291] on strong "Coluna "Lead":" at bounding box center [255, 290] width 81 height 14
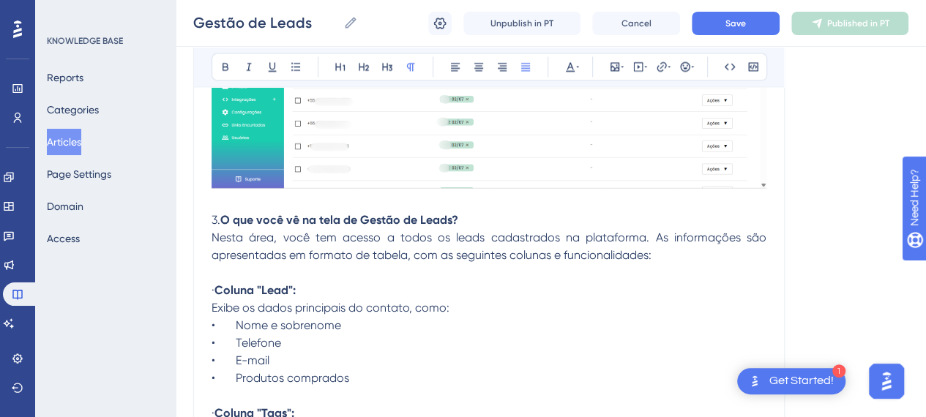
drag, startPoint x: 234, startPoint y: 288, endPoint x: 182, endPoint y: 290, distance: 52.0
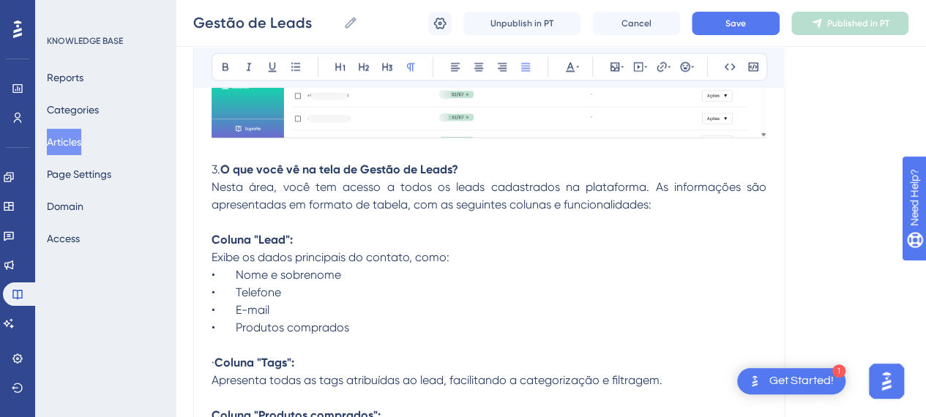
scroll to position [1318, 0]
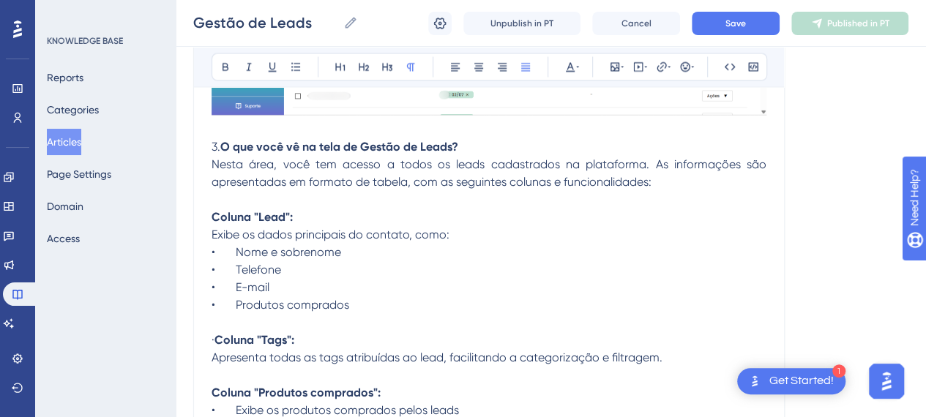
drag, startPoint x: 237, startPoint y: 338, endPoint x: 173, endPoint y: 340, distance: 63.8
click at [441, 357] on span "Apresenta todas as tags atribuídas ao lead, facilitando a categorização e filtr…" at bounding box center [437, 357] width 451 height 14
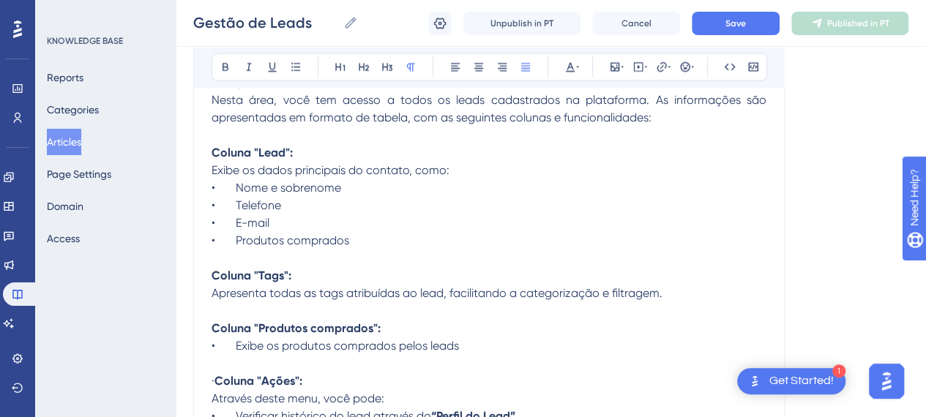
scroll to position [1465, 0]
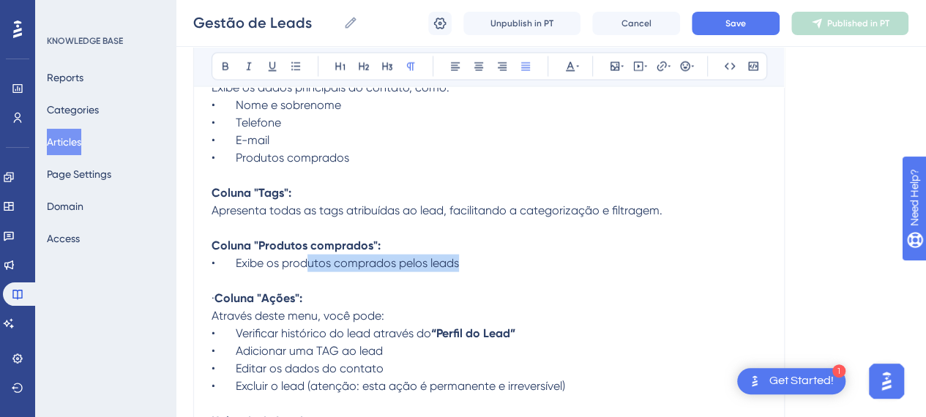
drag, startPoint x: 306, startPoint y: 260, endPoint x: 538, endPoint y: 270, distance: 231.7
click at [521, 267] on p "Apresenta todas as tags atribuídas ao lead, facilitando a categorização e filtr…" at bounding box center [489, 237] width 555 height 70
click at [560, 266] on p "Apresenta todas as tags atribuídas ao lead, facilitando a categorização e filtr…" at bounding box center [489, 237] width 555 height 70
click at [215, 299] on span "·" at bounding box center [213, 298] width 3 height 14
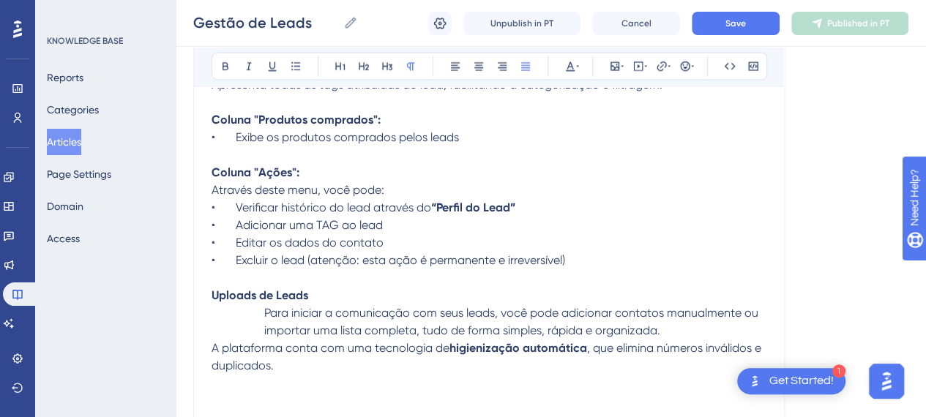
scroll to position [1611, 0]
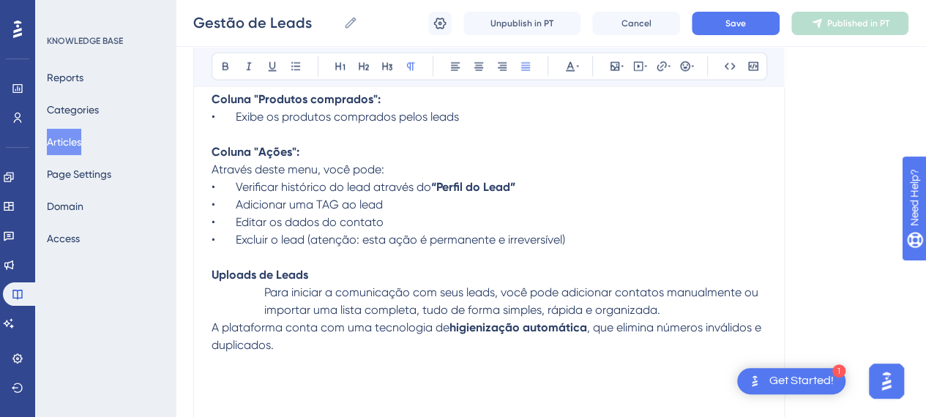
click at [318, 263] on p "• Excluir o lead (atenção: esta ação é permanente e irreversível) Uploads de Le…" at bounding box center [489, 257] width 555 height 53
click at [408, 351] on p "A plataforma conta com uma tecnologia de higienização automática , que elimina …" at bounding box center [489, 354] width 555 height 70
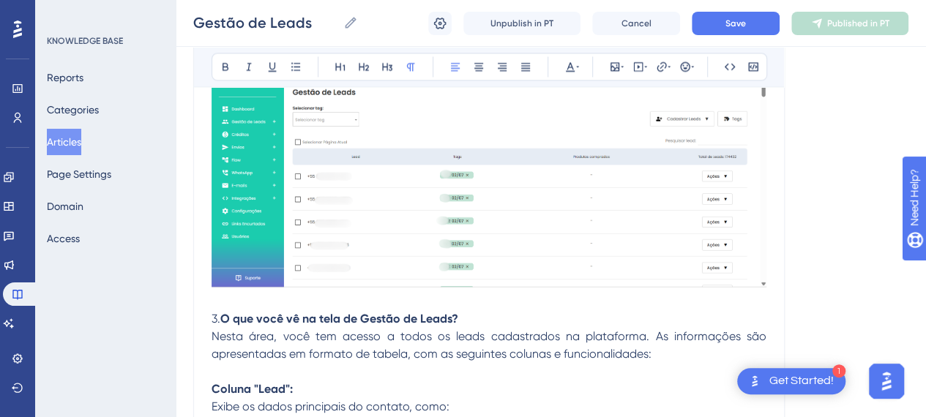
scroll to position [1318, 0]
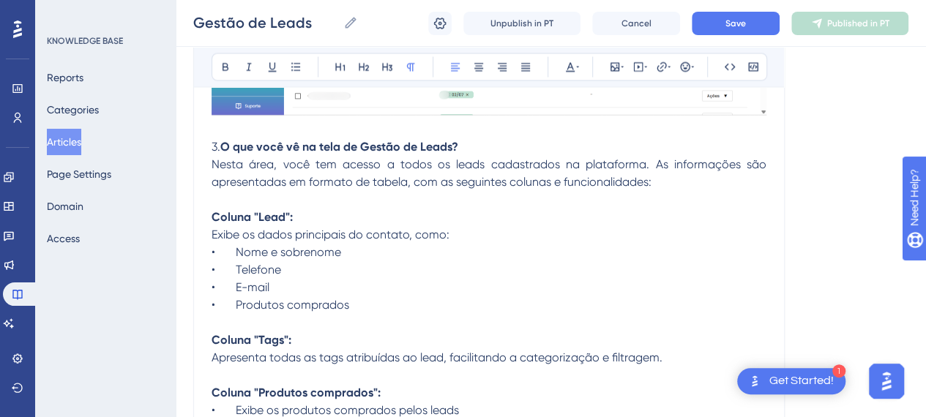
click at [313, 203] on p at bounding box center [489, 199] width 555 height 18
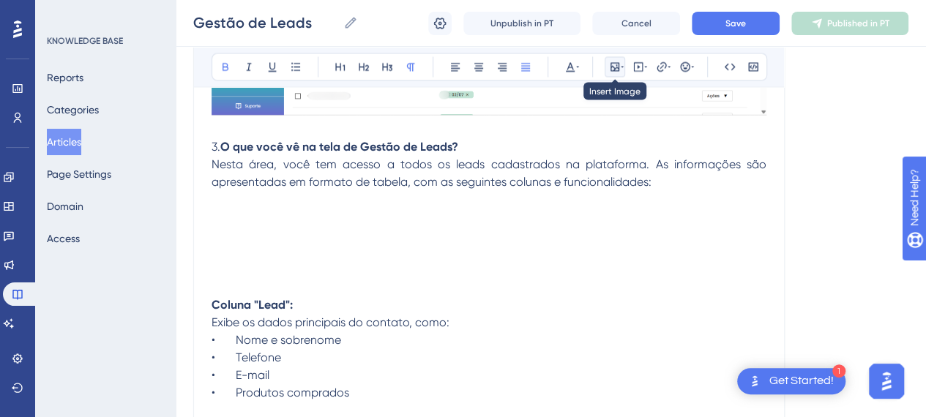
click at [622, 70] on icon at bounding box center [622, 67] width 3 height 12
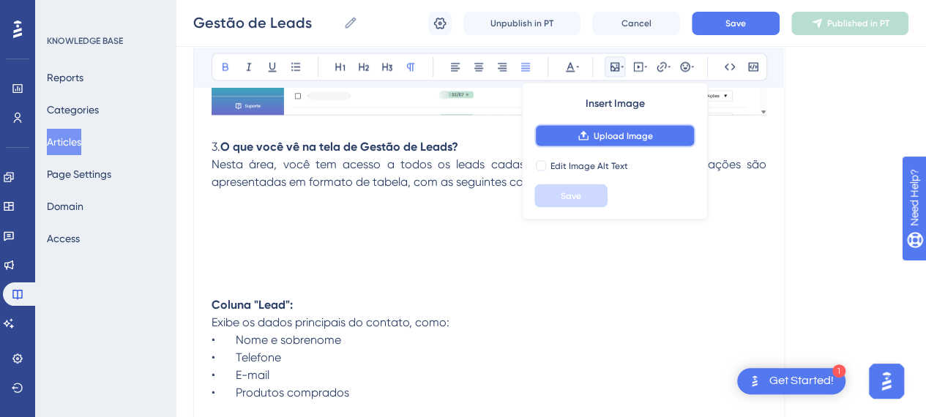
click at [606, 141] on button "Upload Image" at bounding box center [615, 135] width 161 height 23
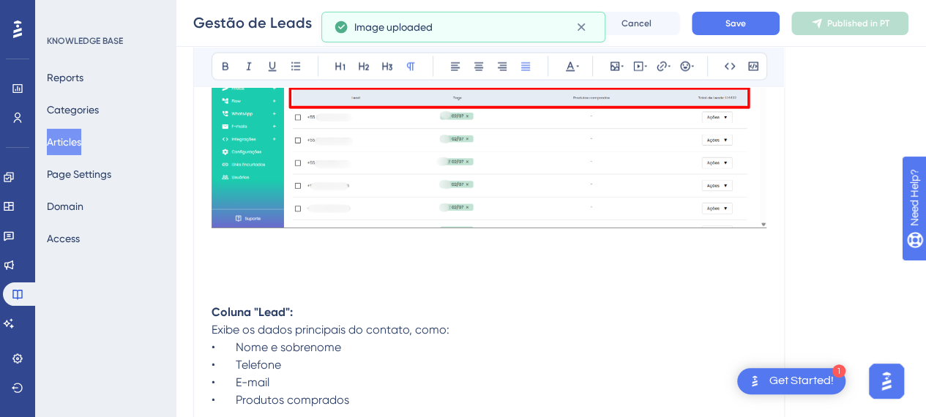
scroll to position [1538, 0]
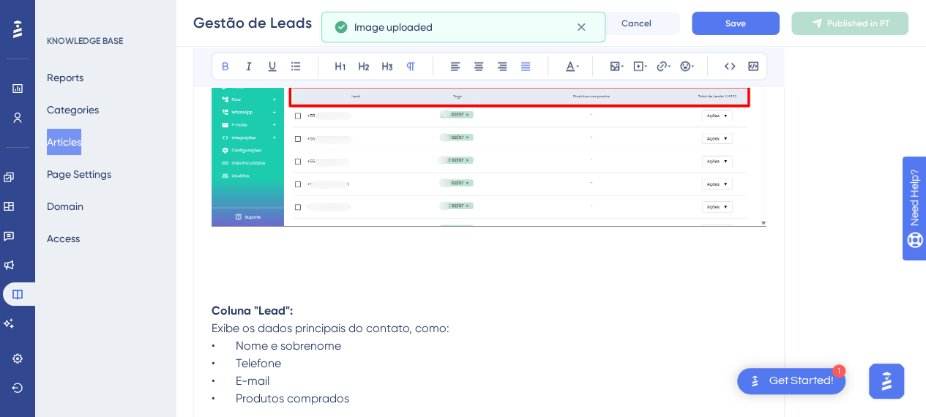
click at [257, 292] on p at bounding box center [489, 294] width 555 height 18
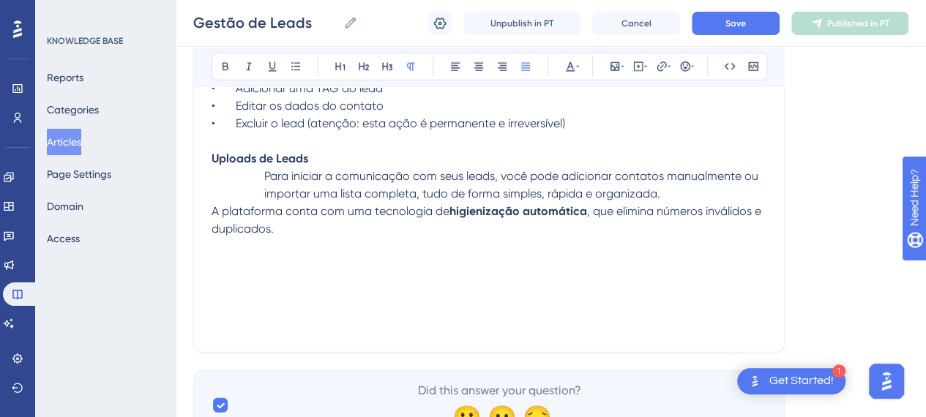
scroll to position [2057, 0]
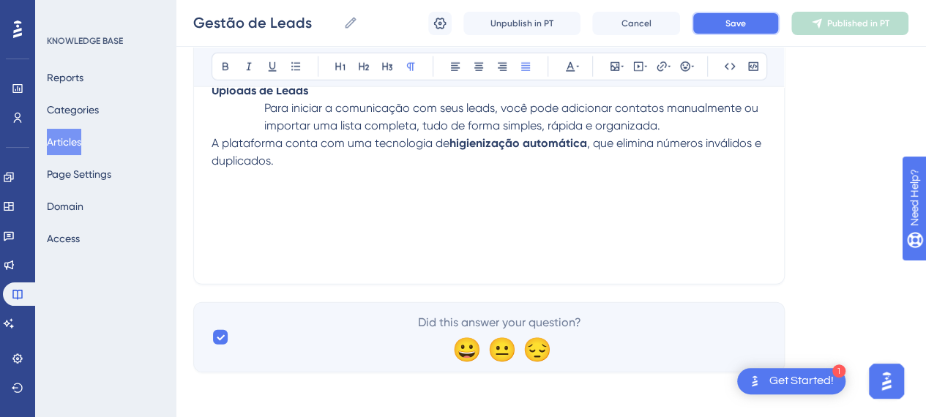
click at [739, 19] on span "Save" at bounding box center [736, 24] width 21 height 12
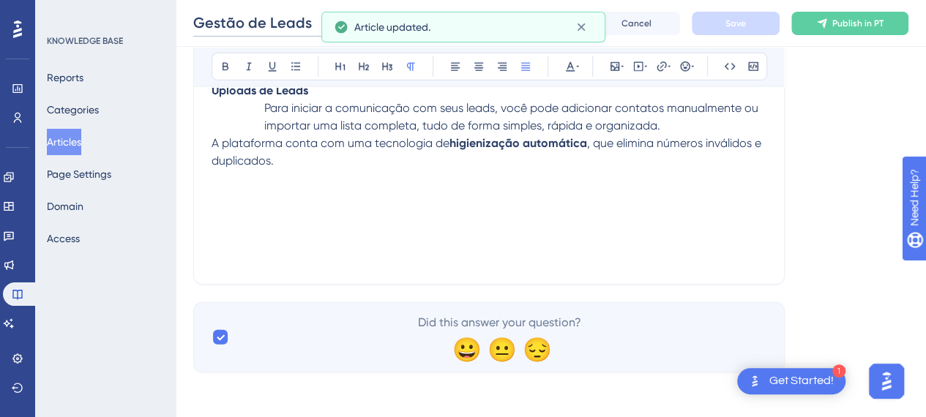
click at [259, 31] on input "Gestão de Leads" at bounding box center [265, 22] width 144 height 21
click at [866, 27] on span "Publish in PT" at bounding box center [858, 24] width 51 height 12
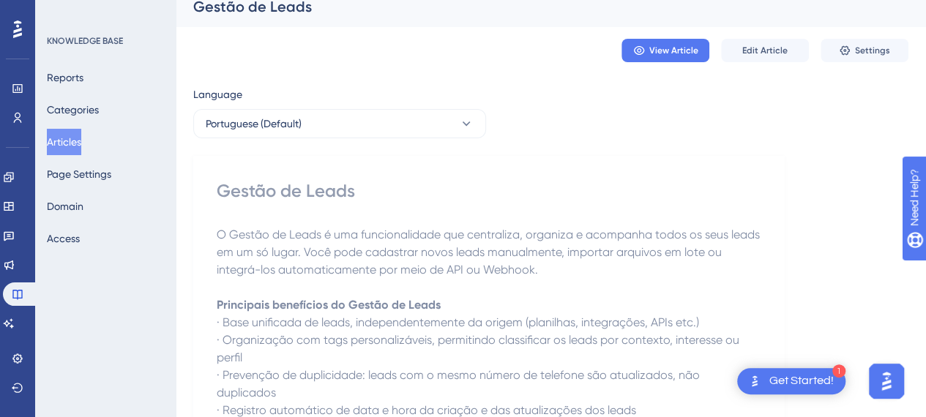
scroll to position [0, 0]
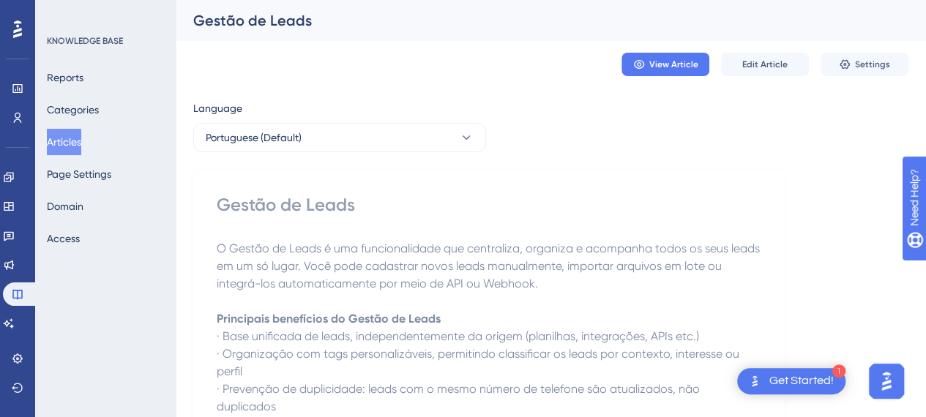
click at [76, 133] on button "Articles" at bounding box center [64, 142] width 34 height 26
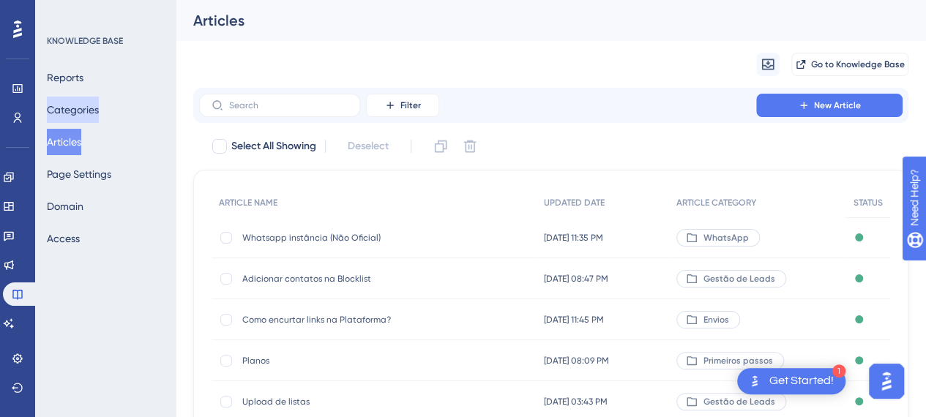
click at [75, 106] on button "Categories" at bounding box center [73, 110] width 52 height 26
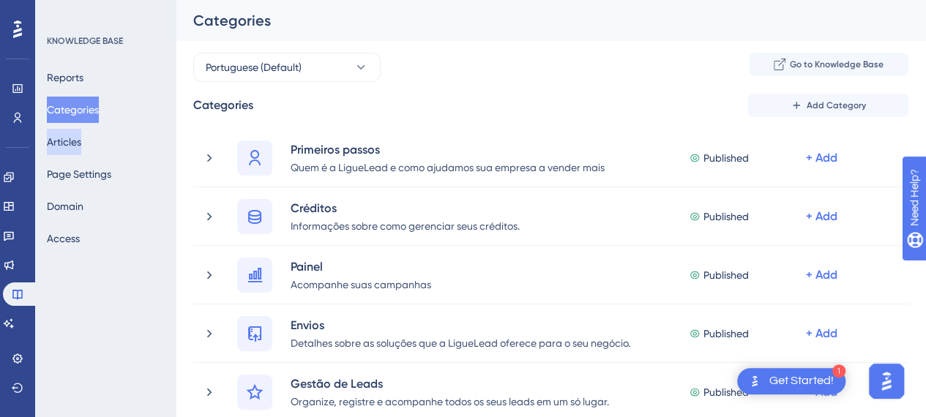
click at [68, 138] on button "Articles" at bounding box center [64, 142] width 34 height 26
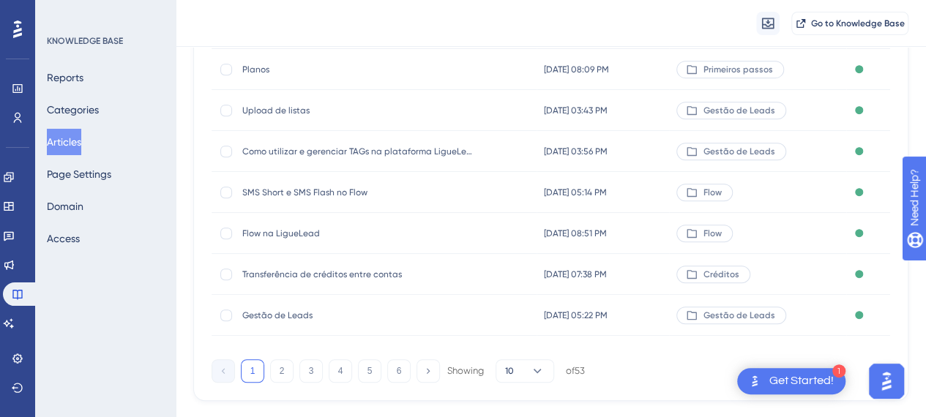
scroll to position [327, 0]
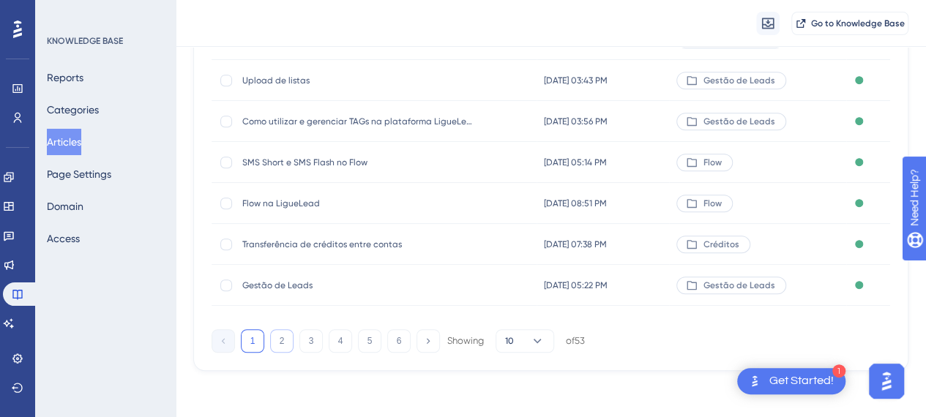
click at [281, 342] on button "2" at bounding box center [281, 341] width 23 height 23
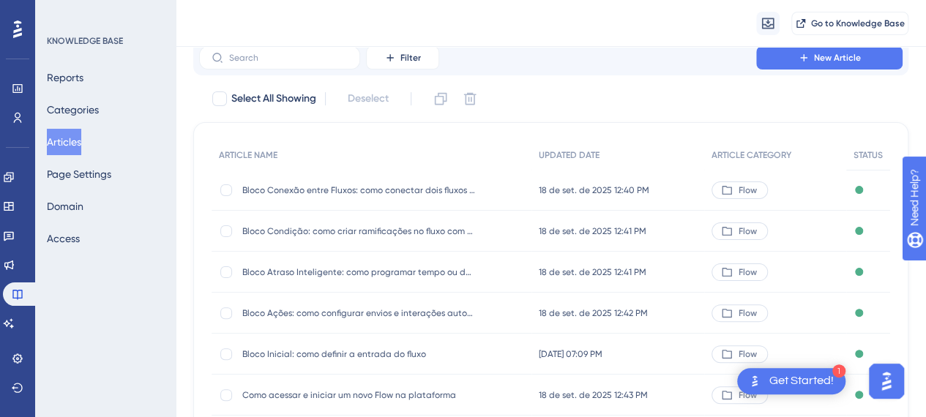
scroll to position [0, 0]
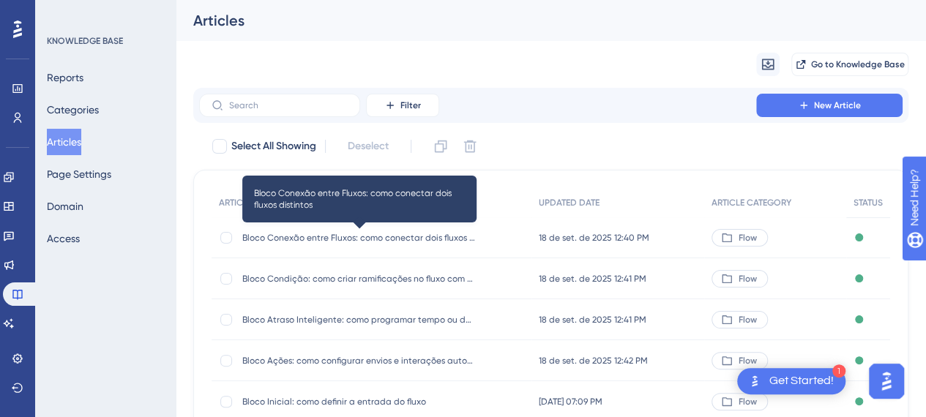
click at [308, 237] on span "Bloco Conexão entre Fluxos: como conectar dois fluxos distintos" at bounding box center [359, 238] width 234 height 12
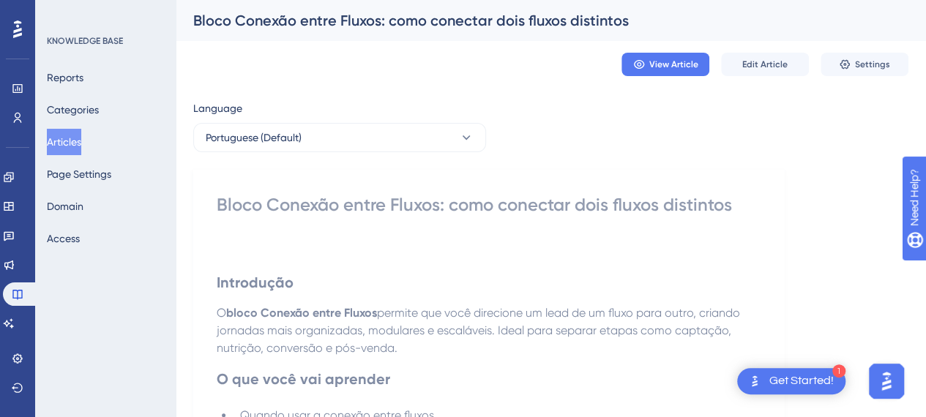
click at [514, 209] on div "Bloco Conexão entre Fluxos: como conectar dois fluxos distintos" at bounding box center [489, 204] width 545 height 23
click at [617, 263] on h2 "Introdução" at bounding box center [489, 272] width 545 height 64
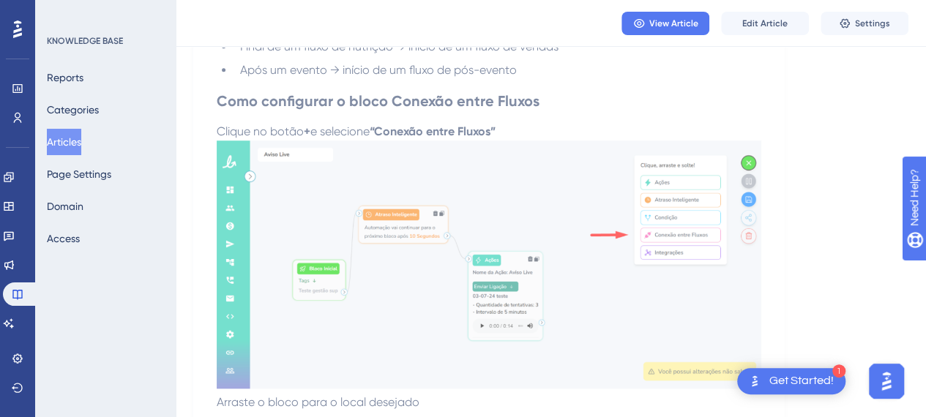
scroll to position [439, 0]
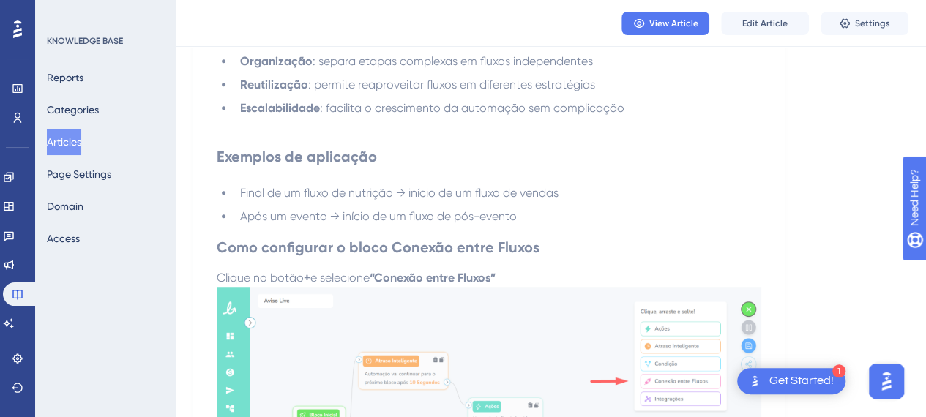
click at [403, 216] on span "Após um evento → início de um fluxo de pós-evento" at bounding box center [378, 216] width 277 height 14
click at [757, 26] on span "Edit Article" at bounding box center [765, 24] width 45 height 12
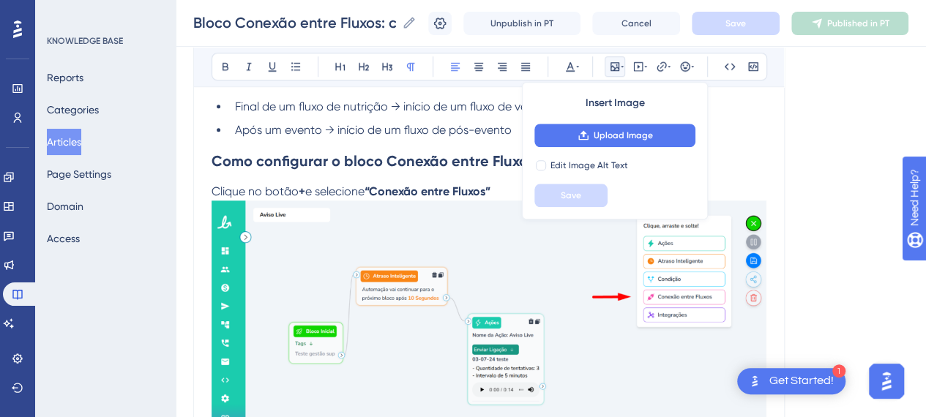
scroll to position [495, 0]
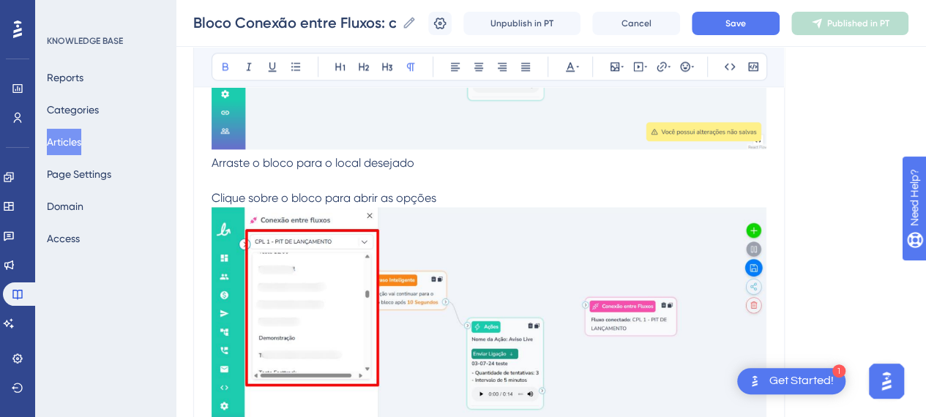
scroll to position [1008, 0]
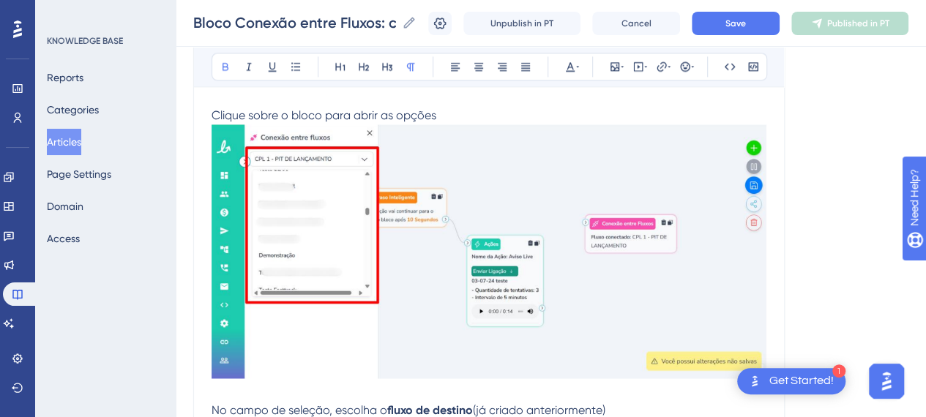
click at [494, 111] on p "Clique sobre o bloco para abrir as opções" at bounding box center [489, 245] width 555 height 277
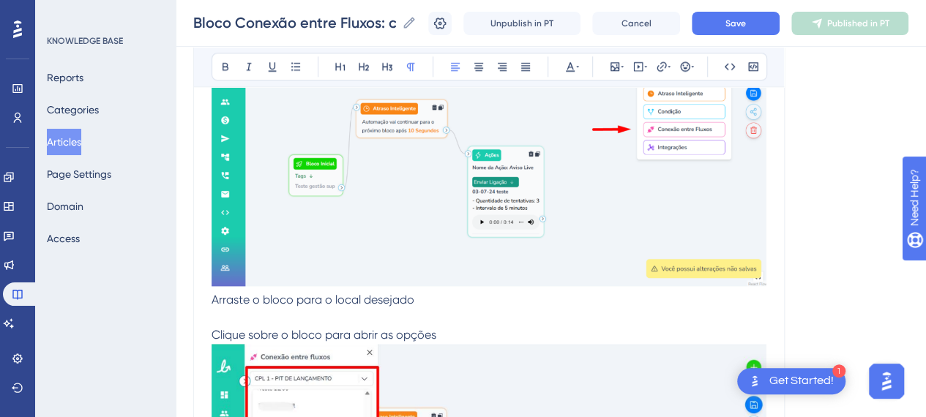
click at [540, 215] on img at bounding box center [489, 159] width 555 height 253
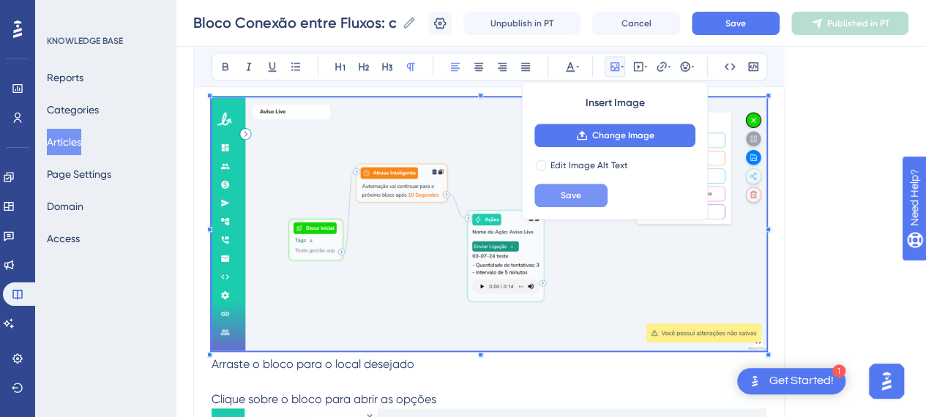
scroll to position [642, 0]
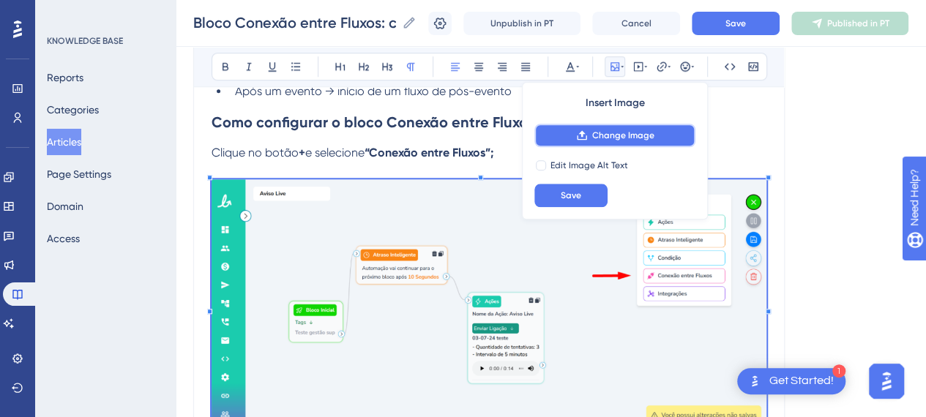
click at [648, 135] on span "Change Image" at bounding box center [623, 136] width 62 height 12
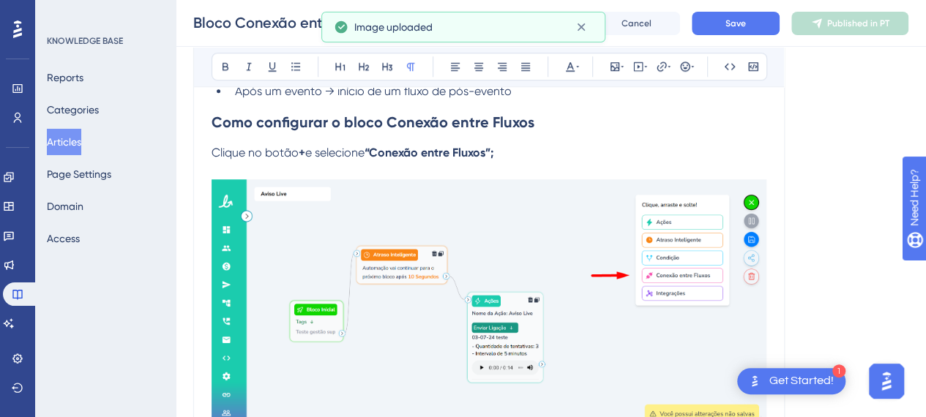
click at [543, 278] on img at bounding box center [489, 305] width 555 height 253
click at [471, 141] on h2 "Como configurar o bloco Conexão entre Fluxos" at bounding box center [489, 122] width 555 height 44
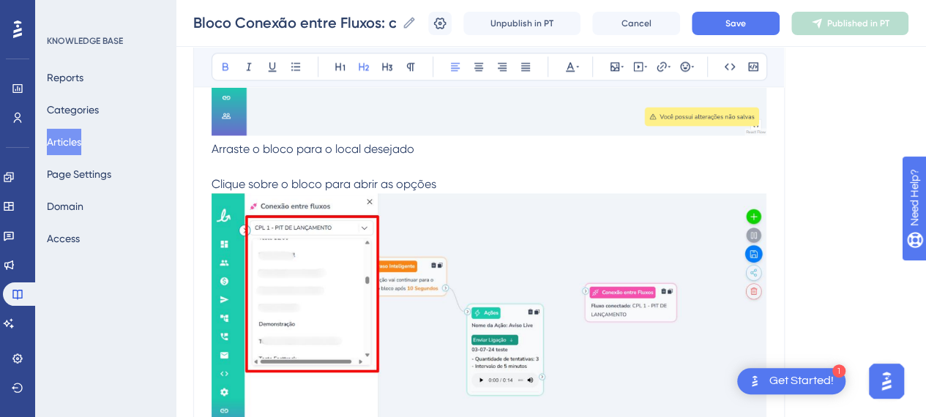
scroll to position [1008, 0]
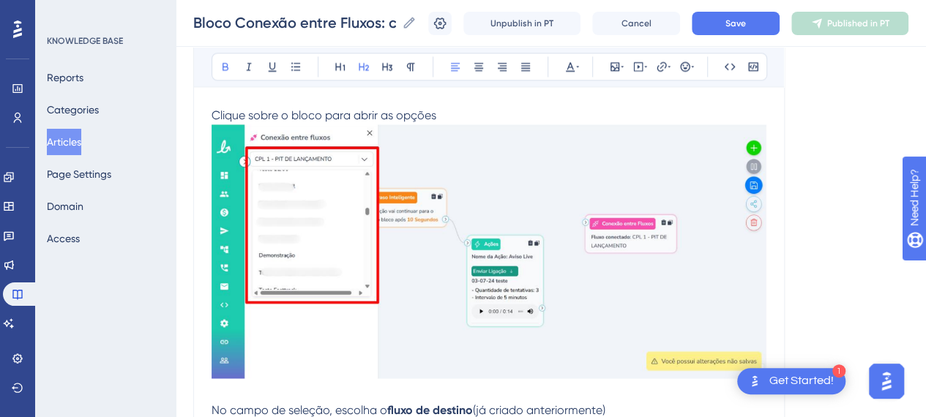
click at [532, 251] on img at bounding box center [489, 252] width 555 height 254
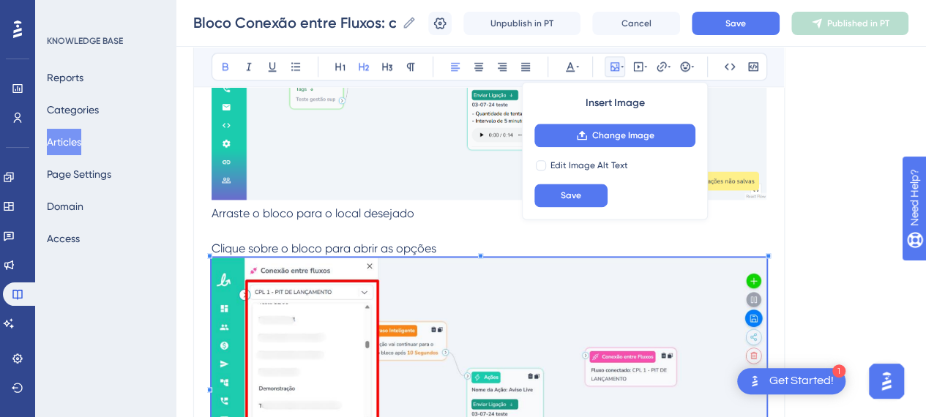
scroll to position [861, 0]
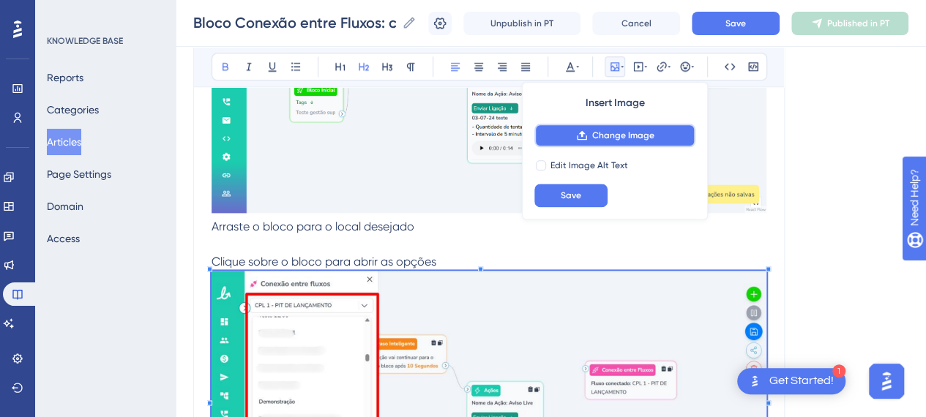
click at [640, 143] on button "Change Image" at bounding box center [615, 135] width 161 height 23
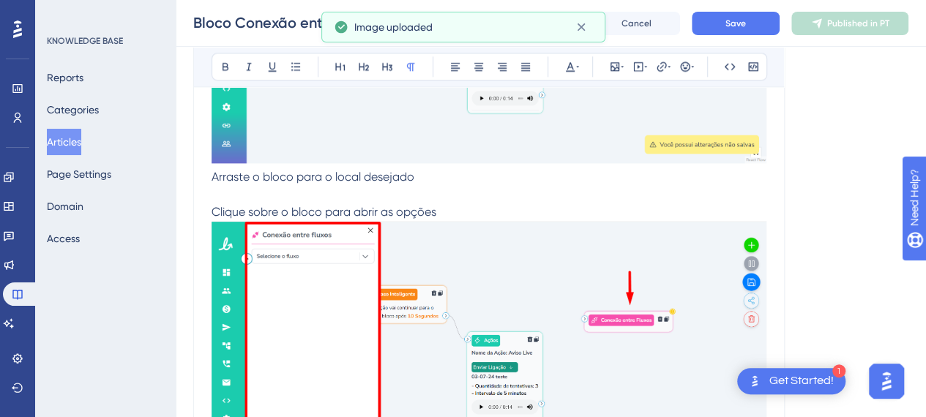
scroll to position [935, 0]
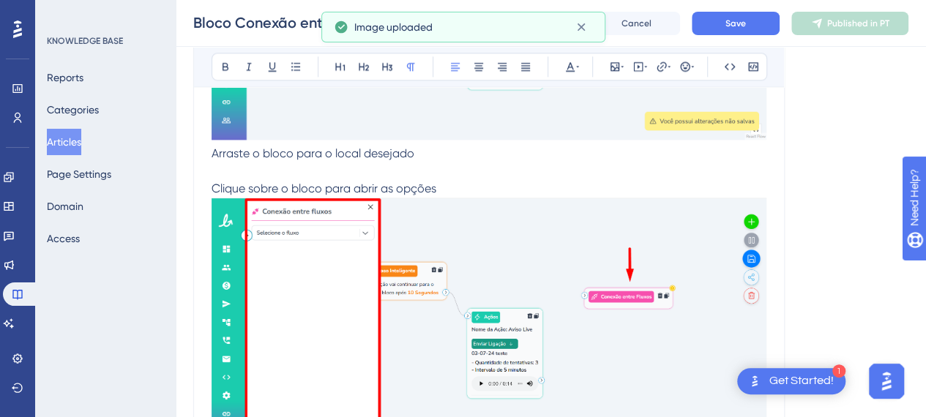
click at [455, 185] on p "Clique sobre o bloco para abrir as opções" at bounding box center [489, 318] width 555 height 277
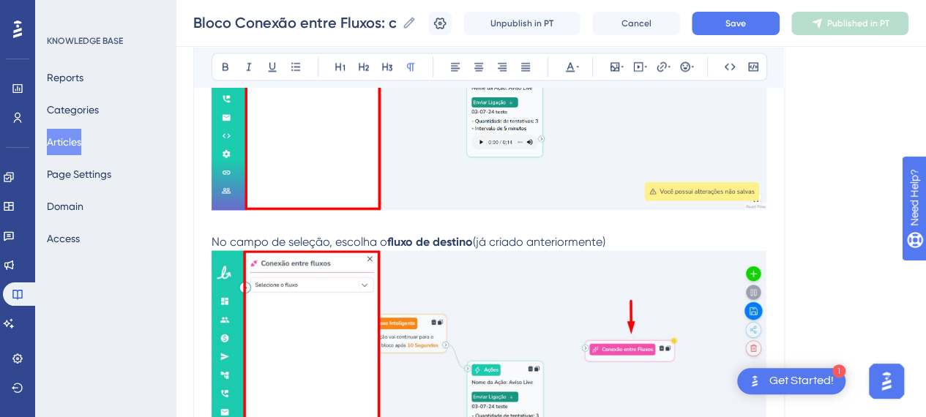
scroll to position [1227, 0]
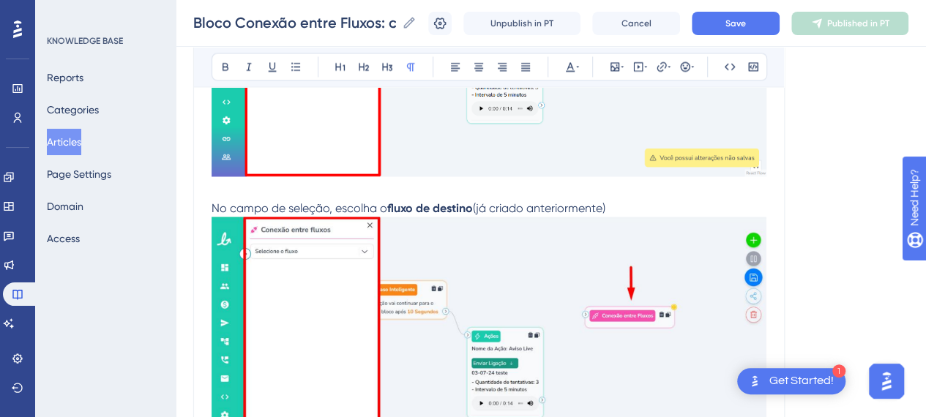
click at [625, 210] on p "No campo de seleção, escolha o fluxo de destino (já criado anteriormente)" at bounding box center [489, 338] width 555 height 278
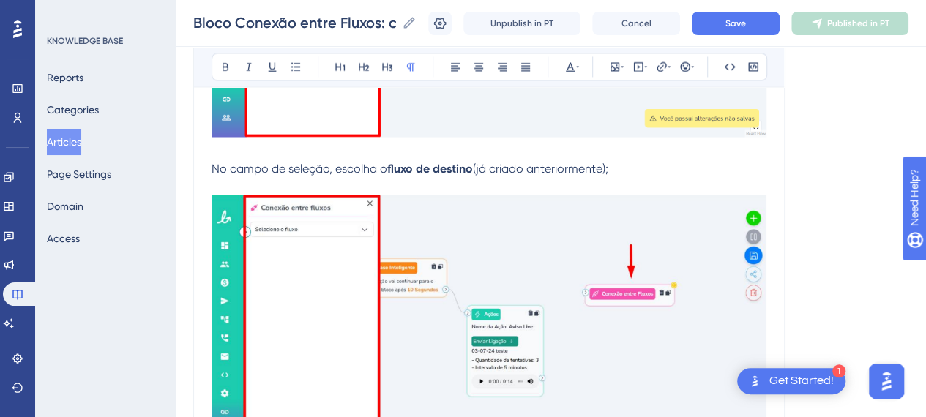
scroll to position [1301, 0]
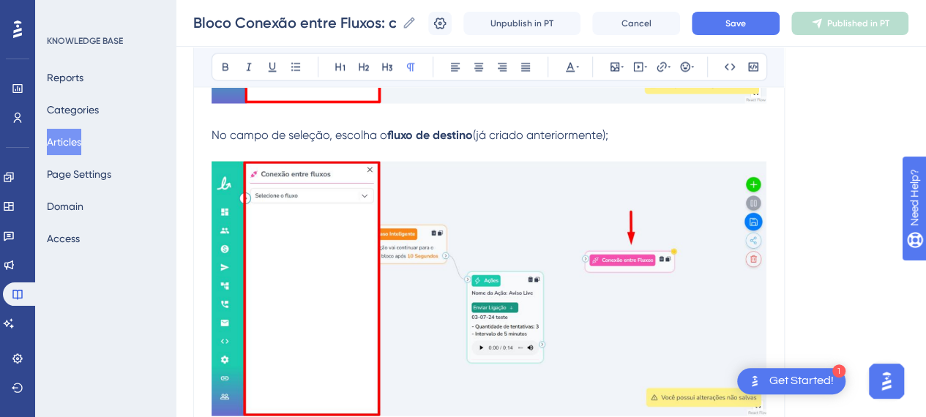
click at [579, 209] on img at bounding box center [489, 288] width 555 height 255
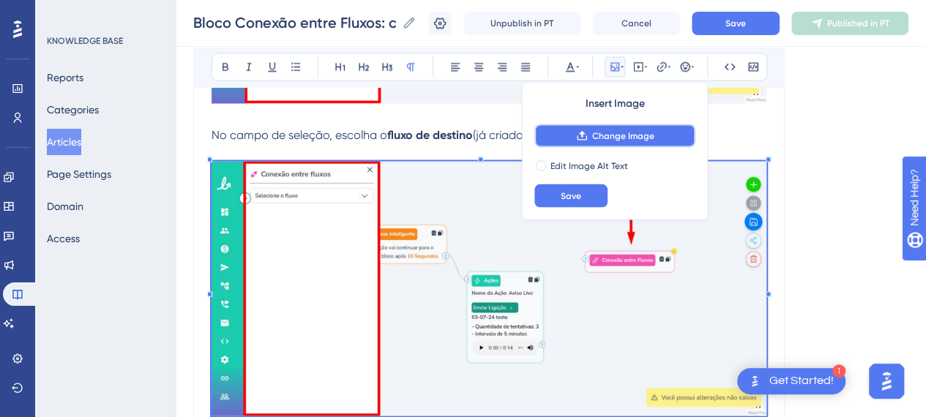
click at [612, 124] on button "Change Image" at bounding box center [615, 135] width 161 height 23
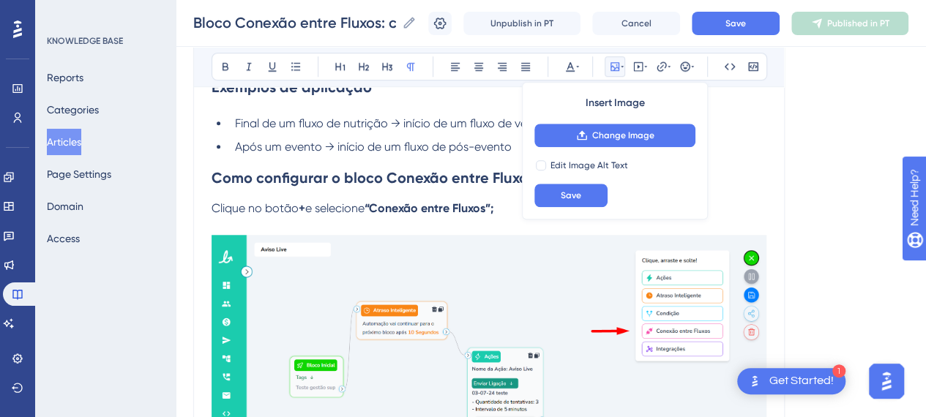
scroll to position [659, 0]
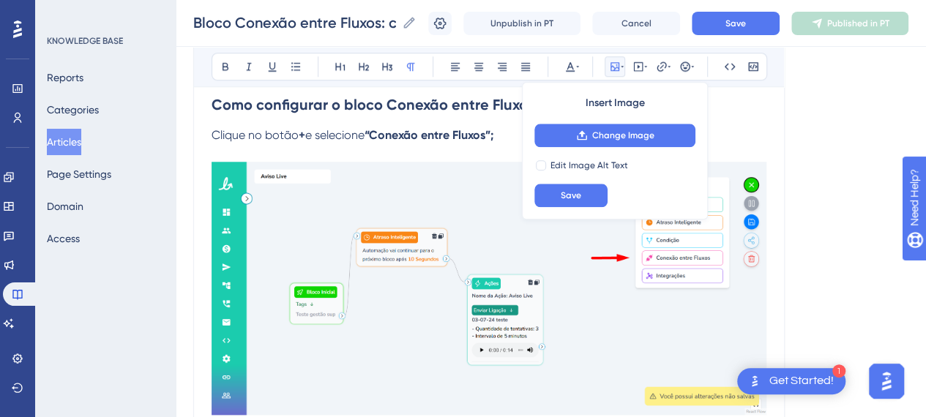
click at [304, 136] on strong "+" at bounding box center [302, 135] width 7 height 14
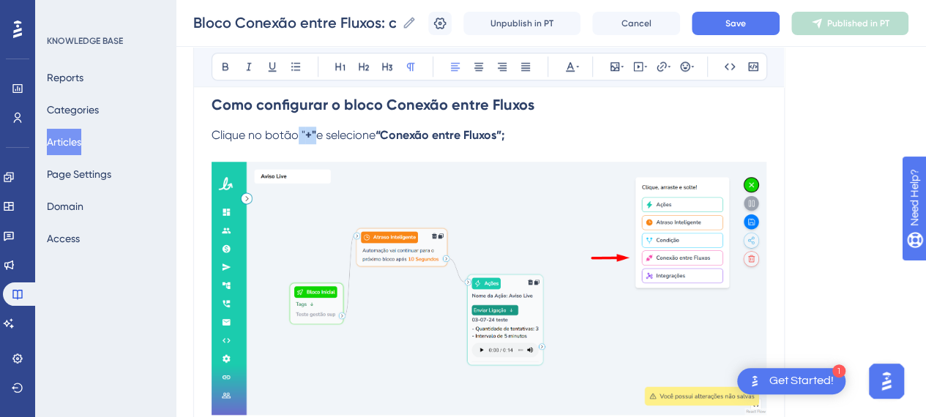
drag, startPoint x: 315, startPoint y: 134, endPoint x: 299, endPoint y: 132, distance: 16.3
click at [299, 132] on p "Clique no botão " +" e selecione “Conexão entre Fluxos”;" at bounding box center [489, 136] width 555 height 18
click at [223, 61] on icon at bounding box center [226, 67] width 12 height 12
click at [551, 140] on p "Clique no botão "+" e selecione “Conexão entre Fluxos”;" at bounding box center [489, 136] width 555 height 18
click at [640, 277] on img at bounding box center [489, 288] width 555 height 253
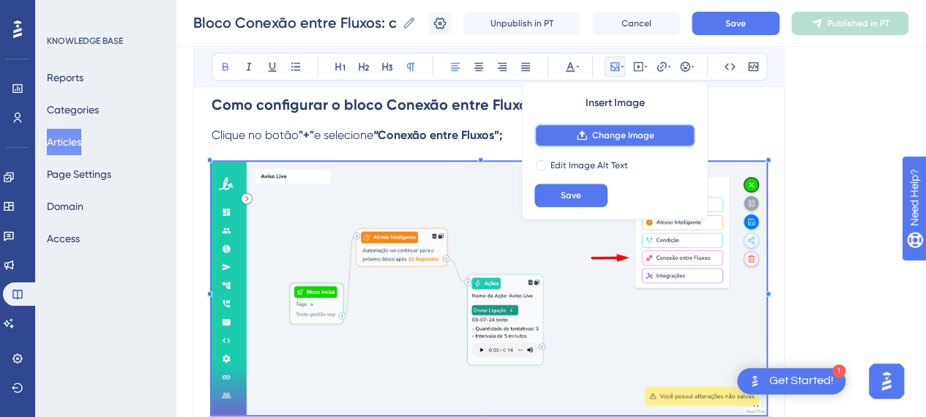
click at [615, 137] on span "Change Image" at bounding box center [623, 136] width 62 height 12
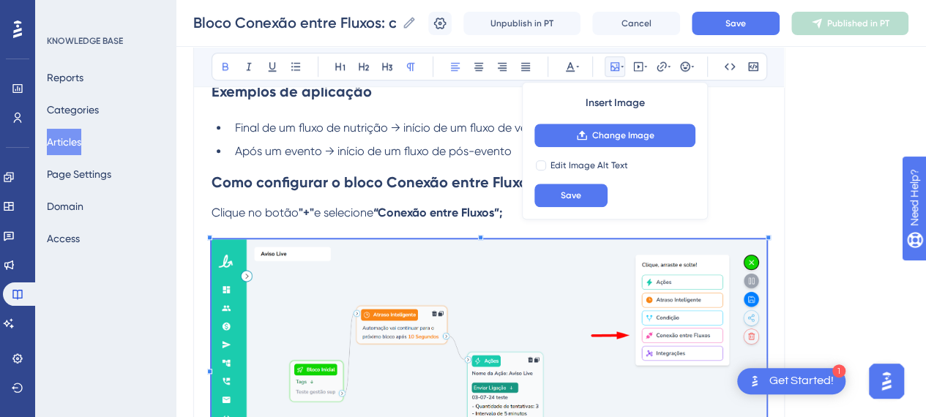
scroll to position [513, 0]
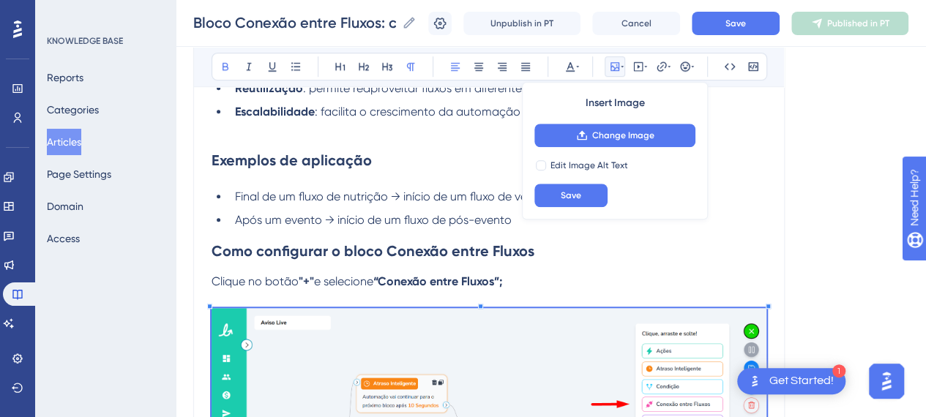
click at [390, 275] on strong "“Conexão entre Fluxos”;" at bounding box center [438, 282] width 129 height 14
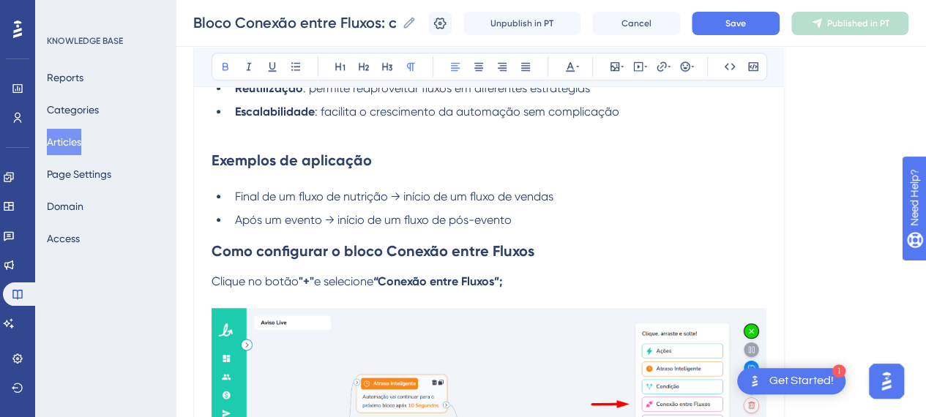
drag, startPoint x: 507, startPoint y: 283, endPoint x: 321, endPoint y: 285, distance: 186.0
click at [321, 285] on p "Clique no botão "+" e selecione “Conexão entre Fluxos”;" at bounding box center [489, 282] width 555 height 18
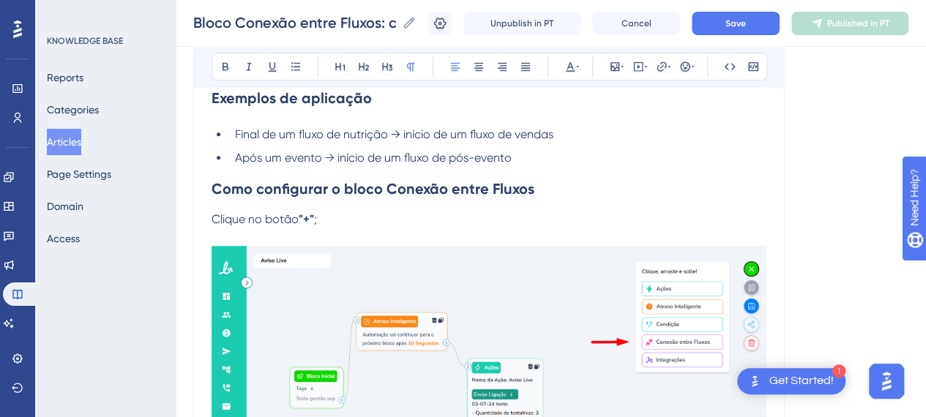
scroll to position [659, 0]
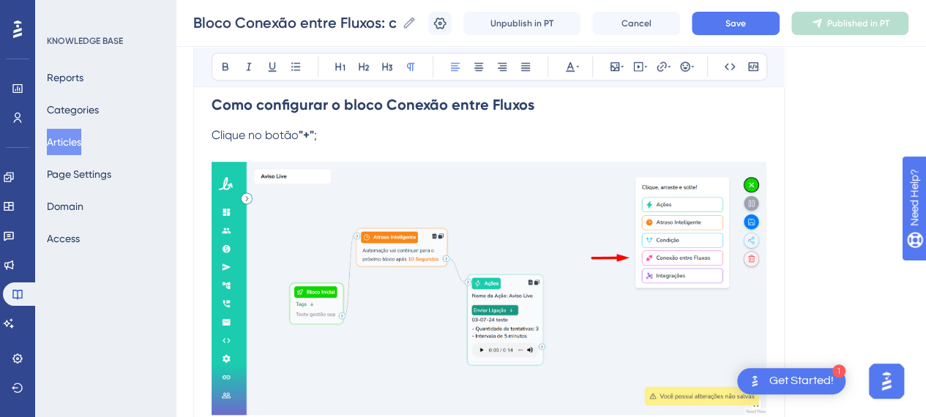
click at [495, 263] on img at bounding box center [489, 288] width 555 height 253
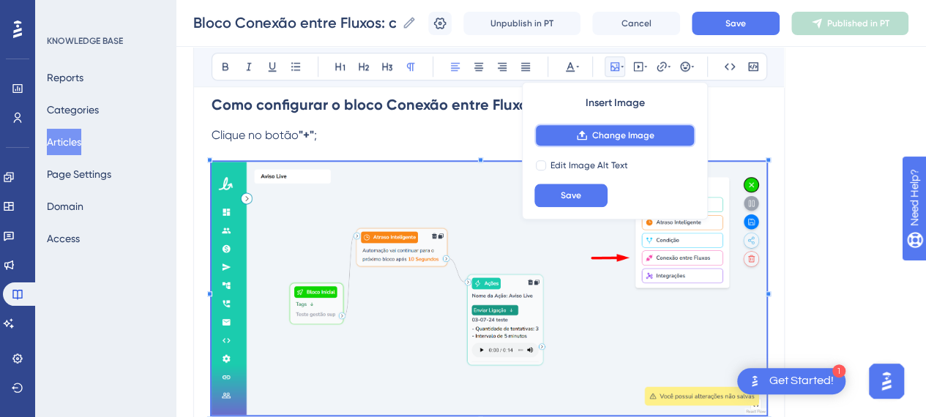
click at [614, 139] on span "Change Image" at bounding box center [623, 136] width 62 height 12
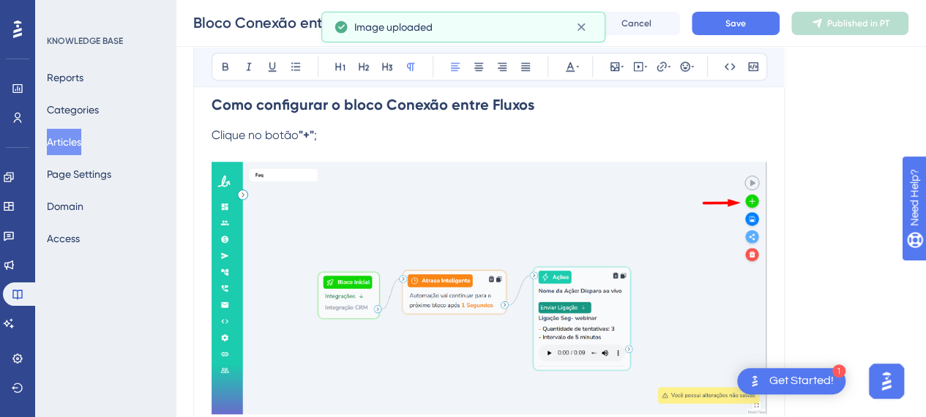
click at [352, 130] on p "Clique no botão "+" ;" at bounding box center [489, 136] width 555 height 18
click at [316, 131] on span ";" at bounding box center [315, 135] width 3 height 14
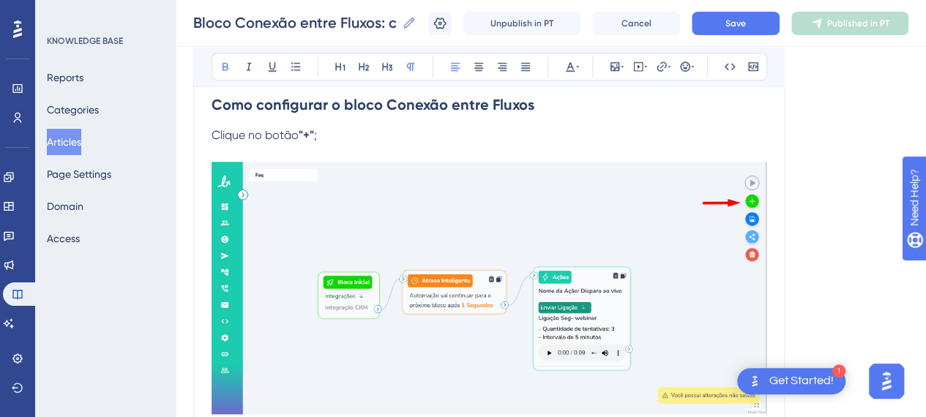
click at [214, 63] on div "Bold Italic Underline Bullet Point Heading 1 Heading 2 Heading 3 Normal Align L…" at bounding box center [490, 67] width 556 height 28
click at [221, 64] on icon at bounding box center [226, 67] width 12 height 12
click at [536, 135] on p "Clique no botão "+" para exibir os blocos disponíveis;" at bounding box center [489, 136] width 555 height 18
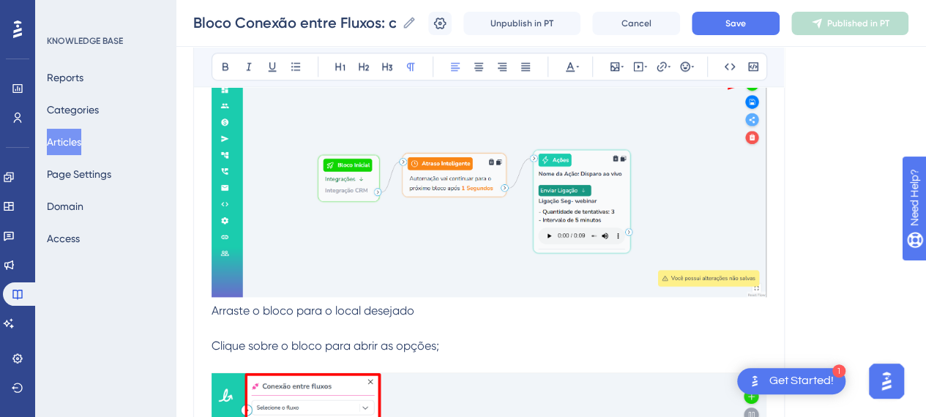
scroll to position [732, 0]
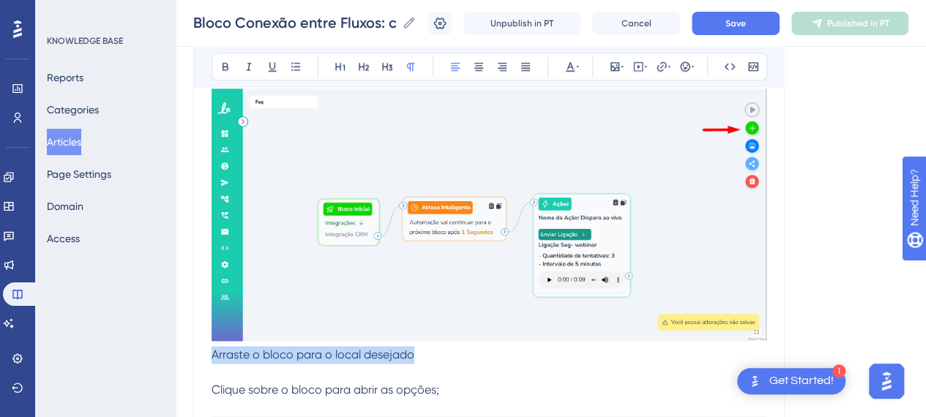
drag, startPoint x: 417, startPoint y: 352, endPoint x: 190, endPoint y: 354, distance: 226.3
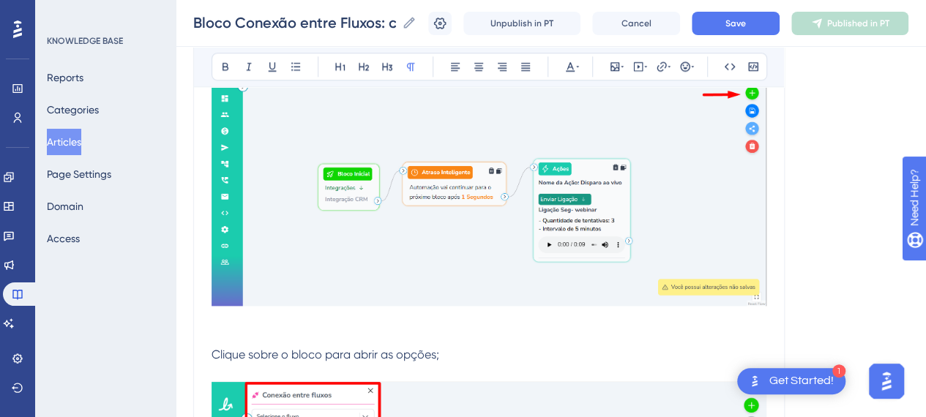
scroll to position [879, 0]
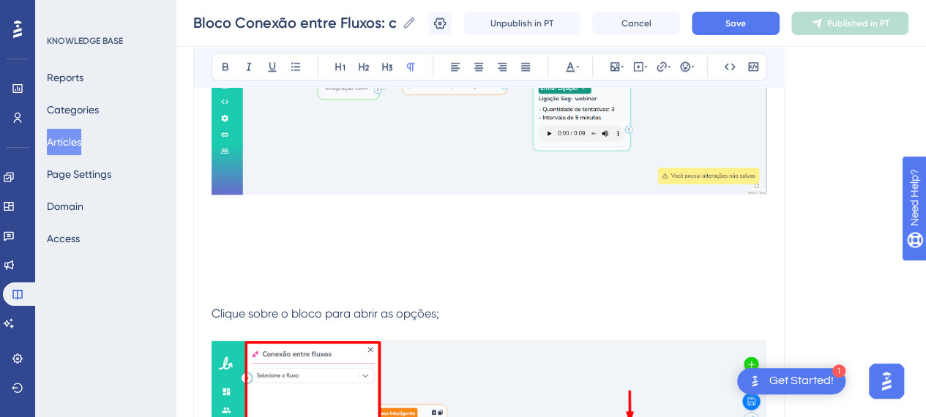
click at [261, 225] on p at bounding box center [489, 227] width 555 height 18
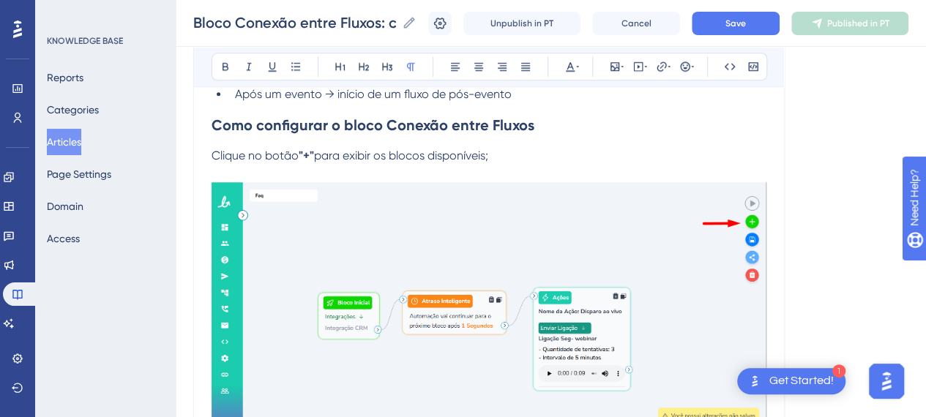
scroll to position [586, 0]
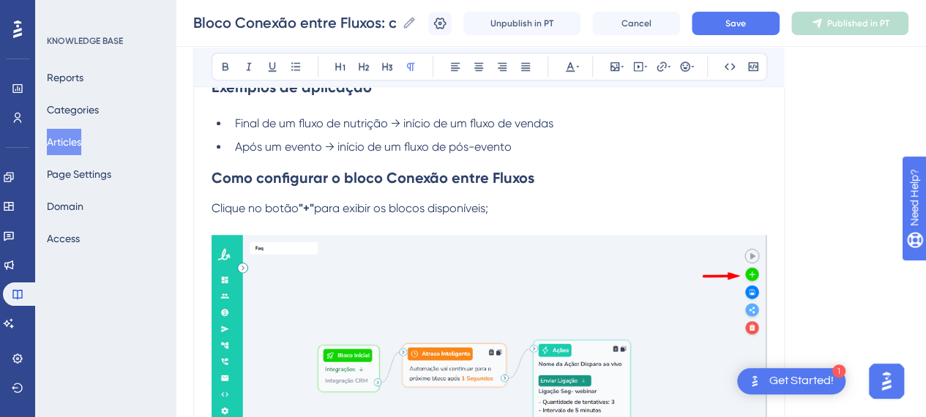
click at [388, 175] on strong "Como configurar o bloco Conexão entre Fluxos" at bounding box center [373, 178] width 323 height 18
click at [554, 174] on h2 "Como configurar o bloco "Conexão entre Fluxos" at bounding box center [489, 178] width 555 height 44
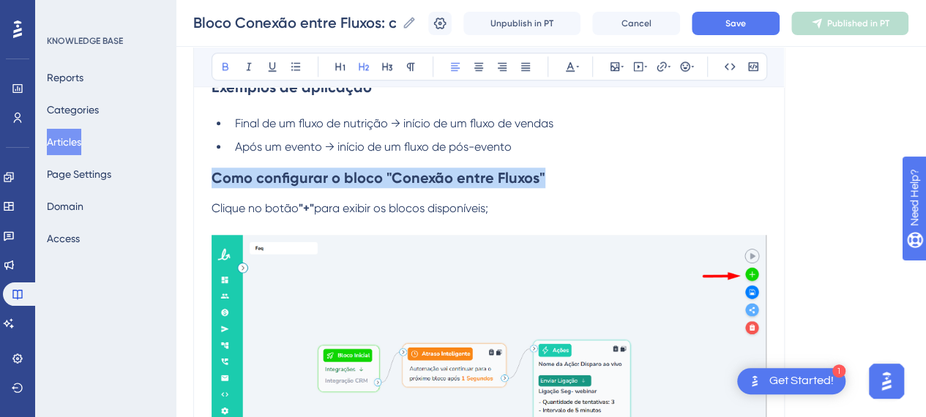
drag, startPoint x: 516, startPoint y: 177, endPoint x: 194, endPoint y: 187, distance: 322.4
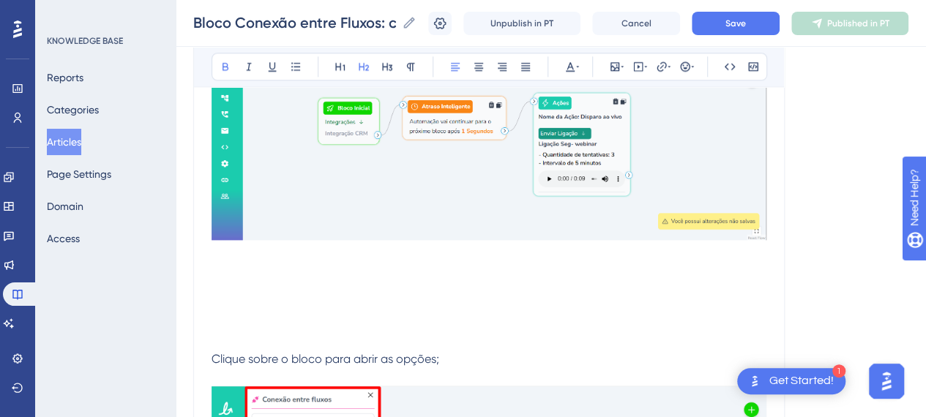
scroll to position [879, 0]
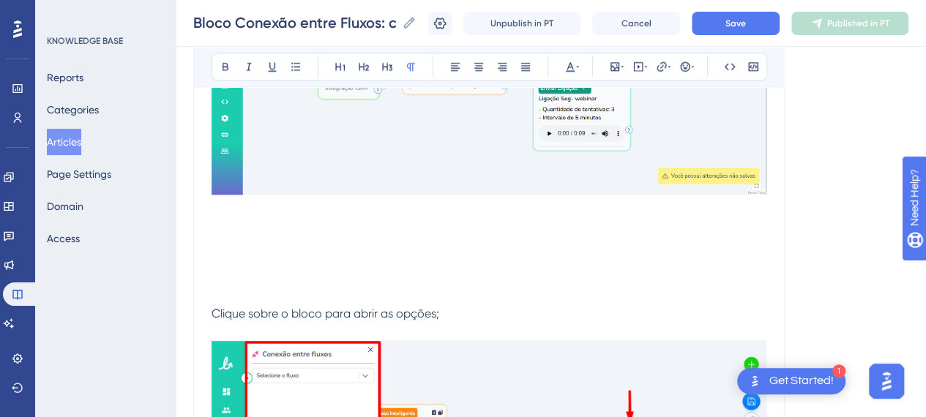
click at [302, 267] on p at bounding box center [489, 262] width 555 height 18
click at [245, 229] on p at bounding box center [489, 227] width 555 height 18
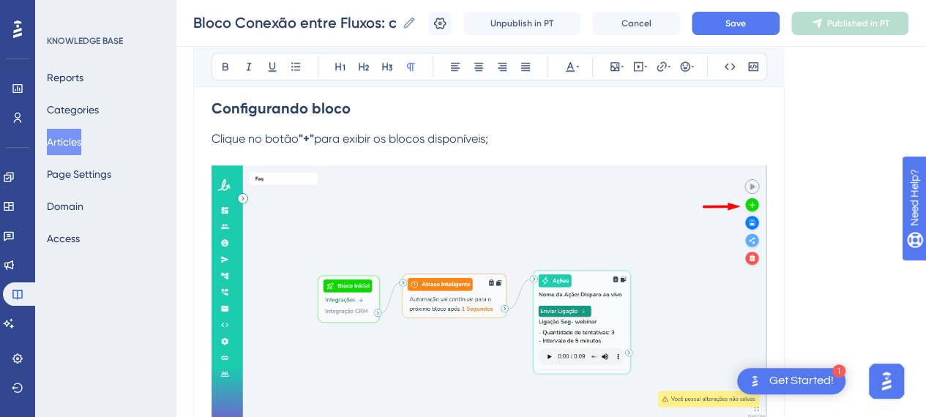
scroll to position [659, 0]
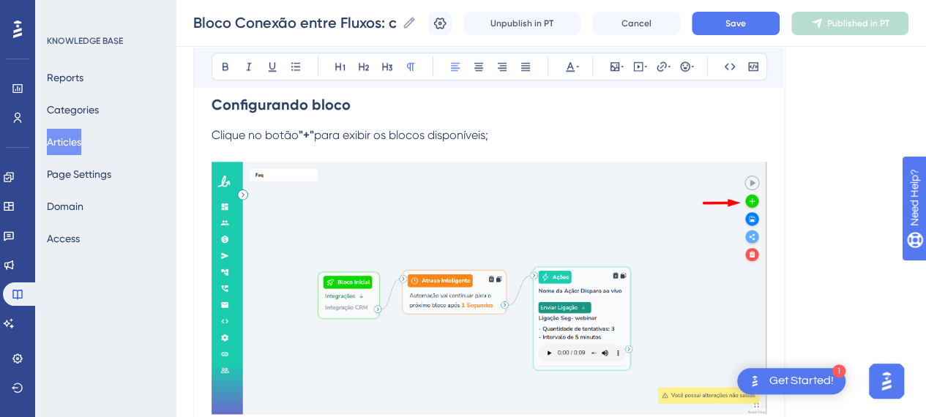
click at [212, 135] on span "Clique no botão" at bounding box center [255, 135] width 87 height 14
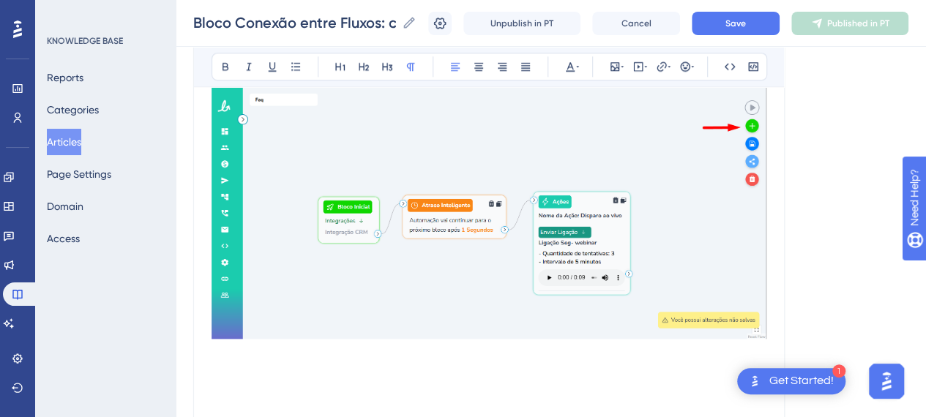
scroll to position [806, 0]
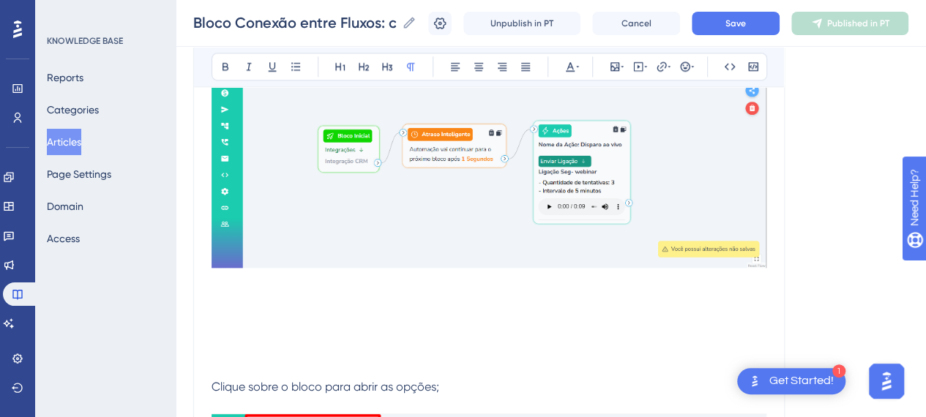
click at [250, 302] on p at bounding box center [489, 300] width 555 height 18
click at [240, 292] on p at bounding box center [489, 300] width 555 height 18
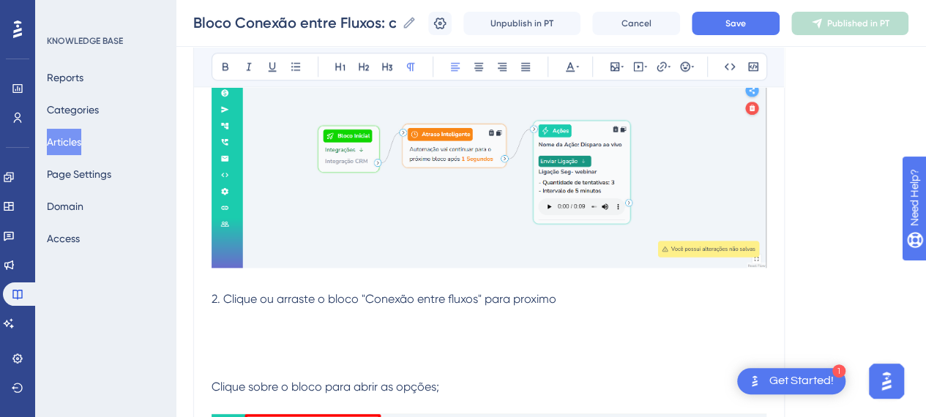
click at [532, 302] on span "2. Clique ou arraste o bloco "Conexão entre fluxos" para proximo" at bounding box center [384, 299] width 345 height 14
drag, startPoint x: 482, startPoint y: 297, endPoint x: 362, endPoint y: 299, distance: 120.1
click at [362, 299] on span "2. Clique ou arraste o bloco "Conexão entre fluxos" para próximo" at bounding box center [384, 299] width 345 height 14
click at [231, 68] on button at bounding box center [225, 66] width 21 height 21
click at [593, 308] on p at bounding box center [489, 317] width 555 height 18
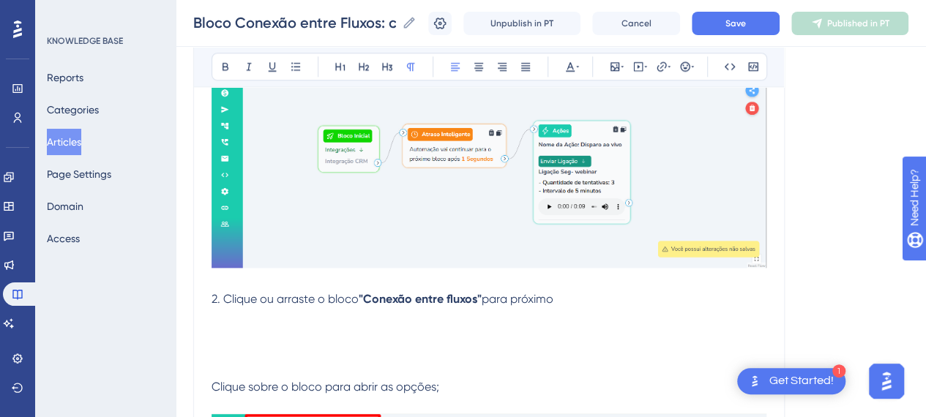
click at [590, 302] on p "2. Clique ou arraste o bloco "Conexão entre fluxos" para próximo" at bounding box center [489, 300] width 555 height 18
drag, startPoint x: 596, startPoint y: 298, endPoint x: 586, endPoint y: 275, distance: 24.9
click at [595, 297] on p "2. Clique ou arraste o bloco "Conexão entre fluxos" para próximo" at bounding box center [489, 300] width 555 height 18
click at [595, 298] on p "2. Clique ou arraste o bloco "Conexão entre fluxos" para próximo" at bounding box center [489, 300] width 555 height 18
click at [477, 333] on p at bounding box center [489, 335] width 555 height 18
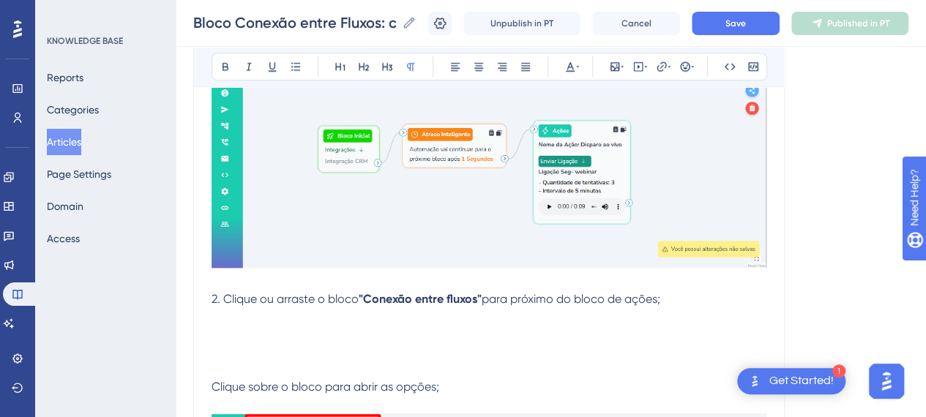
click at [459, 319] on p at bounding box center [489, 317] width 555 height 18
click at [461, 327] on p at bounding box center [489, 335] width 555 height 18
click at [618, 63] on icon at bounding box center [615, 66] width 9 height 9
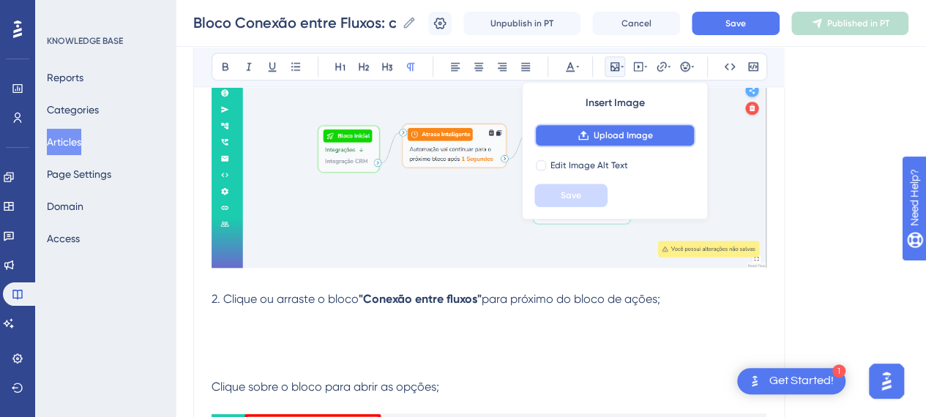
click at [608, 134] on span "Upload Image" at bounding box center [623, 136] width 59 height 12
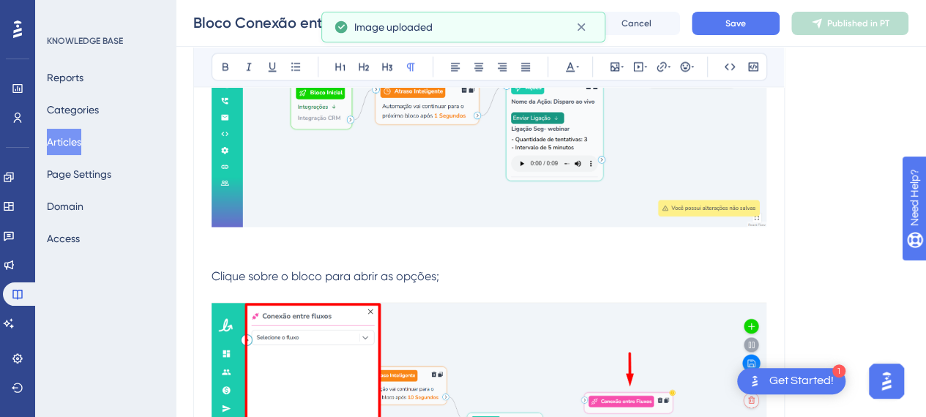
scroll to position [1230, 0]
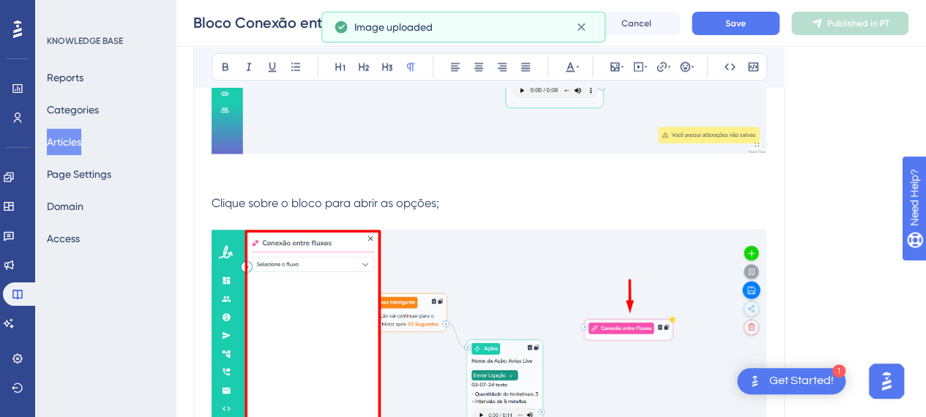
click at [290, 173] on p at bounding box center [489, 176] width 555 height 35
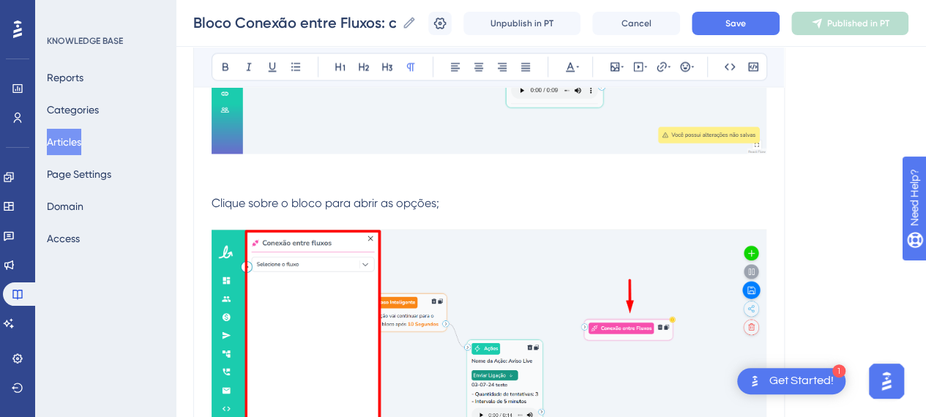
click at [264, 187] on p at bounding box center [489, 176] width 555 height 35
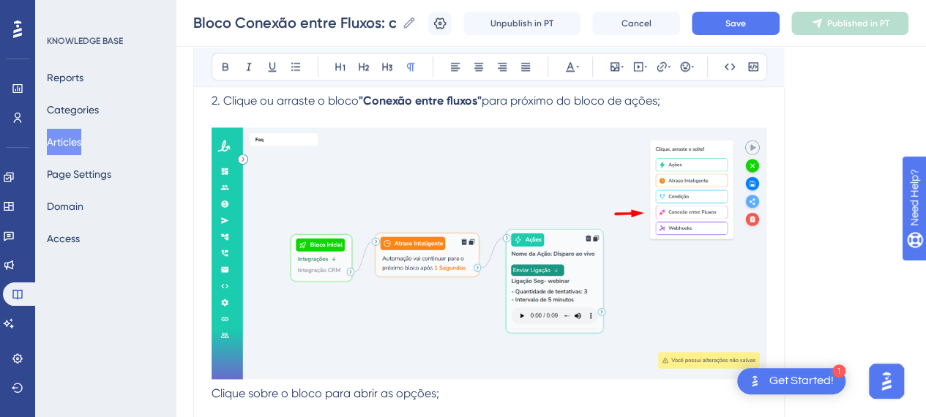
scroll to position [1083, 0]
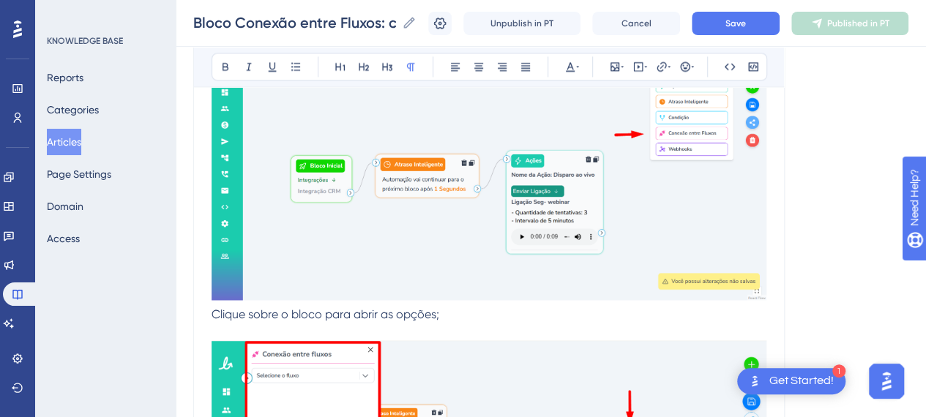
click at [207, 311] on div "Bloco Conexão entre Fluxos: como conectar dois fluxos distintos Bold Italic Und…" at bounding box center [489, 228] width 592 height 2295
click at [212, 313] on div "Bloco Conexão entre Fluxos: como conectar dois fluxos distintos Bold Italic Und…" at bounding box center [489, 228] width 592 height 2295
click at [215, 316] on span "Clique sobre o bloco para abrir as opções;" at bounding box center [326, 314] width 228 height 14
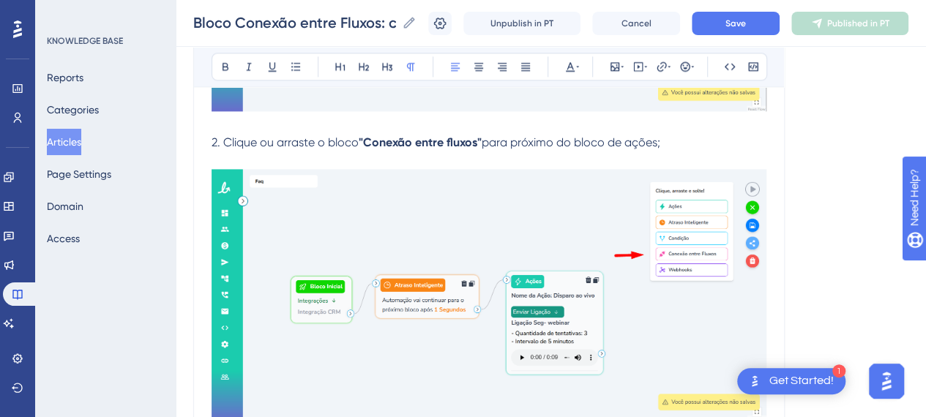
scroll to position [1156, 0]
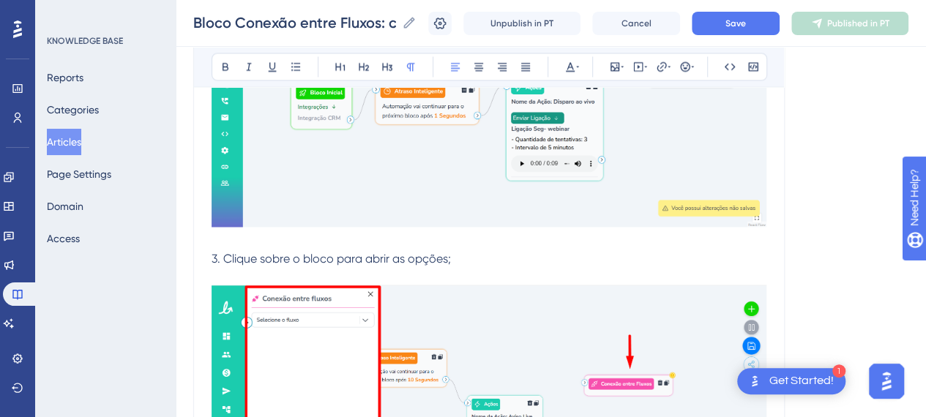
click at [467, 257] on p "3. Clique sobre o bloco para abrir as opções;" at bounding box center [489, 259] width 555 height 18
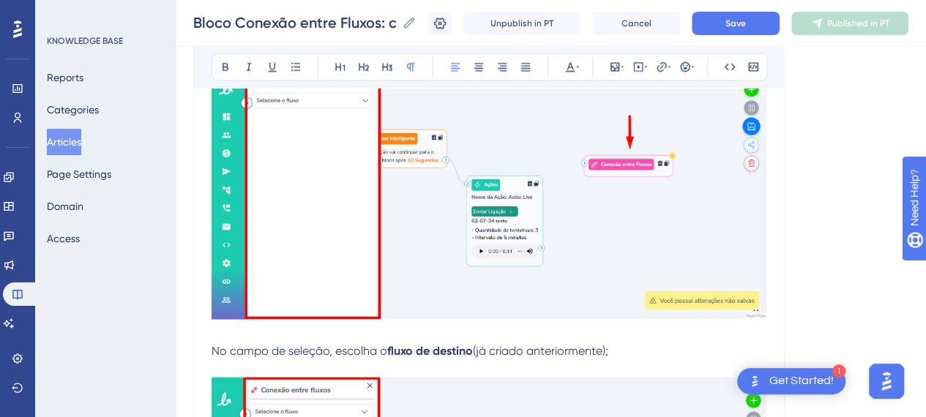
scroll to position [1230, 0]
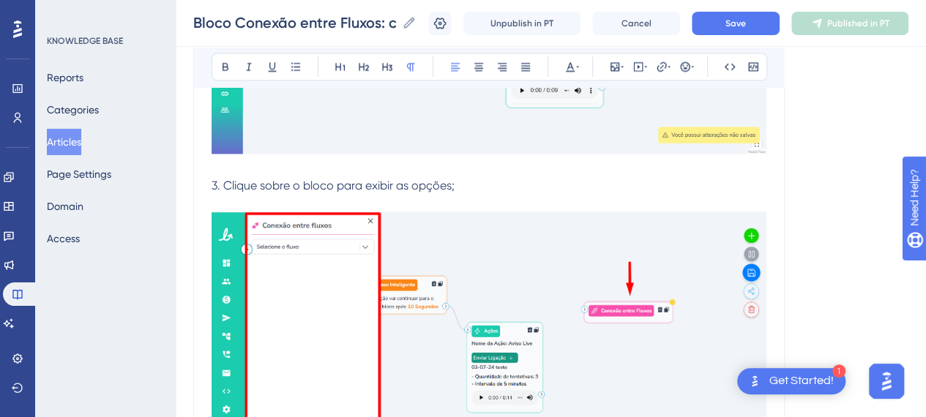
click at [572, 297] on img at bounding box center [489, 339] width 555 height 254
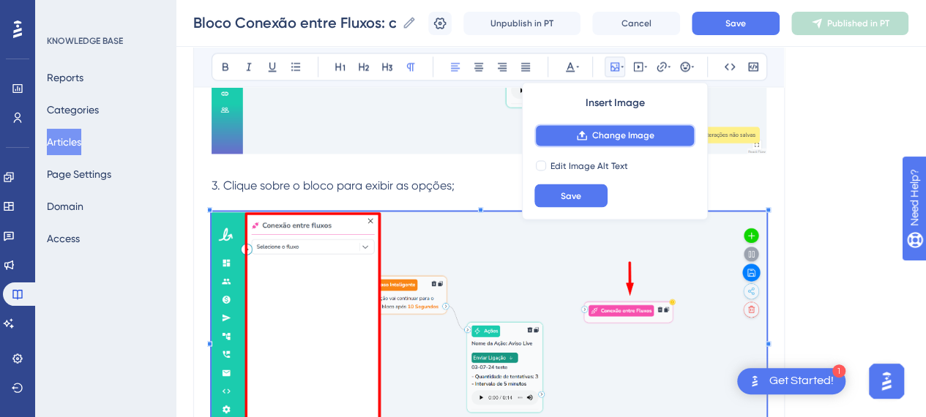
click at [631, 140] on span "Change Image" at bounding box center [623, 136] width 62 height 12
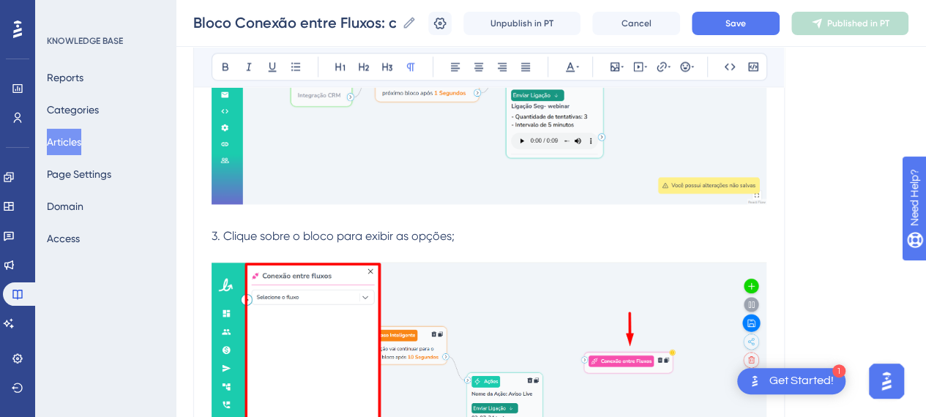
scroll to position [1303, 0]
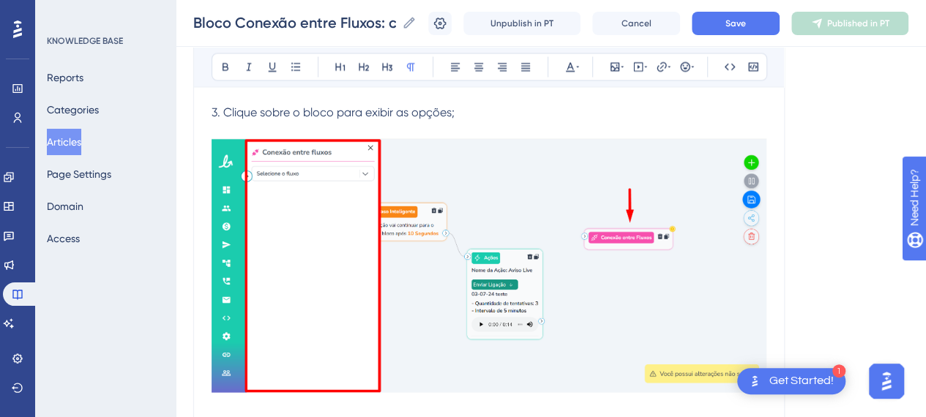
click at [717, 307] on img at bounding box center [489, 265] width 555 height 254
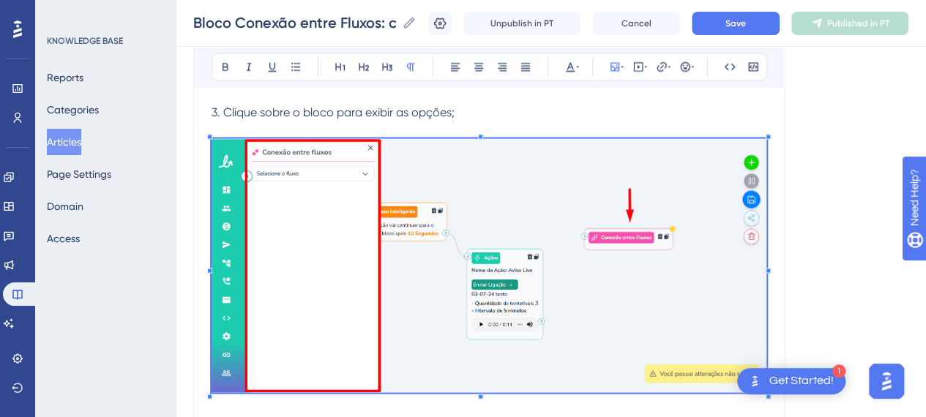
click at [549, 209] on img at bounding box center [489, 265] width 555 height 254
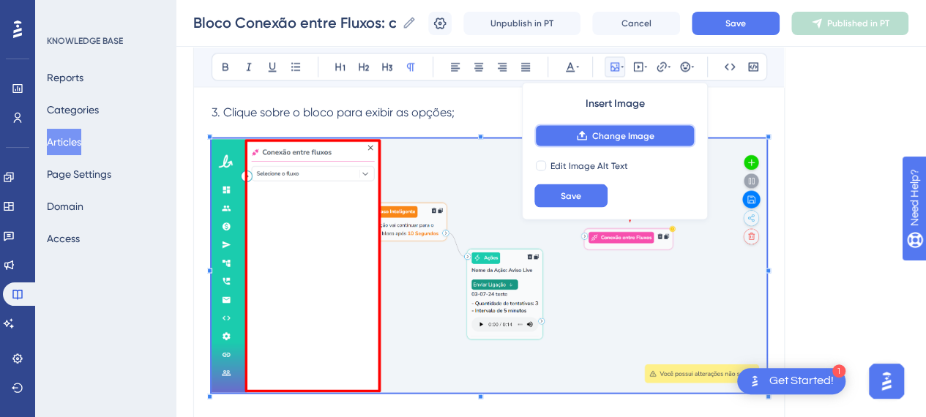
click at [602, 140] on span "Change Image" at bounding box center [623, 136] width 62 height 12
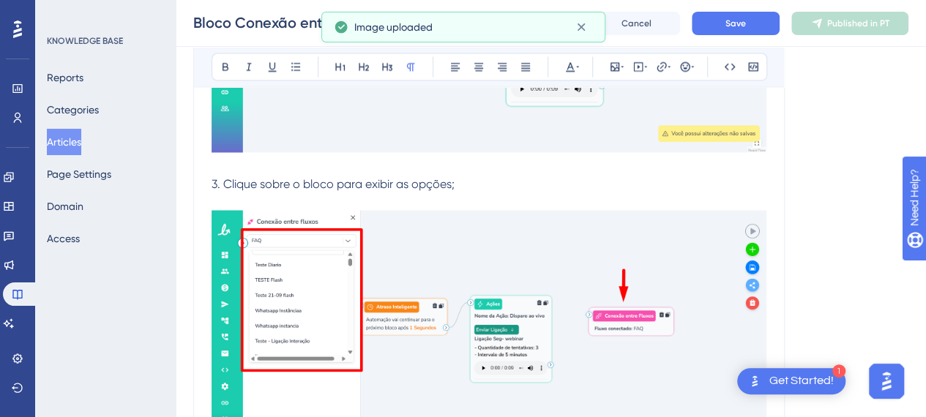
scroll to position [1156, 0]
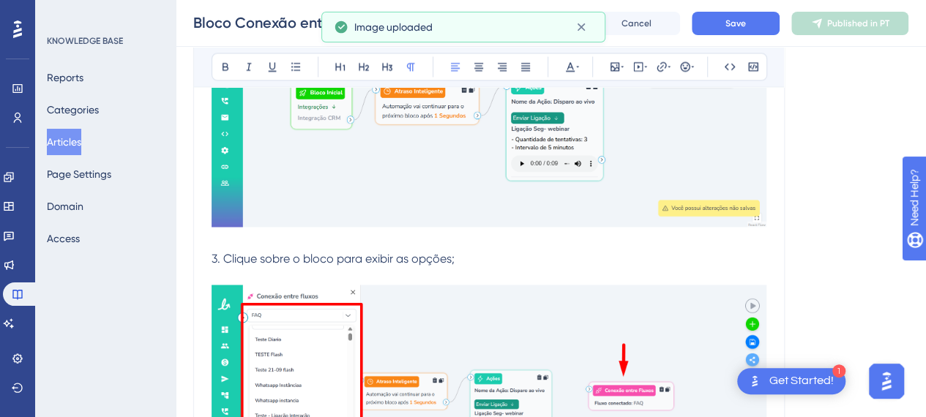
click at [552, 259] on p "3. Clique sobre o bloco para exibir as opções;" at bounding box center [489, 259] width 555 height 18
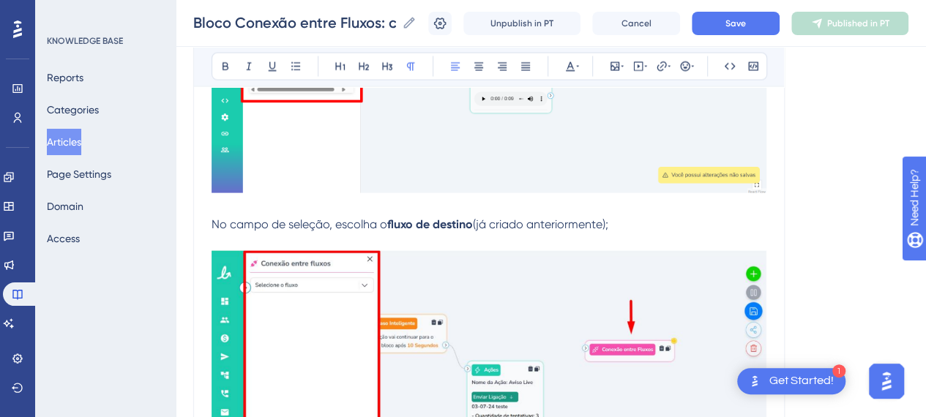
scroll to position [1523, 0]
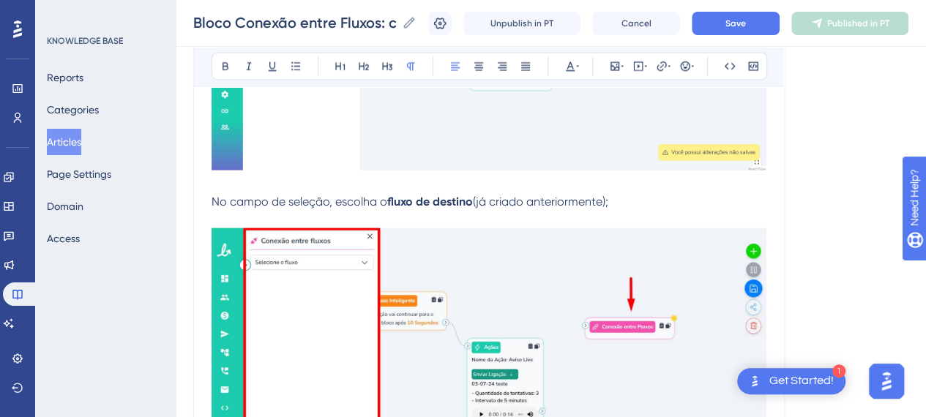
click at [257, 207] on p "No campo de seleção, escolha o fluxo de destino (já criado anteriormente);" at bounding box center [489, 202] width 555 height 18
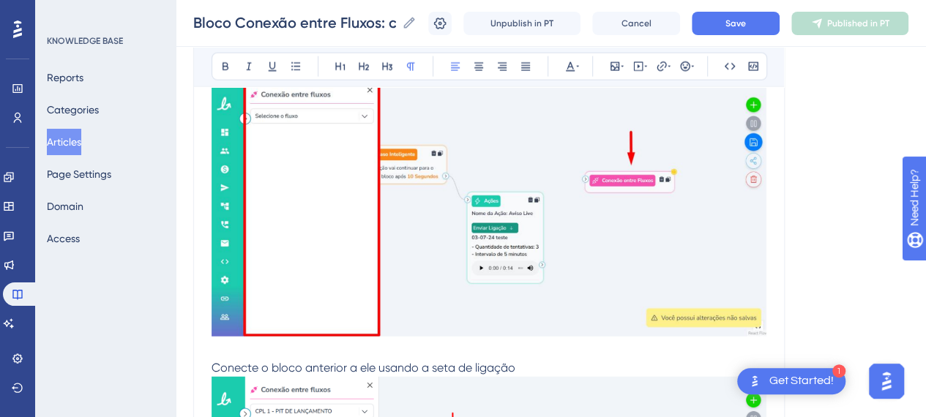
click at [432, 226] on img at bounding box center [489, 209] width 555 height 255
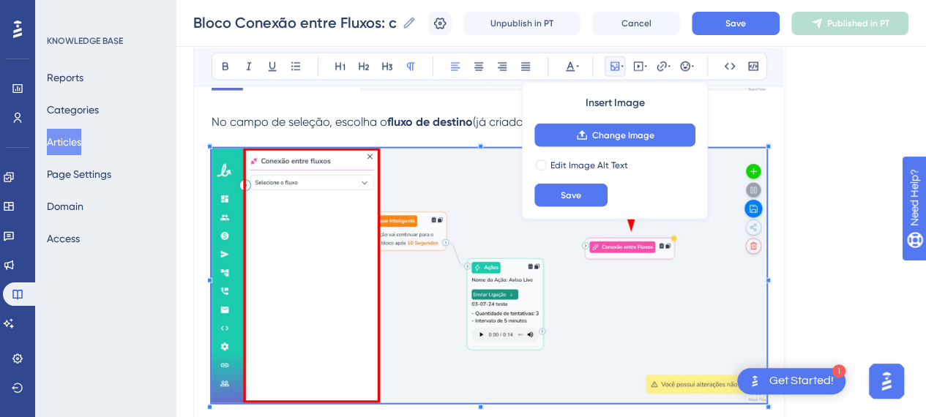
scroll to position [1596, 0]
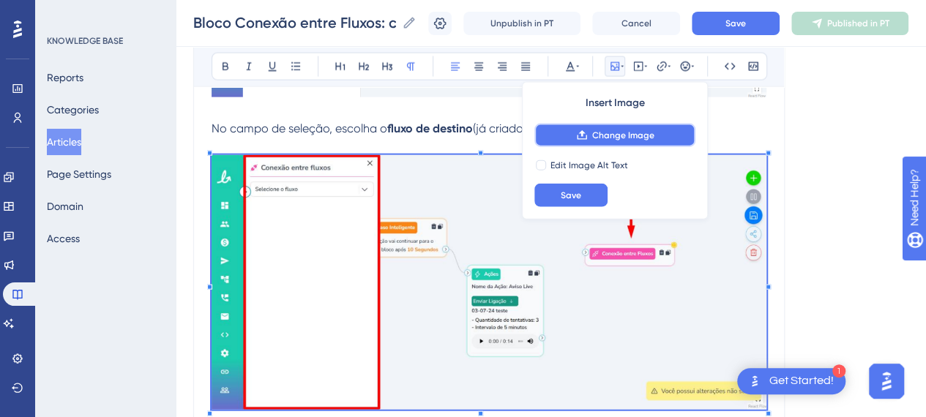
click at [653, 125] on button "Change Image" at bounding box center [615, 135] width 161 height 23
click at [620, 292] on img at bounding box center [489, 282] width 555 height 255
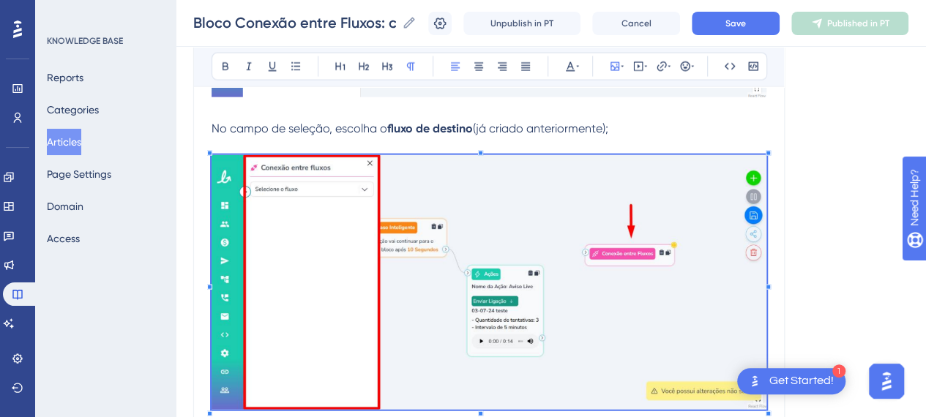
click at [620, 292] on img at bounding box center [489, 282] width 555 height 255
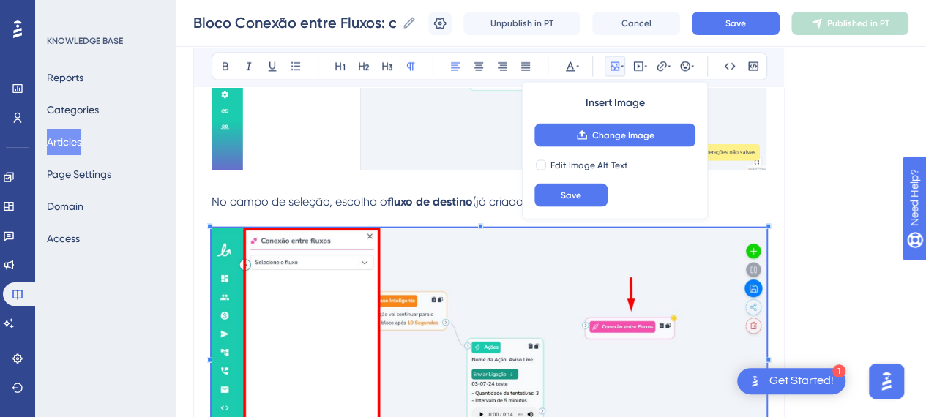
click at [327, 229] on img at bounding box center [489, 356] width 555 height 255
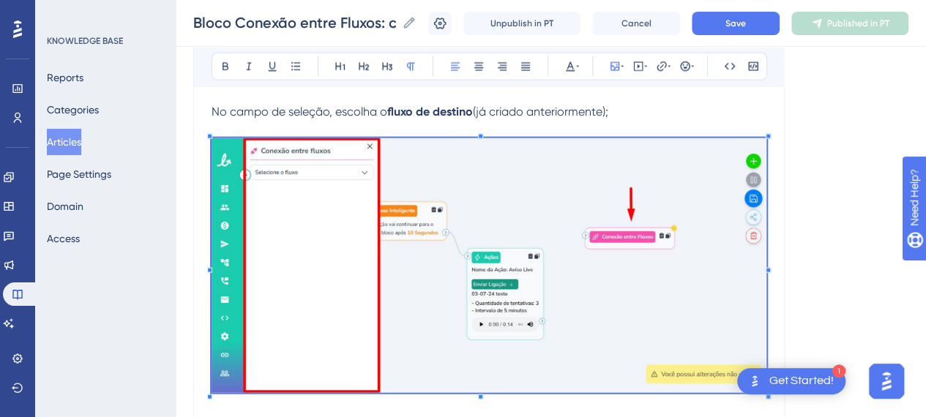
scroll to position [1669, 0]
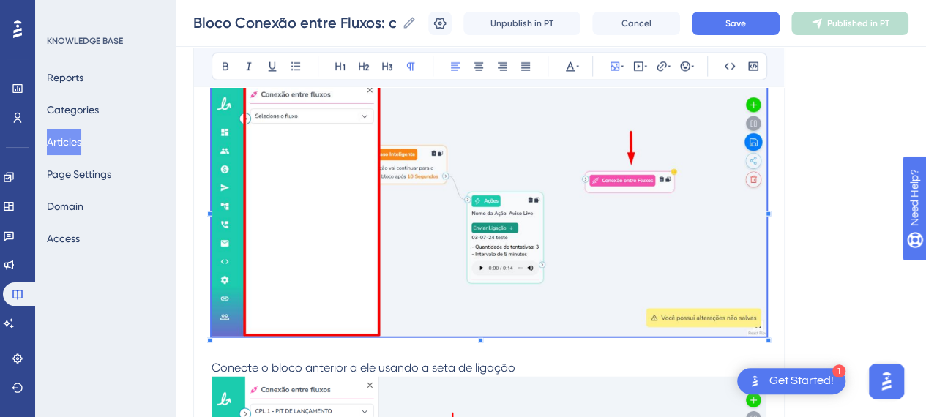
click at [412, 244] on img at bounding box center [489, 209] width 555 height 255
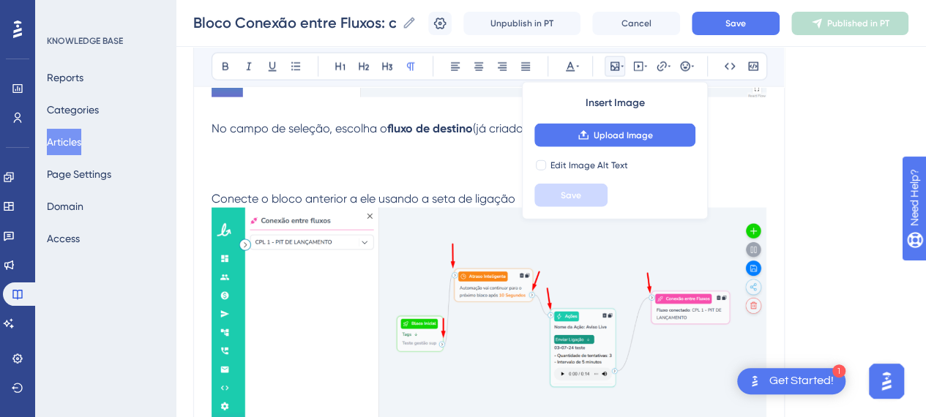
scroll to position [1523, 0]
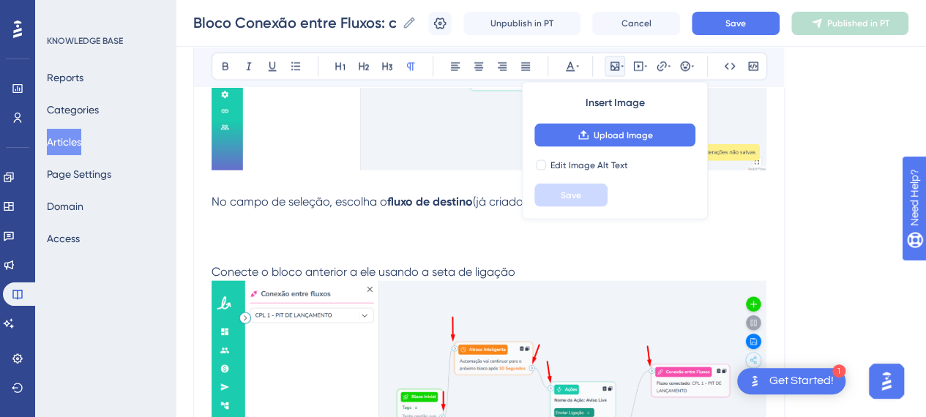
click at [308, 219] on p at bounding box center [489, 228] width 555 height 35
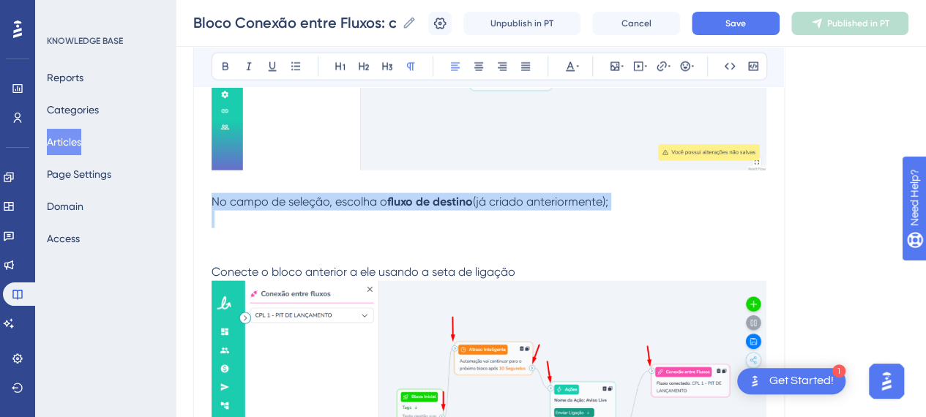
drag, startPoint x: 246, startPoint y: 228, endPoint x: 182, endPoint y: 197, distance: 70.8
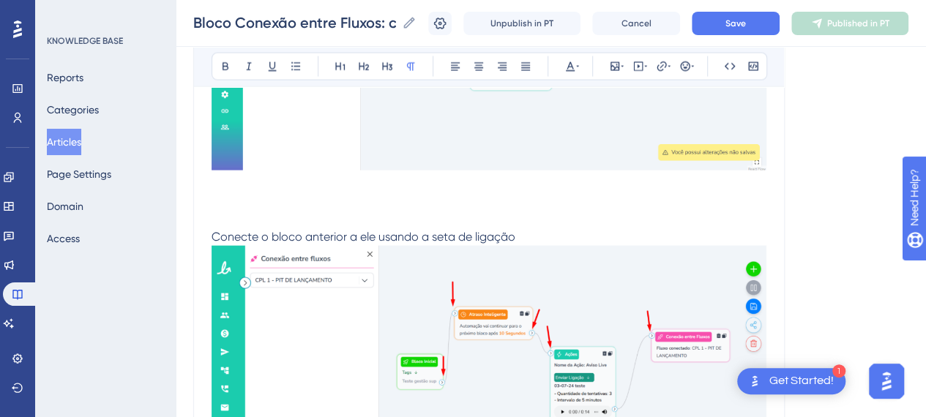
click at [229, 219] on p at bounding box center [489, 220] width 555 height 18
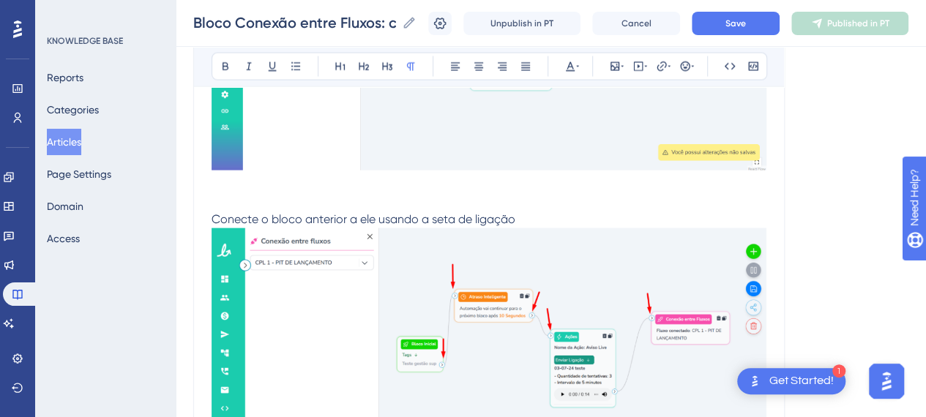
click at [519, 291] on img at bounding box center [489, 357] width 555 height 256
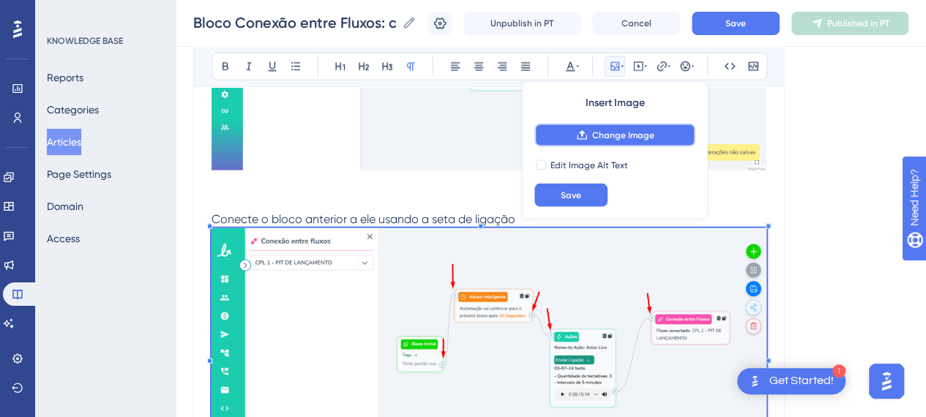
click at [643, 130] on span "Change Image" at bounding box center [623, 136] width 62 height 12
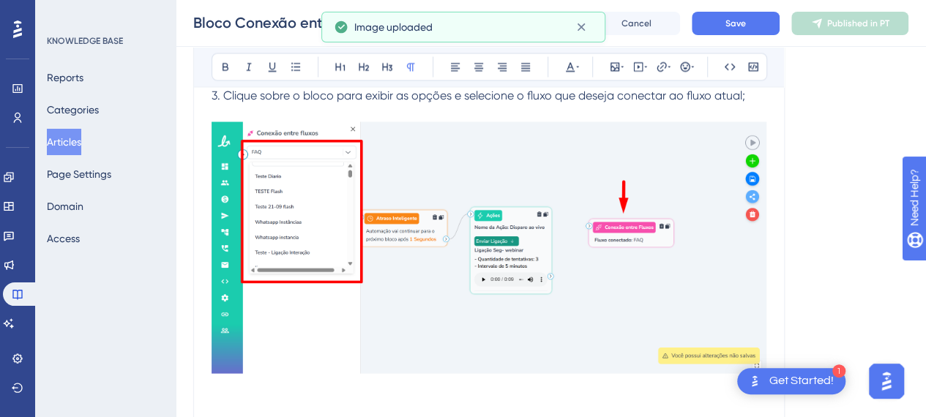
scroll to position [1449, 0]
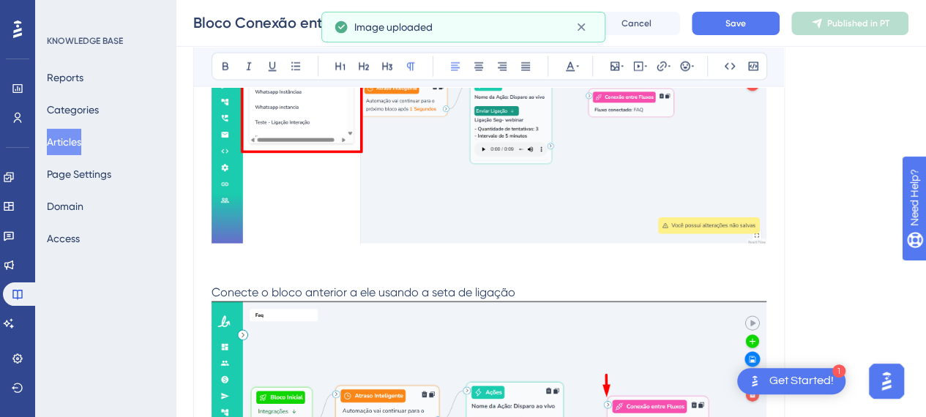
click at [214, 291] on span "Conecte o bloco anterior a ele usando a seta de ligação" at bounding box center [364, 293] width 304 height 14
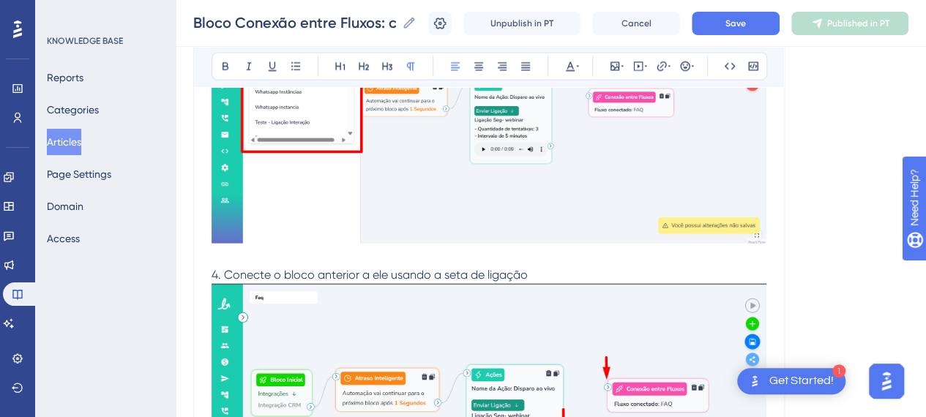
click at [555, 270] on p "4. Conecte o bloco anterior a ele usando a seta de ligação" at bounding box center [489, 276] width 555 height 18
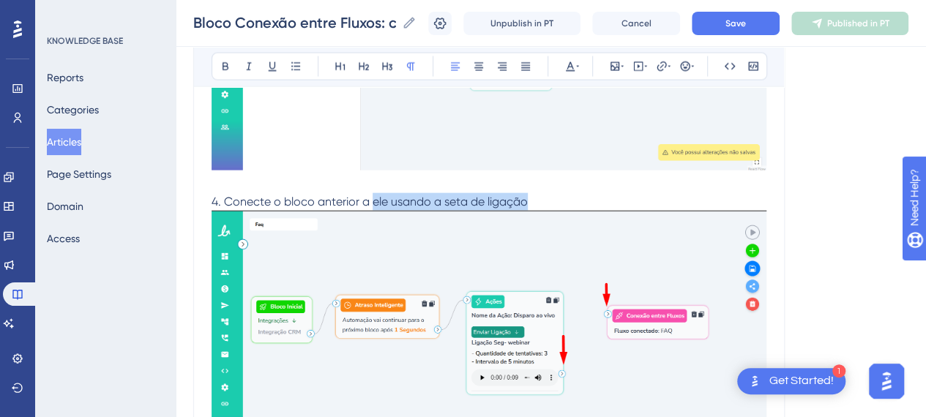
drag, startPoint x: 374, startPoint y: 197, endPoint x: 574, endPoint y: 207, distance: 200.2
click at [562, 200] on p "4. Conecte o bloco anterior a ele usando a seta de ligação" at bounding box center [489, 202] width 555 height 18
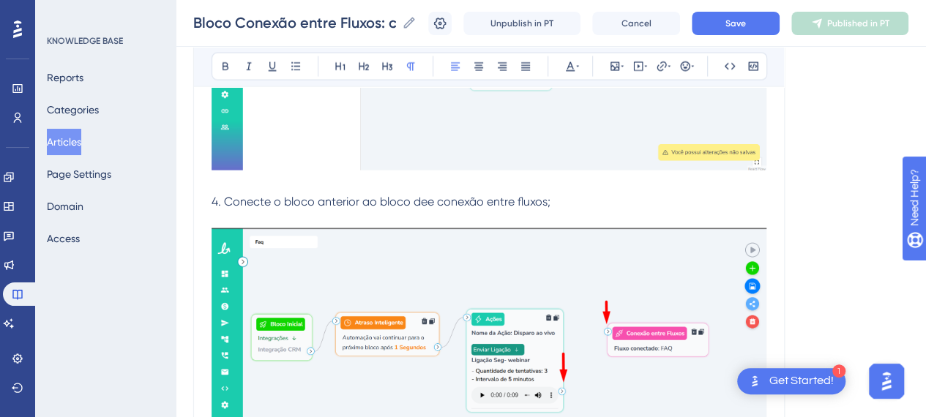
click at [574, 207] on p "4. Conecte o bloco anterior ao bloco dee conexão entre fluxos;" at bounding box center [489, 202] width 555 height 18
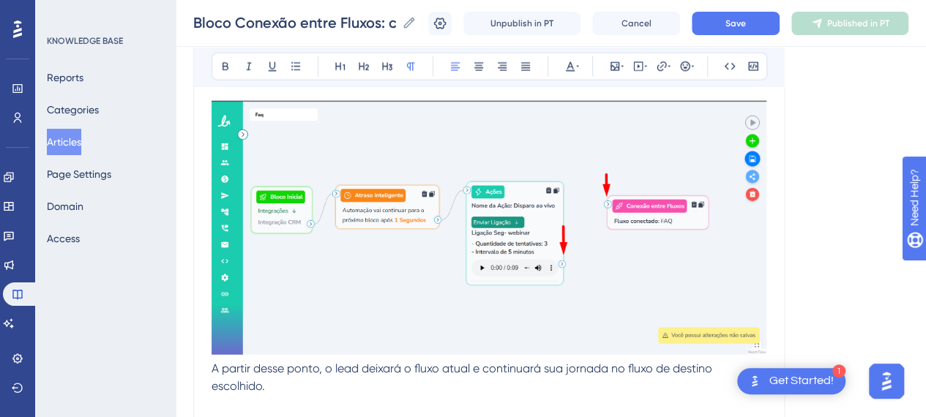
scroll to position [1742, 0]
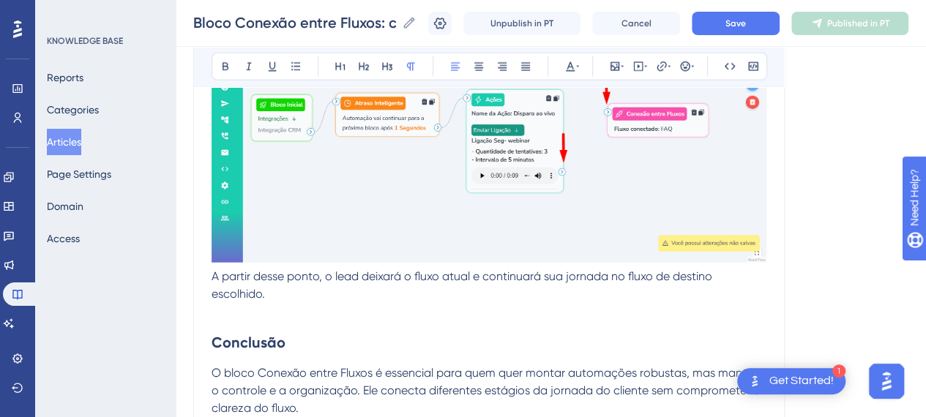
click at [326, 290] on p "A partir desse ponto, o lead deixará o fluxo atual e continuará sua jornada no …" at bounding box center [489, 285] width 555 height 35
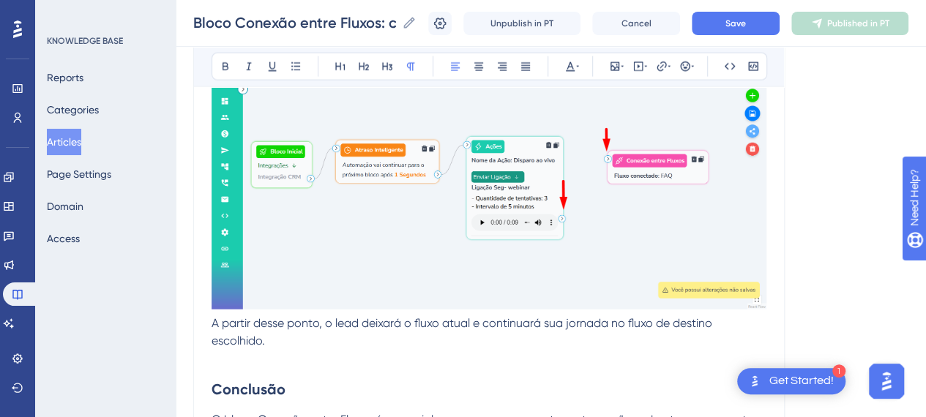
scroll to position [1596, 0]
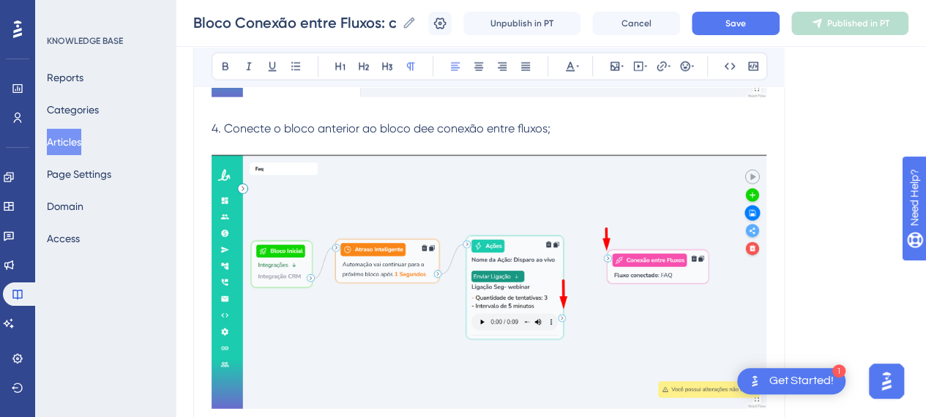
click at [560, 133] on p "4. Conecte o bloco anterior ao bloco dee conexão entre fluxos;" at bounding box center [489, 129] width 555 height 18
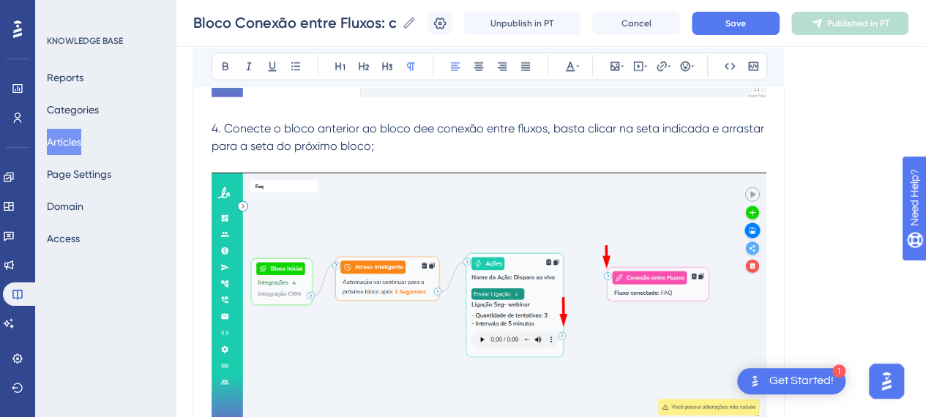
scroll to position [1816, 0]
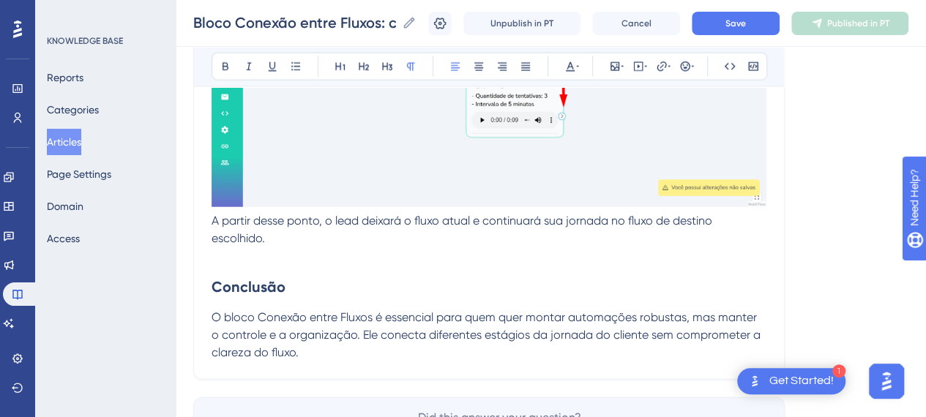
click at [291, 258] on p at bounding box center [489, 257] width 555 height 18
click at [215, 219] on span "A partir desse ponto, o lead deixará o fluxo atual e continuará sua jornada no …" at bounding box center [464, 229] width 504 height 31
click at [271, 244] on p "A partir desse ponto, o lead deixará o fluxo atual e continuará sua jornada no …" at bounding box center [489, 229] width 555 height 35
click at [299, 251] on p at bounding box center [489, 257] width 555 height 18
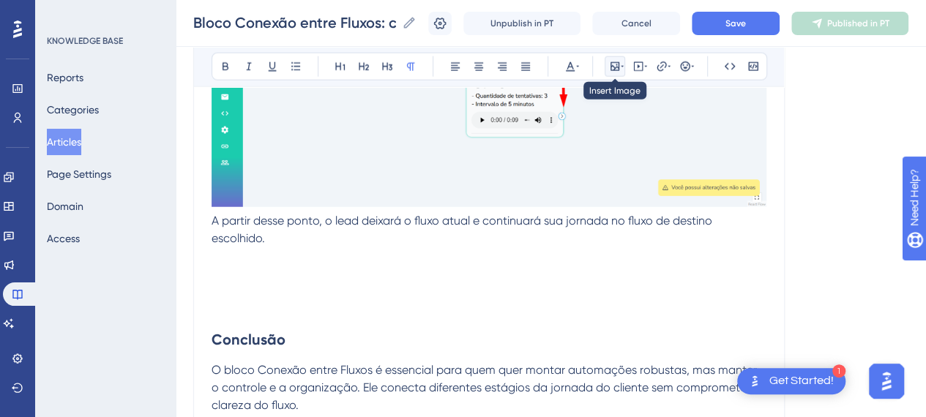
click at [617, 68] on icon at bounding box center [615, 67] width 12 height 12
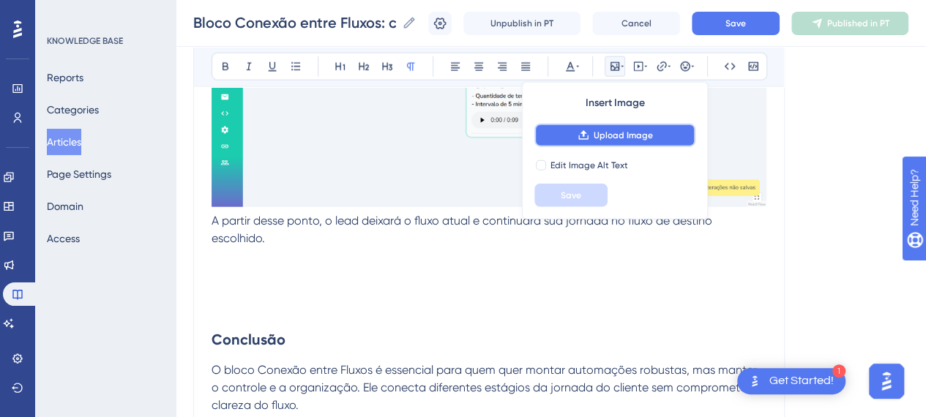
click at [603, 137] on span "Upload Image" at bounding box center [623, 136] width 59 height 12
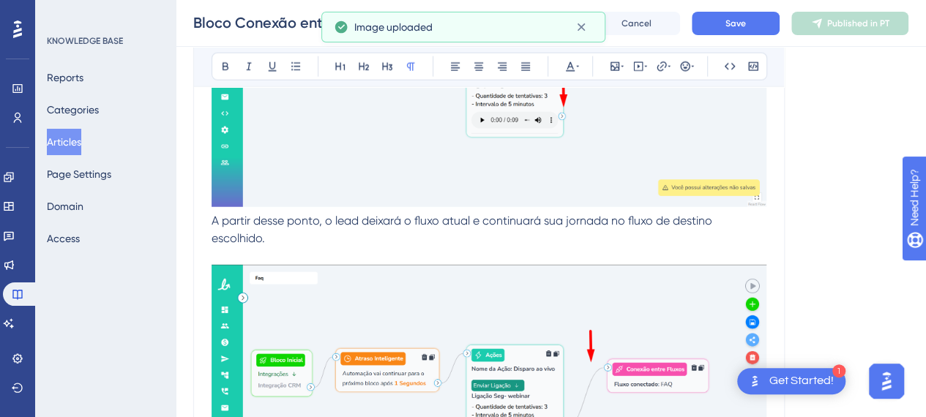
click at [239, 248] on p at bounding box center [489, 257] width 555 height 18
click at [215, 219] on span "A partir desse ponto, o lead deixará o fluxo atual e continuará sua jornada no …" at bounding box center [464, 229] width 504 height 31
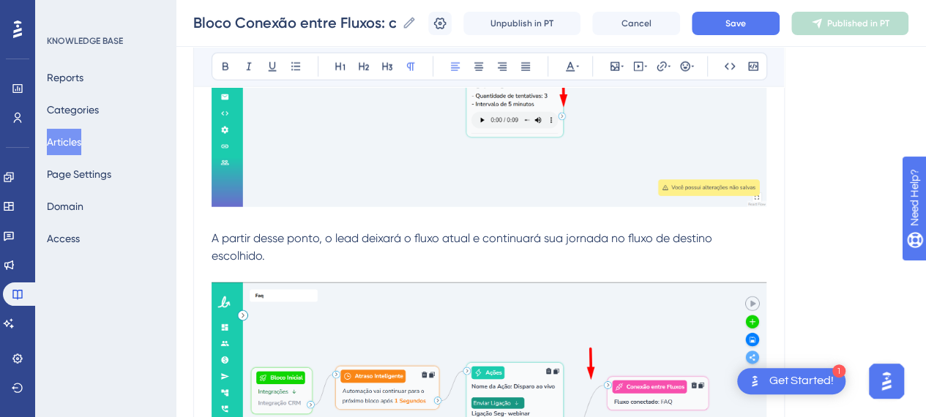
click at [497, 265] on p at bounding box center [489, 274] width 555 height 18
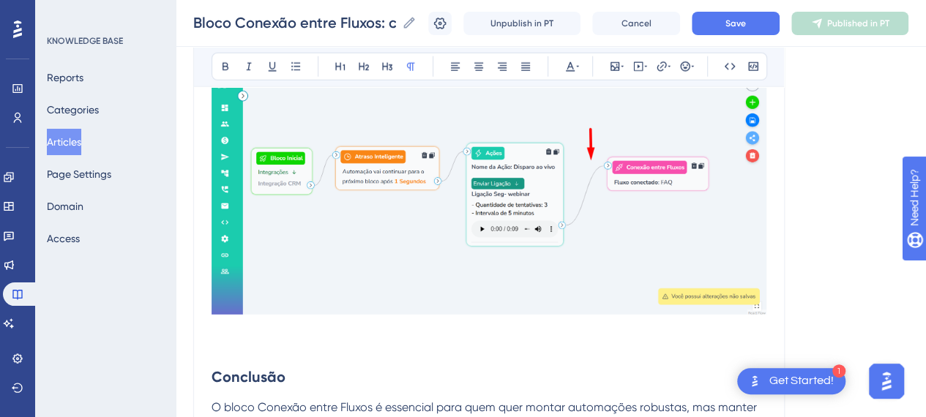
scroll to position [2182, 0]
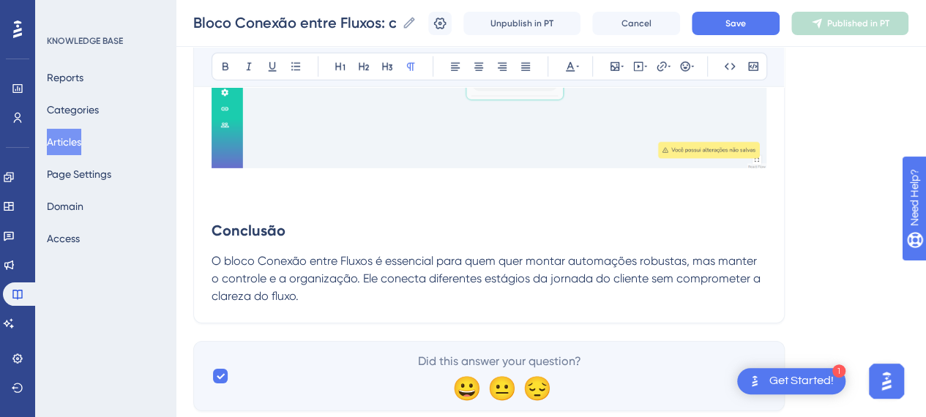
click at [250, 197] on p at bounding box center [489, 200] width 555 height 18
click at [248, 185] on p at bounding box center [489, 183] width 555 height 18
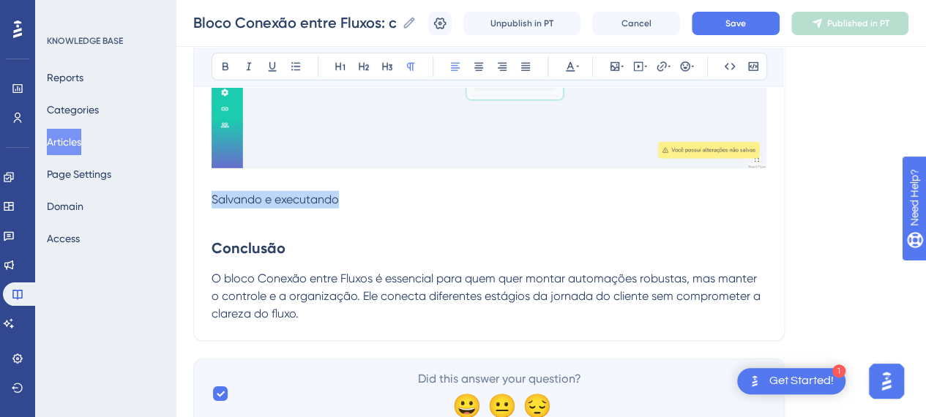
drag, startPoint x: 327, startPoint y: 198, endPoint x: 154, endPoint y: 198, distance: 173.6
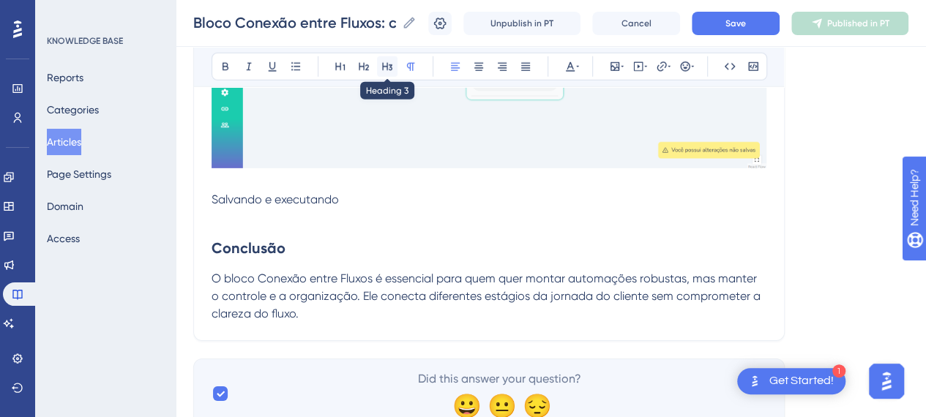
click at [390, 67] on icon at bounding box center [388, 67] width 12 height 12
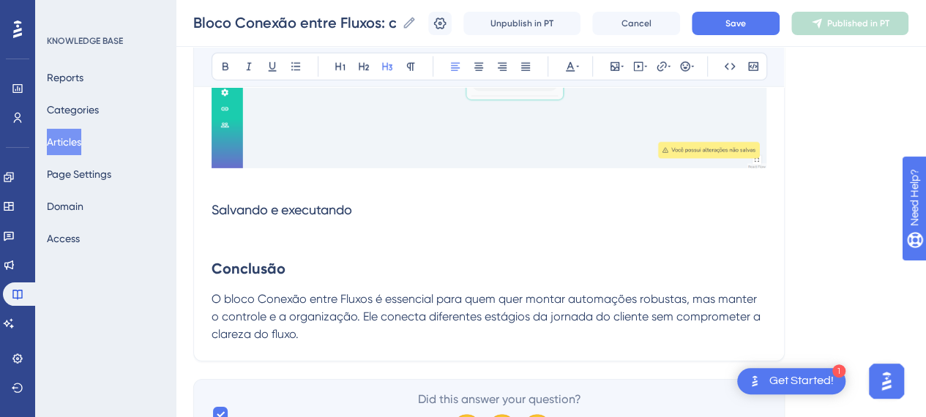
click at [398, 205] on h3 "Salvando e executando" at bounding box center [489, 210] width 555 height 38
drag, startPoint x: 382, startPoint y: 206, endPoint x: 122, endPoint y: 190, distance: 261.2
click at [220, 71] on icon at bounding box center [226, 67] width 12 height 12
click at [384, 212] on h3 "Salvando e executando" at bounding box center [489, 210] width 555 height 38
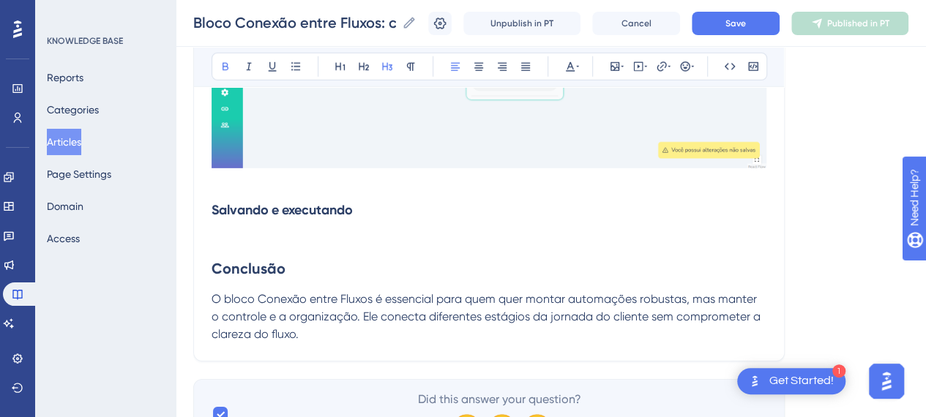
click at [384, 212] on h3 "Salvando e executando" at bounding box center [489, 210] width 555 height 38
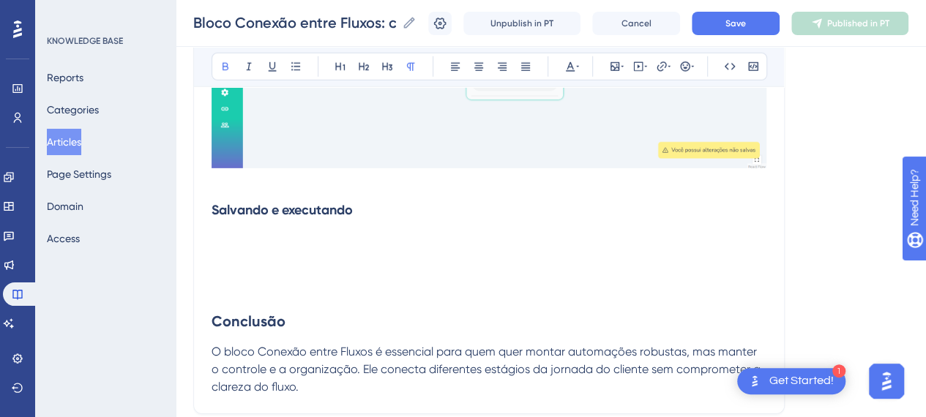
click at [274, 230] on p at bounding box center [489, 238] width 555 height 18
drag, startPoint x: 258, startPoint y: 227, endPoint x: 535, endPoint y: 248, distance: 277.7
click at [259, 229] on p "Clique no ícone de disquete no canto superior direito para salvar o fluxo:" at bounding box center [489, 238] width 555 height 18
drag, startPoint x: 658, startPoint y: 234, endPoint x: 371, endPoint y: 239, distance: 287.2
click at [651, 235] on p "Clique no ícone de disquete no canto superior direito para salvar o fluxo:" at bounding box center [489, 238] width 555 height 18
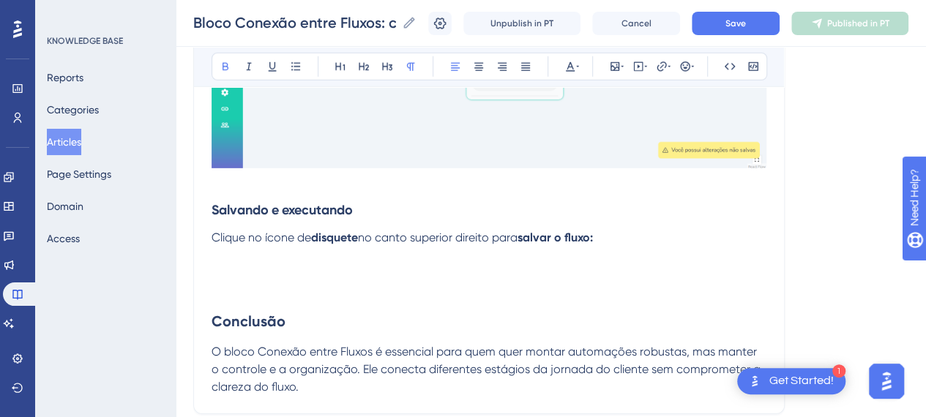
click at [212, 237] on span "Clique no ícone de" at bounding box center [262, 238] width 100 height 14
click at [634, 229] on p "1. Clique no ícone de disquete no canto superior direito para salvar o fluxo:" at bounding box center [489, 238] width 555 height 18
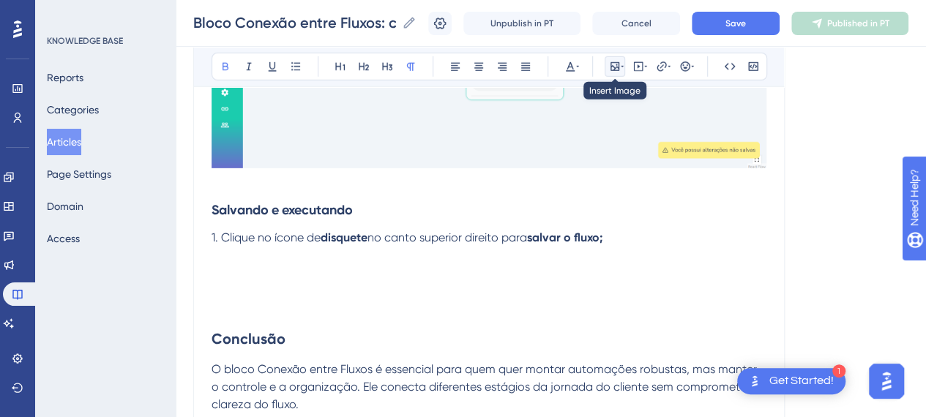
click at [615, 65] on icon at bounding box center [615, 67] width 12 height 12
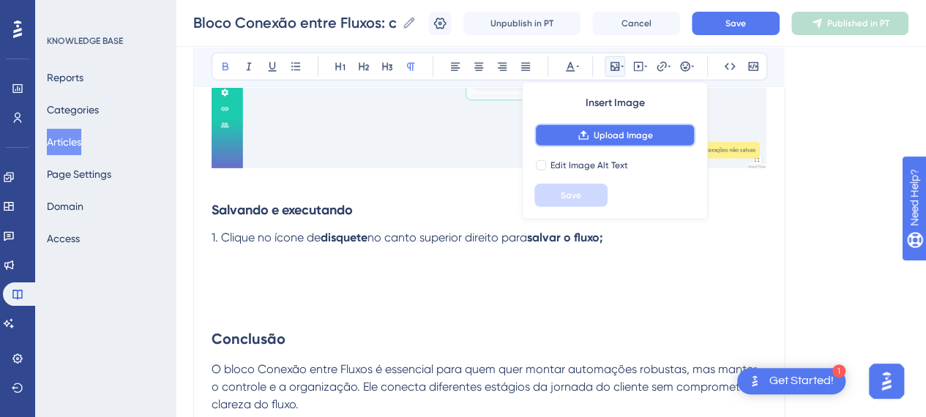
click at [622, 137] on span "Upload Image" at bounding box center [623, 136] width 59 height 12
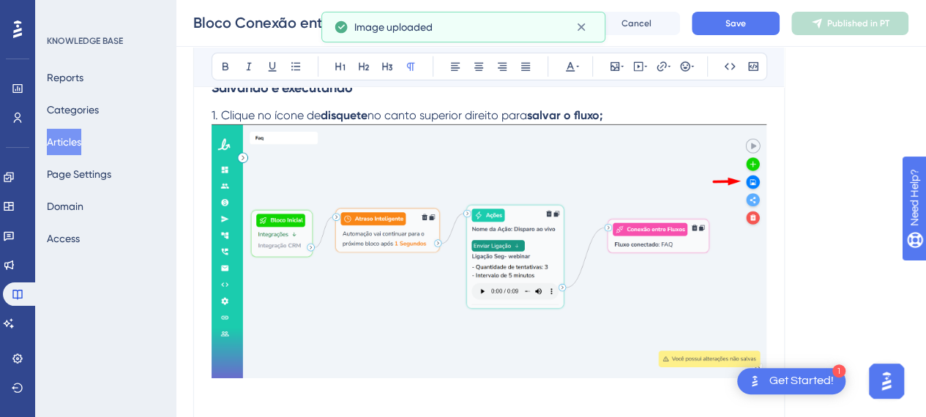
scroll to position [2328, 0]
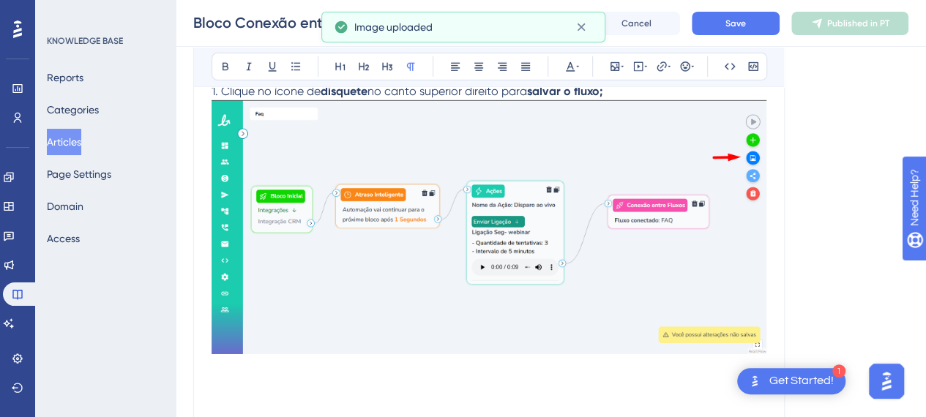
click at [324, 395] on p at bounding box center [489, 404] width 555 height 18
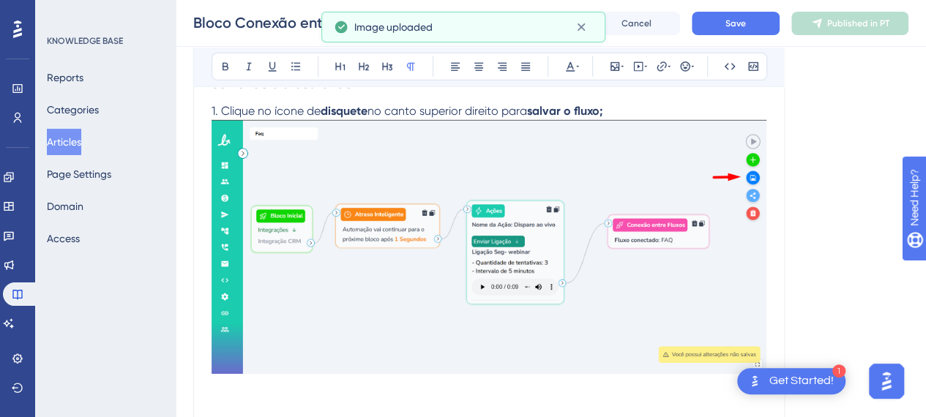
scroll to position [2401, 0]
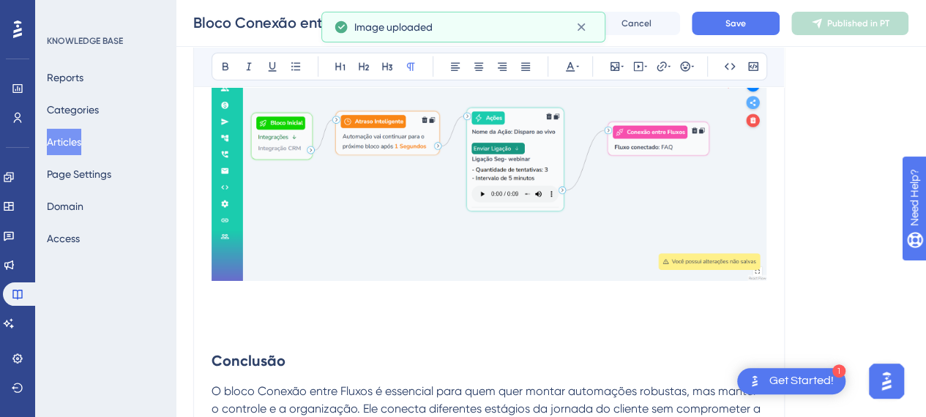
drag, startPoint x: 222, startPoint y: 291, endPoint x: 223, endPoint y: 301, distance: 10.3
click at [222, 295] on p at bounding box center [489, 295] width 555 height 18
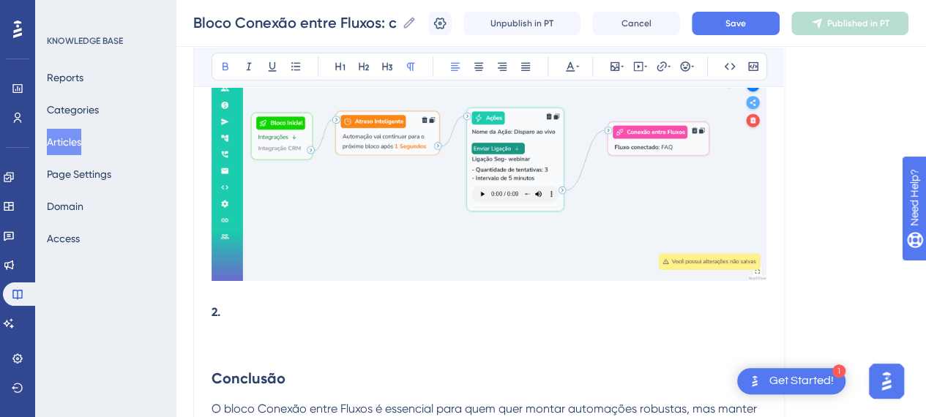
drag, startPoint x: 204, startPoint y: 311, endPoint x: 122, endPoint y: 319, distance: 83.2
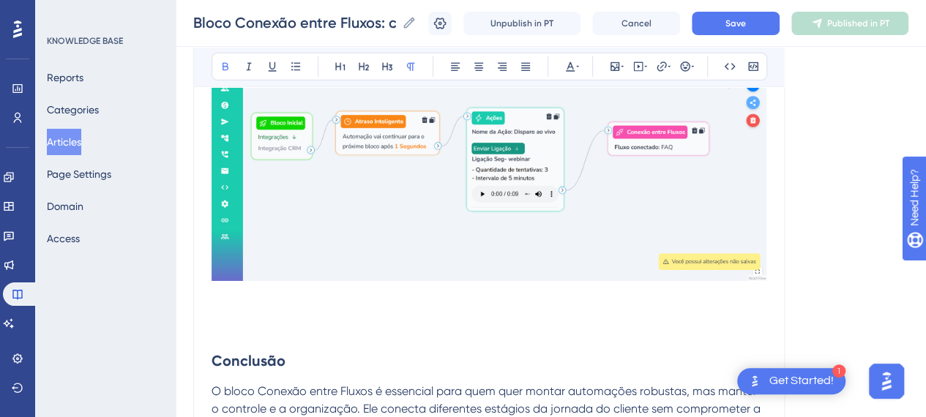
click at [218, 51] on div "Bold Italic Underline Bullet Point Heading 1 Heading 2 Heading 3 Normal Align L…" at bounding box center [489, 66] width 590 height 41
drag, startPoint x: 220, startPoint y: 64, endPoint x: 218, endPoint y: 174, distance: 110.6
click at [220, 65] on icon at bounding box center [226, 67] width 12 height 12
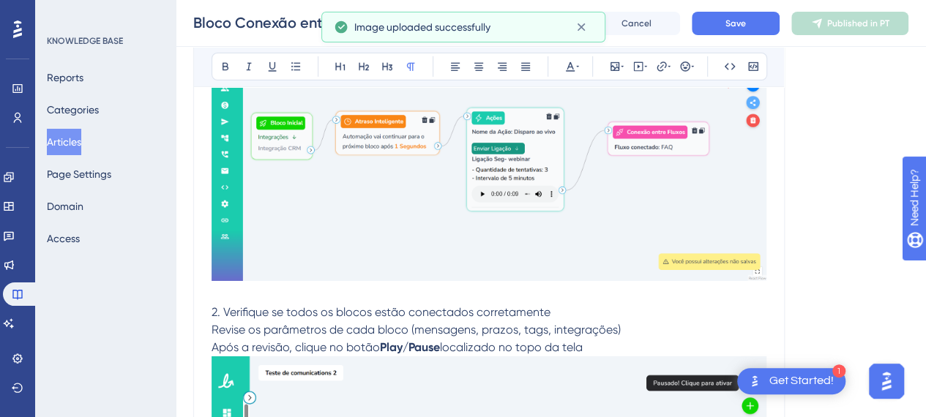
click at [259, 316] on span "2. Verifique se todos os blocos estão conectados corretamente" at bounding box center [381, 312] width 339 height 14
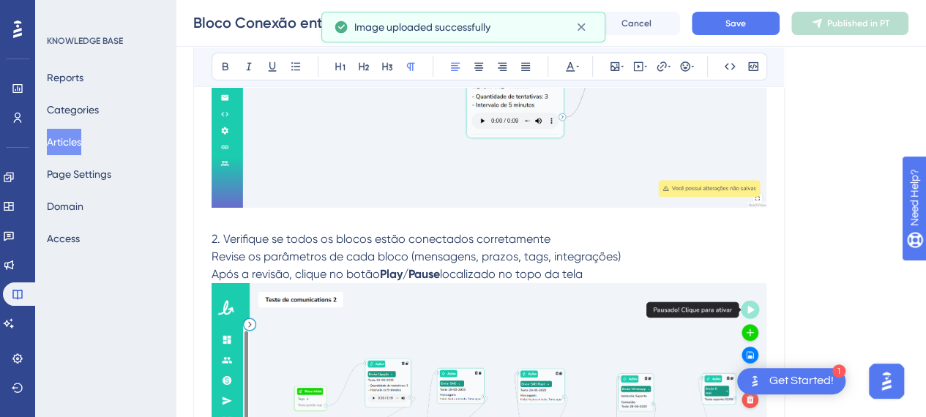
click at [432, 305] on img at bounding box center [489, 401] width 555 height 237
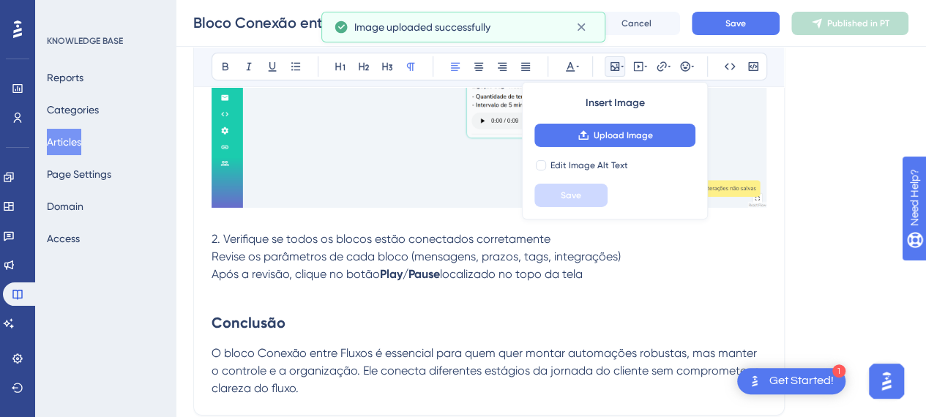
click at [564, 236] on p "2. Verifique se todos os blocos estão conectados corretamente" at bounding box center [489, 240] width 555 height 18
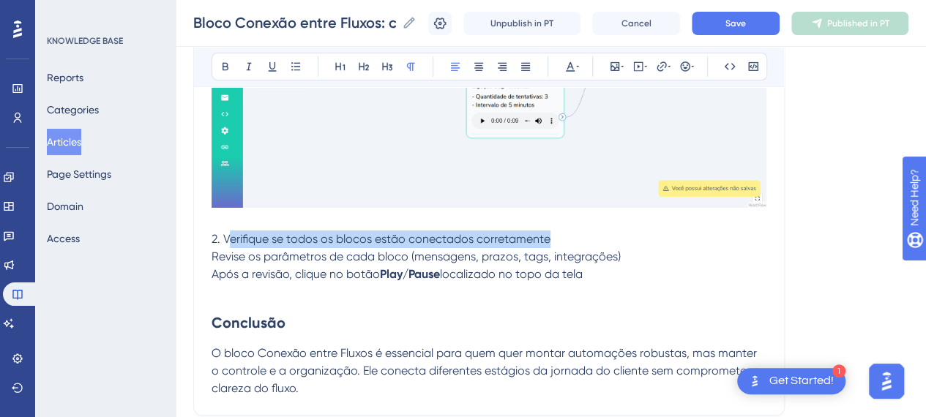
drag, startPoint x: 529, startPoint y: 237, endPoint x: 227, endPoint y: 239, distance: 301.8
click at [227, 239] on p "2. Verifique se todos os blocos estão conectados corretamente" at bounding box center [489, 240] width 555 height 18
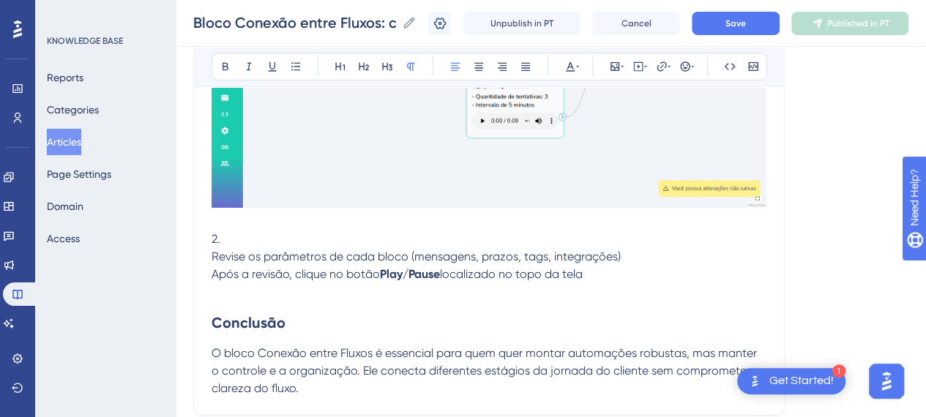
click at [212, 257] on span "Revise os parâmetros de cada bloco (mensagens, prazos, tags, integrações)" at bounding box center [416, 257] width 409 height 14
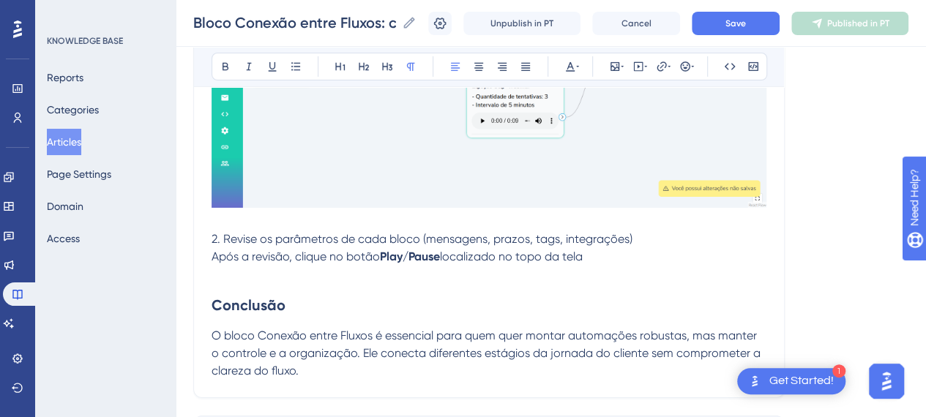
click at [656, 240] on p "2. Revise os parâmetros de cada bloco (mensagens, prazos, tags, integrações)" at bounding box center [489, 240] width 555 height 18
click at [229, 261] on span "Após a revisão, clique no botão" at bounding box center [296, 257] width 168 height 14
click at [626, 242] on span "2. Revise os parâmetros de cada bloco (mensagens, prazos, tags, integrações)" at bounding box center [422, 239] width 421 height 14
click at [673, 237] on p "2. Revise os parâmetros de cada bloco (mensagens, prazos, tags, integrações)" at bounding box center [489, 240] width 555 height 18
drag, startPoint x: 404, startPoint y: 275, endPoint x: 442, endPoint y: 259, distance: 41.4
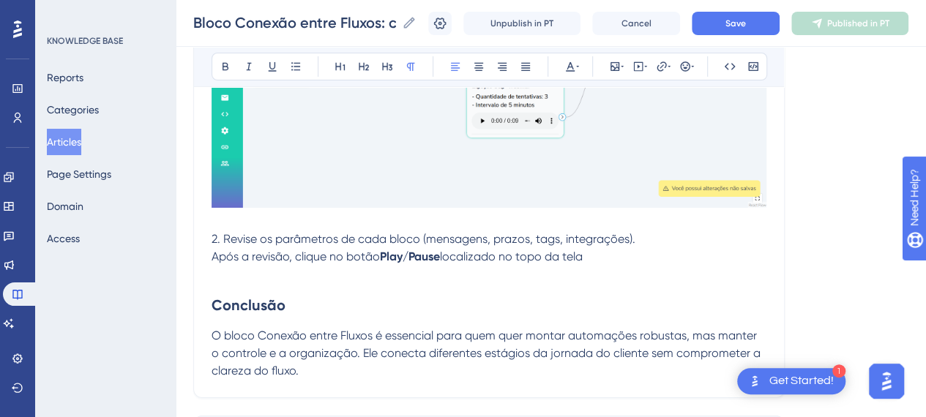
click at [404, 275] on p at bounding box center [489, 275] width 555 height 18
click at [631, 258] on p "Após a revisão, clique no botão Play/Pause localizado no topo da tela" at bounding box center [489, 257] width 555 height 18
click at [385, 272] on p at bounding box center [489, 275] width 555 height 18
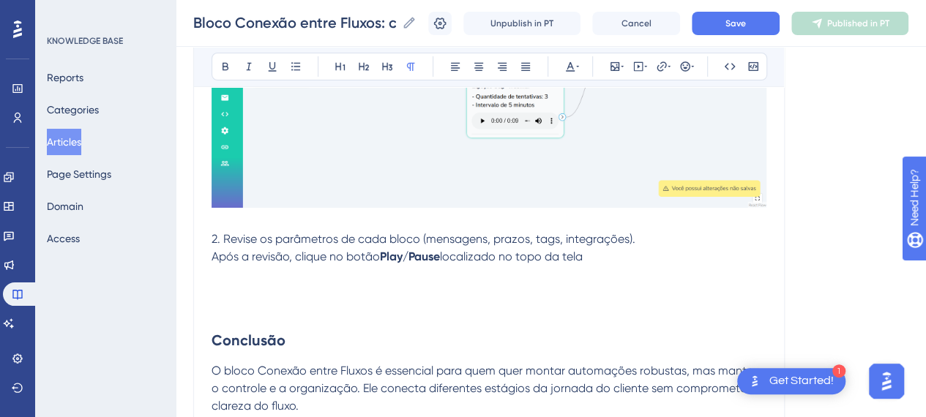
drag, startPoint x: 493, startPoint y: 291, endPoint x: 504, endPoint y: 289, distance: 11.2
click at [495, 291] on p at bounding box center [489, 292] width 555 height 18
click at [434, 271] on p at bounding box center [489, 275] width 555 height 18
click at [611, 65] on icon at bounding box center [615, 66] width 9 height 9
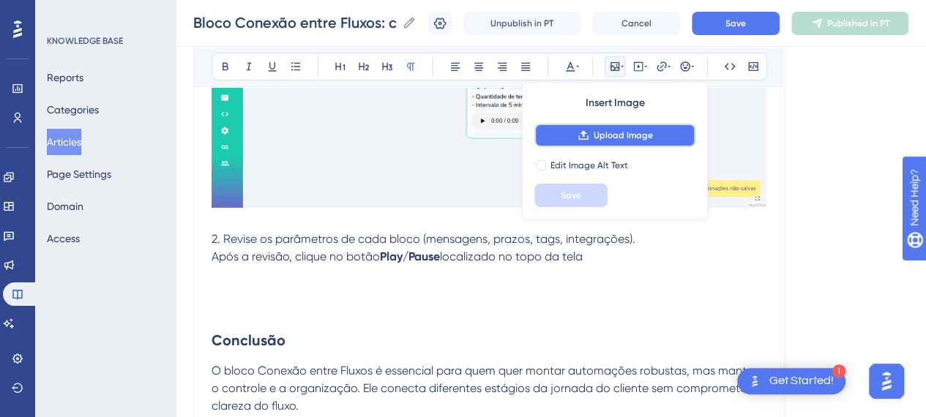
click at [619, 146] on button "Upload Image" at bounding box center [615, 135] width 161 height 23
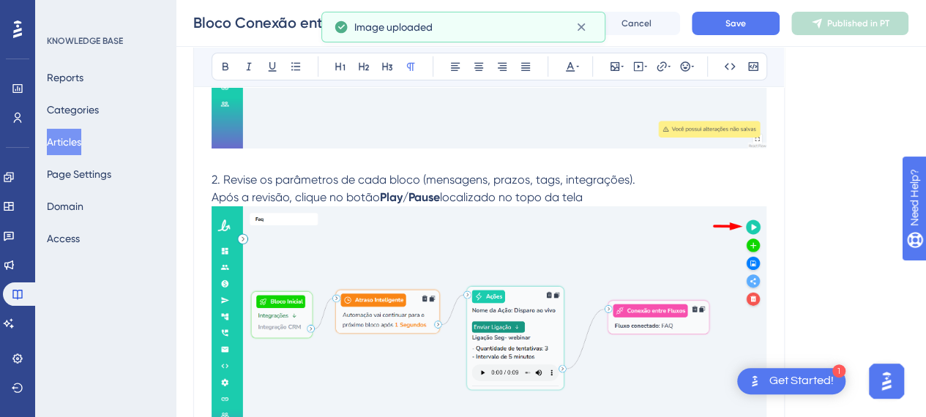
scroll to position [2548, 0]
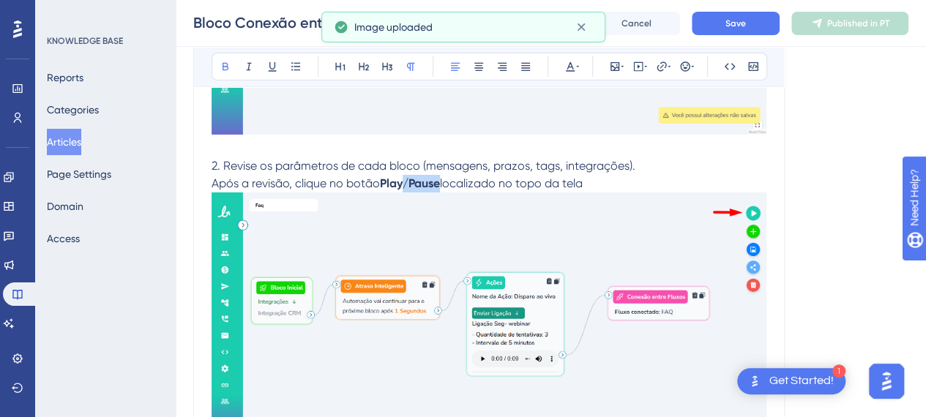
drag, startPoint x: 442, startPoint y: 180, endPoint x: 409, endPoint y: 178, distance: 33.0
click at [409, 178] on strong "Play/Pause" at bounding box center [410, 184] width 60 height 14
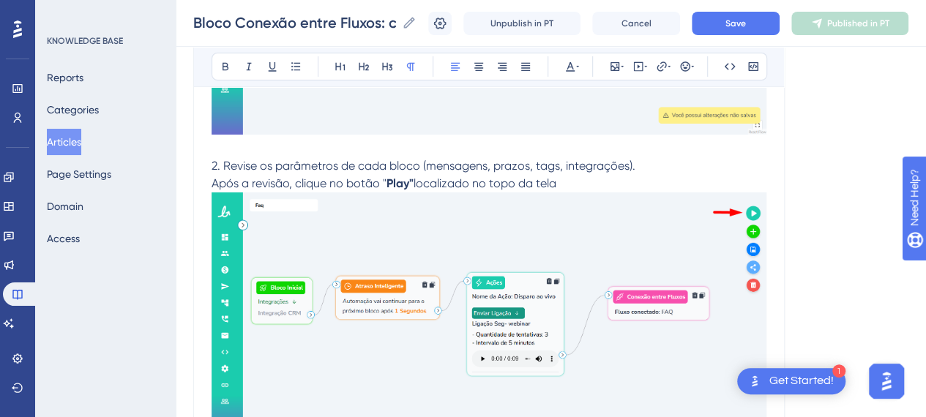
click at [595, 187] on p "Após a revisão, clique no botão " Play" localizado no topo da tela" at bounding box center [489, 184] width 555 height 18
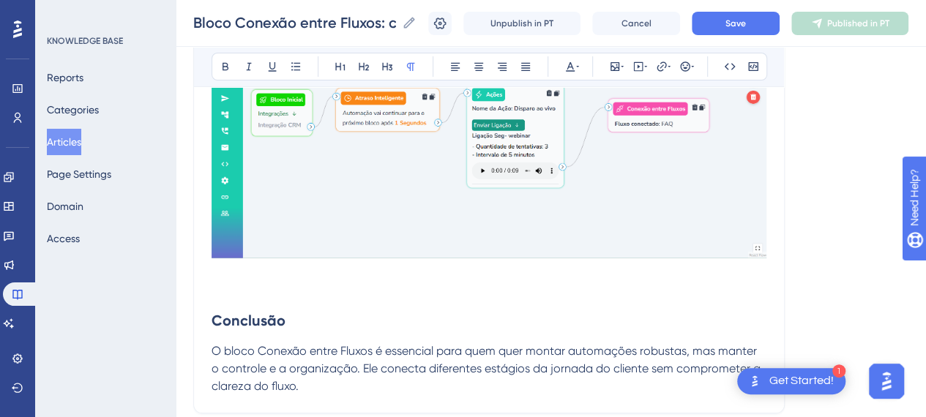
scroll to position [2768, 0]
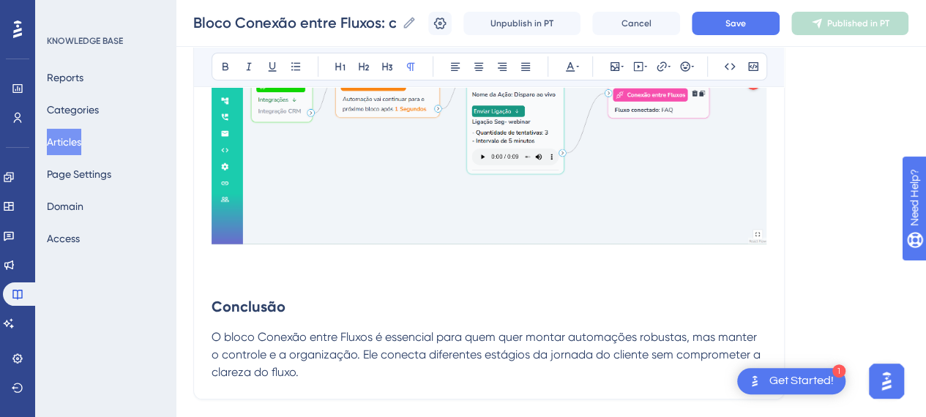
click at [250, 257] on p at bounding box center [489, 259] width 555 height 18
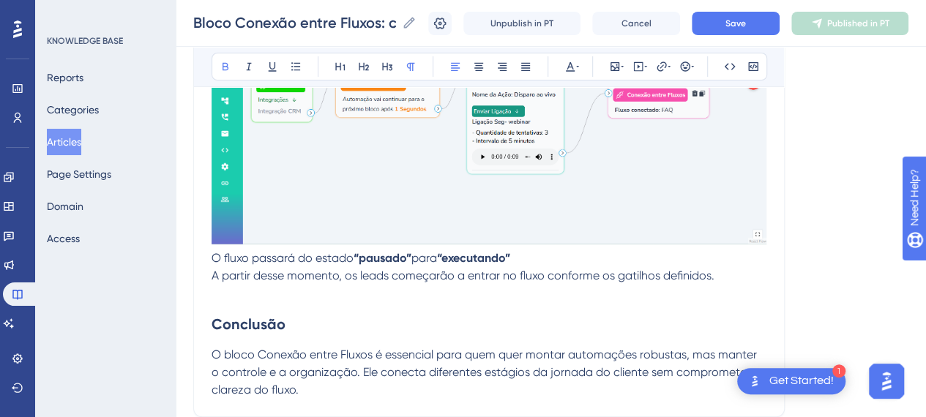
click at [565, 260] on p "O fluxo passará do estado “pausado” para “executando”" at bounding box center [489, 259] width 555 height 18
click at [746, 277] on p "A partir desse momento, os leads começarão a entrar no fluxo conforme os gatilh…" at bounding box center [489, 276] width 555 height 18
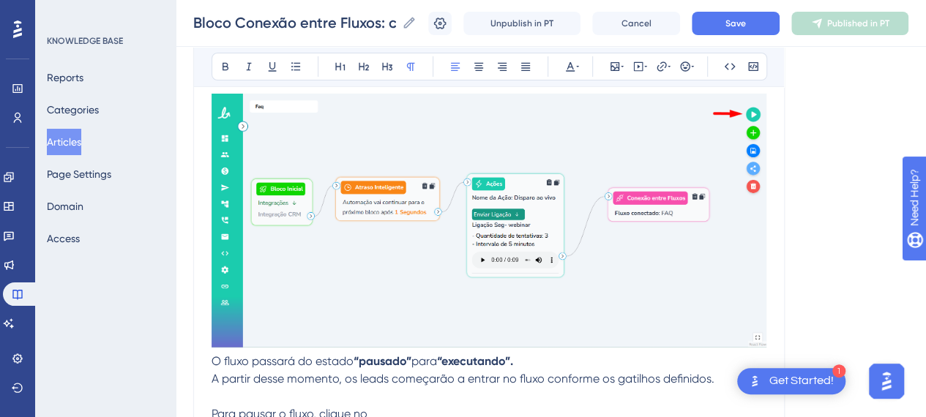
scroll to position [2694, 0]
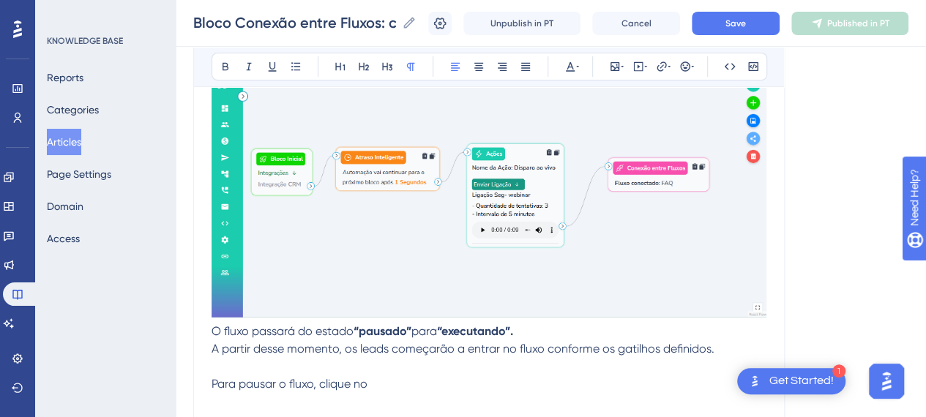
click at [212, 380] on span "Para pausar o fluxo, clique no" at bounding box center [290, 384] width 156 height 14
click at [398, 389] on p "3. Para pausar o fluxo, clique no" at bounding box center [489, 385] width 555 height 18
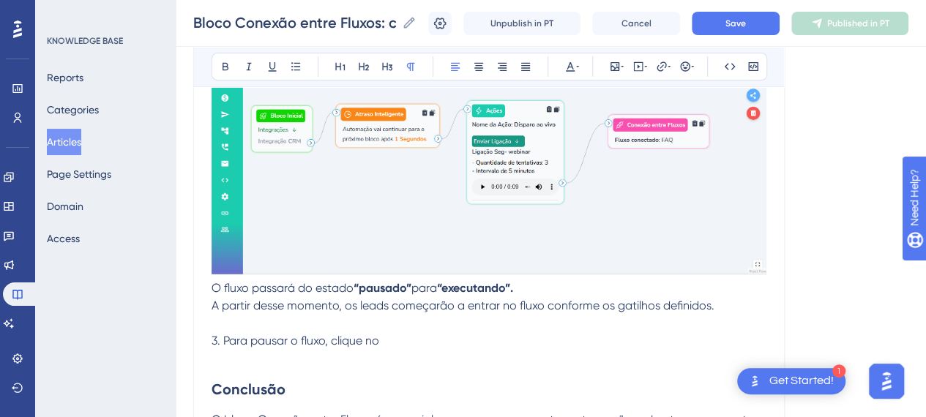
scroll to position [2768, 0]
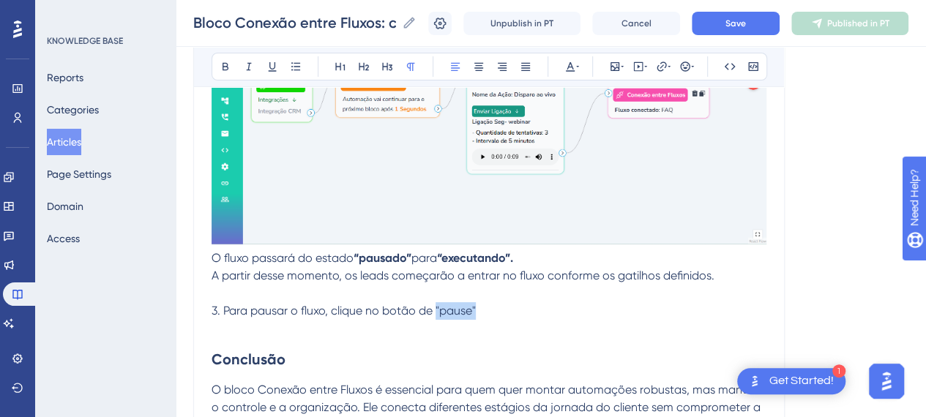
drag, startPoint x: 486, startPoint y: 313, endPoint x: 436, endPoint y: 313, distance: 50.5
click at [436, 313] on p "3. Para pausar o fluxo, clique no botão de "pause"" at bounding box center [489, 311] width 555 height 18
drag, startPoint x: 226, startPoint y: 62, endPoint x: 350, endPoint y: 172, distance: 166.0
click at [226, 63] on icon at bounding box center [226, 67] width 12 height 12
click at [506, 310] on p "3. Para pausar o fluxo, clique no botão de "pause"" at bounding box center [489, 311] width 555 height 18
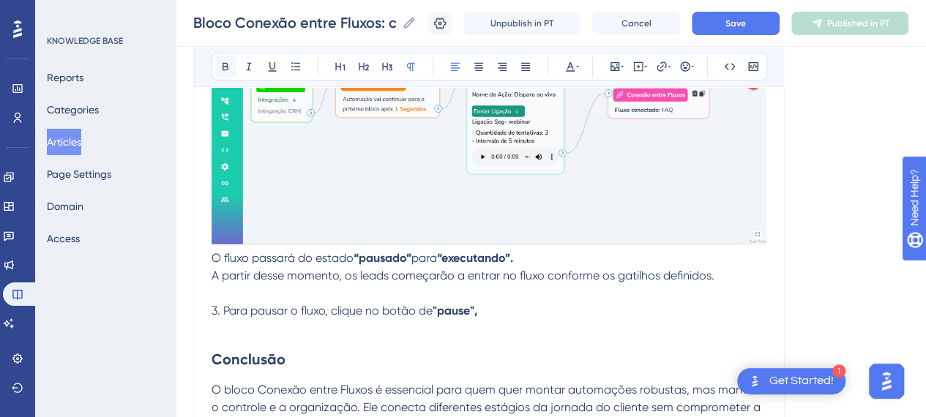
click at [226, 66] on icon at bounding box center [226, 67] width 6 height 8
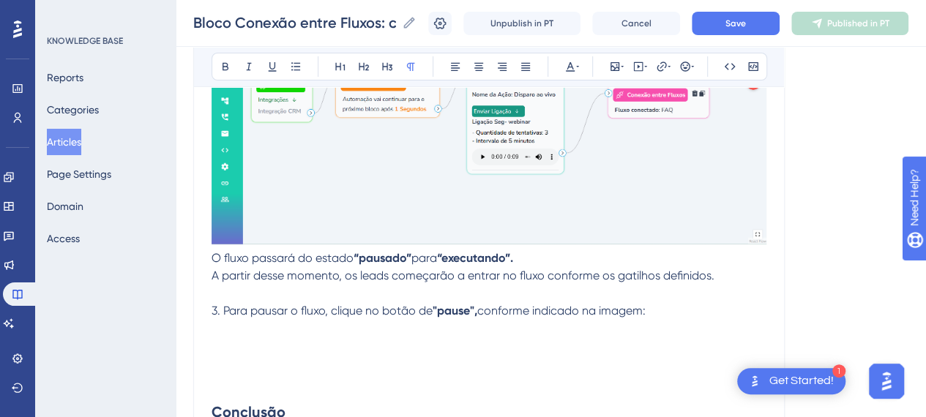
click at [329, 341] on p at bounding box center [489, 347] width 555 height 18
click at [621, 64] on icon at bounding box center [622, 67] width 3 height 12
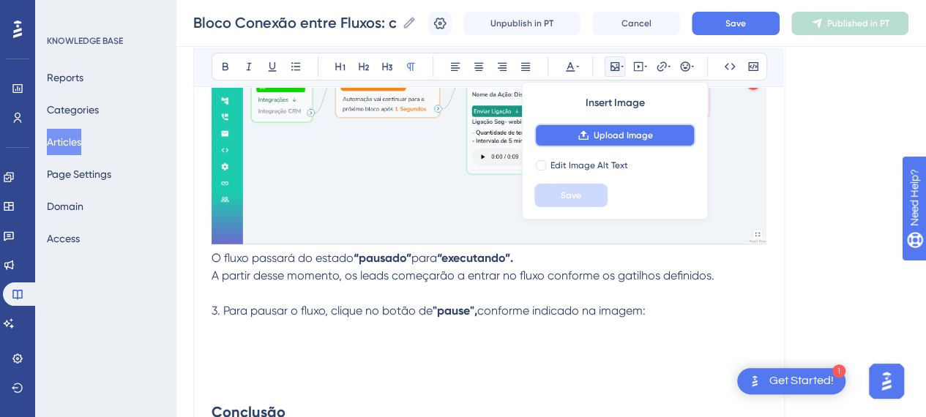
click at [609, 135] on span "Upload Image" at bounding box center [623, 136] width 59 height 12
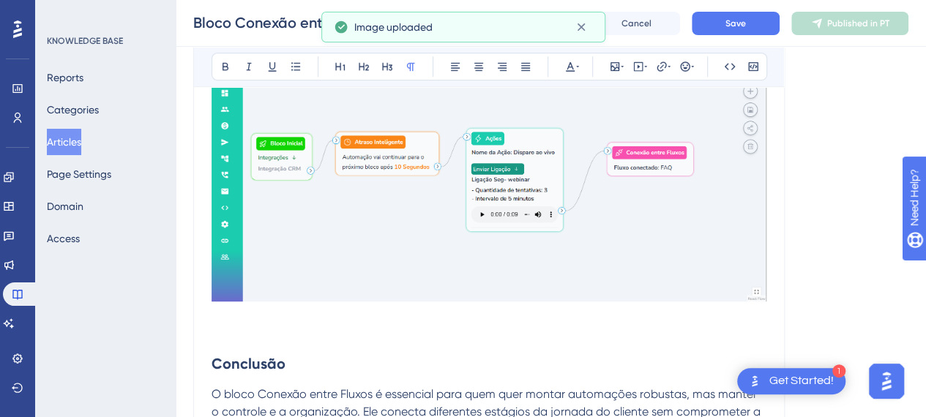
scroll to position [3207, 0]
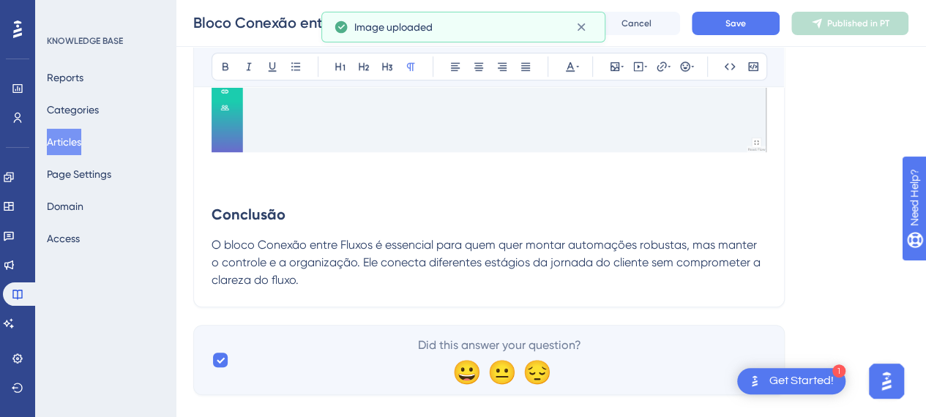
drag, startPoint x: 248, startPoint y: 182, endPoint x: 247, endPoint y: 190, distance: 8.9
click at [244, 183] on p at bounding box center [489, 184] width 555 height 18
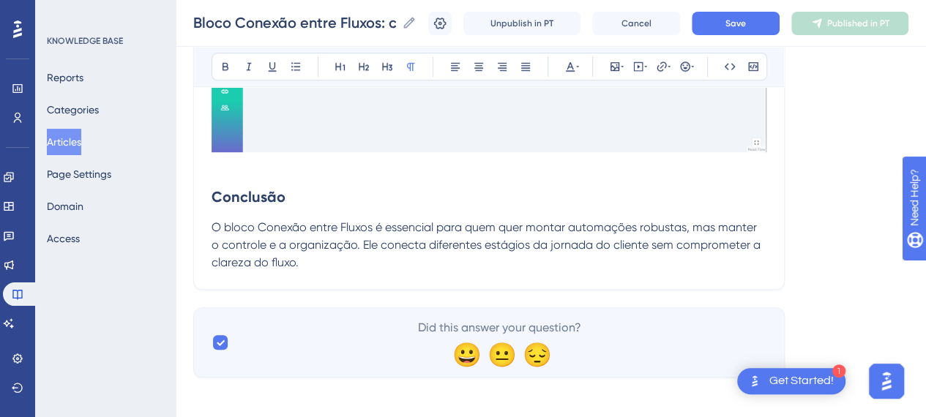
click at [453, 267] on p "O bloco Conexão entre Fluxos é essencial para quem quer montar automações robus…" at bounding box center [489, 245] width 555 height 53
click at [762, 28] on button "Save" at bounding box center [736, 23] width 88 height 23
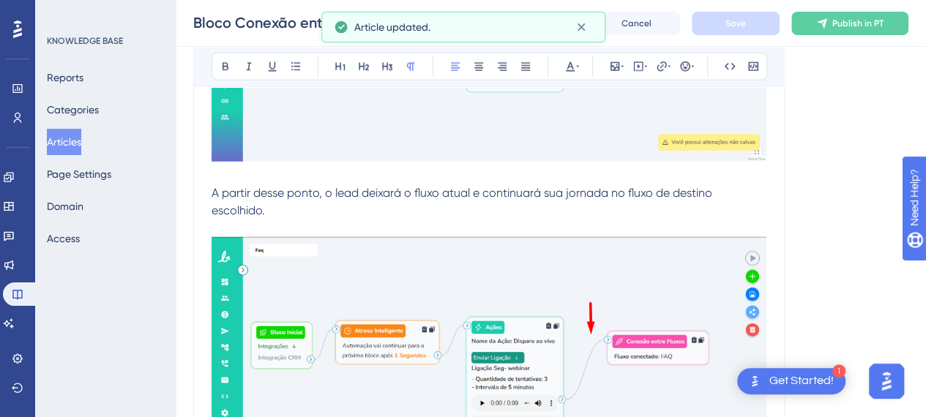
scroll to position [1816, 0]
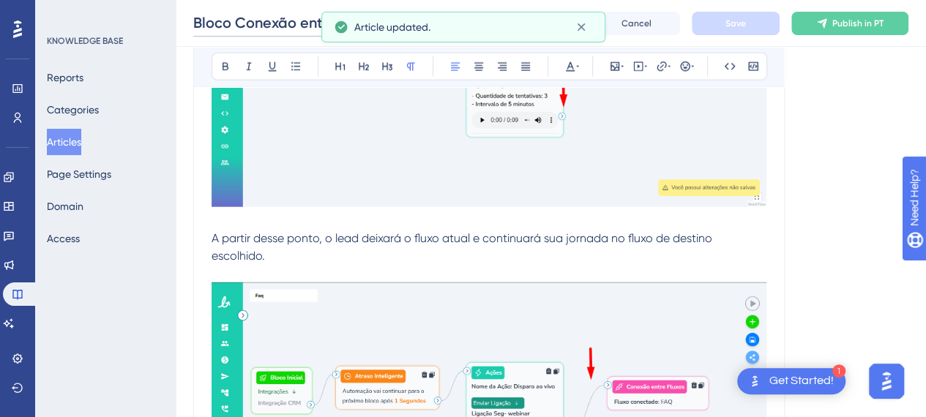
click at [241, 21] on input "Bloco Conexão entre Fluxos: como conectar dois fluxos distintos" at bounding box center [294, 22] width 203 height 21
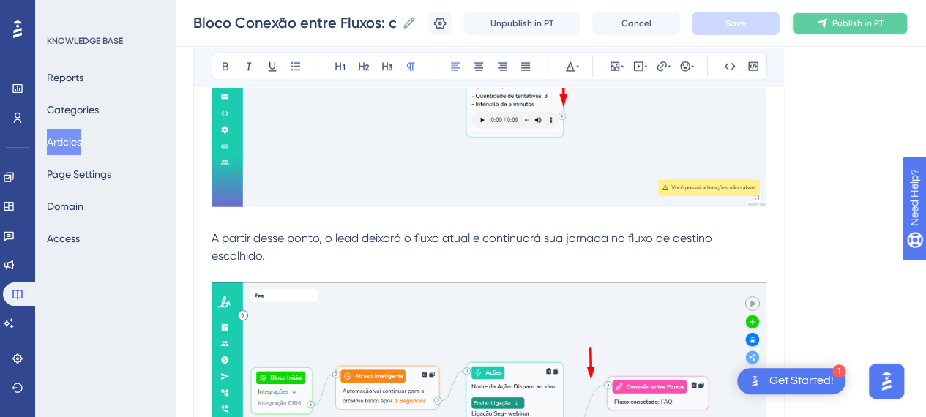
click at [858, 17] on button "Publish in PT" at bounding box center [850, 23] width 117 height 23
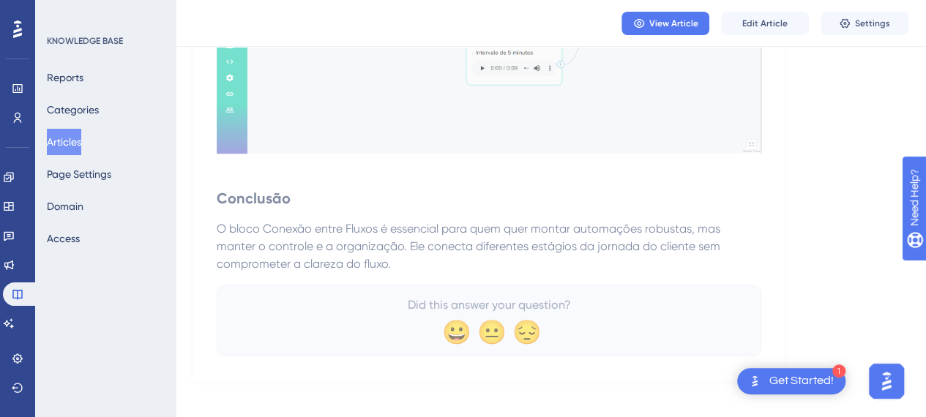
scroll to position [3100, 0]
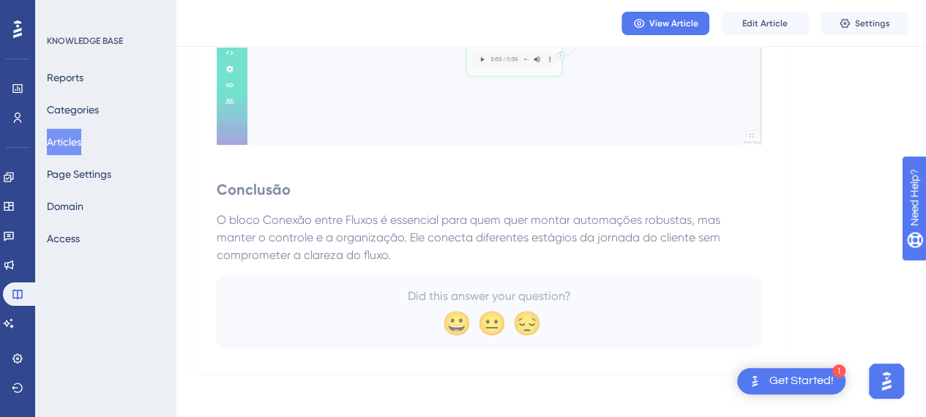
click at [60, 137] on button "Articles" at bounding box center [64, 142] width 34 height 26
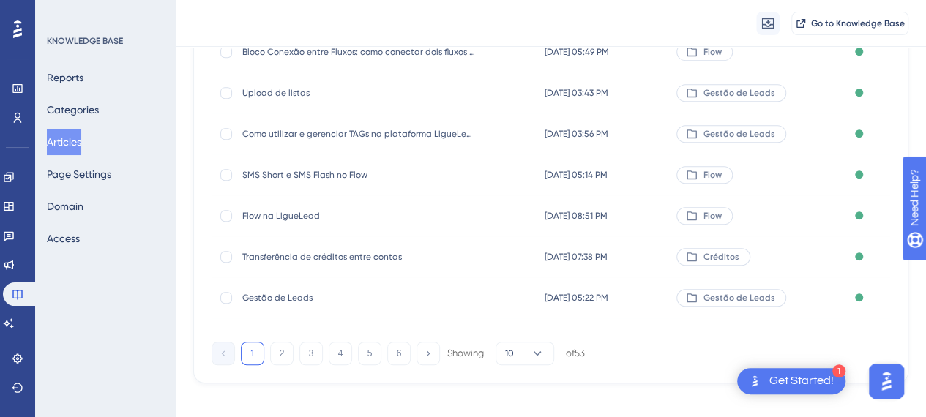
scroll to position [327, 0]
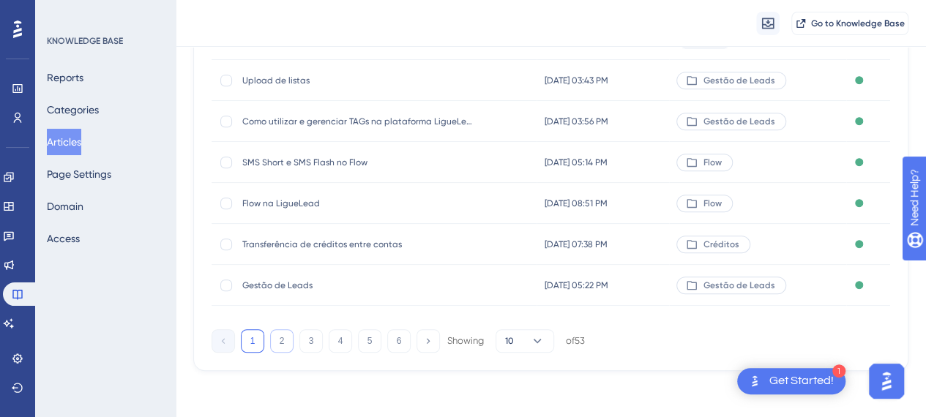
click at [280, 338] on button "2" at bounding box center [281, 341] width 23 height 23
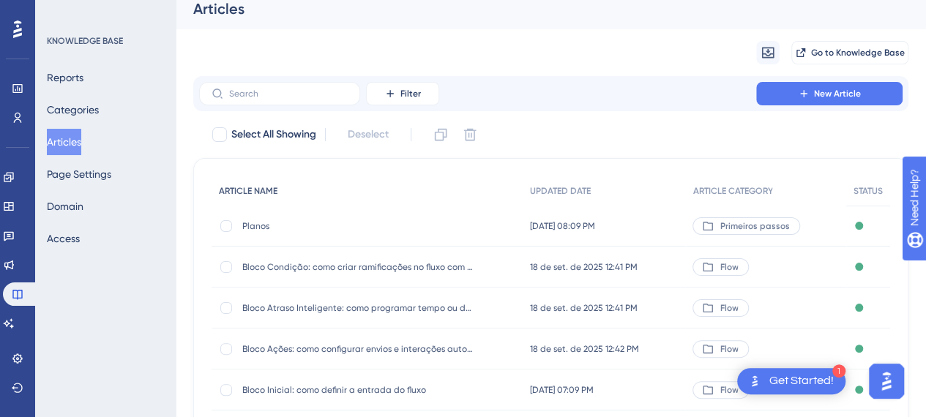
scroll to position [0, 0]
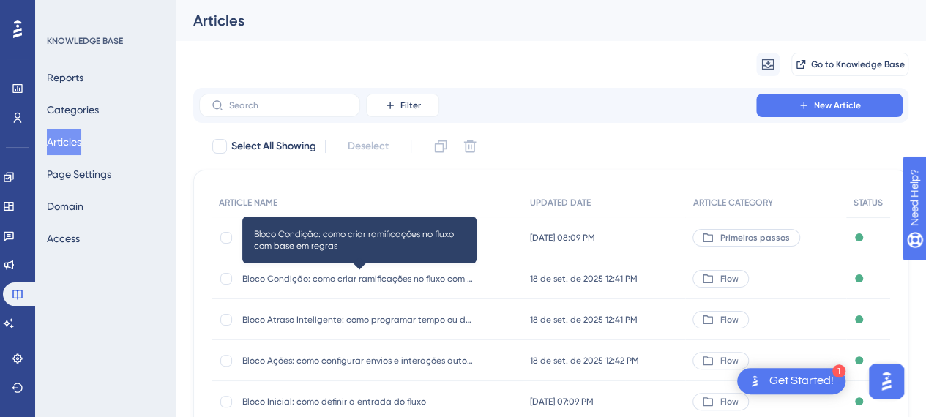
click at [391, 283] on span "Bloco Condição: como criar ramificações no fluxo com base em regras" at bounding box center [359, 279] width 234 height 12
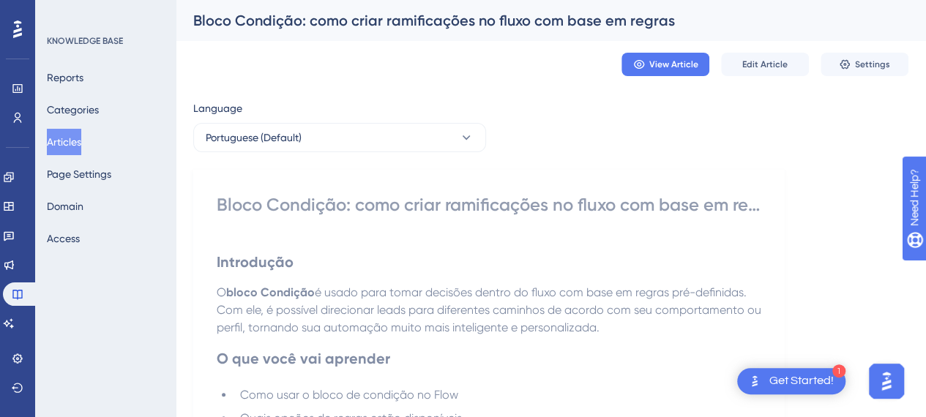
click at [313, 206] on div "Bloco Condição: como criar ramificações no fluxo com base em regras" at bounding box center [489, 204] width 545 height 23
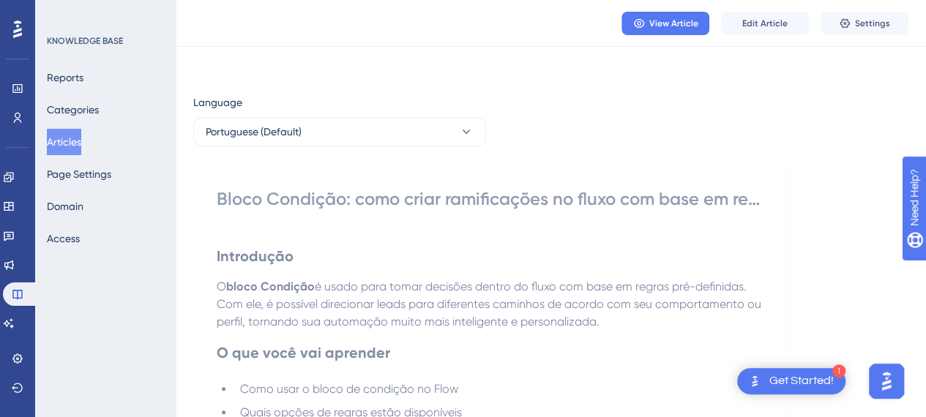
scroll to position [73, 0]
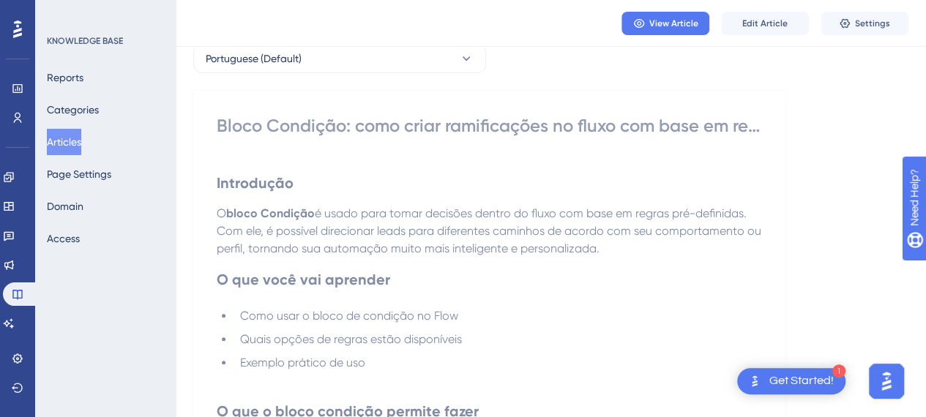
click at [244, 187] on strong "Introdução" at bounding box center [255, 183] width 77 height 18
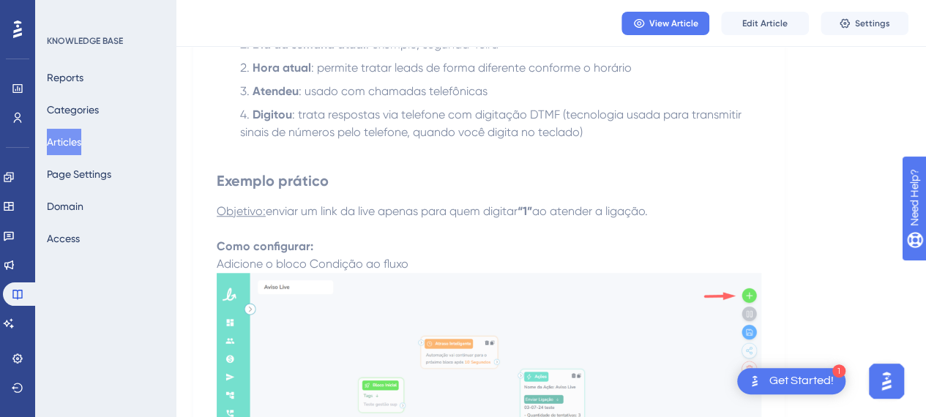
scroll to position [659, 0]
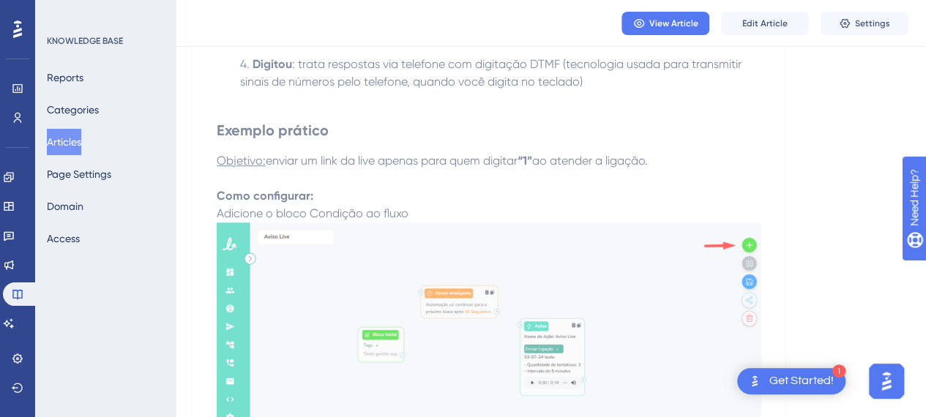
click at [643, 189] on p "Como configurar:" at bounding box center [489, 196] width 545 height 18
click at [748, 20] on span "Edit Article" at bounding box center [765, 24] width 45 height 12
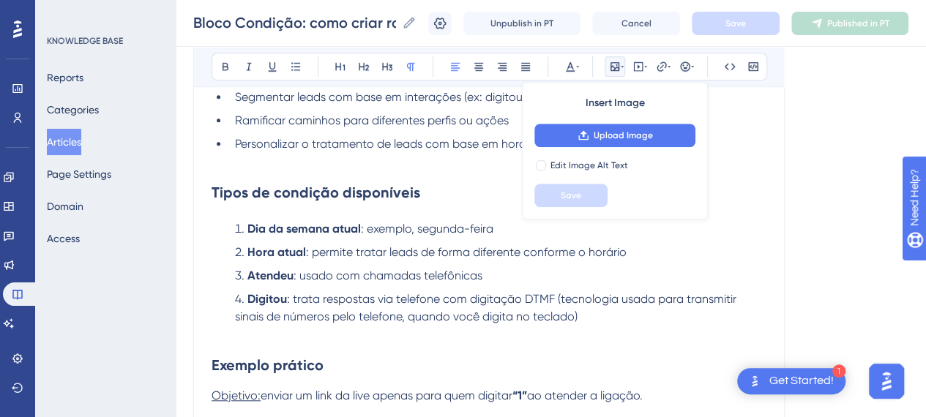
click at [387, 241] on ol "Dia da semana atual : exemplo, segunda-feira Hora atual : permite tratar leads …" at bounding box center [489, 272] width 555 height 105
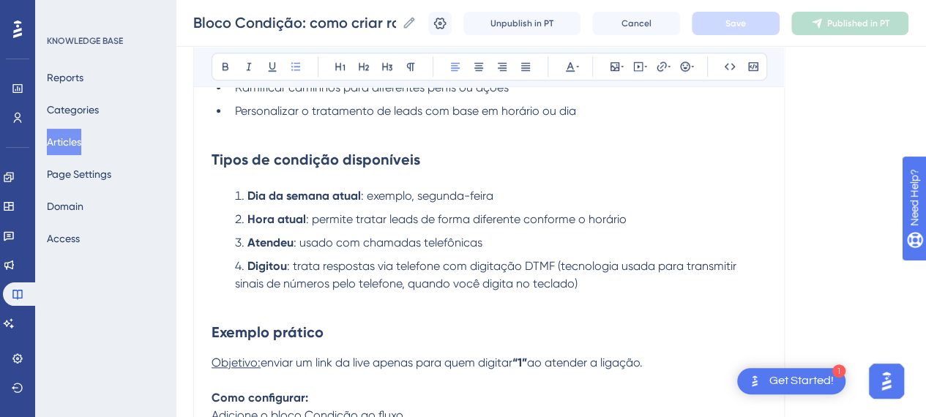
scroll to position [647, 0]
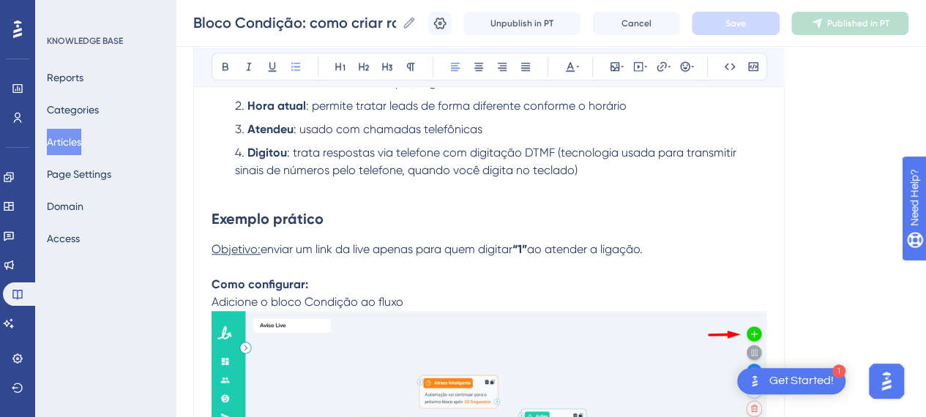
click at [423, 302] on p "Adicione o bloco Condição ao fluxo" at bounding box center [489, 303] width 555 height 18
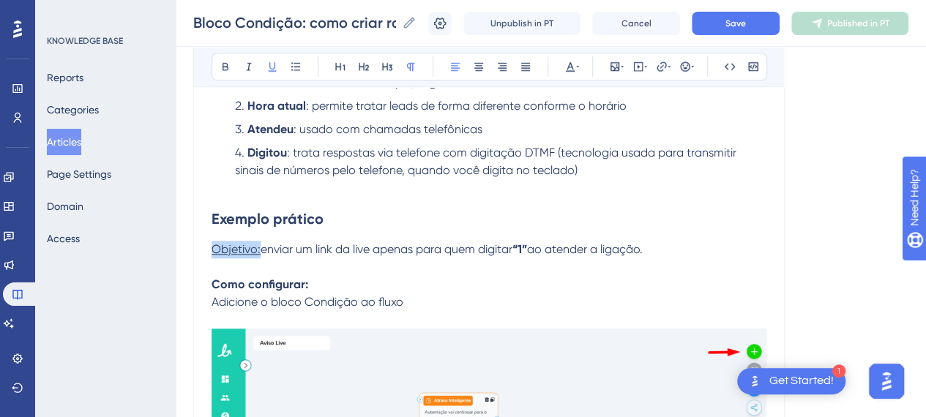
drag, startPoint x: 261, startPoint y: 245, endPoint x: 196, endPoint y: 245, distance: 65.2
click at [224, 63] on icon at bounding box center [226, 67] width 6 height 8
click at [489, 284] on p "Como configurar:" at bounding box center [489, 285] width 555 height 18
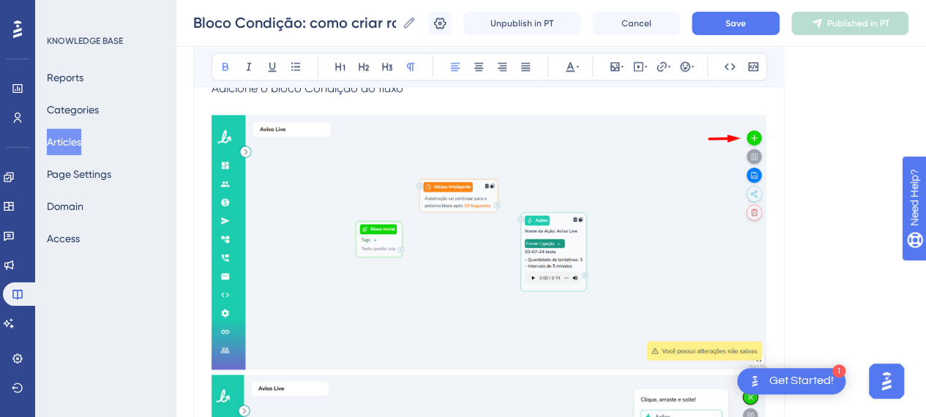
scroll to position [794, 0]
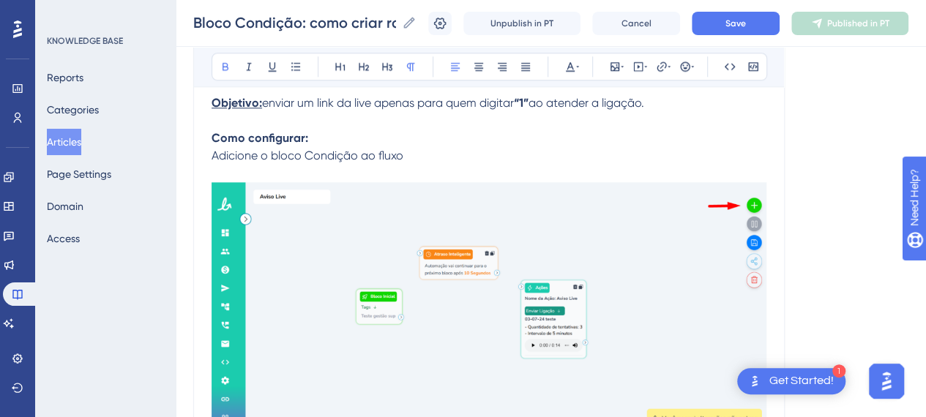
click at [460, 275] on img at bounding box center [489, 309] width 555 height 255
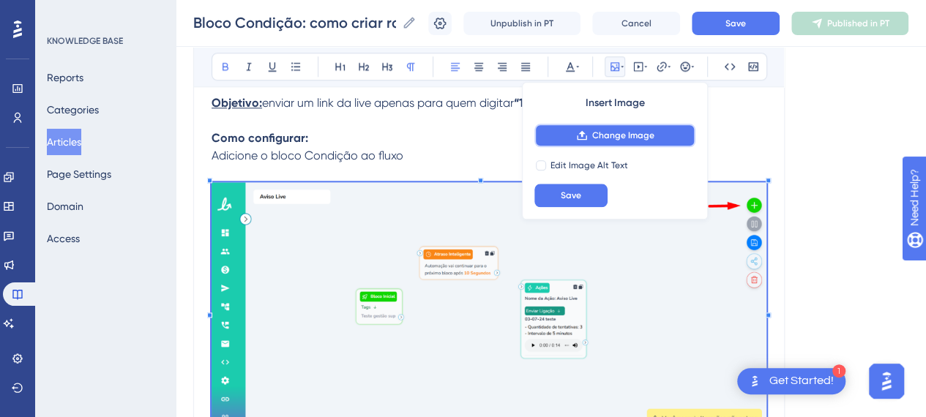
click at [614, 138] on span "Change Image" at bounding box center [623, 136] width 62 height 12
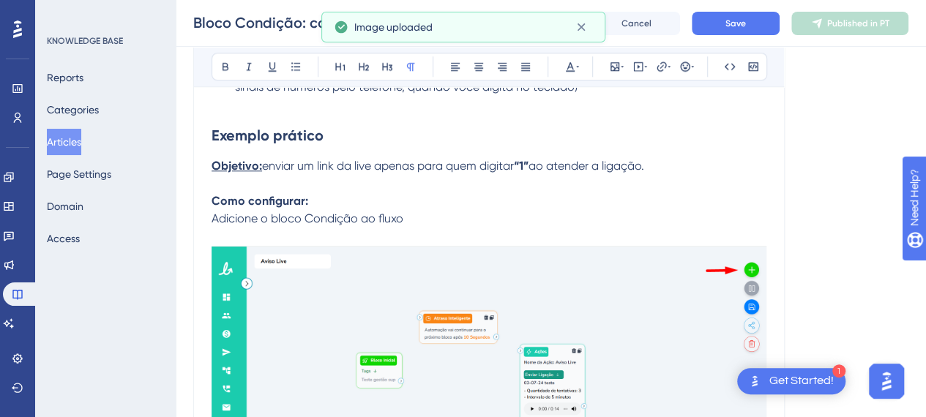
scroll to position [647, 0]
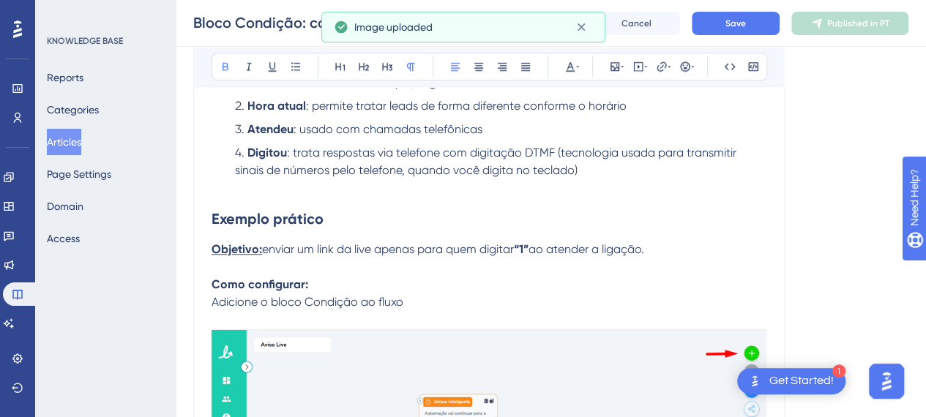
click at [365, 283] on p "Como configurar:" at bounding box center [489, 285] width 555 height 18
click at [450, 305] on p "Adicione o bloco Condição ao fluxo" at bounding box center [489, 303] width 555 height 18
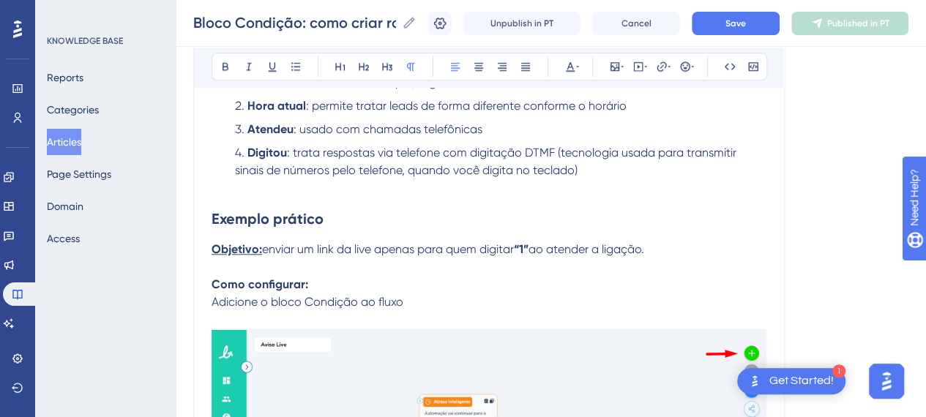
click at [262, 309] on p "Adicione o bloco Condição ao fluxo" at bounding box center [489, 303] width 555 height 18
drag, startPoint x: 262, startPoint y: 309, endPoint x: 313, endPoint y: 302, distance: 51.0
click at [265, 308] on p "Adicione o bloco Condição ao fluxo" at bounding box center [489, 303] width 555 height 18
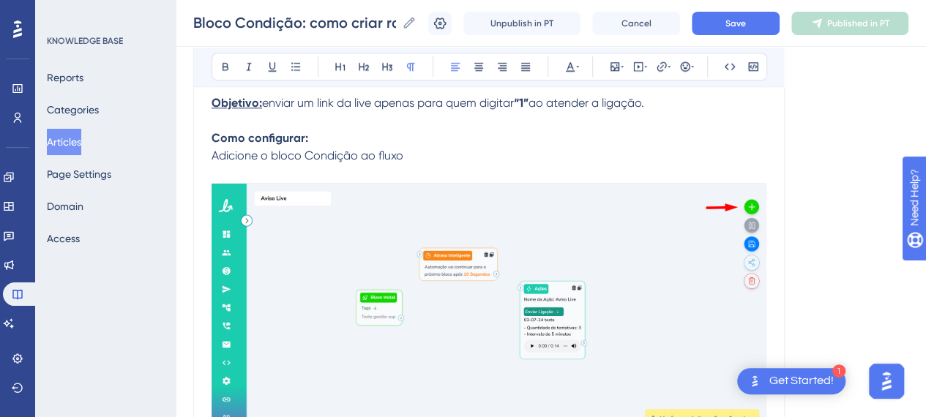
click at [265, 167] on p at bounding box center [489, 174] width 555 height 18
click at [297, 152] on span "Adicione o bloco Condição ao fluxo" at bounding box center [308, 156] width 192 height 14
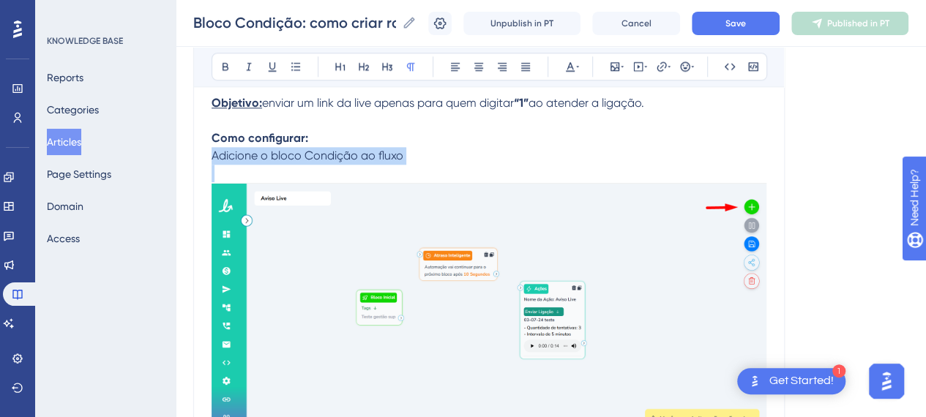
click at [297, 152] on span "Adicione o bloco Condição ao fluxo" at bounding box center [308, 156] width 192 height 14
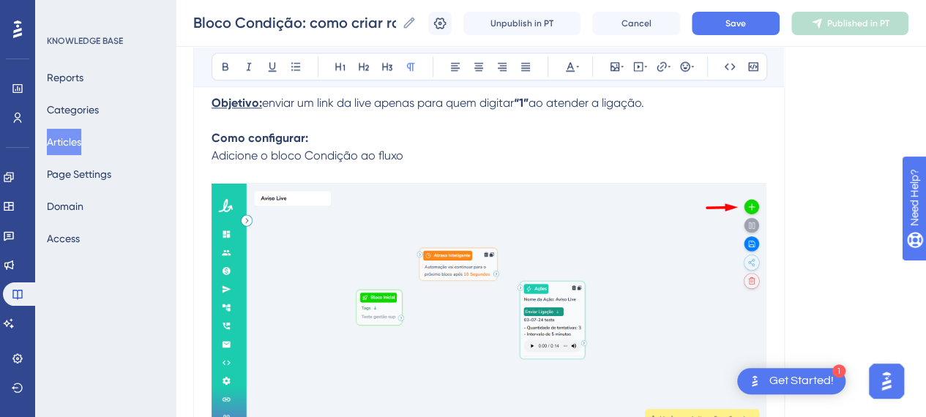
click at [420, 165] on p at bounding box center [489, 174] width 555 height 18
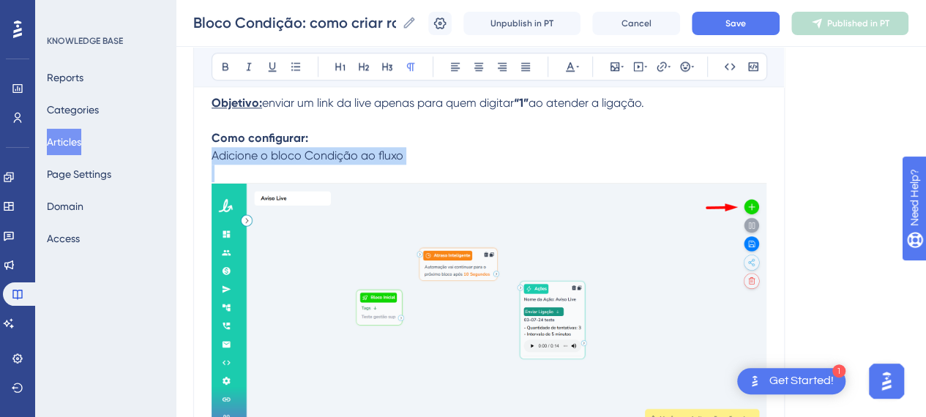
drag, startPoint x: 420, startPoint y: 163, endPoint x: 213, endPoint y: 163, distance: 207.3
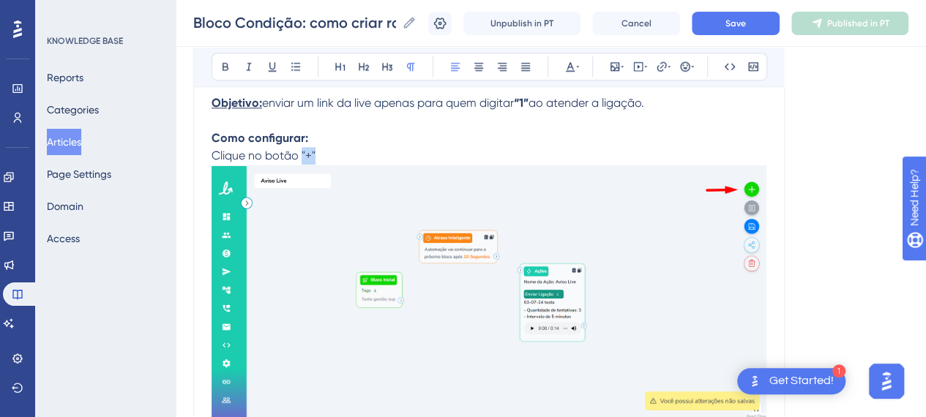
drag, startPoint x: 321, startPoint y: 156, endPoint x: 302, endPoint y: 155, distance: 19.1
click at [302, 155] on p "Clique no botão "+"" at bounding box center [489, 156] width 555 height 18
click at [221, 64] on icon at bounding box center [226, 67] width 12 height 12
click at [352, 150] on p "Clique no botão "+"" at bounding box center [489, 156] width 555 height 18
click at [231, 58] on button at bounding box center [225, 66] width 21 height 21
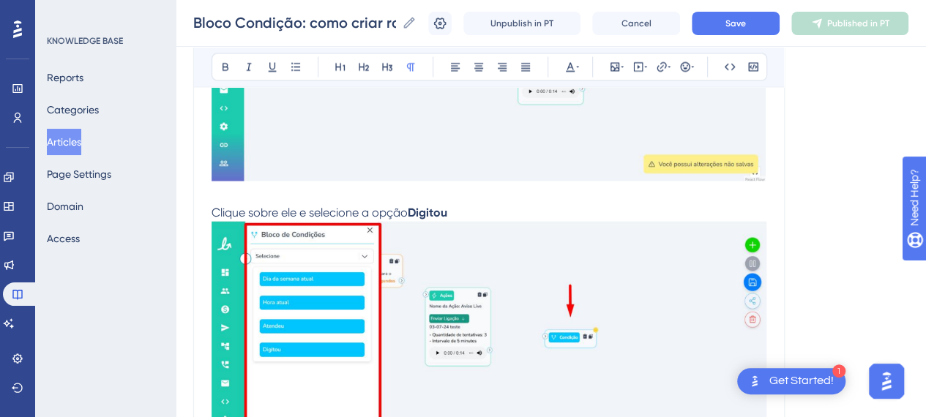
scroll to position [1014, 0]
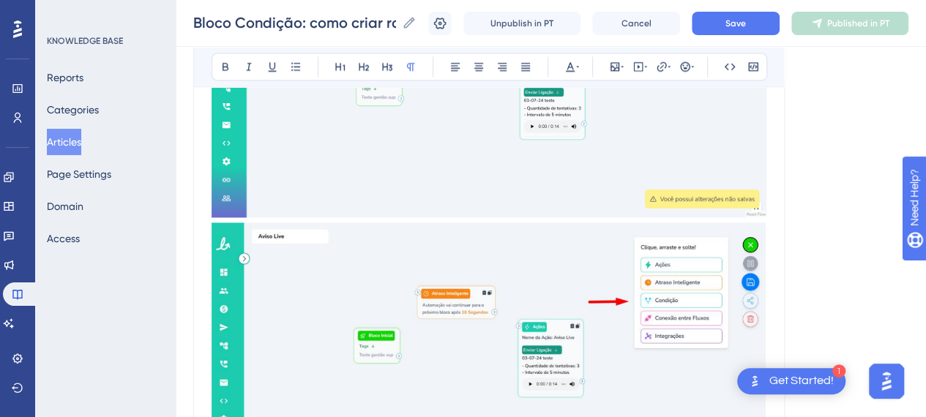
drag, startPoint x: 551, startPoint y: 337, endPoint x: 569, endPoint y: 307, distance: 35.2
click at [551, 335] on img at bounding box center [489, 349] width 555 height 252
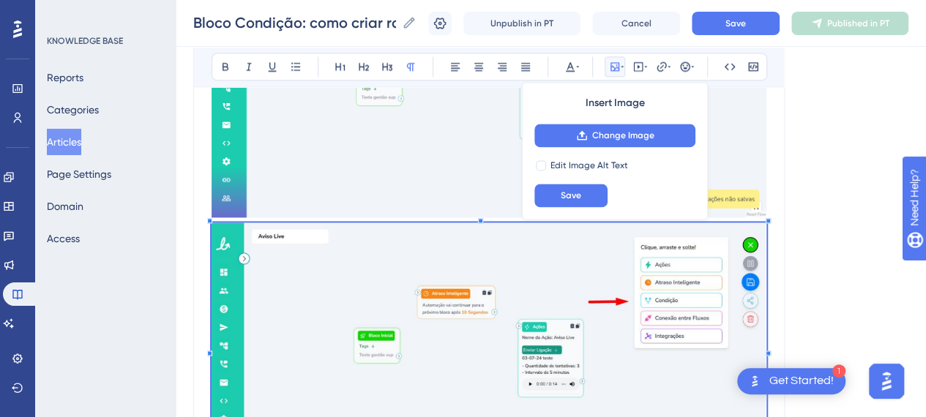
click at [296, 269] on img at bounding box center [489, 349] width 555 height 252
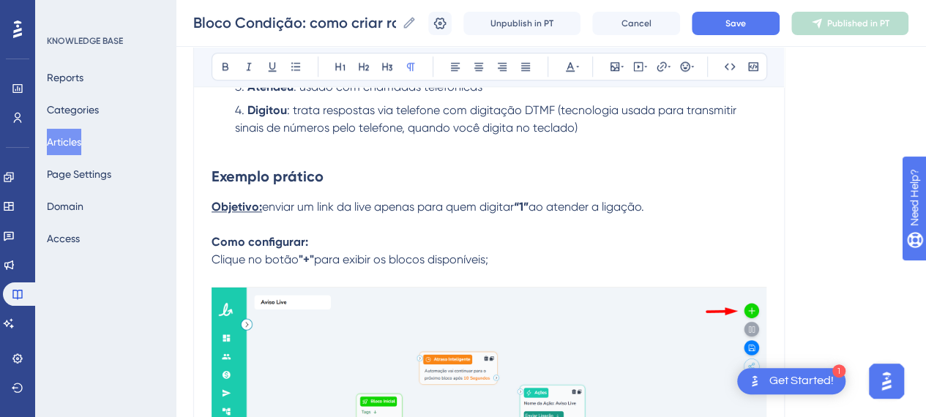
scroll to position [721, 0]
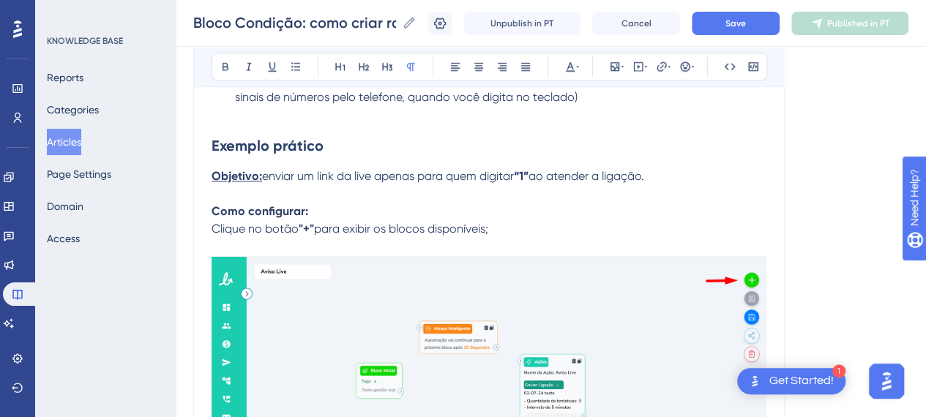
click at [213, 231] on span "Clique no botão" at bounding box center [255, 229] width 87 height 14
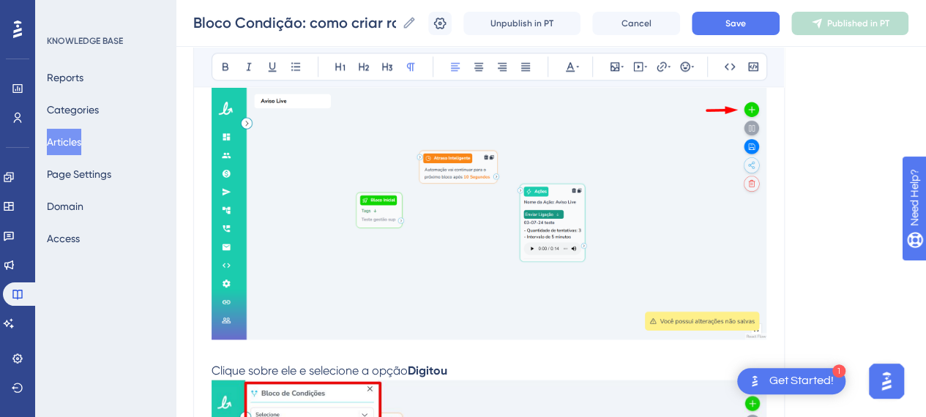
scroll to position [940, 0]
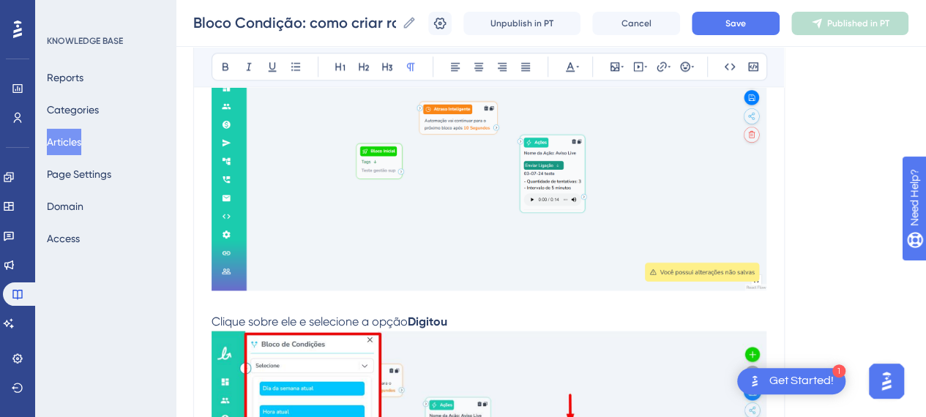
click at [270, 310] on p at bounding box center [489, 305] width 555 height 18
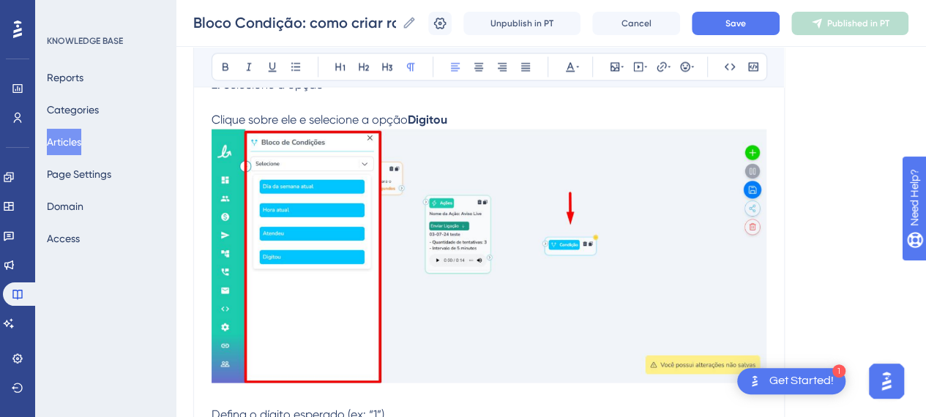
scroll to position [1014, 0]
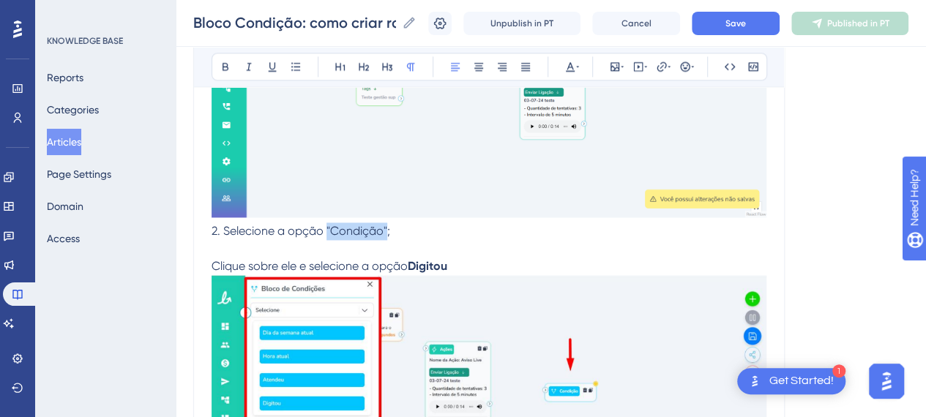
drag, startPoint x: 332, startPoint y: 231, endPoint x: 387, endPoint y: 228, distance: 55.7
click at [387, 228] on span "2. Selecione a opção "Condição";" at bounding box center [301, 231] width 179 height 14
click at [226, 74] on button at bounding box center [225, 66] width 21 height 21
click at [415, 227] on p "2. Selecione a opção "Condição" ;" at bounding box center [489, 232] width 555 height 18
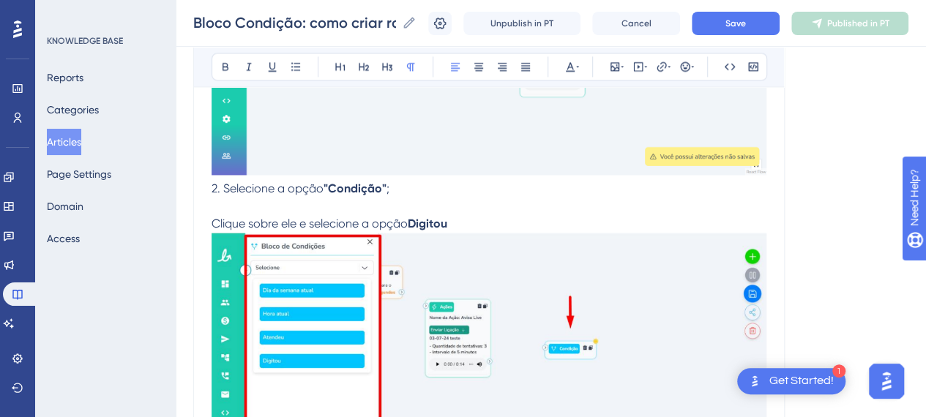
scroll to position [1087, 0]
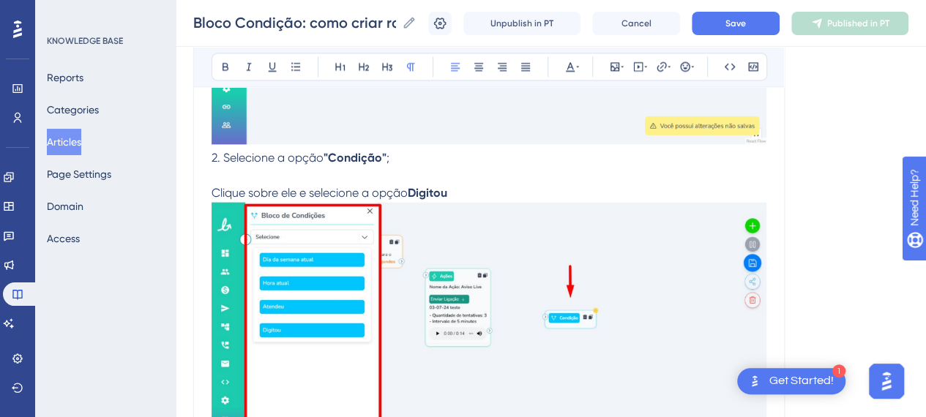
click at [471, 165] on p "2. Selecione a opção "Condição" ;" at bounding box center [489, 158] width 555 height 18
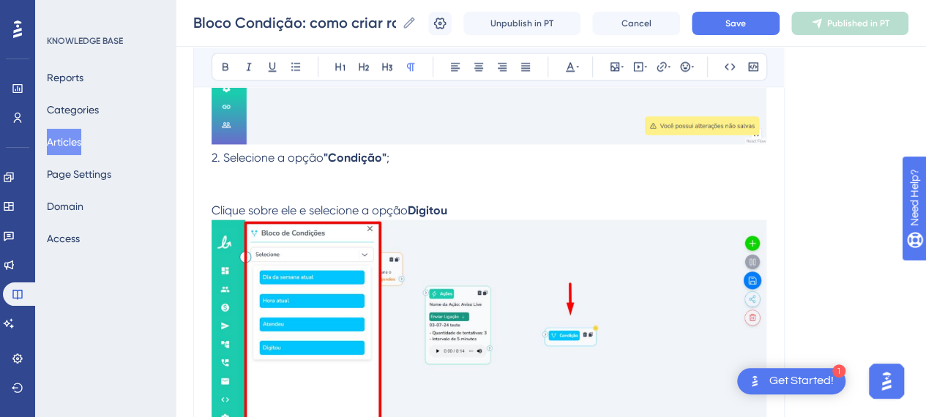
click at [211, 155] on div "Bloco Condição: como criar ramificações no fluxo com base em regras Bold Italic…" at bounding box center [489, 350] width 592 height 2546
click at [212, 156] on span "2. Selecione a opção" at bounding box center [268, 158] width 112 height 14
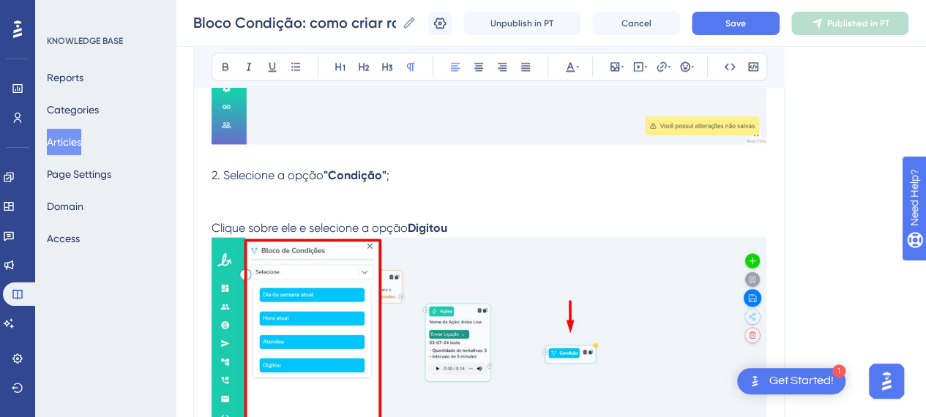
drag, startPoint x: 224, startPoint y: 197, endPoint x: 441, endPoint y: 144, distance: 223.1
click at [227, 196] on p at bounding box center [489, 194] width 555 height 18
drag, startPoint x: 620, startPoint y: 65, endPoint x: 617, endPoint y: 75, distance: 10.0
click at [618, 67] on icon at bounding box center [615, 67] width 12 height 12
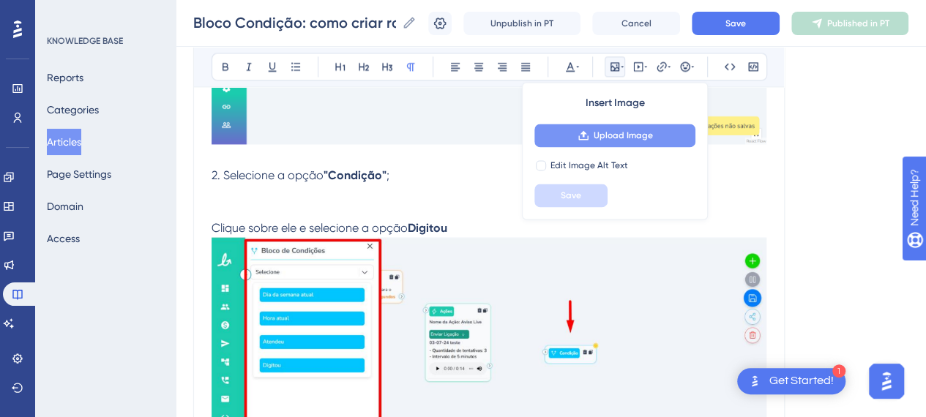
click at [605, 135] on span "Upload Image" at bounding box center [623, 136] width 59 height 12
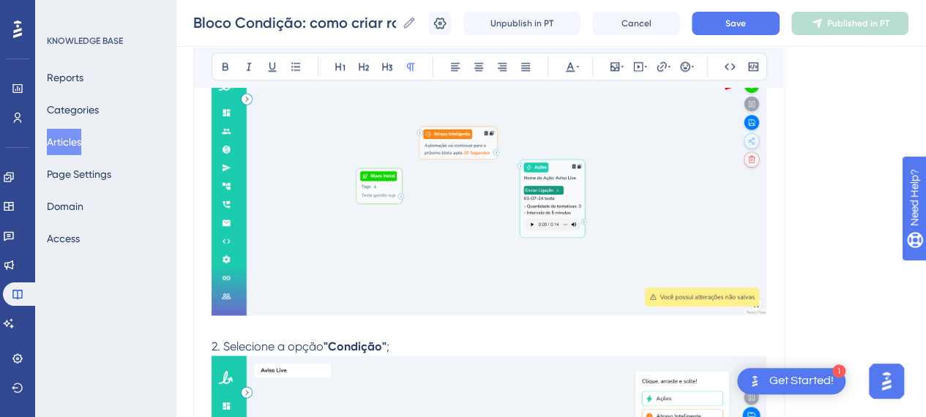
scroll to position [940, 0]
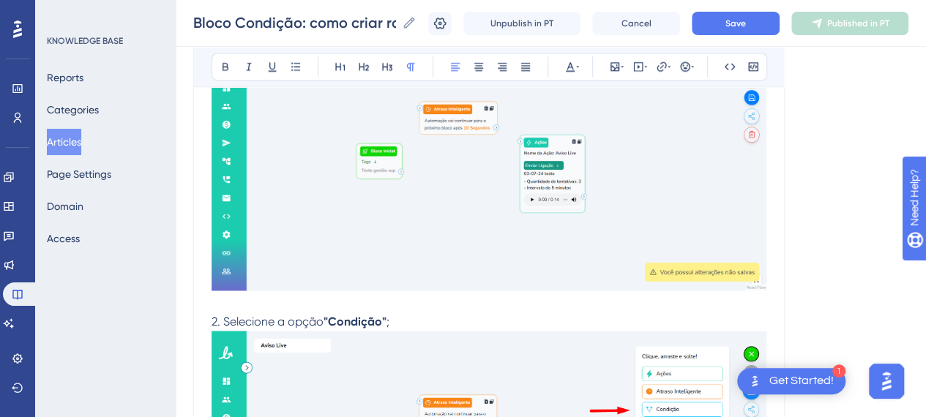
click at [414, 319] on p "2. Selecione a opção "Condição" ;" at bounding box center [489, 322] width 555 height 18
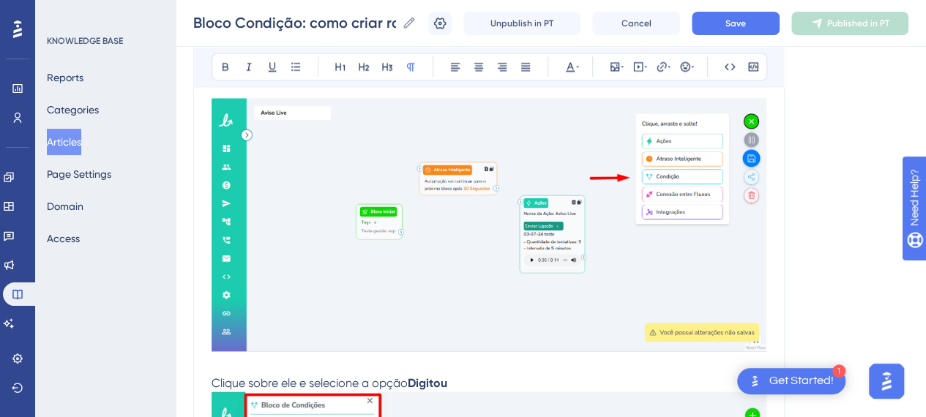
scroll to position [1233, 0]
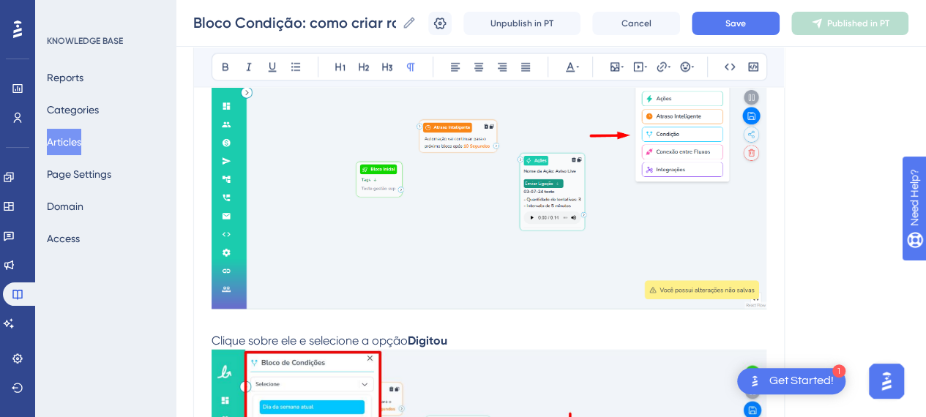
click at [234, 326] on p at bounding box center [489, 323] width 555 height 18
click at [212, 338] on span "Clique sobre ele e selecione a opção" at bounding box center [310, 340] width 196 height 14
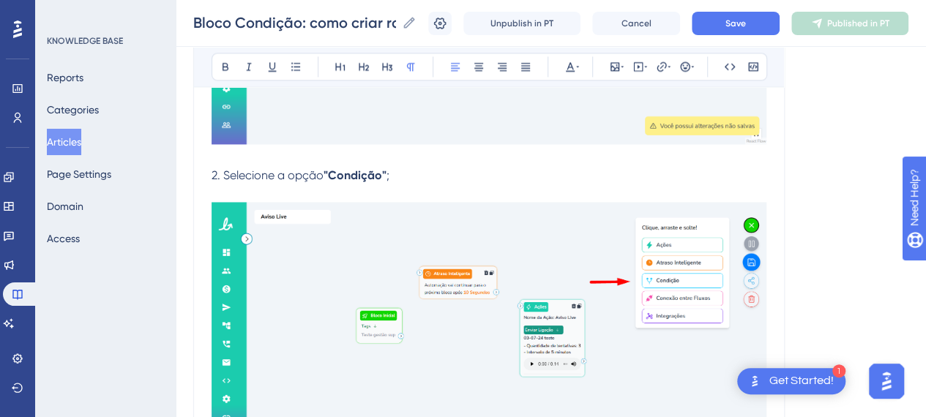
scroll to position [1307, 0]
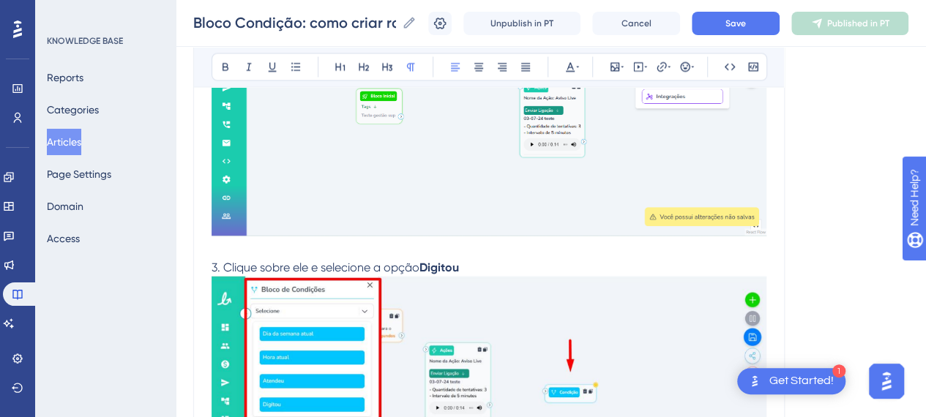
click at [304, 263] on span "3. Clique sobre ele e selecione a opção" at bounding box center [316, 267] width 208 height 14
drag, startPoint x: 510, startPoint y: 266, endPoint x: 516, endPoint y: 274, distance: 10.0
click at [514, 272] on p "3. Clique sobre o bloco de codição e selecione a opção Digitou" at bounding box center [489, 397] width 555 height 277
click at [514, 268] on strong "Digitou" at bounding box center [530, 267] width 40 height 14
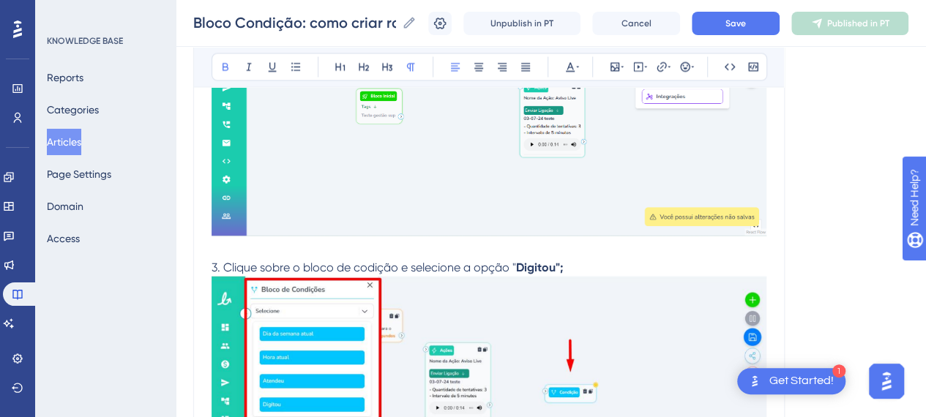
click at [618, 266] on p "3. Clique sobre o bloco de codição e selecione a opção " Digitou";" at bounding box center [489, 397] width 555 height 277
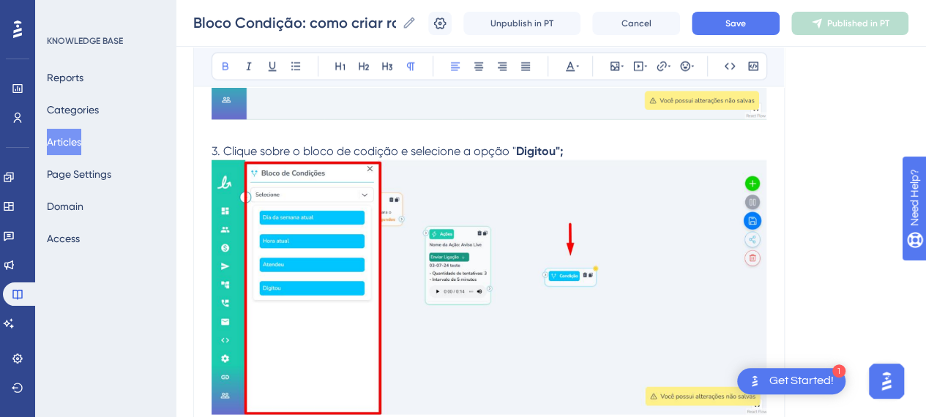
scroll to position [1453, 0]
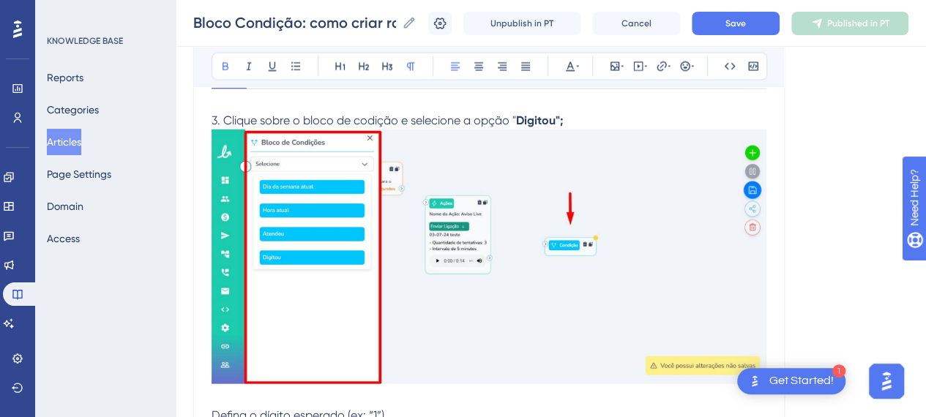
click at [620, 270] on img at bounding box center [489, 257] width 555 height 254
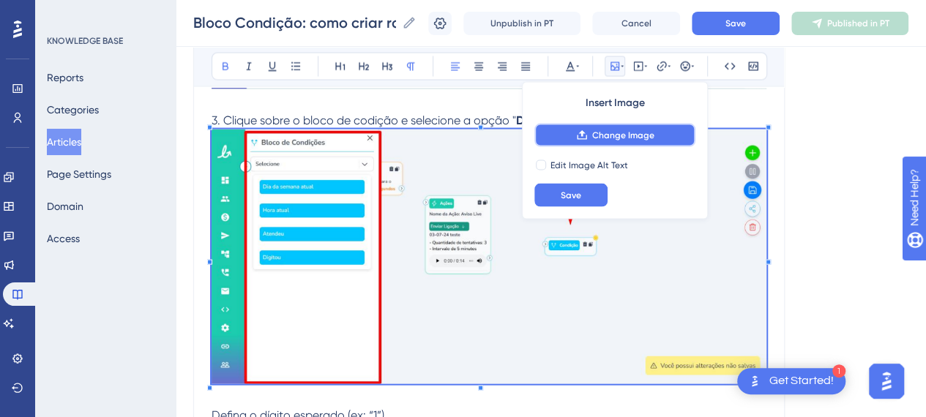
click at [659, 138] on button "Change Image" at bounding box center [615, 135] width 161 height 23
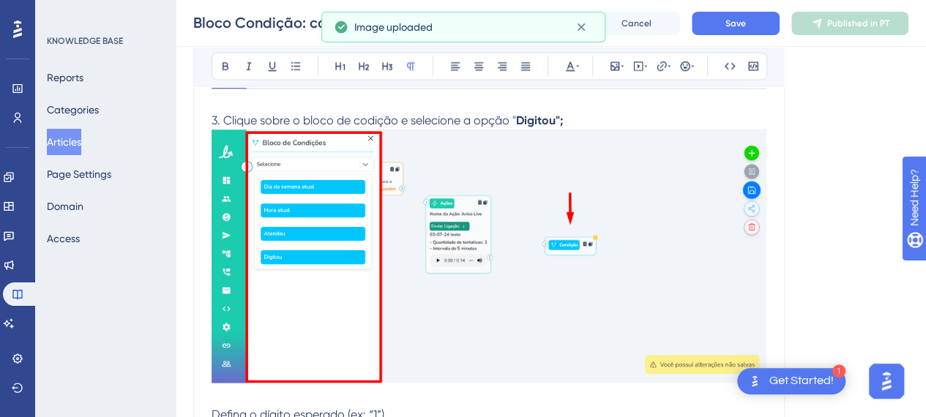
click at [583, 122] on p "3. Clique sobre o bloco de codição e selecione a opção " Digitou";" at bounding box center [489, 250] width 555 height 277
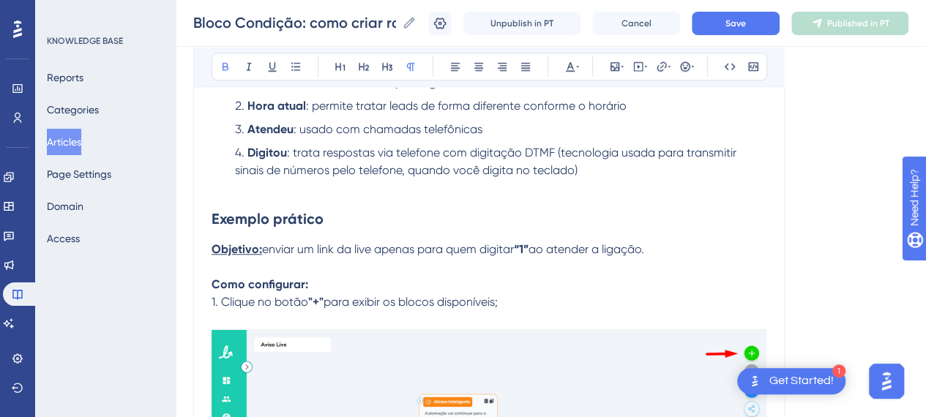
scroll to position [428, 0]
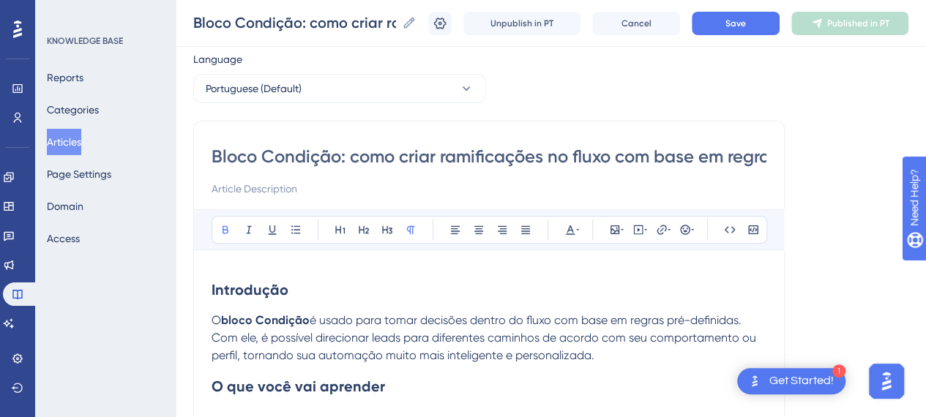
scroll to position [73, 0]
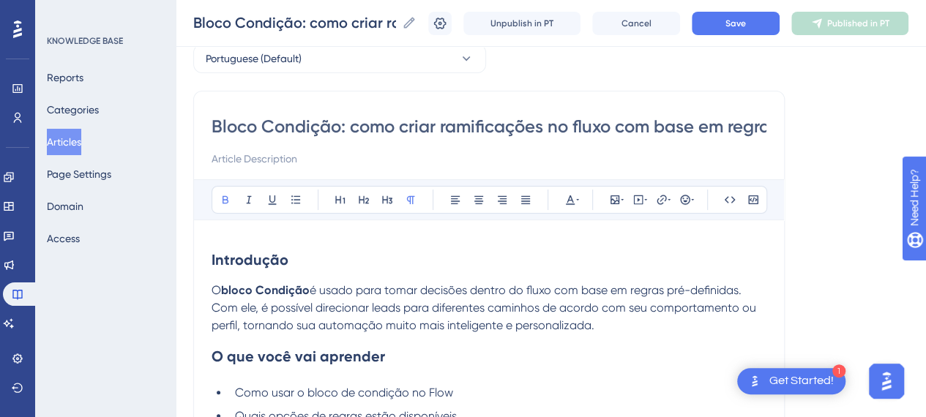
click at [482, 122] on input "Bloco Condição: como criar ramificações no fluxo com base em regras" at bounding box center [489, 126] width 555 height 23
drag, startPoint x: 674, startPoint y: 125, endPoint x: 790, endPoint y: 130, distance: 116.5
click at [705, 138] on div "Bloco Condição: como criar ramificações no fluxo com base em regras" at bounding box center [489, 141] width 555 height 53
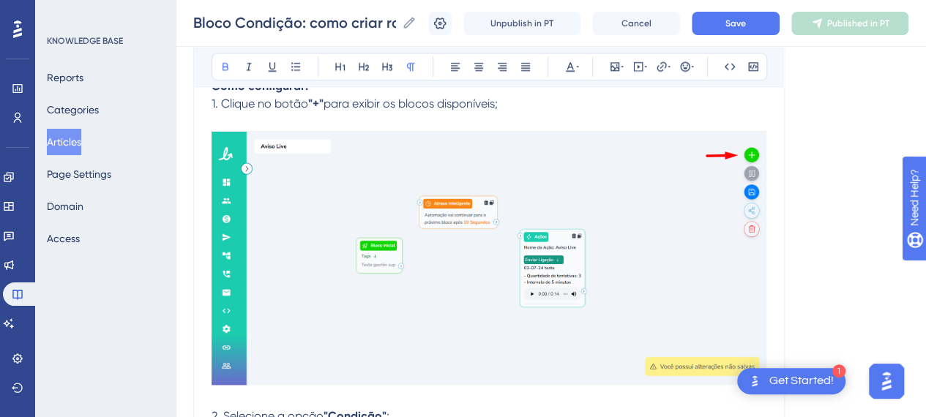
scroll to position [879, 0]
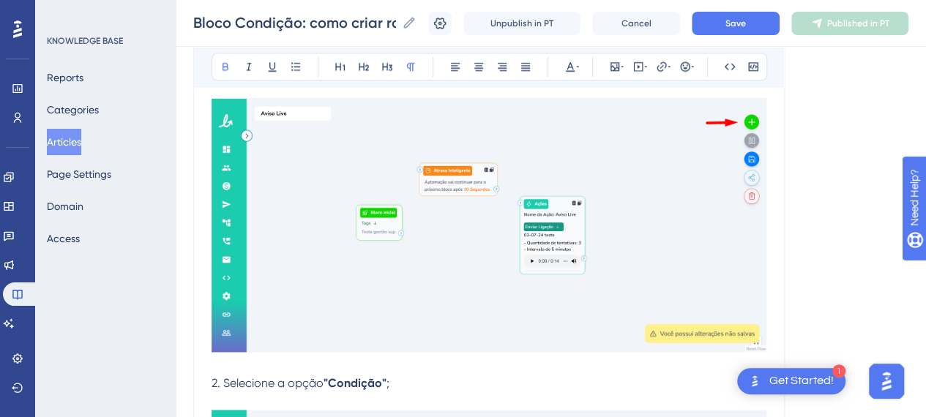
click at [568, 225] on img at bounding box center [489, 224] width 555 height 255
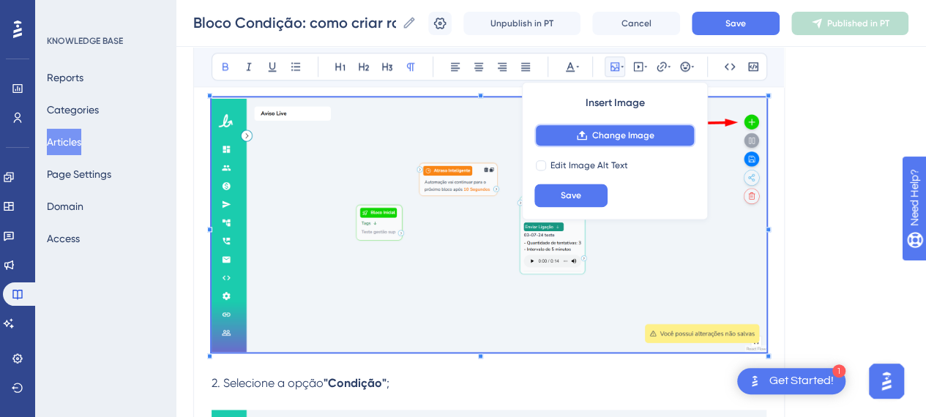
click at [621, 132] on span "Change Image" at bounding box center [623, 136] width 62 height 12
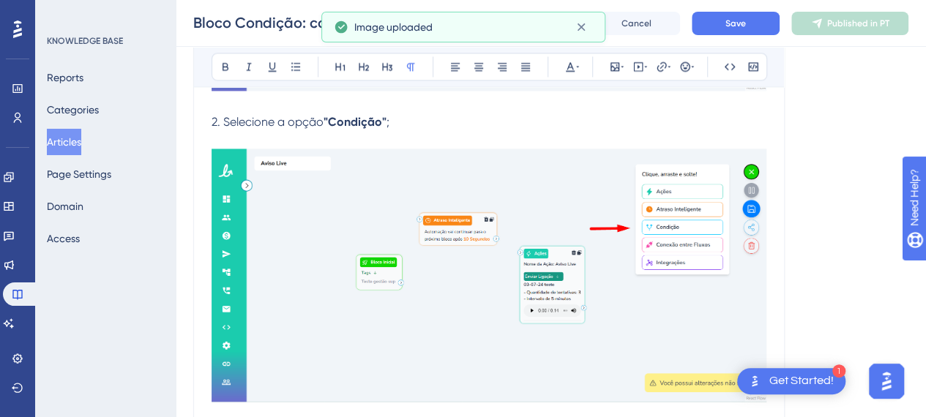
scroll to position [1172, 0]
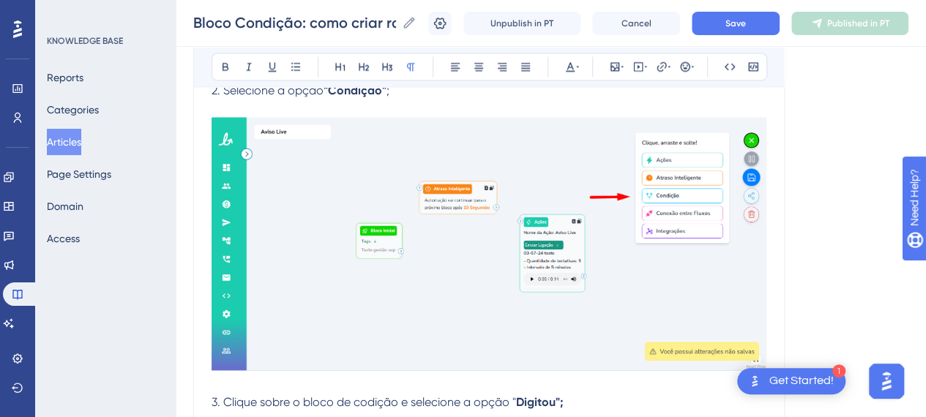
click at [510, 225] on img at bounding box center [489, 243] width 555 height 253
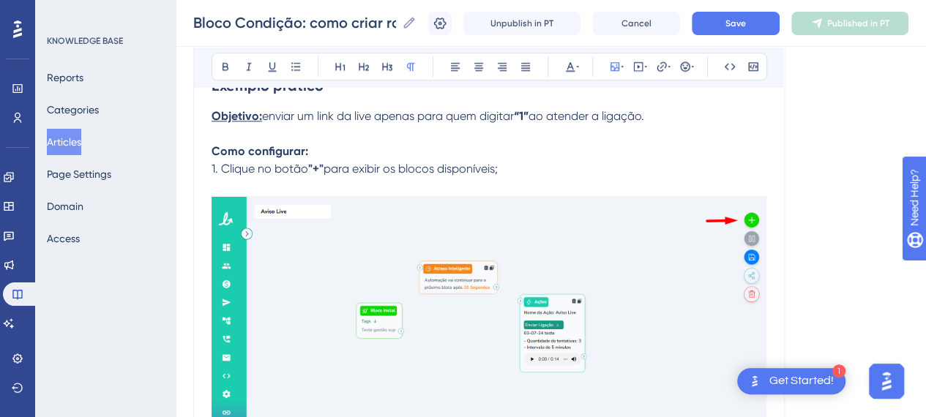
scroll to position [879, 0]
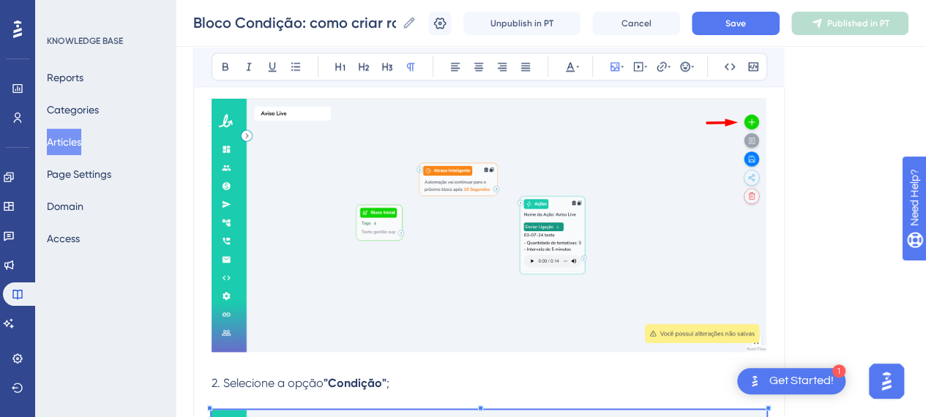
click at [475, 244] on img at bounding box center [489, 224] width 555 height 255
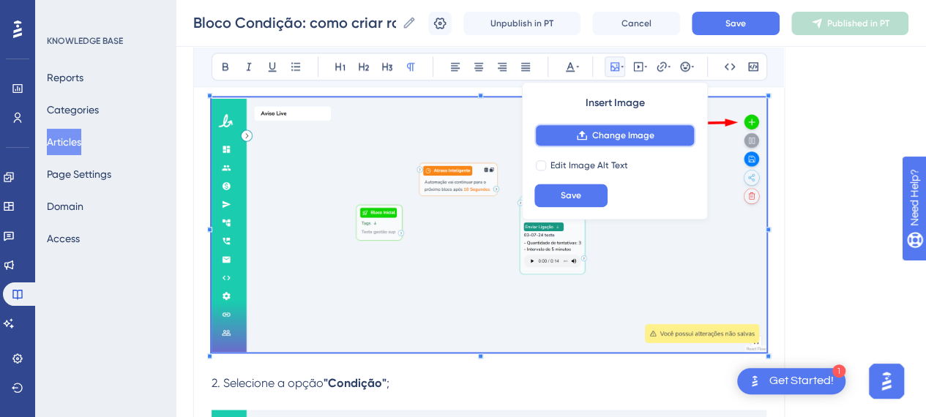
click at [640, 135] on span "Change Image" at bounding box center [623, 136] width 62 height 12
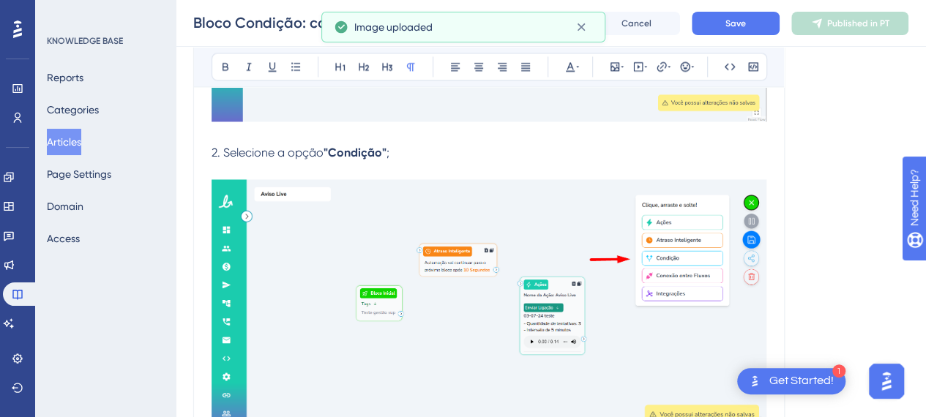
scroll to position [1172, 0]
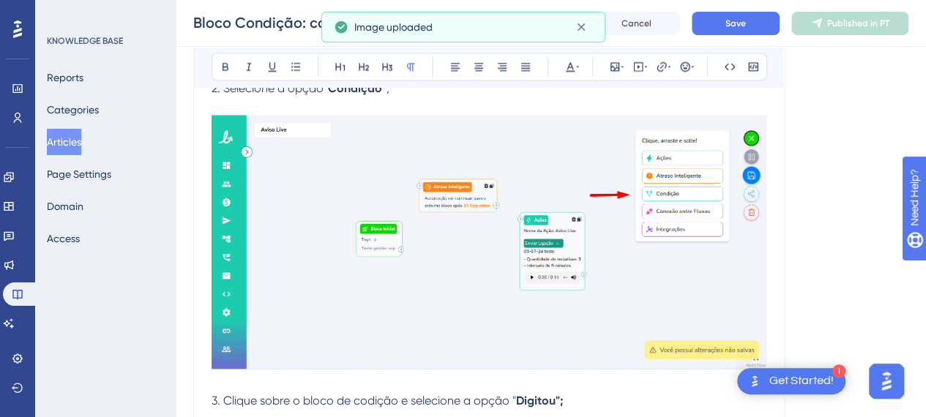
click at [628, 230] on img at bounding box center [489, 241] width 555 height 253
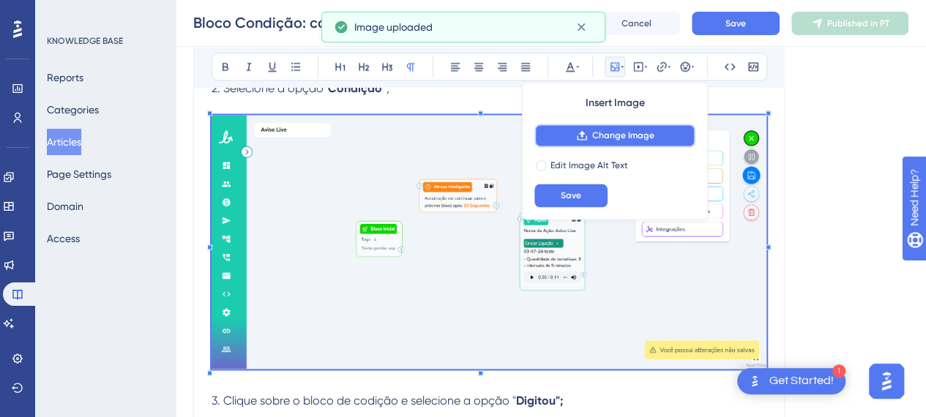
click at [609, 140] on span "Change Image" at bounding box center [623, 136] width 62 height 12
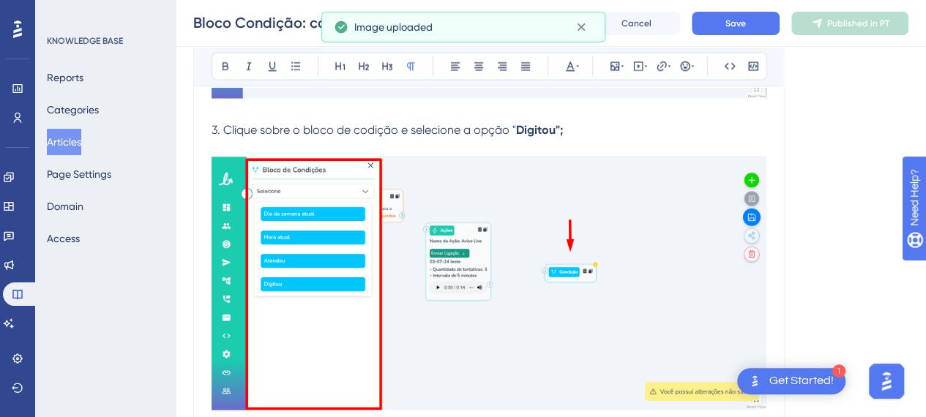
scroll to position [1465, 0]
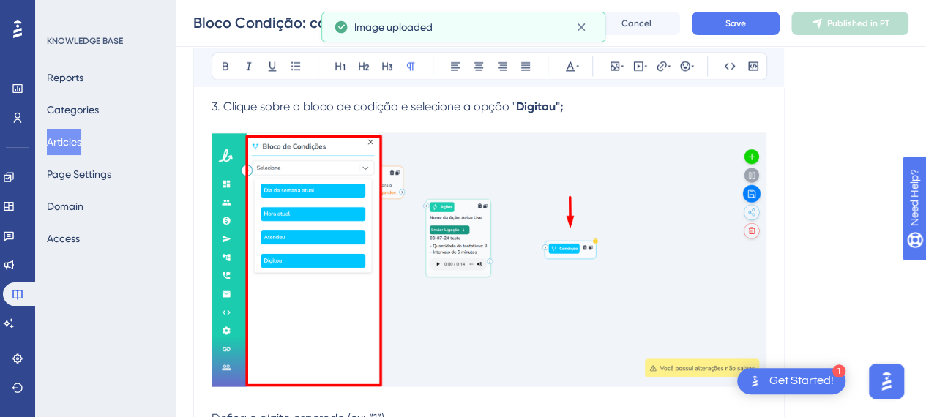
click at [518, 270] on img at bounding box center [489, 260] width 555 height 254
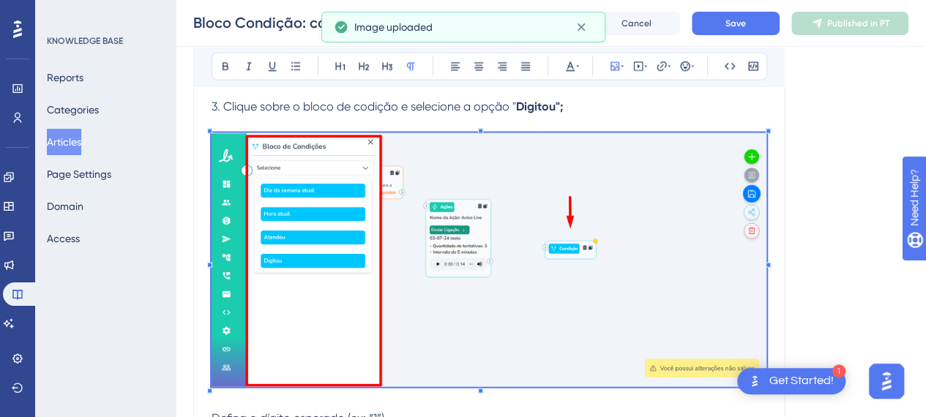
click at [482, 213] on img at bounding box center [489, 260] width 555 height 254
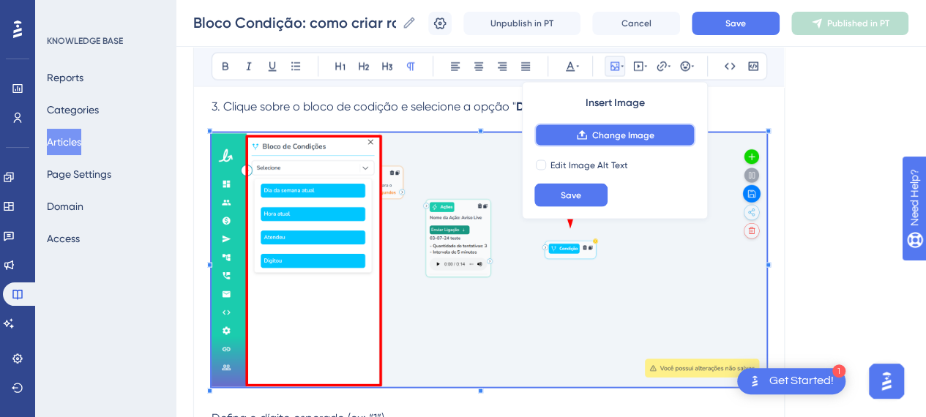
click at [605, 138] on span "Change Image" at bounding box center [623, 136] width 62 height 12
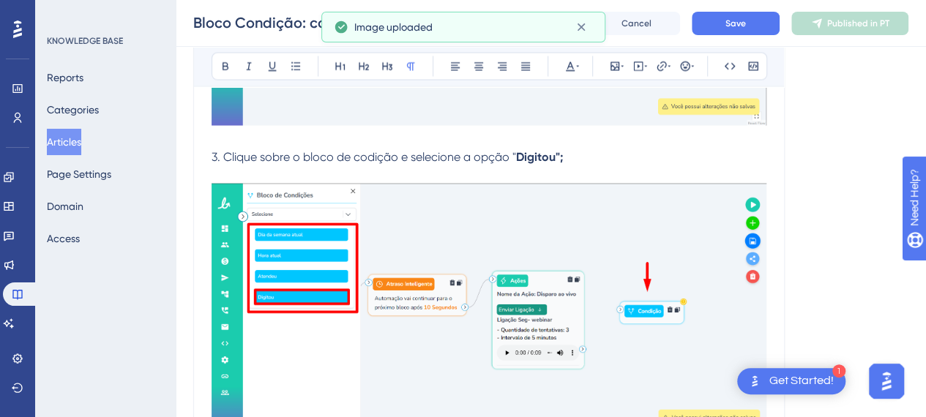
scroll to position [1392, 0]
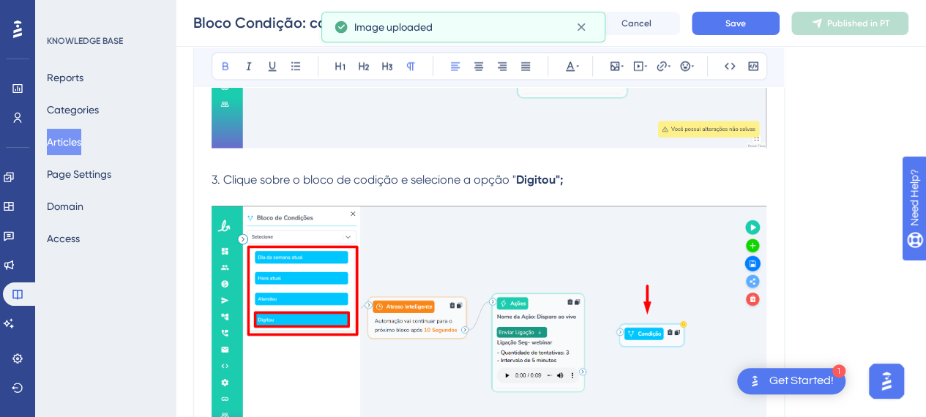
click at [590, 182] on p "3. Clique sobre o bloco de codição e selecione a opção " Digitou";" at bounding box center [489, 180] width 555 height 18
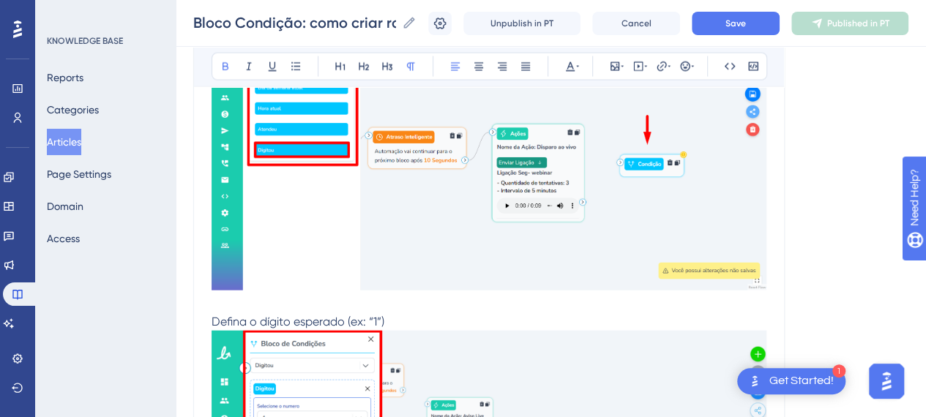
scroll to position [1611, 0]
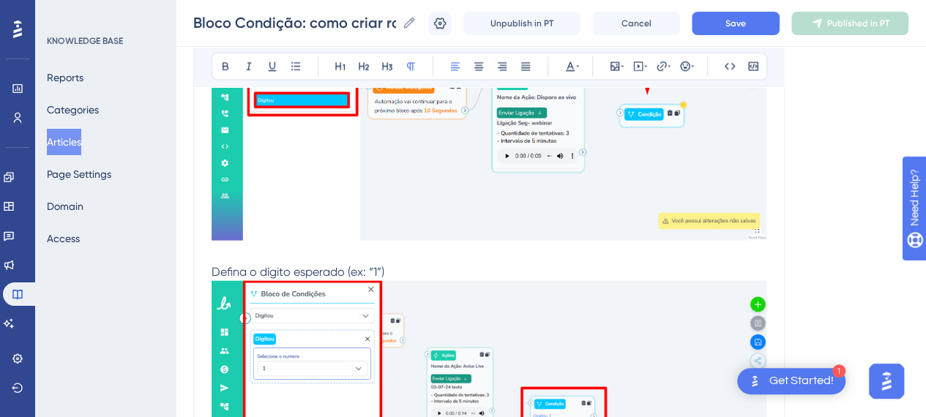
click at [286, 264] on p "Defina o dígito esperado (ex: “1”)" at bounding box center [489, 273] width 555 height 18
click at [416, 264] on p "Defina o dígito esperado (ex: “1”)" at bounding box center [489, 273] width 555 height 18
click at [265, 250] on p at bounding box center [489, 255] width 555 height 18
click at [423, 271] on p "Defina o dígito esperado (ex: “1”)" at bounding box center [489, 273] width 555 height 18
click at [212, 273] on span "Defina o dígito esperado (ex: “1”)" at bounding box center [298, 272] width 173 height 14
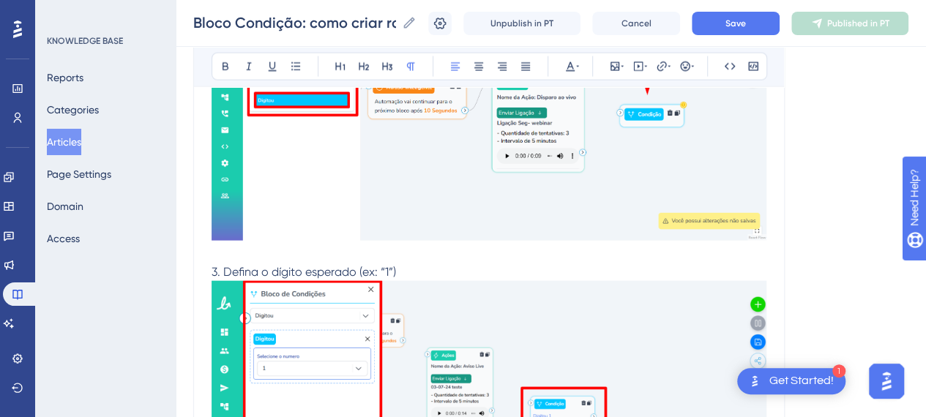
click at [426, 268] on p "3. Defina o dígito esperado (ex: “1”)" at bounding box center [489, 273] width 555 height 18
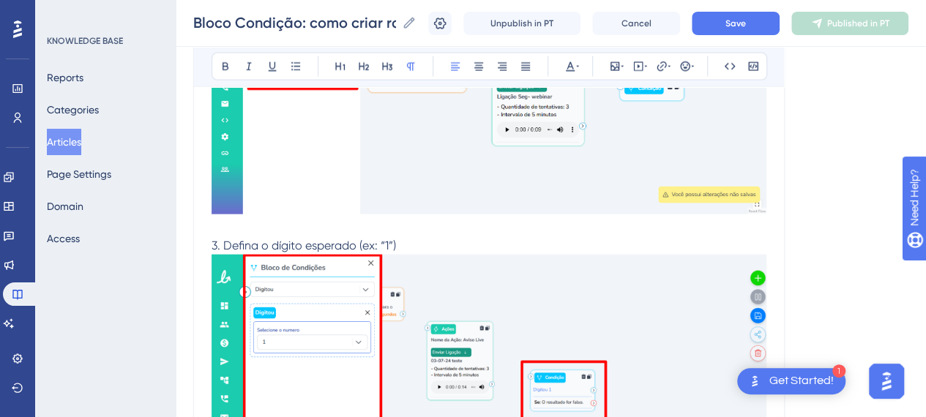
scroll to position [1758, 0]
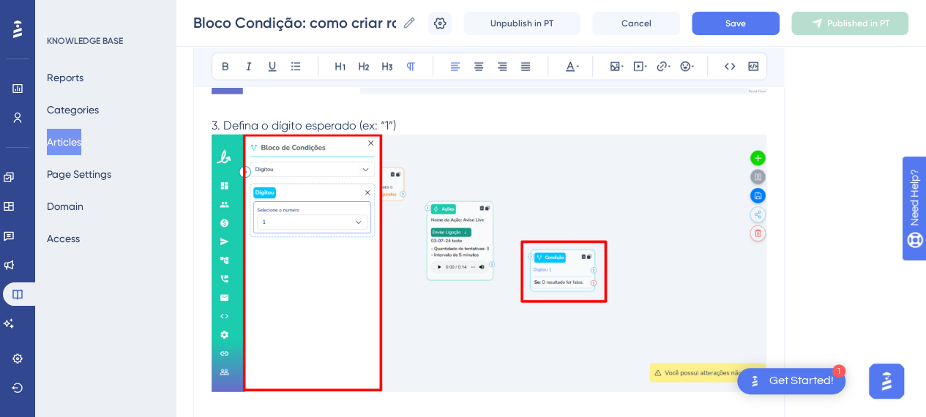
click at [426, 272] on img at bounding box center [489, 264] width 555 height 258
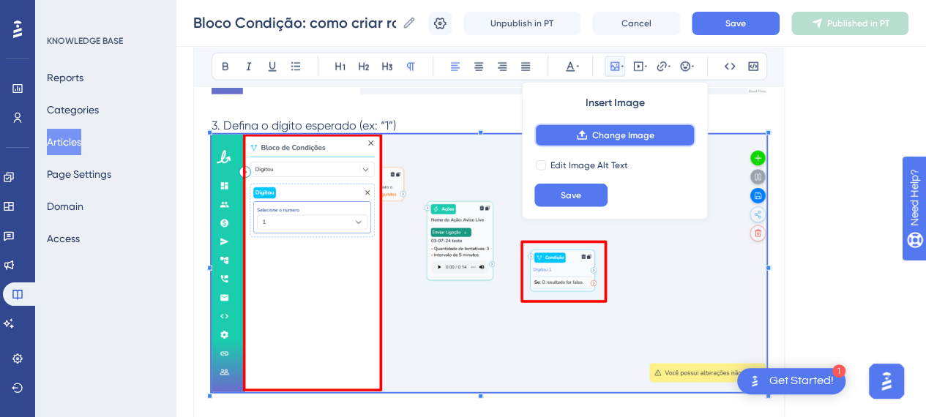
click at [607, 135] on span "Change Image" at bounding box center [623, 136] width 62 height 12
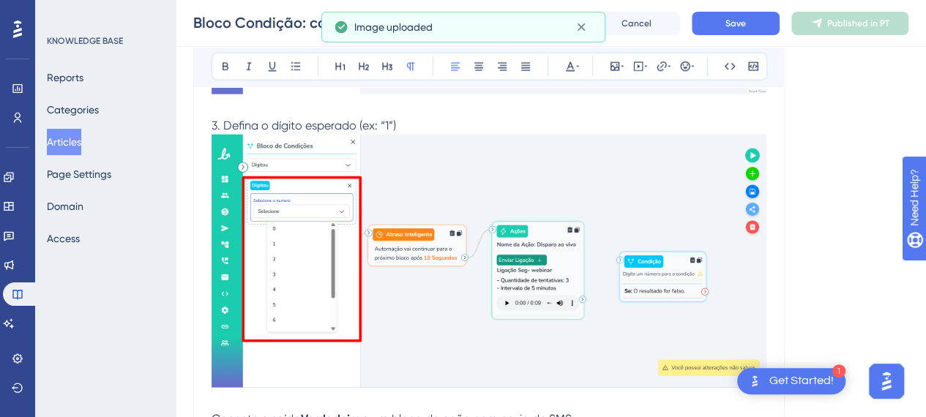
click at [464, 119] on p "3. Defina o dígito esperado (ex: “1”)" at bounding box center [489, 126] width 555 height 18
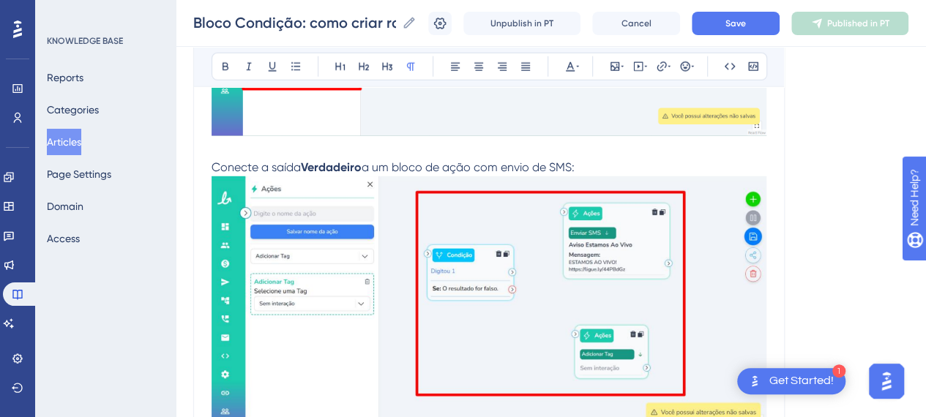
scroll to position [2051, 0]
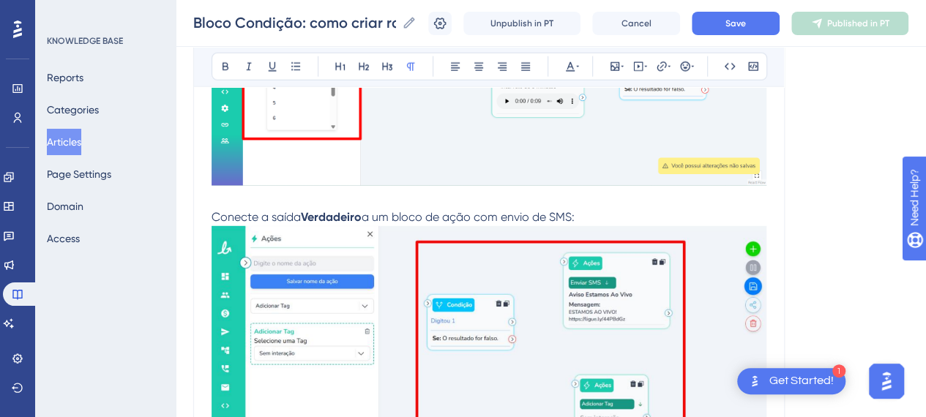
drag, startPoint x: 254, startPoint y: 191, endPoint x: 260, endPoint y: 209, distance: 19.2
click at [254, 194] on p at bounding box center [489, 200] width 555 height 18
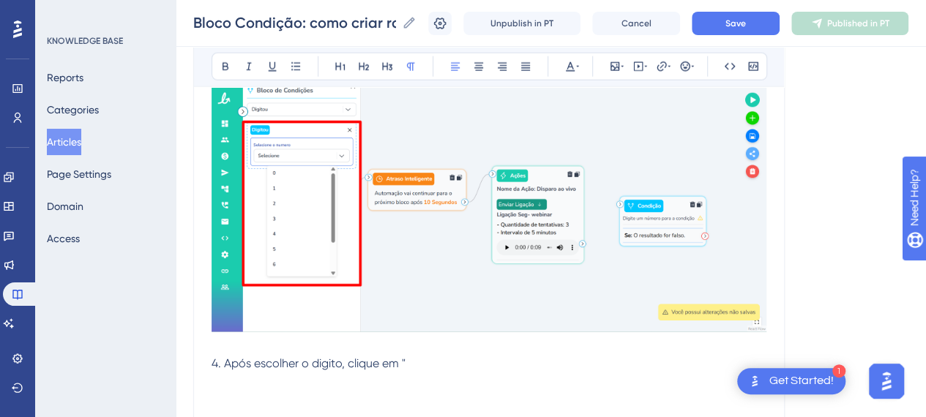
scroll to position [1977, 0]
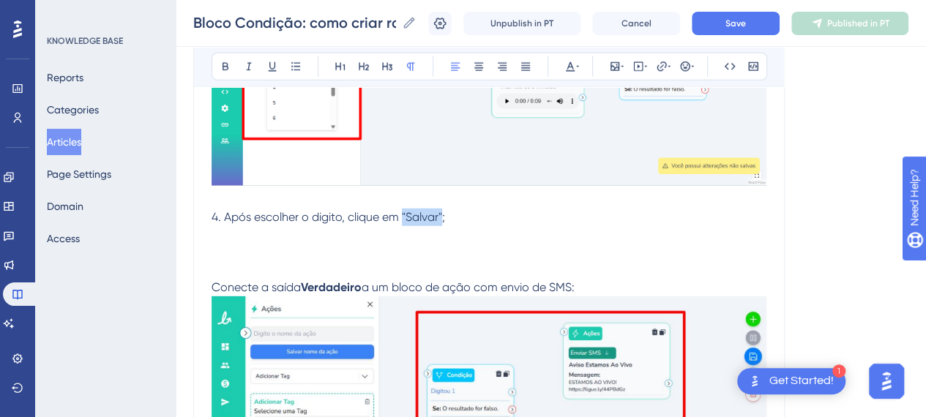
drag, startPoint x: 444, startPoint y: 213, endPoint x: 404, endPoint y: 211, distance: 40.3
click at [404, 211] on span "4. Após escolher o digito, clique em "Salvar";" at bounding box center [329, 217] width 234 height 14
click at [227, 69] on icon at bounding box center [226, 67] width 6 height 8
click at [296, 237] on p at bounding box center [489, 235] width 555 height 18
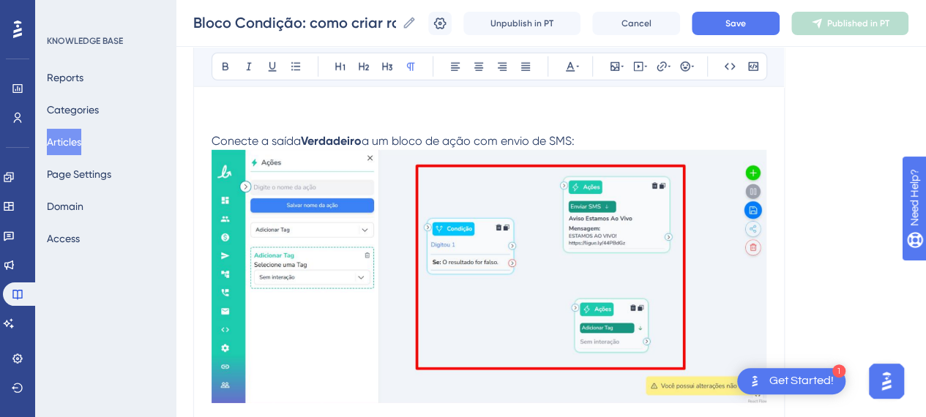
click at [270, 122] on p at bounding box center [489, 124] width 555 height 18
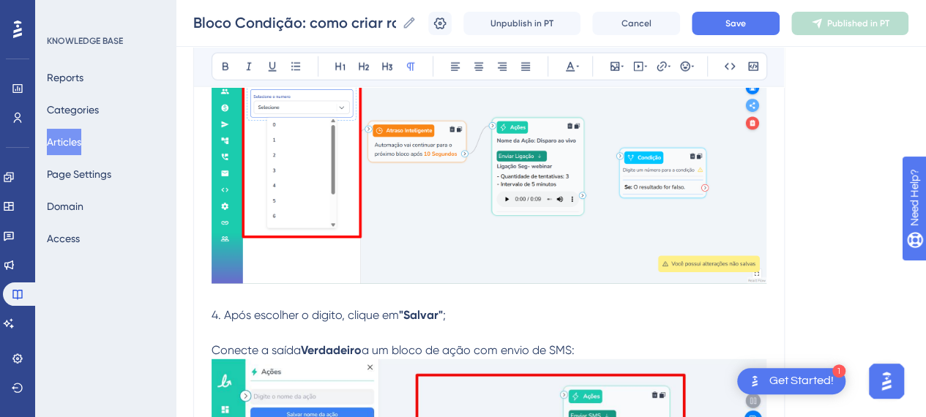
scroll to position [1758, 0]
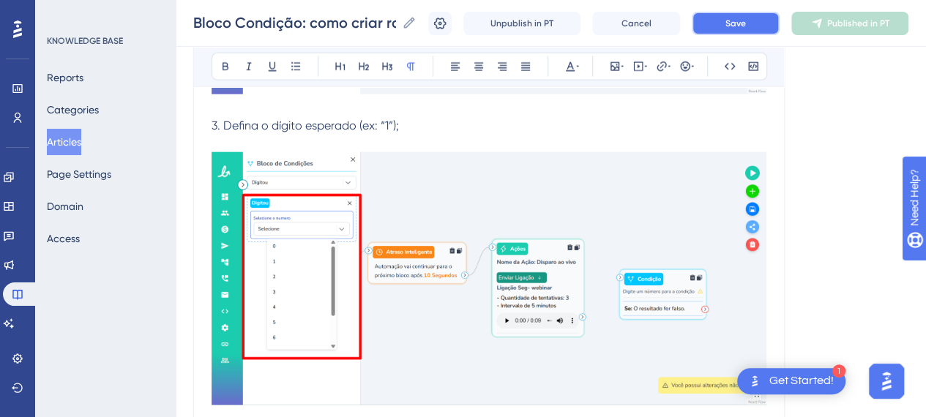
click at [746, 22] on span "Save" at bounding box center [736, 24] width 21 height 12
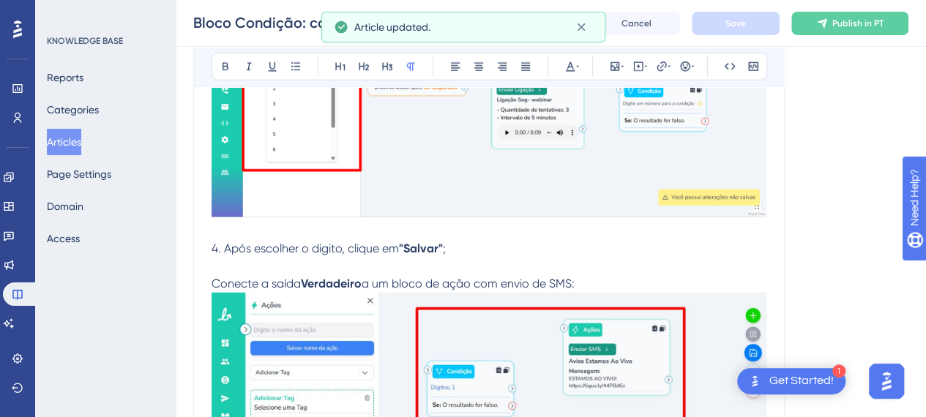
scroll to position [1904, 0]
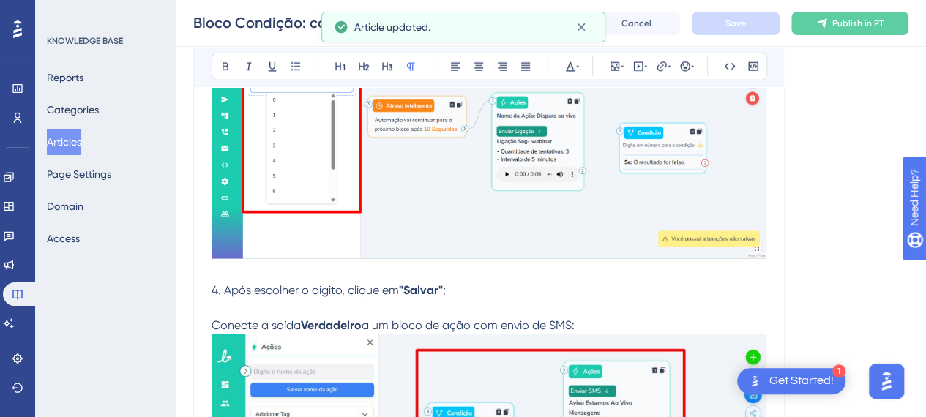
click at [491, 300] on p at bounding box center [489, 309] width 555 height 18
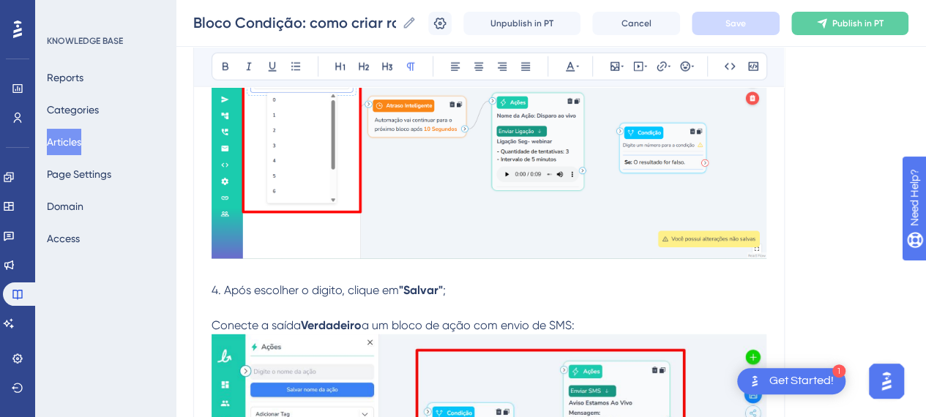
click at [484, 286] on p "4. Após escolher o digito, clique em "Salvar" ;" at bounding box center [489, 291] width 555 height 18
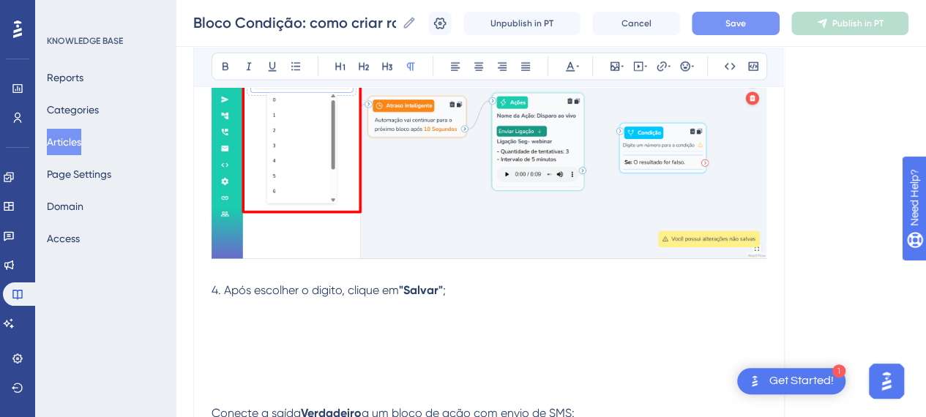
click at [247, 320] on p at bounding box center [489, 326] width 555 height 18
click at [243, 310] on p at bounding box center [489, 309] width 555 height 18
click at [250, 326] on p at bounding box center [489, 326] width 555 height 18
click at [608, 66] on button at bounding box center [615, 66] width 21 height 21
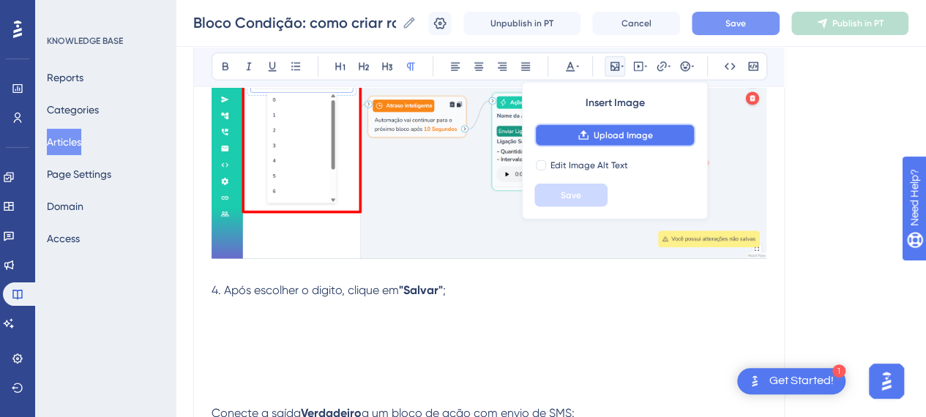
click at [596, 131] on span "Upload Image" at bounding box center [623, 136] width 59 height 12
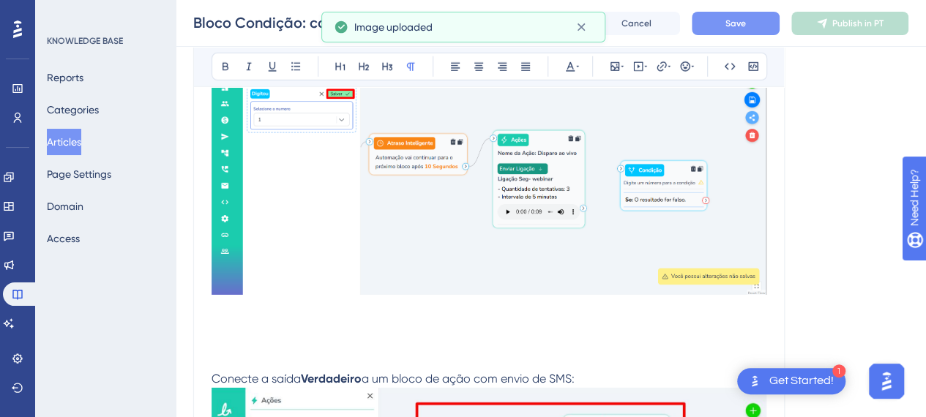
scroll to position [2270, 0]
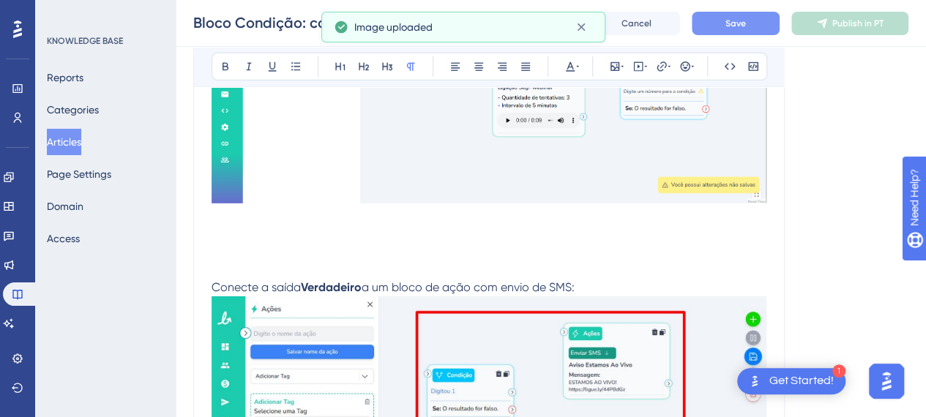
click at [256, 262] on p at bounding box center [489, 270] width 555 height 18
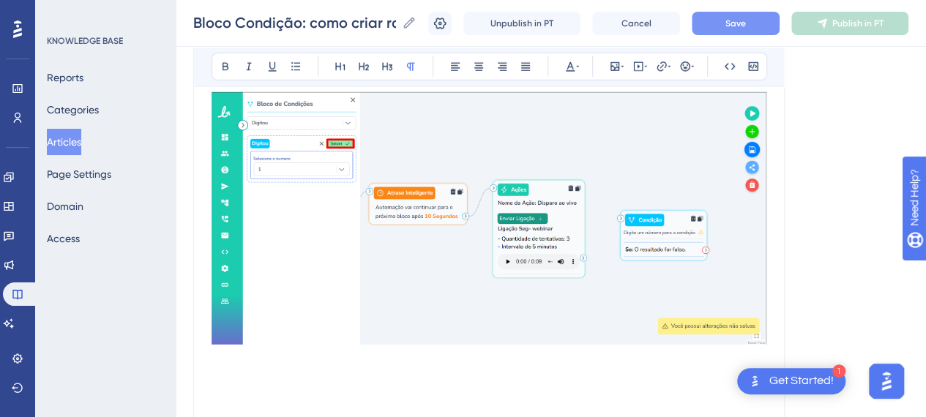
scroll to position [2124, 0]
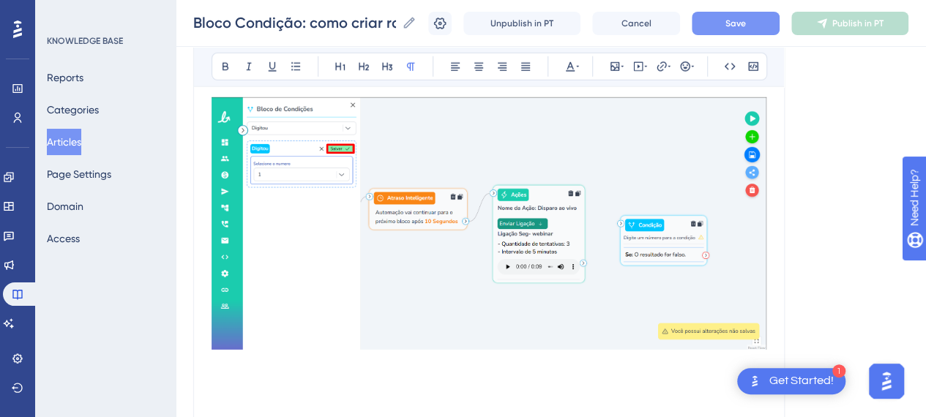
click at [613, 210] on img at bounding box center [489, 223] width 555 height 253
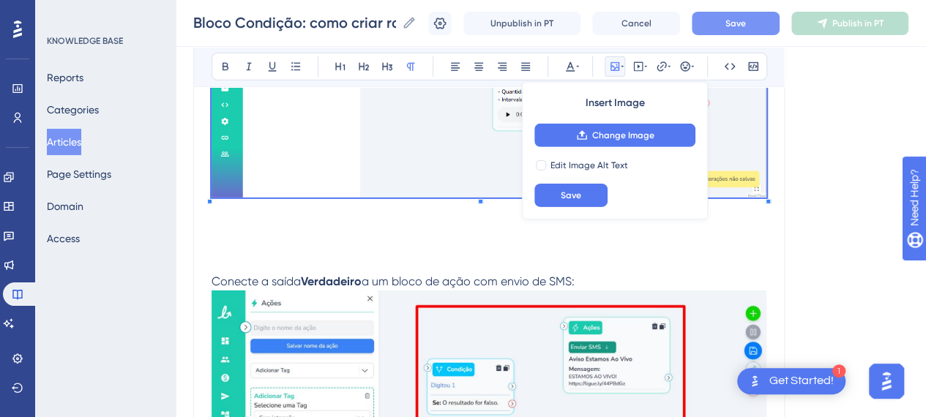
scroll to position [2344, 0]
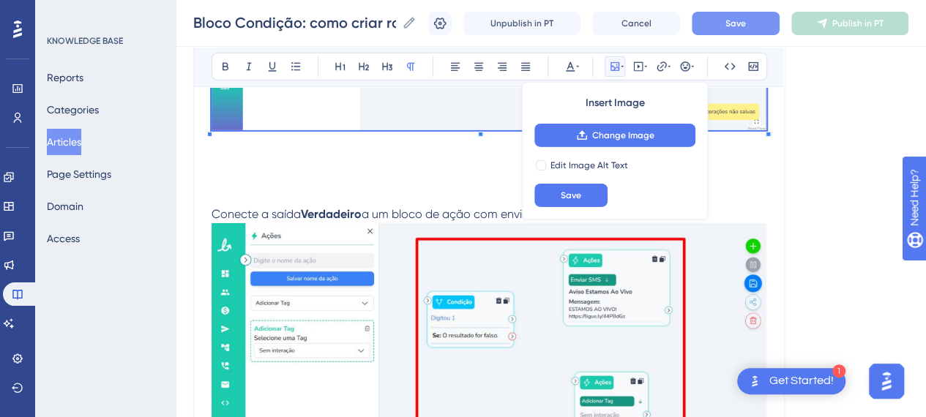
click at [277, 166] on p at bounding box center [489, 162] width 555 height 18
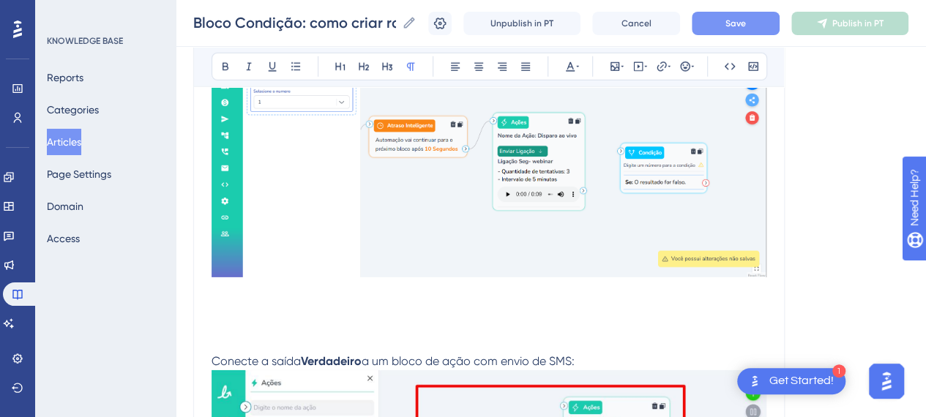
scroll to position [2197, 0]
click at [231, 303] on p at bounding box center [489, 309] width 555 height 18
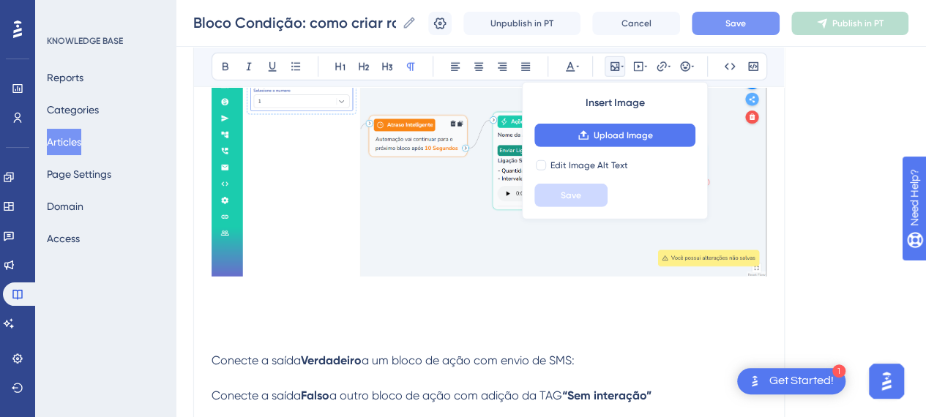
click at [272, 297] on p at bounding box center [489, 291] width 555 height 18
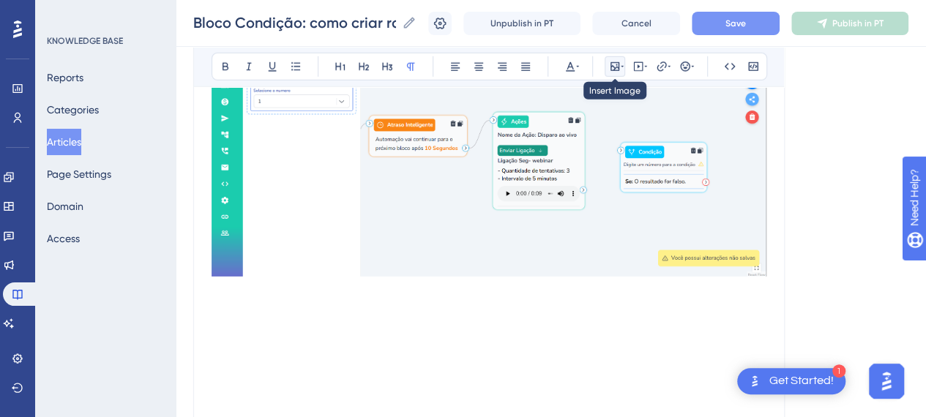
click at [618, 66] on icon at bounding box center [615, 66] width 9 height 9
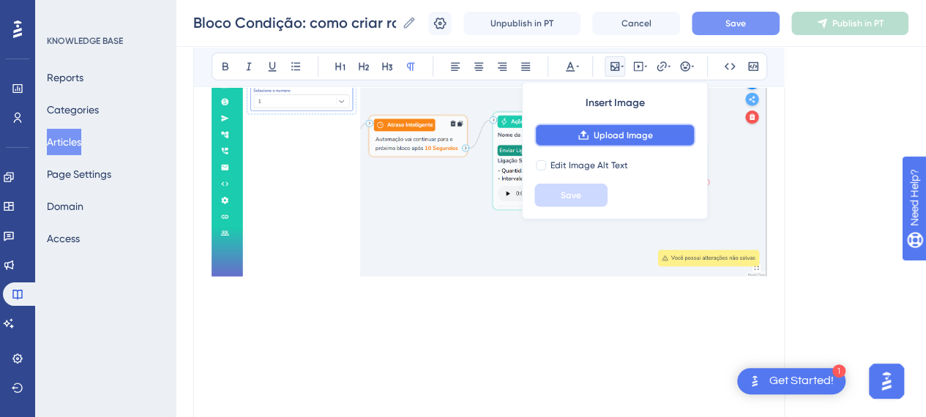
click at [617, 138] on span "Upload Image" at bounding box center [623, 136] width 59 height 12
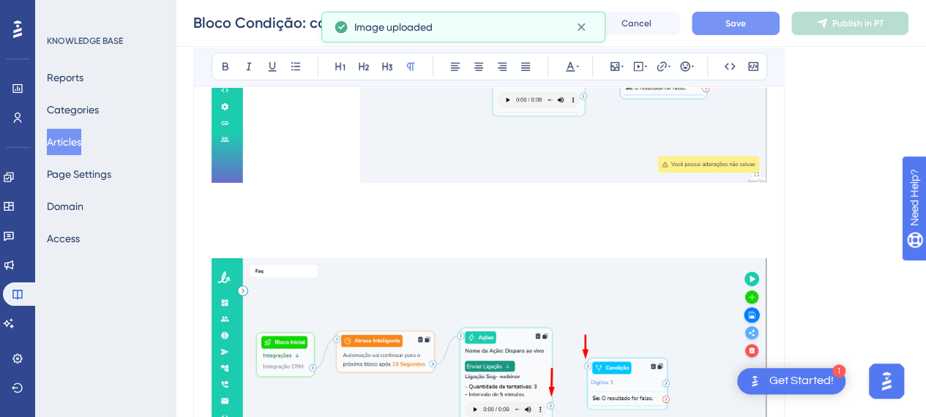
scroll to position [2344, 0]
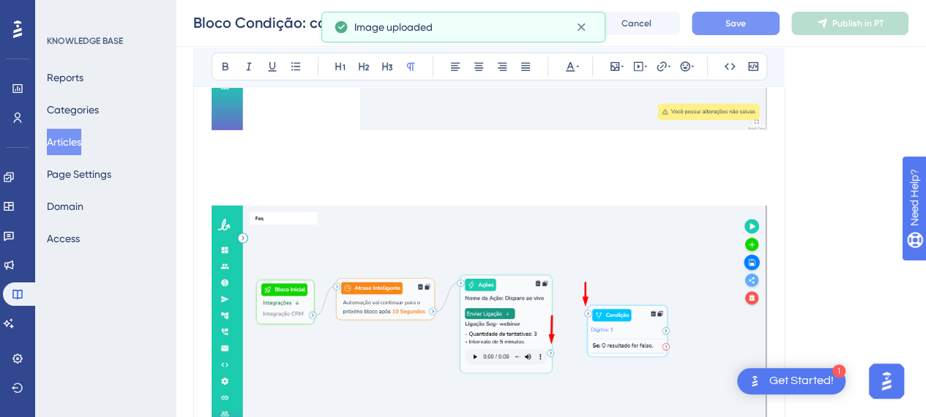
click at [248, 176] on p at bounding box center [489, 180] width 555 height 18
click at [234, 156] on p at bounding box center [489, 162] width 555 height 18
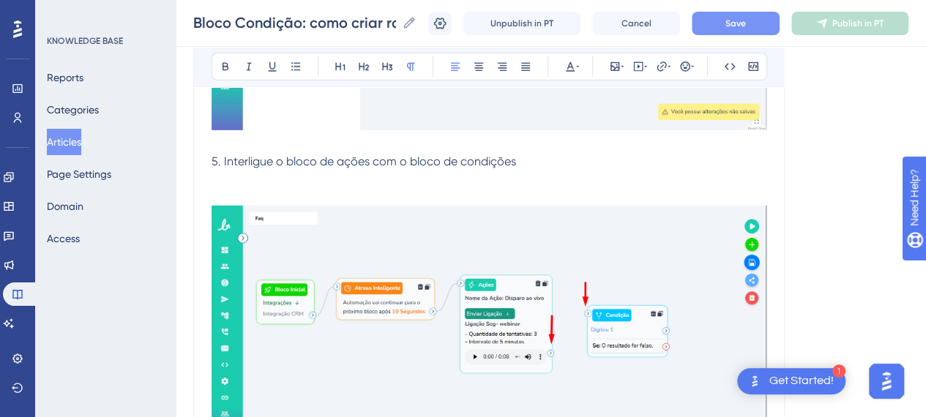
drag, startPoint x: 365, startPoint y: 162, endPoint x: 370, endPoint y: 174, distance: 13.2
click at [368, 166] on span "5. Interligue o bloco de ações com o bloco de condições" at bounding box center [364, 162] width 305 height 14
click at [527, 165] on p "5. Interligue o bloco de ação com o bloco de condições" at bounding box center [489, 162] width 555 height 18
click at [239, 188] on p at bounding box center [489, 197] width 555 height 18
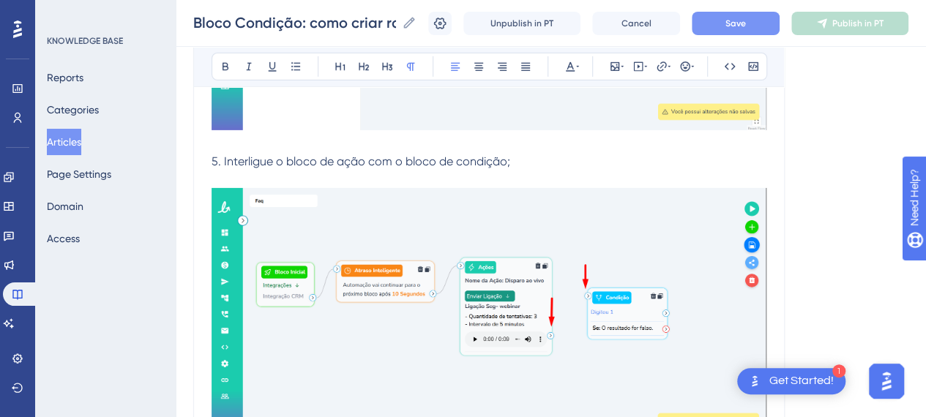
click at [582, 157] on p "5. Interligue o bloco de ação com o bloco de condição;" at bounding box center [489, 162] width 555 height 18
click at [533, 163] on p "5. Interligue o bloco de ação com o bloco de condição;" at bounding box center [489, 162] width 555 height 18
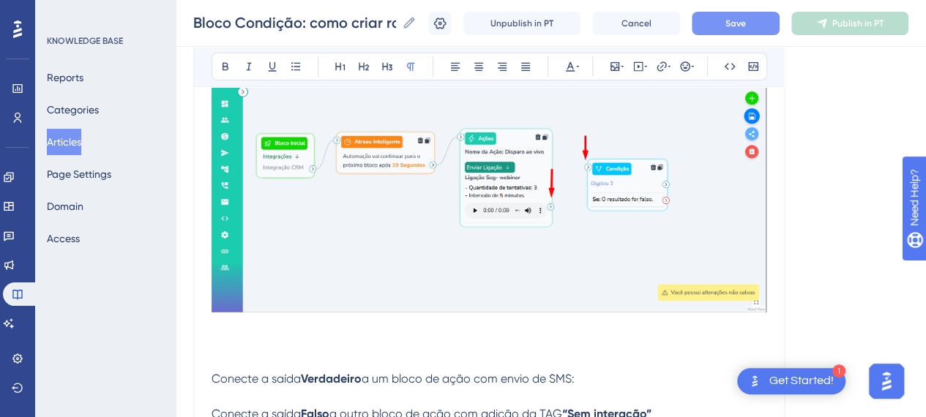
drag, startPoint x: 300, startPoint y: 327, endPoint x: 315, endPoint y: 319, distance: 16.7
click at [300, 328] on p at bounding box center [489, 327] width 555 height 18
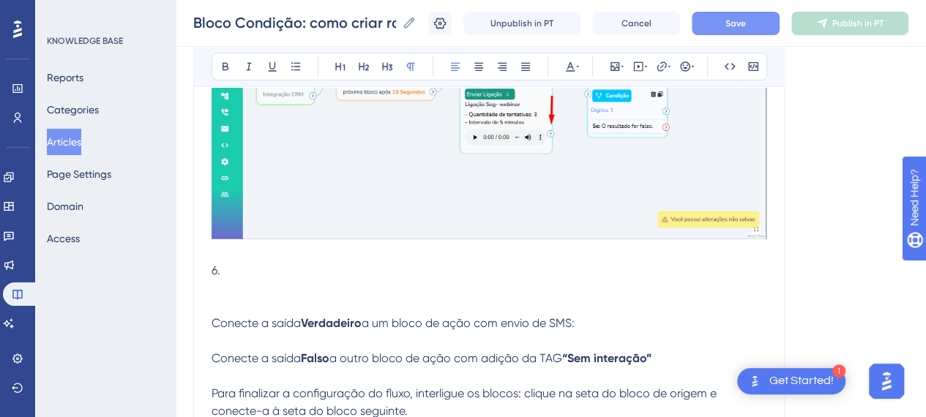
scroll to position [2490, 0]
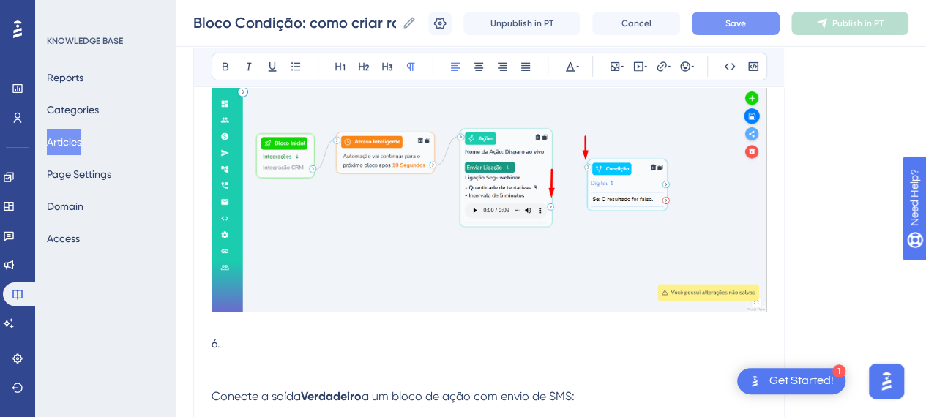
click at [264, 342] on p "6." at bounding box center [489, 344] width 555 height 18
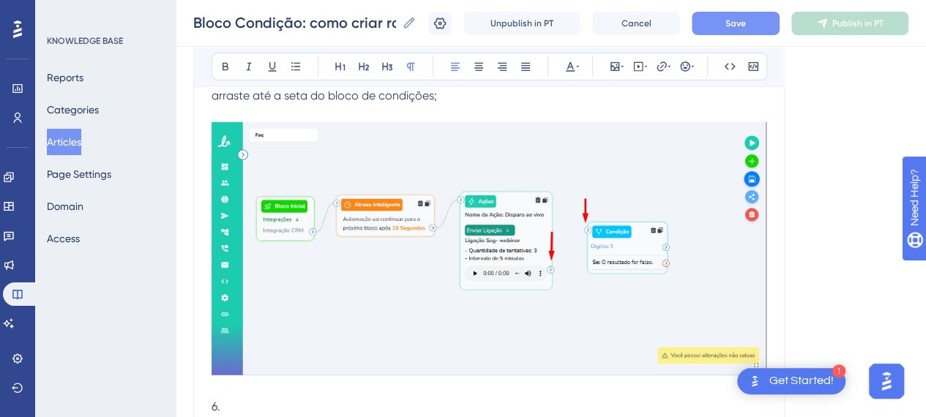
scroll to position [2344, 0]
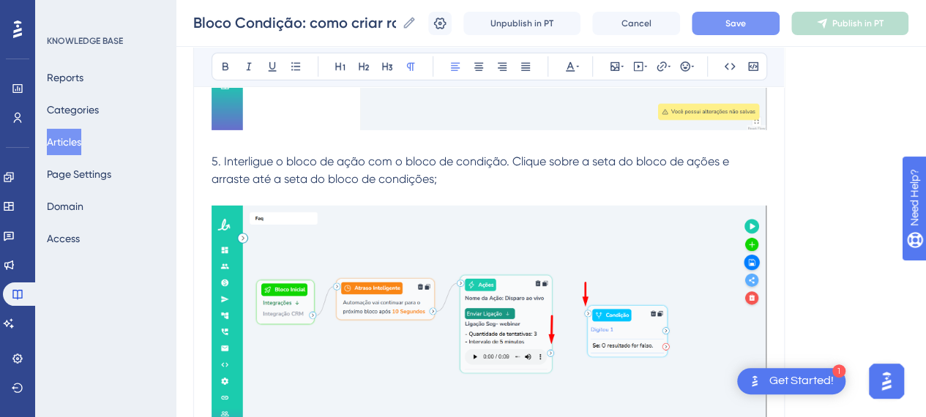
drag, startPoint x: 306, startPoint y: 176, endPoint x: 362, endPoint y: 178, distance: 55.7
click at [307, 176] on span "5. Interligue o bloco de ação com o bloco de condição. Clique sobre a seta do b…" at bounding box center [472, 170] width 521 height 31
click at [542, 178] on p "5. Interligue o bloco de ação com o bloco de condição. Clique sobre a seta do b…" at bounding box center [489, 170] width 555 height 35
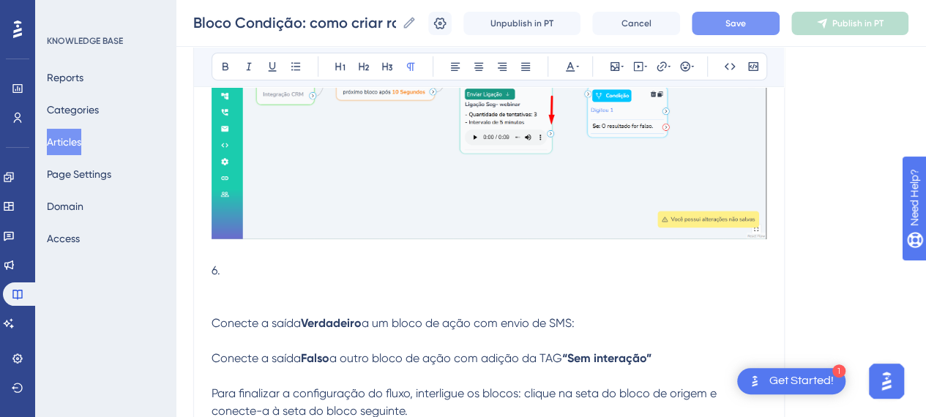
click at [276, 280] on p at bounding box center [489, 289] width 555 height 18
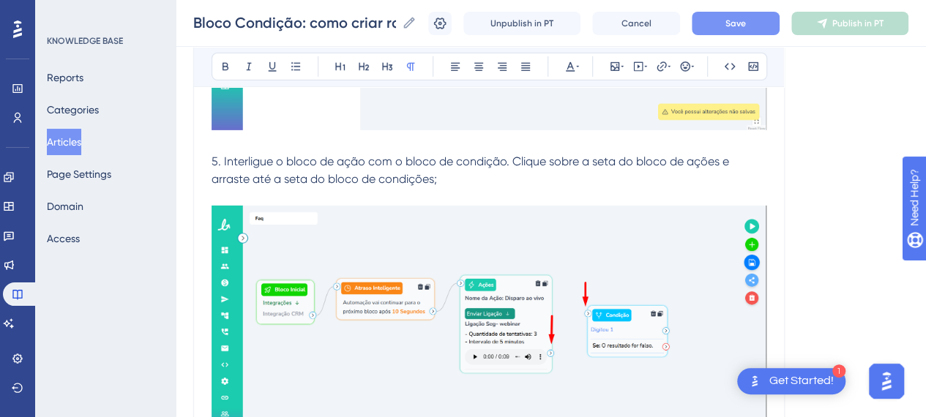
click at [514, 163] on span "5. Interligue o bloco de ação com o bloco de condição. Clique sobre a seta do b…" at bounding box center [472, 170] width 521 height 31
click at [511, 161] on span "5. Interligue o bloco de ação com o bloco de condição. Clique sobre a seta do b…" at bounding box center [472, 170] width 521 height 31
click at [417, 178] on span "Clique sobre a seta do bloco de ações e arraste até a seta do bloco de condiçõe…" at bounding box center [434, 179] width 445 height 14
click at [626, 174] on span "Clique sobre a seta do bloco de ação e arraste até a seta do bloco de condições;" at bounding box center [432, 179] width 441 height 14
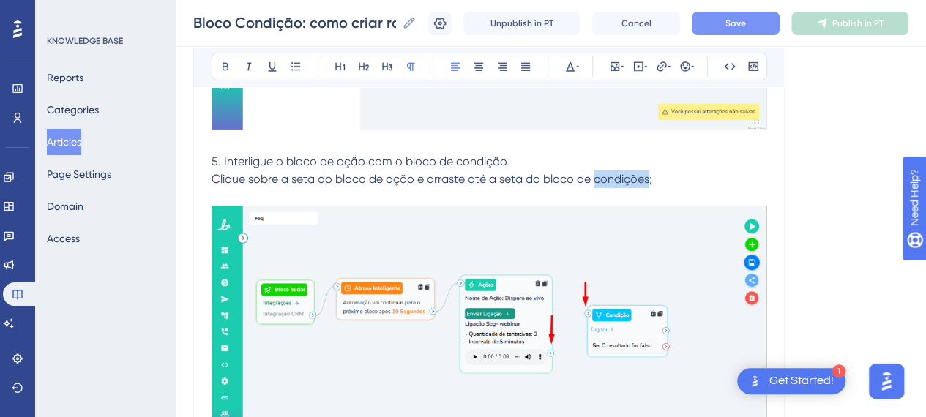
click at [626, 174] on span "Clique sobre a seta do bloco de ação e arraste até a seta do bloco de condições;" at bounding box center [432, 179] width 441 height 14
click at [669, 182] on p "Clique sobre a seta do bloco de ação e arraste até a seta do bloco de condição;" at bounding box center [489, 180] width 555 height 18
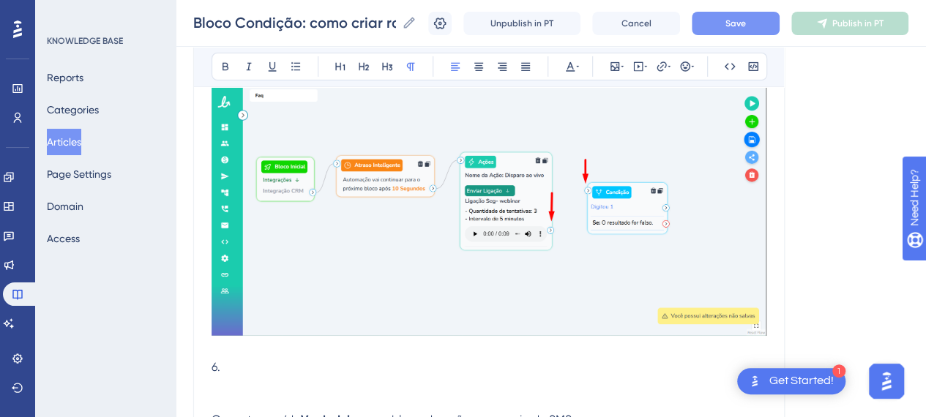
scroll to position [2490, 0]
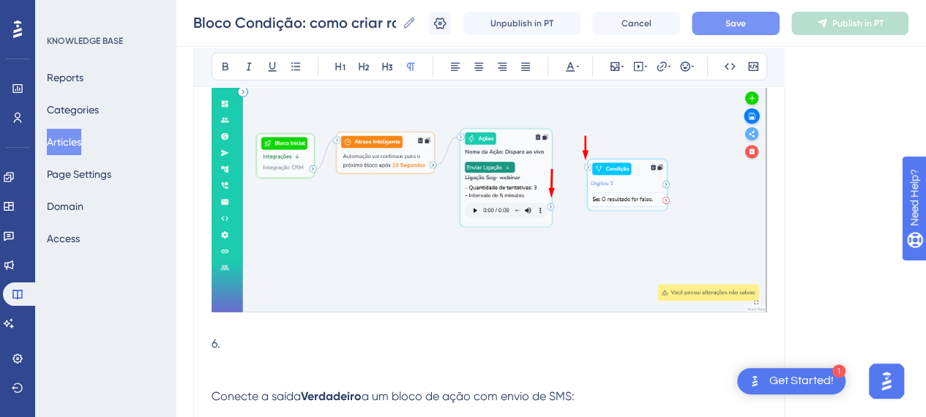
drag, startPoint x: 256, startPoint y: 374, endPoint x: 253, endPoint y: 349, distance: 25.1
click at [256, 375] on p at bounding box center [489, 380] width 555 height 18
drag, startPoint x: 253, startPoint y: 338, endPoint x: 258, endPoint y: 349, distance: 11.8
click at [253, 339] on p "6." at bounding box center [489, 344] width 555 height 18
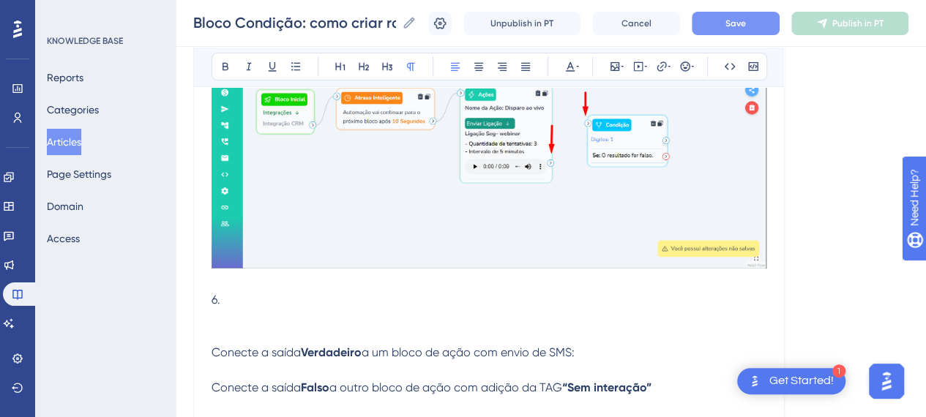
scroll to position [2563, 0]
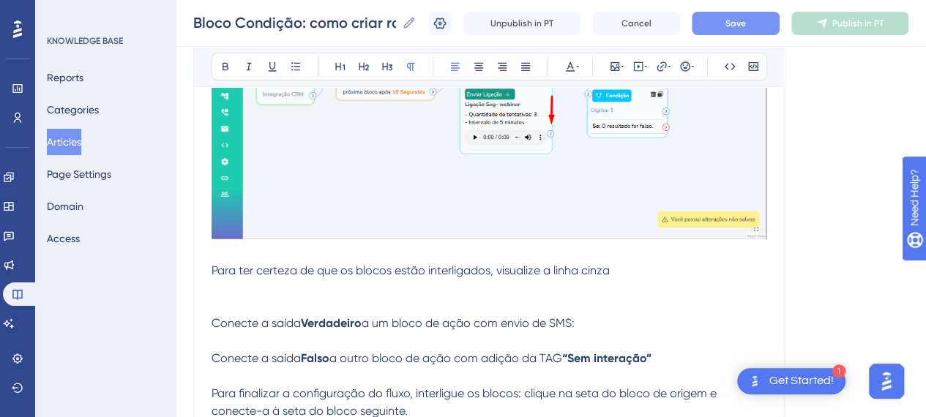
click at [498, 268] on span "Para ter certeza de que os blocos estão interligados, visualize a linha cinza" at bounding box center [411, 271] width 398 height 14
click at [521, 272] on span "Para ter certeza de que os blocos estão interligados, visualize a linha cinza" at bounding box center [411, 271] width 398 height 14
click at [647, 262] on p "Para ter certeza de que os blocos estão interligados, verifique se a linha cinza" at bounding box center [489, 271] width 555 height 18
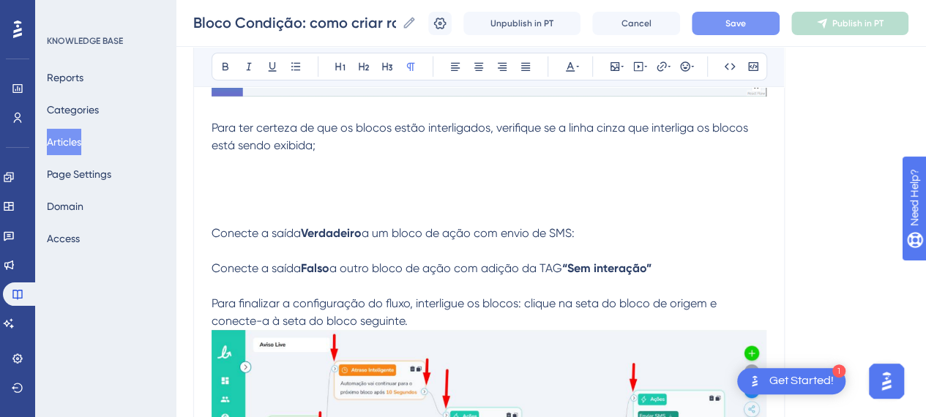
scroll to position [2637, 0]
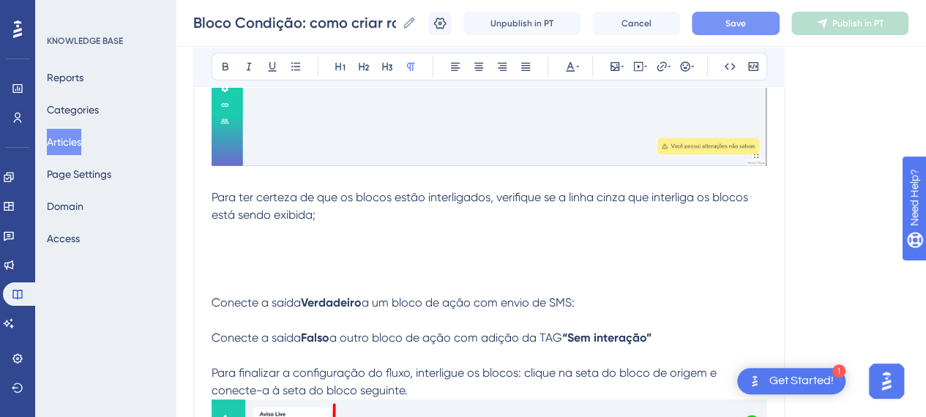
click at [224, 242] on p at bounding box center [489, 251] width 555 height 18
click at [621, 68] on icon at bounding box center [622, 67] width 3 height 12
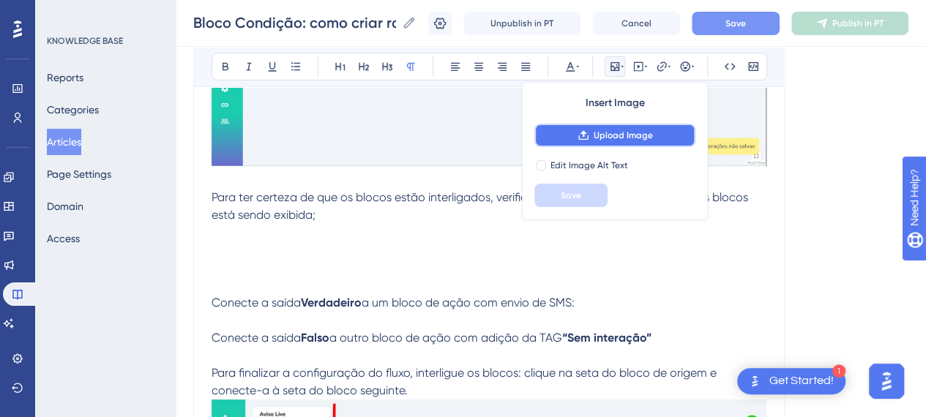
click at [579, 132] on icon at bounding box center [584, 136] width 12 height 12
click at [422, 273] on p at bounding box center [489, 268] width 555 height 18
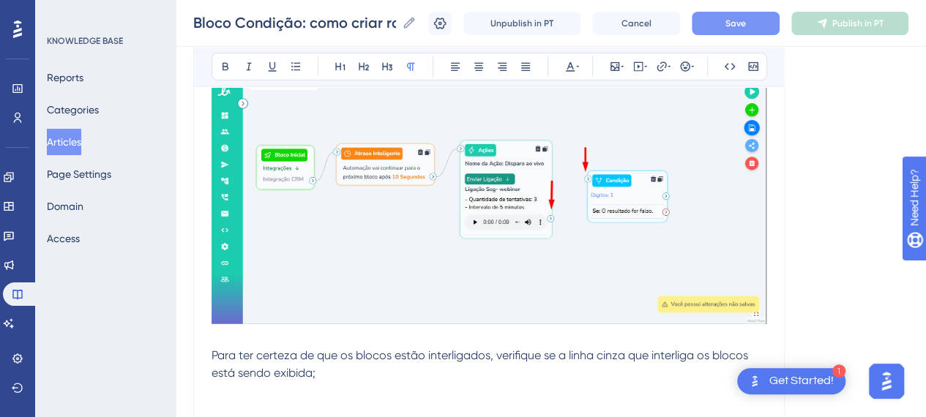
scroll to position [2563, 0]
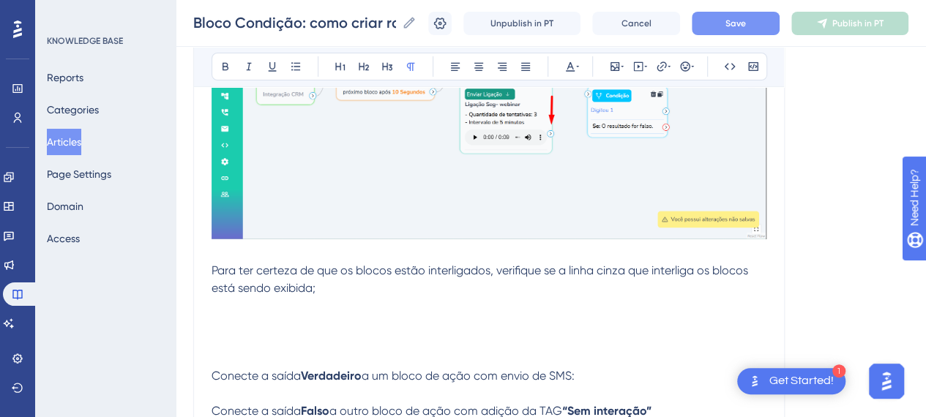
click at [281, 320] on p at bounding box center [489, 324] width 555 height 18
click at [613, 61] on icon at bounding box center [615, 67] width 12 height 12
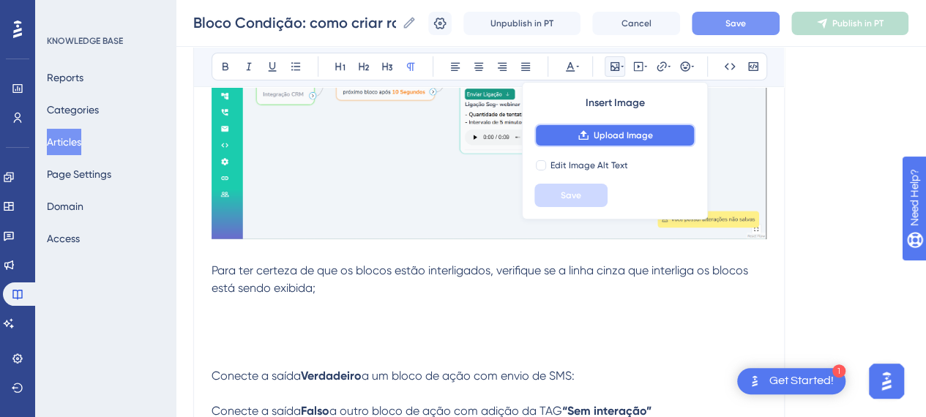
click at [590, 135] on button "Upload Image" at bounding box center [615, 135] width 161 height 23
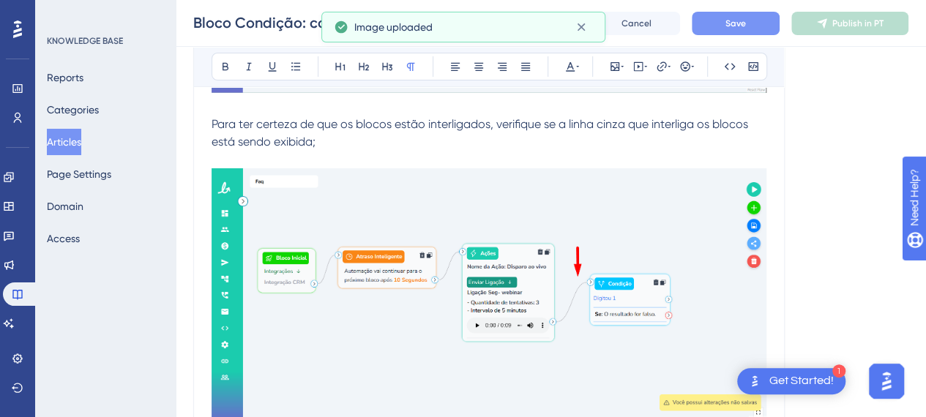
scroll to position [2930, 0]
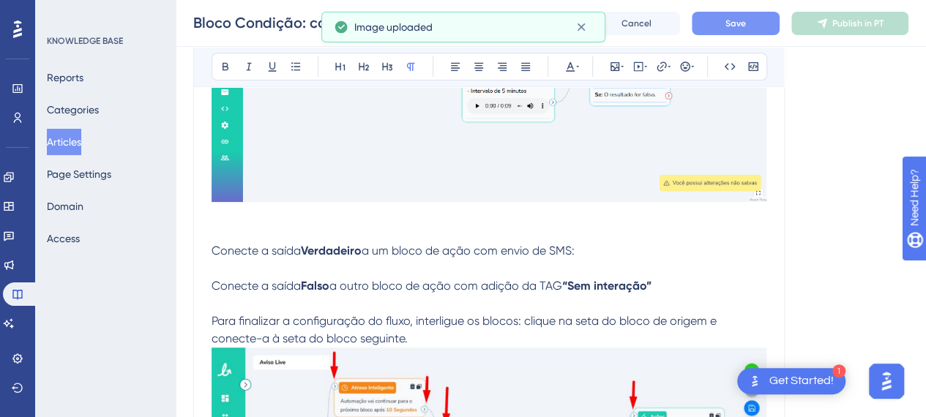
click at [251, 235] on p at bounding box center [489, 234] width 555 height 18
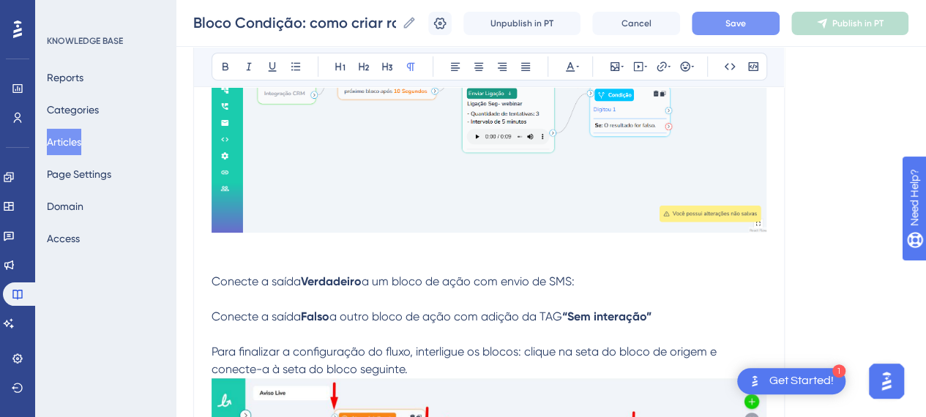
scroll to position [3003, 0]
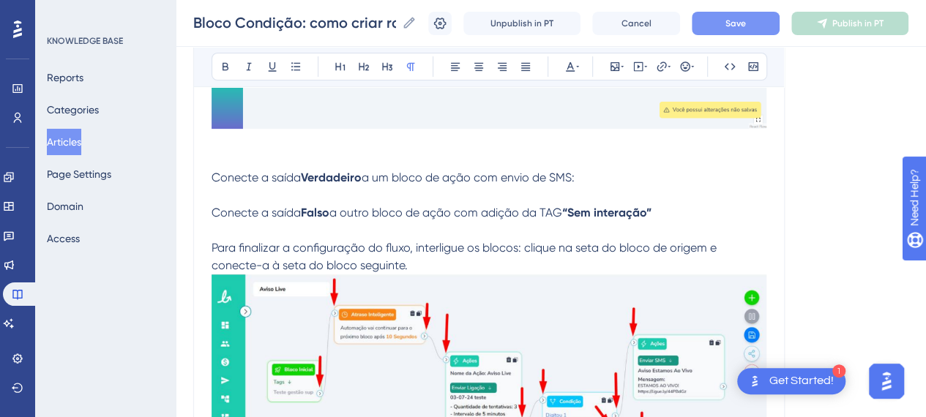
click at [234, 163] on p at bounding box center [489, 161] width 555 height 18
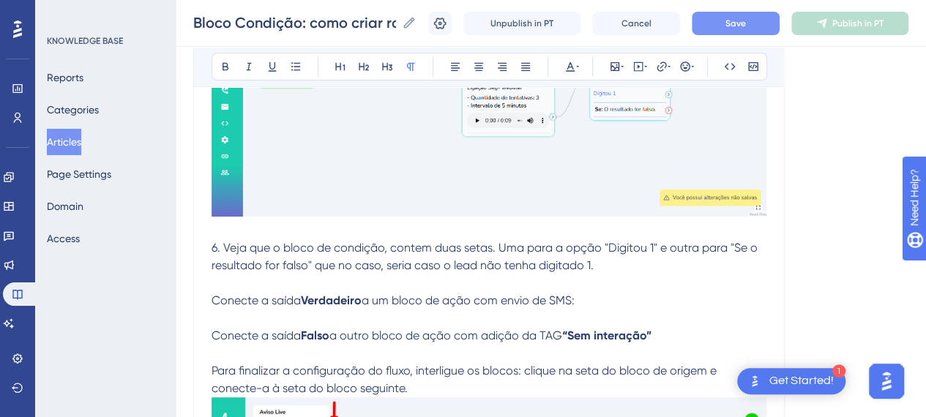
scroll to position [2930, 0]
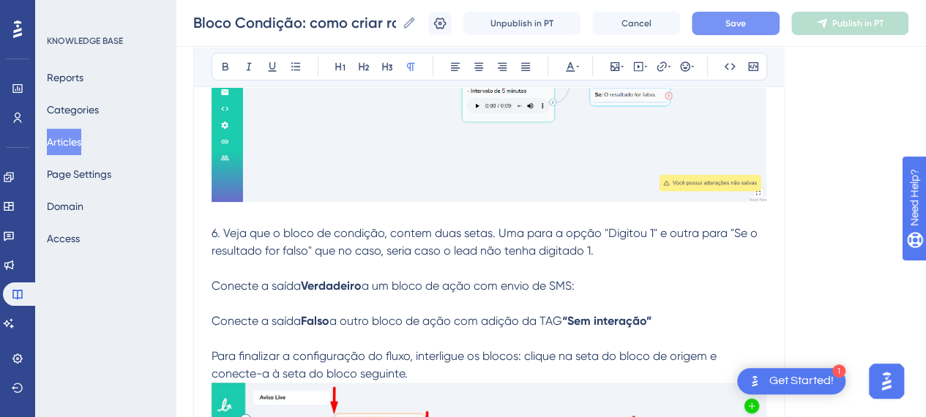
click at [459, 272] on p at bounding box center [489, 269] width 555 height 18
drag, startPoint x: 582, startPoint y: 281, endPoint x: 601, endPoint y: 285, distance: 19.5
click at [584, 281] on p "Conecte a saída Verdadeiro a um bloco de ação com envio de SMS:" at bounding box center [489, 287] width 555 height 18
drag, startPoint x: 574, startPoint y: 286, endPoint x: 196, endPoint y: 275, distance: 378.1
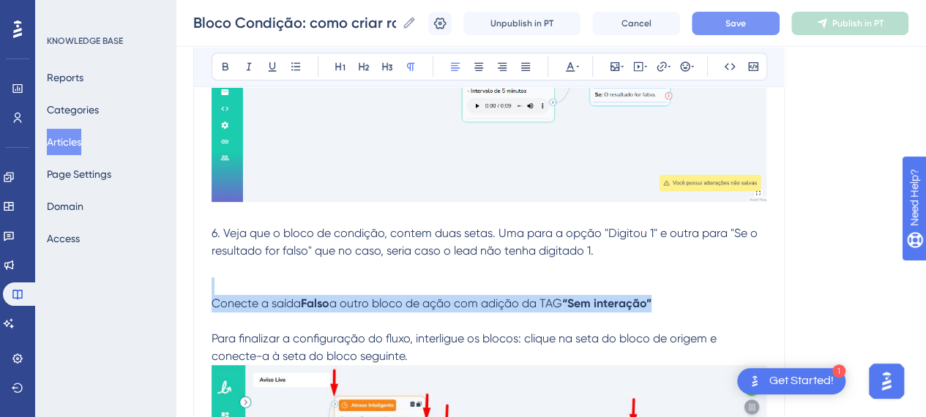
drag, startPoint x: 678, startPoint y: 298, endPoint x: 208, endPoint y: 289, distance: 470.3
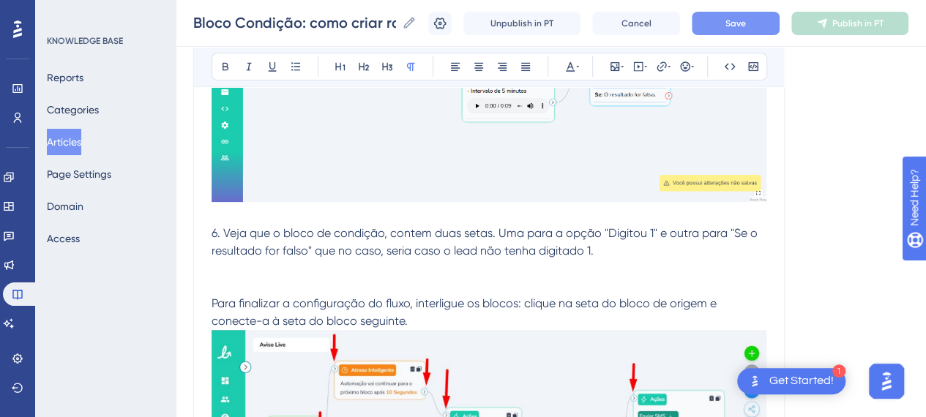
click at [627, 253] on p "6. Veja que o bloco de condição, contem duas setas. Uma para a opção "Digitou 1…" at bounding box center [489, 242] width 555 height 35
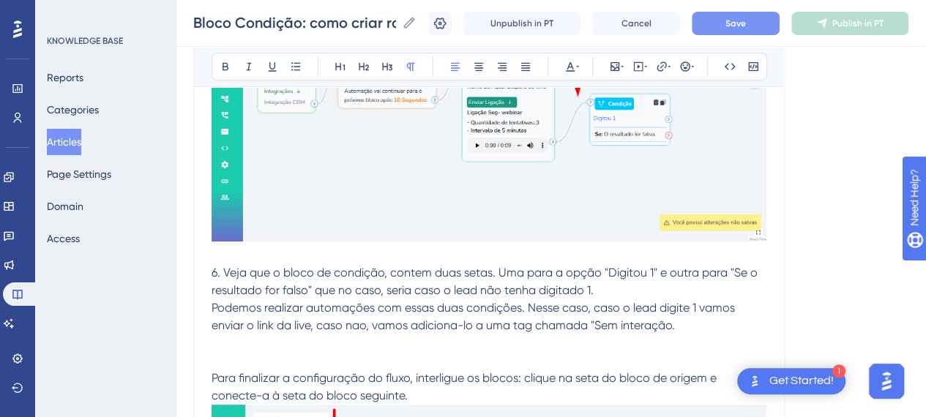
scroll to position [3003, 0]
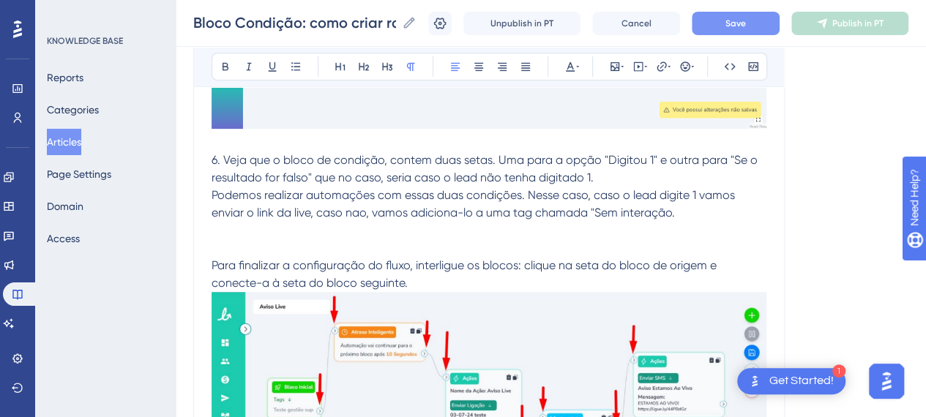
click at [675, 210] on span "Podemos realizar automações com essas duas condições. Nesse caso, caso o lead d…" at bounding box center [475, 203] width 527 height 31
drag, startPoint x: 677, startPoint y: 209, endPoint x: 593, endPoint y: 211, distance: 83.5
click at [593, 211] on span "Podemos realizar automações com essas duas condições. Nesse caso, caso o lead d…" at bounding box center [475, 203] width 527 height 31
drag, startPoint x: 230, startPoint y: 65, endPoint x: 469, endPoint y: 160, distance: 256.8
click at [230, 66] on icon at bounding box center [226, 67] width 12 height 12
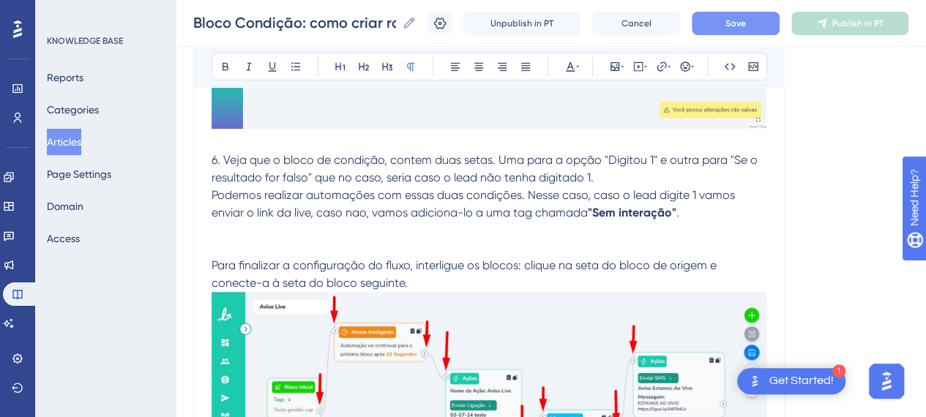
drag, startPoint x: 727, startPoint y: 232, endPoint x: 713, endPoint y: 222, distance: 16.7
click at [724, 230] on p "Para finalizar a configuração do fluxo, interligue os blocos: clique na seta do…" at bounding box center [489, 257] width 555 height 70
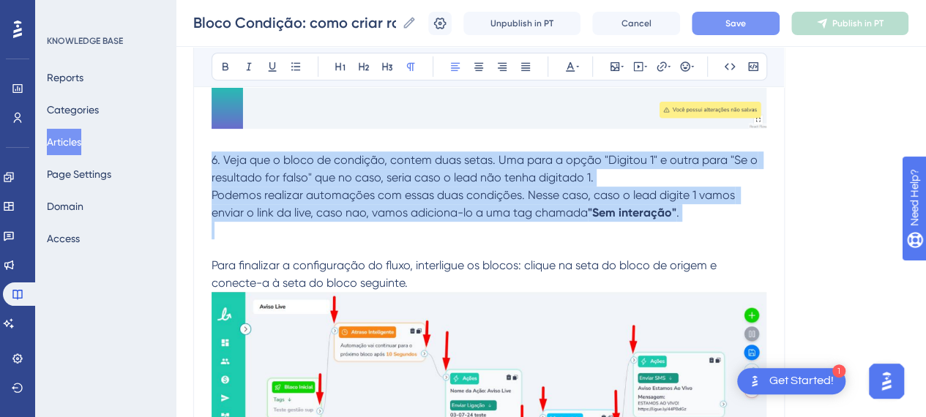
drag, startPoint x: 702, startPoint y: 220, endPoint x: 196, endPoint y: 155, distance: 510.2
copy div "6. Veja que o bloco de condição, contem duas setas. Uma para a opção "Digitou 1…"
drag, startPoint x: 240, startPoint y: 155, endPoint x: 230, endPoint y: 155, distance: 10.3
click at [240, 155] on span "6. Veja que o bloco de condição, contem duas setas. Uma para a opção "Digitou 1…" at bounding box center [486, 168] width 549 height 31
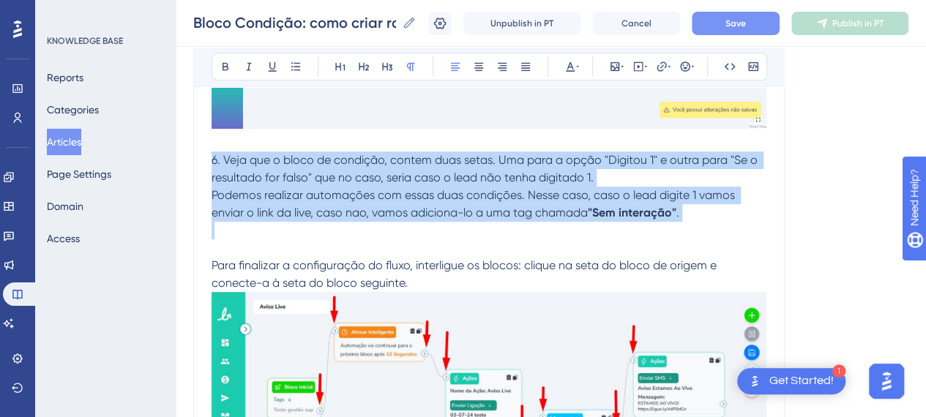
click at [224, 156] on span "6. Veja que o bloco de condição, contem duas setas. Uma para a opção "Digitou 1…" at bounding box center [486, 168] width 549 height 31
drag, startPoint x: 224, startPoint y: 156, endPoint x: 695, endPoint y: 220, distance: 475.3
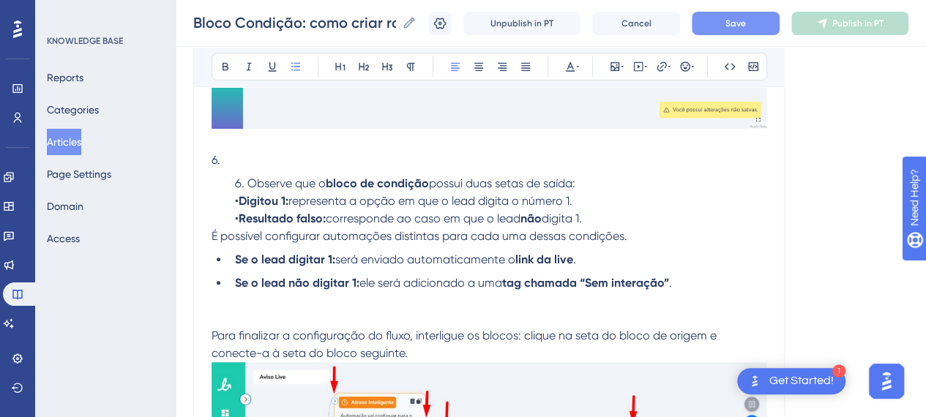
click at [243, 175] on li "Observe que o bloco de condição possui duas setas de saída: • Digitou 1: repres…" at bounding box center [498, 201] width 538 height 53
click at [242, 165] on p "6." at bounding box center [489, 161] width 555 height 18
drag, startPoint x: 231, startPoint y: 179, endPoint x: 246, endPoint y: 201, distance: 26.8
click at [231, 180] on li "Observe que o bloco de condição possui duas setas de saída: • Digitou 1: repres…" at bounding box center [498, 201] width 538 height 53
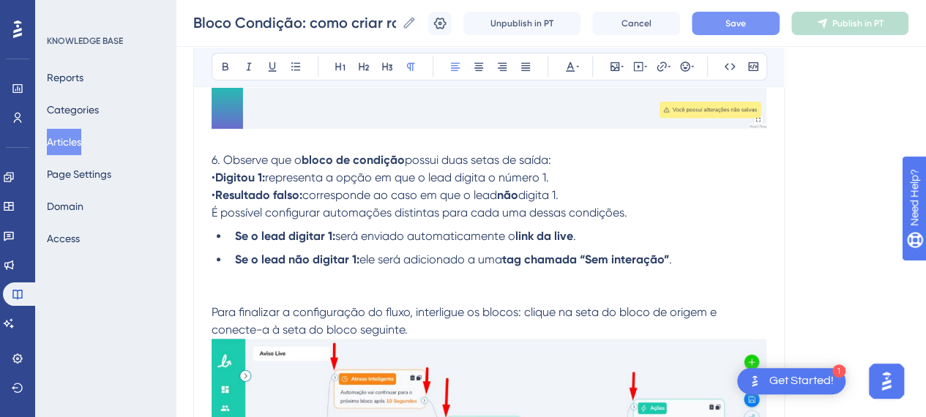
click at [568, 163] on p "6. Observe que o bloco de condição possui duas setas de saída: • Digitou 1: rep…" at bounding box center [489, 178] width 555 height 53
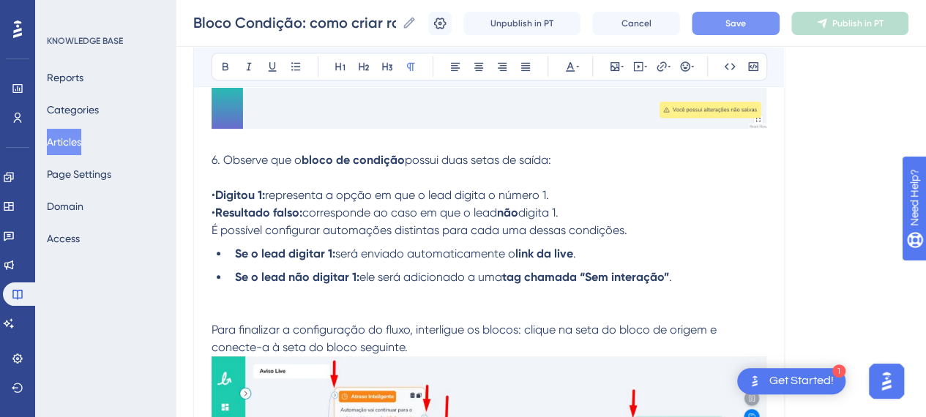
click at [590, 216] on p "• Digitou 1: representa a opção em que o lead digita o número 1. • Resultado fa…" at bounding box center [489, 195] width 555 height 53
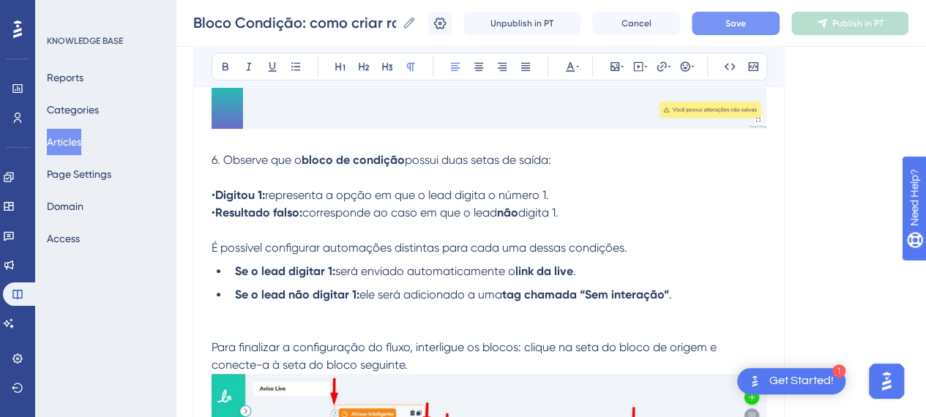
click at [743, 254] on p "É possível configurar automações distintas para cada uma dessas condições." at bounding box center [489, 248] width 555 height 18
click at [712, 292] on li "Se o lead não digitar 1: ele será adicionado a uma tag chamada “Sem interação” ." at bounding box center [498, 295] width 538 height 18
click at [573, 194] on p "• Digitou 1: representa a opção em que o lead digita o número 1. • Resultado fa…" at bounding box center [489, 195] width 555 height 53
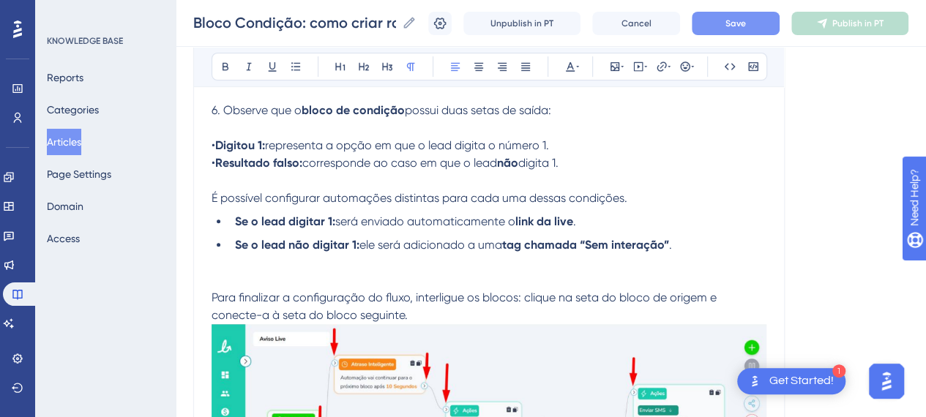
scroll to position [3076, 0]
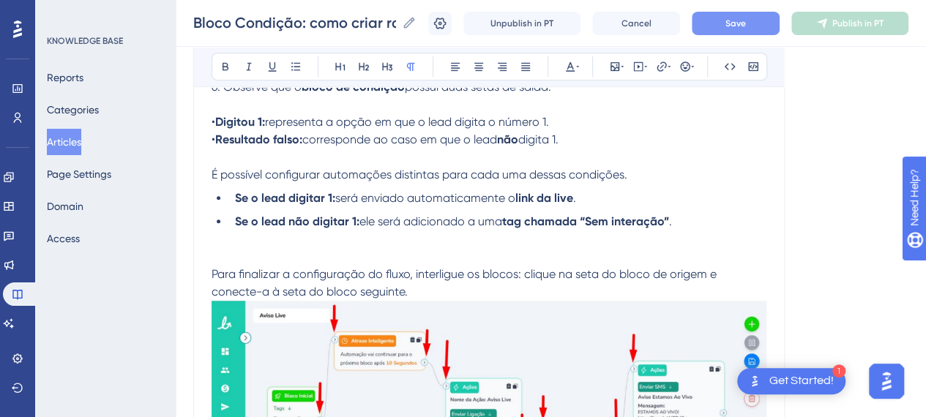
click at [454, 256] on p "Para finalizar a configuração do fluxo, interligue os blocos: clique na seta do…" at bounding box center [489, 266] width 555 height 70
click at [746, 23] on span "Save" at bounding box center [736, 24] width 21 height 12
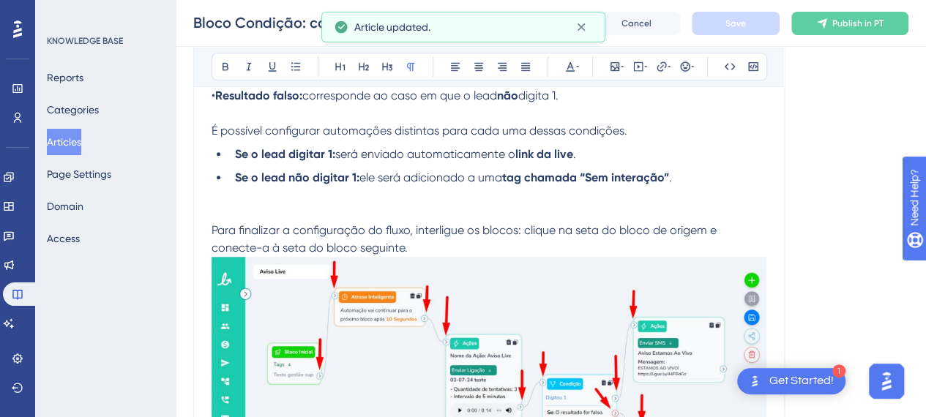
scroll to position [3222, 0]
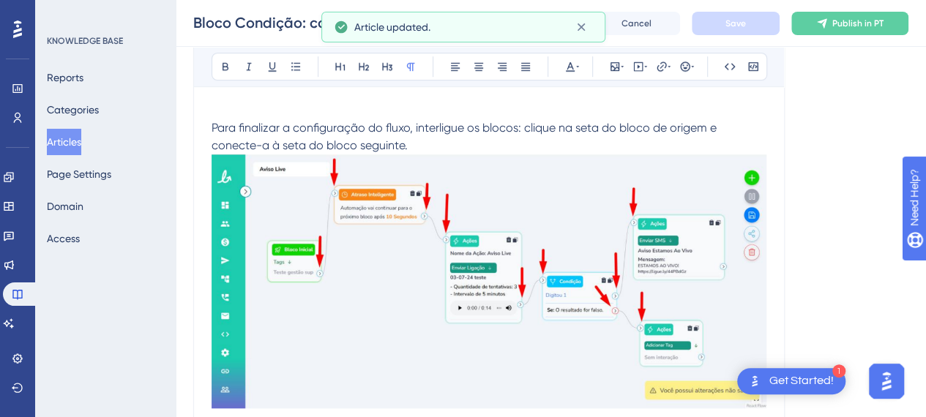
click at [441, 149] on p "Para finalizar a configuração do fluxo, interligue os blocos: clique na seta do…" at bounding box center [489, 119] width 555 height 70
click at [504, 265] on img at bounding box center [489, 282] width 555 height 254
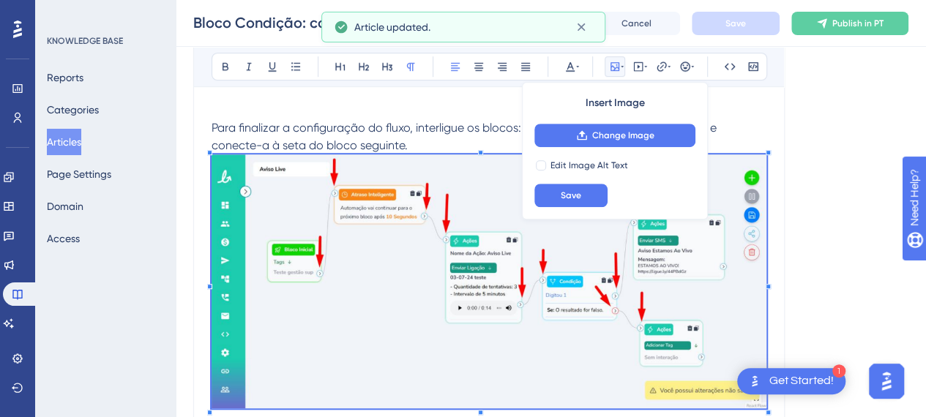
click at [582, 308] on img at bounding box center [489, 282] width 555 height 254
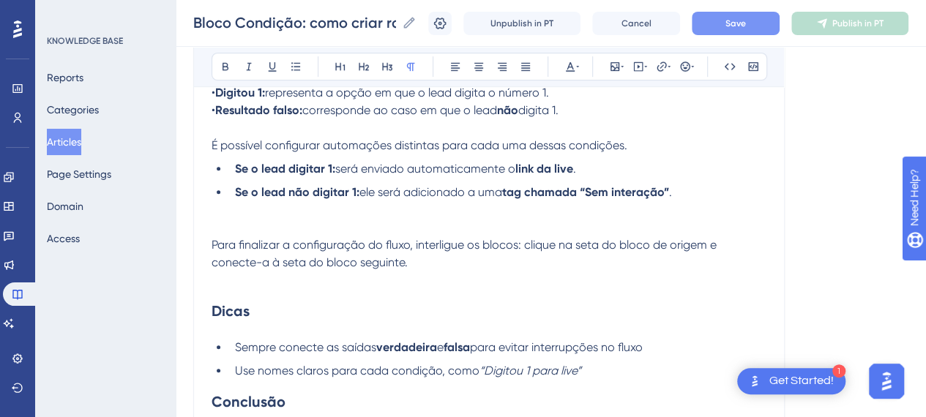
scroll to position [3003, 0]
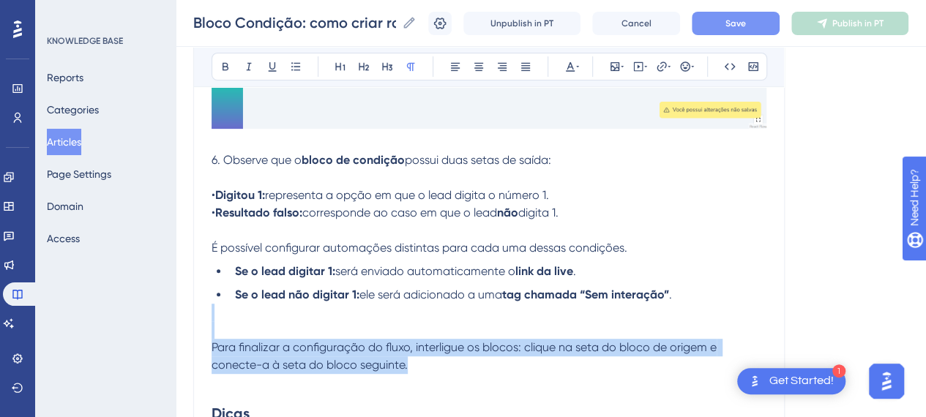
drag, startPoint x: 412, startPoint y: 366, endPoint x: 330, endPoint y: 324, distance: 92.0
click at [338, 324] on p "Para finalizar a configuração do fluxo, interligue os blocos: clique na seta do…" at bounding box center [489, 339] width 555 height 70
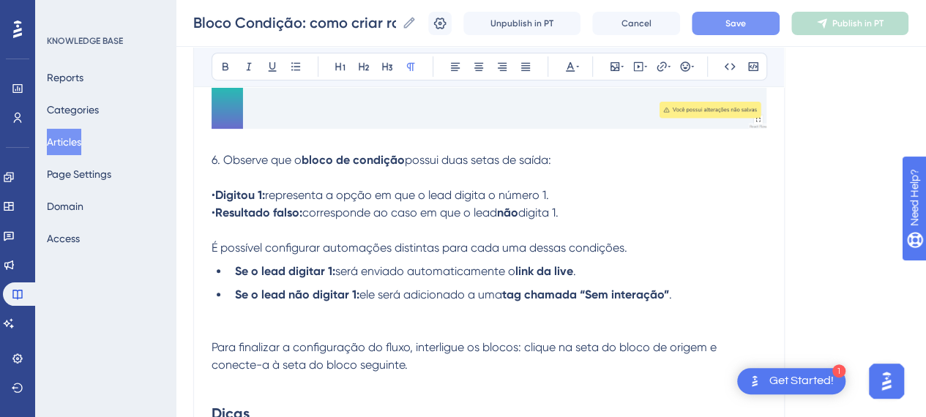
drag, startPoint x: 658, startPoint y: 302, endPoint x: 708, endPoint y: 292, distance: 50.8
click at [663, 304] on p "Para finalizar a configuração do fluxo, interligue os blocos: clique na seta do…" at bounding box center [489, 339] width 555 height 70
click at [708, 292] on li "Se o lead não digitar 1: ele será adicionado a uma tag chamada “Sem interação” ." at bounding box center [498, 295] width 538 height 18
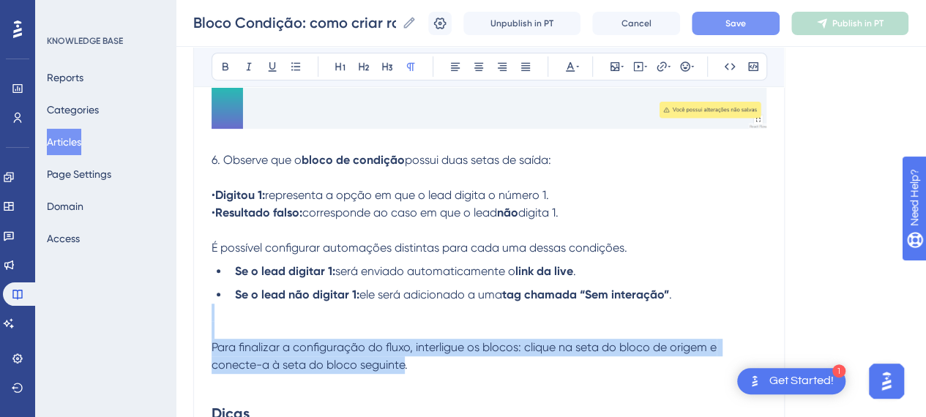
drag, startPoint x: 406, startPoint y: 368, endPoint x: 213, endPoint y: 335, distance: 195.4
click at [213, 335] on p "Para finalizar a configuração do fluxo, interligue os blocos: clique na seta do…" at bounding box center [489, 339] width 555 height 70
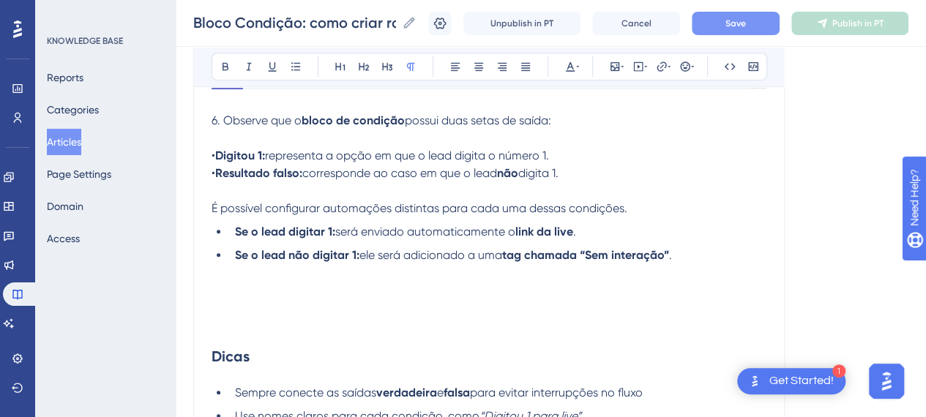
scroll to position [3076, 0]
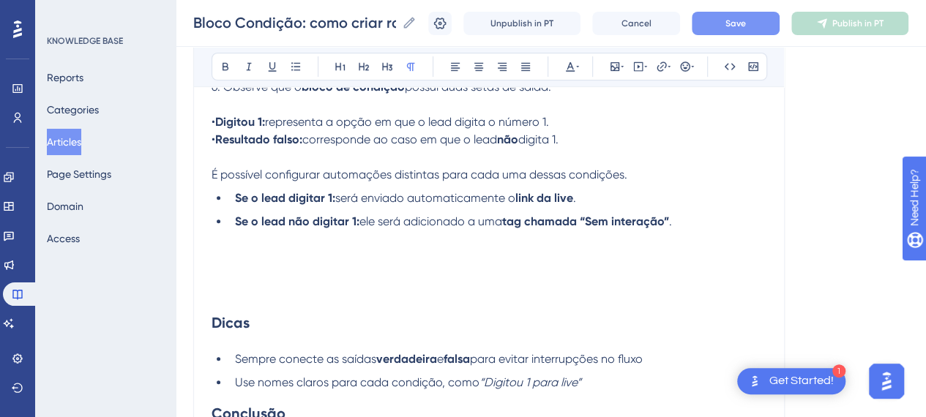
drag, startPoint x: 360, startPoint y: 234, endPoint x: 346, endPoint y: 206, distance: 31.8
click at [359, 234] on p at bounding box center [489, 240] width 555 height 18
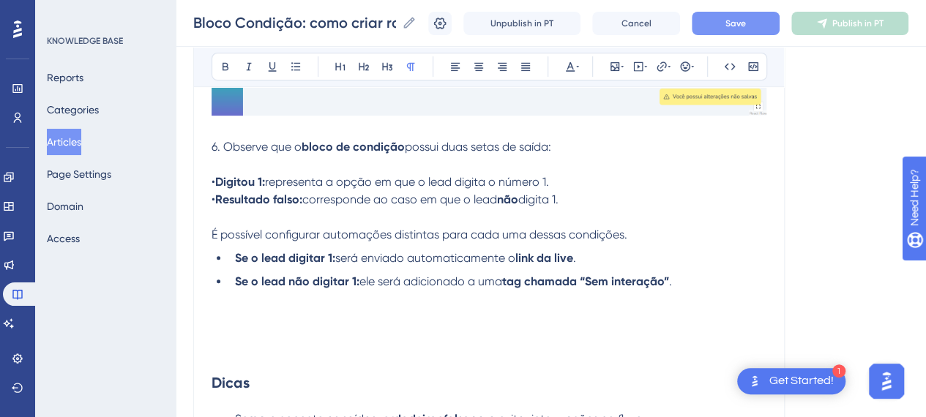
scroll to position [3003, 0]
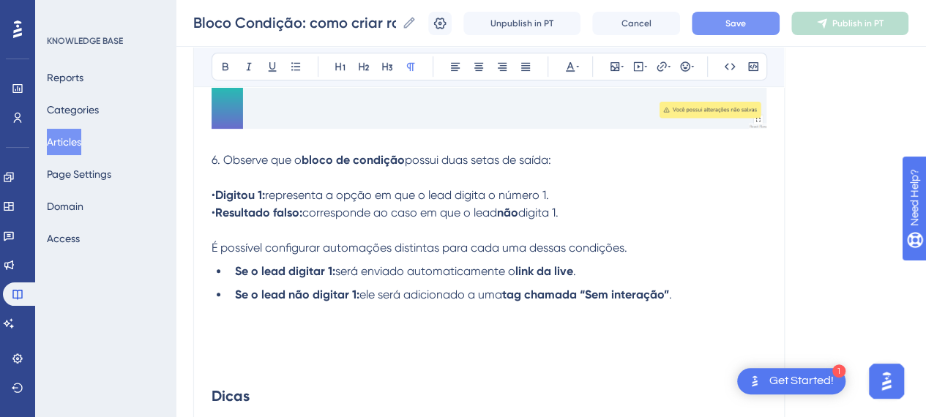
click at [408, 147] on p at bounding box center [489, 143] width 555 height 18
click at [538, 153] on span "possui duas setas de saída:" at bounding box center [478, 160] width 146 height 14
click at [245, 316] on p at bounding box center [489, 313] width 555 height 18
click at [708, 293] on li "Se o lead não digitar 1: ele será adicionado a uma tag chamada “Sem interação” ." at bounding box center [498, 295] width 538 height 18
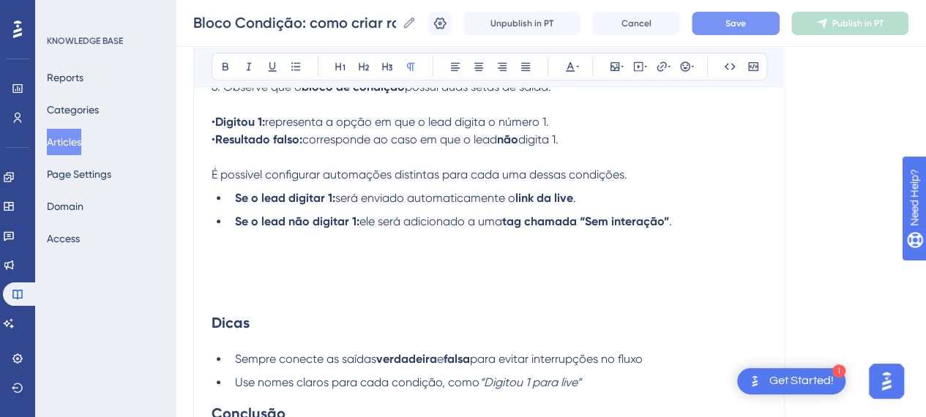
click at [226, 252] on p at bounding box center [489, 257] width 555 height 18
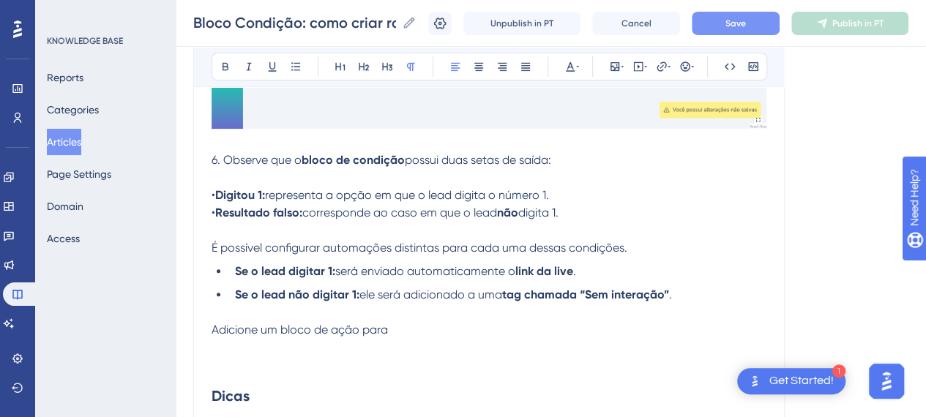
drag, startPoint x: 340, startPoint y: 323, endPoint x: 192, endPoint y: 323, distance: 147.9
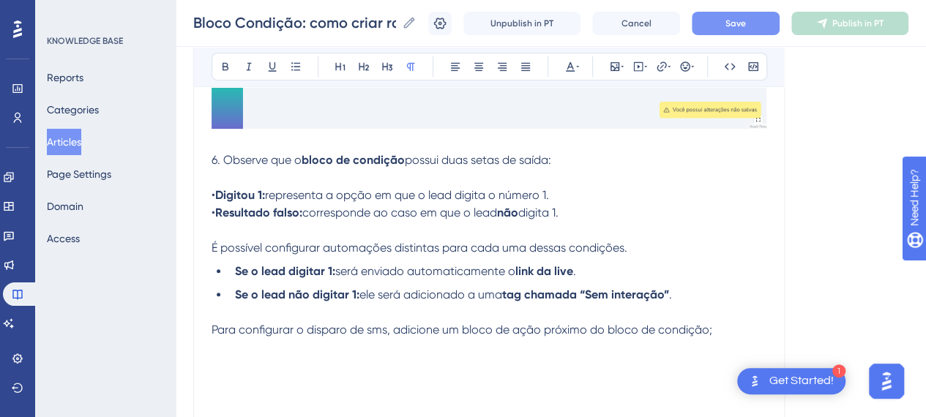
click at [296, 348] on p at bounding box center [489, 348] width 555 height 18
click at [286, 357] on p at bounding box center [489, 366] width 555 height 18
click at [731, 280] on ul "Se o lead digitar 1: será enviado automaticamente o link da live . Se o lead nã…" at bounding box center [489, 283] width 555 height 41
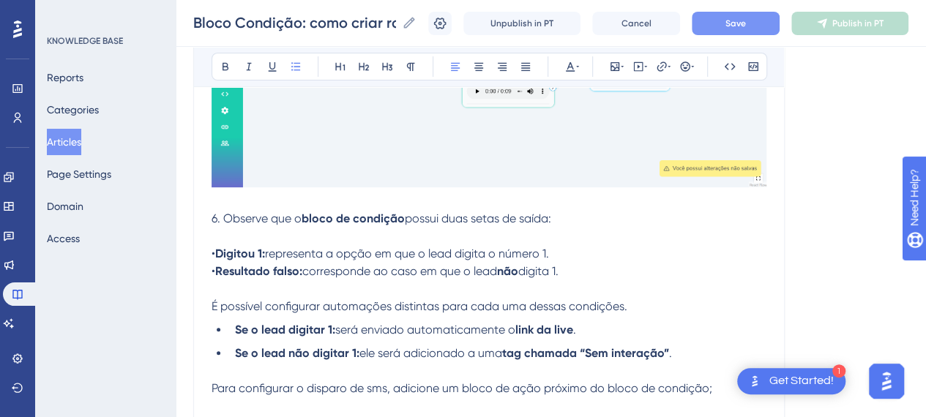
scroll to position [2856, 0]
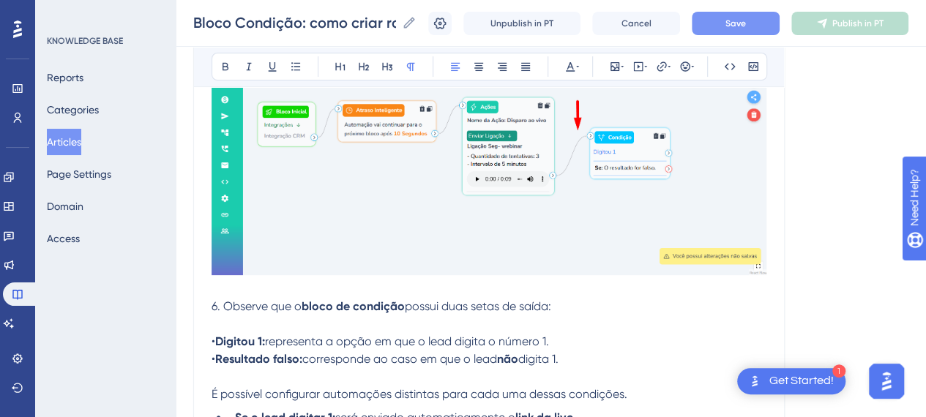
click at [580, 300] on p "6. Observe que o bloco de condição possui duas setas de saída:" at bounding box center [489, 307] width 555 height 18
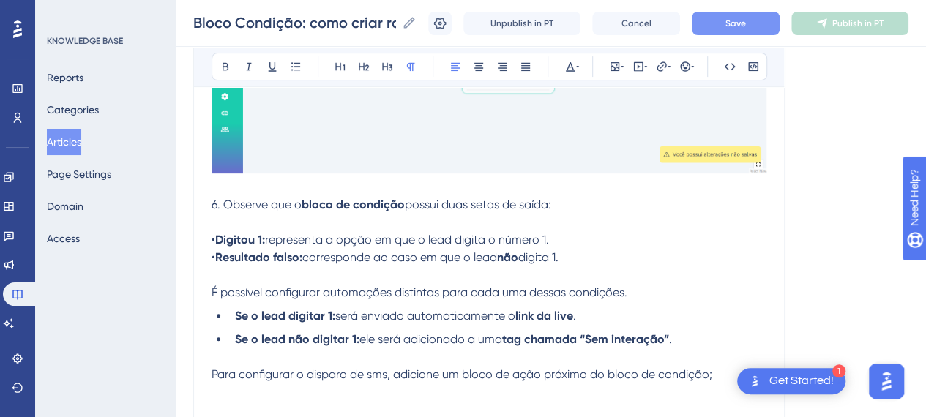
scroll to position [3003, 0]
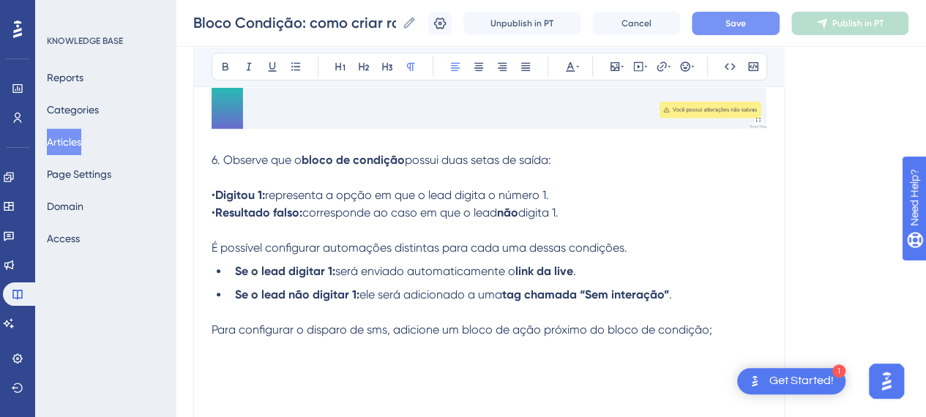
click at [535, 346] on p at bounding box center [489, 348] width 555 height 18
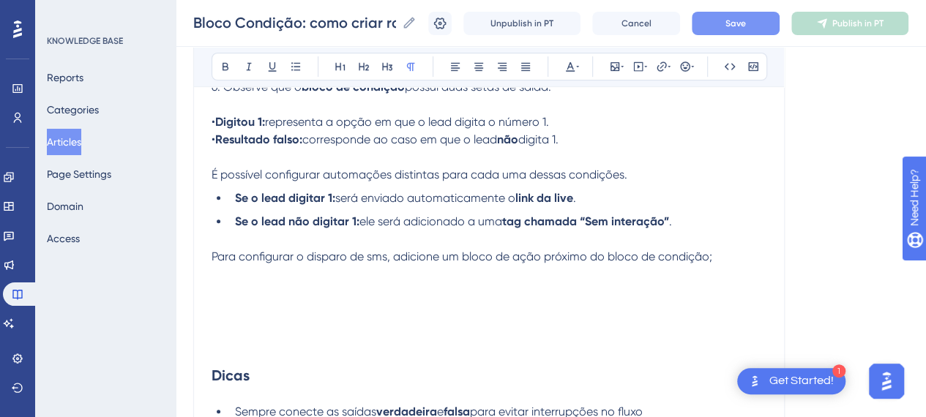
click at [485, 267] on p at bounding box center [489, 275] width 555 height 18
click at [613, 74] on button at bounding box center [615, 66] width 21 height 21
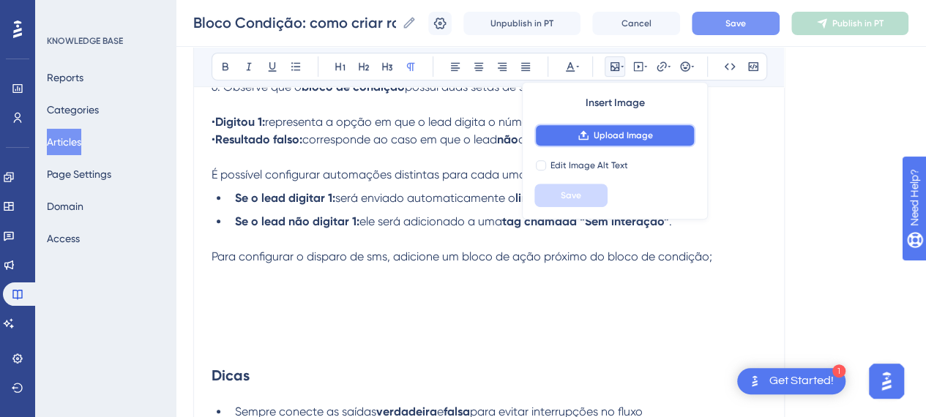
click at [564, 138] on button "Upload Image" at bounding box center [615, 135] width 161 height 23
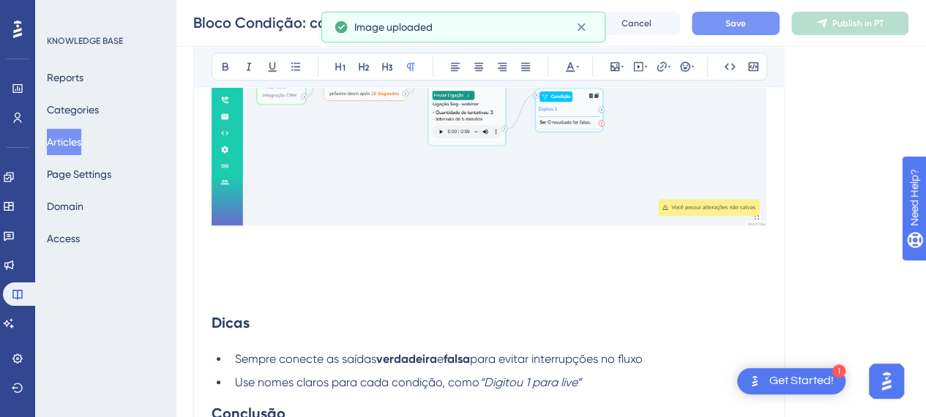
click at [327, 258] on p at bounding box center [489, 257] width 555 height 18
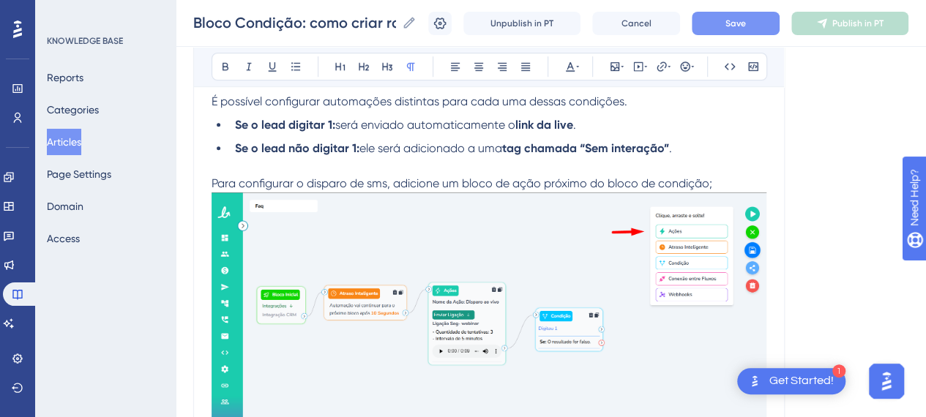
scroll to position [3369, 0]
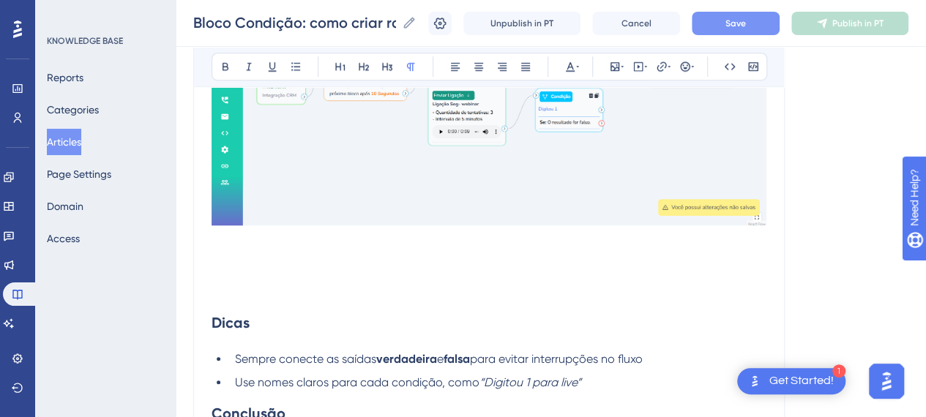
click at [226, 238] on p at bounding box center [489, 240] width 555 height 18
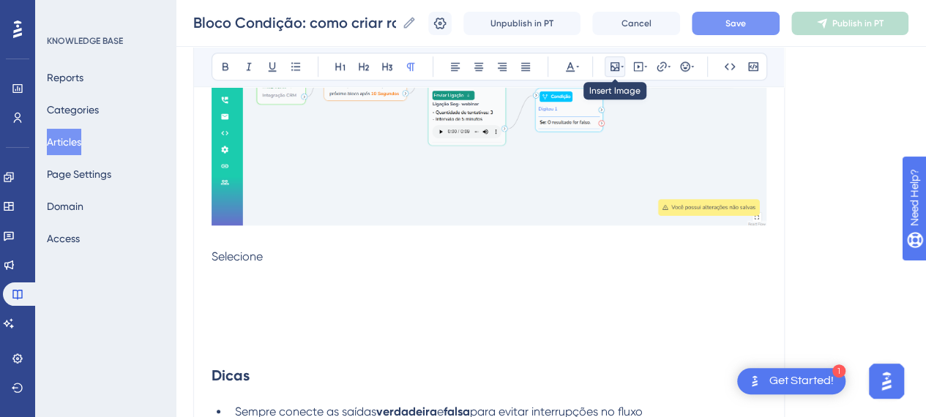
click at [614, 64] on icon at bounding box center [615, 67] width 12 height 12
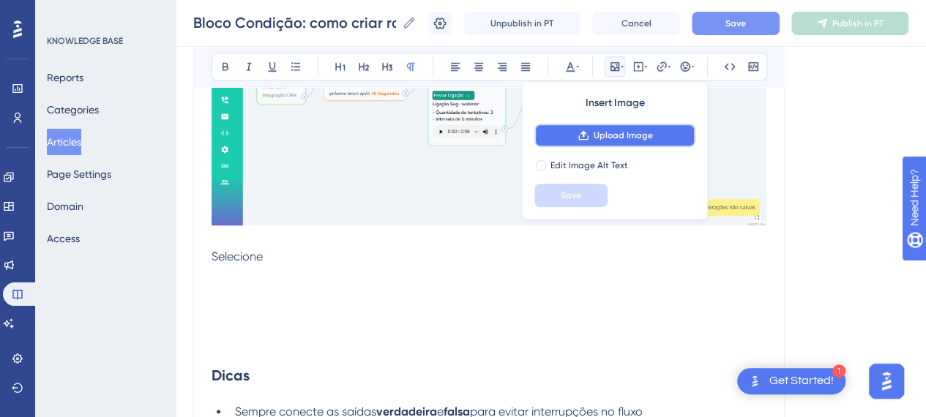
click at [612, 138] on span "Upload Image" at bounding box center [623, 136] width 59 height 12
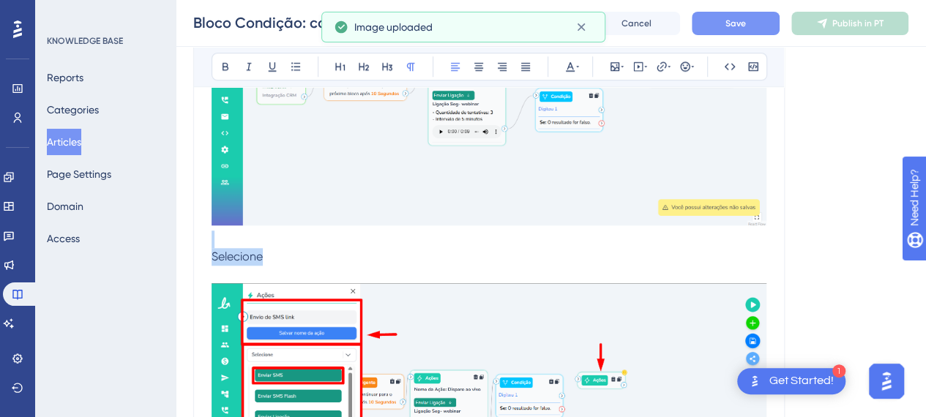
drag, startPoint x: 300, startPoint y: 260, endPoint x: 177, endPoint y: 244, distance: 124.1
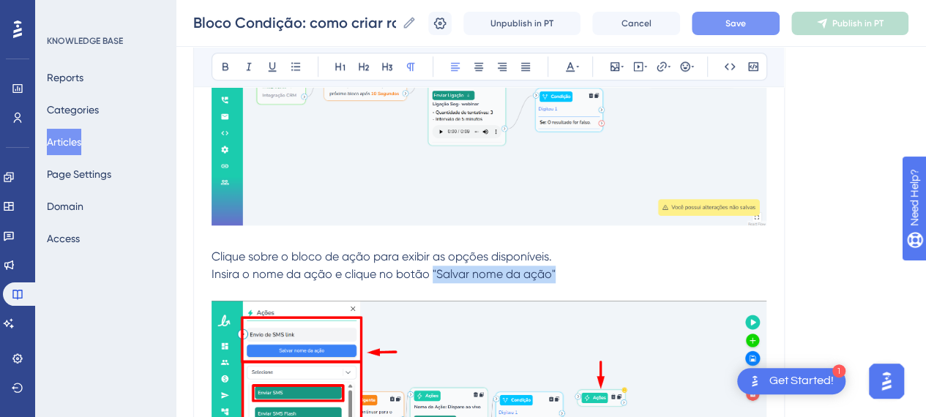
drag, startPoint x: 473, startPoint y: 277, endPoint x: 431, endPoint y: 270, distance: 43.0
click at [431, 270] on p "Insira o nome da ação e clique no botão "Salvar nome da ação"" at bounding box center [489, 275] width 555 height 18
click at [223, 68] on icon at bounding box center [226, 67] width 6 height 8
click at [580, 272] on p "Insira o nome da ação e clique no botão "Salvar nome da ação"" at bounding box center [489, 275] width 555 height 18
click at [563, 277] on p "Insira o nome da ação e clique no botão "Salvar nome da ação"" at bounding box center [489, 275] width 555 height 18
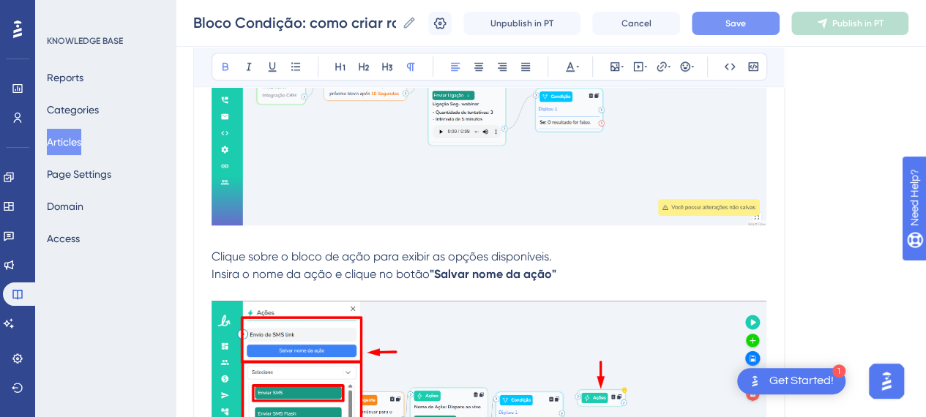
click at [539, 244] on p at bounding box center [489, 240] width 555 height 18
click at [585, 278] on p "Insira o nome da ação e clique no botão "Salvar nome da ação"" at bounding box center [489, 275] width 555 height 18
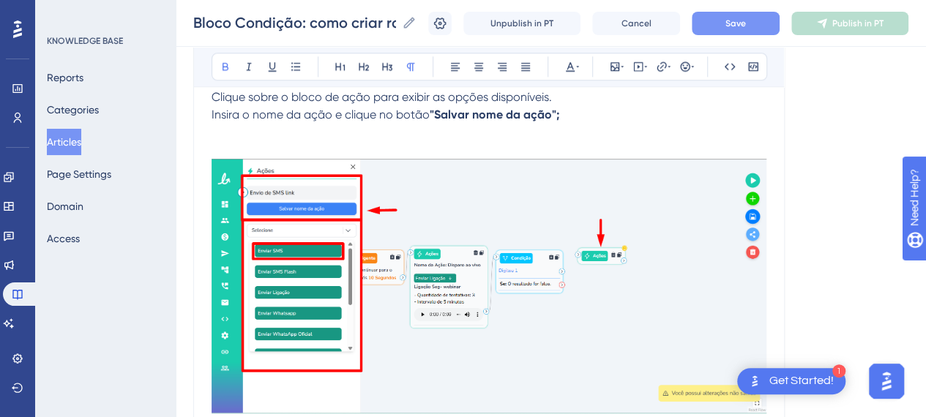
scroll to position [3515, 0]
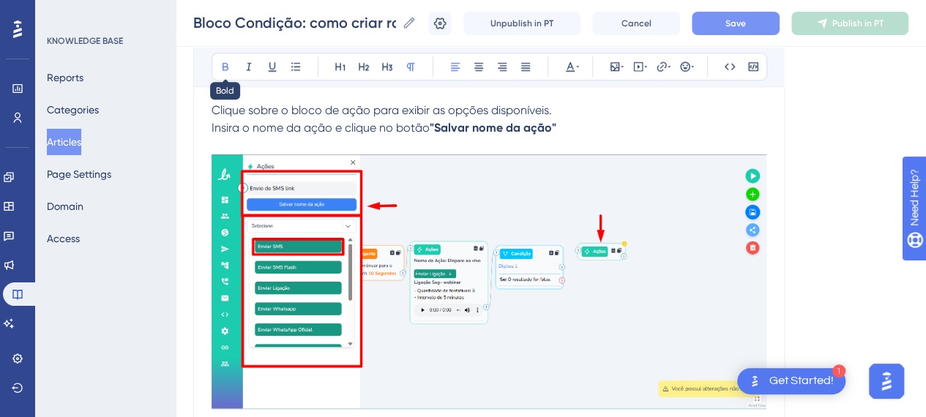
drag, startPoint x: 230, startPoint y: 71, endPoint x: 326, endPoint y: 97, distance: 99.3
click at [230, 71] on icon at bounding box center [226, 67] width 12 height 12
click at [223, 58] on button at bounding box center [225, 66] width 21 height 21
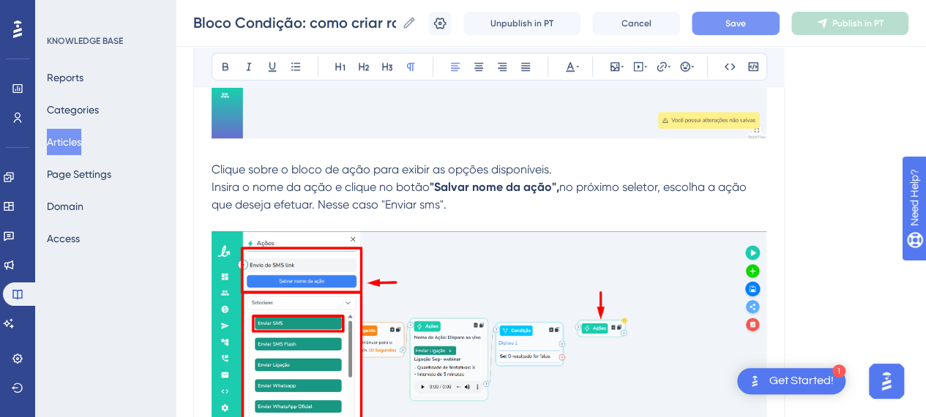
scroll to position [3442, 0]
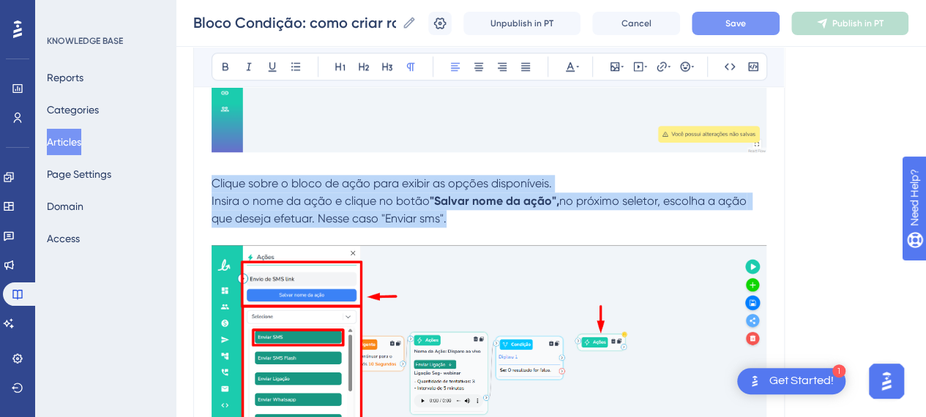
drag, startPoint x: 469, startPoint y: 212, endPoint x: 186, endPoint y: 182, distance: 284.3
copy div "Clique sobre o bloco de ação para exibir as opções disponíveis. Insira o nome d…"
click at [434, 206] on p "Insira o nome da ação e clique no botão "Salvar nome da ação", no próximo selet…" at bounding box center [489, 210] width 555 height 35
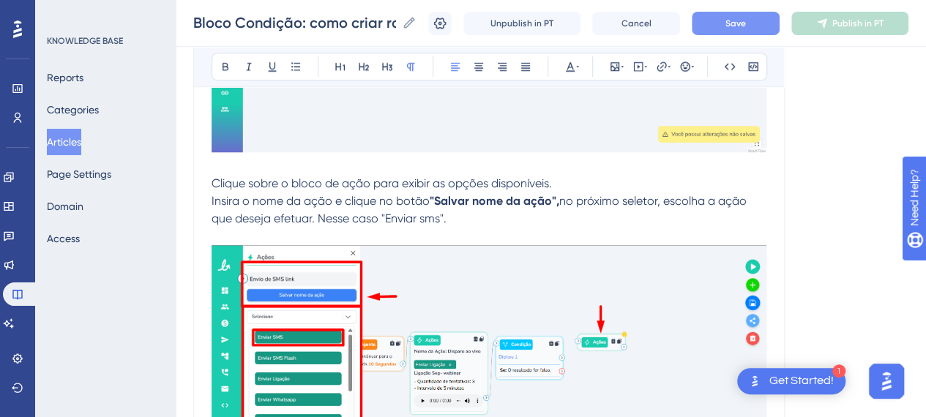
click at [453, 215] on p "Insira o nome da ação e clique no botão "Salvar nome da ação", no próximo selet…" at bounding box center [489, 210] width 555 height 35
click at [216, 181] on span "Clique sobre o bloco de ação para exibir as opções disponíveis." at bounding box center [382, 184] width 341 height 14
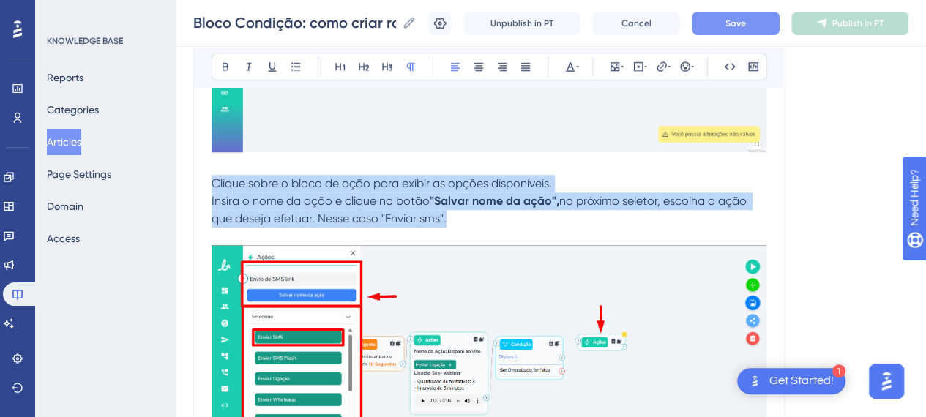
drag, startPoint x: 212, startPoint y: 179, endPoint x: 499, endPoint y: 219, distance: 289.2
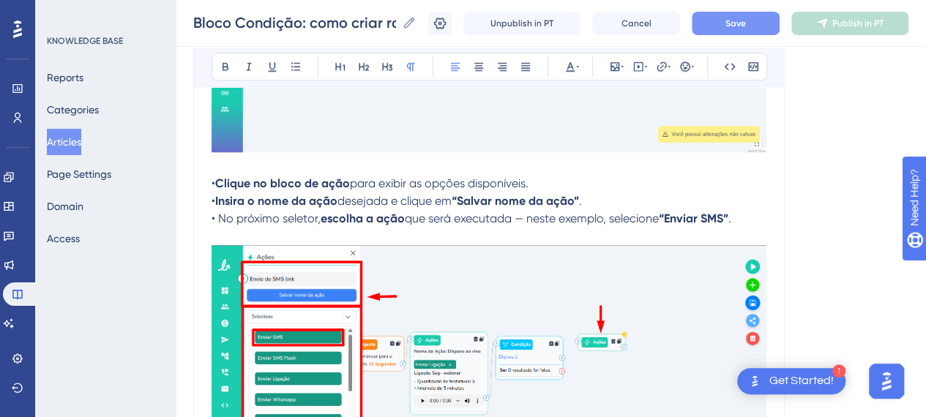
click at [253, 177] on strong "Clique no bloco de ação" at bounding box center [282, 184] width 135 height 14
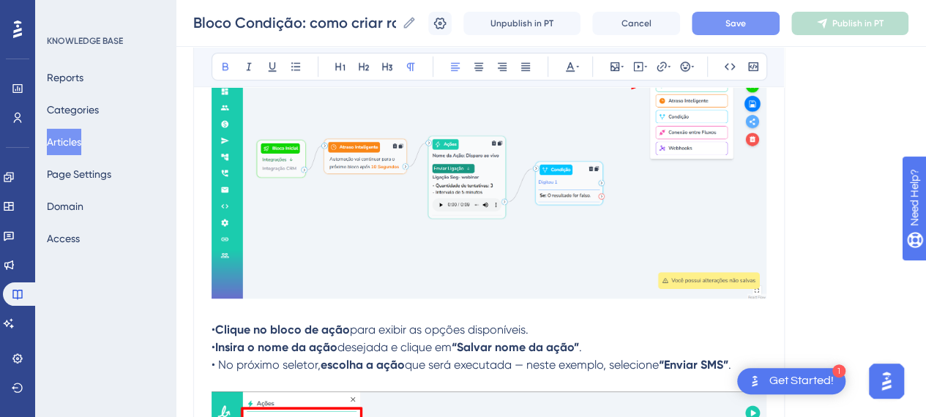
scroll to position [3149, 0]
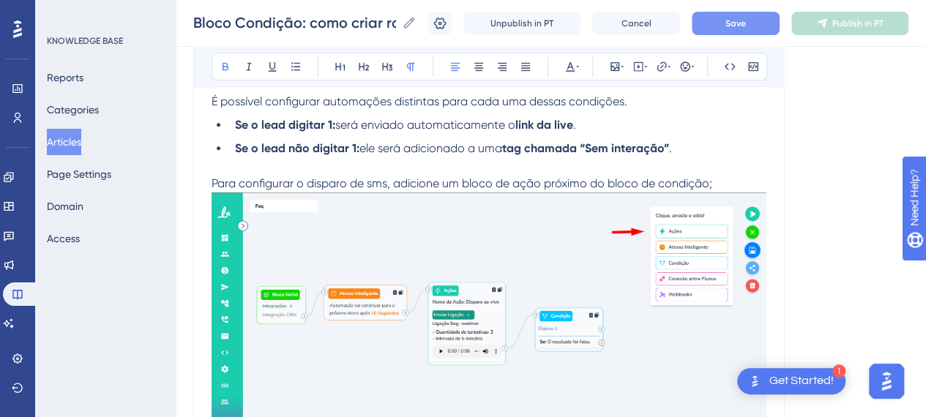
click at [732, 179] on p "Para configurar o disparo de sms, adicione um bloco de ação próximo do bloco de…" at bounding box center [489, 184] width 555 height 18
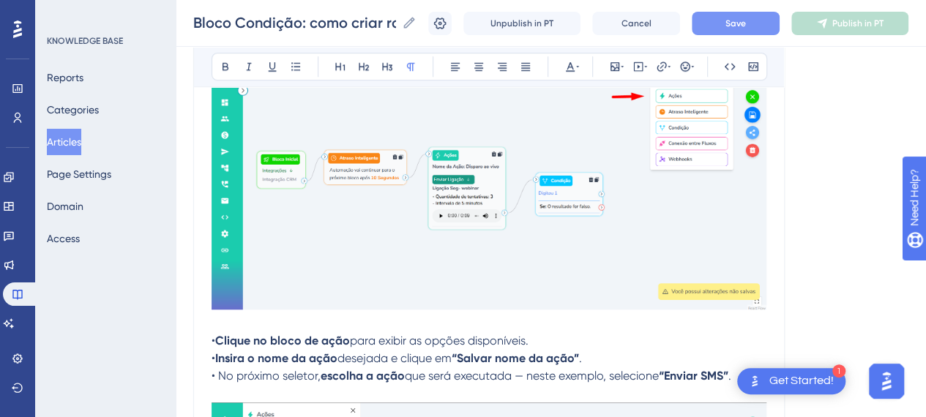
scroll to position [3442, 0]
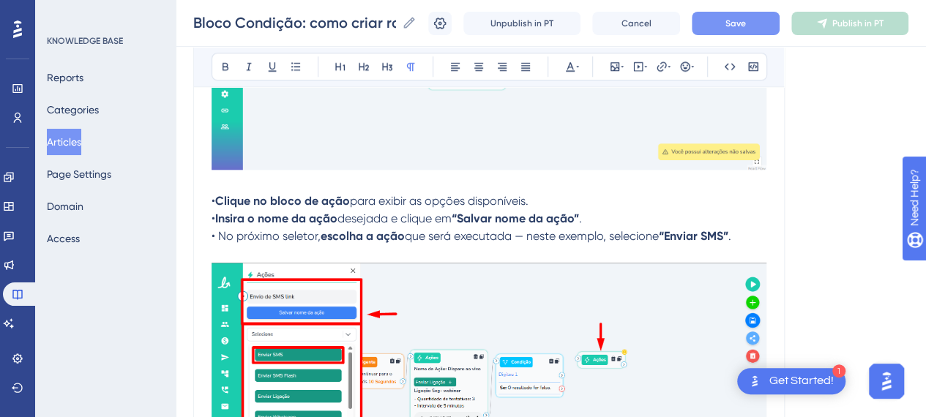
click at [490, 188] on p at bounding box center [489, 184] width 555 height 18
click at [582, 182] on p at bounding box center [489, 184] width 555 height 18
click at [578, 201] on p "• Clique no bloco de ação para exibir as opções disponíveis. • Insira o nome da…" at bounding box center [489, 219] width 555 height 53
click at [624, 219] on p "• Clique no bloco de ação para exibir as opções disponíveis. • Insira o nome da…" at bounding box center [489, 219] width 555 height 53
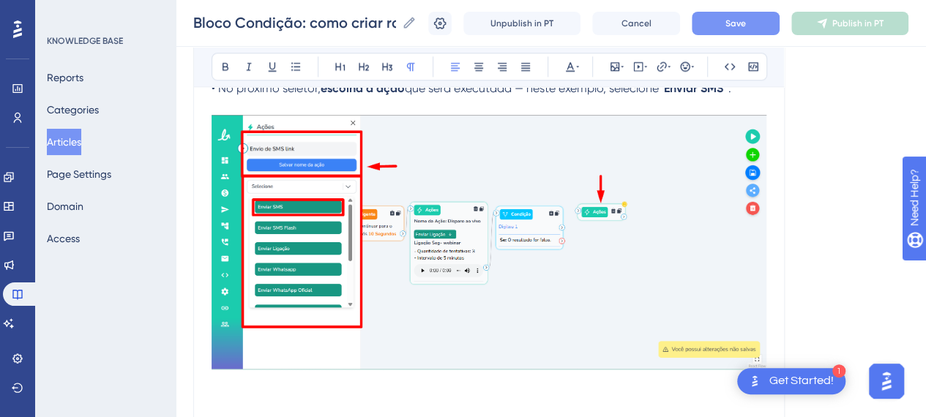
scroll to position [3735, 0]
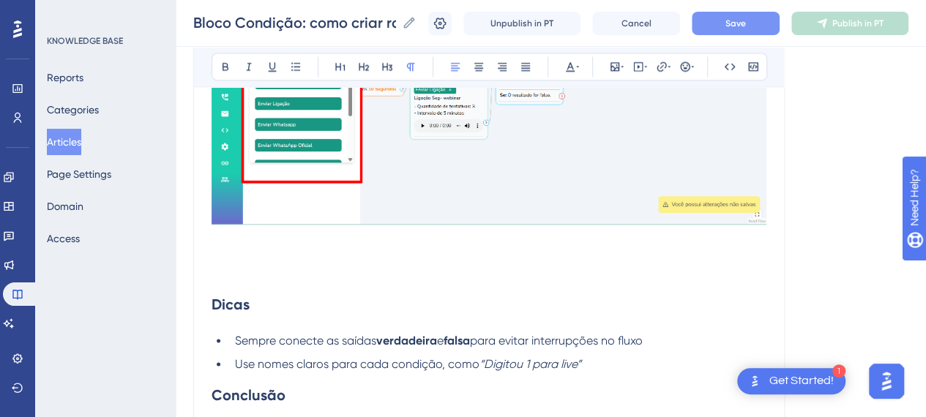
click at [280, 255] on p at bounding box center [489, 257] width 555 height 18
click at [266, 242] on p at bounding box center [489, 239] width 555 height 18
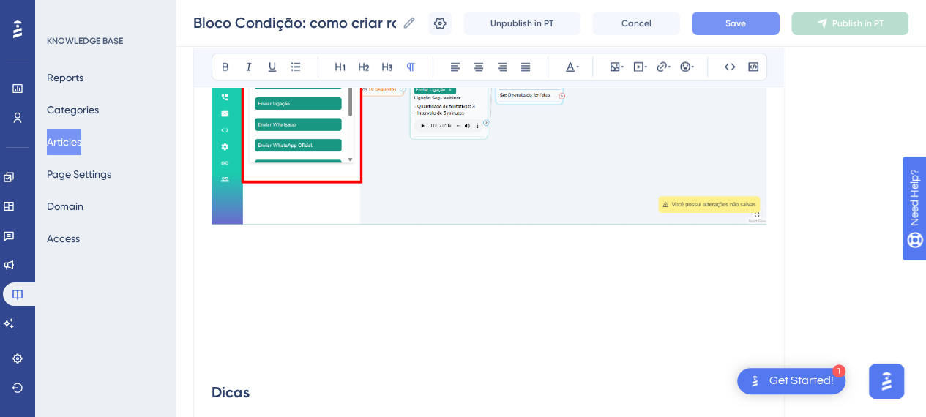
drag, startPoint x: 223, startPoint y: 248, endPoint x: 256, endPoint y: 221, distance: 42.7
click at [223, 251] on p at bounding box center [489, 257] width 555 height 18
click at [543, 14] on button "Unpublish in PT" at bounding box center [522, 23] width 117 height 23
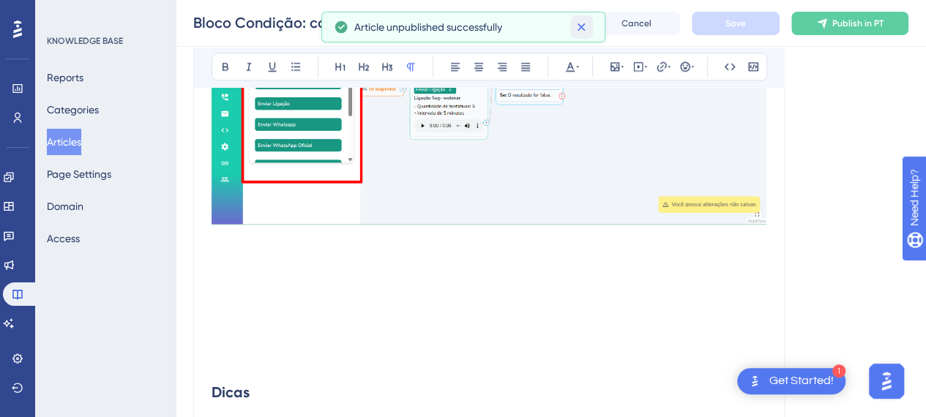
click at [584, 29] on icon at bounding box center [582, 27] width 8 height 8
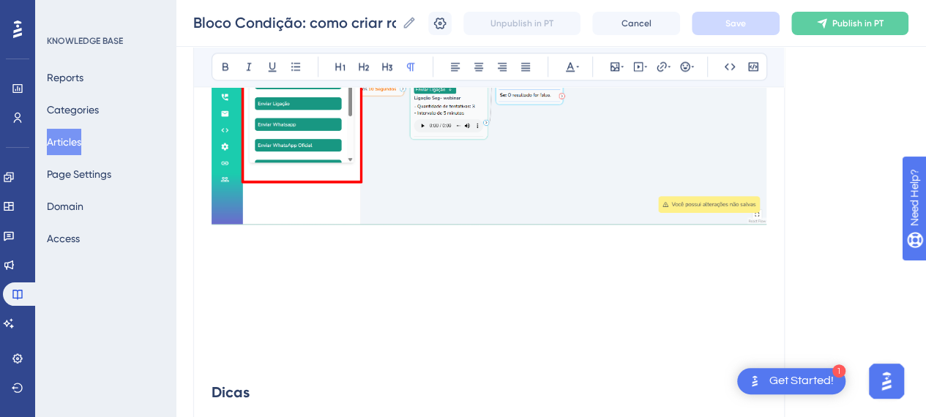
click at [303, 278] on p at bounding box center [489, 274] width 555 height 18
click at [294, 303] on p at bounding box center [489, 309] width 555 height 18
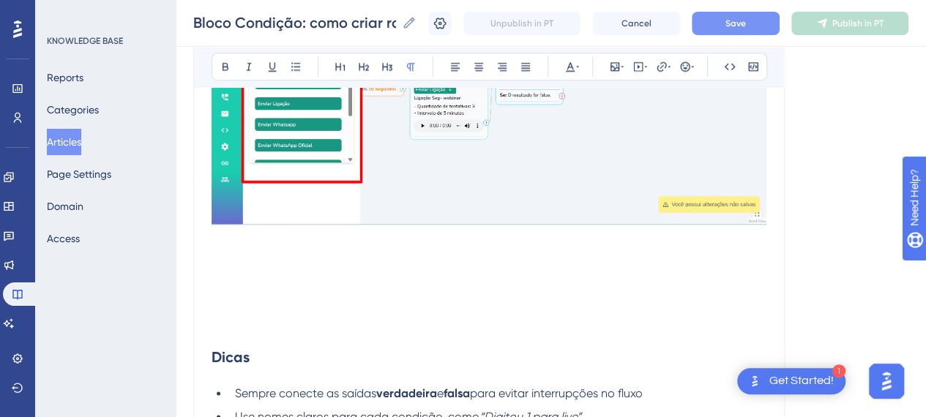
click at [247, 293] on p at bounding box center [489, 292] width 555 height 18
click at [757, 10] on div "Bloco Condição: como criar ramificações no fluxo com base em regras Bloco Condi…" at bounding box center [551, 23] width 751 height 47
click at [760, 19] on button "Save" at bounding box center [736, 23] width 88 height 23
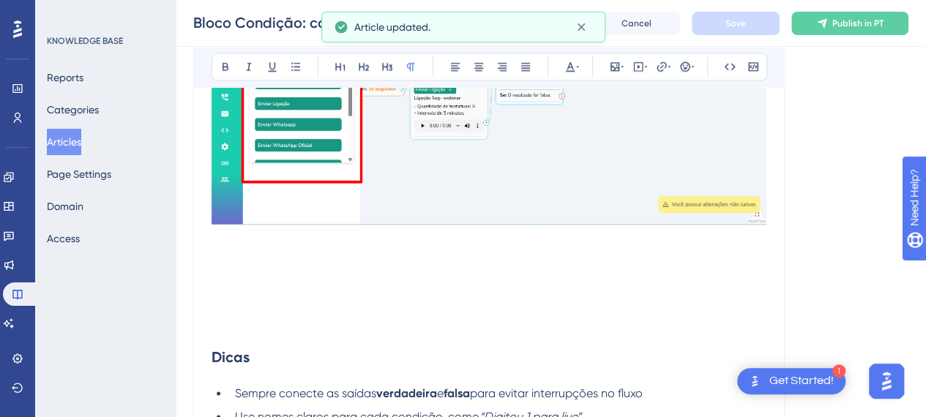
click at [278, 255] on p at bounding box center [489, 257] width 555 height 18
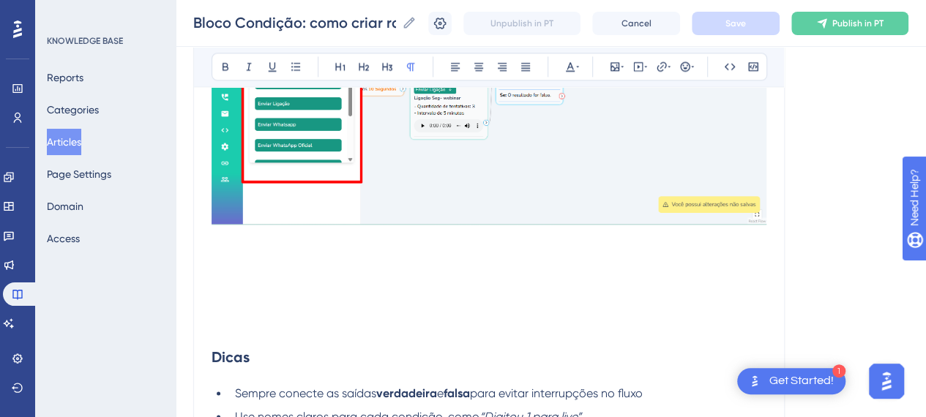
click at [292, 274] on p at bounding box center [489, 274] width 555 height 18
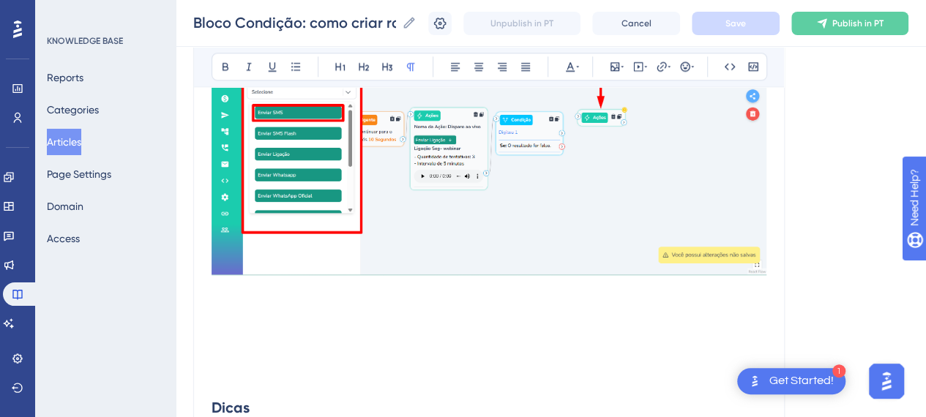
scroll to position [3662, 0]
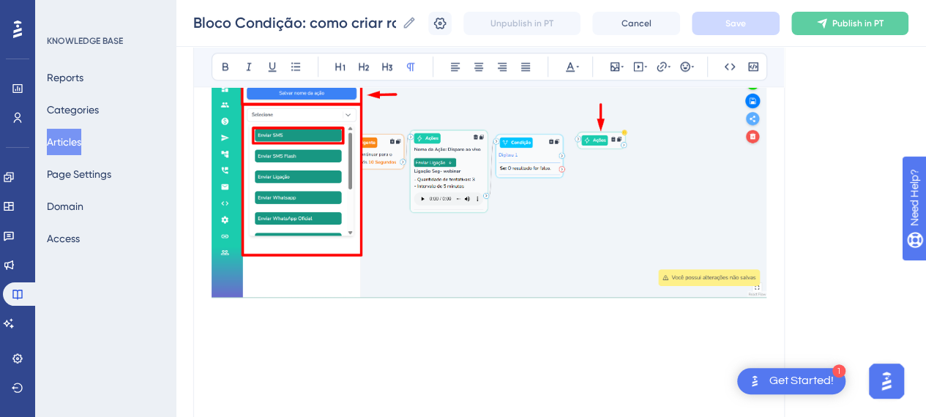
click at [250, 342] on p at bounding box center [489, 347] width 555 height 18
click at [620, 67] on icon at bounding box center [615, 67] width 12 height 12
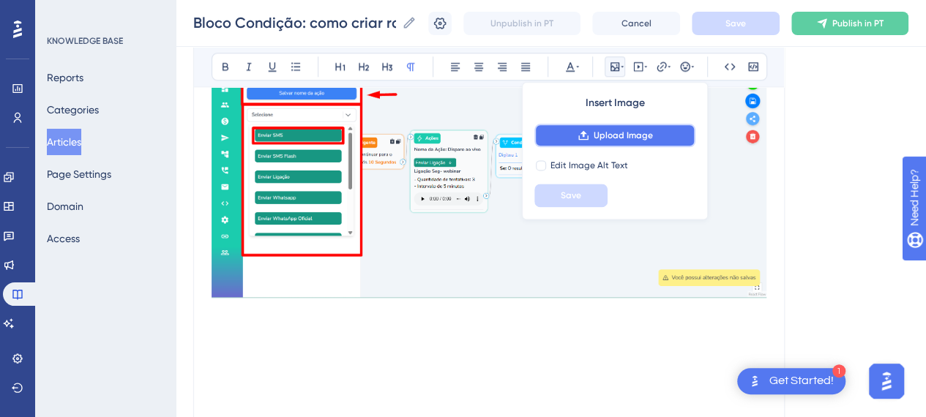
click at [623, 126] on button "Upload Image" at bounding box center [615, 135] width 161 height 23
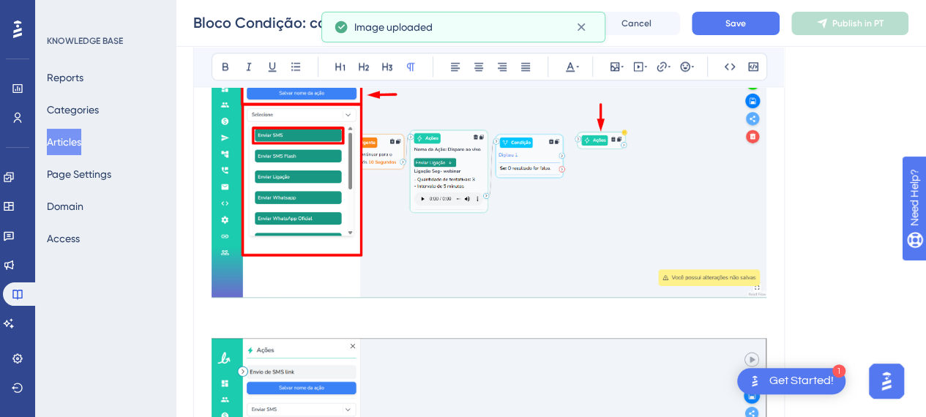
click at [245, 313] on p at bounding box center [489, 312] width 555 height 18
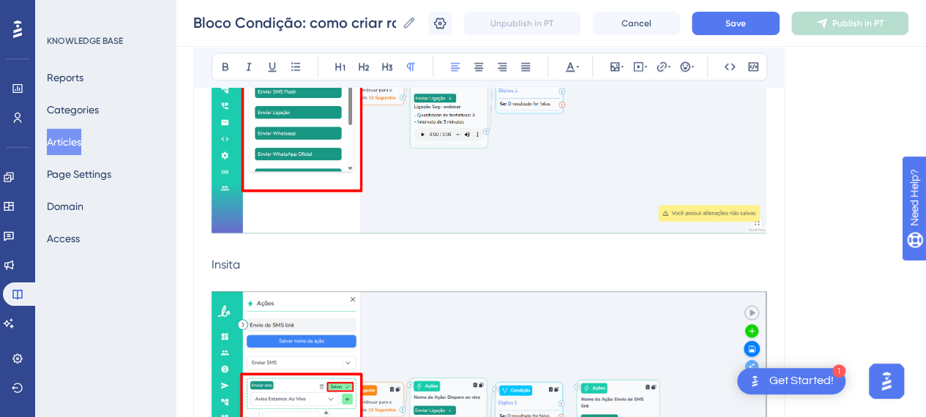
scroll to position [3808, 0]
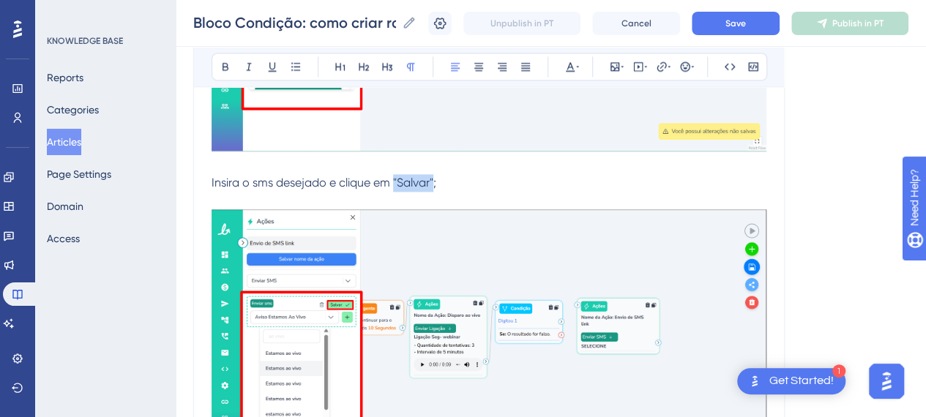
drag, startPoint x: 435, startPoint y: 177, endPoint x: 394, endPoint y: 176, distance: 41.0
click at [394, 176] on span "Insira o sms desejado e clique em "Salvar";" at bounding box center [324, 183] width 225 height 14
click at [232, 67] on button at bounding box center [225, 66] width 21 height 21
click at [492, 174] on p "Insira o sms desejado e clique em "Salvar" ;" at bounding box center [489, 183] width 555 height 18
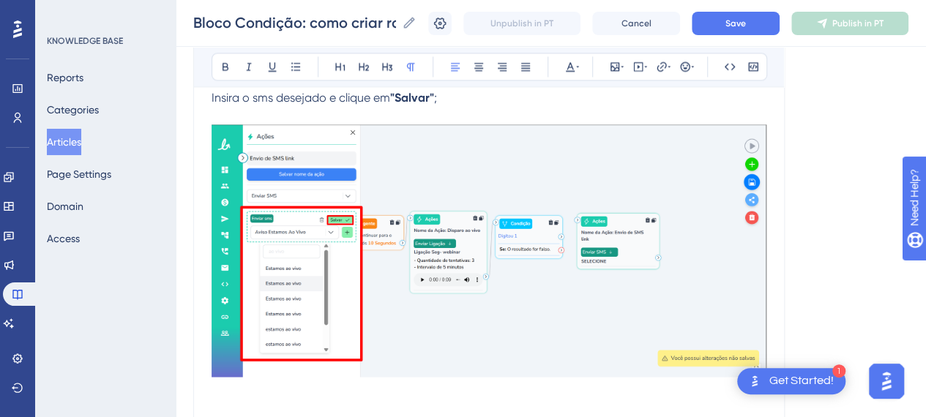
scroll to position [3955, 0]
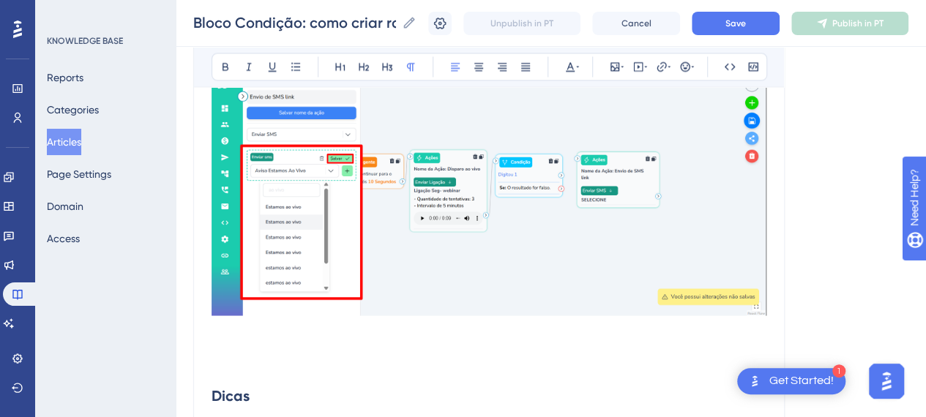
click at [312, 343] on p at bounding box center [489, 347] width 555 height 18
click at [740, 21] on span "Save" at bounding box center [736, 24] width 21 height 12
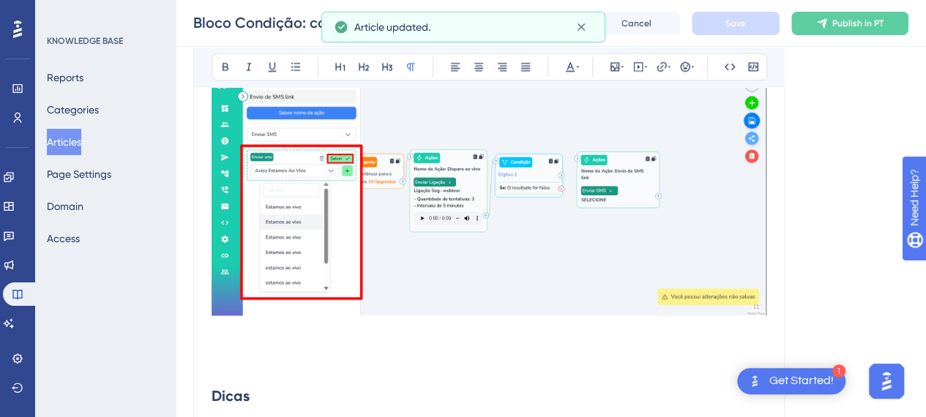
click at [298, 332] on p at bounding box center [489, 330] width 555 height 18
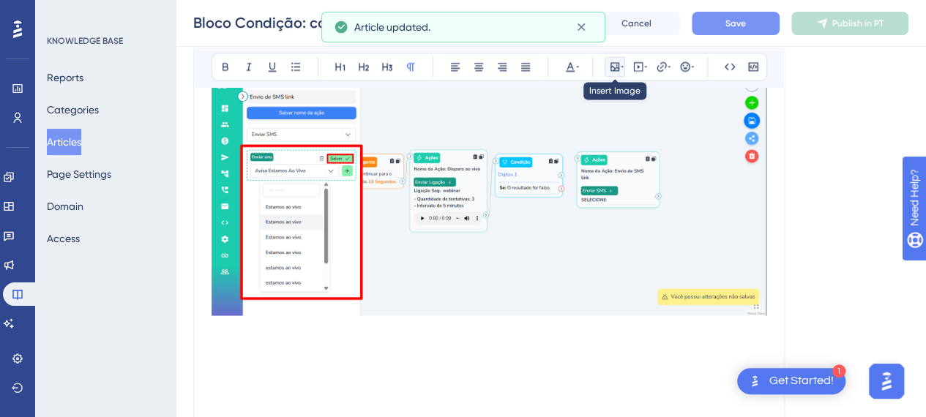
click at [610, 58] on button at bounding box center [615, 66] width 21 height 21
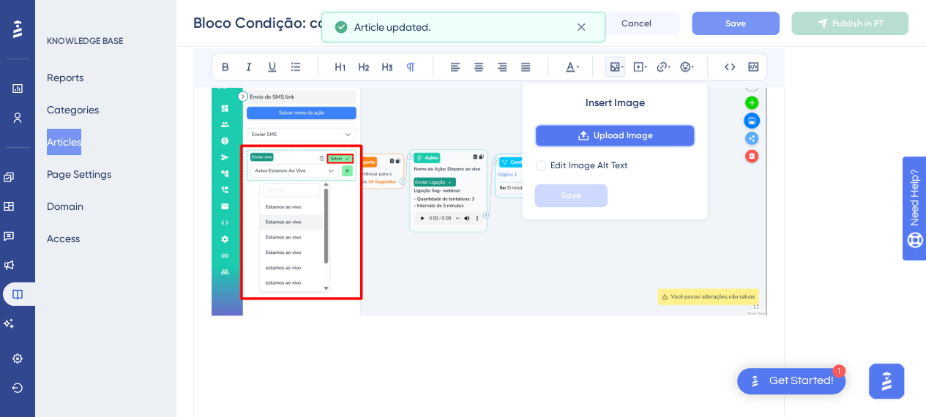
click at [598, 134] on span "Upload Image" at bounding box center [623, 136] width 59 height 12
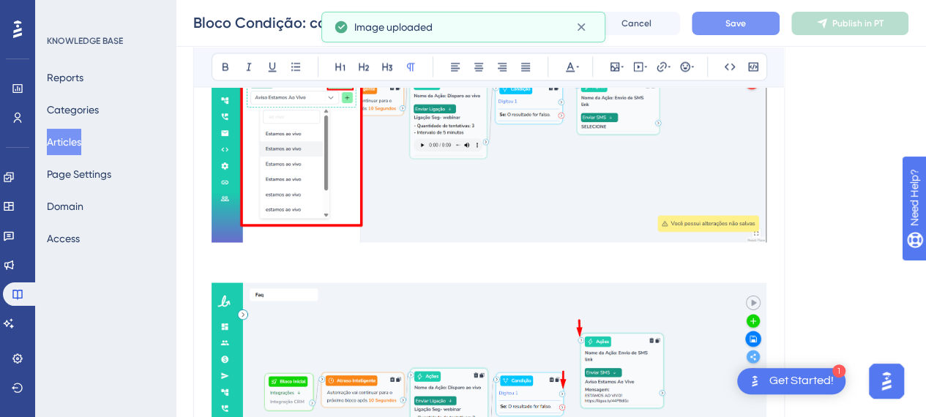
click at [243, 265] on p at bounding box center [489, 274] width 555 height 18
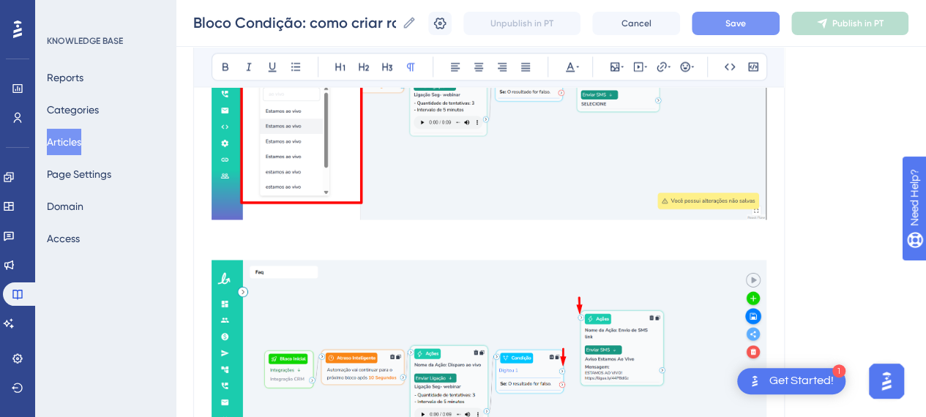
scroll to position [4028, 0]
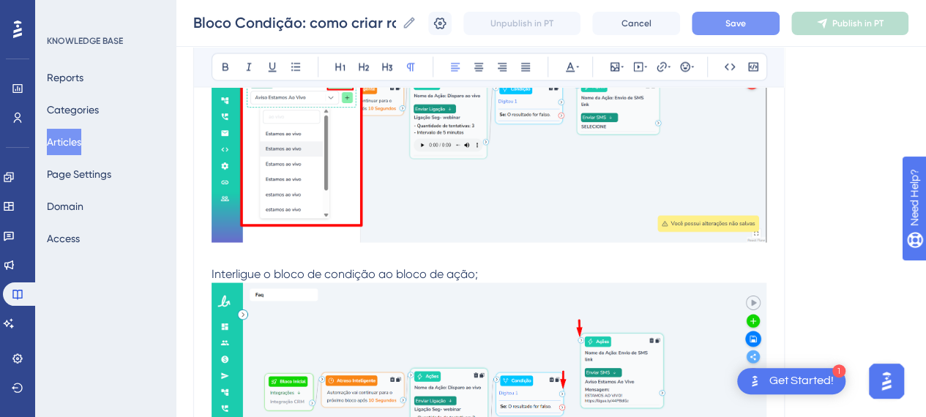
click at [212, 254] on p at bounding box center [489, 257] width 555 height 18
click at [497, 275] on p "Interligue o bloco de condição ao bloco de ação;" at bounding box center [489, 274] width 555 height 18
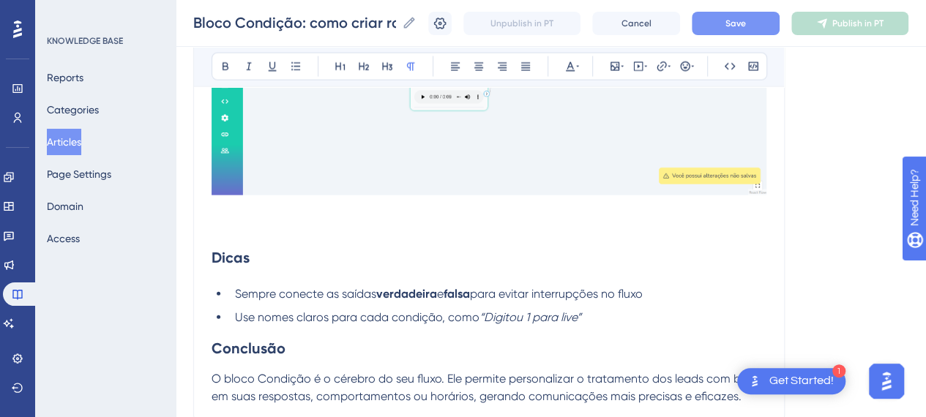
scroll to position [4394, 0]
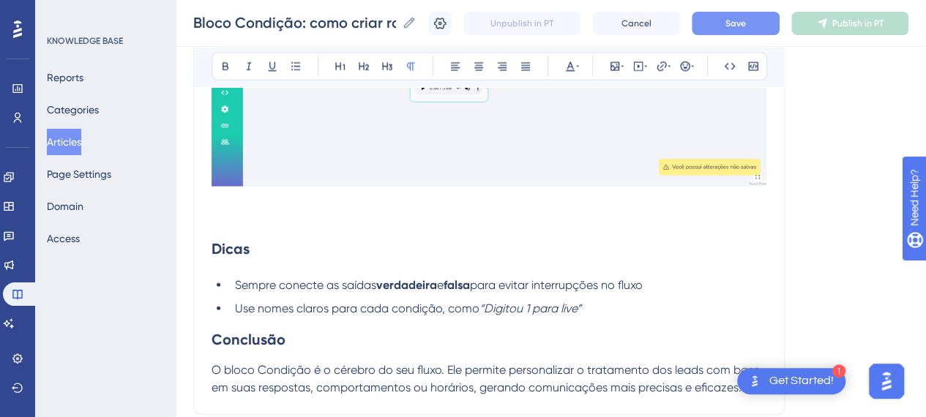
click at [310, 217] on p at bounding box center [489, 218] width 555 height 18
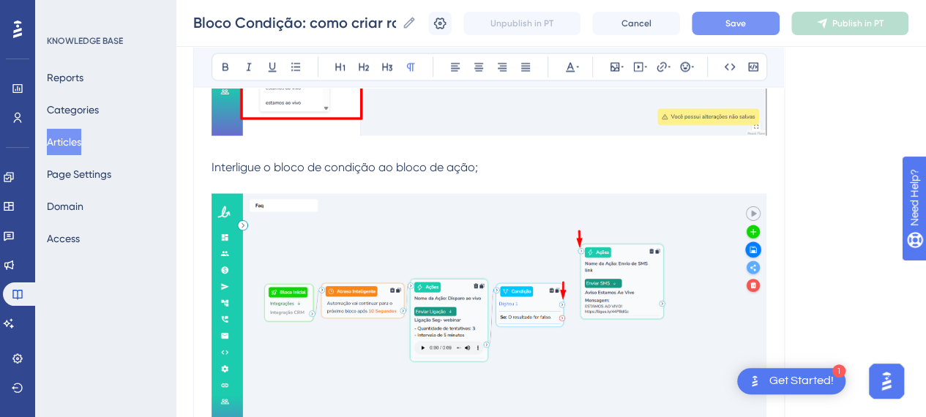
scroll to position [3955, 0]
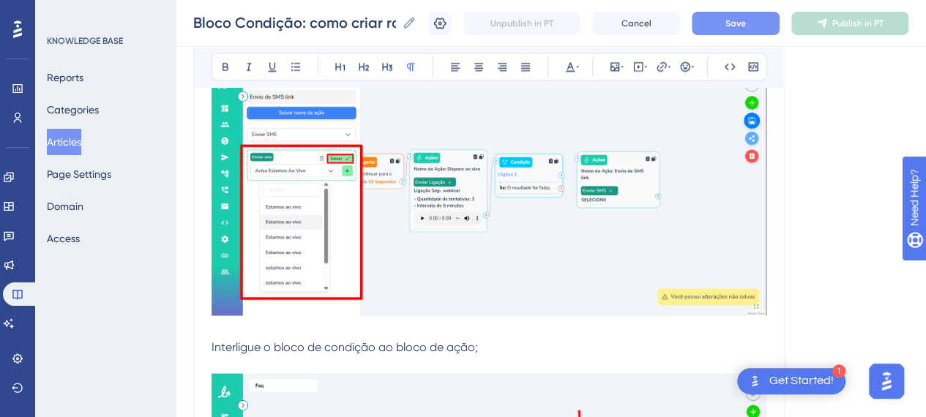
click at [224, 349] on span "Interligue o bloco de condição ao bloco de ação;" at bounding box center [345, 347] width 267 height 14
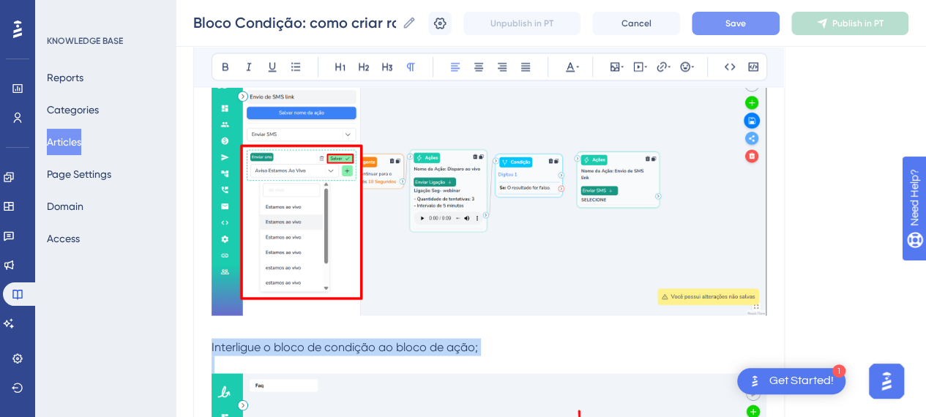
click at [224, 349] on span "Interligue o bloco de condição ao bloco de ação;" at bounding box center [345, 347] width 267 height 14
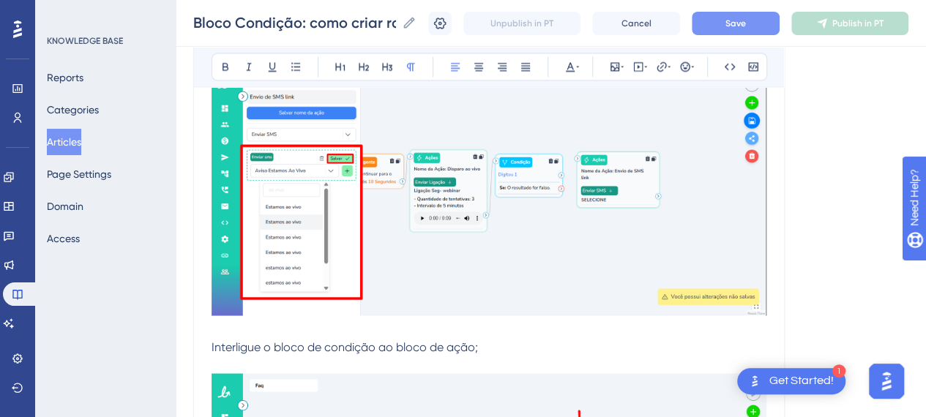
click at [360, 340] on span "Interligue o bloco de condição ao bloco de ação;" at bounding box center [345, 347] width 267 height 14
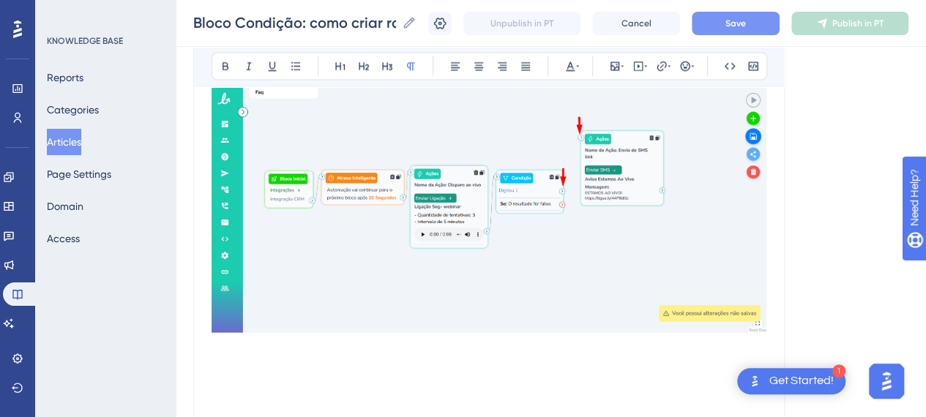
click at [243, 356] on p at bounding box center [489, 365] width 555 height 18
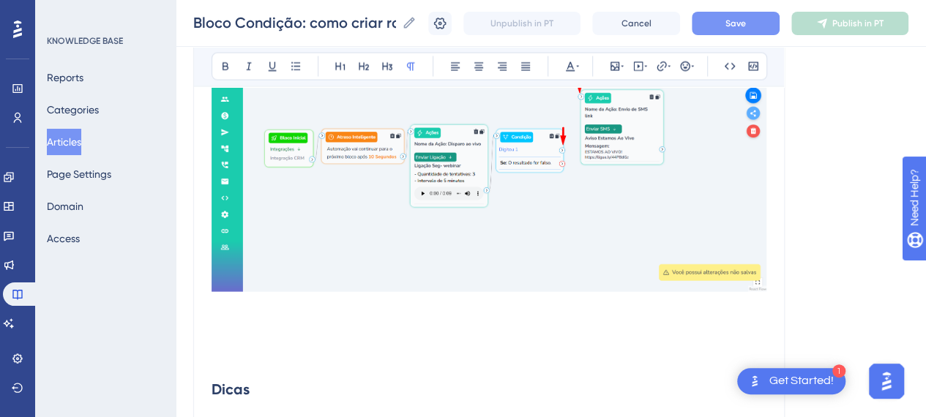
scroll to position [4321, 0]
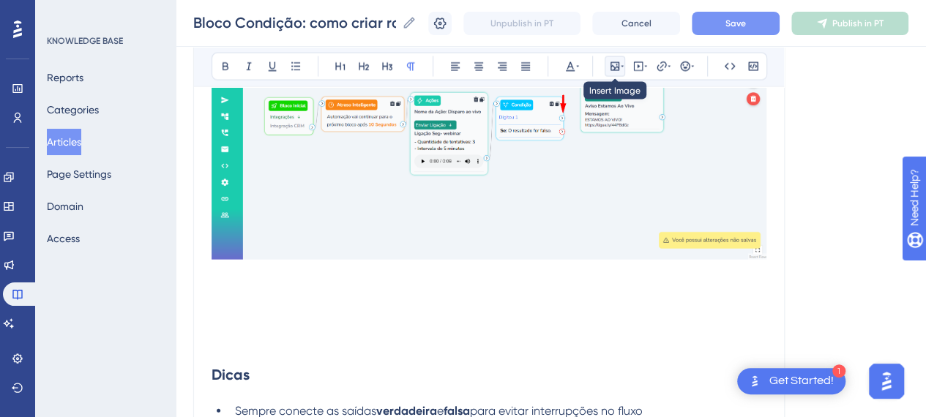
click at [620, 64] on icon at bounding box center [615, 67] width 12 height 12
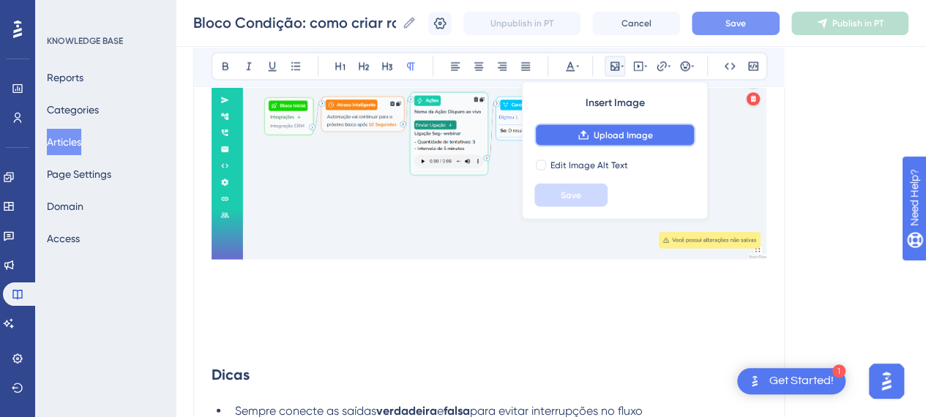
click at [628, 130] on span "Upload Image" at bounding box center [623, 136] width 59 height 12
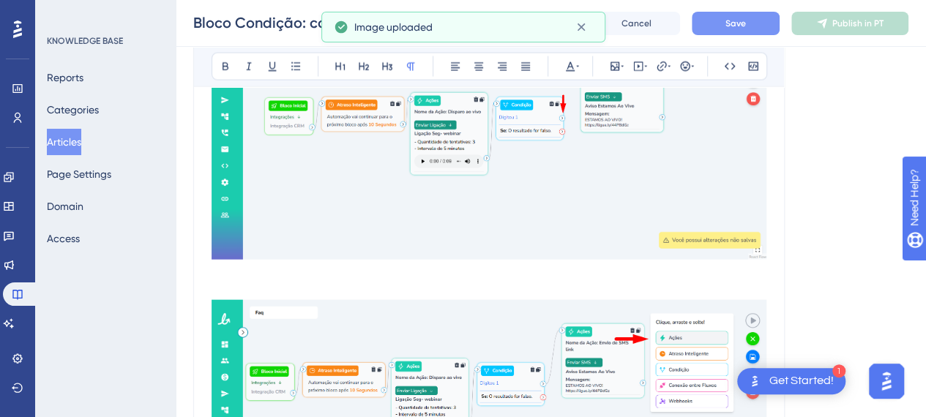
click at [285, 283] on p at bounding box center [489, 292] width 555 height 18
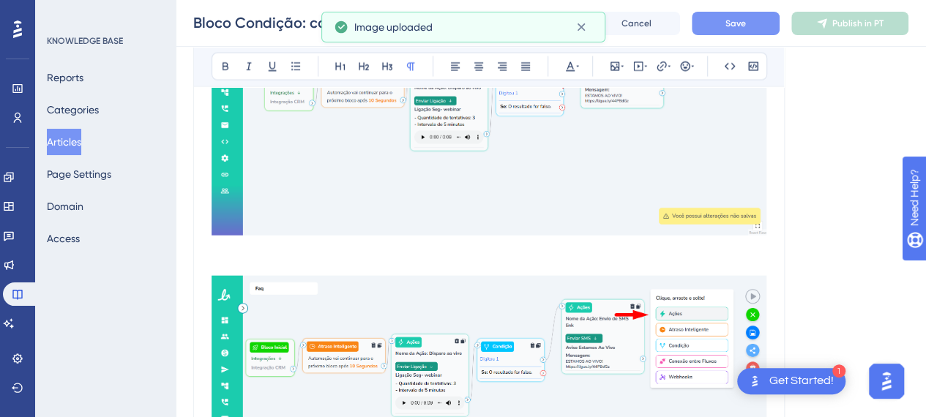
scroll to position [4394, 0]
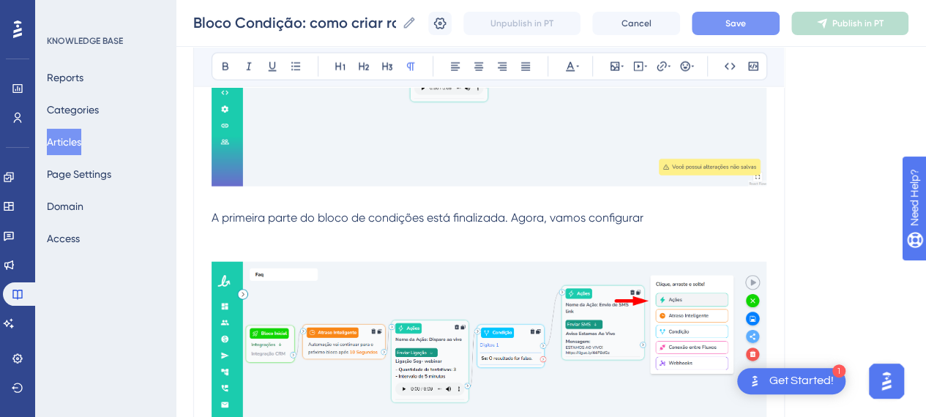
click at [666, 209] on p "A primeira parte do bloco de condições está finalizada. Agora, vamos configurar" at bounding box center [489, 218] width 555 height 18
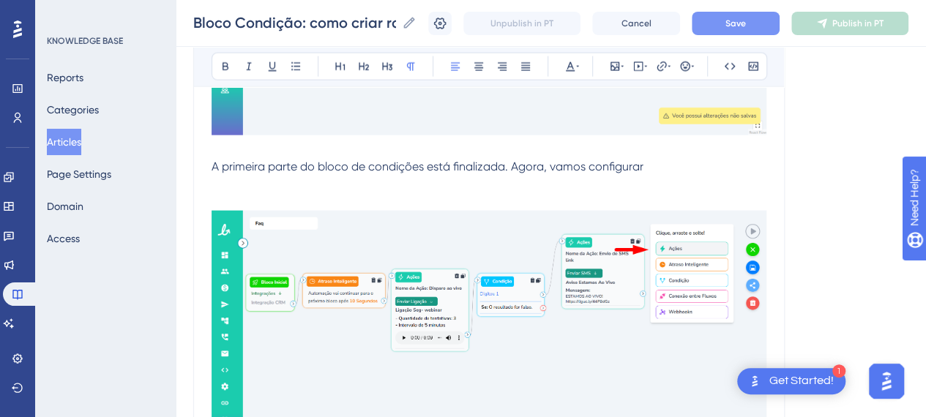
scroll to position [4468, 0]
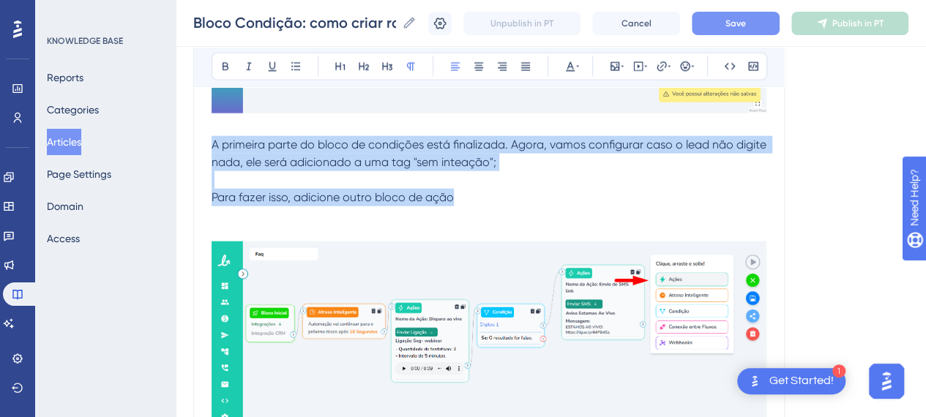
drag, startPoint x: 394, startPoint y: 204, endPoint x: 201, endPoint y: 143, distance: 202.9
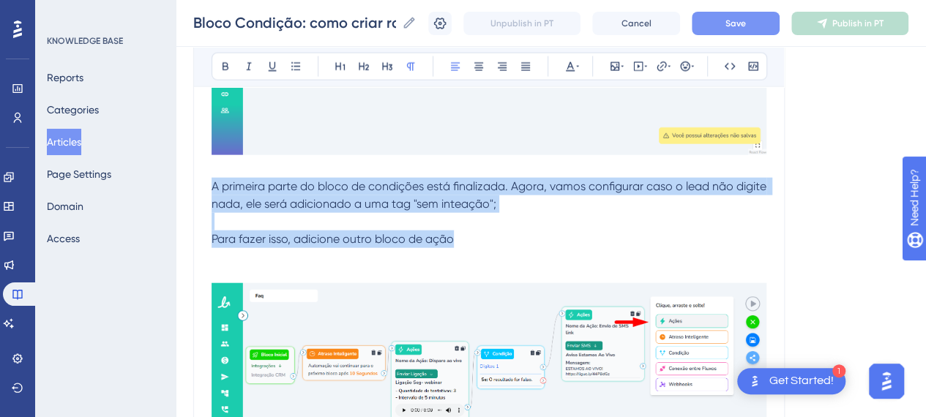
scroll to position [4394, 0]
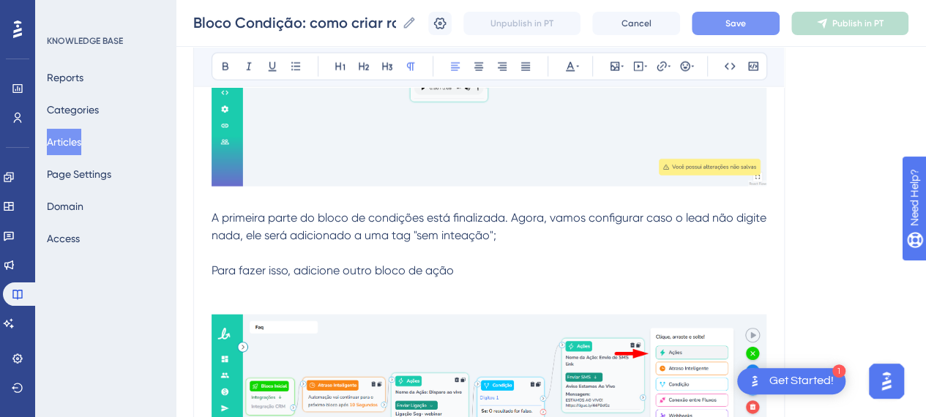
drag, startPoint x: 475, startPoint y: 293, endPoint x: 478, endPoint y: 285, distance: 8.6
click at [476, 297] on p at bounding box center [489, 306] width 555 height 18
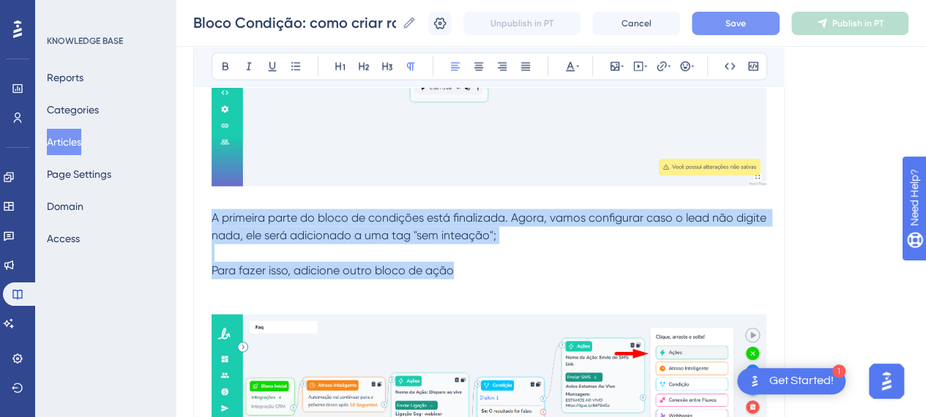
drag, startPoint x: 417, startPoint y: 275, endPoint x: 195, endPoint y: 215, distance: 230.1
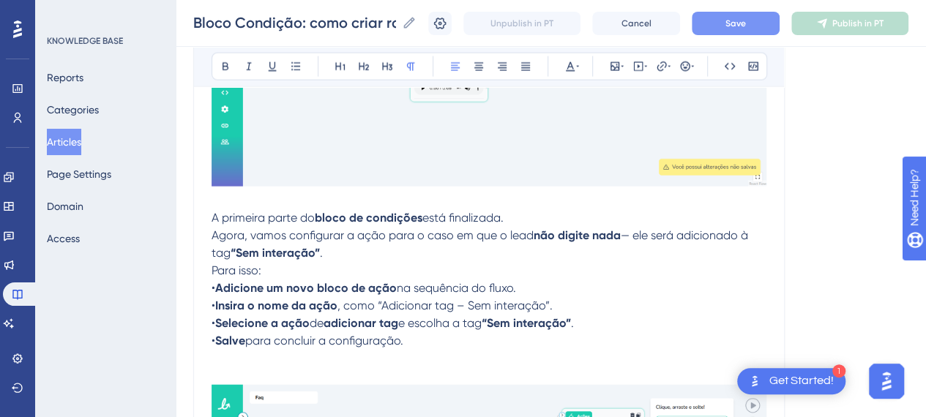
click at [294, 212] on span "A primeira parte do" at bounding box center [263, 218] width 103 height 14
click at [576, 211] on p "A primeira parte do bloco de condições está finalizada. Agora, vamos configurar…" at bounding box center [489, 235] width 555 height 53
click at [564, 209] on p "A primeira parte do bloco de condições está finalizada. Agora, vamos configurar…" at bounding box center [489, 235] width 555 height 53
click at [542, 262] on p "Para isso: • Adicione um novo bloco de ação na sequência do fluxo. • Insira o n…" at bounding box center [489, 306] width 555 height 88
click at [347, 285] on strong "Adicione um novo bloco de ação" at bounding box center [306, 288] width 182 height 14
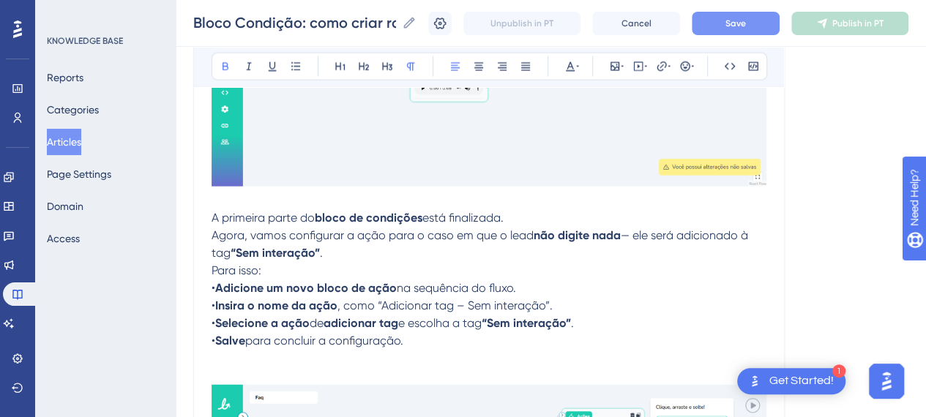
click at [360, 251] on p "A primeira parte do bloco de condições está finalizada. Agora, vamos configurar…" at bounding box center [489, 235] width 555 height 53
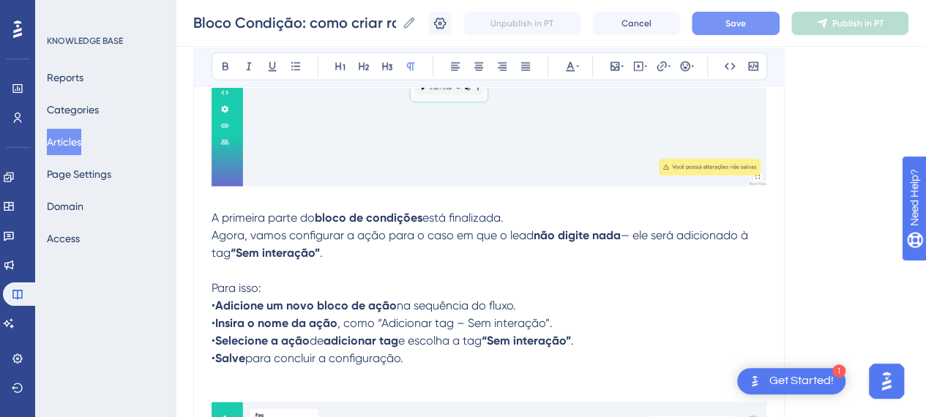
click at [259, 379] on p at bounding box center [489, 377] width 555 height 18
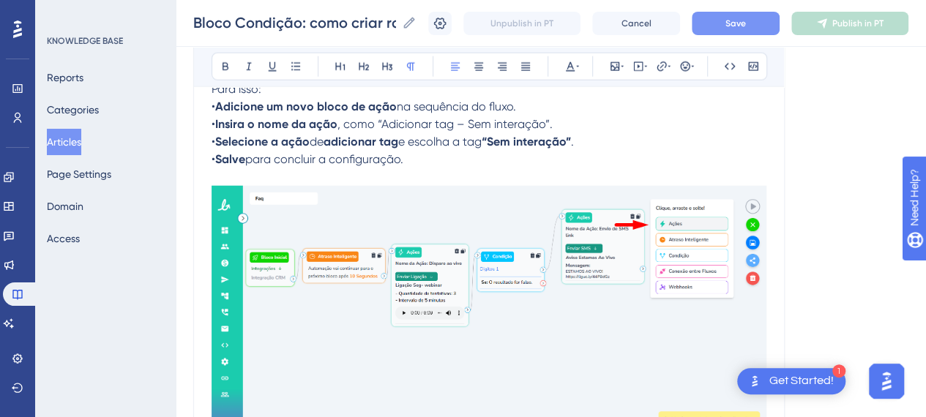
scroll to position [4760, 0]
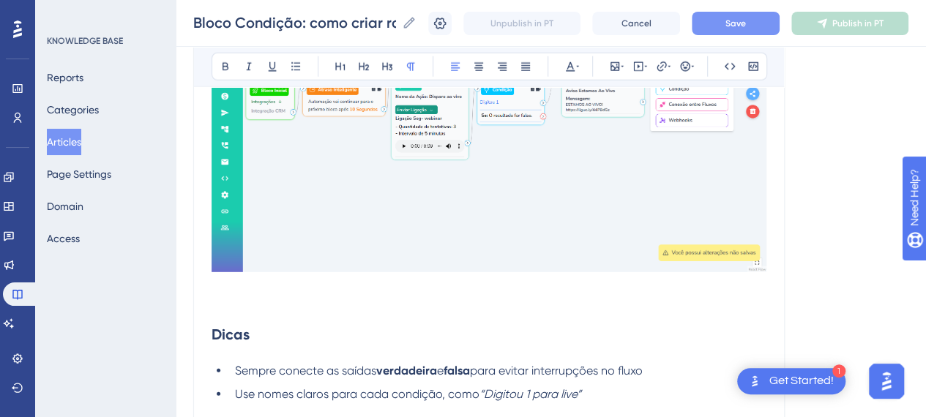
click at [423, 295] on p at bounding box center [489, 304] width 555 height 18
drag, startPoint x: 332, startPoint y: 319, endPoint x: 331, endPoint y: 311, distance: 8.8
click at [331, 319] on h2 "Dicas" at bounding box center [489, 335] width 555 height 44
click at [337, 301] on p at bounding box center [489, 304] width 555 height 18
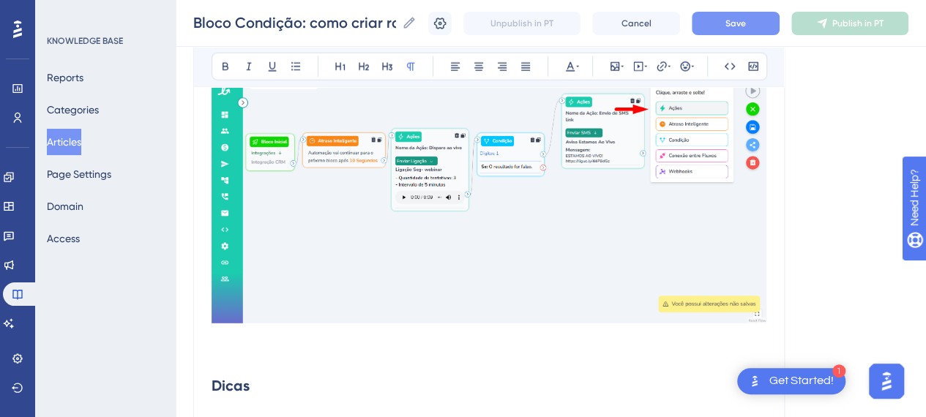
scroll to position [4687, 0]
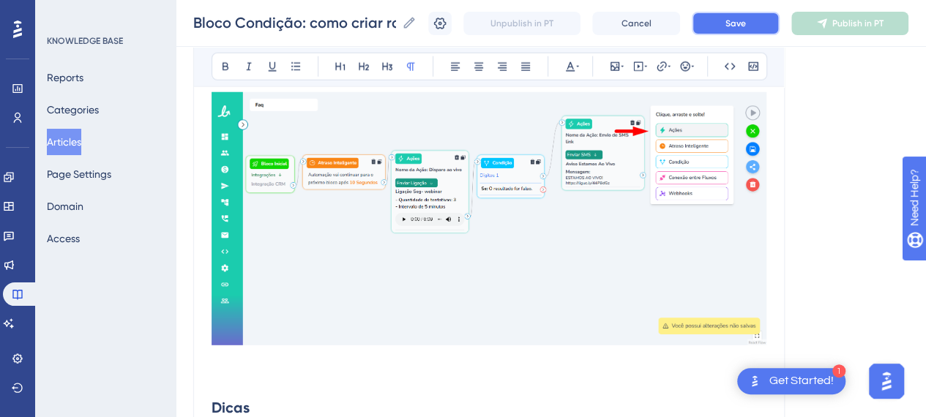
click at [746, 21] on span "Save" at bounding box center [736, 24] width 21 height 12
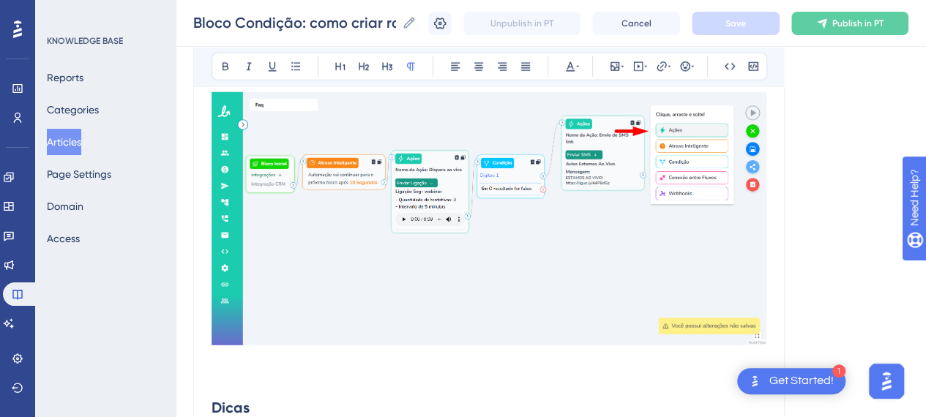
click at [258, 377] on p at bounding box center [489, 377] width 555 height 18
click at [244, 368] on p at bounding box center [489, 377] width 555 height 18
click at [259, 368] on p at bounding box center [489, 377] width 555 height 18
click at [300, 370] on p at bounding box center [489, 377] width 555 height 18
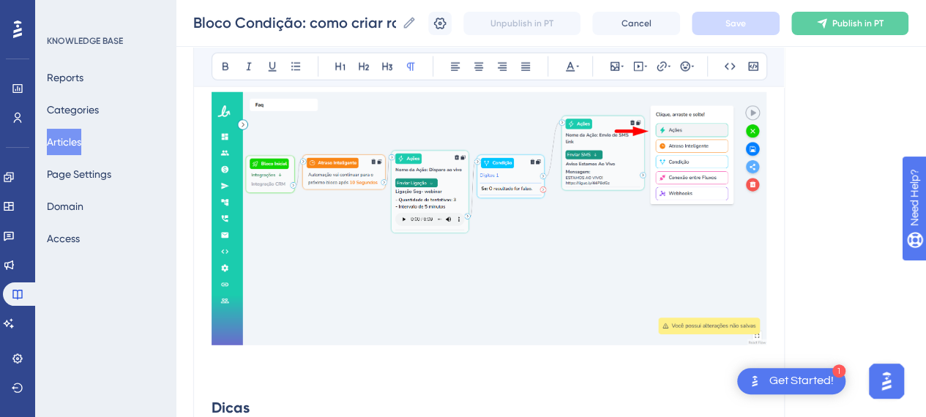
click at [264, 368] on p at bounding box center [489, 377] width 555 height 18
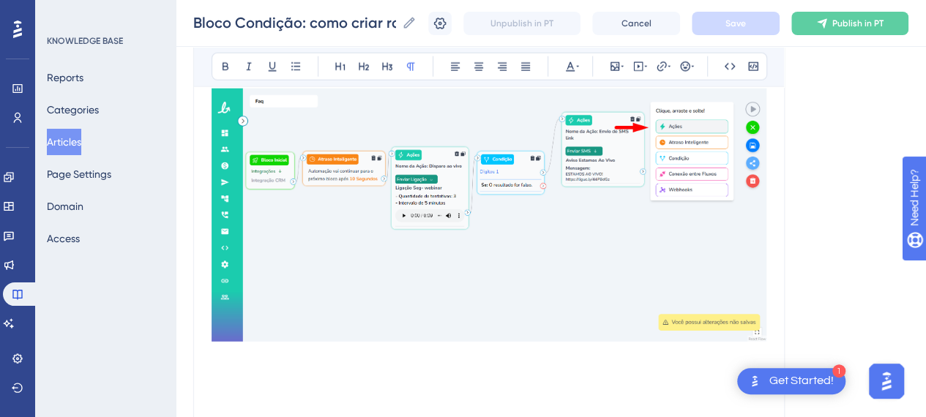
scroll to position [4708, 0]
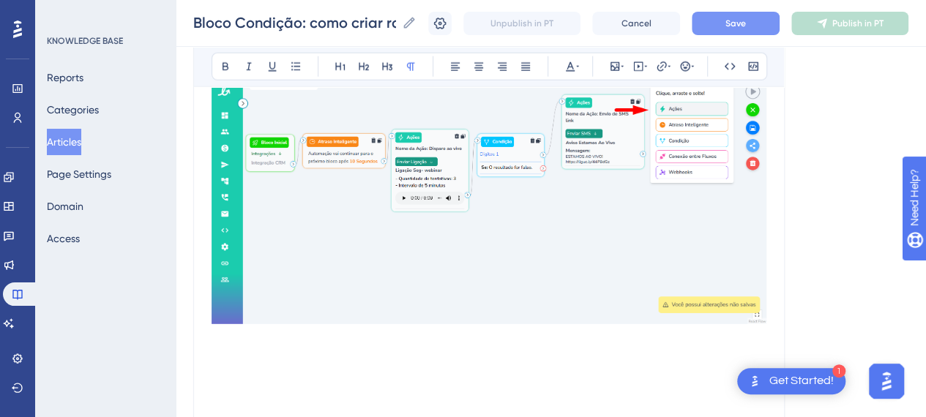
click at [253, 357] on p at bounding box center [489, 356] width 555 height 18
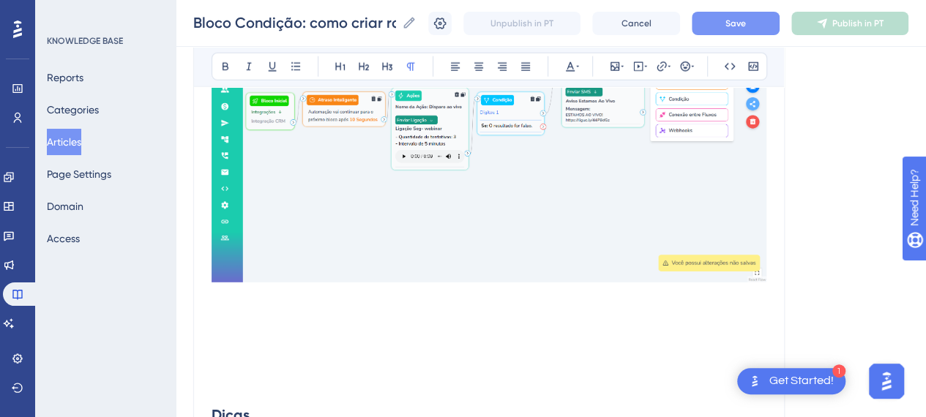
scroll to position [4782, 0]
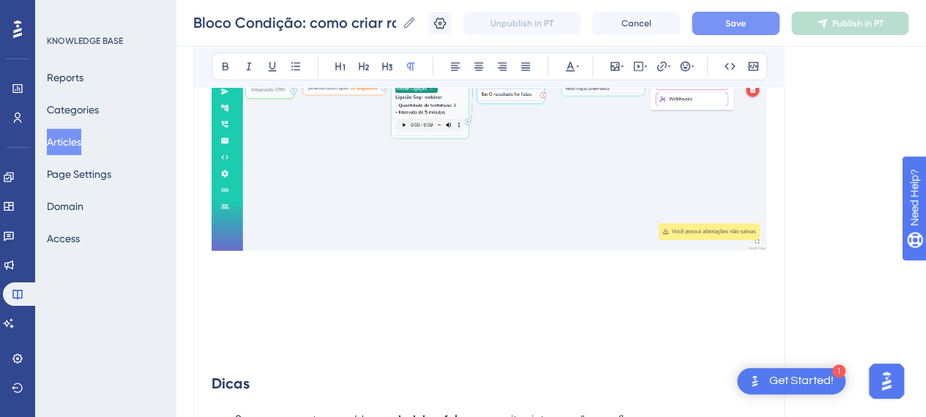
click at [279, 313] on p at bounding box center [489, 318] width 555 height 18
click at [271, 291] on p at bounding box center [489, 300] width 555 height 18
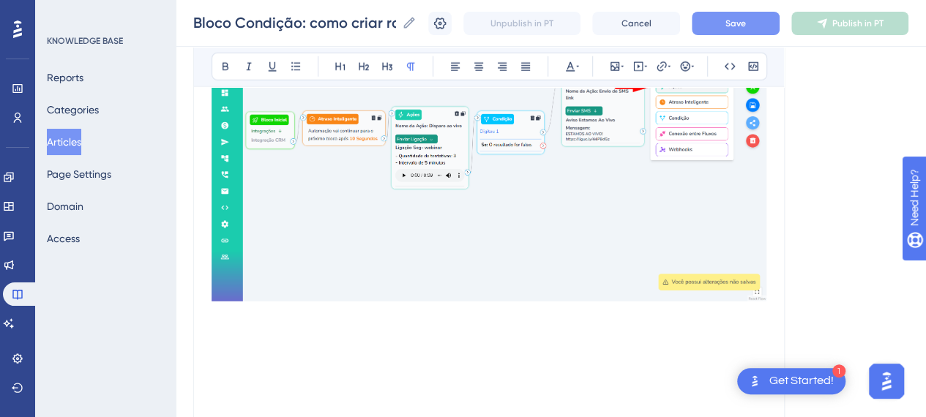
scroll to position [4708, 0]
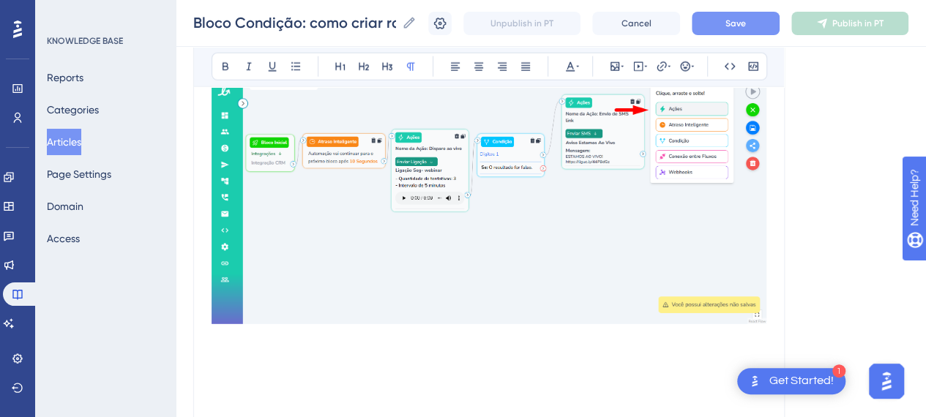
click at [238, 351] on p at bounding box center [489, 356] width 555 height 18
click at [623, 63] on icon at bounding box center [622, 67] width 3 height 12
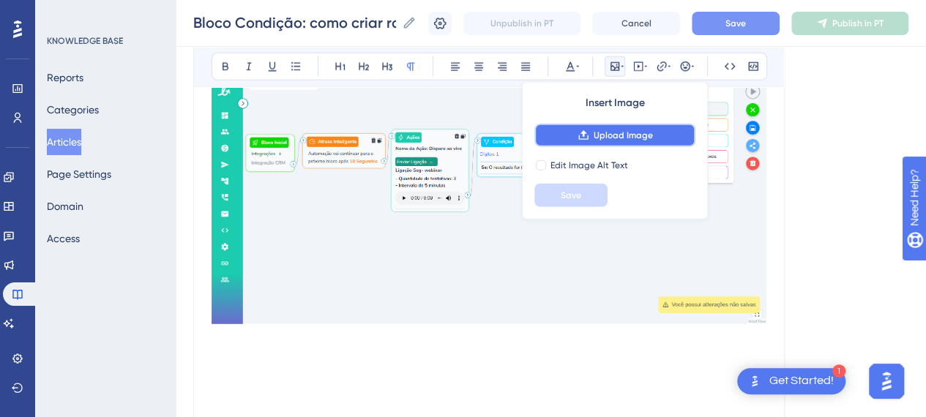
click at [592, 135] on button "Upload Image" at bounding box center [615, 135] width 161 height 23
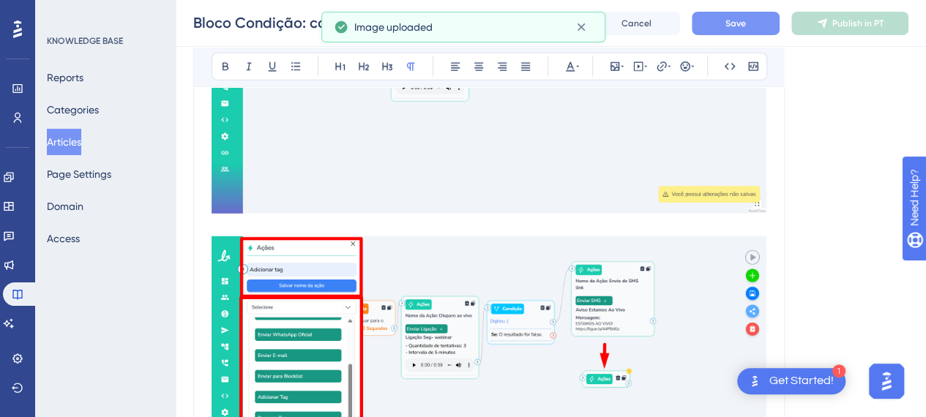
scroll to position [4855, 0]
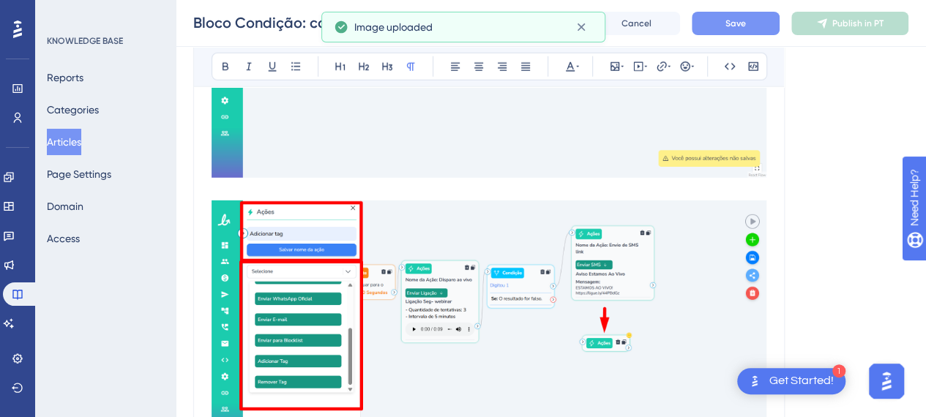
click at [300, 186] on p at bounding box center [489, 192] width 555 height 18
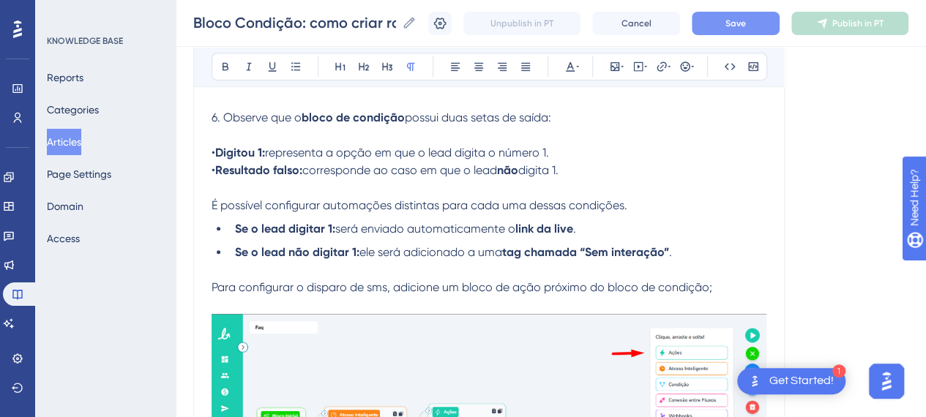
scroll to position [3024, 0]
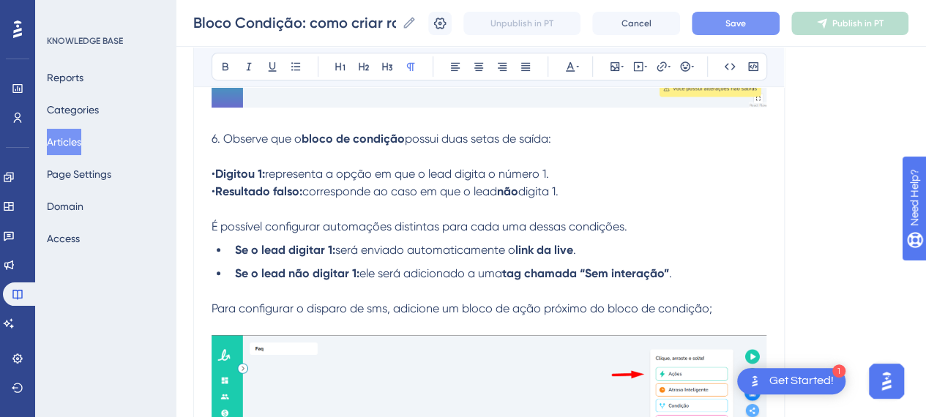
click at [420, 319] on p at bounding box center [489, 327] width 555 height 18
click at [234, 292] on p at bounding box center [489, 292] width 555 height 18
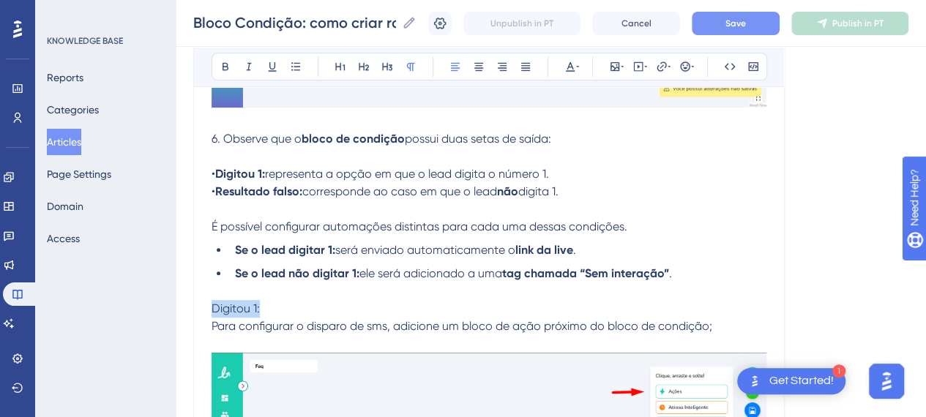
drag, startPoint x: 253, startPoint y: 307, endPoint x: 179, endPoint y: 307, distance: 74.7
click at [217, 65] on button at bounding box center [225, 66] width 21 height 21
click at [280, 308] on p "Digitou 1:" at bounding box center [489, 309] width 555 height 18
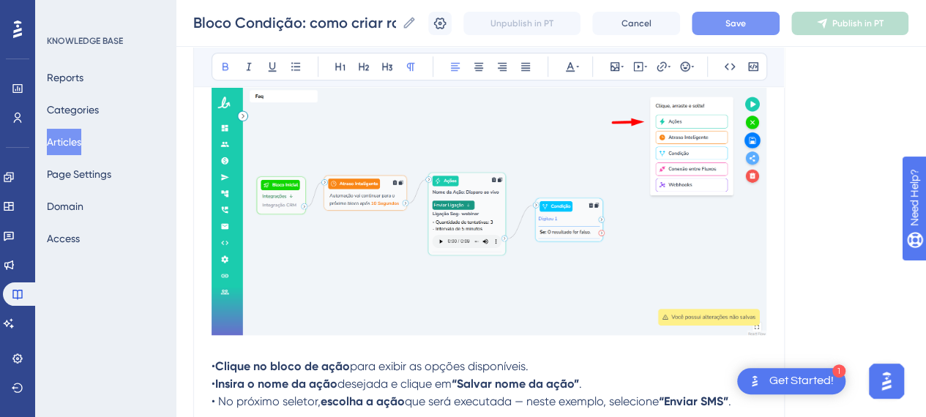
scroll to position [3317, 0]
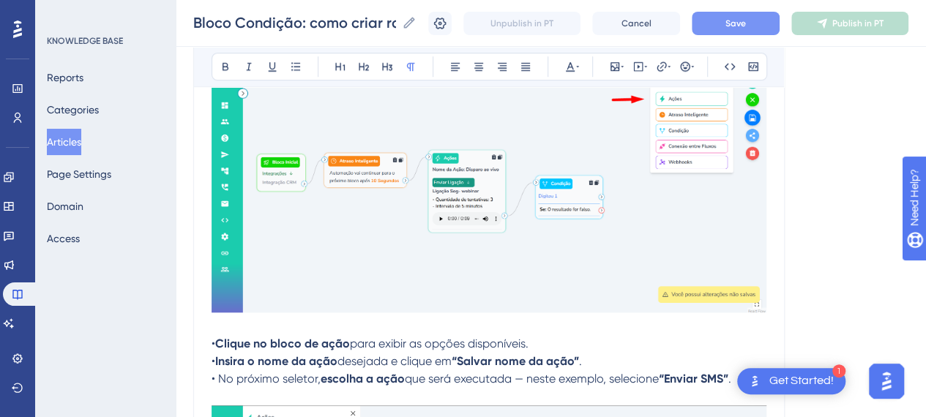
click at [275, 320] on p at bounding box center [489, 327] width 555 height 18
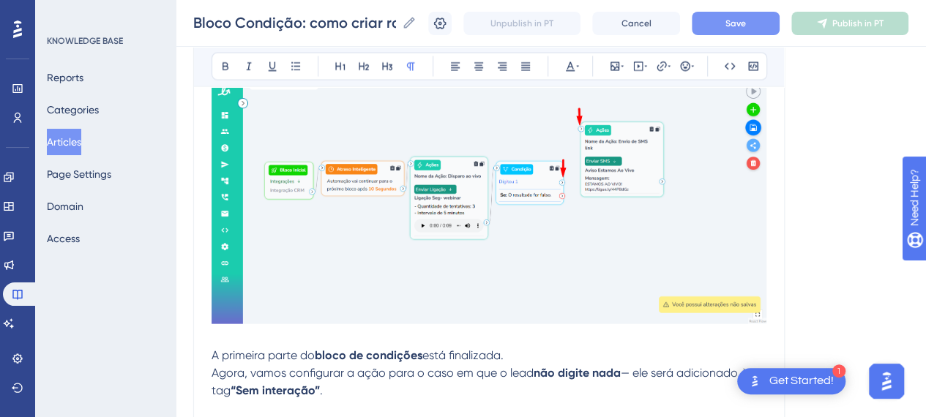
scroll to position [4416, 0]
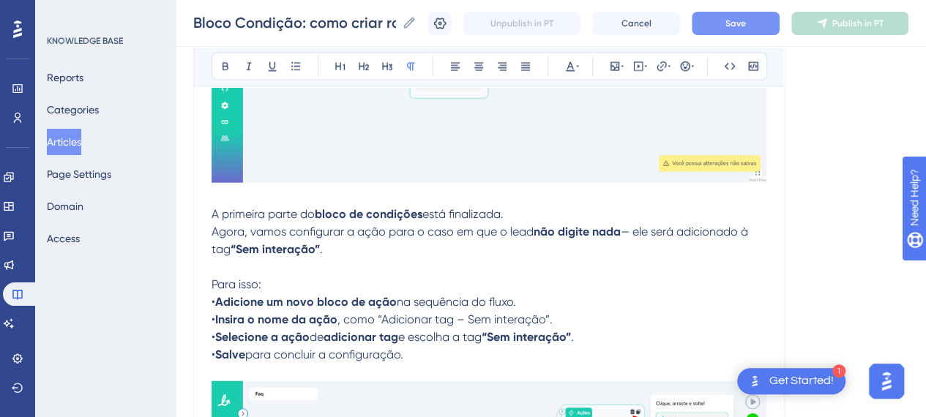
click at [268, 197] on p at bounding box center [489, 197] width 555 height 18
click at [456, 225] on span "Agora, vamos configurar a ação para o caso em que o lead" at bounding box center [373, 232] width 322 height 14
click at [382, 250] on p "A primeira parte do bloco de condições está finalizada. Agora, vamos configurar…" at bounding box center [489, 232] width 555 height 53
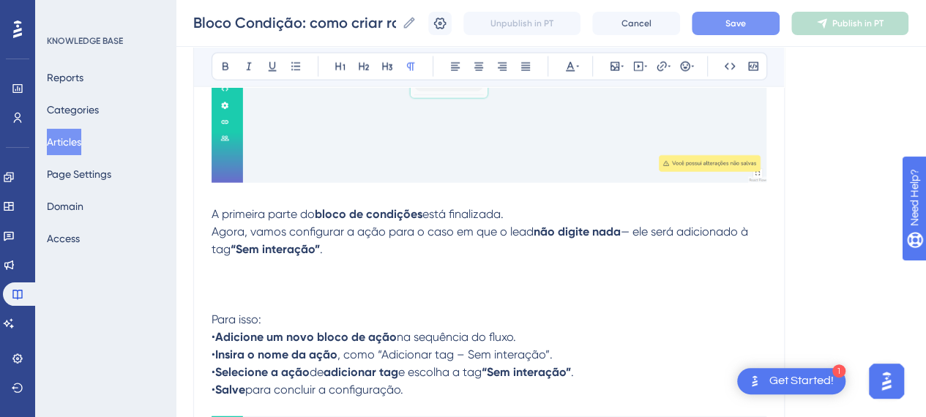
drag, startPoint x: 231, startPoint y: 281, endPoint x: 420, endPoint y: 309, distance: 191.1
click at [231, 281] on p at bounding box center [489, 285] width 555 height 18
click at [248, 316] on span "Para isso:" at bounding box center [237, 320] width 50 height 14
click at [255, 285] on p at bounding box center [489, 285] width 555 height 18
click at [758, 221] on p "A primeira parte do bloco de condições está finalizada. Agora, vamos configurar…" at bounding box center [489, 232] width 555 height 53
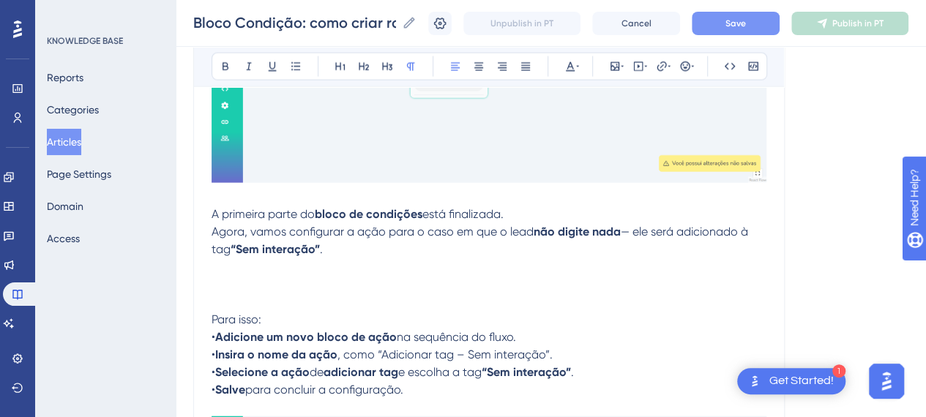
click at [575, 206] on p "A primeira parte do bloco de condições está finalizada. Agora, vamos configurar…" at bounding box center [489, 232] width 555 height 53
drag, startPoint x: 449, startPoint y: 251, endPoint x: 379, endPoint y: 243, distance: 70.8
click at [448, 252] on p "A primeira parte do bloco de condições está finalizada. Agora, vamos configurar…" at bounding box center [489, 232] width 555 height 53
click at [552, 247] on p "A primeira parte do bloco de condições está finalizada. Agora, vamos configurar…" at bounding box center [489, 232] width 555 height 53
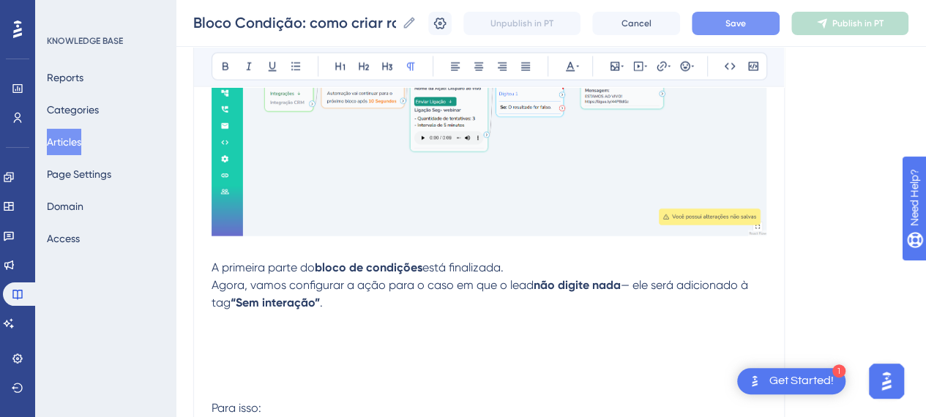
scroll to position [4342, 0]
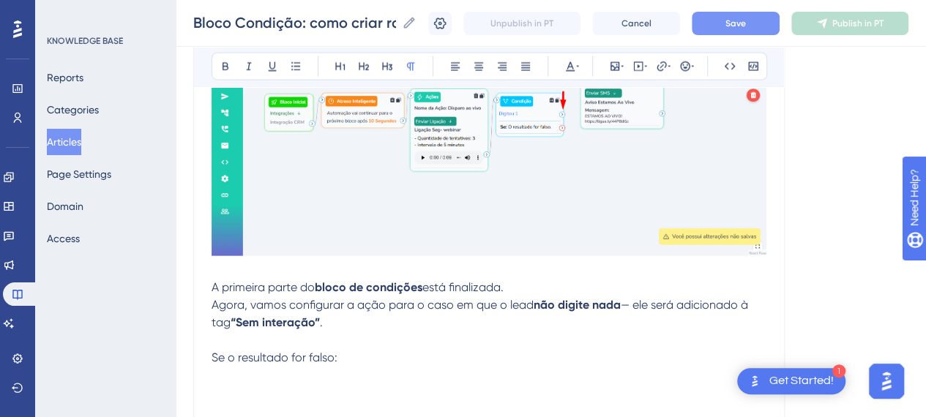
drag, startPoint x: 210, startPoint y: 363, endPoint x: 164, endPoint y: 362, distance: 46.2
click at [220, 67] on icon at bounding box center [226, 67] width 12 height 12
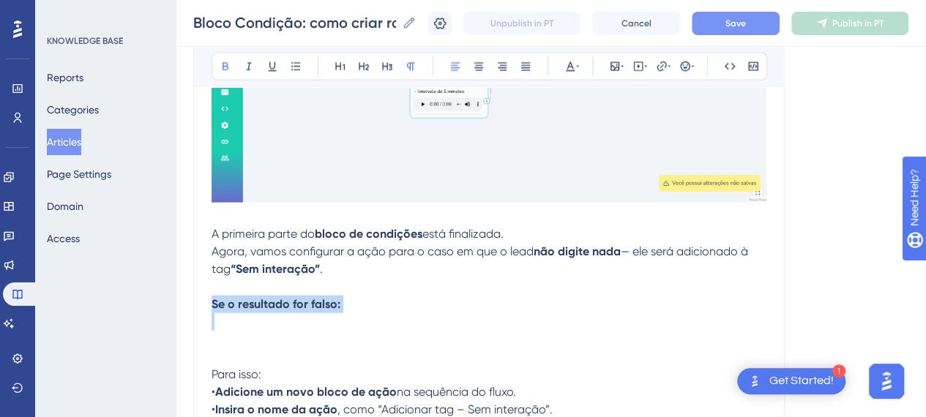
scroll to position [4416, 0]
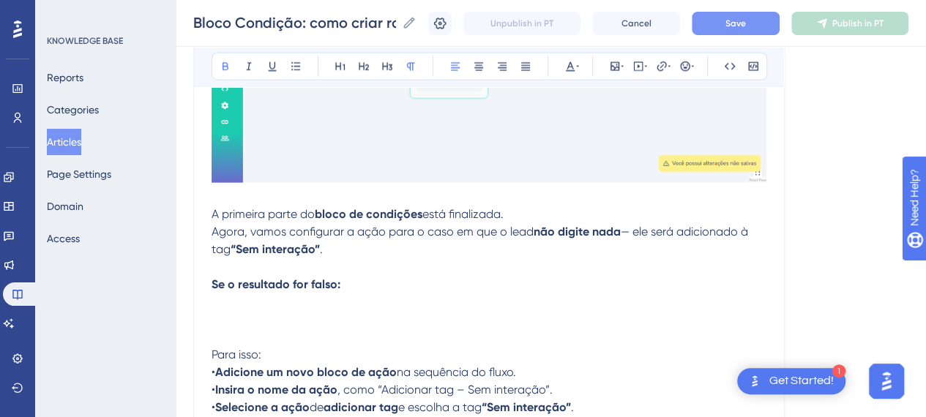
click at [253, 319] on p at bounding box center [489, 320] width 555 height 18
click at [236, 339] on p at bounding box center [489, 338] width 555 height 18
drag, startPoint x: 249, startPoint y: 349, endPoint x: 194, endPoint y: 349, distance: 54.9
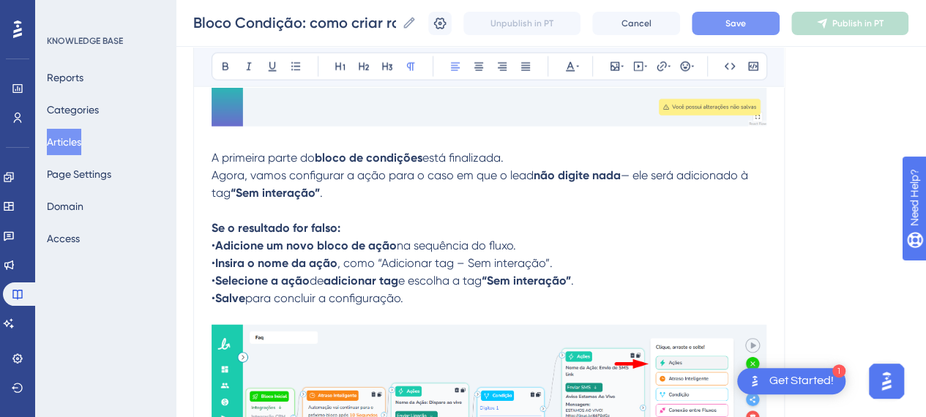
scroll to position [4562, 0]
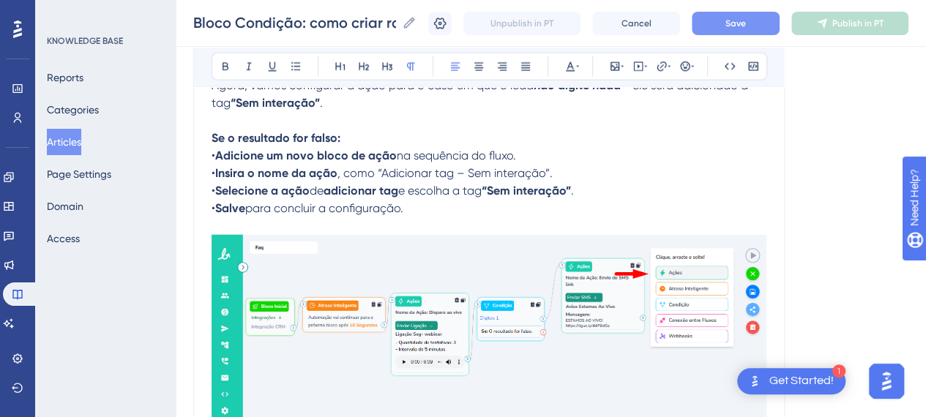
click at [719, 174] on p "Se o resultado for falso: • Adicione um novo bloco de ação na sequência do flux…" at bounding box center [489, 174] width 555 height 88
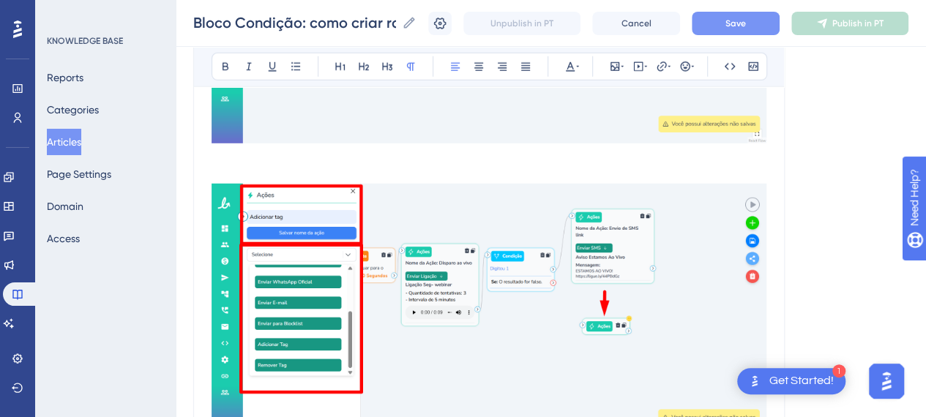
scroll to position [4928, 0]
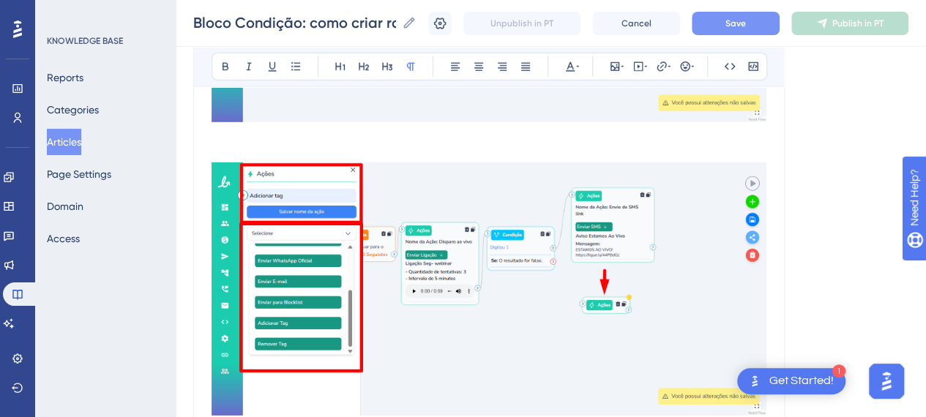
click at [312, 137] on p at bounding box center [489, 136] width 555 height 18
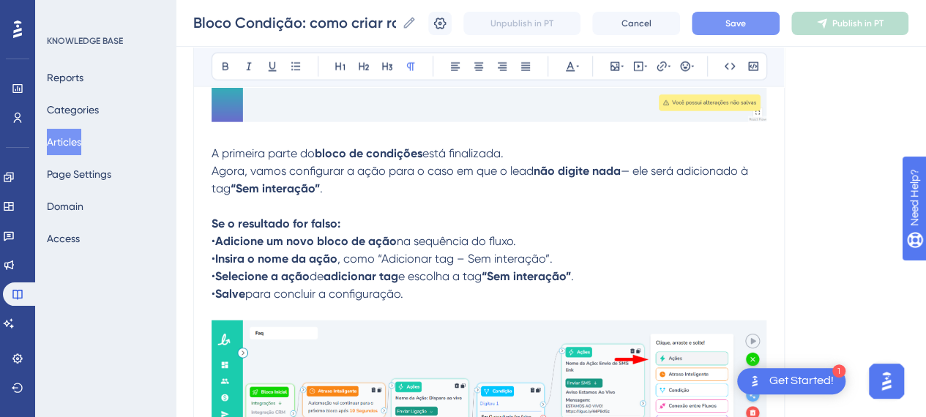
scroll to position [4416, 0]
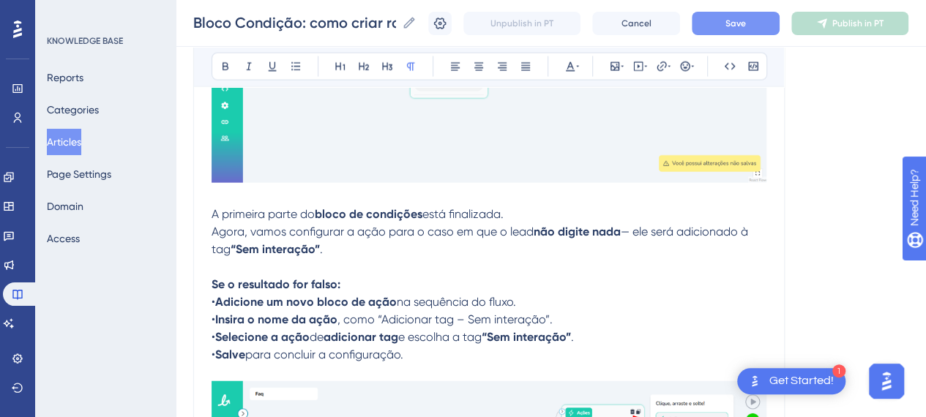
click at [333, 259] on p at bounding box center [489, 268] width 555 height 18
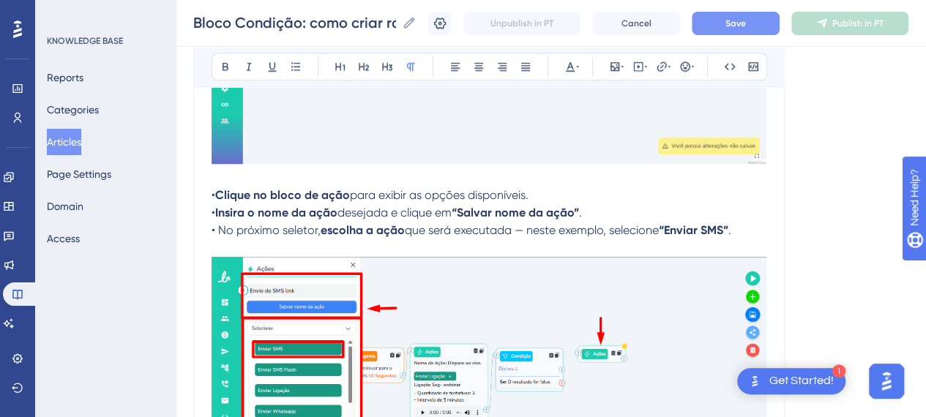
scroll to position [3463, 0]
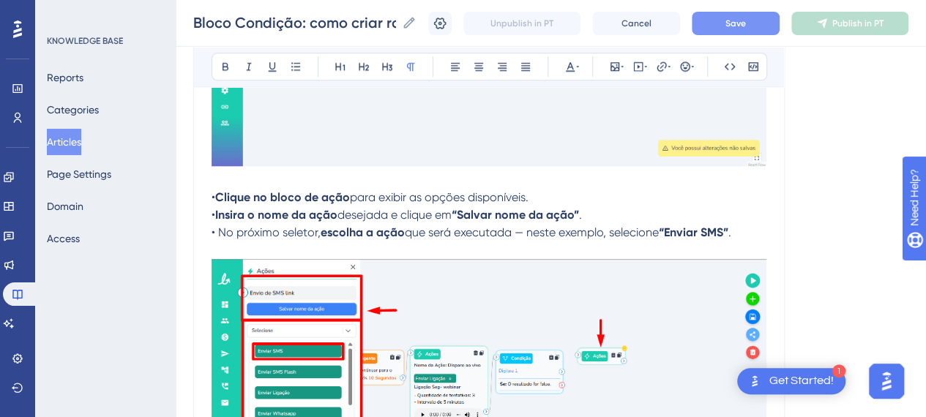
click at [527, 211] on strong "“Salvar nome da ação”" at bounding box center [515, 215] width 127 height 14
drag, startPoint x: 210, startPoint y: 192, endPoint x: 637, endPoint y: 215, distance: 427.6
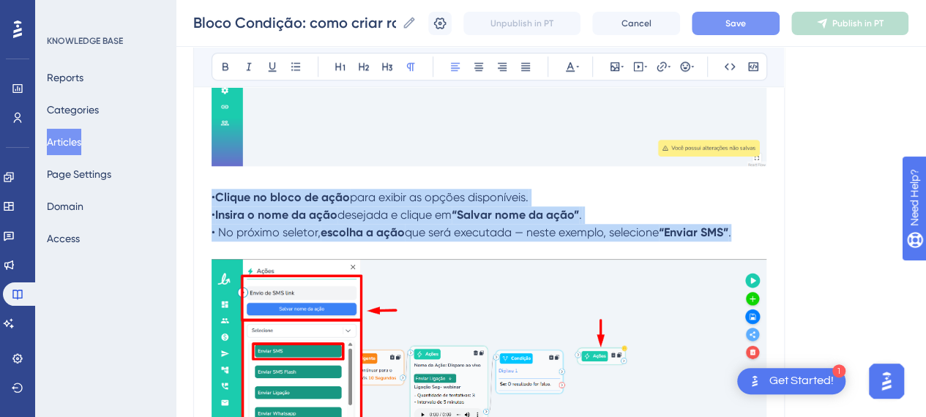
drag, startPoint x: 212, startPoint y: 196, endPoint x: 745, endPoint y: 231, distance: 533.6
click at [745, 231] on p "• Clique no bloco de ação para exibir as opções disponíveis. • Insira o nome da…" at bounding box center [489, 215] width 555 height 53
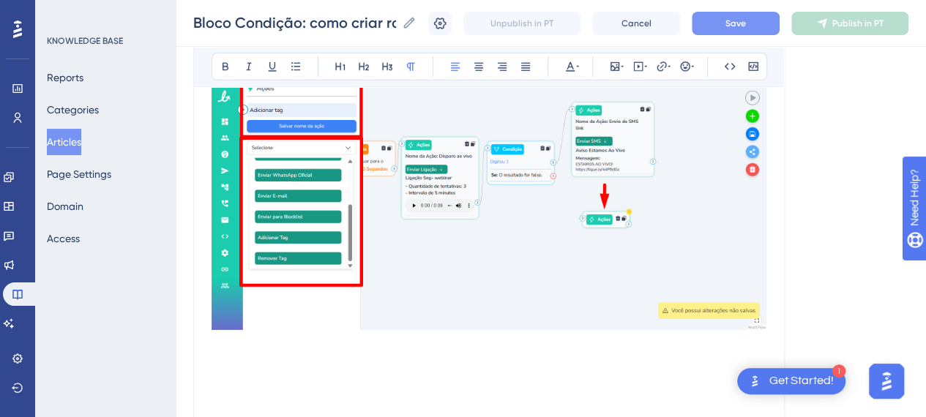
scroll to position [4782, 0]
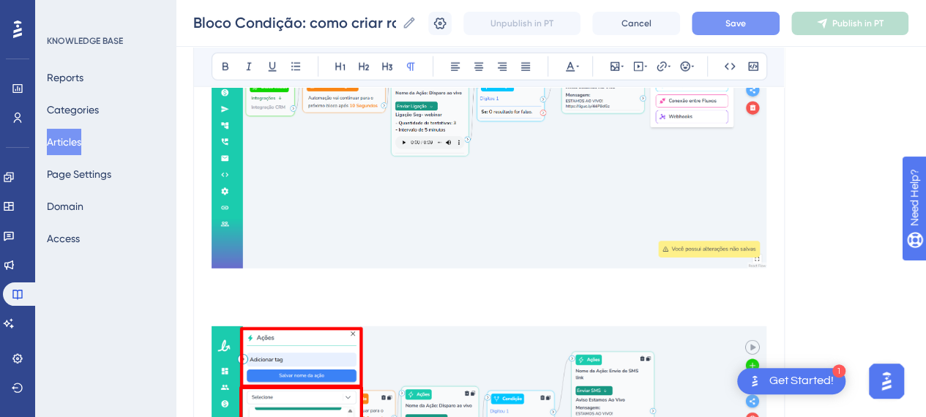
click at [250, 283] on p at bounding box center [489, 283] width 555 height 18
click at [253, 286] on p at bounding box center [489, 283] width 555 height 18
click at [242, 291] on p at bounding box center [489, 300] width 555 height 18
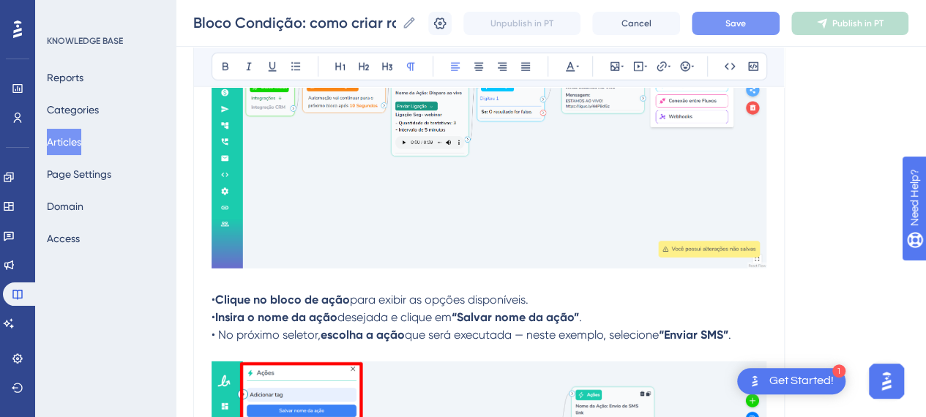
click at [291, 276] on p at bounding box center [489, 283] width 555 height 18
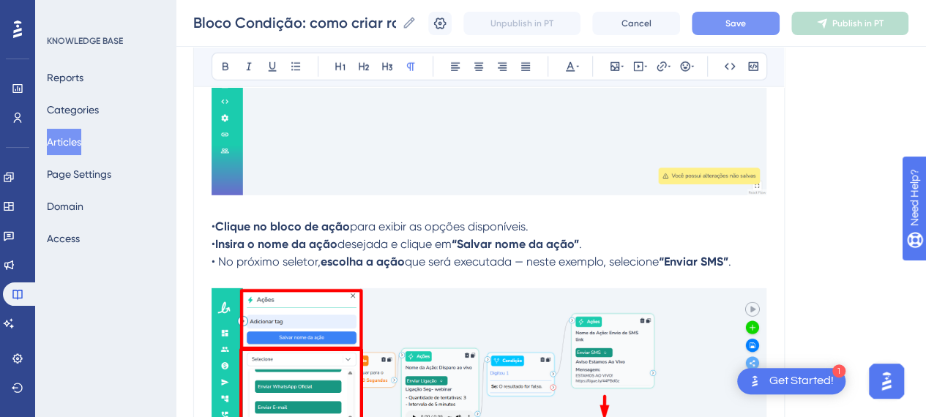
drag, startPoint x: 549, startPoint y: 226, endPoint x: 539, endPoint y: 227, distance: 10.4
click at [545, 226] on p "• Clique no bloco de ação para exibir as opções disponíveis. • Insira o nome da…" at bounding box center [489, 244] width 555 height 53
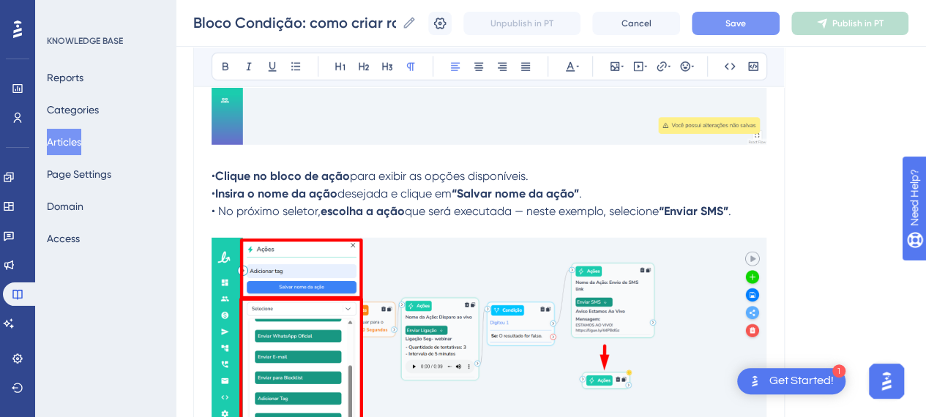
scroll to position [4928, 0]
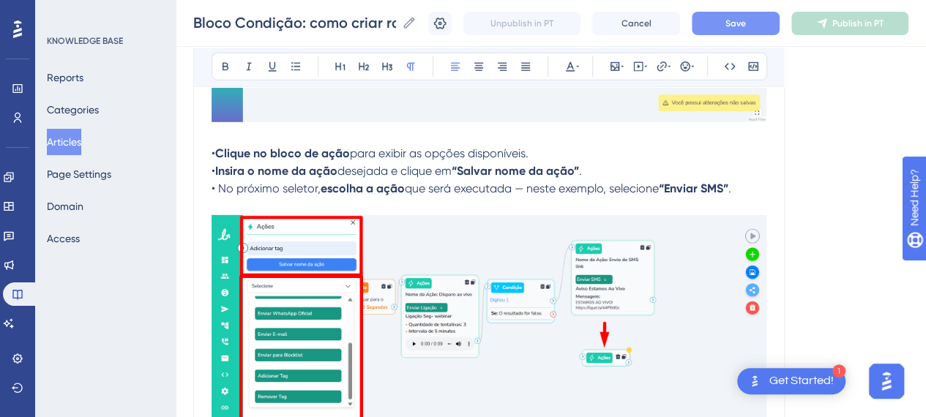
click at [650, 190] on span "que será executada — neste exemplo, selecione" at bounding box center [532, 189] width 254 height 14
click at [270, 188] on span "• No próximo seletor," at bounding box center [266, 189] width 109 height 14
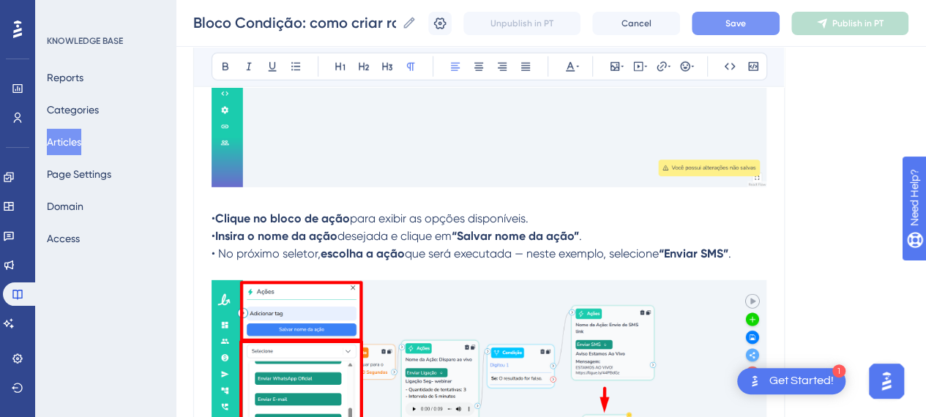
scroll to position [5075, 0]
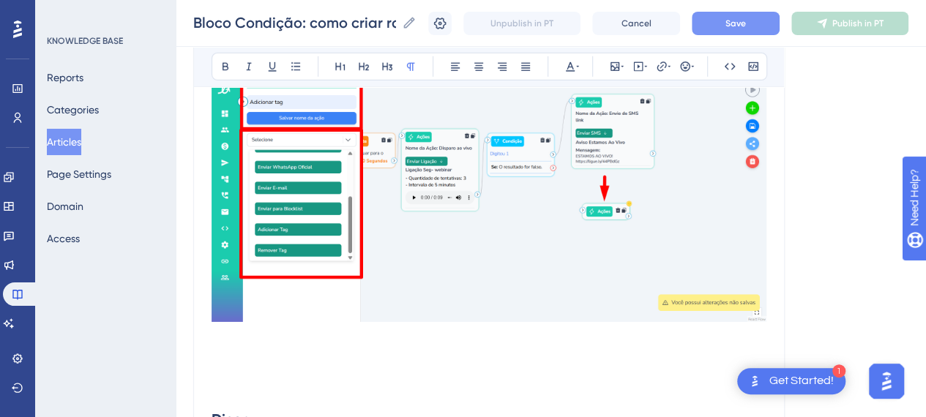
drag, startPoint x: 265, startPoint y: 351, endPoint x: 267, endPoint y: 361, distance: 10.4
click at [266, 351] on p at bounding box center [489, 354] width 555 height 18
click at [265, 371] on p at bounding box center [489, 372] width 555 height 18
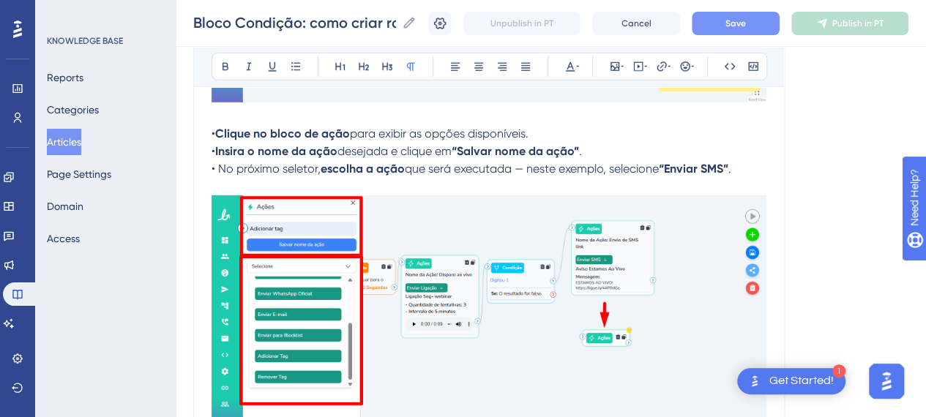
scroll to position [4855, 0]
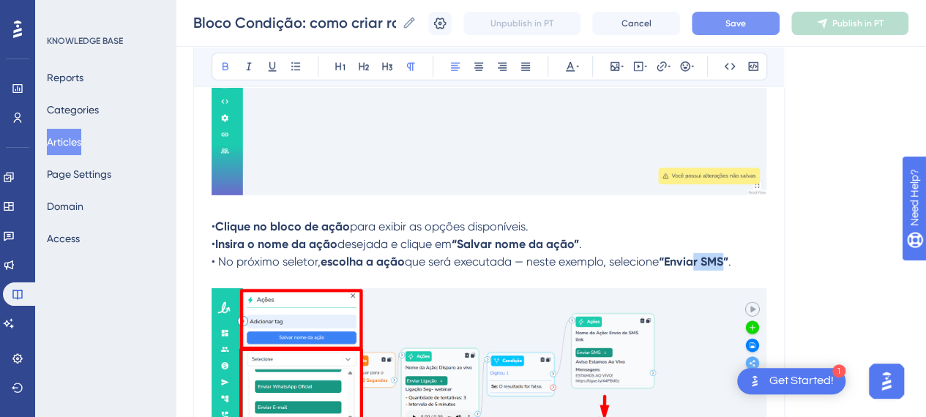
drag, startPoint x: 730, startPoint y: 260, endPoint x: 703, endPoint y: 261, distance: 27.1
click at [703, 261] on strong "“Enviar SMS”" at bounding box center [694, 262] width 70 height 14
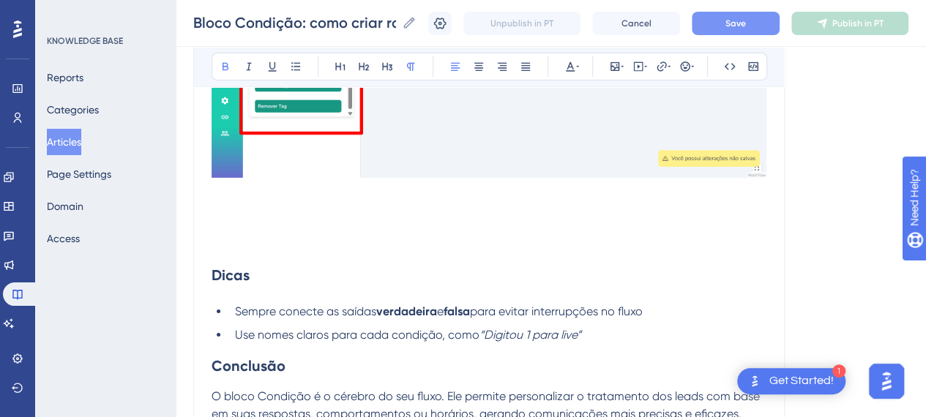
scroll to position [5221, 0]
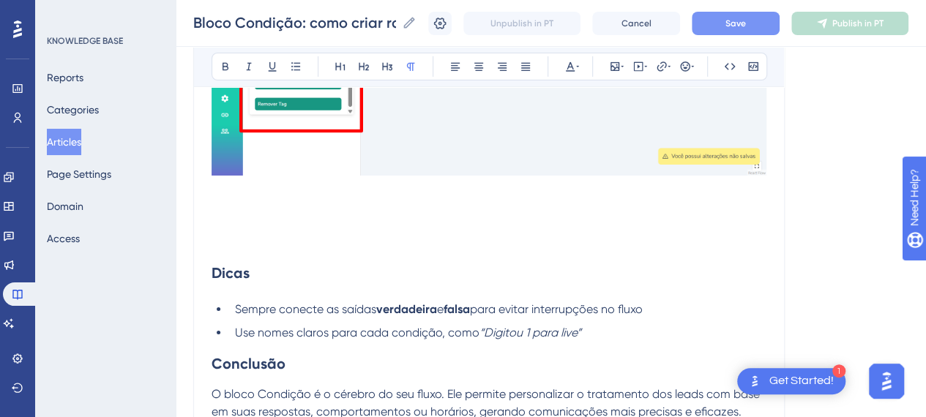
click at [327, 223] on p at bounding box center [489, 225] width 555 height 18
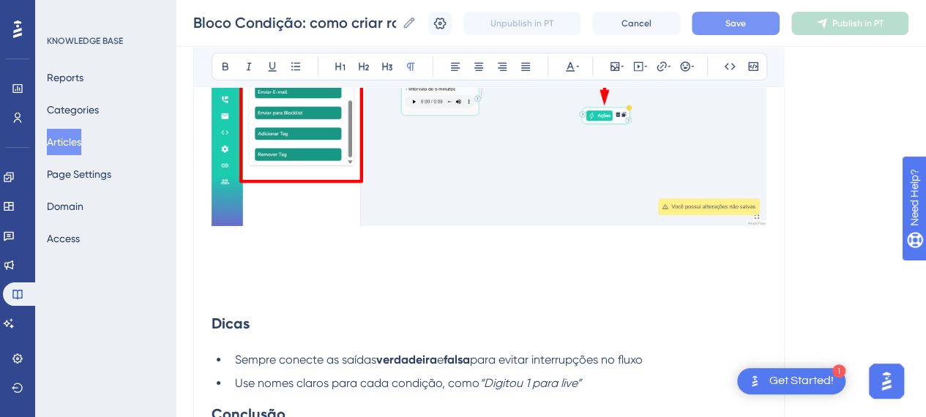
scroll to position [5148, 0]
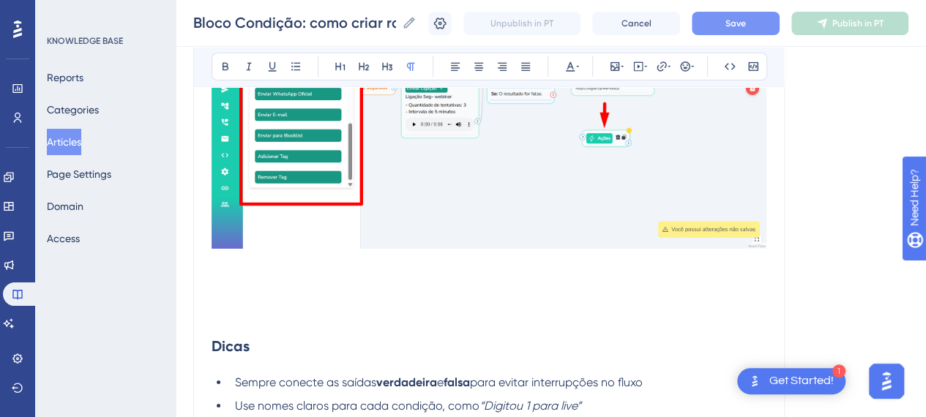
click at [248, 272] on p at bounding box center [489, 281] width 555 height 18
click at [246, 307] on p at bounding box center [489, 316] width 555 height 18
drag, startPoint x: 619, startPoint y: 63, endPoint x: 614, endPoint y: 73, distance: 10.8
click at [618, 64] on icon at bounding box center [615, 66] width 9 height 9
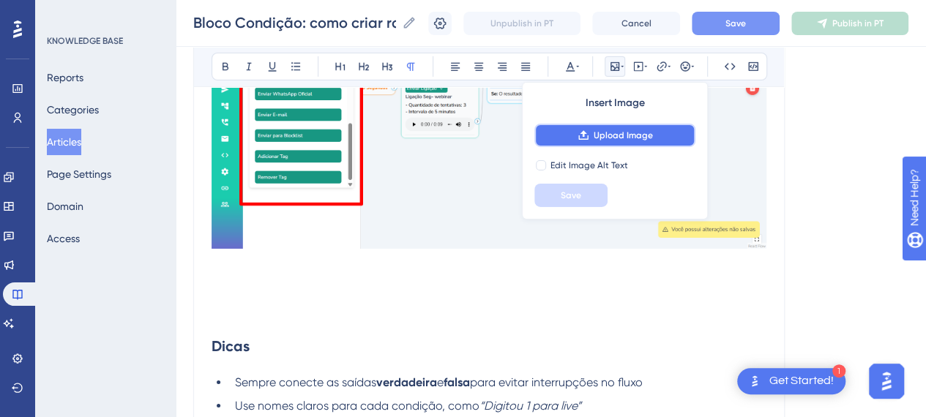
click at [595, 135] on span "Upload Image" at bounding box center [623, 136] width 59 height 12
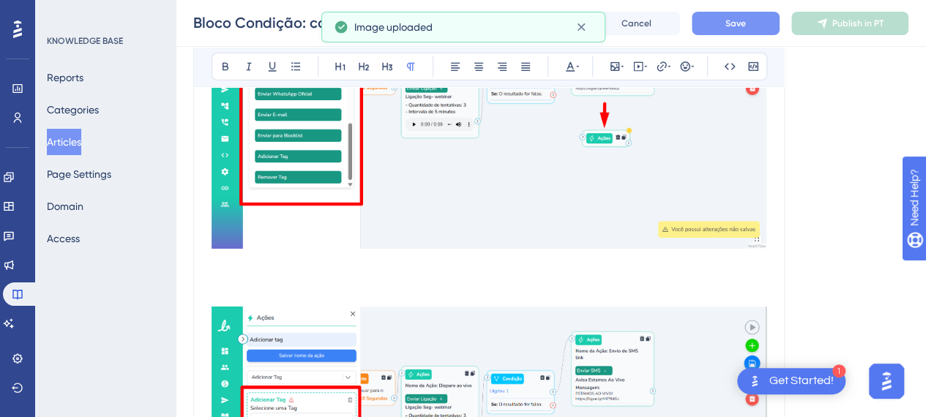
click at [256, 278] on p at bounding box center [489, 281] width 555 height 18
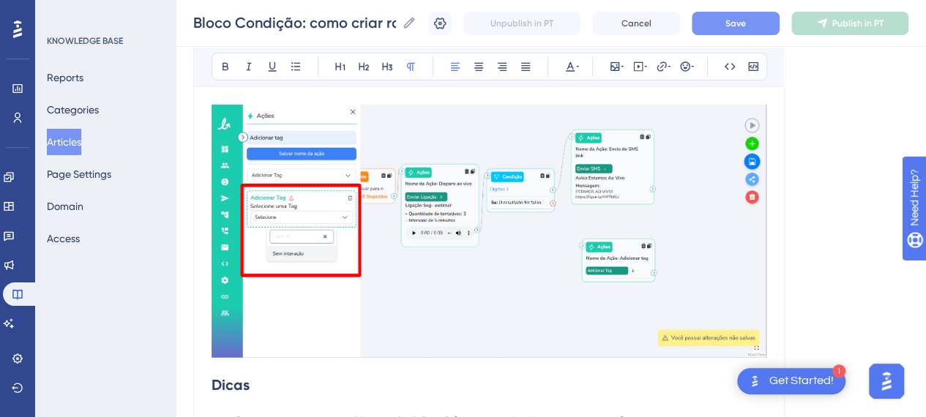
scroll to position [5441, 0]
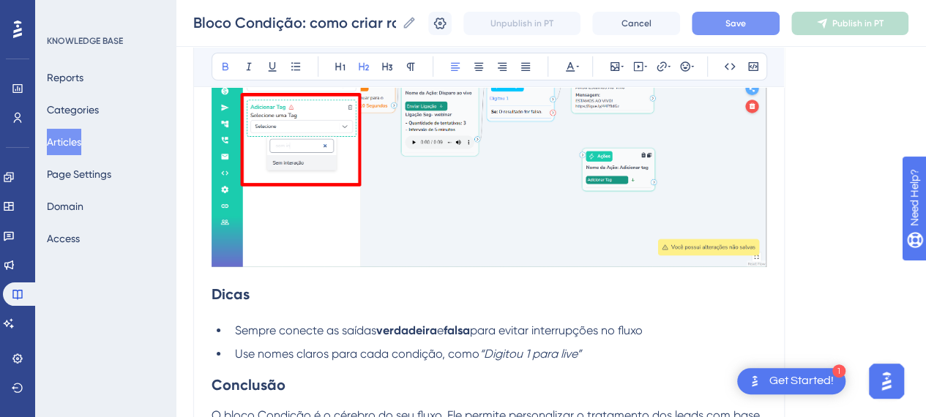
click at [226, 275] on h2 "Dicas" at bounding box center [489, 294] width 555 height 44
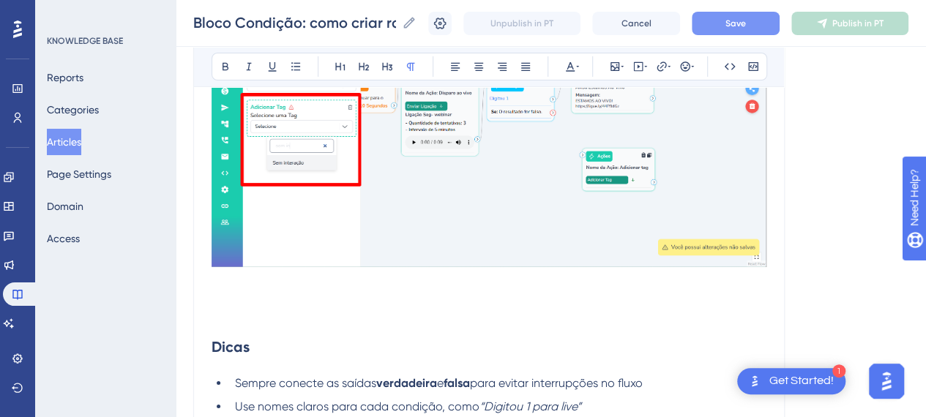
click at [236, 278] on p at bounding box center [489, 281] width 555 height 18
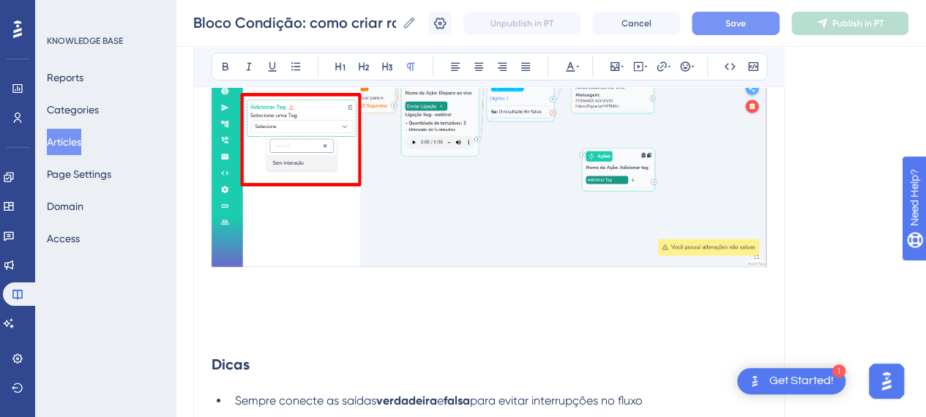
click at [603, 62] on div "Bold Italic Underline Bullet Point Heading 1 Heading 2 Heading 3 Normal Align L…" at bounding box center [490, 67] width 556 height 28
click at [611, 67] on icon at bounding box center [615, 66] width 9 height 9
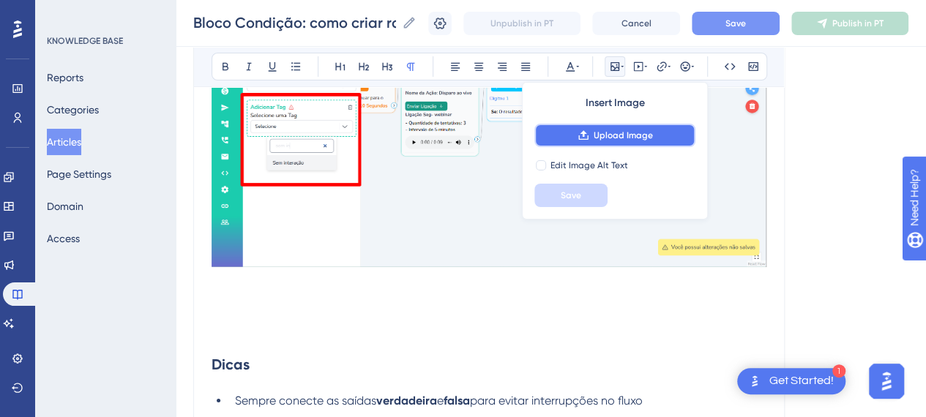
click at [615, 127] on button "Upload Image" at bounding box center [615, 135] width 161 height 23
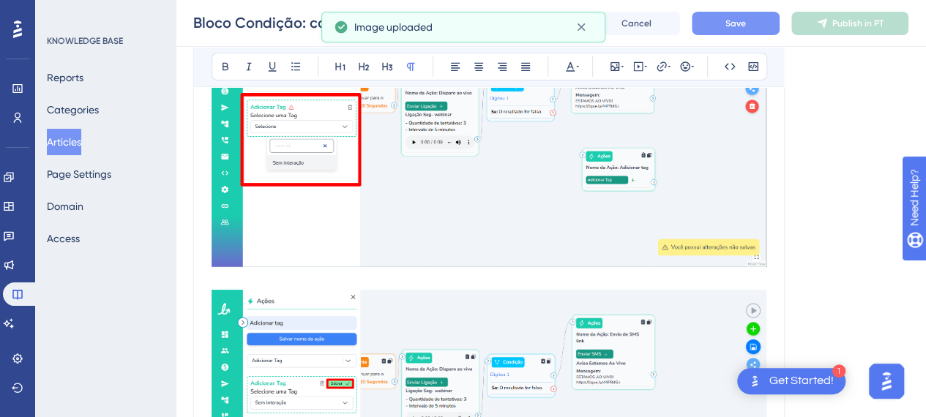
click at [332, 275] on p at bounding box center [489, 281] width 555 height 18
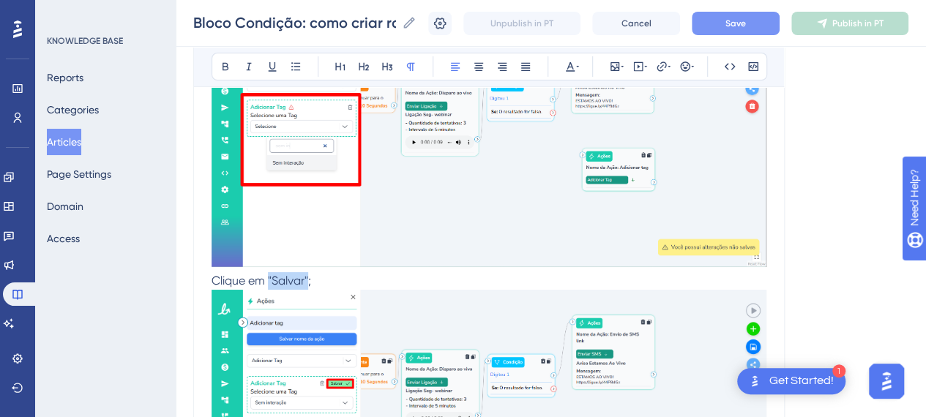
drag, startPoint x: 310, startPoint y: 277, endPoint x: 269, endPoint y: 278, distance: 41.0
click at [269, 278] on span "Clique em "Salvar";" at bounding box center [262, 281] width 100 height 14
click at [223, 59] on button at bounding box center [225, 66] width 21 height 21
click at [353, 272] on p "Clique em "Salvar" ;" at bounding box center [489, 281] width 555 height 18
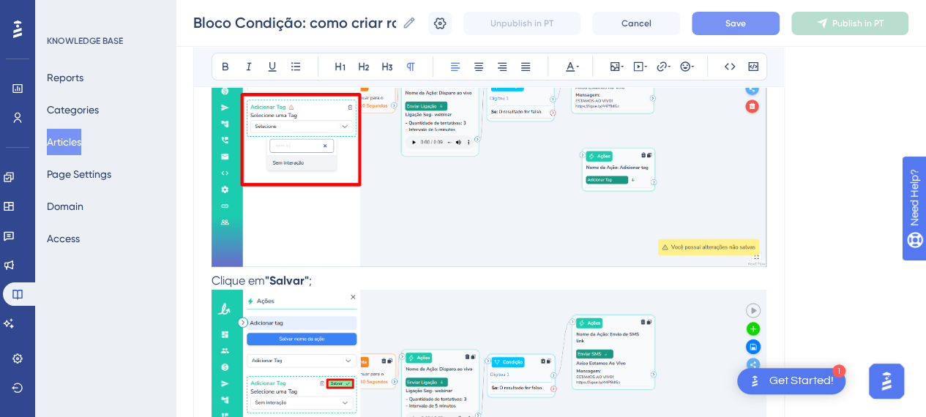
click at [213, 276] on span "Clique em" at bounding box center [238, 281] width 53 height 14
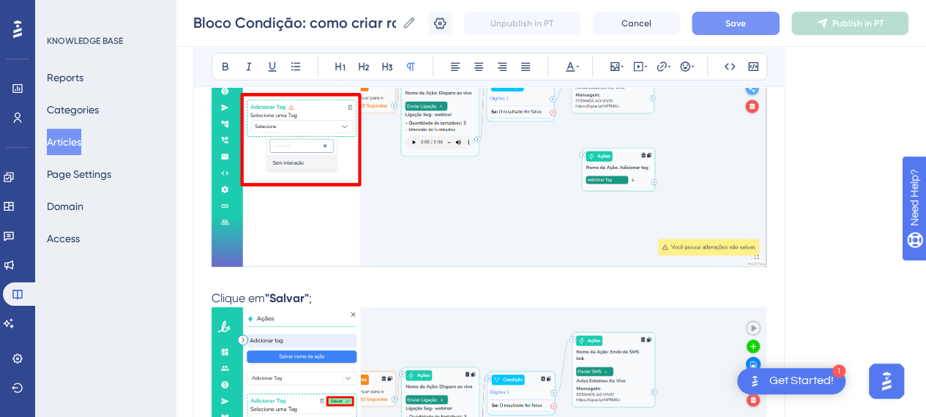
scroll to position [5584, 0]
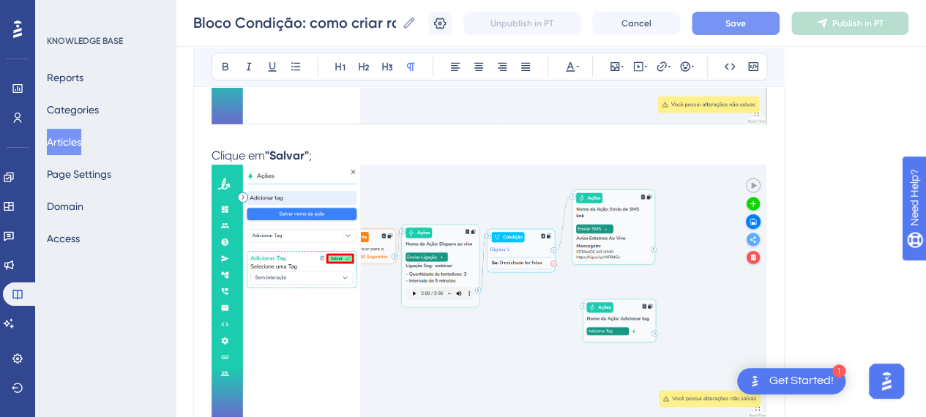
drag, startPoint x: 365, startPoint y: 152, endPoint x: 364, endPoint y: 138, distance: 13.2
click at [364, 147] on p "Clique em "Salvar" ;" at bounding box center [489, 156] width 555 height 18
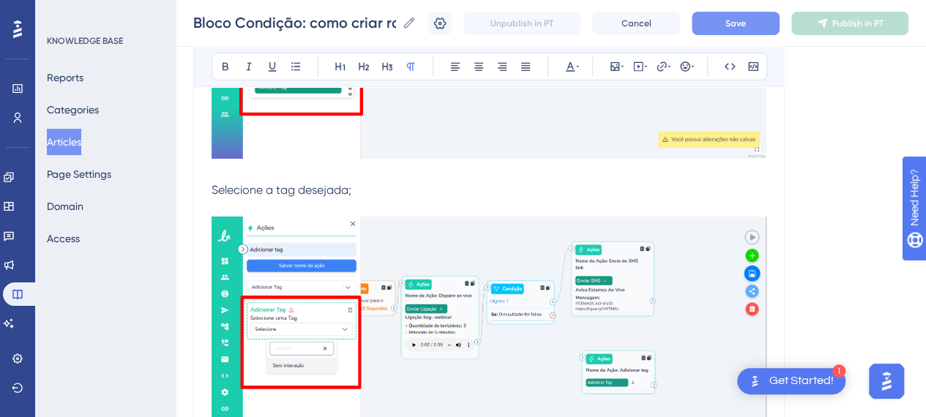
scroll to position [5144, 0]
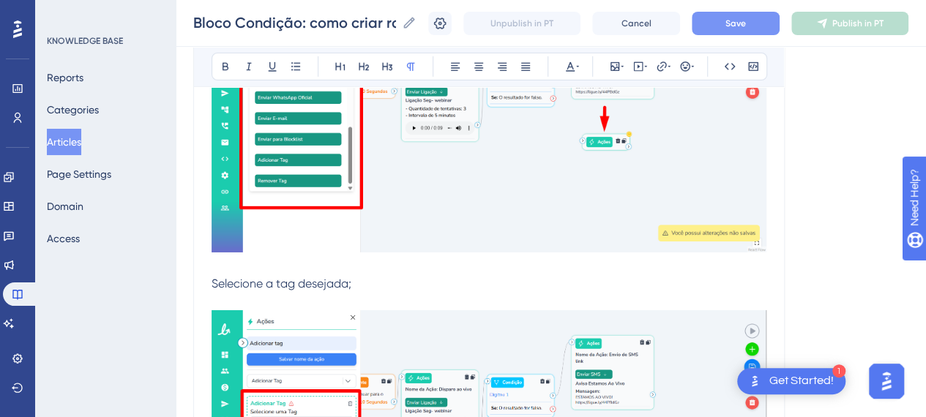
click at [393, 293] on p at bounding box center [489, 302] width 555 height 18
click at [273, 275] on p "Selecione a tag desejada;" at bounding box center [489, 284] width 555 height 18
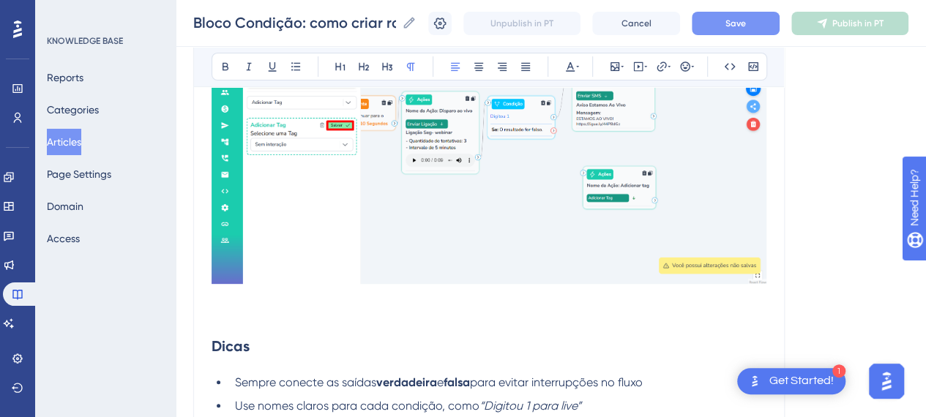
scroll to position [5877, 0]
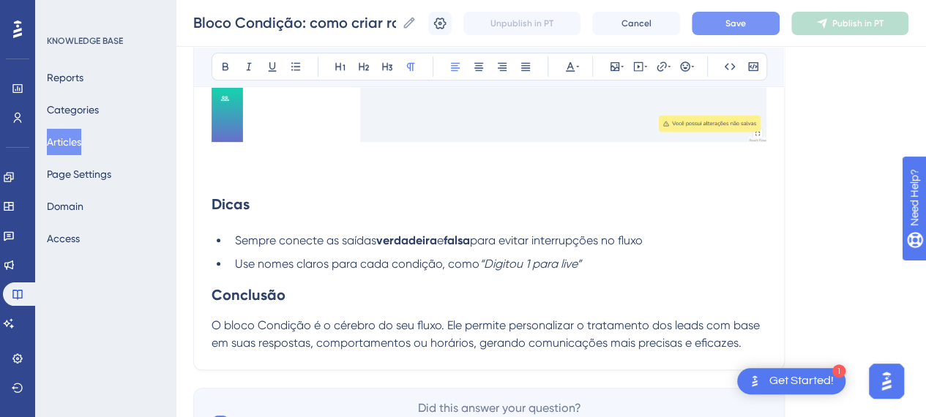
click at [253, 166] on p at bounding box center [489, 174] width 555 height 18
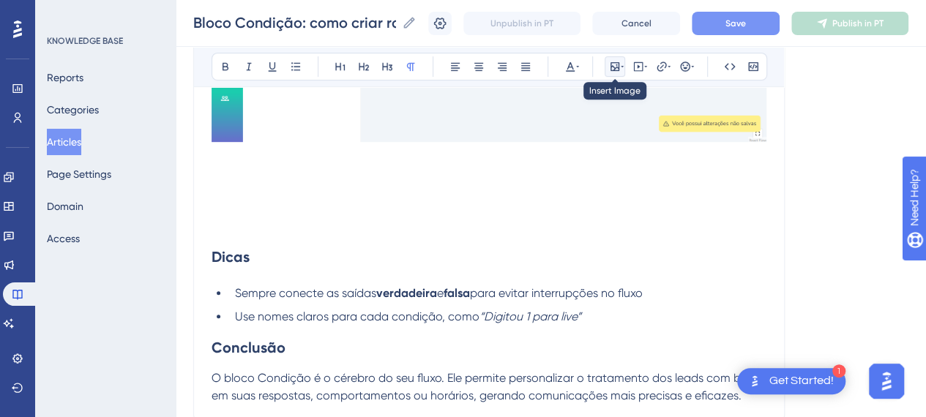
click at [621, 62] on icon at bounding box center [622, 67] width 3 height 12
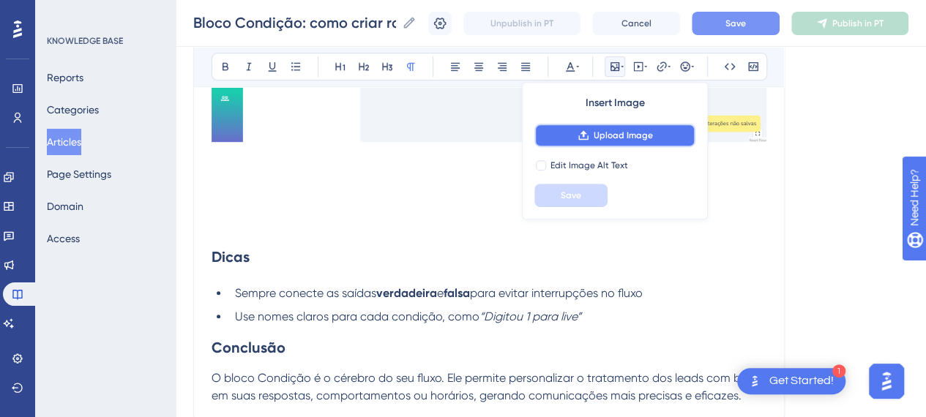
click at [608, 125] on button "Upload Image" at bounding box center [615, 135] width 161 height 23
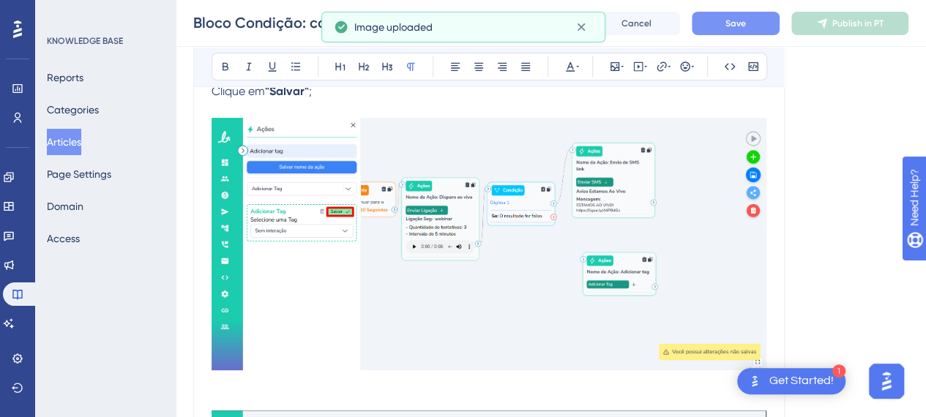
scroll to position [5803, 0]
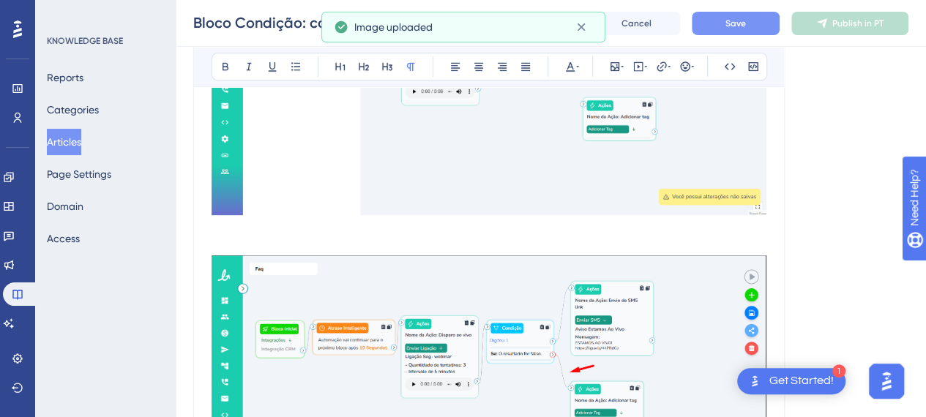
drag, startPoint x: 286, startPoint y: 229, endPoint x: 280, endPoint y: 241, distance: 13.8
click at [285, 229] on p at bounding box center [489, 229] width 555 height 18
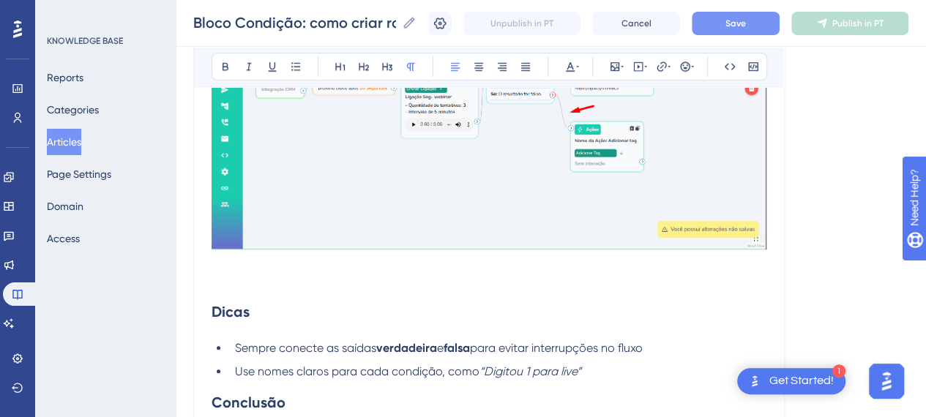
scroll to position [6170, 0]
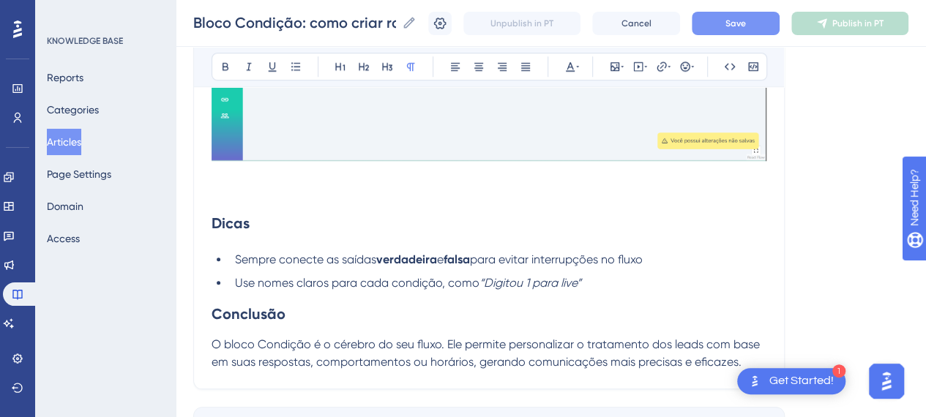
click at [285, 188] on p at bounding box center [489, 193] width 555 height 18
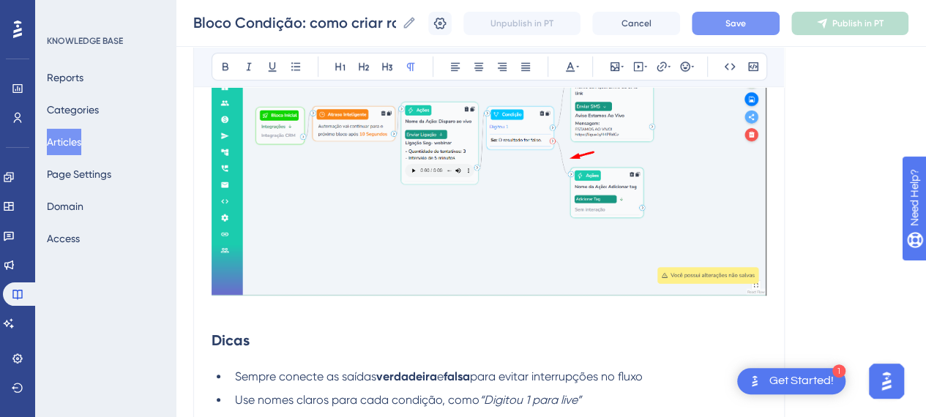
scroll to position [5877, 0]
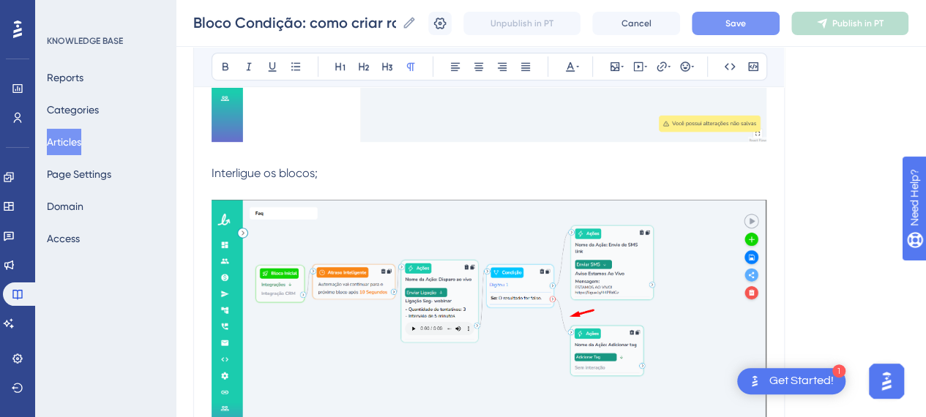
click at [313, 170] on span "Interligue os blocos;" at bounding box center [265, 173] width 106 height 14
drag, startPoint x: 510, startPoint y: 175, endPoint x: 501, endPoint y: 162, distance: 16.3
click at [511, 174] on p "Interligue os blocos para finalizar;" at bounding box center [489, 174] width 555 height 18
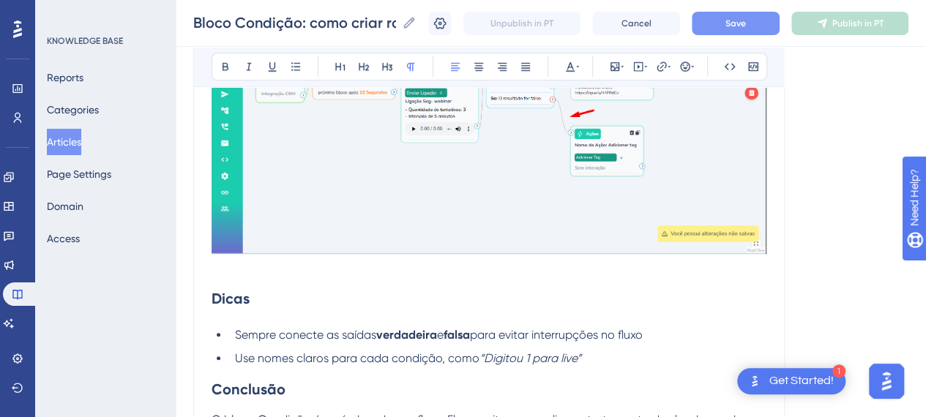
scroll to position [6170, 0]
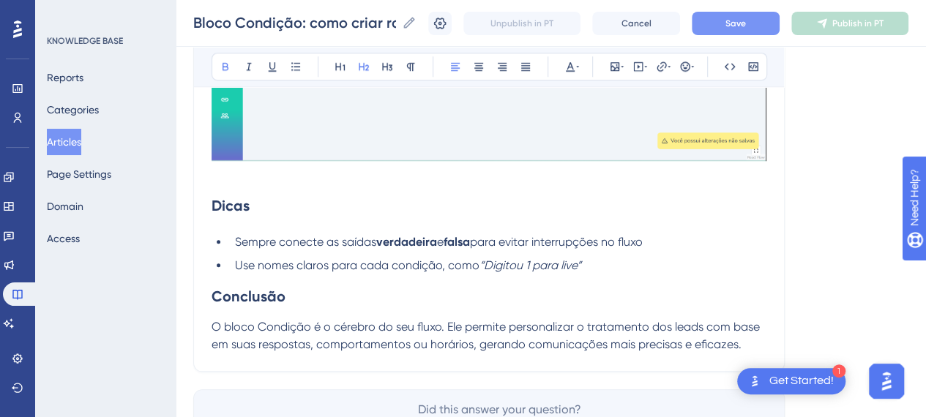
click at [323, 188] on h2 "Dicas" at bounding box center [489, 206] width 555 height 44
click at [324, 173] on p at bounding box center [489, 175] width 555 height 18
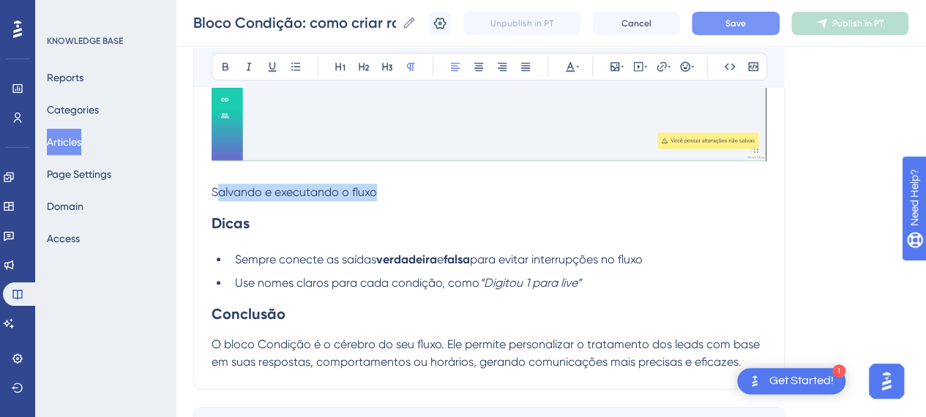
drag, startPoint x: 379, startPoint y: 193, endPoint x: 221, endPoint y: 189, distance: 158.3
click at [221, 189] on p "Salvando e executando o fluxo" at bounding box center [489, 193] width 555 height 18
click at [212, 188] on span "alvando e executando o fluxoS" at bounding box center [295, 192] width 166 height 14
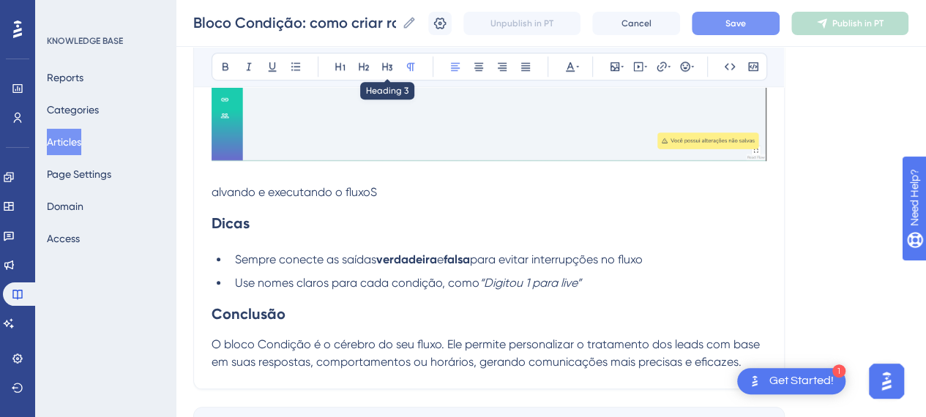
drag, startPoint x: 389, startPoint y: 62, endPoint x: 387, endPoint y: 129, distance: 66.7
click at [388, 64] on icon at bounding box center [388, 67] width 12 height 12
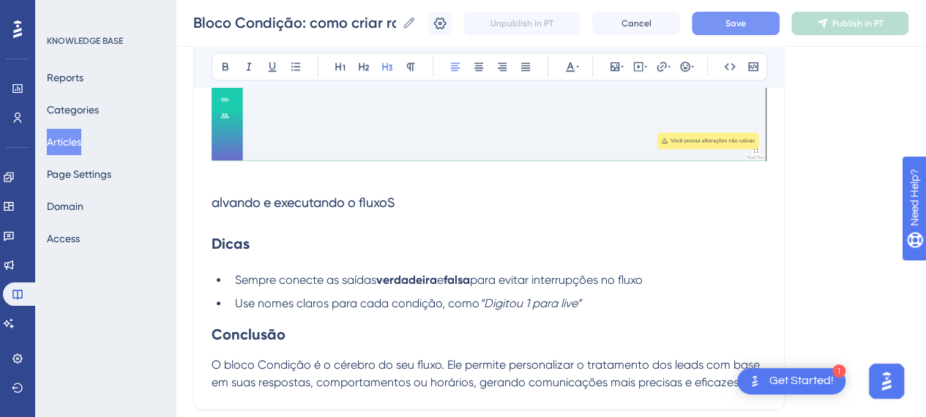
click at [431, 198] on h3 "alvando e executando o fluxoS" at bounding box center [489, 203] width 555 height 38
drag, startPoint x: 431, startPoint y: 201, endPoint x: 420, endPoint y: 201, distance: 11.7
click at [430, 201] on h3 "alvando e executando o fluxoS" at bounding box center [489, 203] width 555 height 38
click at [228, 61] on icon at bounding box center [226, 67] width 12 height 12
drag, startPoint x: 328, startPoint y: 174, endPoint x: 338, endPoint y: 176, distance: 9.8
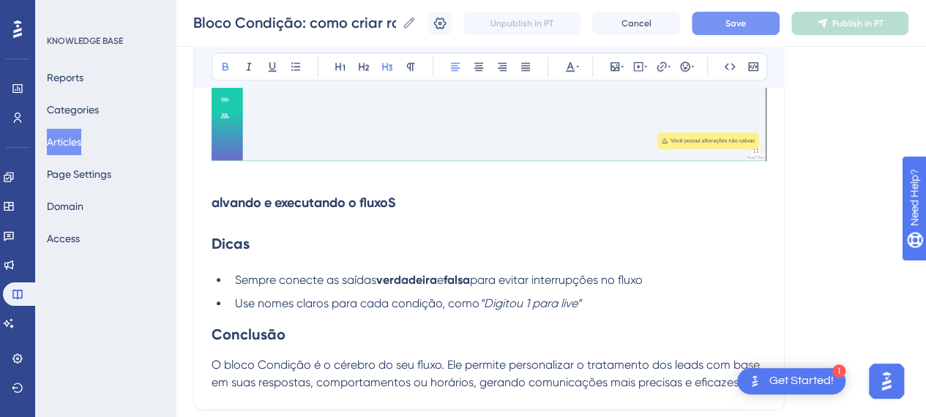
click at [328, 174] on p at bounding box center [489, 175] width 555 height 18
click at [433, 198] on h3 "Salvando e executando o fluxoS" at bounding box center [489, 203] width 555 height 38
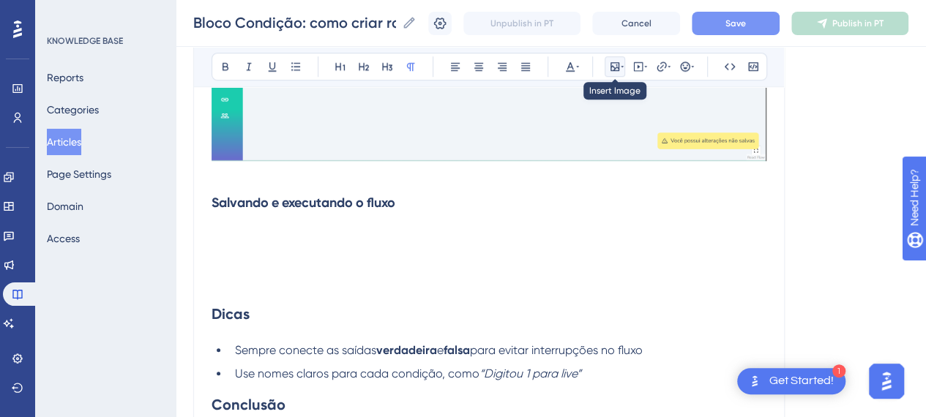
click at [619, 68] on icon at bounding box center [615, 66] width 9 height 9
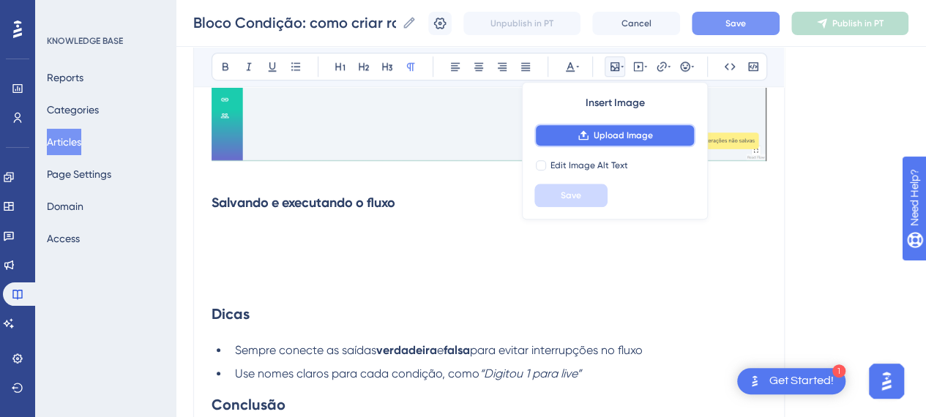
click at [612, 141] on button "Upload Image" at bounding box center [615, 135] width 161 height 23
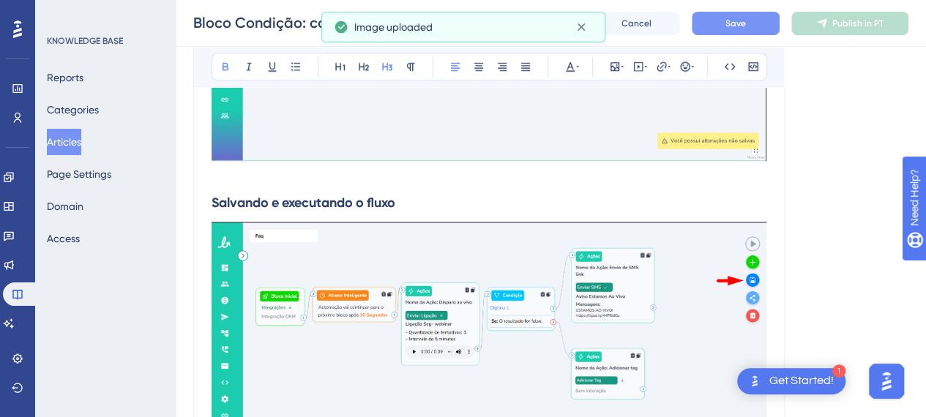
click at [283, 210] on h3 "Salvando e executando o fluxo" at bounding box center [489, 203] width 555 height 38
drag, startPoint x: 407, startPoint y: 200, endPoint x: 424, endPoint y: 192, distance: 18.7
click at [420, 194] on h3 "Salvando e executando o fluxo" at bounding box center [489, 203] width 555 height 38
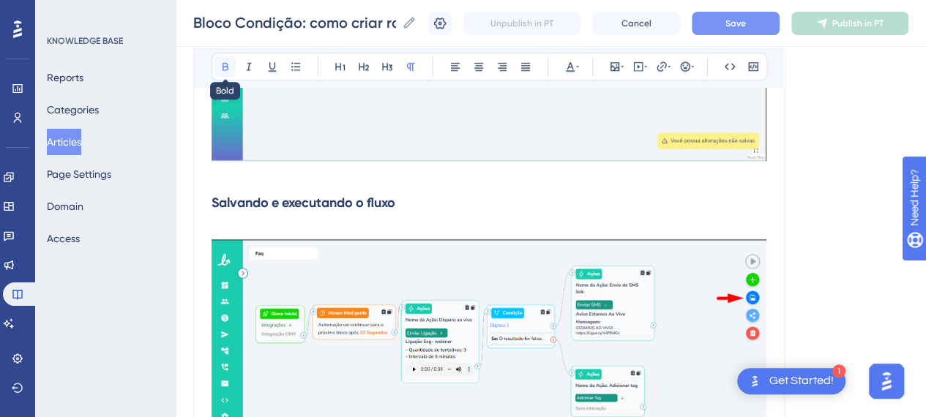
click at [220, 67] on icon at bounding box center [226, 67] width 12 height 12
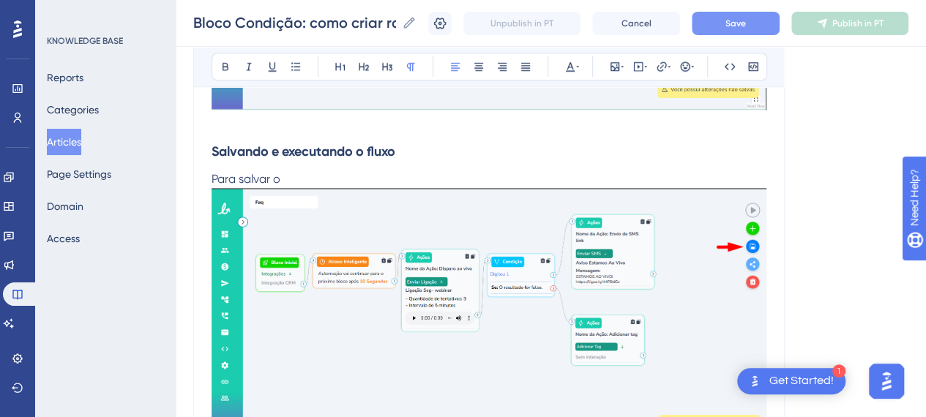
scroll to position [6243, 0]
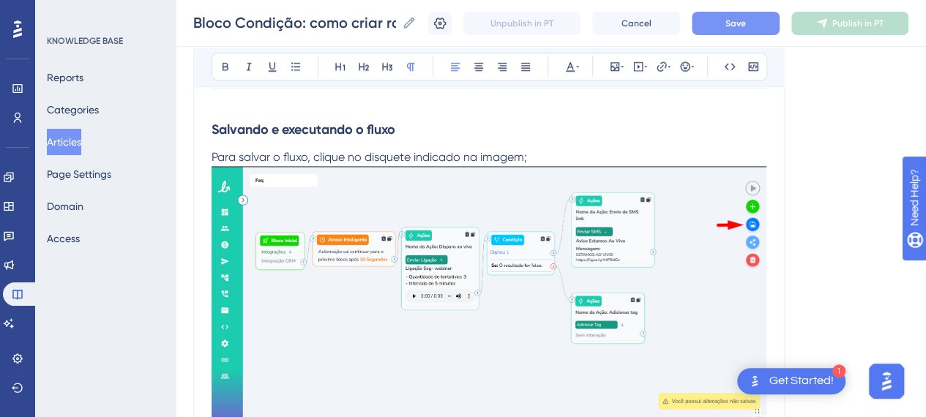
click at [552, 155] on p "Para salvar o fluxo, clique no disquete indicado na imagem;" at bounding box center [489, 158] width 555 height 18
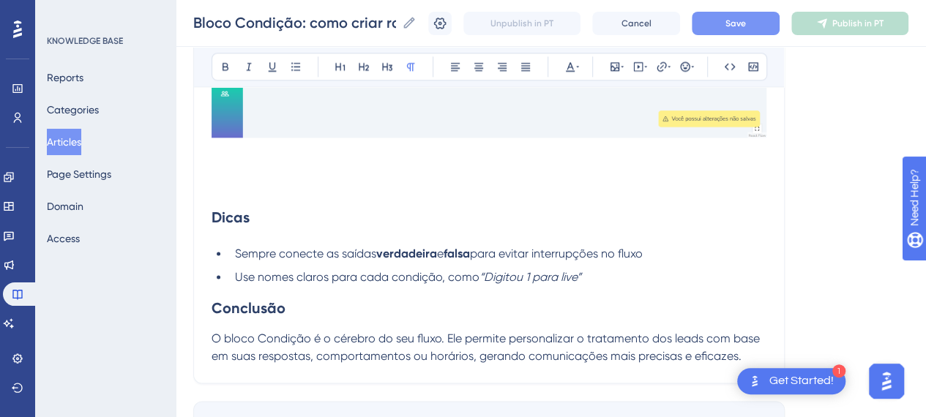
scroll to position [6492, 0]
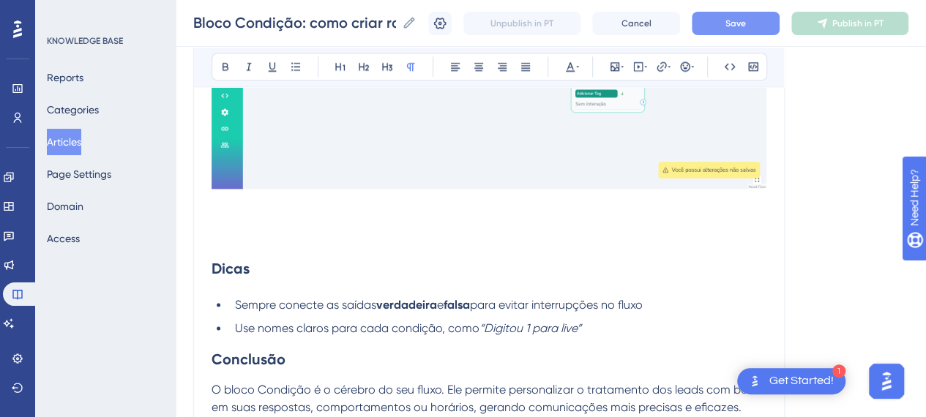
click at [234, 203] on p at bounding box center [489, 203] width 555 height 18
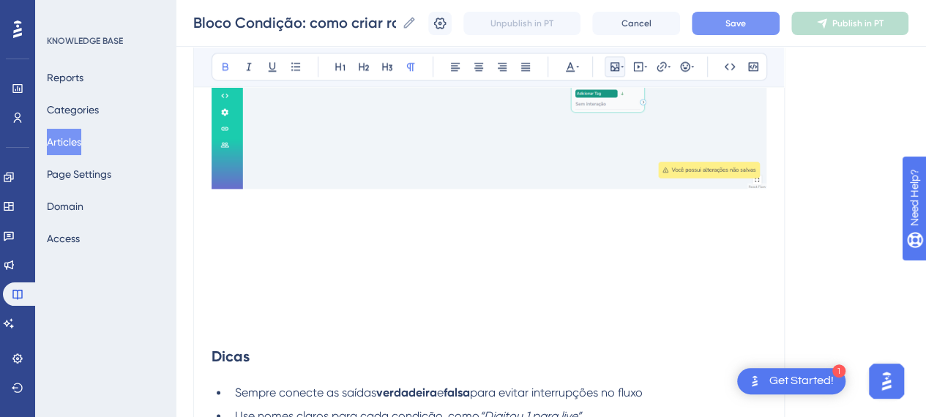
click at [609, 68] on icon at bounding box center [615, 67] width 12 height 12
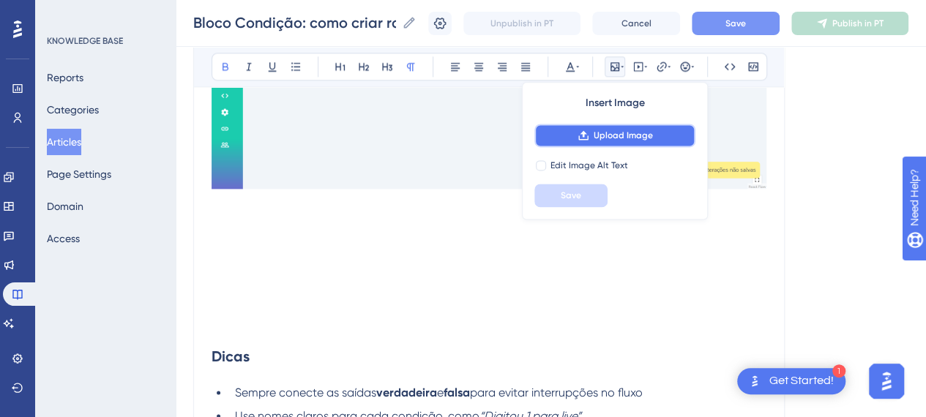
click at [611, 135] on span "Upload Image" at bounding box center [623, 136] width 59 height 12
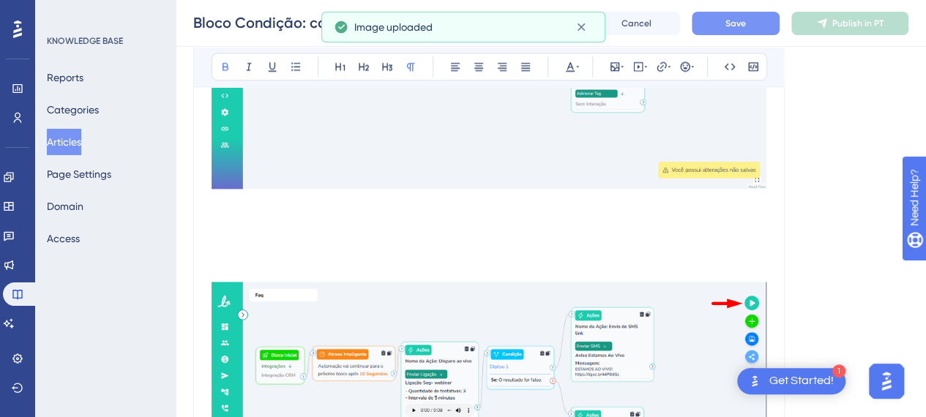
click at [255, 204] on p at bounding box center [489, 203] width 555 height 18
click at [268, 256] on p at bounding box center [489, 256] width 555 height 18
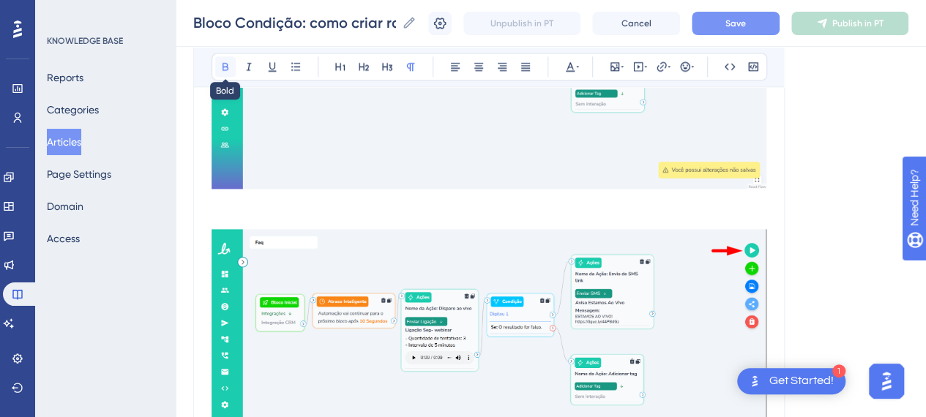
click at [227, 70] on icon at bounding box center [226, 67] width 12 height 12
drag, startPoint x: 211, startPoint y: 198, endPoint x: 212, endPoint y: 209, distance: 10.3
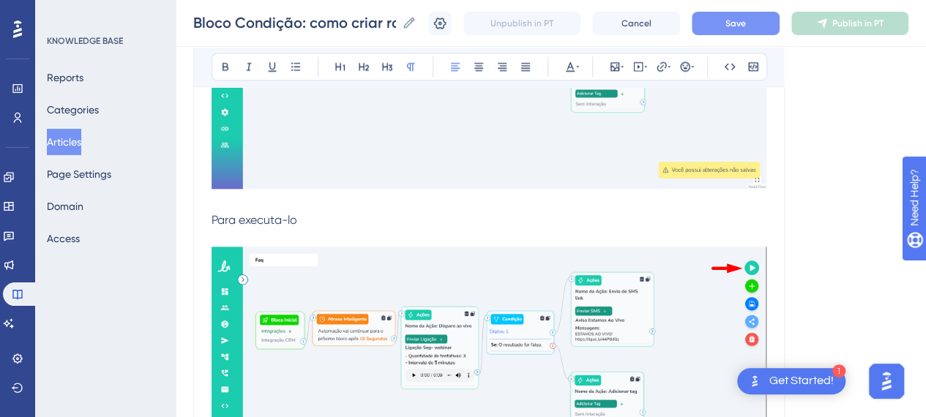
click at [365, 212] on p "Para executa-lo" at bounding box center [489, 221] width 555 height 18
drag, startPoint x: 422, startPoint y: 215, endPoint x: 392, endPoint y: 208, distance: 30.7
click at [392, 213] on span "Para executa-lo, clique no botão "Play" indicado na imagem." at bounding box center [374, 220] width 324 height 14
click at [229, 68] on icon at bounding box center [226, 67] width 12 height 12
click at [569, 215] on p "Para executa-lo, clique no botão "Play" indicado na imagem." at bounding box center [489, 221] width 555 height 18
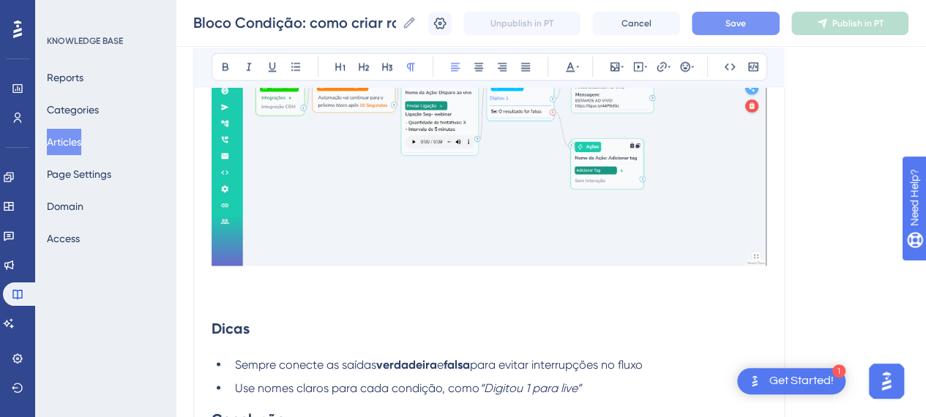
scroll to position [6785, 0]
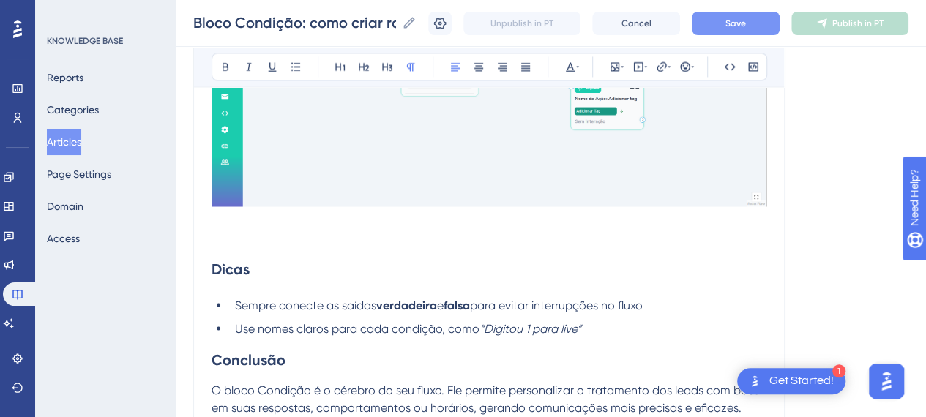
click at [267, 258] on h2 "Dicas" at bounding box center [489, 269] width 555 height 44
click at [262, 241] on p at bounding box center [489, 238] width 555 height 18
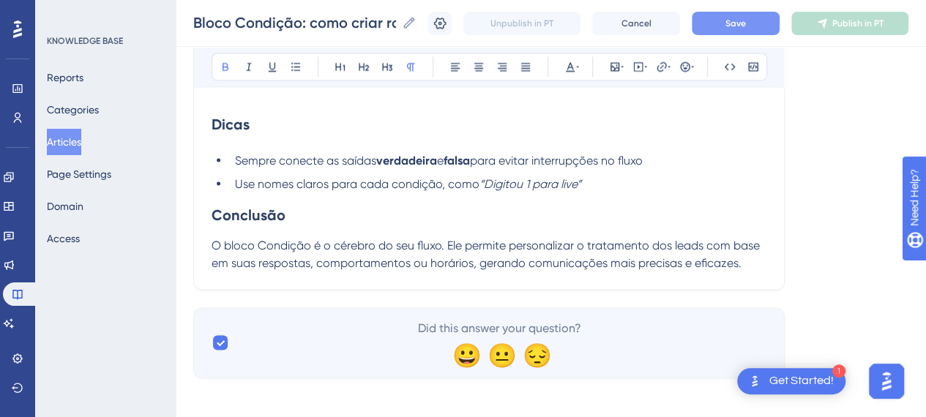
scroll to position [6914, 0]
click at [250, 207] on strong "Conclusão" at bounding box center [249, 213] width 74 height 18
click at [584, 239] on span "O bloco Condição é o cérebro do seu fluxo. Ele permite personalizar o tratament…" at bounding box center [487, 252] width 551 height 31
click at [746, 19] on span "Save" at bounding box center [736, 24] width 21 height 12
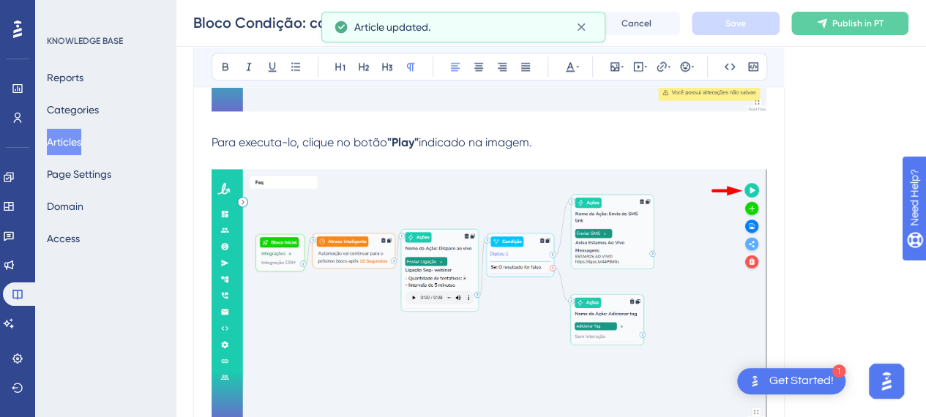
scroll to position [6401, 0]
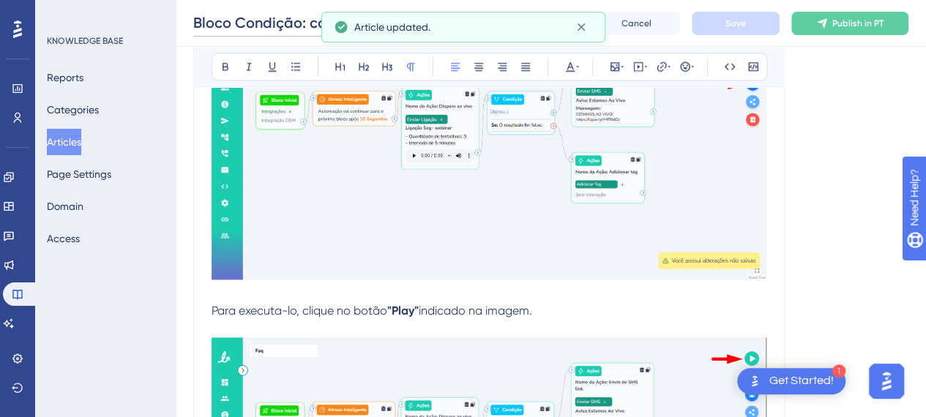
click at [286, 29] on input "Bloco Condição: como criar ramificações no fluxo com base em regras" at bounding box center [294, 22] width 203 height 21
click at [830, 31] on button "Publish in PT" at bounding box center [850, 23] width 117 height 23
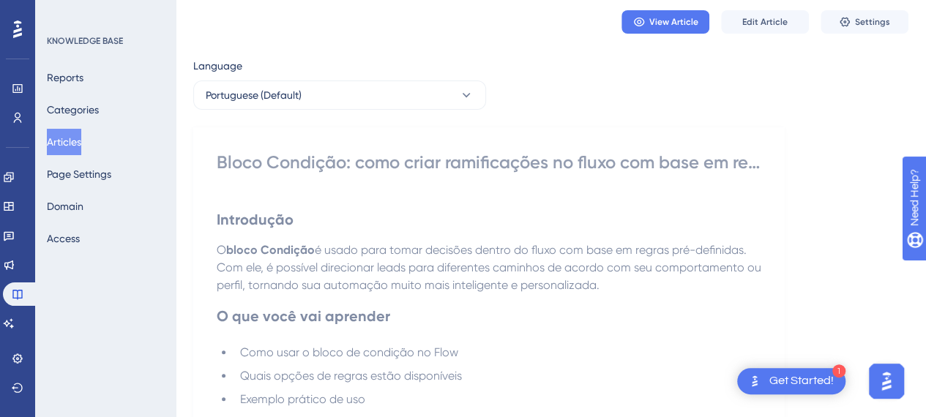
scroll to position [0, 0]
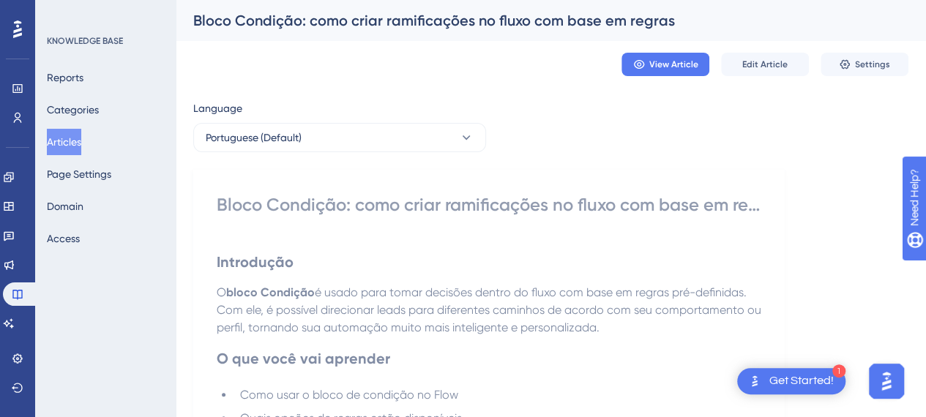
click at [63, 149] on button "Articles" at bounding box center [64, 142] width 34 height 26
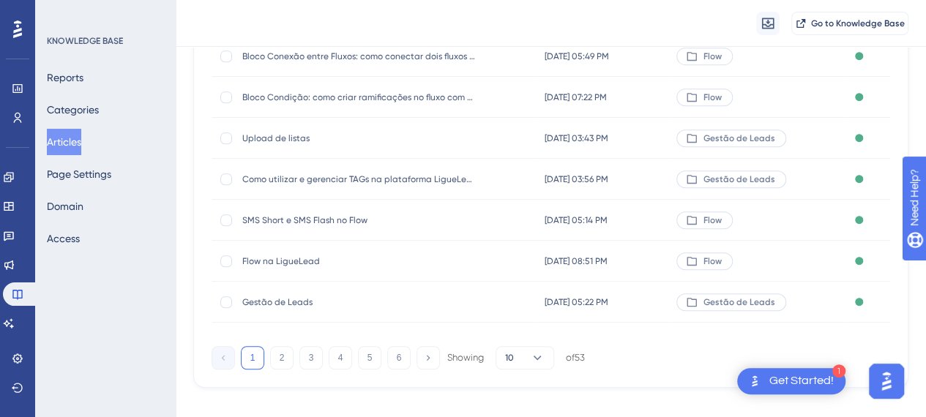
scroll to position [327, 0]
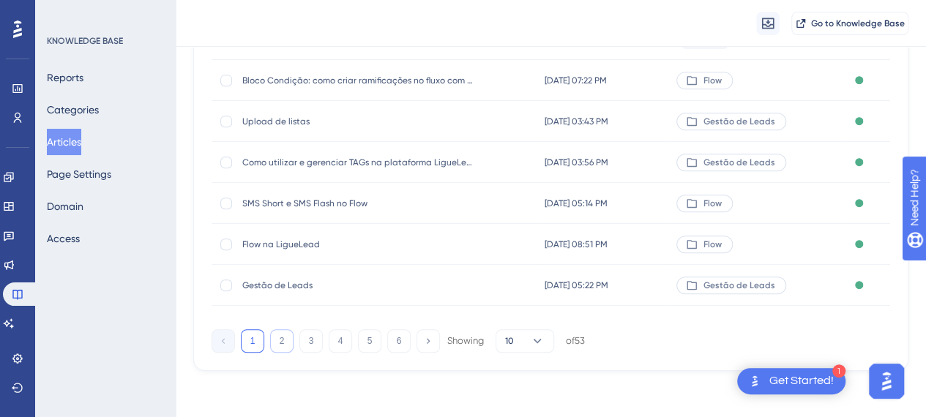
click at [281, 343] on button "2" at bounding box center [281, 341] width 23 height 23
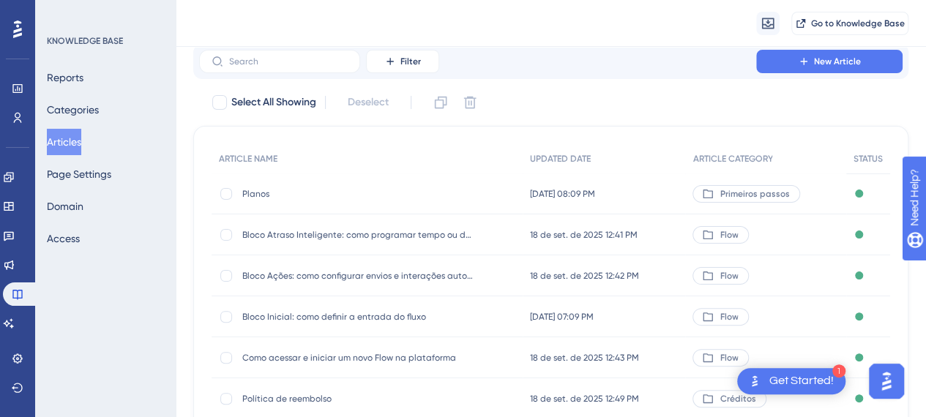
scroll to position [73, 0]
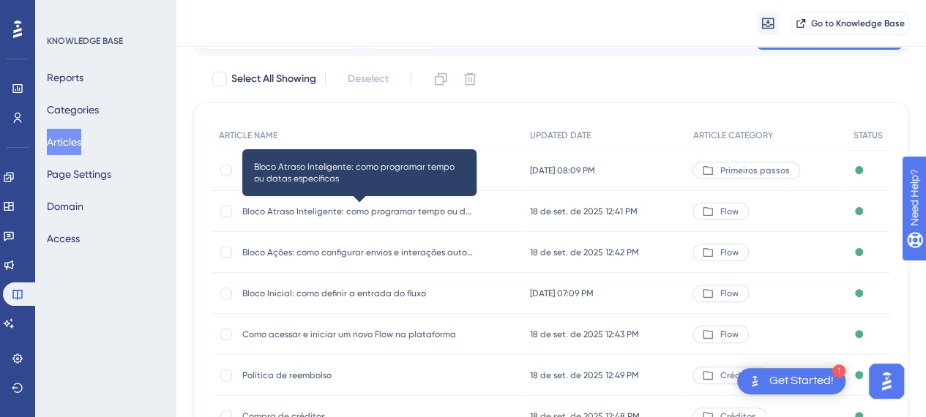
click at [457, 215] on span "Bloco Atraso Inteligente: como programar tempo ou datas específicas" at bounding box center [359, 212] width 234 height 12
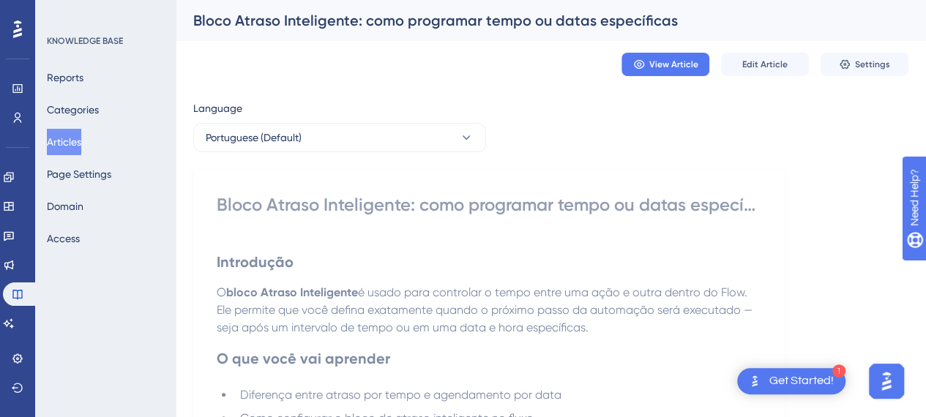
click at [250, 21] on div "Bloco Atraso Inteligente: como programar tempo ou datas específicas" at bounding box center [532, 20] width 679 height 21
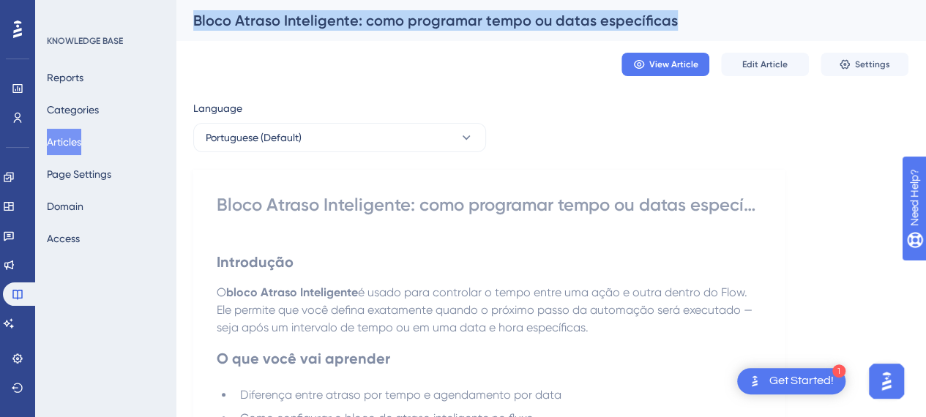
click at [250, 21] on div "Bloco Atraso Inteligente: como programar tempo ou datas específicas" at bounding box center [532, 20] width 679 height 21
click at [251, 20] on div "Bloco Atraso Inteligente: como programar tempo ou datas específicas" at bounding box center [532, 20] width 679 height 21
click at [787, 64] on button "Edit Article" at bounding box center [765, 64] width 88 height 23
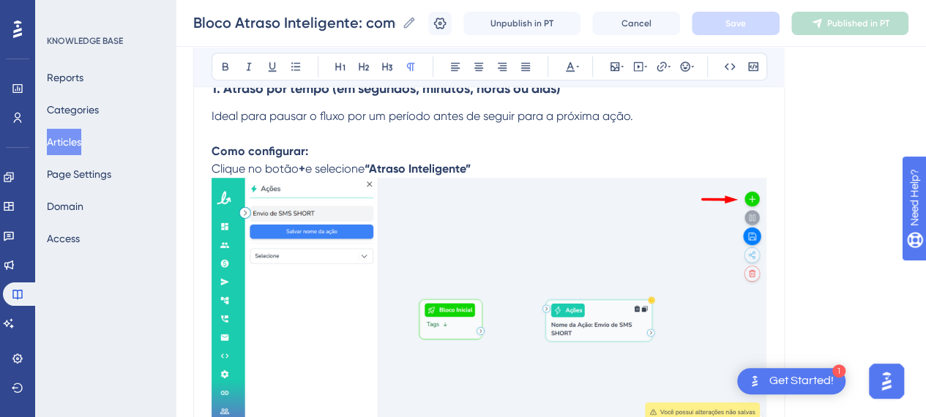
scroll to position [513, 0]
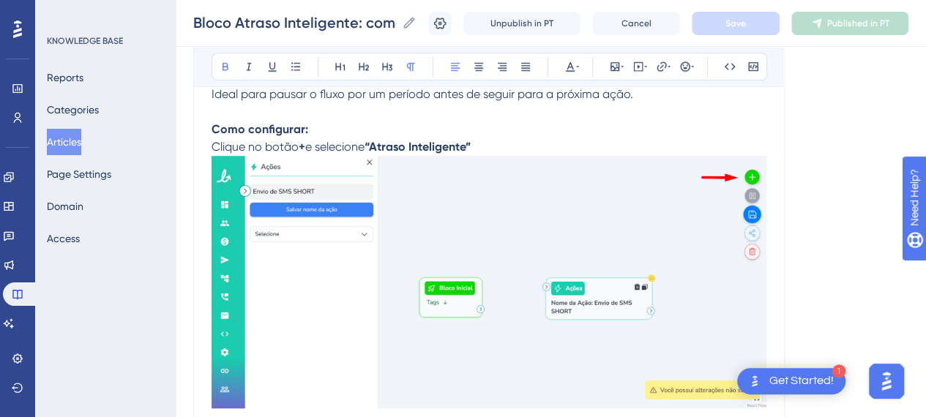
click at [524, 147] on p "Clique no botão + e selecione “Atraso Inteligente”" at bounding box center [489, 275] width 555 height 275
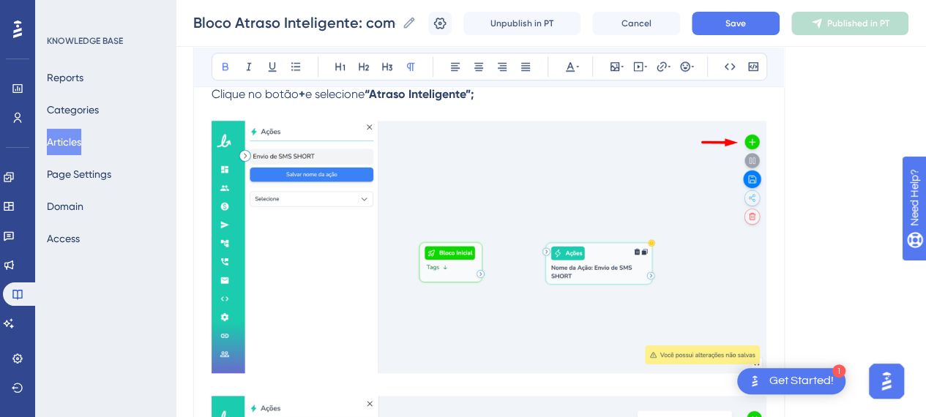
scroll to position [586, 0]
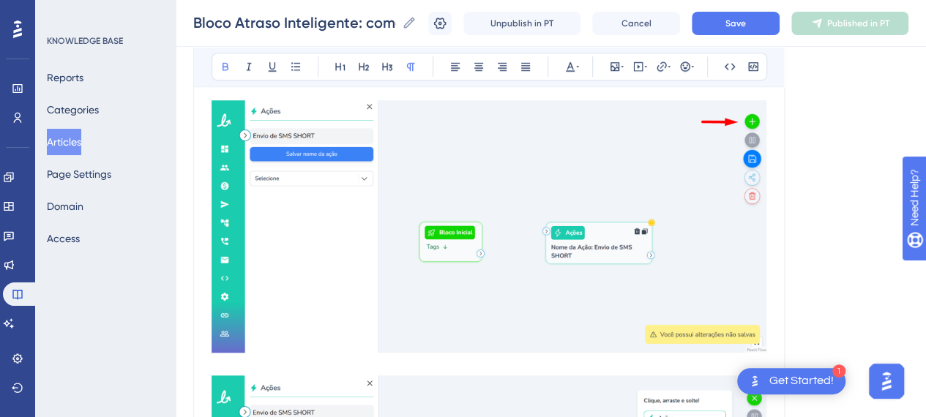
click at [526, 169] on img at bounding box center [489, 226] width 555 height 253
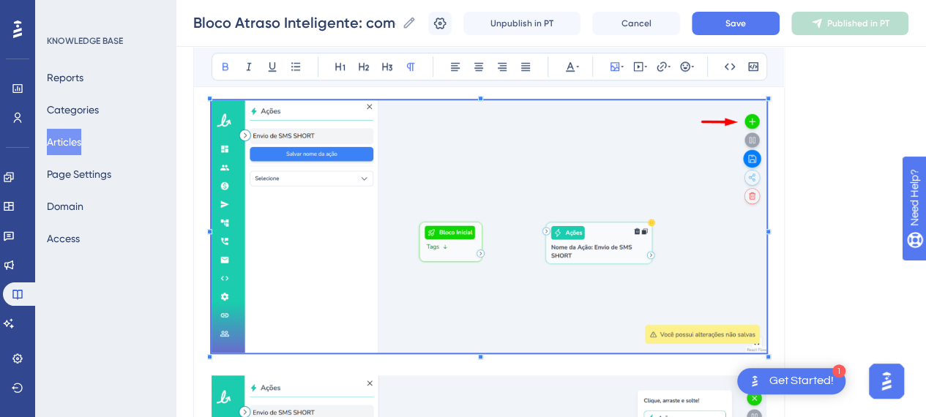
click at [584, 209] on img at bounding box center [489, 226] width 555 height 253
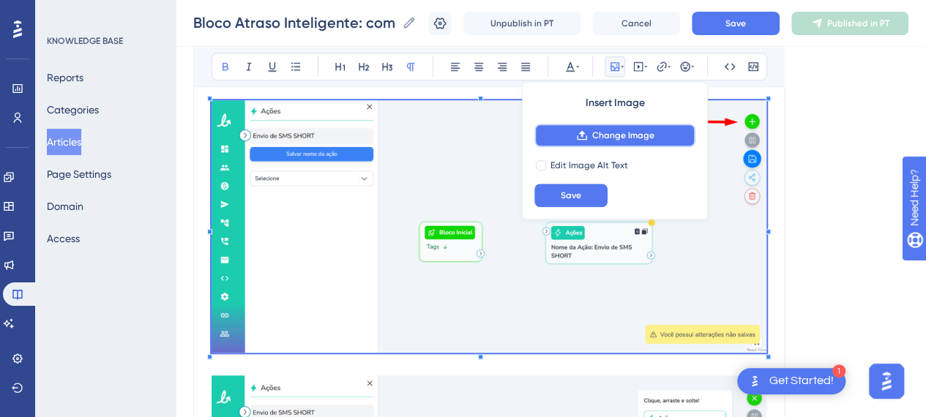
click at [623, 137] on span "Change Image" at bounding box center [623, 136] width 62 height 12
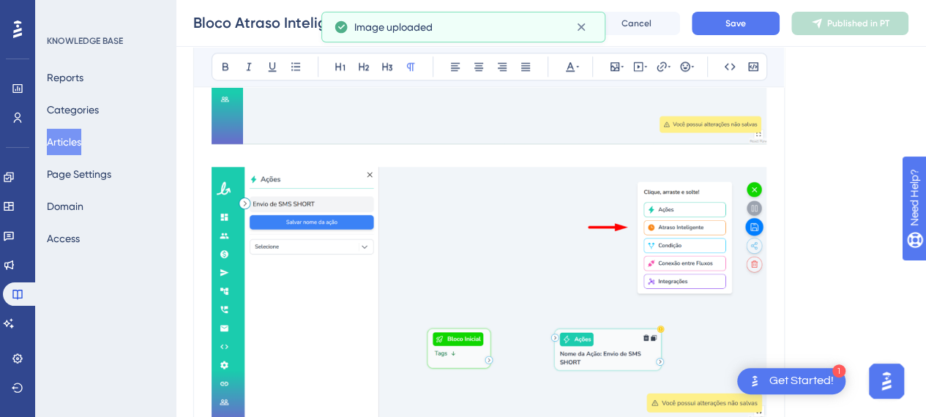
scroll to position [659, 0]
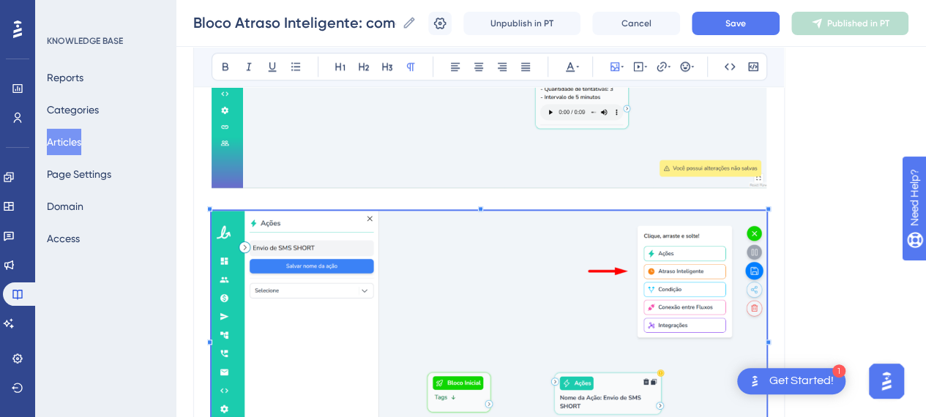
scroll to position [806, 0]
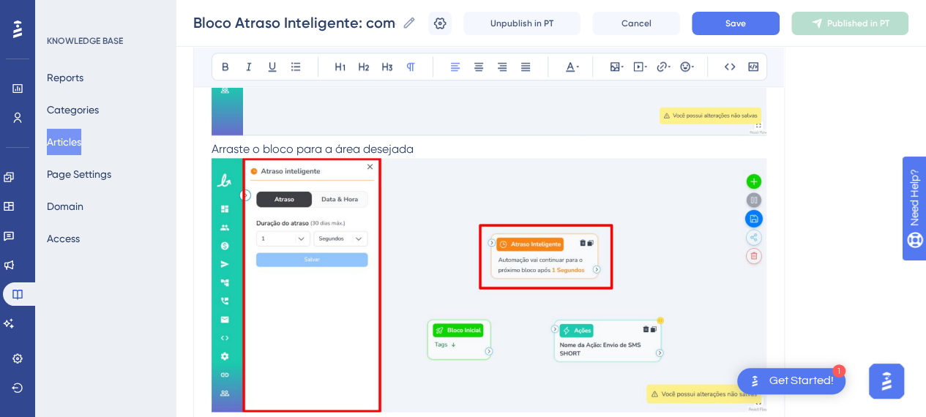
click at [212, 145] on span "Arraste o bloco para a área desejada" at bounding box center [313, 149] width 202 height 14
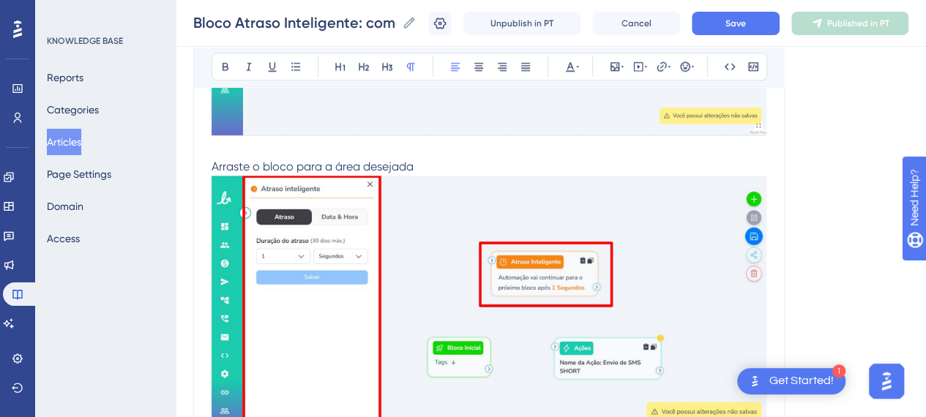
click at [469, 172] on p "Arraste o bloco para a área desejada" at bounding box center [489, 167] width 555 height 18
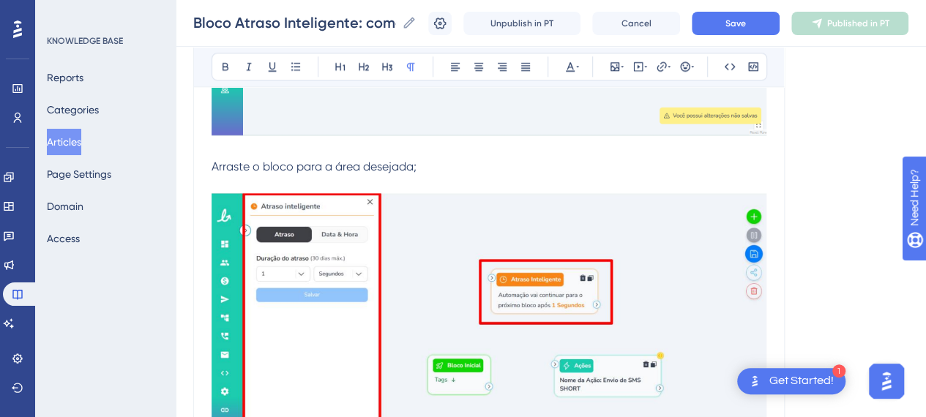
scroll to position [879, 0]
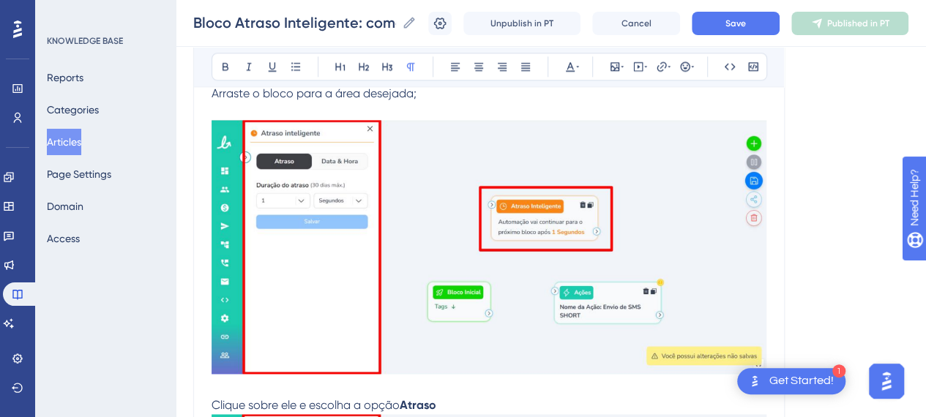
click at [502, 213] on img at bounding box center [489, 247] width 555 height 255
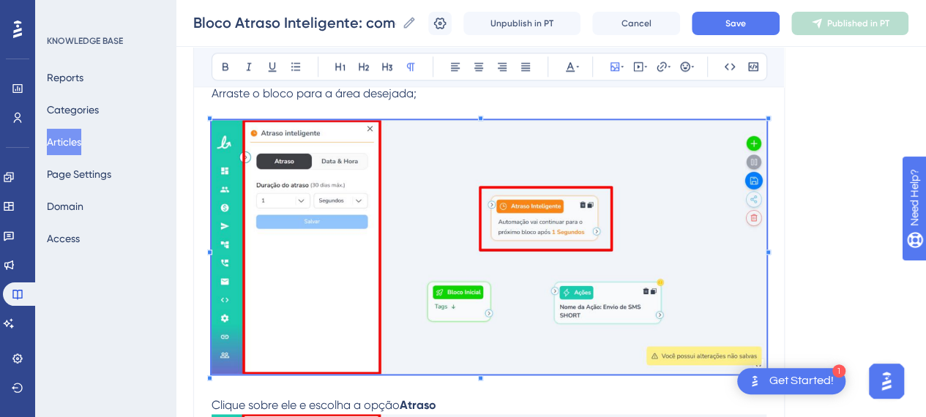
click at [540, 221] on img at bounding box center [489, 247] width 555 height 255
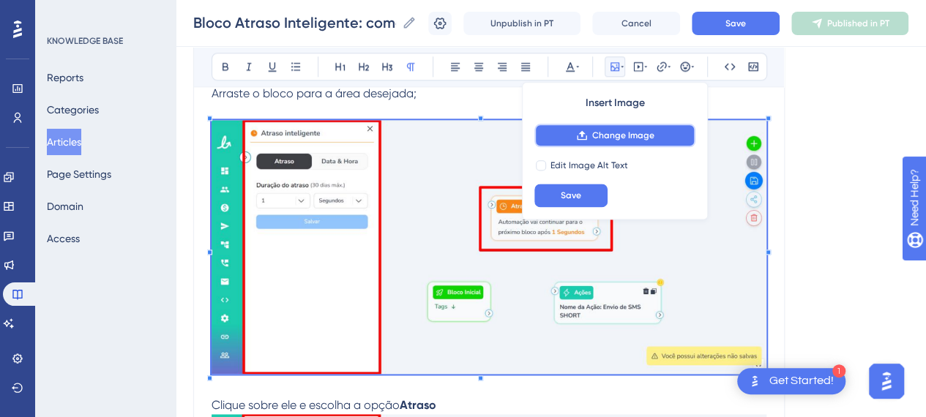
click at [623, 128] on button "Change Image" at bounding box center [615, 135] width 161 height 23
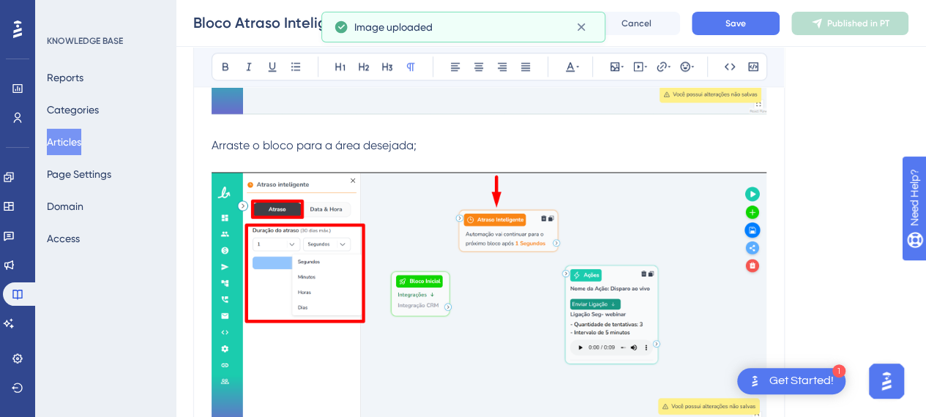
scroll to position [806, 0]
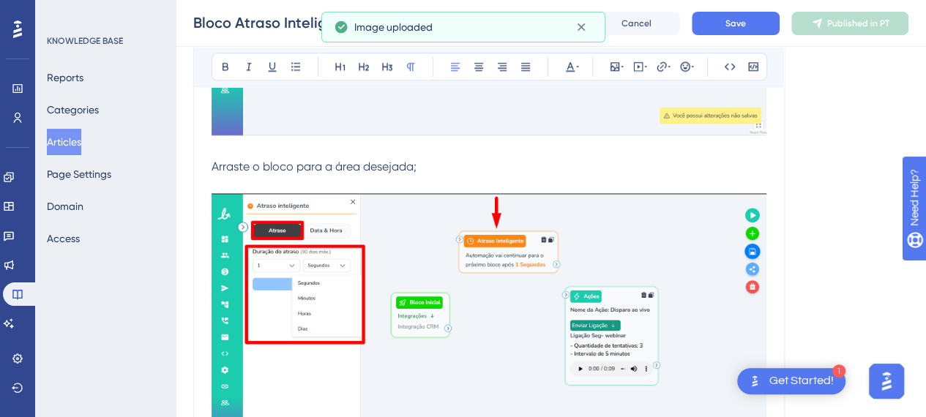
click at [433, 169] on p "Arraste o bloco para a área desejada;" at bounding box center [489, 167] width 555 height 18
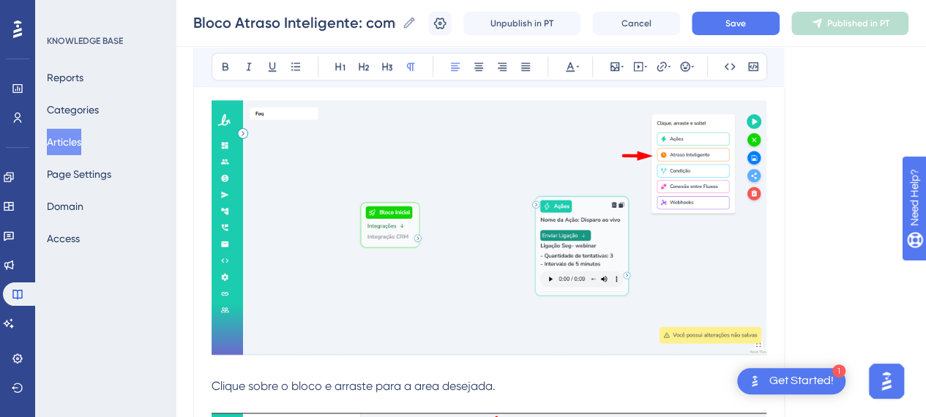
scroll to position [732, 0]
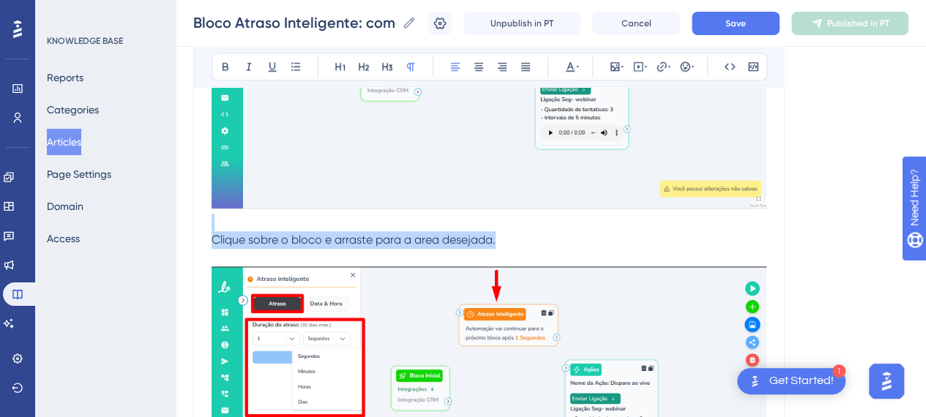
drag, startPoint x: 513, startPoint y: 239, endPoint x: 227, endPoint y: 229, distance: 285.8
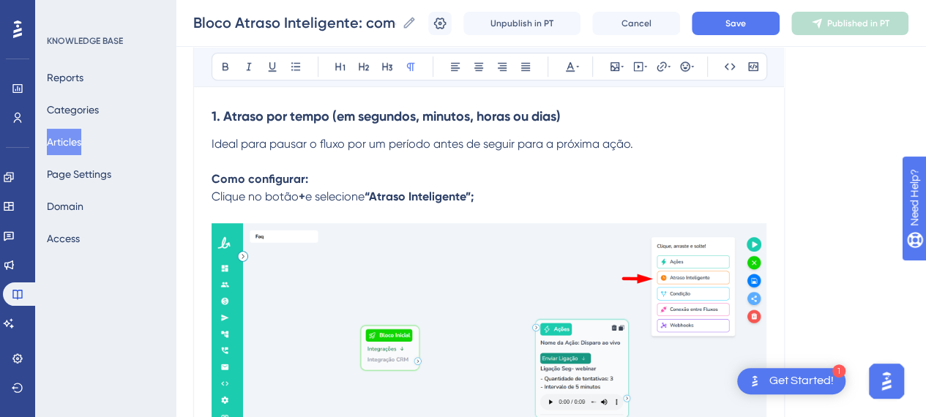
scroll to position [439, 0]
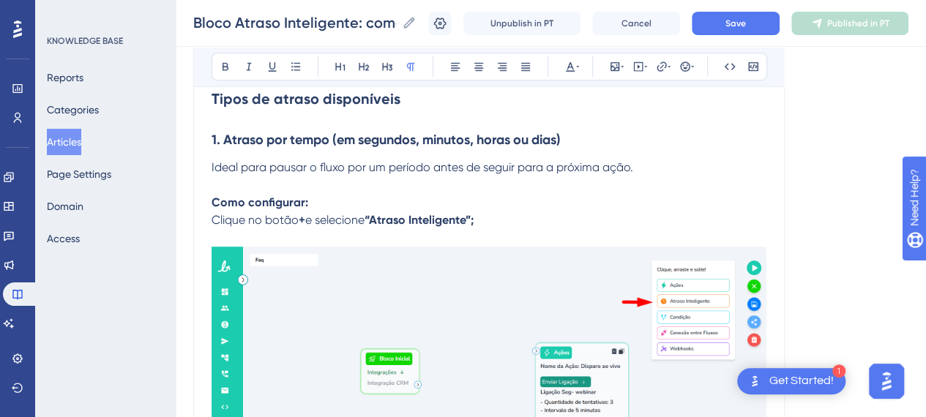
click at [521, 233] on p at bounding box center [489, 368] width 555 height 278
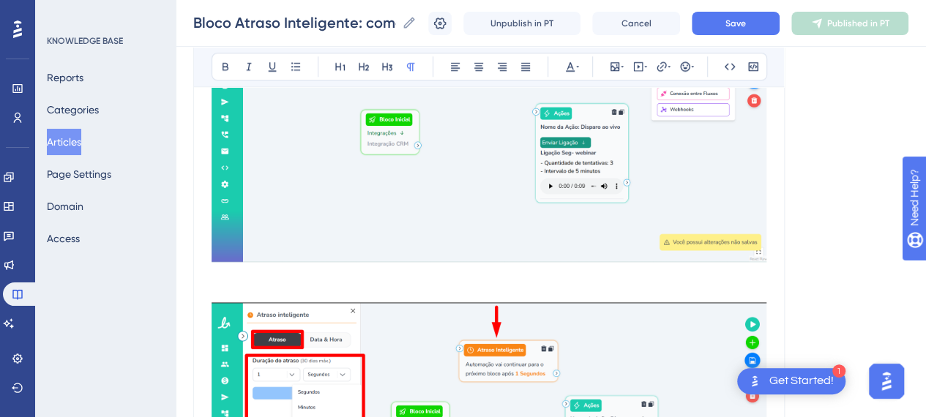
scroll to position [732, 0]
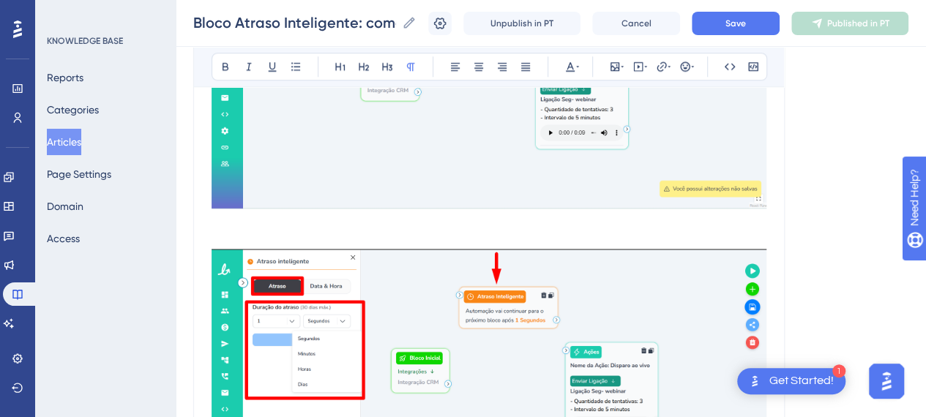
click at [280, 228] on p at bounding box center [489, 223] width 555 height 18
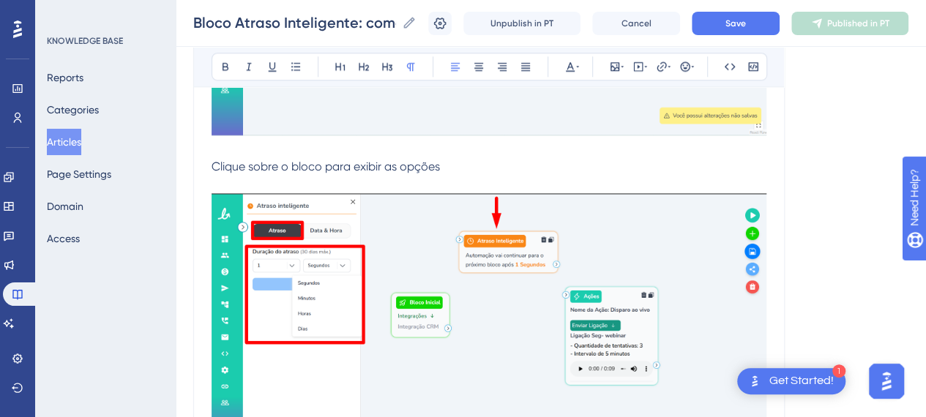
scroll to position [806, 0]
drag, startPoint x: 324, startPoint y: 166, endPoint x: 330, endPoint y: 185, distance: 19.0
click at [324, 168] on span "Clique sobre o bloco para exibir as opções" at bounding box center [326, 167] width 229 height 14
drag, startPoint x: 532, startPoint y: 152, endPoint x: 532, endPoint y: 163, distance: 11.7
click at [532, 152] on p at bounding box center [489, 150] width 555 height 18
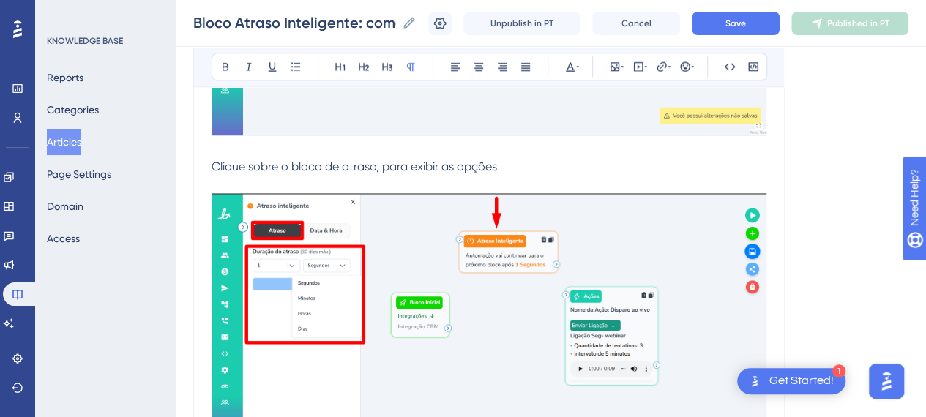
click at [532, 165] on p "Clique sobre o bloco de atraso, para exibir as opções" at bounding box center [489, 167] width 555 height 18
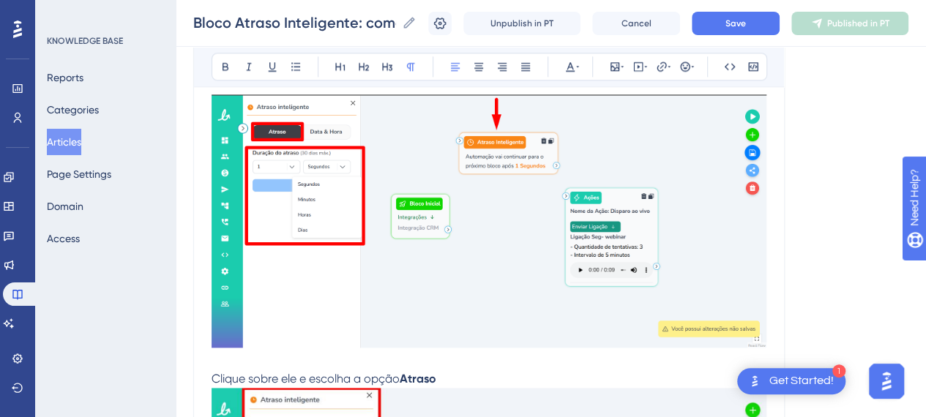
scroll to position [1025, 0]
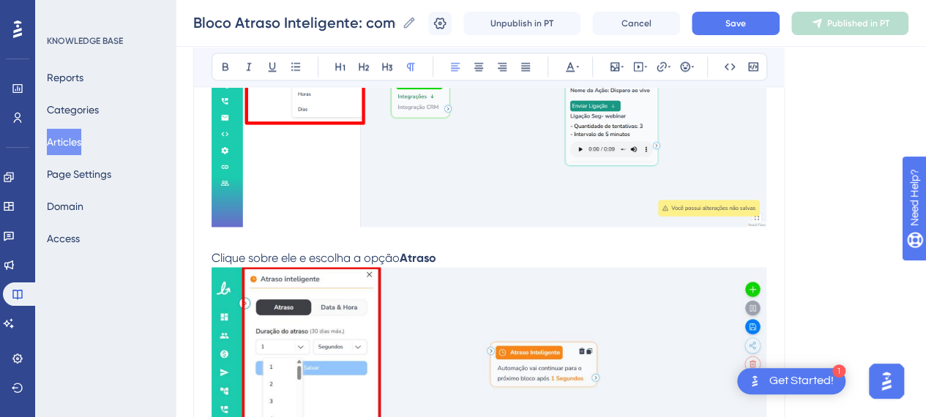
click at [515, 295] on img at bounding box center [489, 393] width 555 height 253
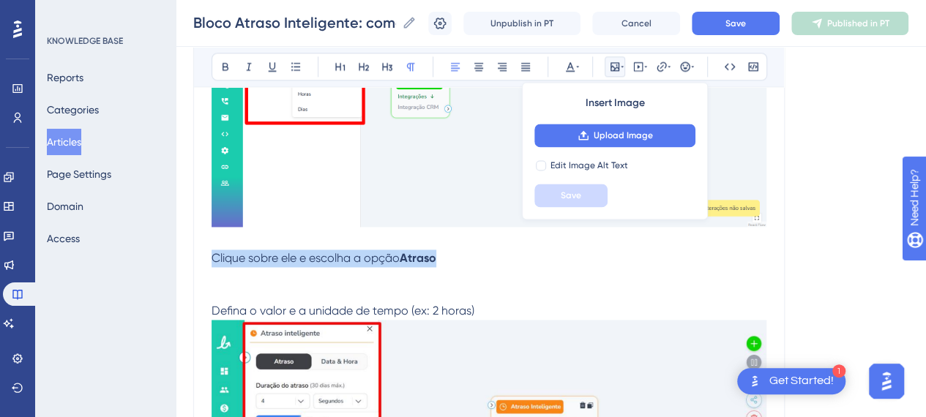
drag, startPoint x: 446, startPoint y: 256, endPoint x: 204, endPoint y: 251, distance: 242.5
click at [204, 251] on div "Bloco Atraso Inteligente: como programar tempo ou datas específicas Bold Italic…" at bounding box center [489, 396] width 592 height 2514
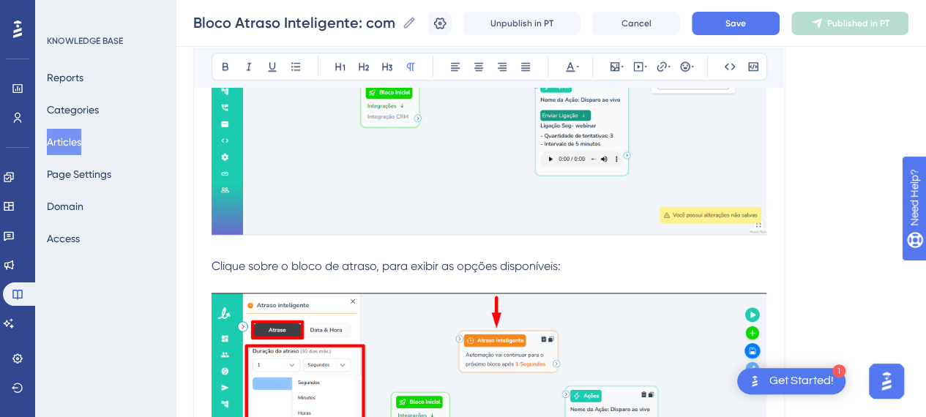
scroll to position [659, 0]
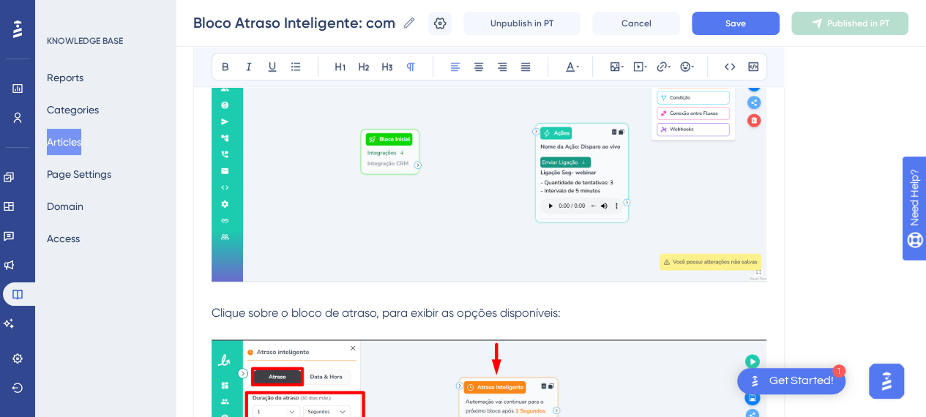
drag, startPoint x: 590, startPoint y: 308, endPoint x: 581, endPoint y: 310, distance: 9.6
click at [585, 310] on p "Clique sobre o bloco de atraso, para exibir as opções disponíveis:" at bounding box center [489, 314] width 555 height 18
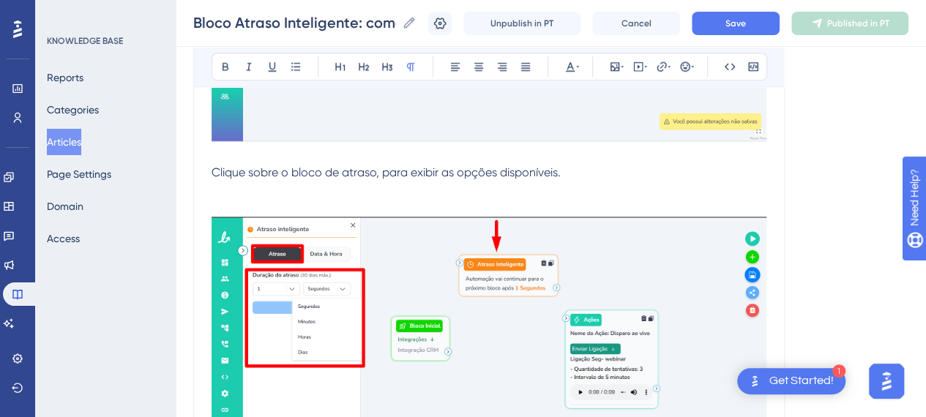
scroll to position [806, 0]
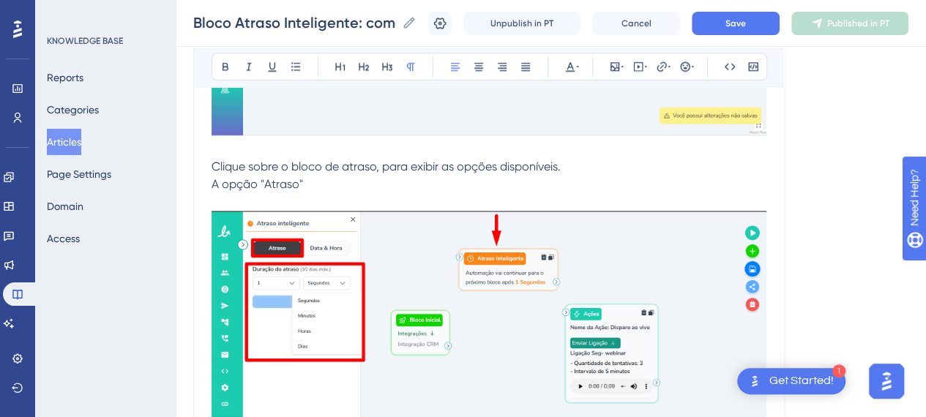
click at [296, 188] on span "A opção "Atraso"" at bounding box center [258, 184] width 92 height 14
click at [302, 185] on p "A opção "Atraso"" at bounding box center [489, 185] width 555 height 18
drag, startPoint x: 304, startPoint y: 185, endPoint x: 260, endPoint y: 185, distance: 43.9
click at [259, 187] on p "A opção "Atraso"" at bounding box center [489, 185] width 555 height 18
drag, startPoint x: 224, startPoint y: 60, endPoint x: 291, endPoint y: 116, distance: 87.9
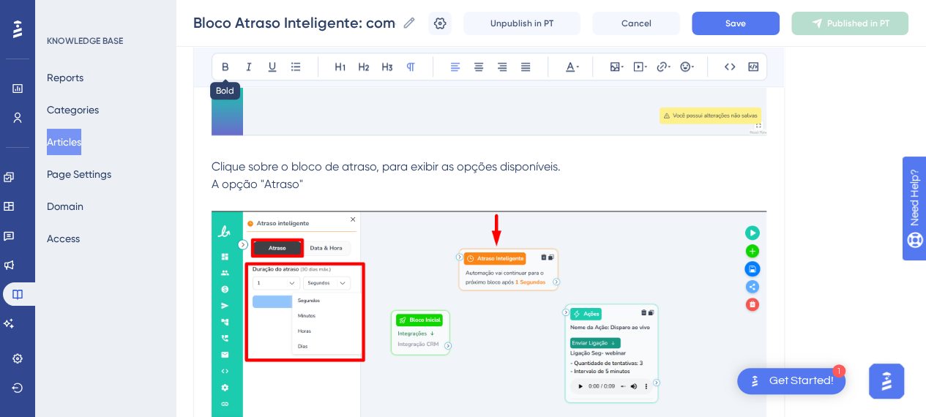
click at [223, 61] on icon at bounding box center [226, 67] width 12 height 12
click at [383, 187] on p "A opção "Atraso"" at bounding box center [489, 185] width 555 height 18
click at [224, 64] on icon at bounding box center [226, 67] width 12 height 12
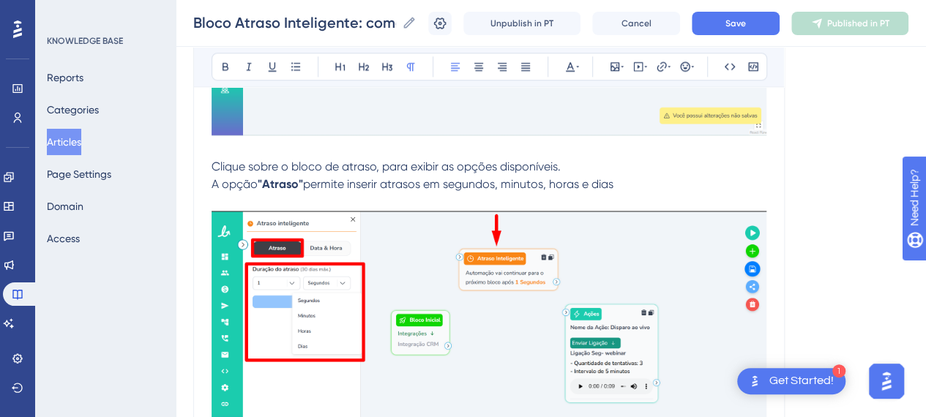
drag, startPoint x: 353, startPoint y: 172, endPoint x: 281, endPoint y: 177, distance: 71.9
click at [352, 172] on span "Clique sobre o bloco de atraso, para exibir as opções disponíveis." at bounding box center [386, 167] width 349 height 14
drag, startPoint x: 211, startPoint y: 182, endPoint x: 611, endPoint y: 186, distance: 399.9
click at [611, 186] on span "permite inserir atrasos em segundos, minutos, horas e dias" at bounding box center [458, 184] width 311 height 14
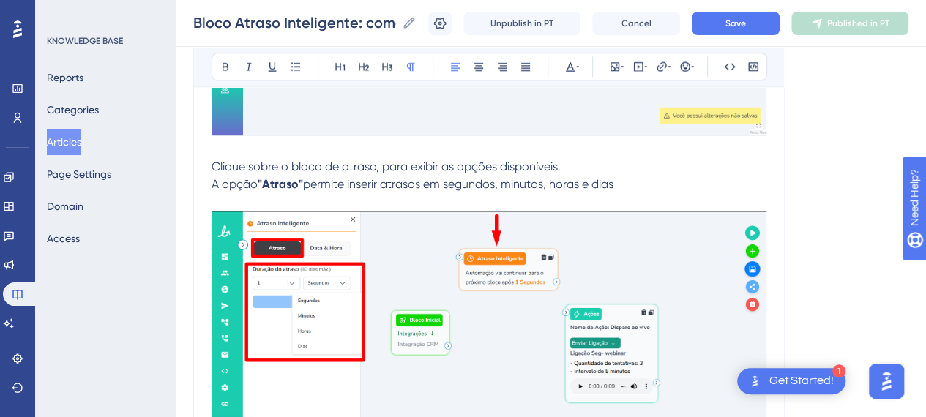
click at [401, 179] on span "permite inserir atrasos em segundos, minutos, horas e dias" at bounding box center [458, 184] width 311 height 14
click at [349, 176] on p "A opção "Atraso" permite inserir atrasos em segundos, minutos, horas e dias" at bounding box center [489, 185] width 555 height 18
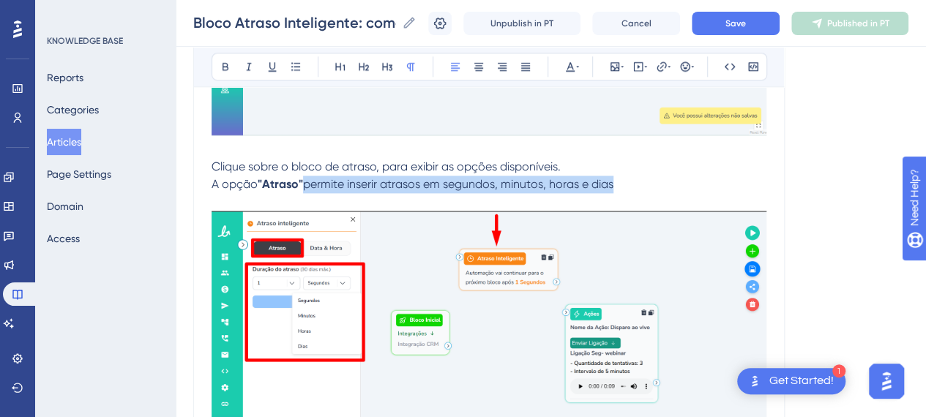
drag, startPoint x: 310, startPoint y: 184, endPoint x: 636, endPoint y: 184, distance: 326.6
click at [636, 184] on p "A opção "Atraso" permite inserir atrasos em segundos, minutos, horas e dias" at bounding box center [489, 185] width 555 height 18
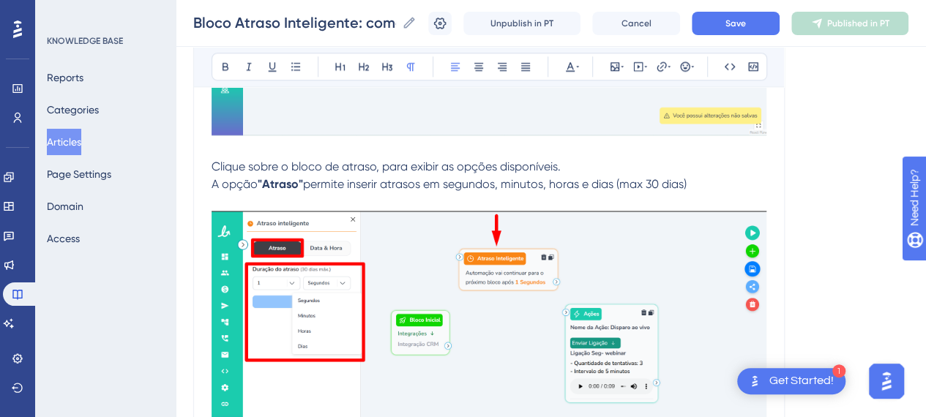
click at [737, 195] on p at bounding box center [489, 202] width 555 height 18
click at [725, 188] on p "A opção "Atraso" permite inserir atrasos em segundos, minutos, horas e dias (ma…" at bounding box center [489, 185] width 555 height 18
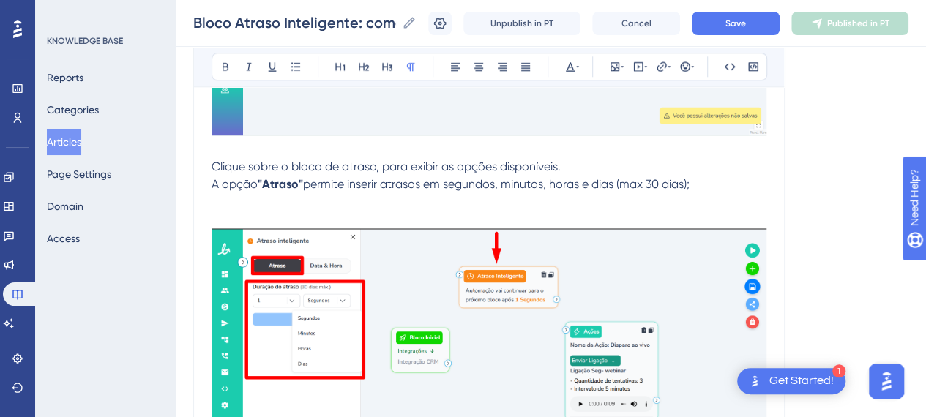
click at [512, 193] on p at bounding box center [489, 202] width 555 height 18
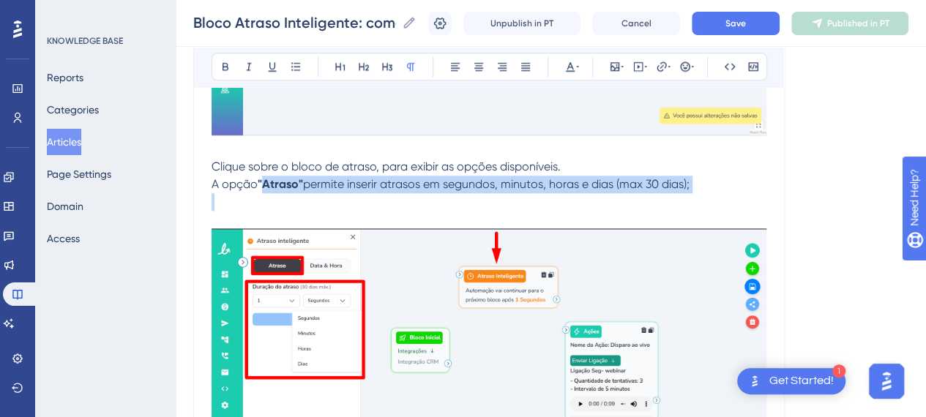
click at [277, 204] on p at bounding box center [489, 202] width 555 height 18
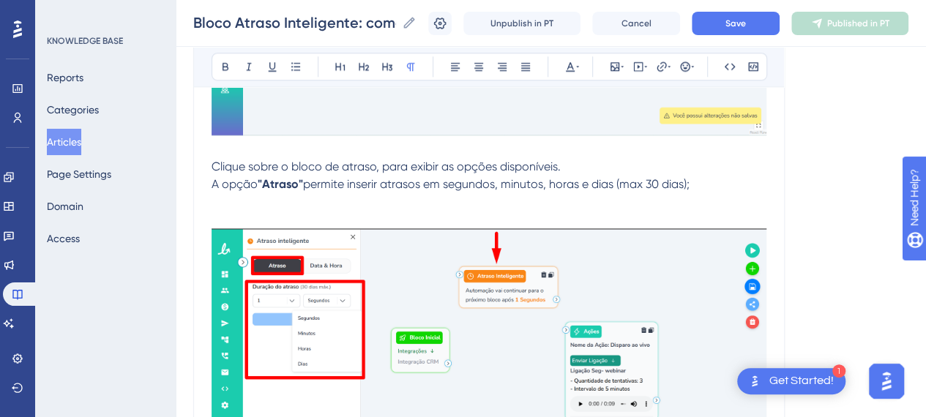
click at [286, 216] on p at bounding box center [489, 220] width 555 height 18
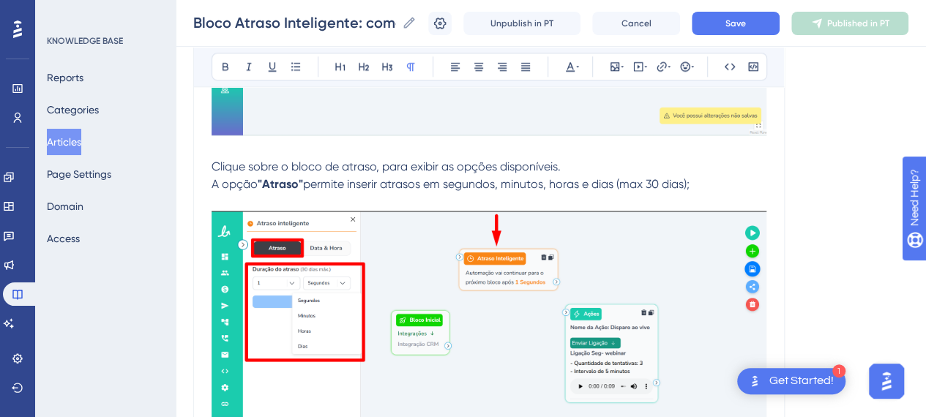
click at [713, 187] on p "A opção "Atraso" permite inserir atrasos em segundos, minutos, horas e dias (ma…" at bounding box center [489, 185] width 555 height 18
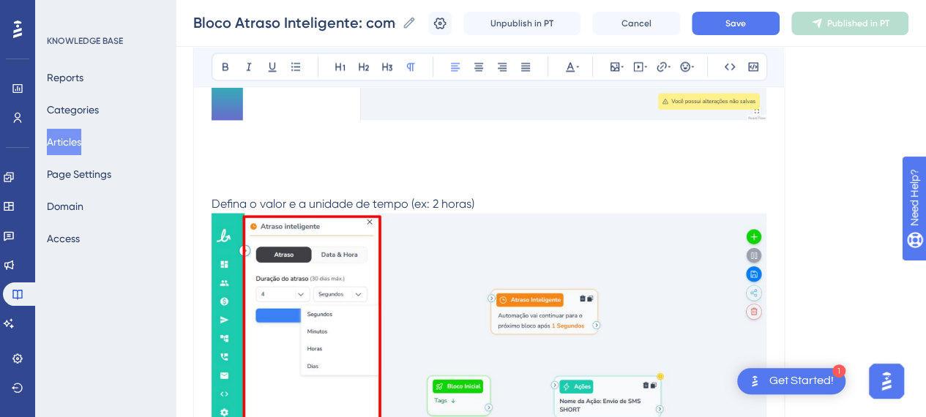
scroll to position [1172, 0]
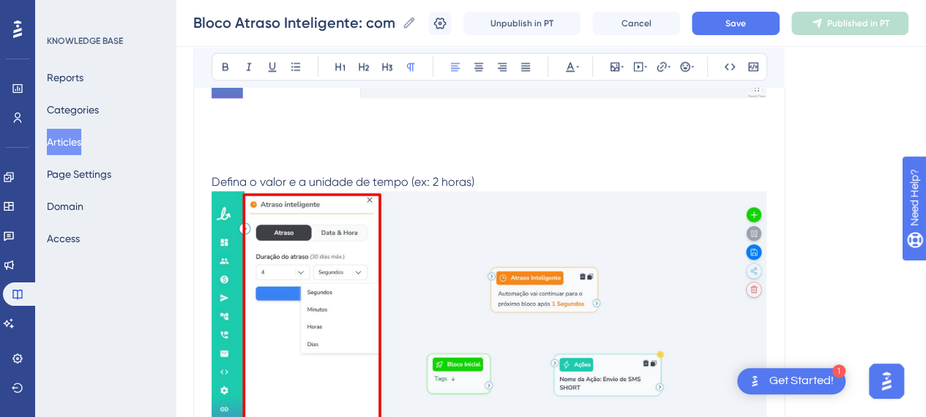
drag, startPoint x: 439, startPoint y: 263, endPoint x: 423, endPoint y: 270, distance: 17.4
click at [438, 265] on img at bounding box center [489, 319] width 555 height 256
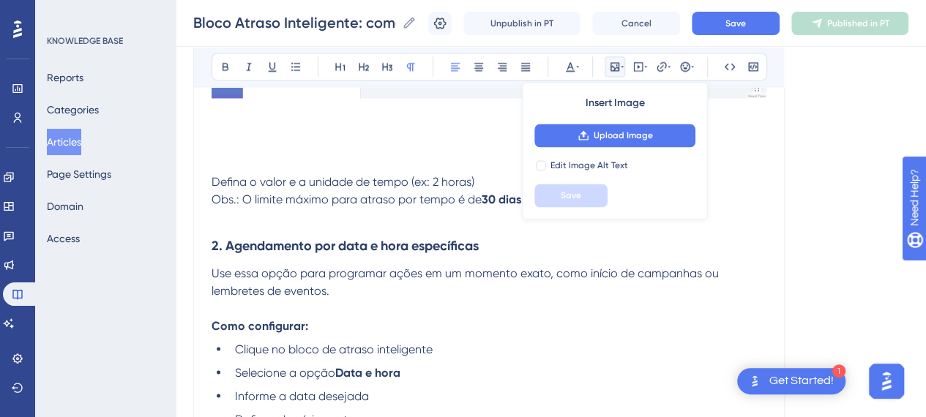
click at [374, 201] on span "Obs.: O limite máximo para atraso por tempo é de" at bounding box center [347, 200] width 270 height 14
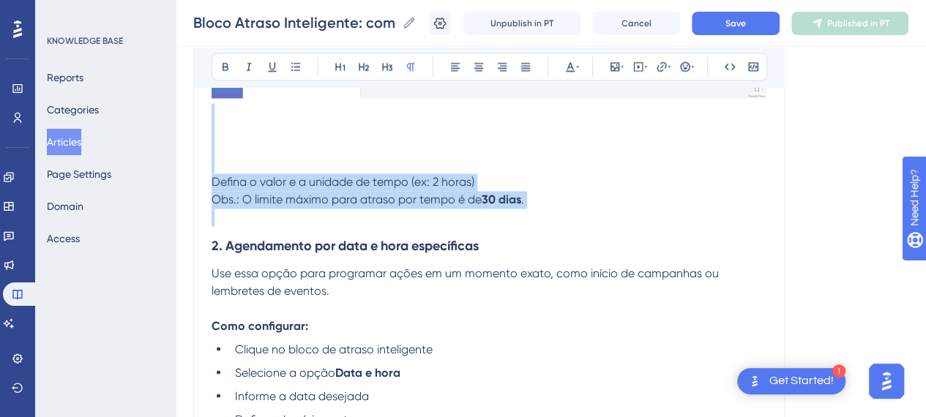
drag, startPoint x: 569, startPoint y: 208, endPoint x: 170, endPoint y: 119, distance: 409.0
click at [176, 119] on div "Performance Users Engagement Widgets Feedback Product Updates Knowledge Base AI…" at bounding box center [551, 101] width 751 height 2546
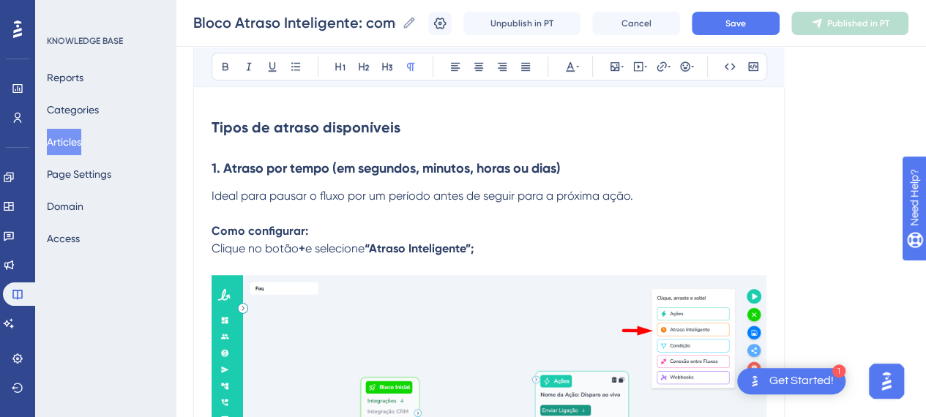
scroll to position [513, 0]
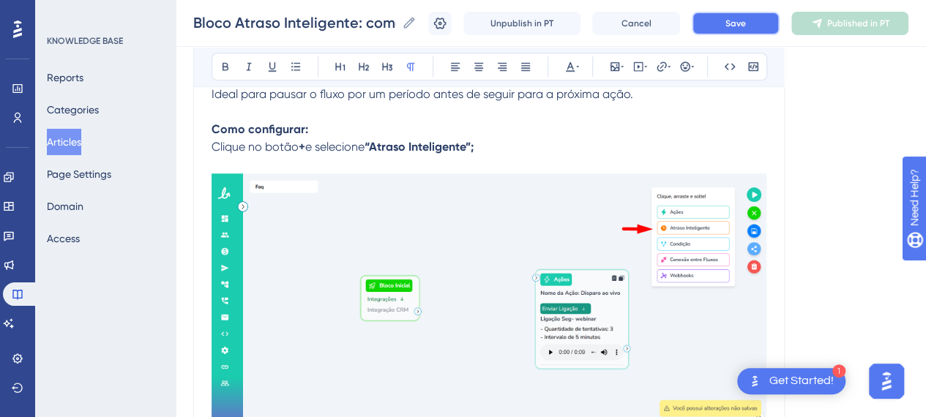
click at [745, 30] on button "Save" at bounding box center [736, 23] width 88 height 23
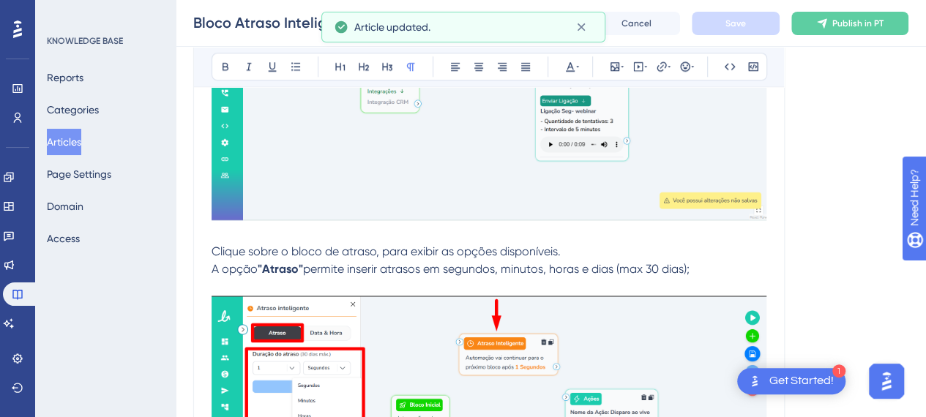
scroll to position [806, 0]
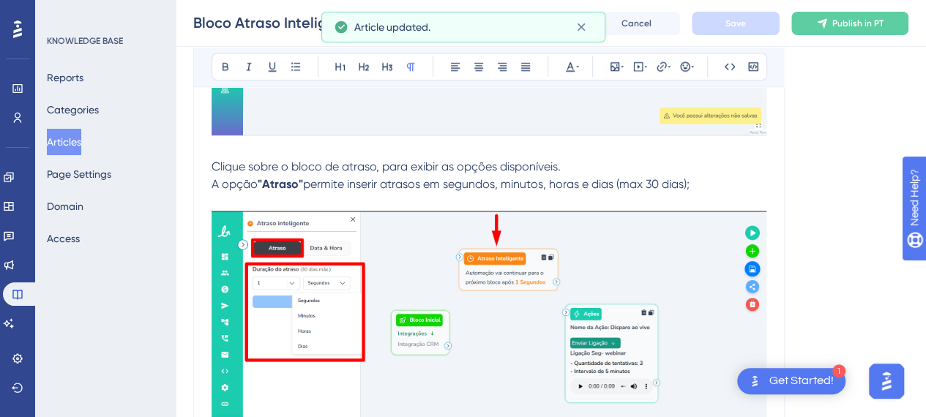
click at [724, 180] on p "A opção "Atraso" permite inserir atrasos em segundos, minutos, horas e dias (ma…" at bounding box center [489, 185] width 555 height 18
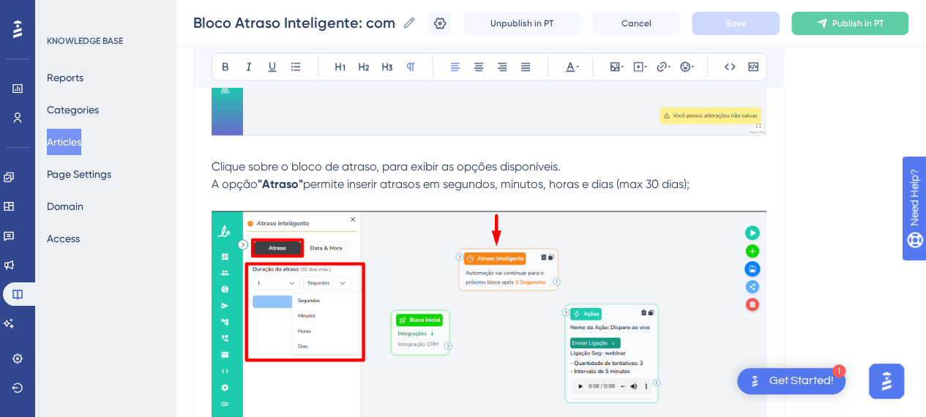
click at [724, 188] on p "A opção "Atraso" permite inserir atrasos em segundos, minutos, horas e dias (ma…" at bounding box center [489, 185] width 555 height 18
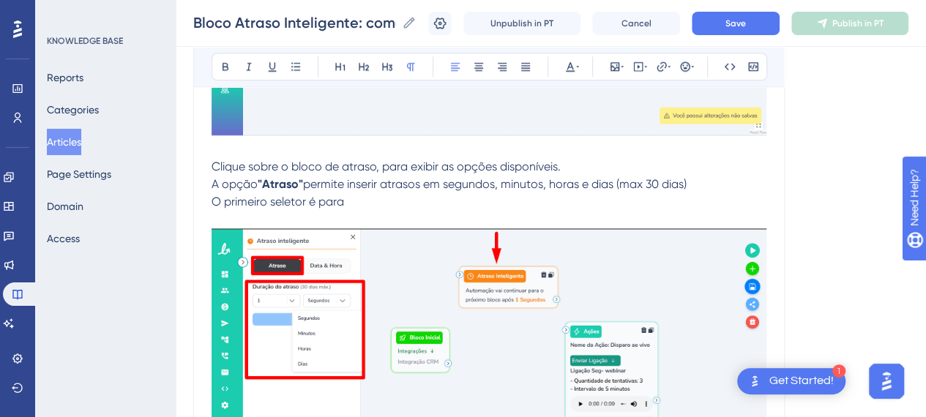
click at [707, 183] on p "A opção "Atraso" permite inserir atrasos em segundos, minutos, horas e dias (ma…" at bounding box center [489, 185] width 555 height 18
drag, startPoint x: 350, startPoint y: 201, endPoint x: 120, endPoint y: 201, distance: 230.0
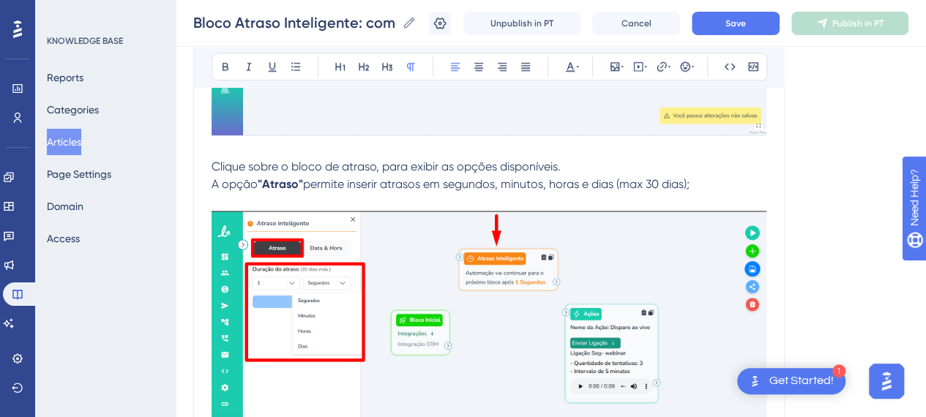
click at [378, 178] on span "permite inserir atrasos em segundos, minutos, horas e dias (max 30 dias);" at bounding box center [496, 184] width 387 height 14
click at [732, 182] on p "A opção "Atraso" permite inserir atrasos em segundos, minutos, horas e dias (ma…" at bounding box center [489, 185] width 555 height 18
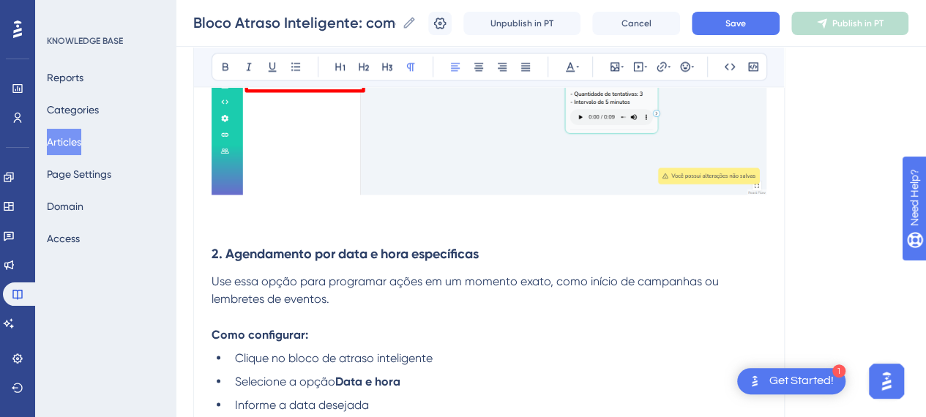
scroll to position [1099, 0]
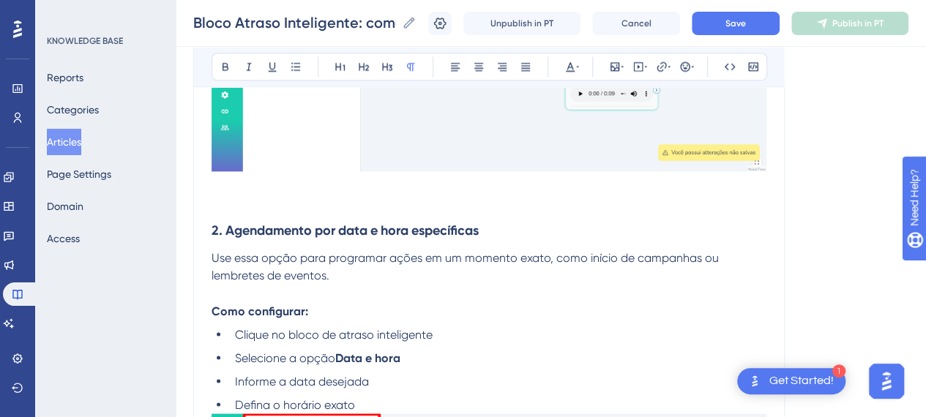
click at [250, 207] on p at bounding box center [489, 203] width 555 height 18
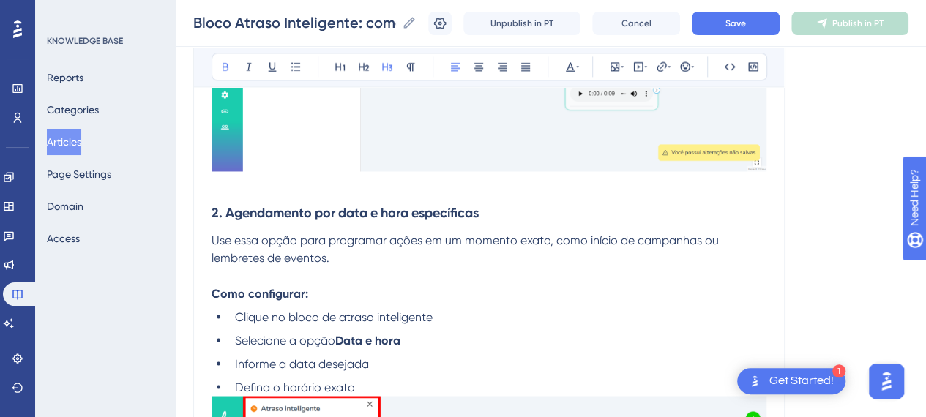
click at [248, 194] on h3 "2. Agendamento por data e hora específicas" at bounding box center [489, 213] width 555 height 38
click at [211, 188] on div "Bloco Atraso Inteligente: como programar tempo ou datas específicas Bold Italic…" at bounding box center [489, 148] width 592 height 2166
click at [220, 190] on p at bounding box center [489, 186] width 555 height 18
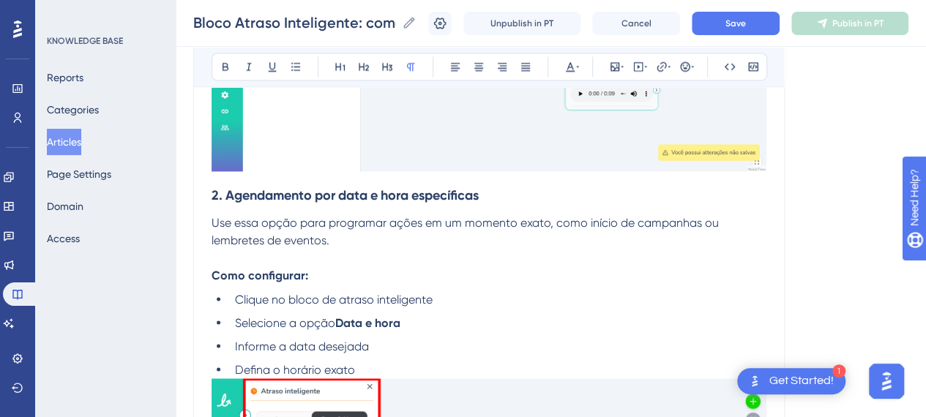
drag, startPoint x: 522, startPoint y: 192, endPoint x: 410, endPoint y: 232, distance: 119.1
click at [521, 194] on h3 "2. Agendamento por data e hora específicas" at bounding box center [489, 196] width 555 height 38
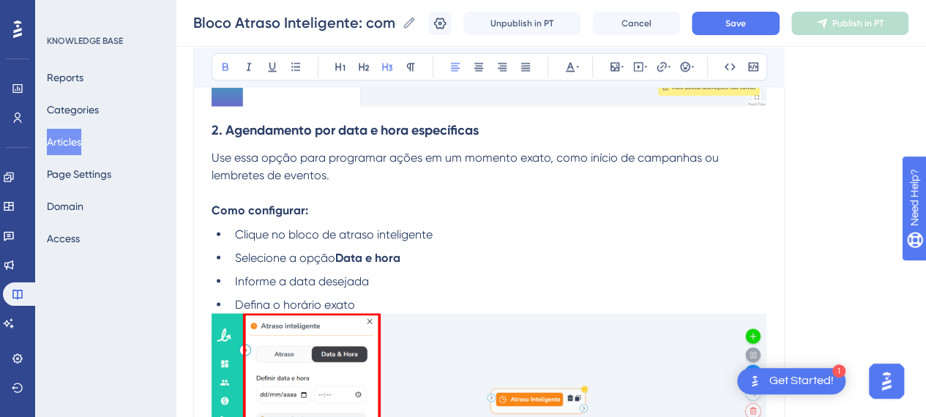
scroll to position [1245, 0]
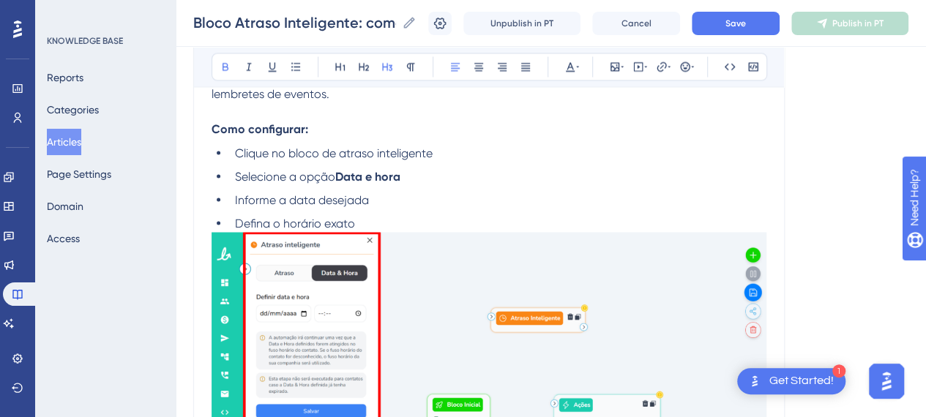
click at [475, 172] on li "Selecione a opção Data e hora" at bounding box center [498, 177] width 538 height 18
click at [417, 219] on li "Defina o horário exato" at bounding box center [498, 224] width 538 height 18
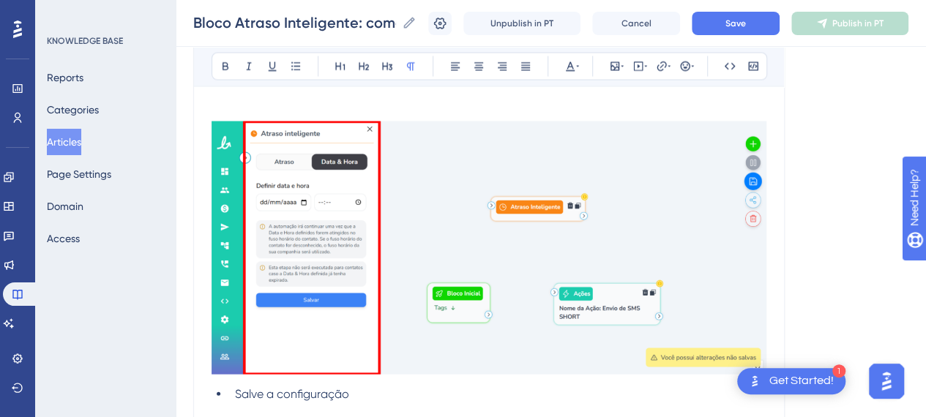
scroll to position [1318, 0]
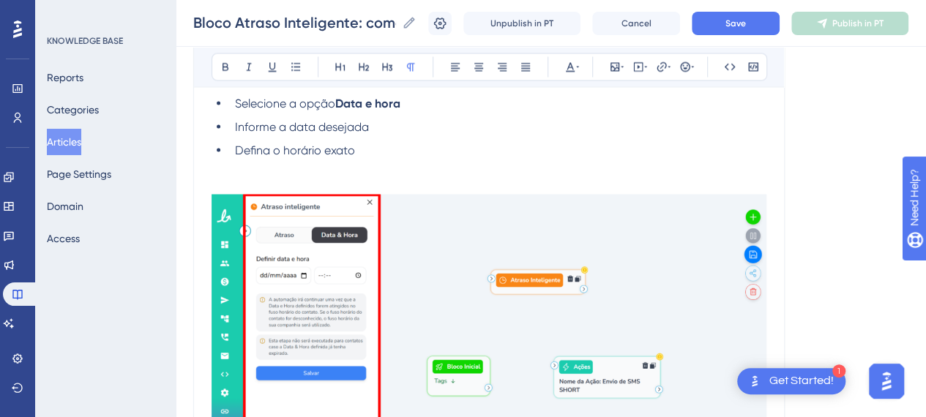
click at [486, 276] on img at bounding box center [489, 320] width 555 height 253
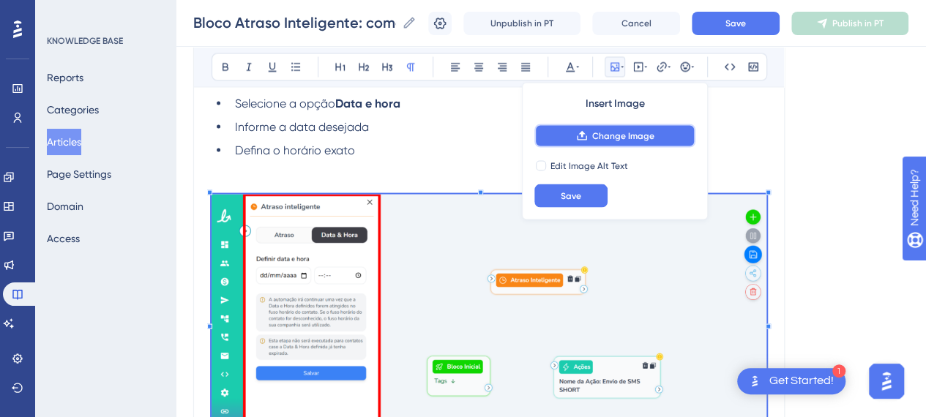
click at [618, 138] on span "Change Image" at bounding box center [623, 136] width 62 height 12
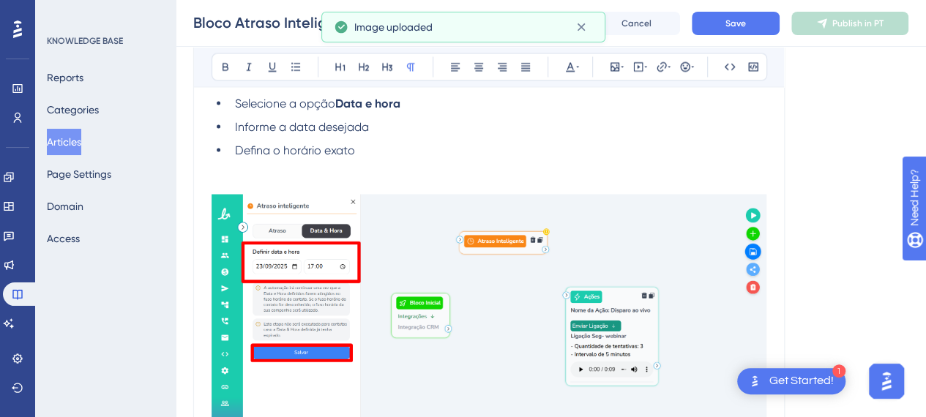
click at [318, 177] on p at bounding box center [489, 186] width 555 height 18
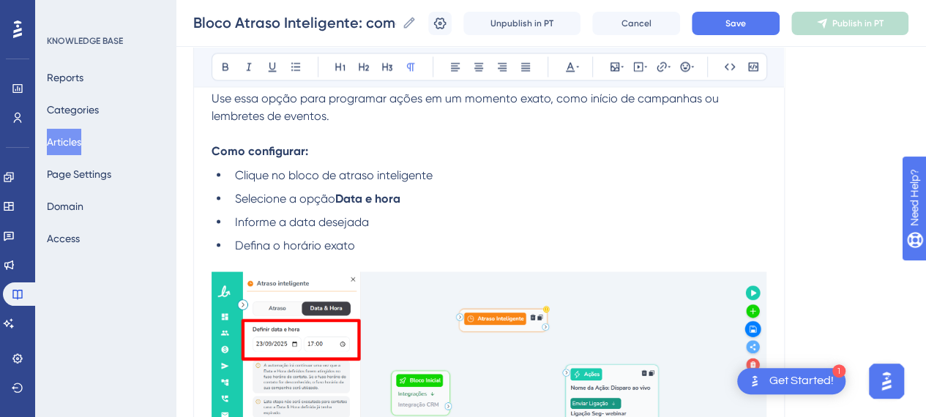
scroll to position [1245, 0]
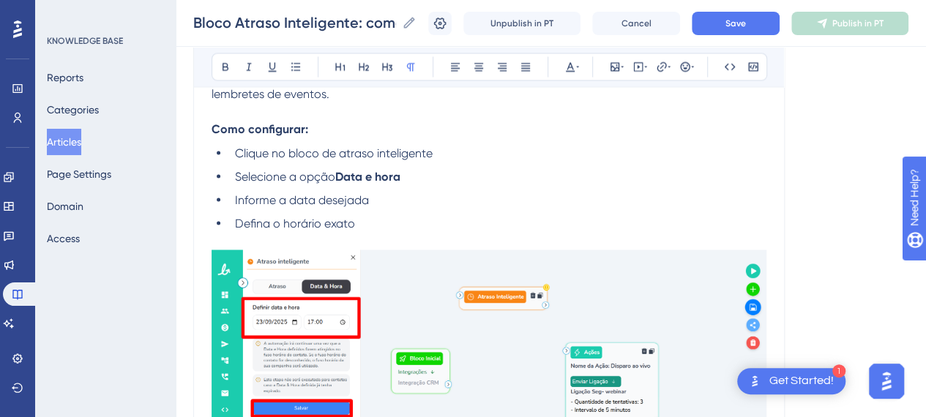
click at [451, 153] on li "Clique no bloco de atraso inteligente" at bounding box center [498, 153] width 538 height 18
click at [443, 169] on li "Selecione a opção Data e hora" at bounding box center [498, 177] width 538 height 18
click at [389, 200] on li "Informe a data desejada" at bounding box center [498, 200] width 538 height 18
click at [382, 222] on li "Defina o horário exato" at bounding box center [498, 224] width 538 height 18
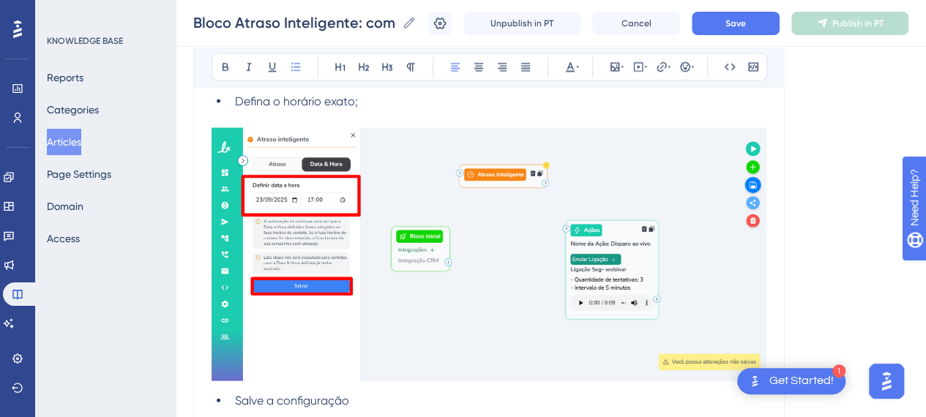
scroll to position [1392, 0]
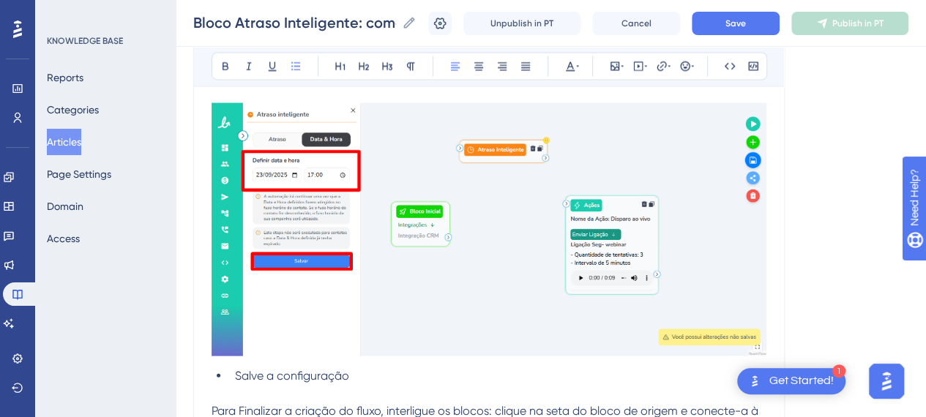
click at [361, 370] on li "Salve a configuração" at bounding box center [498, 377] width 538 height 18
drag, startPoint x: 261, startPoint y: 374, endPoint x: 242, endPoint y: 371, distance: 19.3
click at [260, 374] on span "Salve a configuração;" at bounding box center [293, 376] width 117 height 14
drag, startPoint x: 232, startPoint y: 372, endPoint x: 362, endPoint y: 374, distance: 129.6
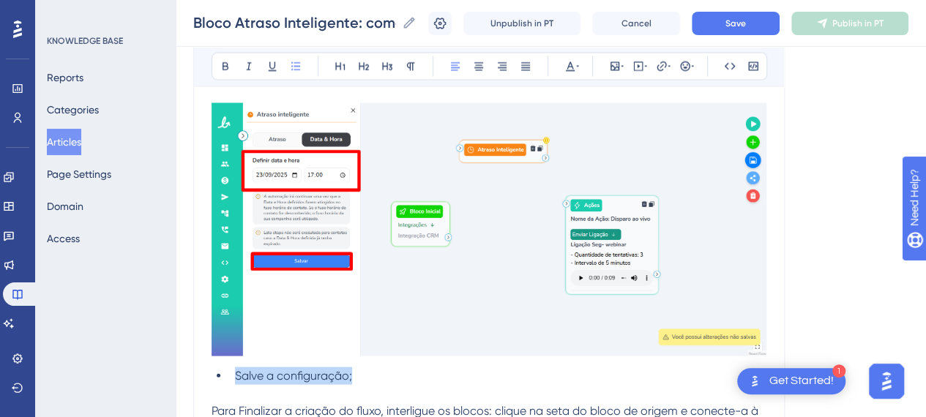
click at [362, 374] on li "Salve a configuração;" at bounding box center [498, 377] width 538 height 18
drag, startPoint x: 367, startPoint y: 375, endPoint x: 324, endPoint y: 370, distance: 42.8
click at [325, 371] on li "Clique no botão "Salvar"" at bounding box center [498, 377] width 538 height 18
click at [228, 68] on icon at bounding box center [226, 67] width 12 height 12
click at [379, 370] on li "Clique no botão "Salvar"" at bounding box center [498, 377] width 538 height 18
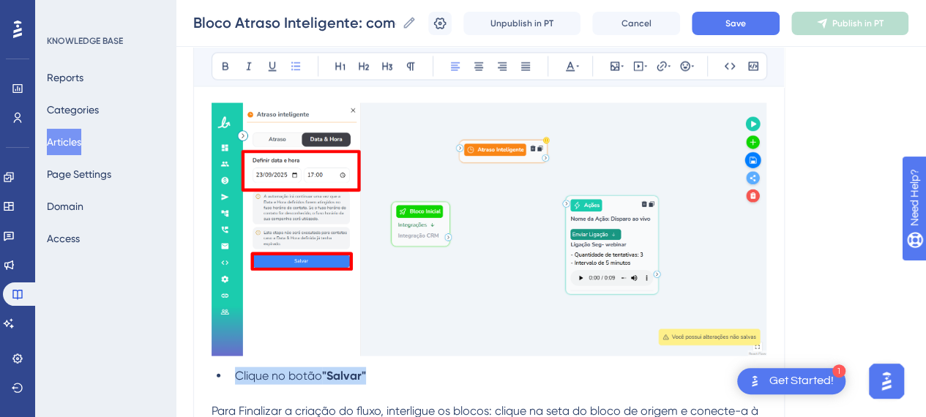
drag, startPoint x: 383, startPoint y: 374, endPoint x: 369, endPoint y: 380, distance: 15.1
click at [382, 378] on li "Clique no botão "Salvar"" at bounding box center [498, 377] width 538 height 18
click at [221, 62] on icon at bounding box center [226, 67] width 12 height 12
drag, startPoint x: 553, startPoint y: 384, endPoint x: 211, endPoint y: 379, distance: 342.1
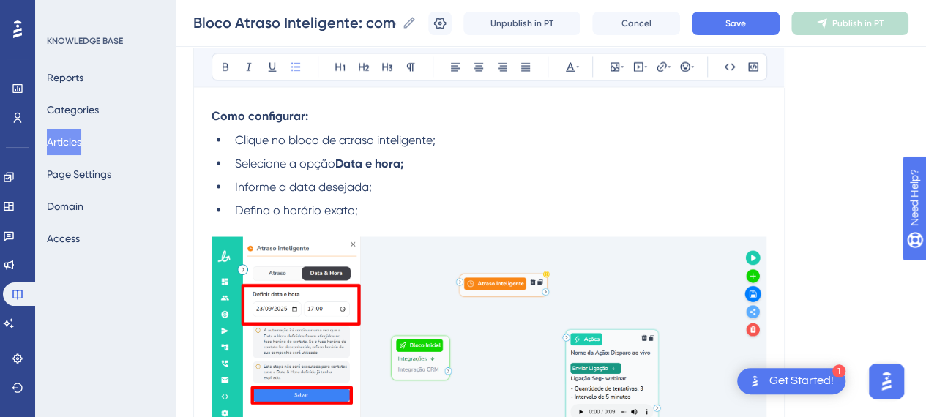
scroll to position [1245, 0]
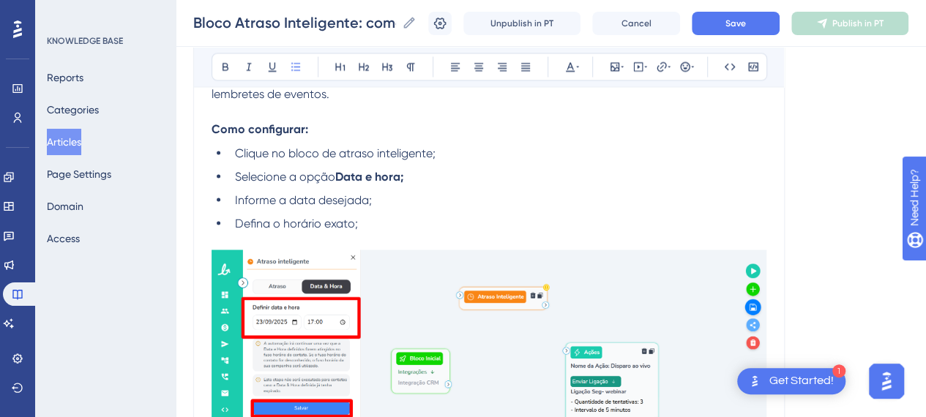
click at [417, 225] on li "Defina o horário exato;" at bounding box center [498, 224] width 538 height 18
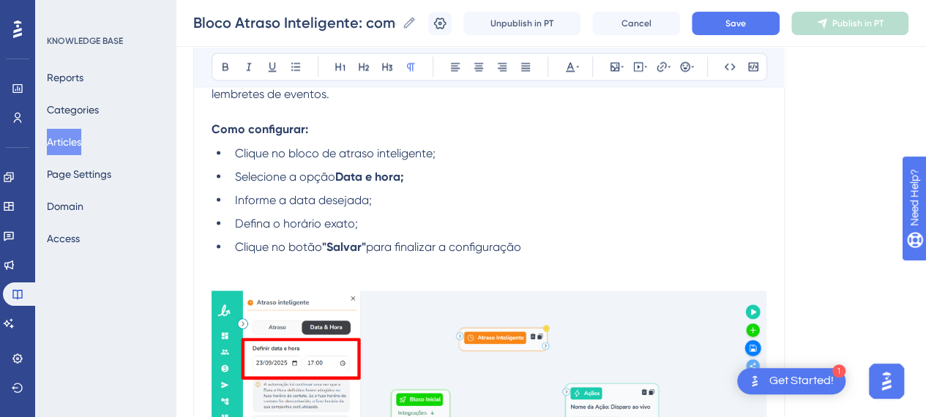
scroll to position [1392, 0]
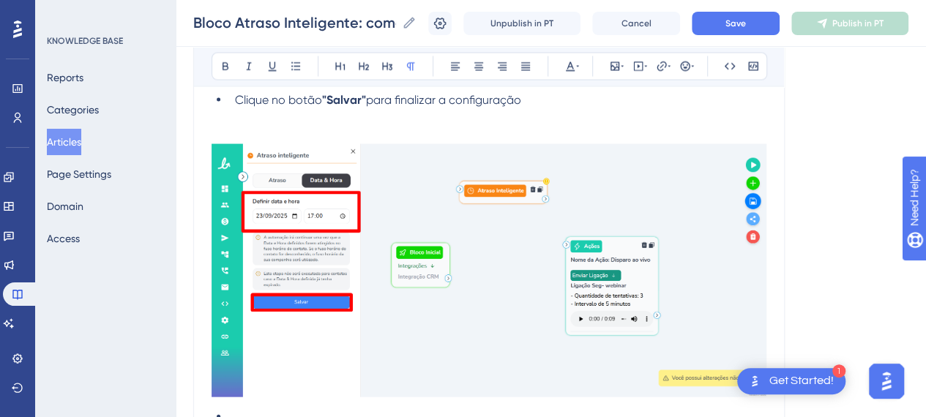
click at [558, 95] on li "Clique no botão "Salvar" para finalizar a configuração" at bounding box center [498, 101] width 538 height 18
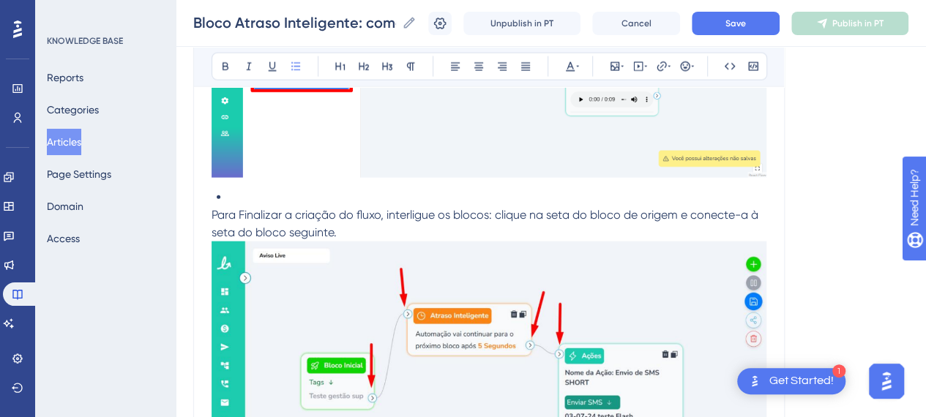
click at [301, 200] on li at bounding box center [498, 198] width 538 height 18
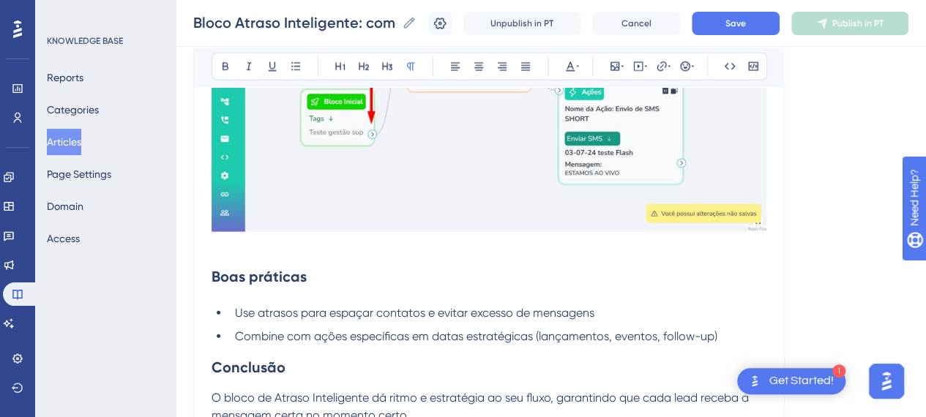
scroll to position [1537, 0]
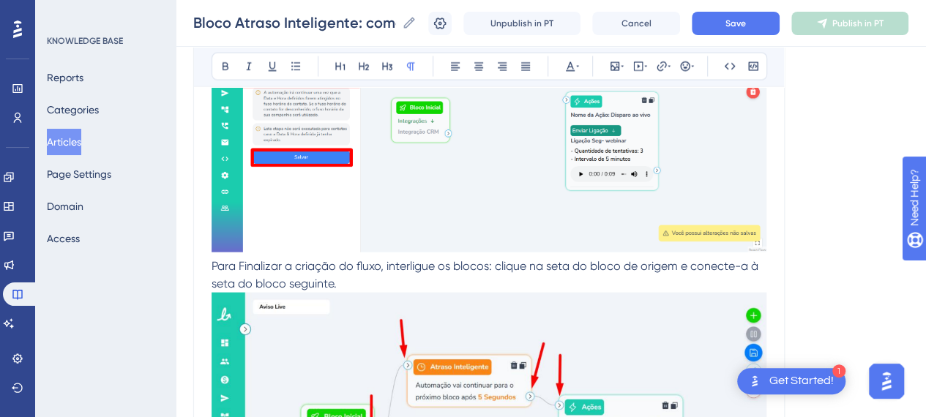
click at [361, 272] on p "Para Finalizar a criação do fluxo, interligue os blocos: clique na seta do bloc…" at bounding box center [489, 275] width 555 height 35
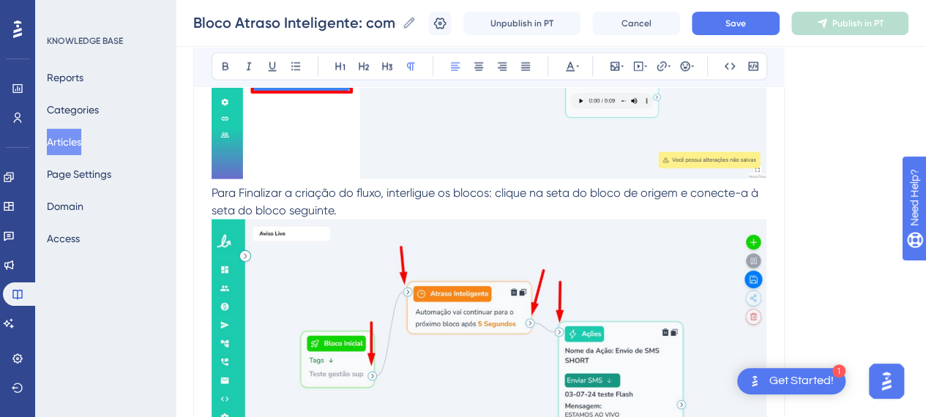
drag, startPoint x: 363, startPoint y: 193, endPoint x: 363, endPoint y: 205, distance: 11.7
click at [363, 196] on span "Para Finalizar a criação do fluxo, interligue os blocos: clique na seta do bloc…" at bounding box center [487, 201] width 550 height 31
click at [363, 213] on p "Para Finalizar a criação do fluxo, interligue os blocos: clique na seta do bloc…" at bounding box center [489, 202] width 555 height 35
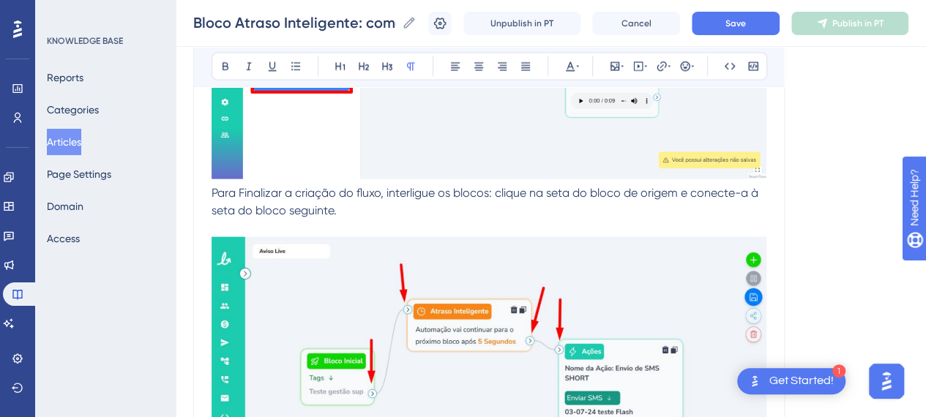
click at [243, 194] on span "Para Finalizar a criação do fluxo, interligue os blocos: clique na seta do bloc…" at bounding box center [487, 201] width 550 height 31
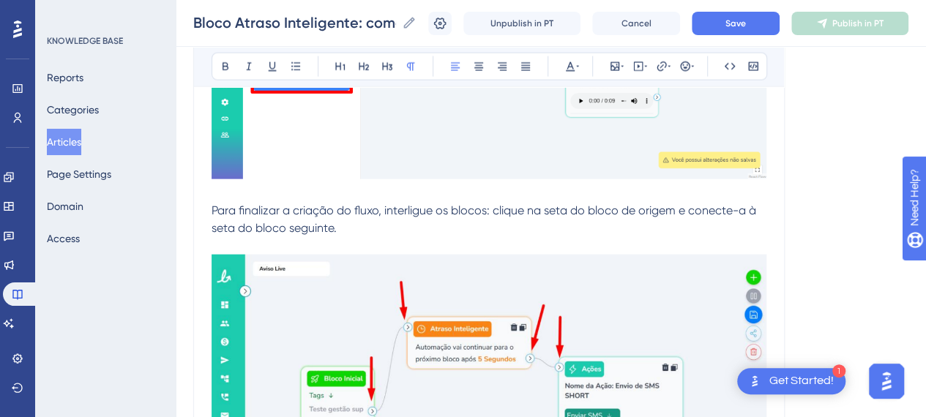
click at [580, 215] on span "Para finalizar a criação do fluxo, interligue os blocos: clique na seta do bloc…" at bounding box center [486, 219] width 548 height 31
click at [680, 238] on p at bounding box center [489, 246] width 555 height 18
click at [370, 223] on p "Para finalizar a criação do fluxo, interligue os blocos: clique na seta do bloc…" at bounding box center [489, 219] width 555 height 35
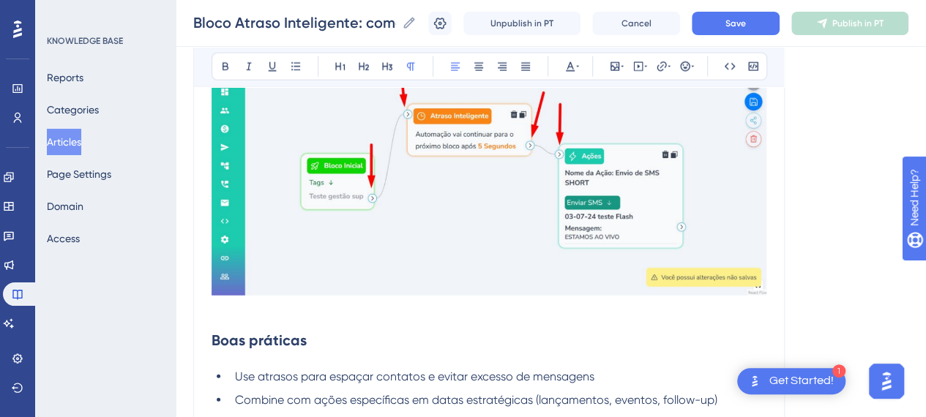
scroll to position [1829, 0]
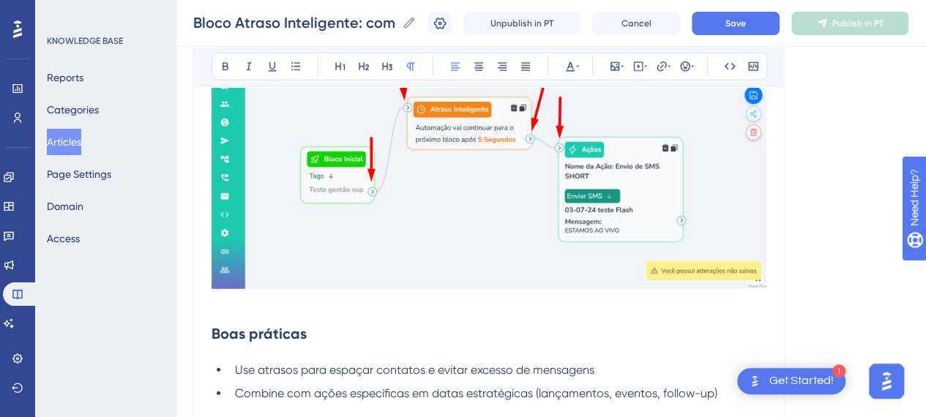
click at [526, 251] on img at bounding box center [489, 162] width 555 height 254
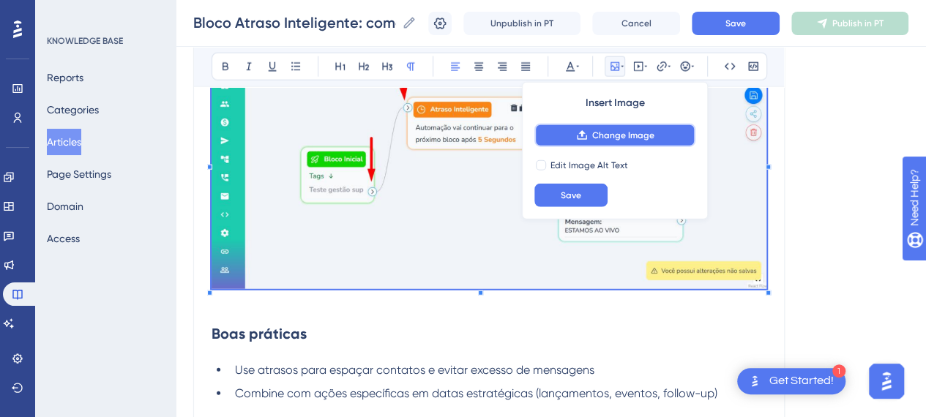
click at [633, 128] on button "Change Image" at bounding box center [615, 135] width 161 height 23
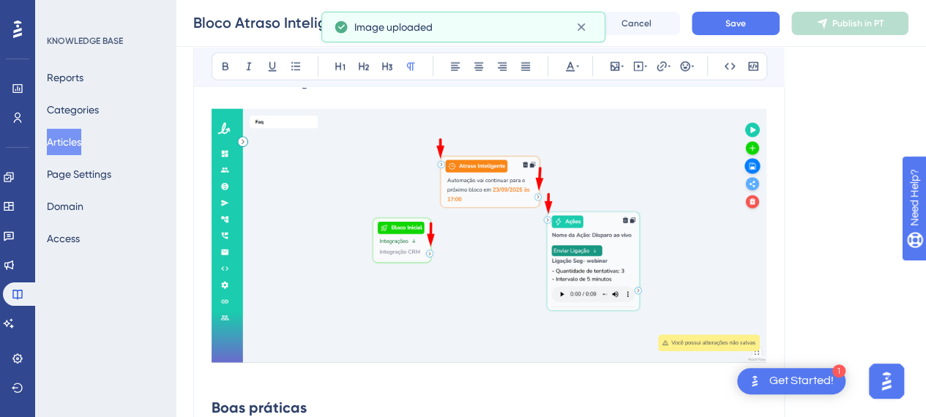
scroll to position [1683, 0]
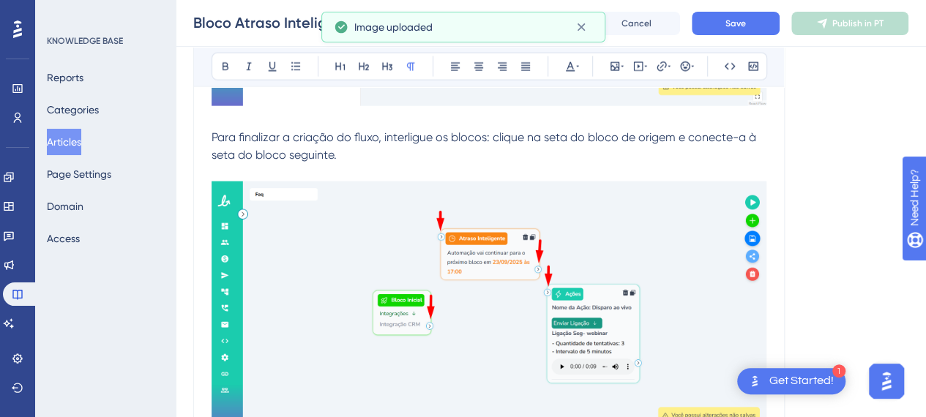
click at [415, 161] on p "Para finalizar a criação do fluxo, interligue os blocos: clique na seta do bloc…" at bounding box center [489, 146] width 555 height 35
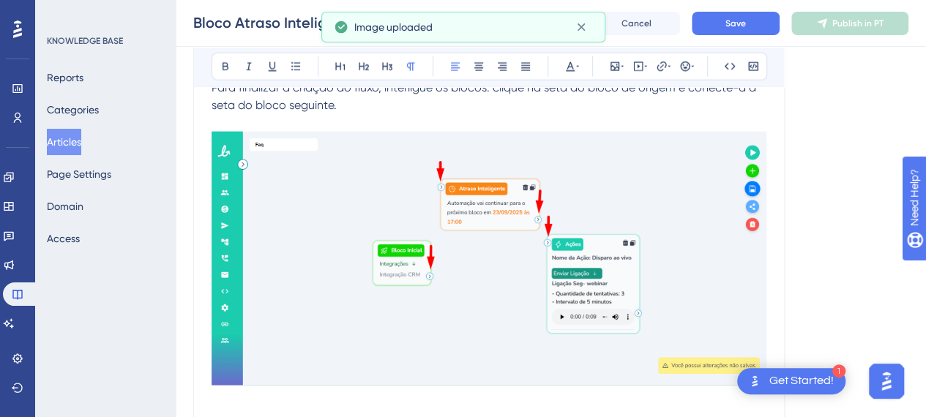
scroll to position [1756, 0]
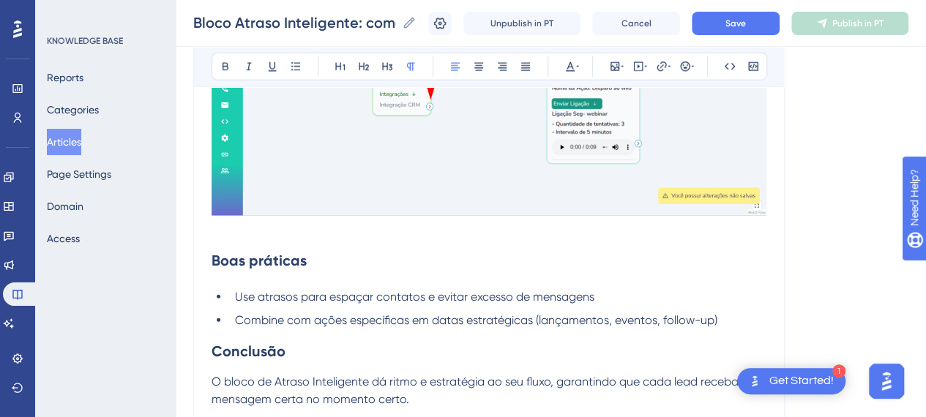
click at [329, 250] on h2 "Boas práticas" at bounding box center [489, 261] width 555 height 44
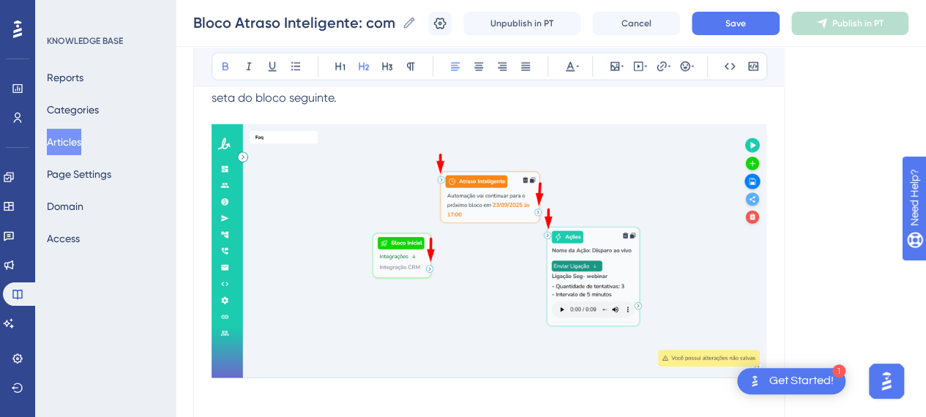
scroll to position [1683, 0]
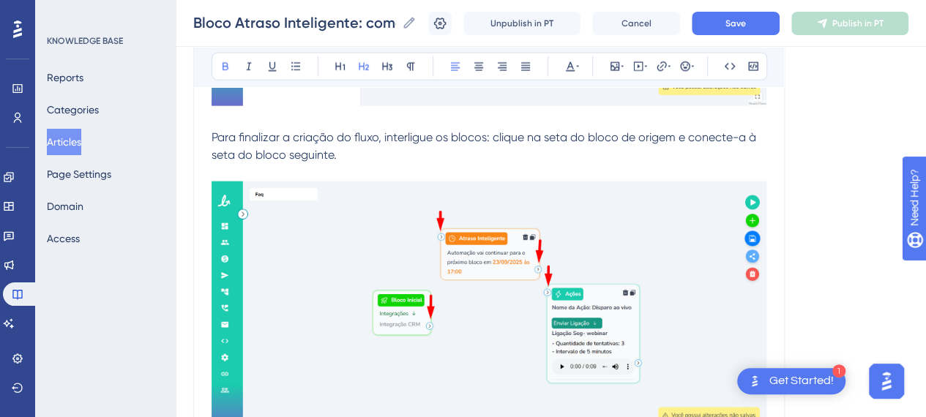
click at [365, 164] on p at bounding box center [489, 173] width 555 height 18
click at [535, 140] on span "Para finalizar a criação do fluxo, interligue os blocos: clique na seta do bloc…" at bounding box center [486, 145] width 548 height 31
click at [671, 149] on p "Para finalizar a criação do fluxo, interligue os blocos: clique na seta do bloc…" at bounding box center [489, 146] width 555 height 35
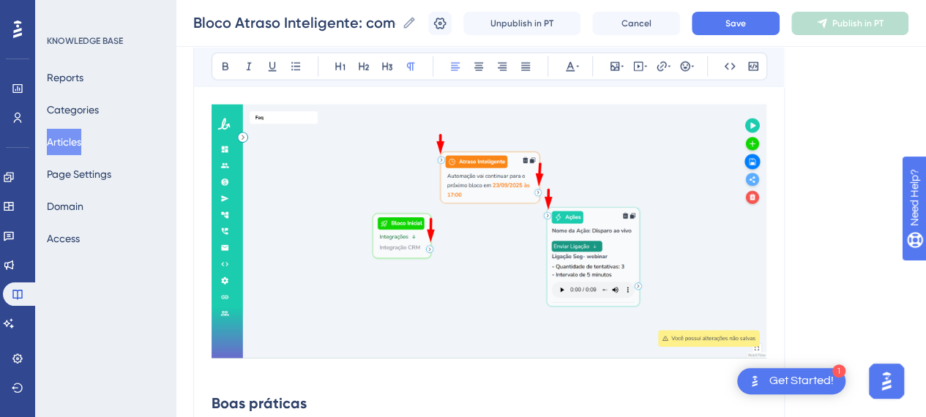
scroll to position [1903, 0]
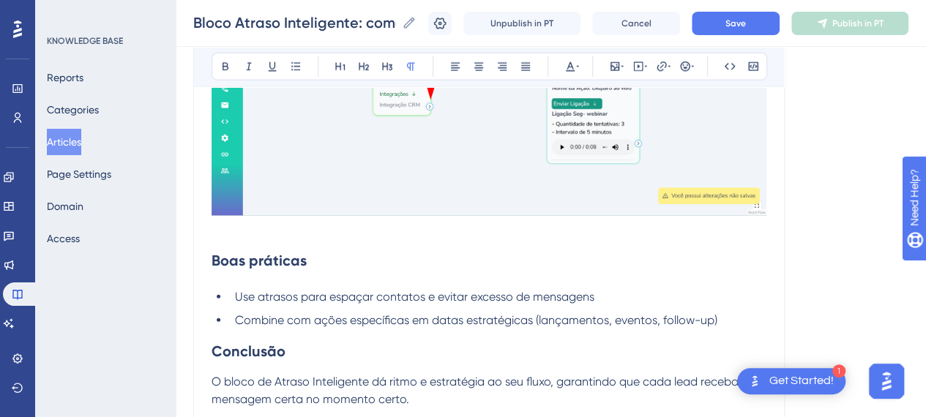
click at [258, 229] on p at bounding box center [489, 230] width 555 height 18
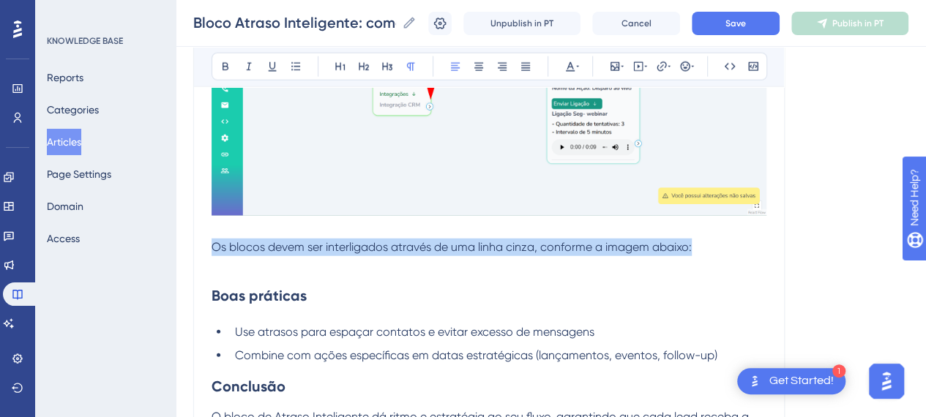
drag, startPoint x: 510, startPoint y: 248, endPoint x: 185, endPoint y: 242, distance: 325.2
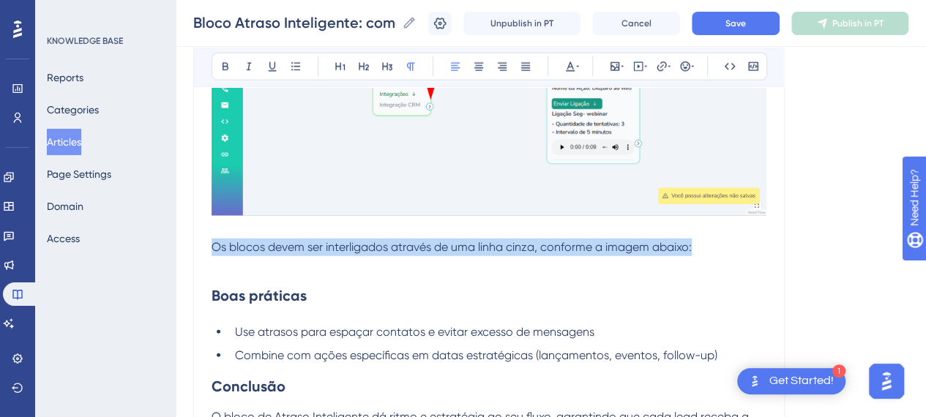
drag, startPoint x: 213, startPoint y: 245, endPoint x: 718, endPoint y: 247, distance: 504.6
click at [718, 247] on p "Os blocos devem ser interligados através de uma linha cinza, conforme a imagem …" at bounding box center [489, 248] width 555 height 18
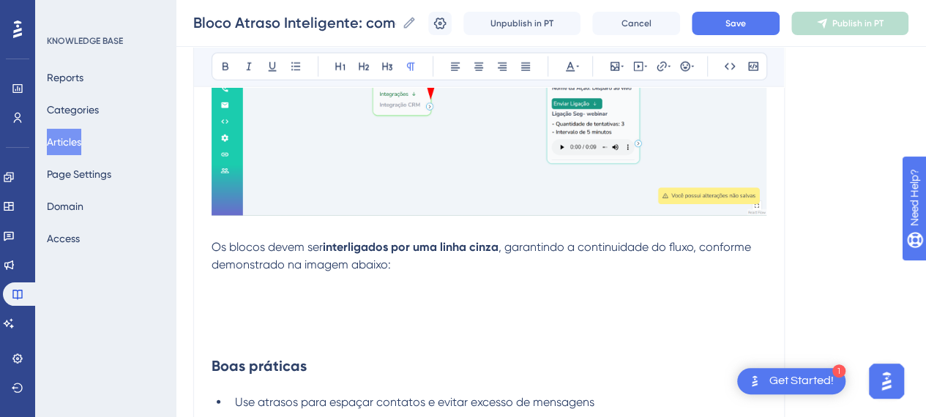
click at [407, 280] on p at bounding box center [489, 283] width 555 height 18
click at [444, 300] on p at bounding box center [489, 300] width 555 height 18
click at [439, 294] on p at bounding box center [489, 300] width 555 height 18
click at [614, 69] on icon at bounding box center [615, 66] width 9 height 9
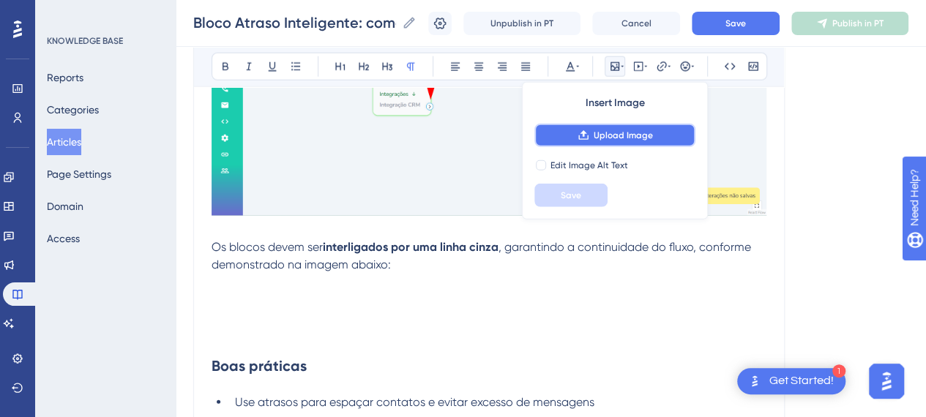
click at [608, 140] on span "Upload Image" at bounding box center [623, 136] width 59 height 12
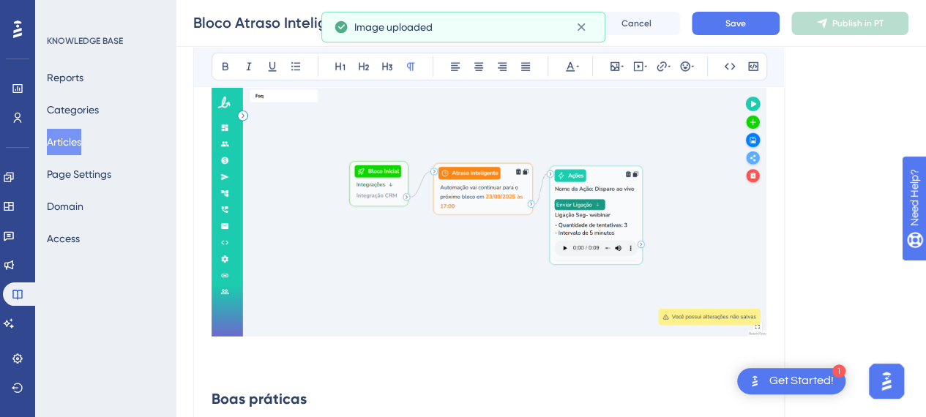
scroll to position [2196, 0]
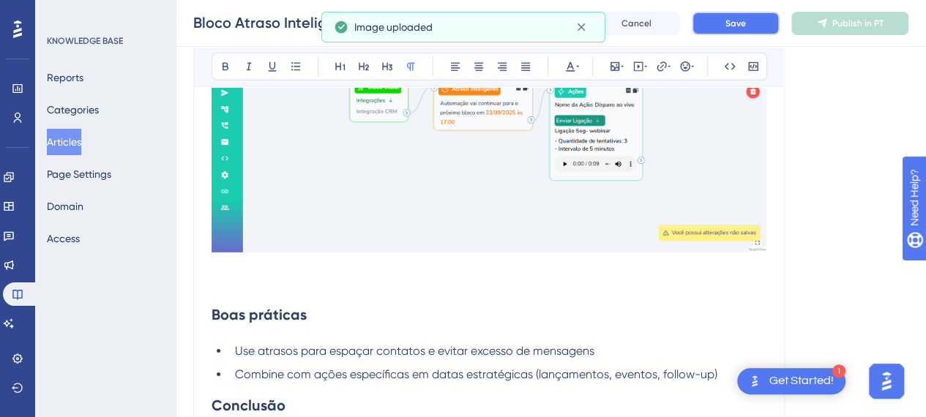
click at [758, 24] on button "Save" at bounding box center [736, 23] width 88 height 23
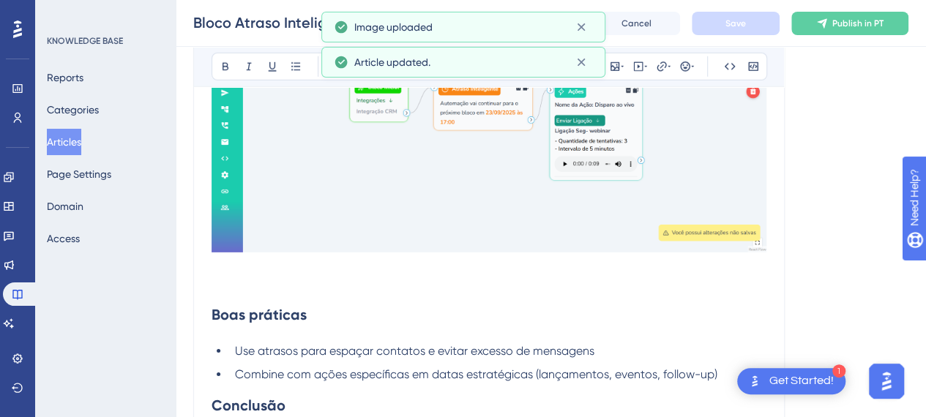
click at [264, 283] on p at bounding box center [489, 284] width 555 height 18
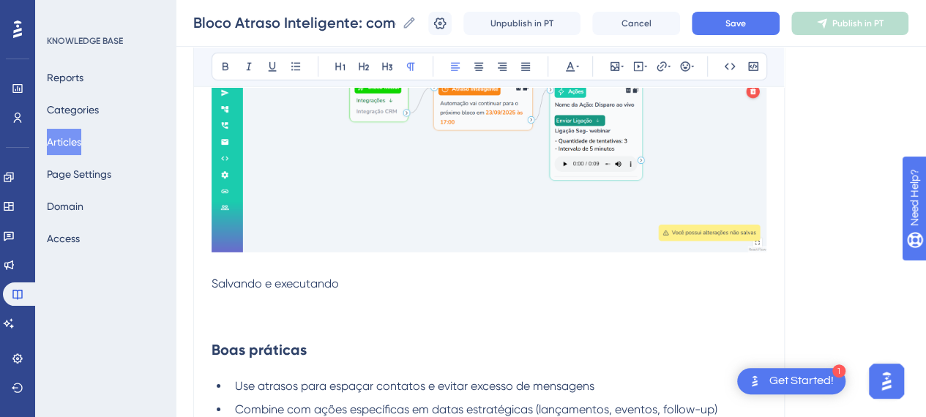
click at [262, 282] on span "Salvando e executando" at bounding box center [275, 284] width 127 height 14
click at [396, 70] on button at bounding box center [387, 66] width 21 height 21
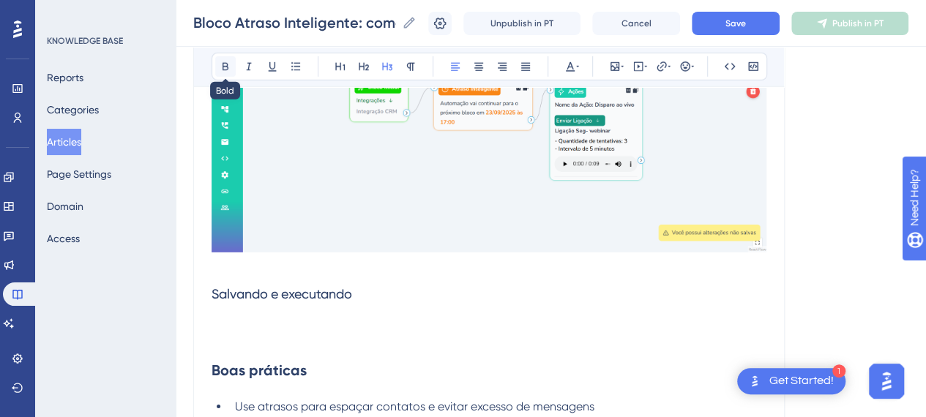
click at [228, 74] on button at bounding box center [225, 66] width 21 height 21
click at [770, 24] on button "Save" at bounding box center [736, 23] width 88 height 23
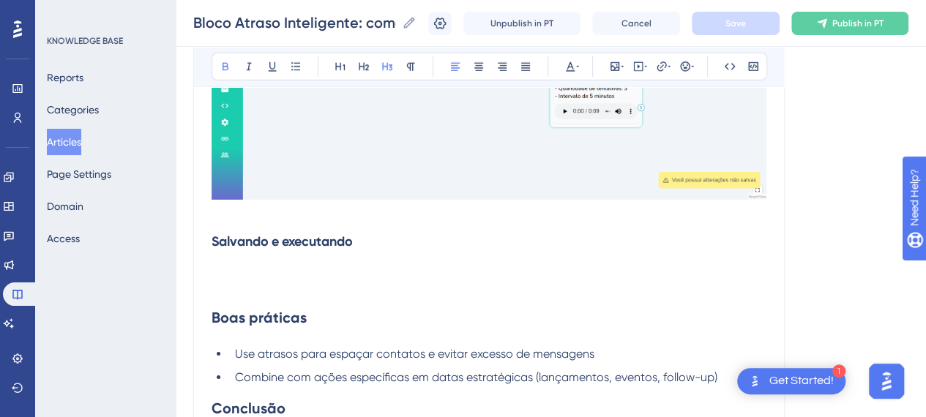
scroll to position [2189, 0]
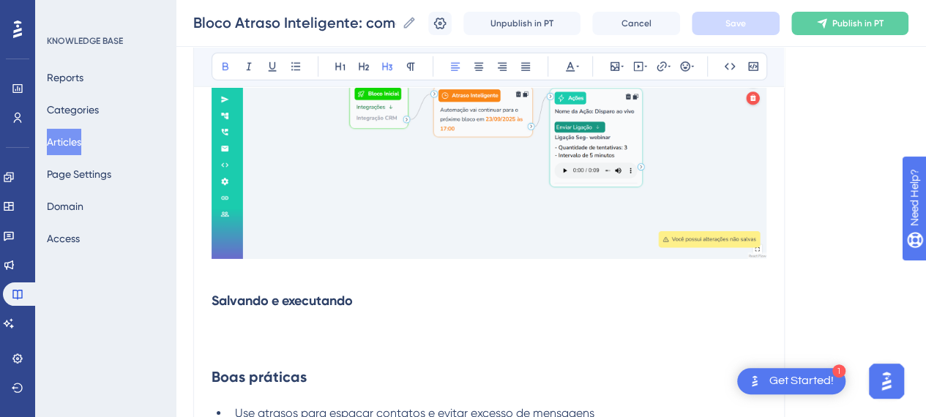
click at [256, 315] on h3 "Salvando e executando" at bounding box center [489, 301] width 555 height 38
click at [252, 324] on p at bounding box center [489, 329] width 555 height 18
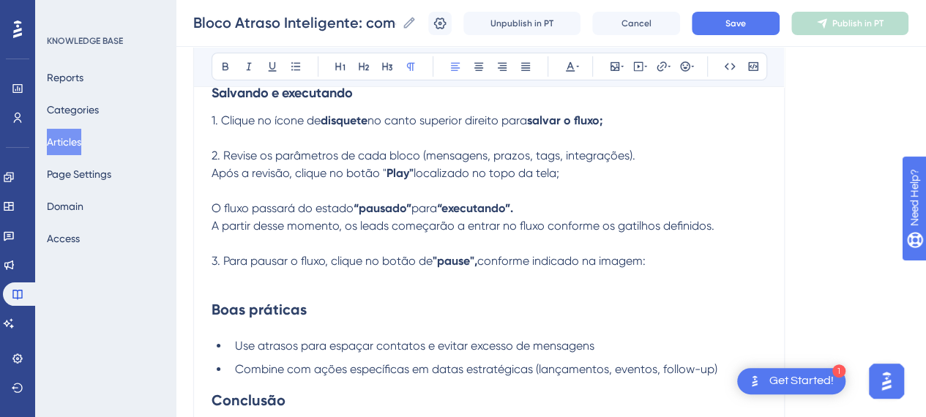
scroll to position [2482, 0]
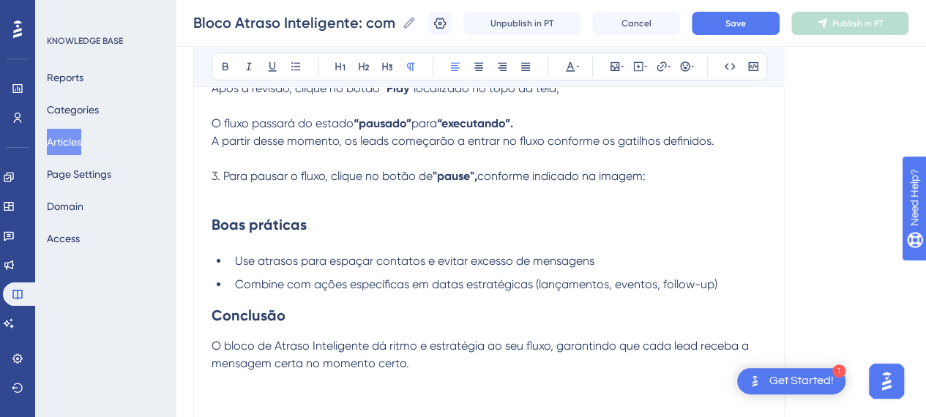
click at [666, 168] on p "3. Para pausar o fluxo, clique no botão de "pause", conforme indicado na imagem:" at bounding box center [489, 177] width 555 height 18
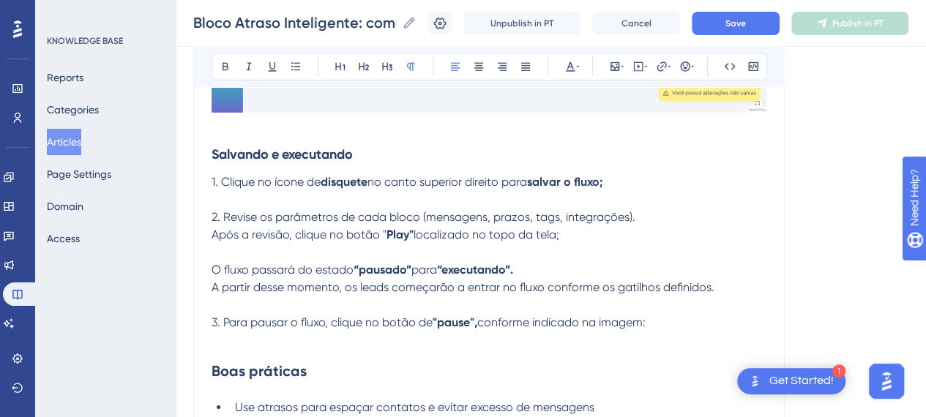
click at [677, 182] on p "1. Clique no ícone de disquete no canto superior direito para salvar o fluxo;" at bounding box center [489, 183] width 555 height 18
click at [240, 201] on p at bounding box center [489, 200] width 555 height 18
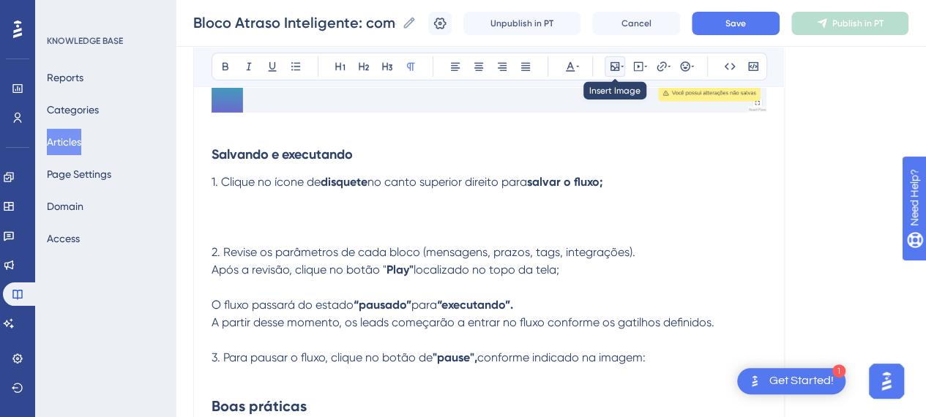
drag, startPoint x: 617, startPoint y: 69, endPoint x: 612, endPoint y: 76, distance: 8.9
click at [617, 68] on icon at bounding box center [615, 67] width 12 height 12
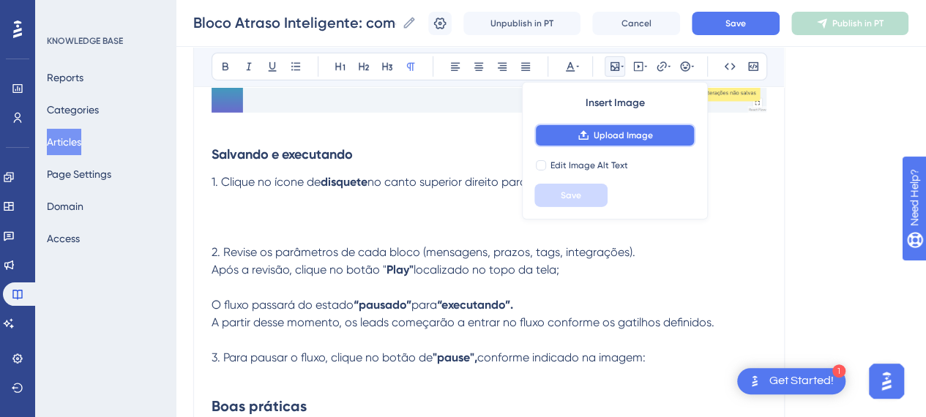
click at [574, 140] on button "Upload Image" at bounding box center [615, 135] width 161 height 23
click at [403, 219] on p at bounding box center [489, 218] width 555 height 18
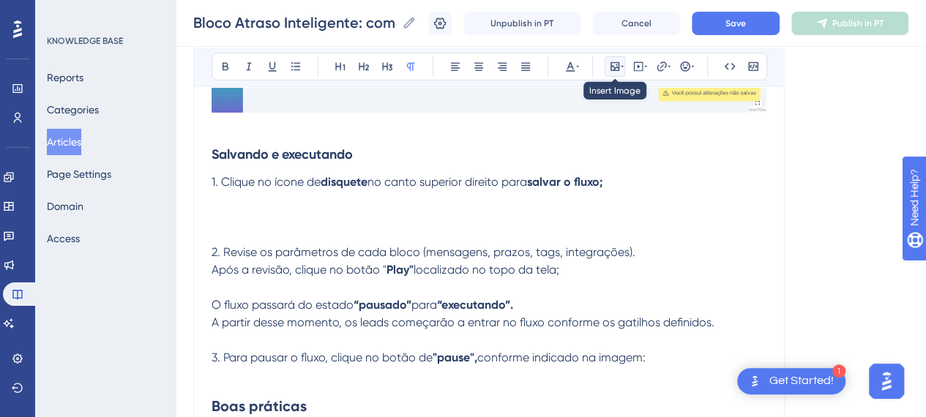
click at [614, 59] on button at bounding box center [615, 66] width 21 height 21
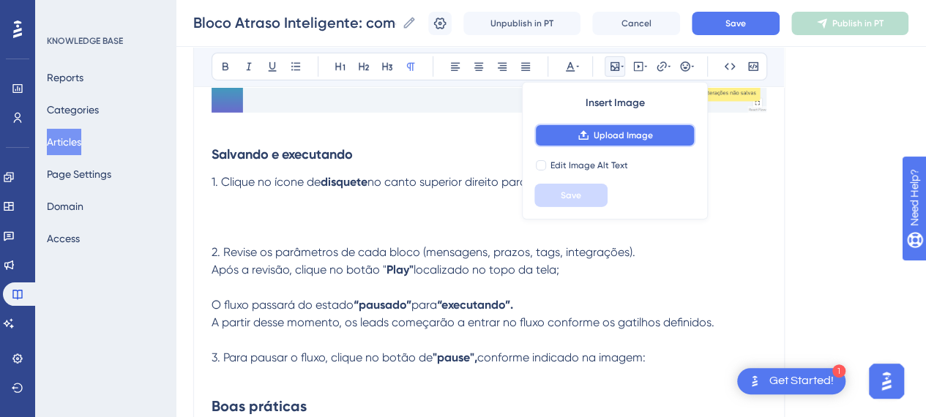
click at [630, 135] on span "Upload Image" at bounding box center [623, 136] width 59 height 12
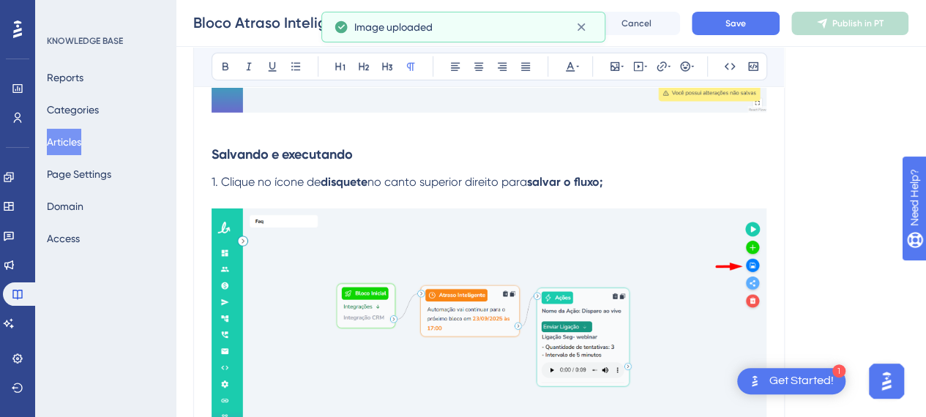
click at [614, 174] on p "1. Clique no ícone de disquete no canto superior direito para salvar o fluxo;" at bounding box center [489, 183] width 555 height 18
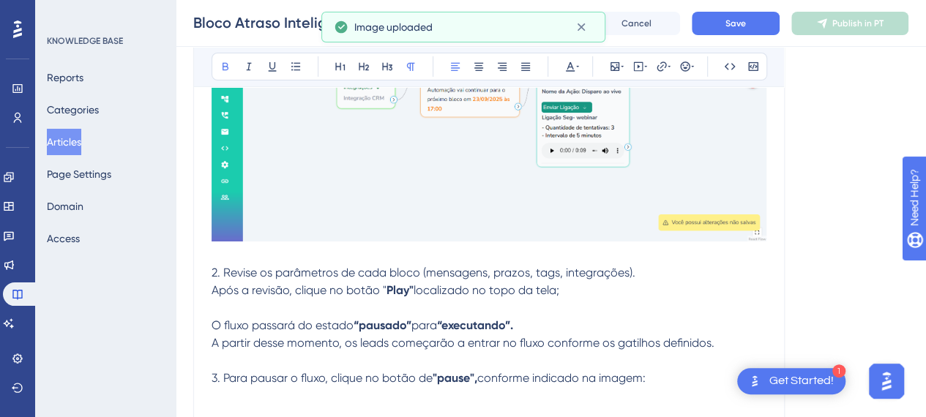
click at [621, 289] on p "Após a revisão, clique no botão " Play" localizado no topo da tela;" at bounding box center [489, 291] width 555 height 18
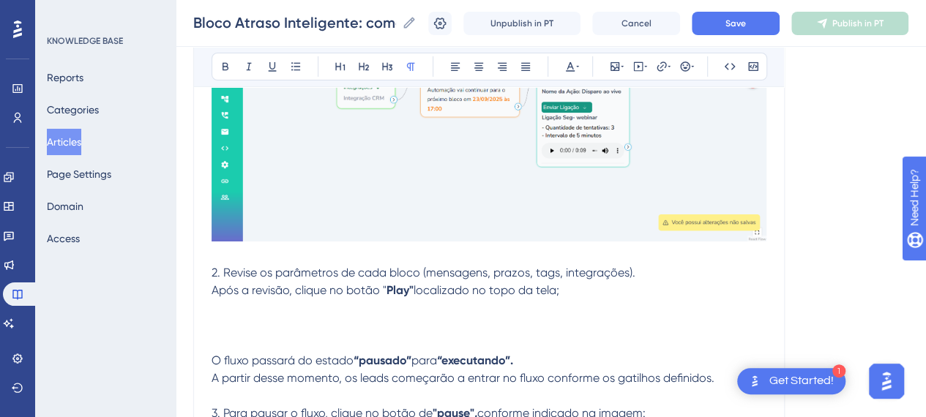
click at [271, 301] on p at bounding box center [489, 309] width 555 height 18
click at [272, 311] on p at bounding box center [489, 309] width 555 height 18
click at [272, 322] on p at bounding box center [489, 326] width 555 height 18
click at [616, 67] on icon at bounding box center [615, 66] width 9 height 9
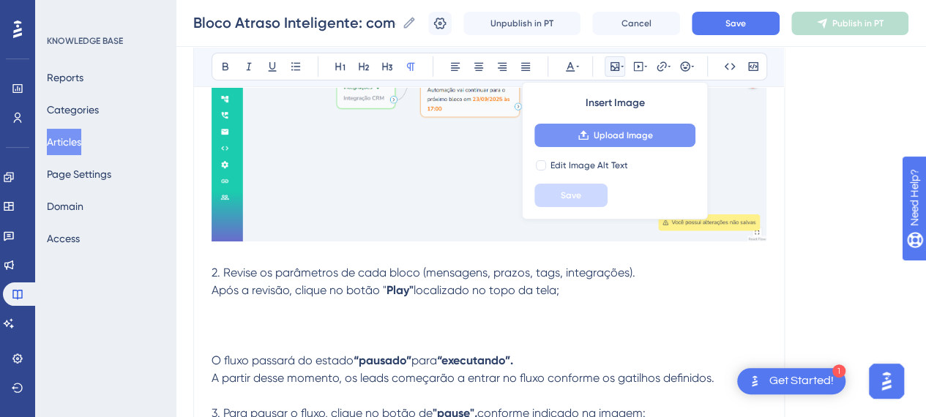
click at [628, 130] on span "Upload Image" at bounding box center [623, 136] width 59 height 12
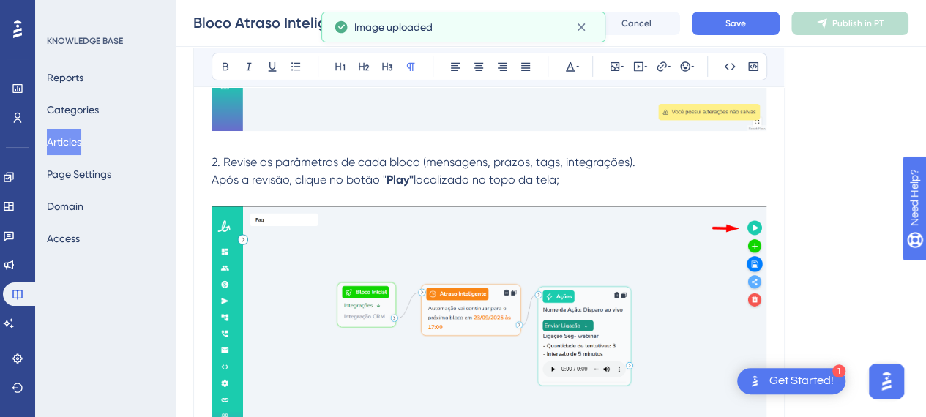
scroll to position [2702, 0]
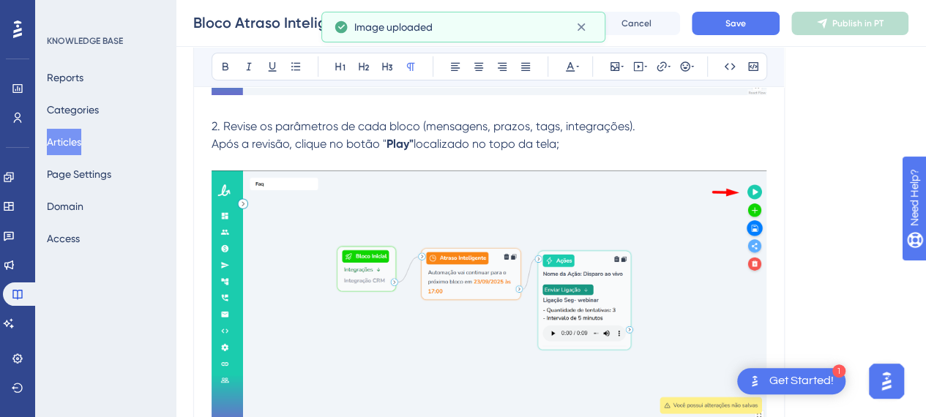
click at [324, 159] on p at bounding box center [489, 162] width 555 height 18
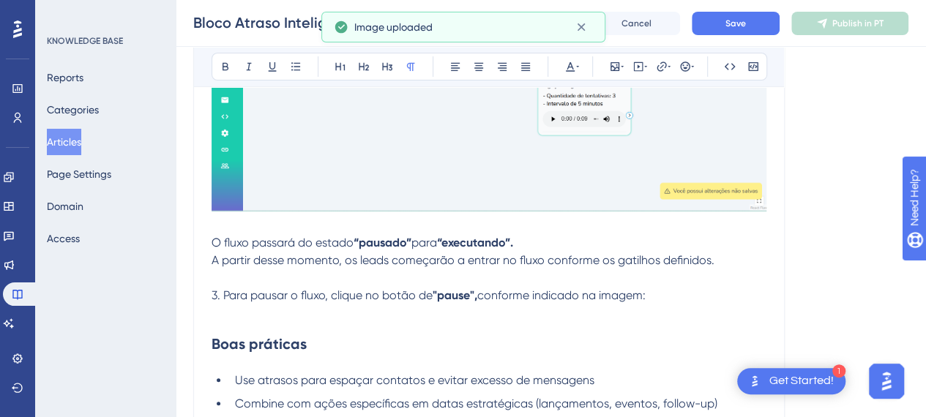
scroll to position [2921, 0]
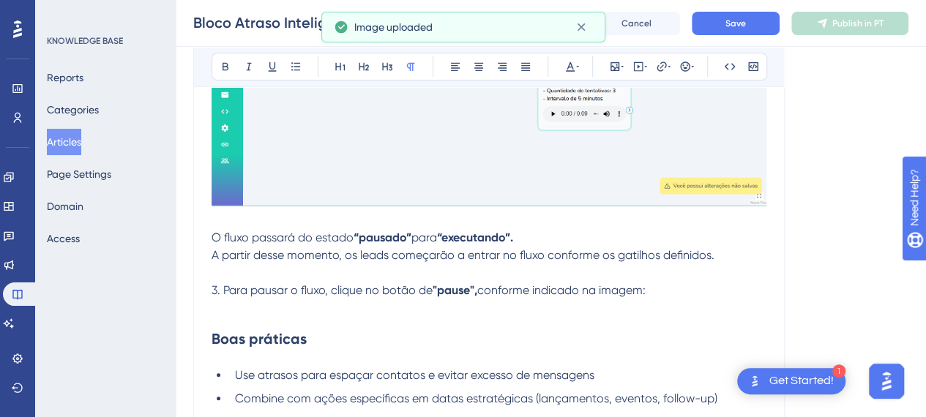
click at [272, 222] on p at bounding box center [489, 221] width 555 height 18
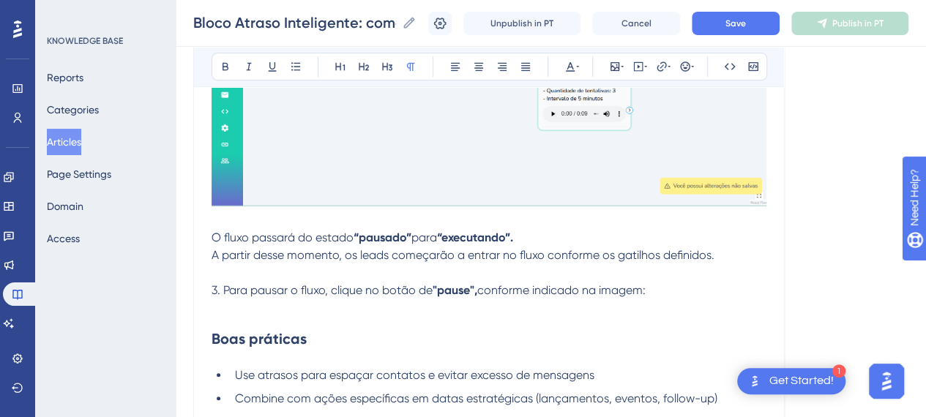
click at [705, 254] on span "A partir desse momento, os leads começarão a entrar no fluxo conforme os gatilh…" at bounding box center [463, 255] width 503 height 14
click at [347, 276] on p at bounding box center [489, 273] width 555 height 18
drag, startPoint x: 712, startPoint y: 276, endPoint x: 704, endPoint y: 292, distance: 18.0
click at [712, 278] on p at bounding box center [489, 273] width 555 height 18
click at [673, 294] on p "3. Para pausar o fluxo, clique no botão de "pause", conforme indicado na imagem:" at bounding box center [489, 291] width 555 height 18
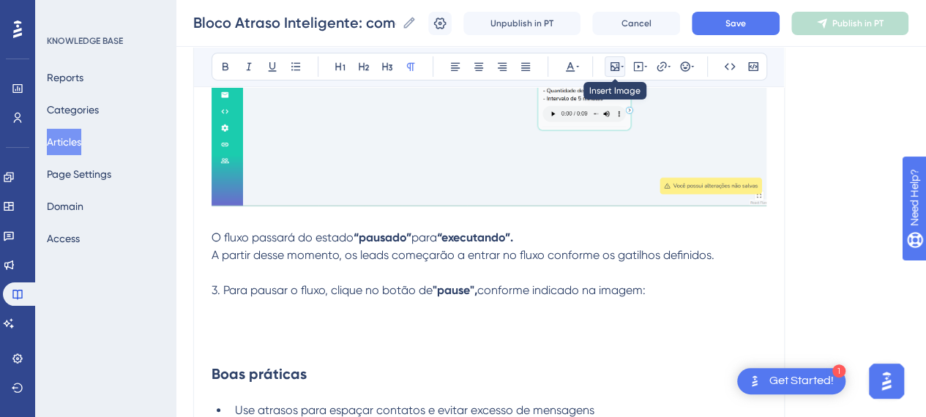
click at [610, 62] on icon at bounding box center [615, 67] width 12 height 12
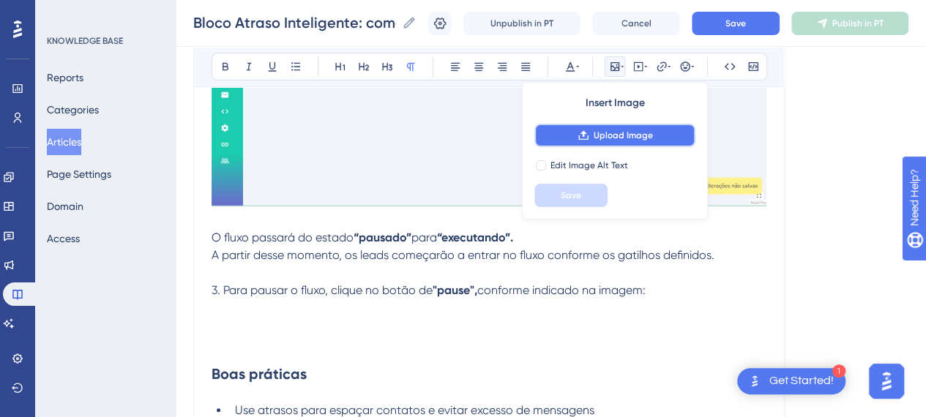
click at [592, 133] on button "Upload Image" at bounding box center [615, 135] width 161 height 23
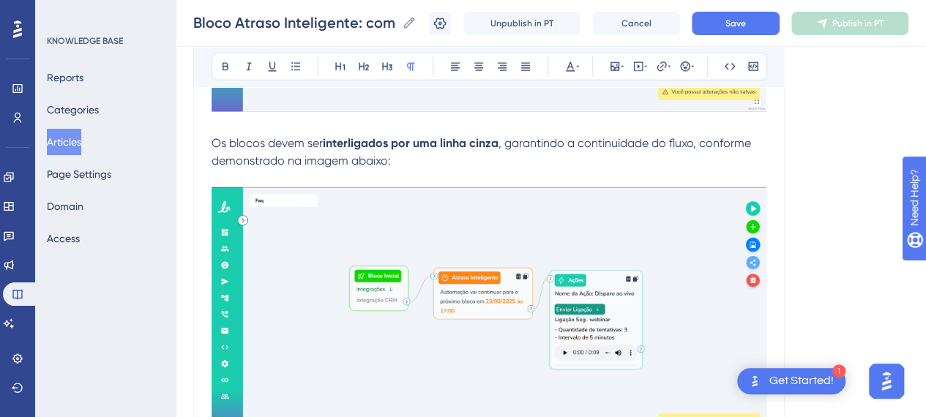
scroll to position [1896, 0]
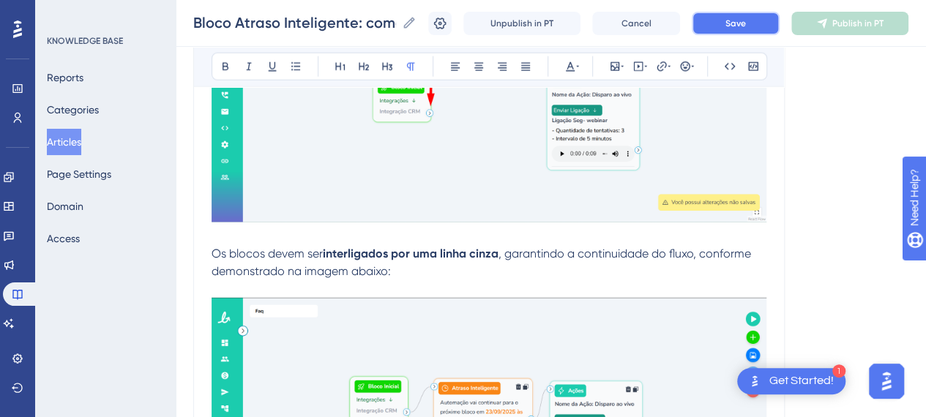
click at [765, 22] on button "Save" at bounding box center [736, 23] width 88 height 23
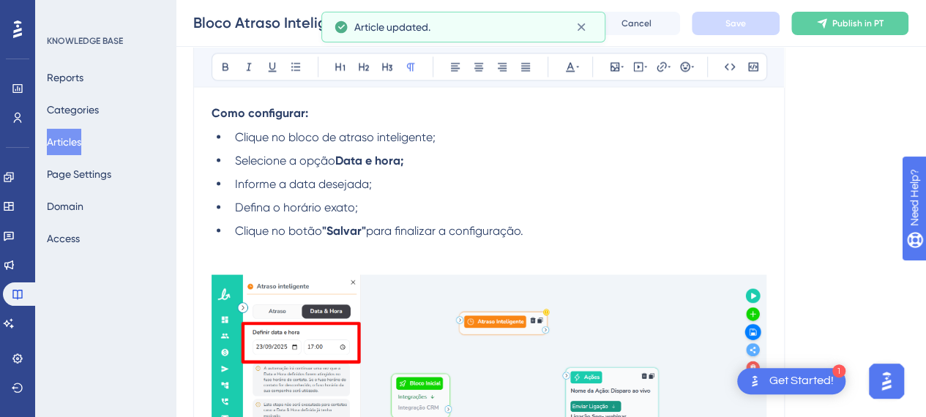
scroll to position [1164, 0]
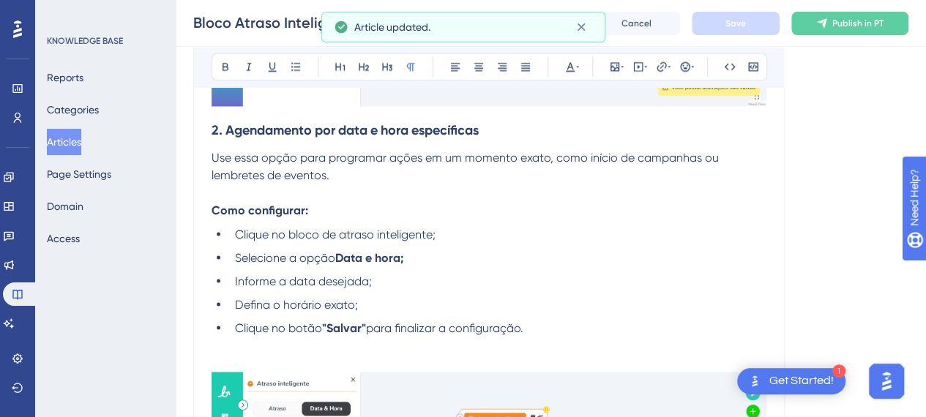
click at [255, 357] on p at bounding box center [489, 363] width 555 height 18
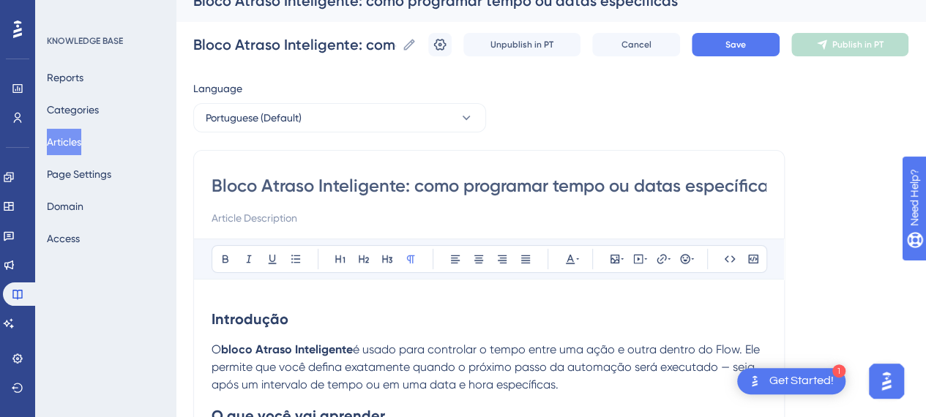
scroll to position [0, 0]
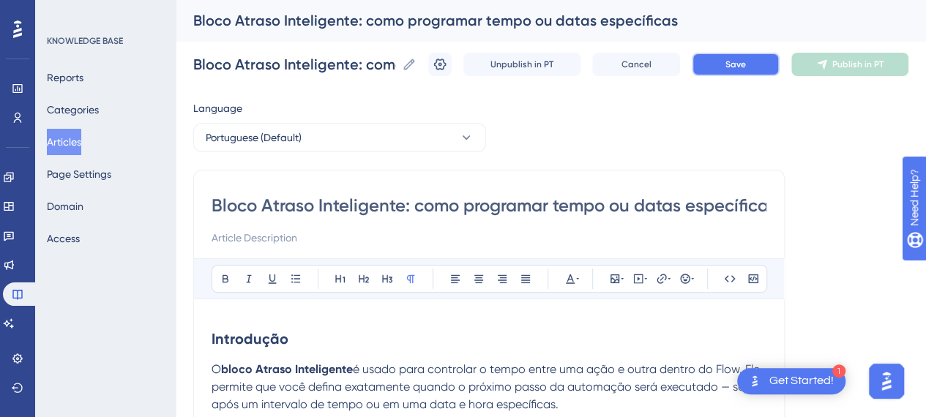
click at [731, 65] on button "Save" at bounding box center [736, 64] width 88 height 23
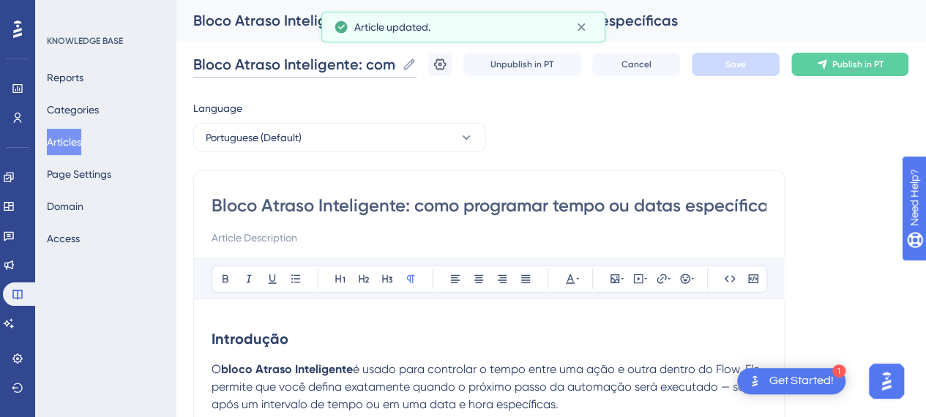
click at [270, 56] on input "Bloco Atraso Inteligente: como programar tempo ou datas específicas" at bounding box center [294, 64] width 203 height 21
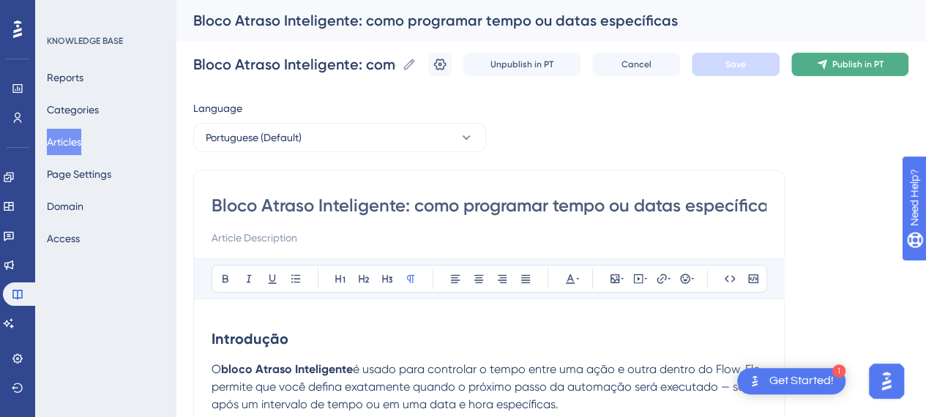
click at [884, 66] on span "Publish in PT" at bounding box center [858, 65] width 51 height 12
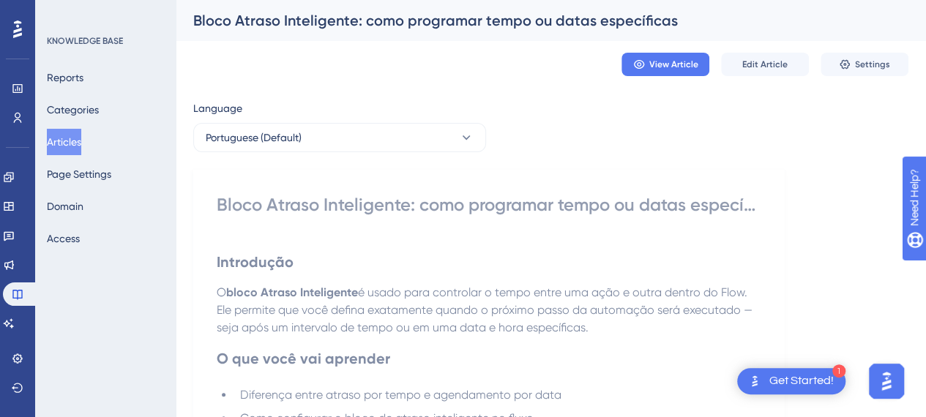
click at [78, 149] on button "Articles" at bounding box center [64, 142] width 34 height 26
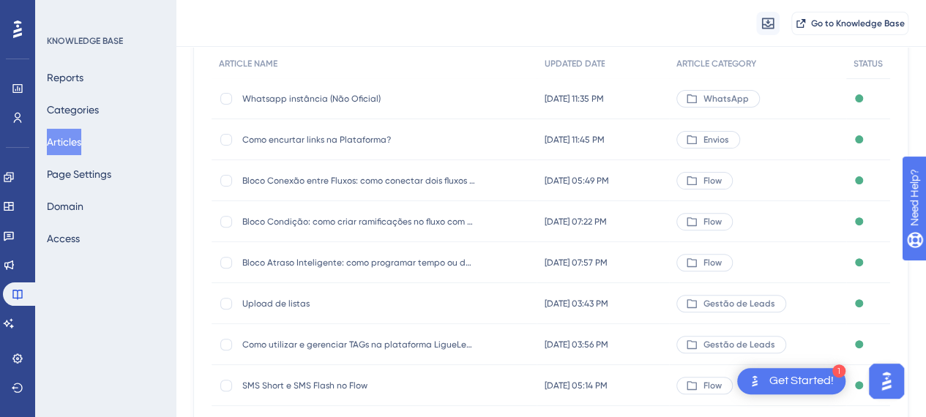
scroll to position [146, 0]
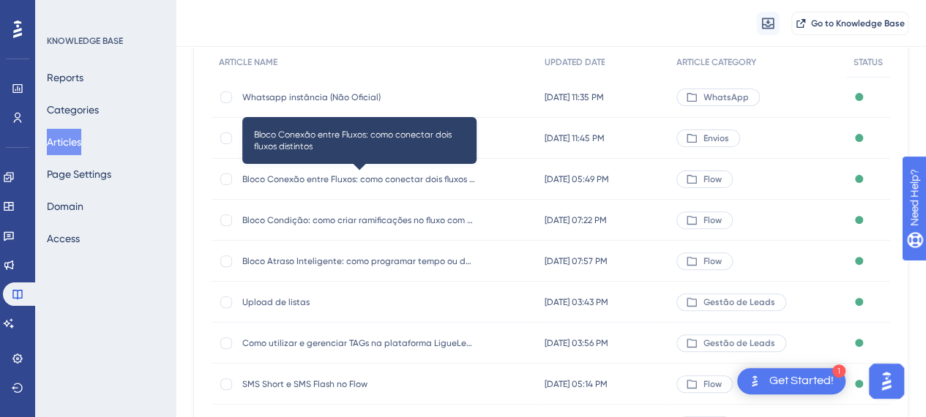
click at [384, 177] on span "Bloco Conexão entre Fluxos: como conectar dois fluxos distintos" at bounding box center [359, 180] width 234 height 12
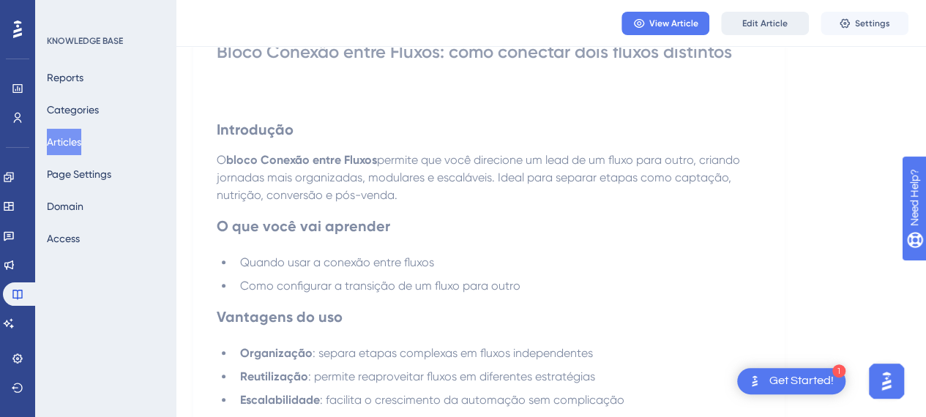
scroll to position [73, 0]
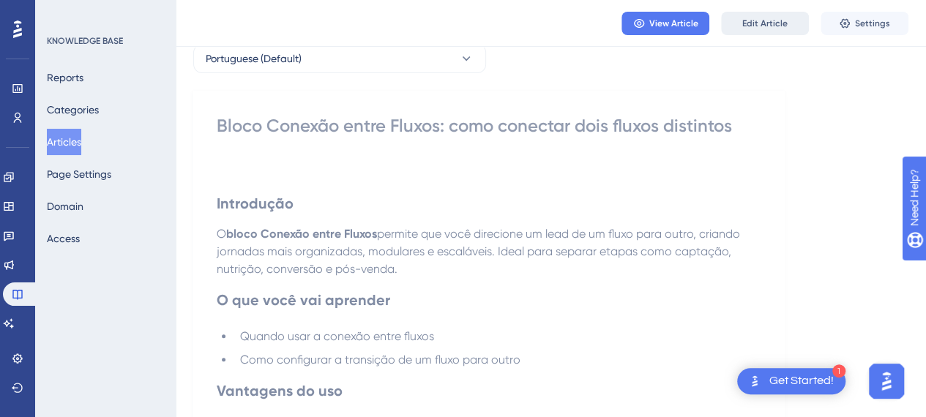
click at [770, 26] on span "Edit Article" at bounding box center [765, 24] width 45 height 12
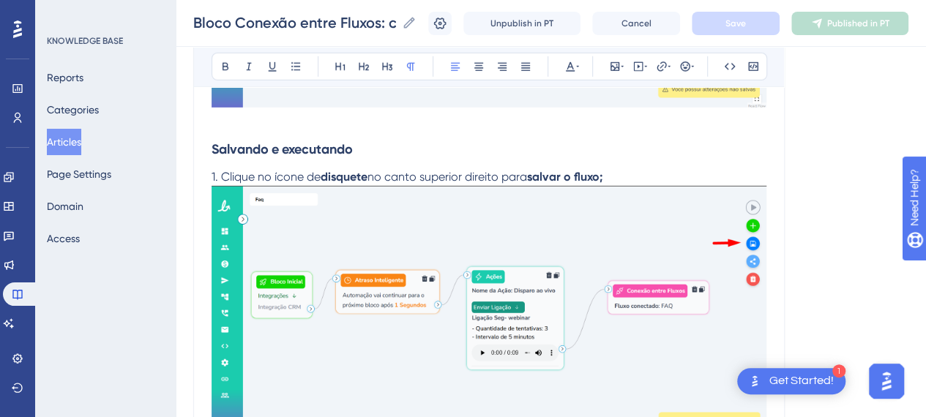
scroll to position [2124, 0]
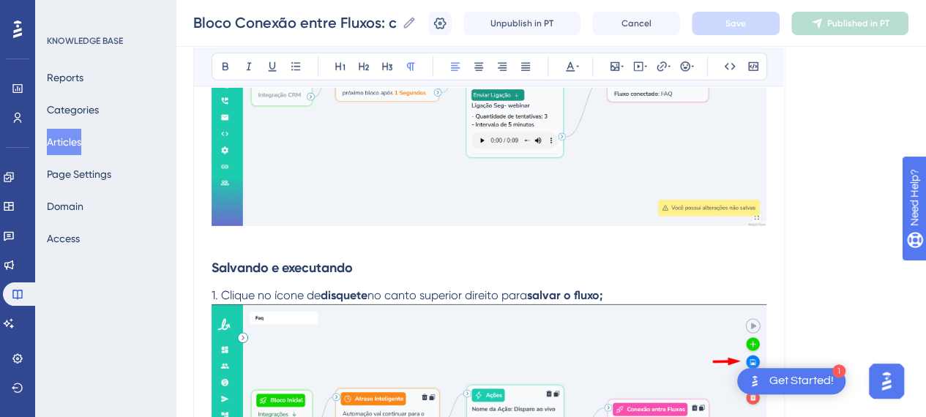
click at [652, 295] on p "1. Clique no ícone de disquete no canto superior direito para salvar o fluxo;" at bounding box center [489, 296] width 555 height 18
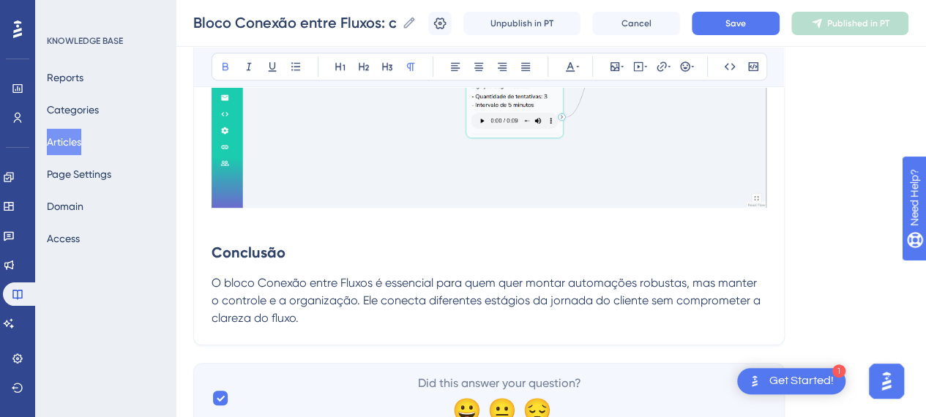
scroll to position [3222, 0]
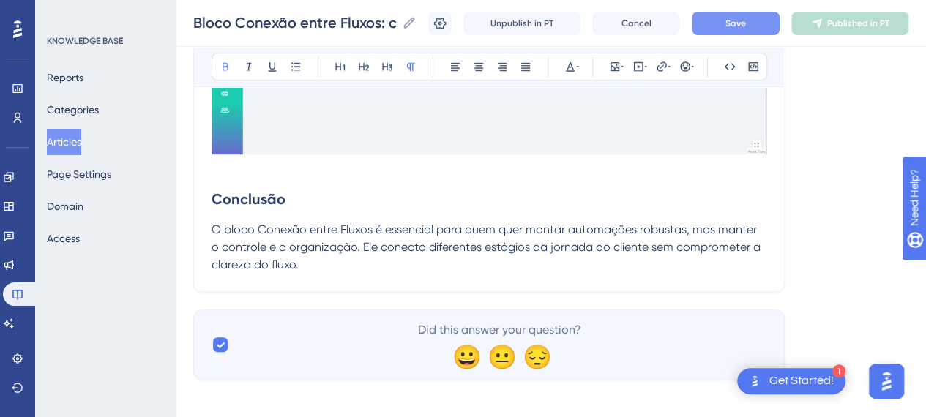
click at [763, 28] on button "Save" at bounding box center [736, 23] width 88 height 23
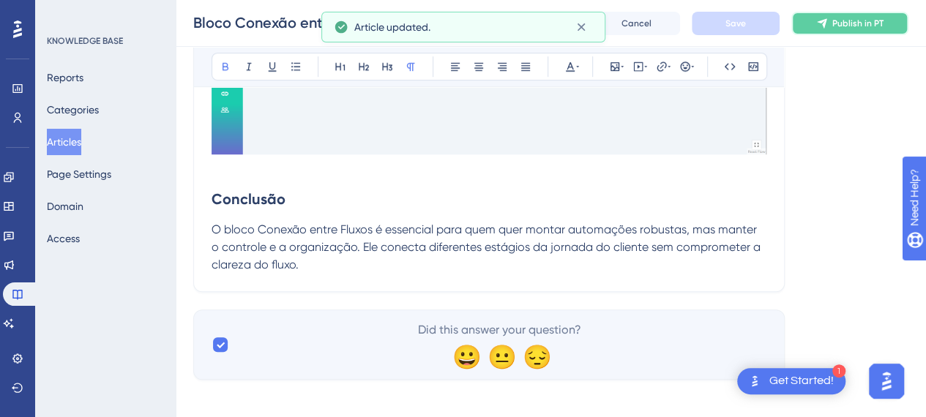
click at [868, 23] on span "Publish in PT" at bounding box center [858, 24] width 51 height 12
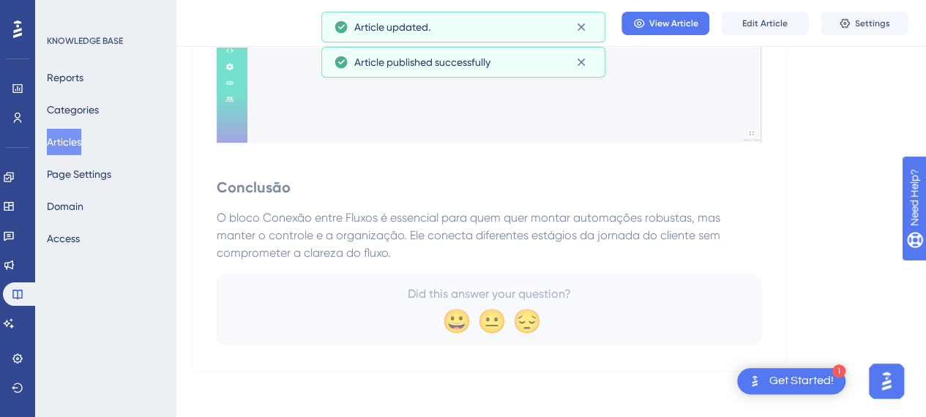
scroll to position [3118, 0]
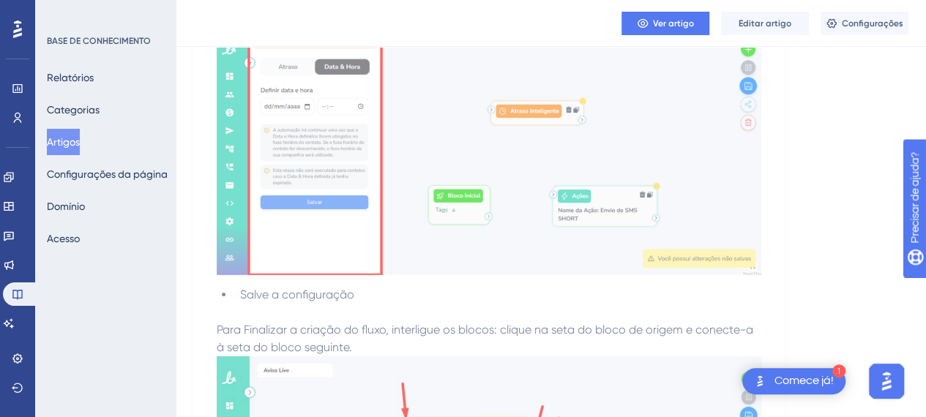
drag, startPoint x: 70, startPoint y: 152, endPoint x: 73, endPoint y: 141, distance: 10.7
click at [73, 141] on font "Artigos" at bounding box center [63, 142] width 33 height 12
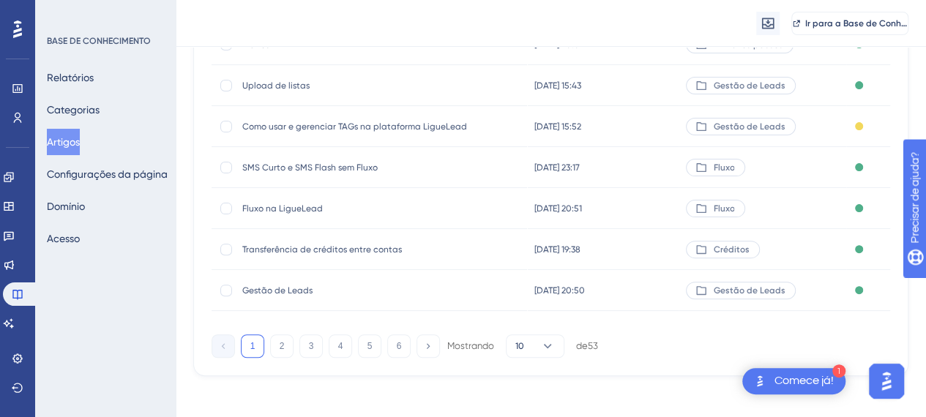
scroll to position [327, 0]
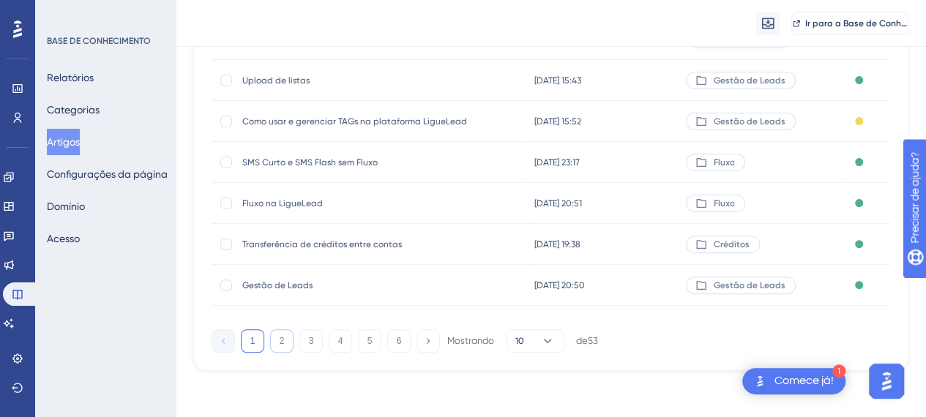
click at [278, 339] on button "2" at bounding box center [281, 341] width 23 height 23
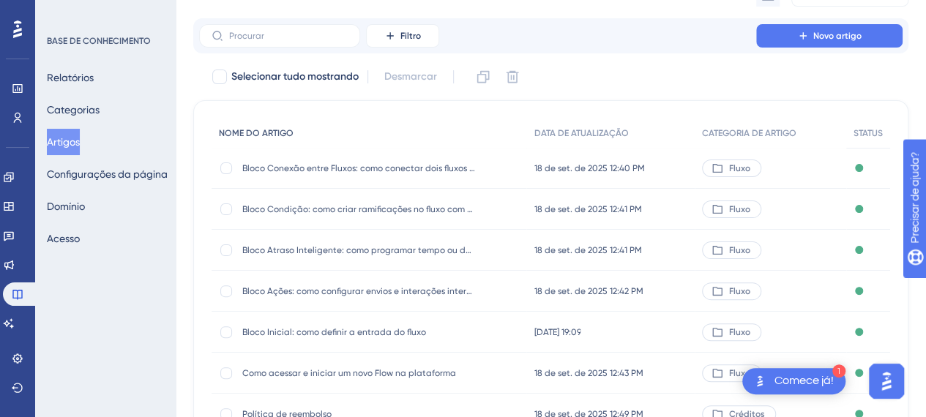
scroll to position [0, 0]
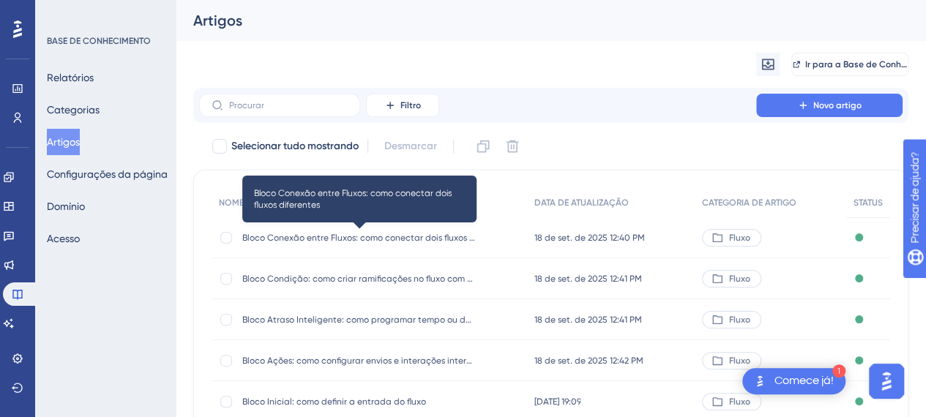
click at [307, 241] on font "Bloco Conexão entre Fluxos: como conectar dois fluxos diferentes" at bounding box center [376, 238] width 269 height 10
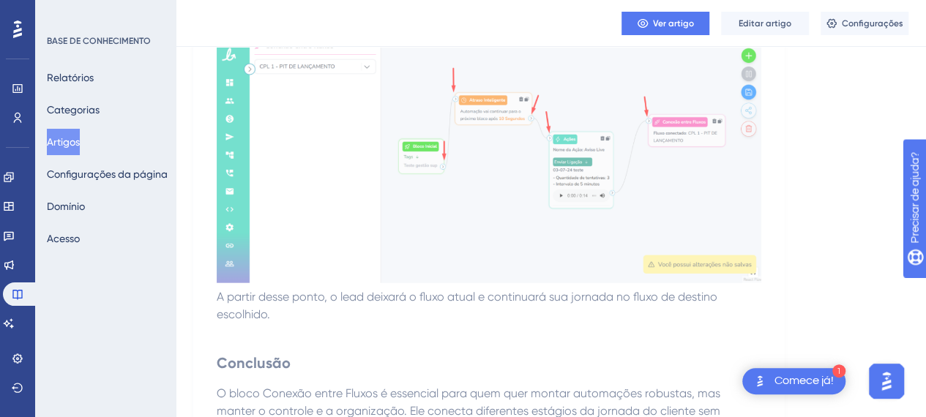
scroll to position [1756, 0]
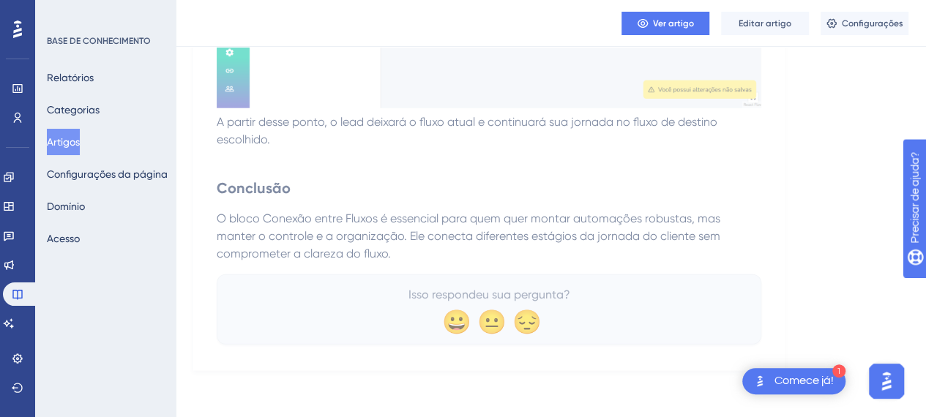
click at [231, 215] on span "O bloco Conexão entre Fluxos é essencial para quem quer montar automações robus…" at bounding box center [470, 236] width 507 height 49
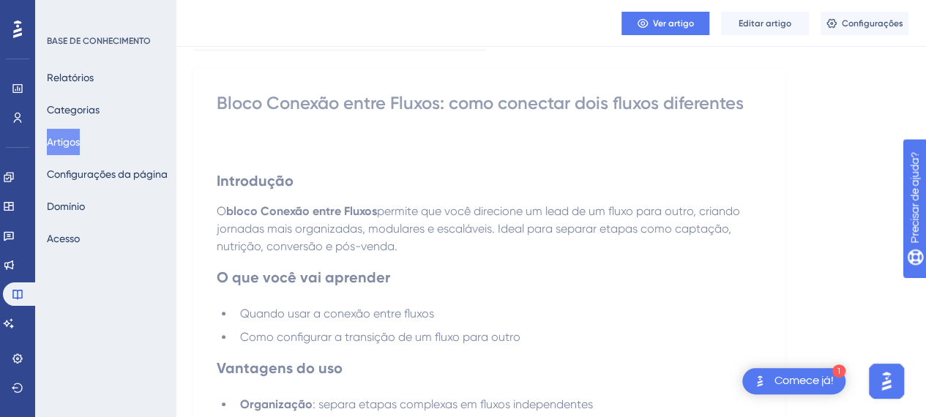
scroll to position [0, 0]
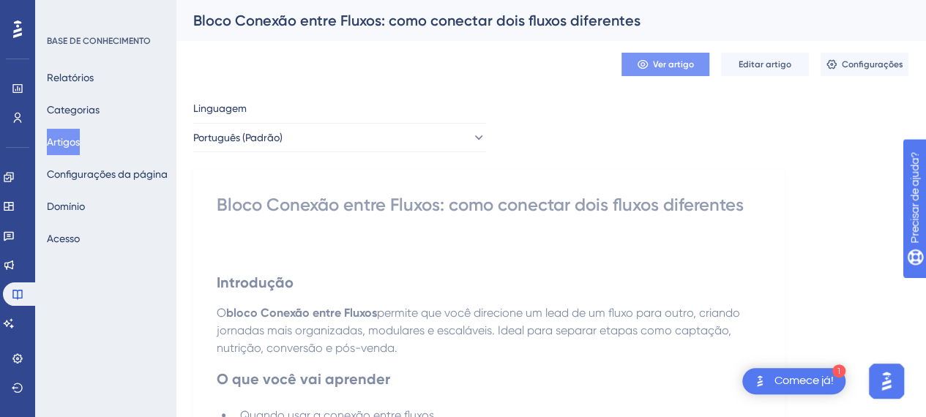
click at [668, 62] on font "Ver artigo" at bounding box center [673, 64] width 41 height 10
click at [772, 60] on font "Editar artigo" at bounding box center [765, 64] width 53 height 10
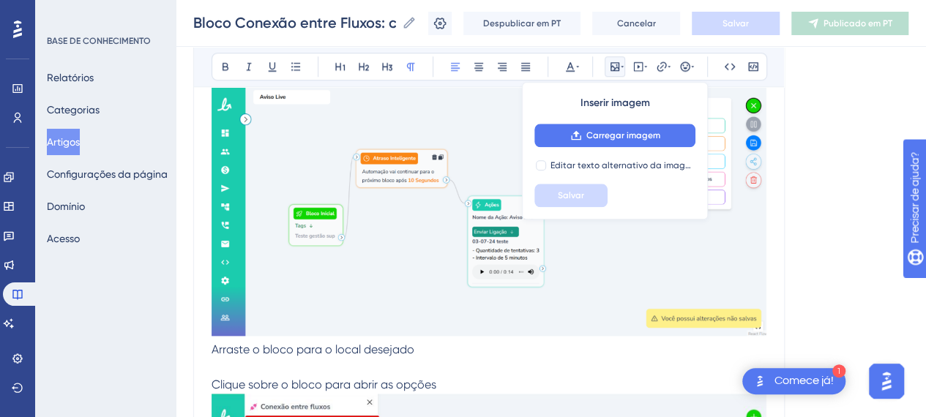
scroll to position [940, 0]
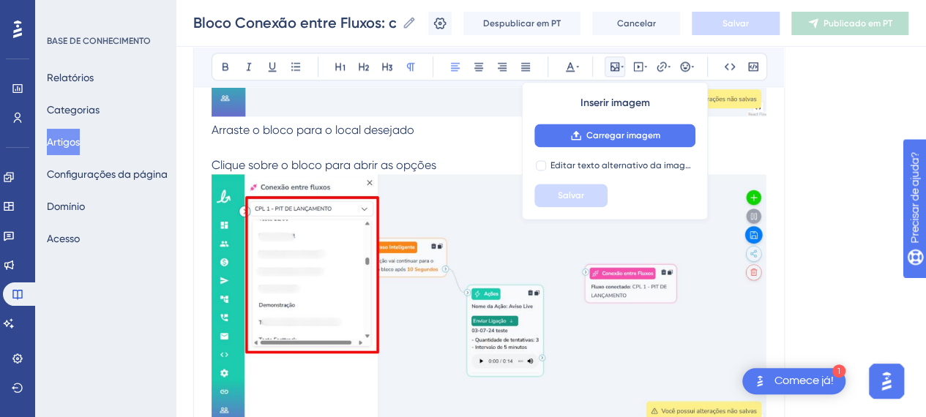
click at [414, 135] on p "Arraste o bloco para o local desejado" at bounding box center [489, 139] width 555 height 35
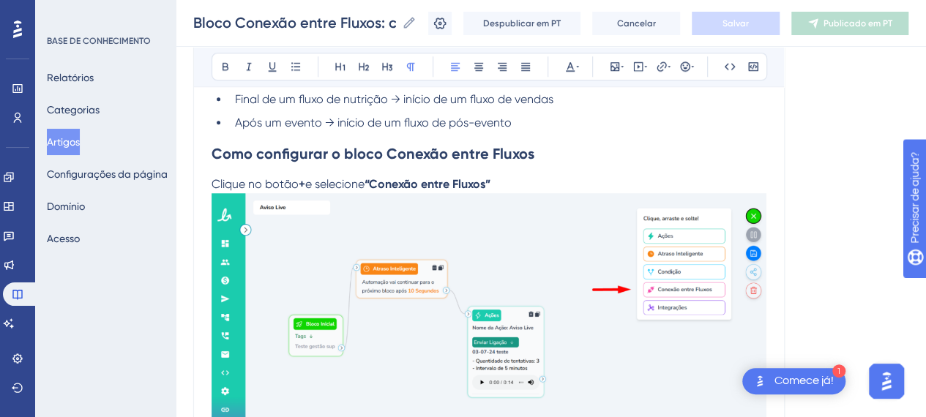
scroll to position [647, 0]
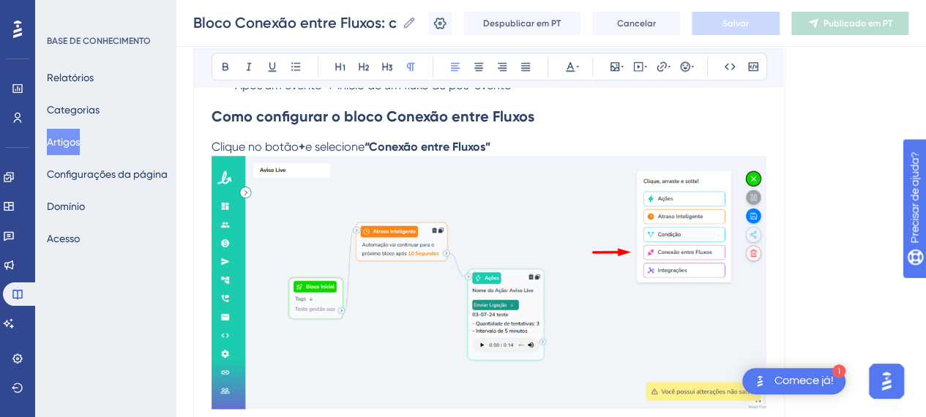
click at [426, 178] on img at bounding box center [489, 282] width 555 height 253
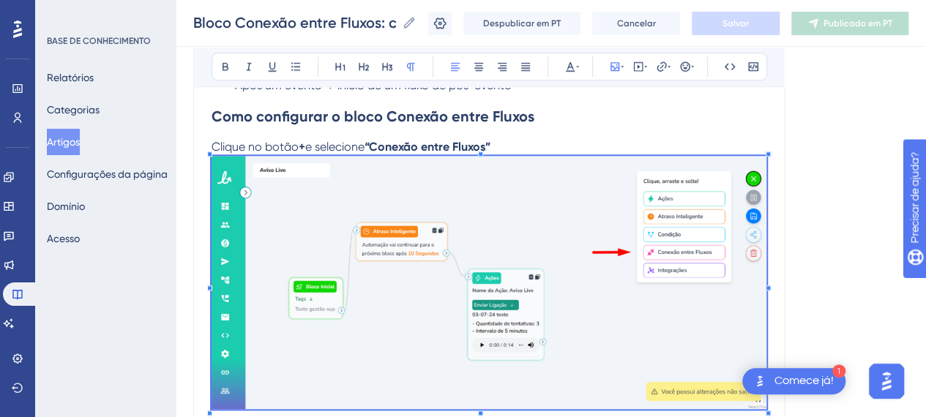
click at [457, 250] on img at bounding box center [489, 282] width 555 height 253
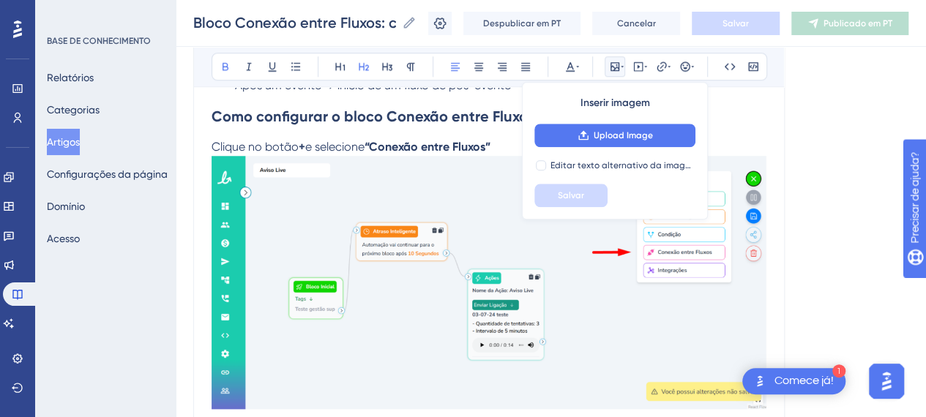
click at [250, 109] on strong "Como configurar o bloco Conexão entre Fluxos" at bounding box center [373, 117] width 323 height 18
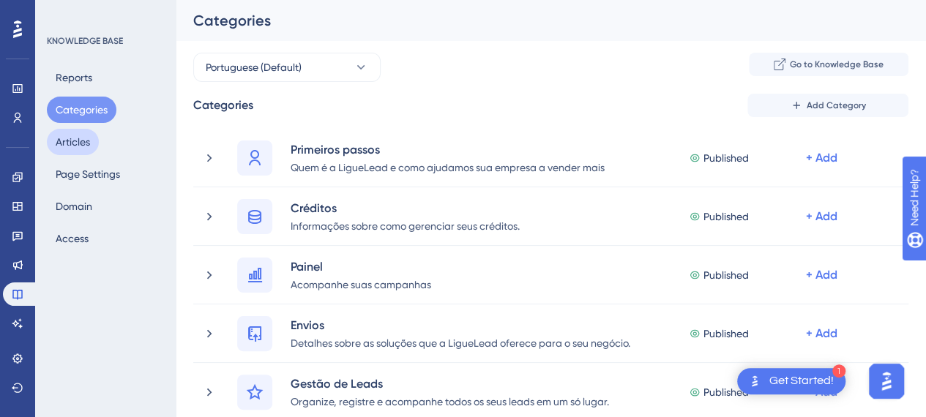
click at [88, 147] on button "Articles" at bounding box center [73, 142] width 52 height 26
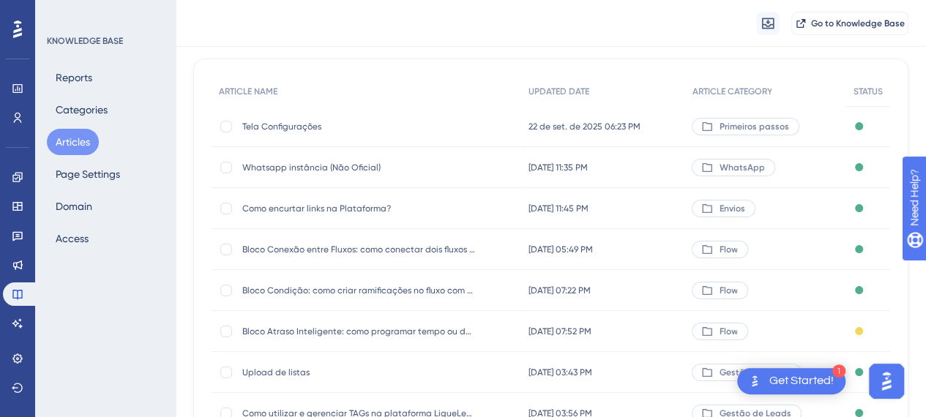
scroll to position [108, 0]
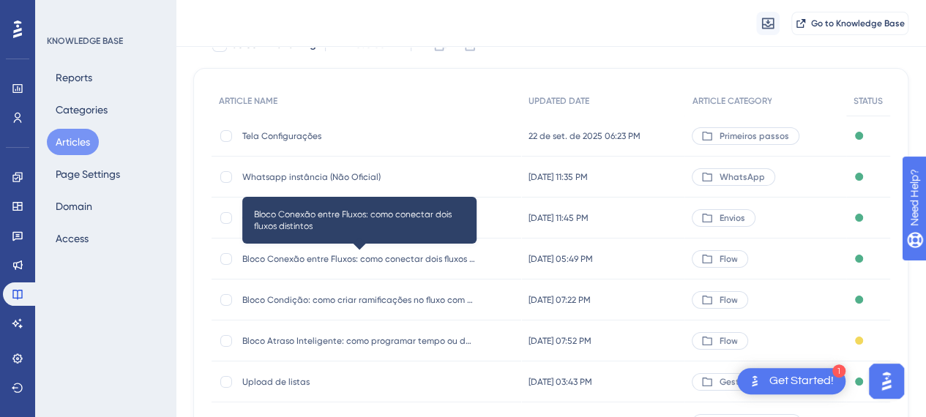
click at [330, 262] on span "Bloco Conexão entre Fluxos: como conectar dois fluxos distintos" at bounding box center [359, 259] width 234 height 12
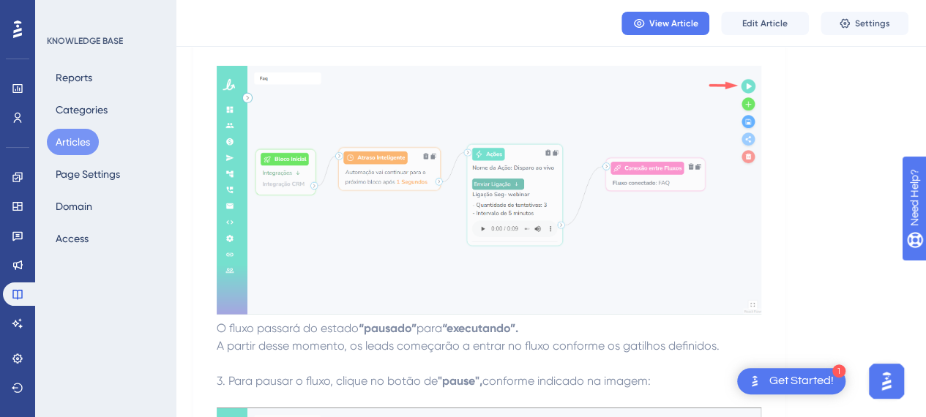
scroll to position [2807, 0]
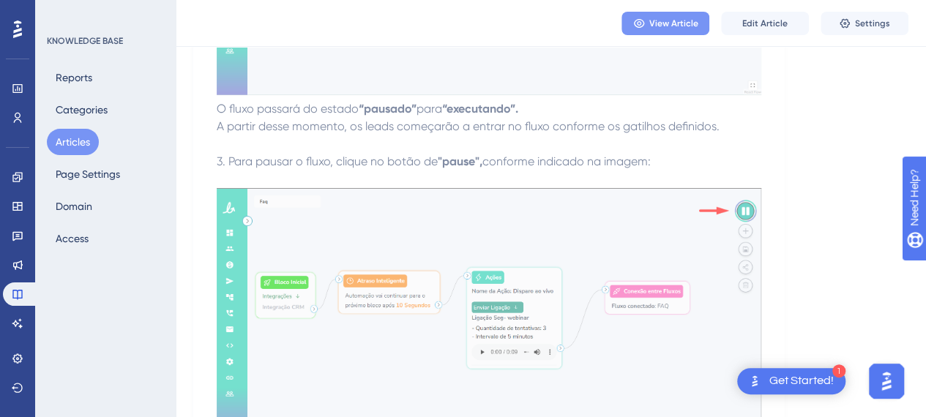
click at [681, 30] on button "View Article" at bounding box center [666, 23] width 88 height 23
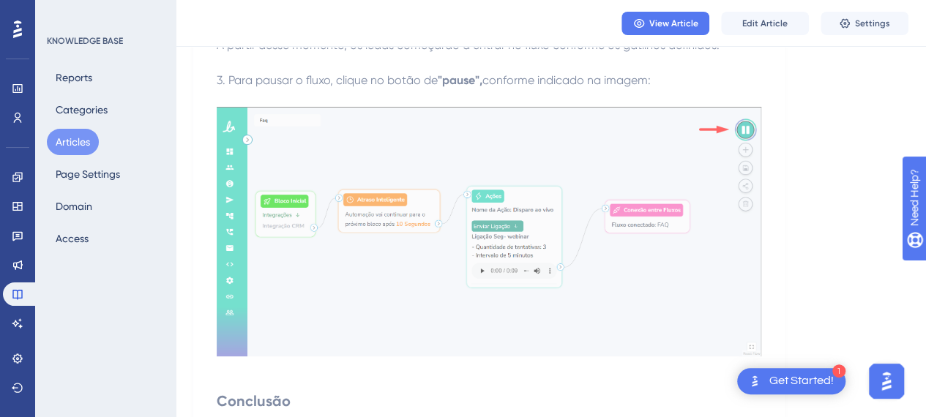
scroll to position [2954, 0]
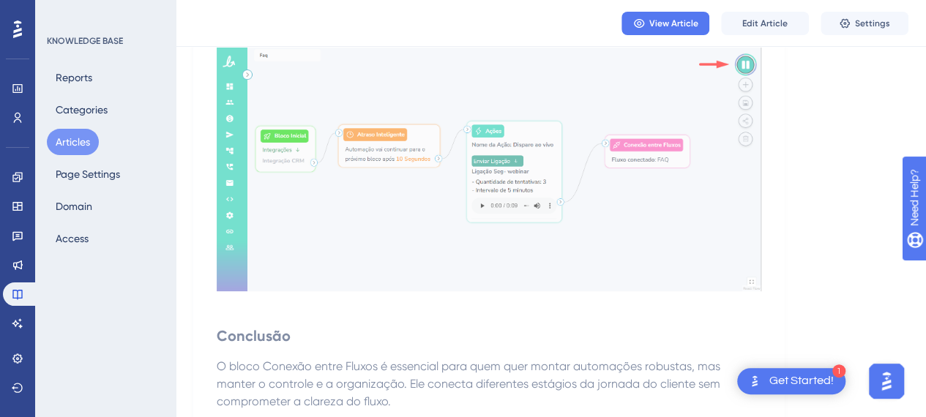
click at [94, 138] on button "Articles" at bounding box center [73, 142] width 52 height 26
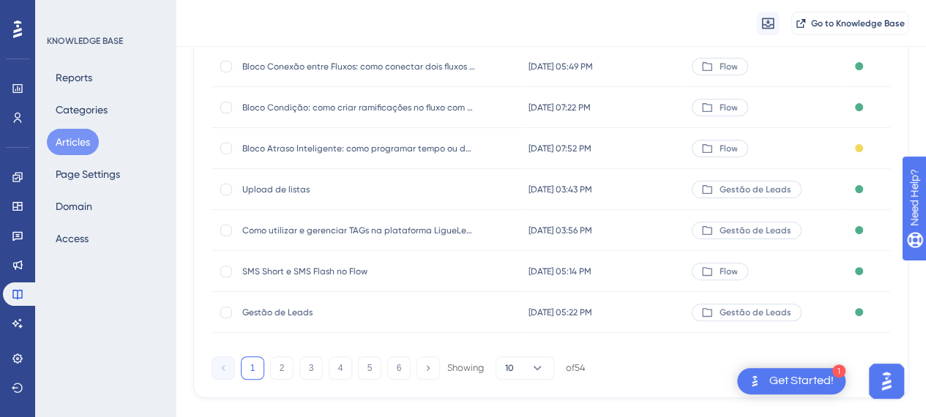
scroll to position [327, 0]
